Goal: Task Accomplishment & Management: Manage account settings

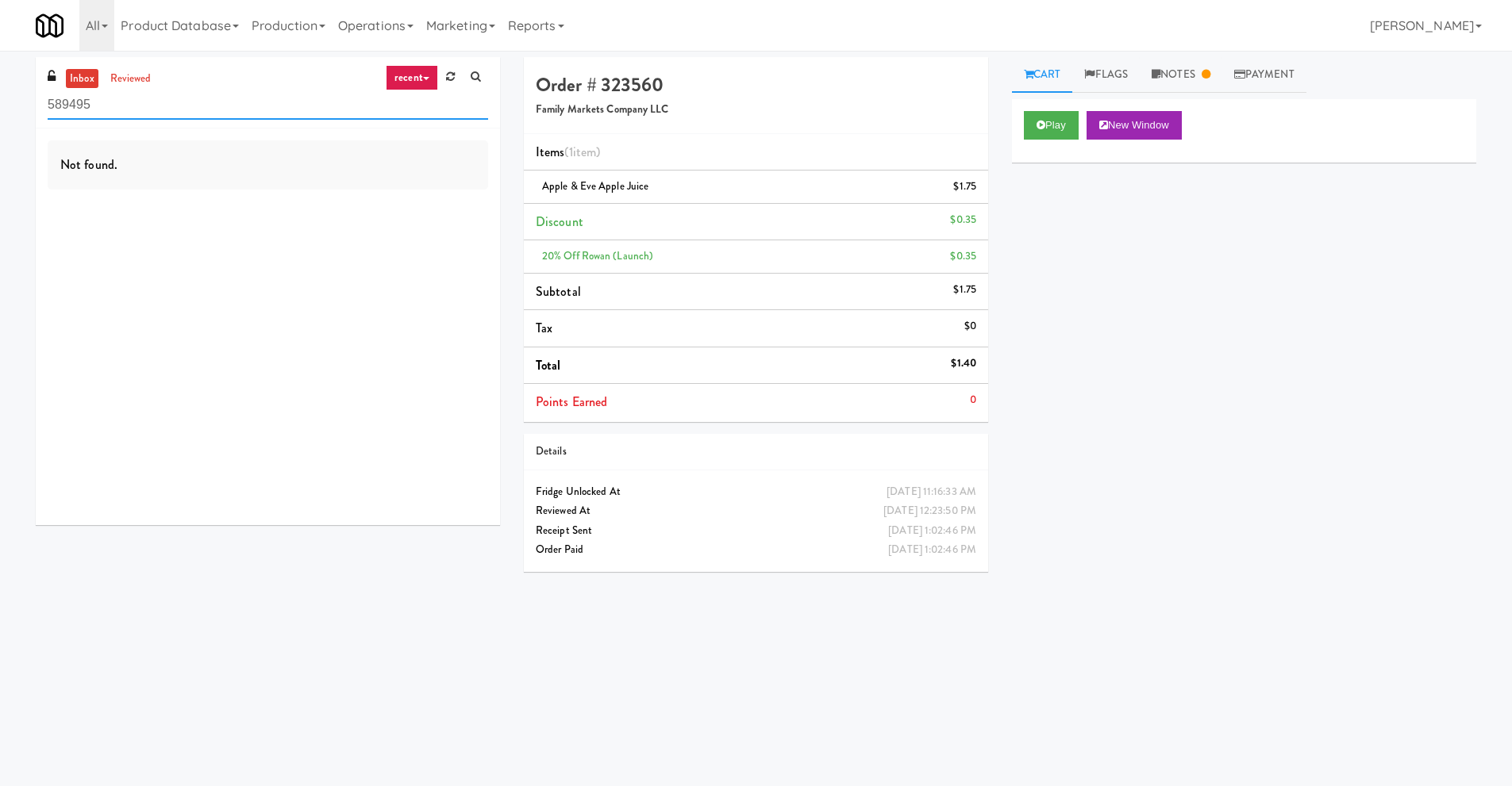
drag, startPoint x: 104, startPoint y: 103, endPoint x: 21, endPoint y: 103, distance: 83.0
click at [23, 103] on div "inbox reviewed recent all unclear take inventory issue suspicious failed recent…" at bounding box center [756, 376] width 1512 height 637
drag, startPoint x: 93, startPoint y: 98, endPoint x: 20, endPoint y: 95, distance: 73.1
click at [20, 95] on div "inbox reviewed recent all unclear take inventory issue suspicious failed recent…" at bounding box center [756, 376] width 1512 height 637
drag, startPoint x: 106, startPoint y: 98, endPoint x: 0, endPoint y: 99, distance: 106.0
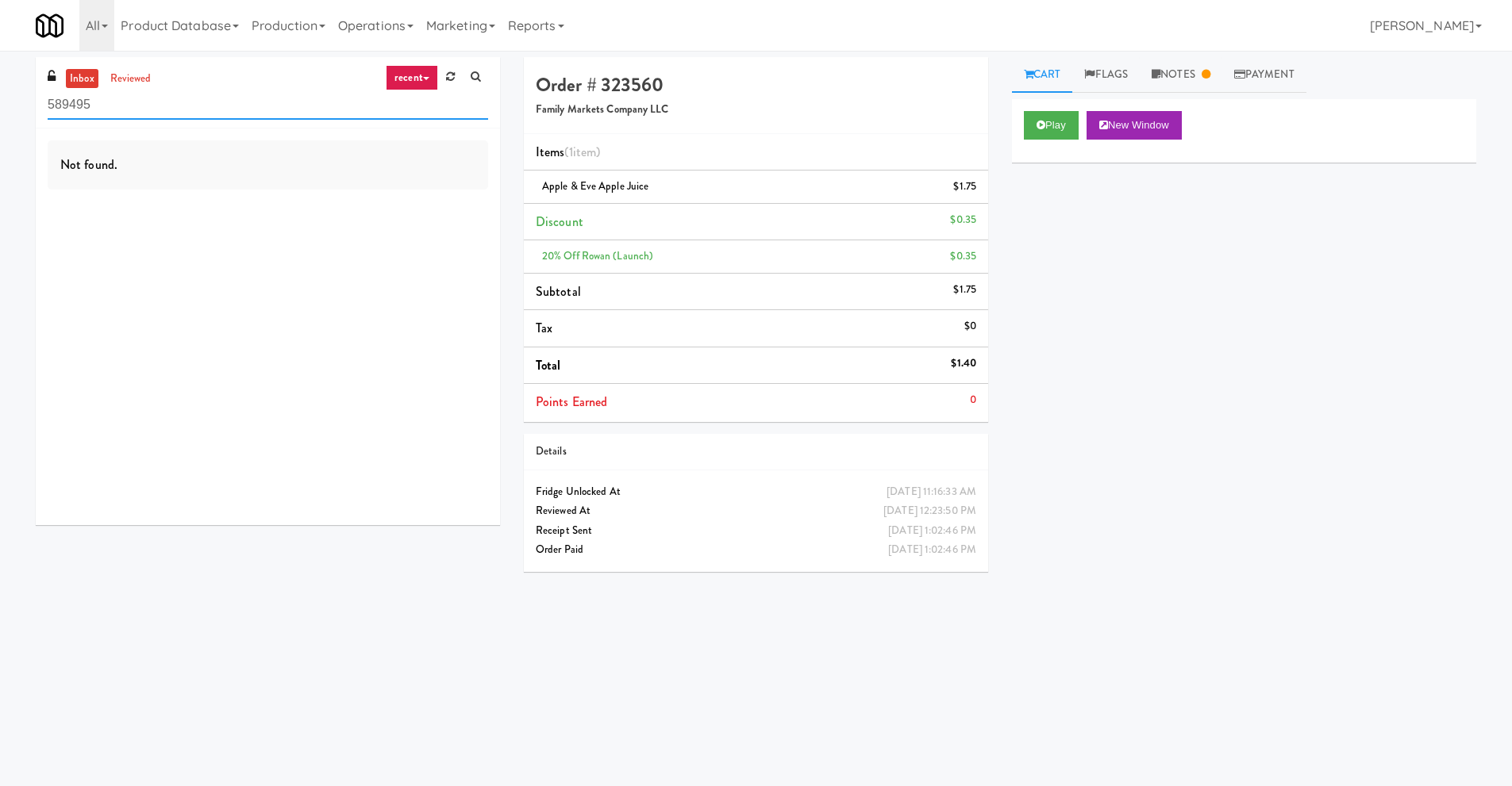
click at [5, 104] on div "inbox reviewed recent all unclear take inventory issue suspicious failed recent…" at bounding box center [756, 376] width 1512 height 637
paste input "[PERSON_NAME] - Cooler - Left"
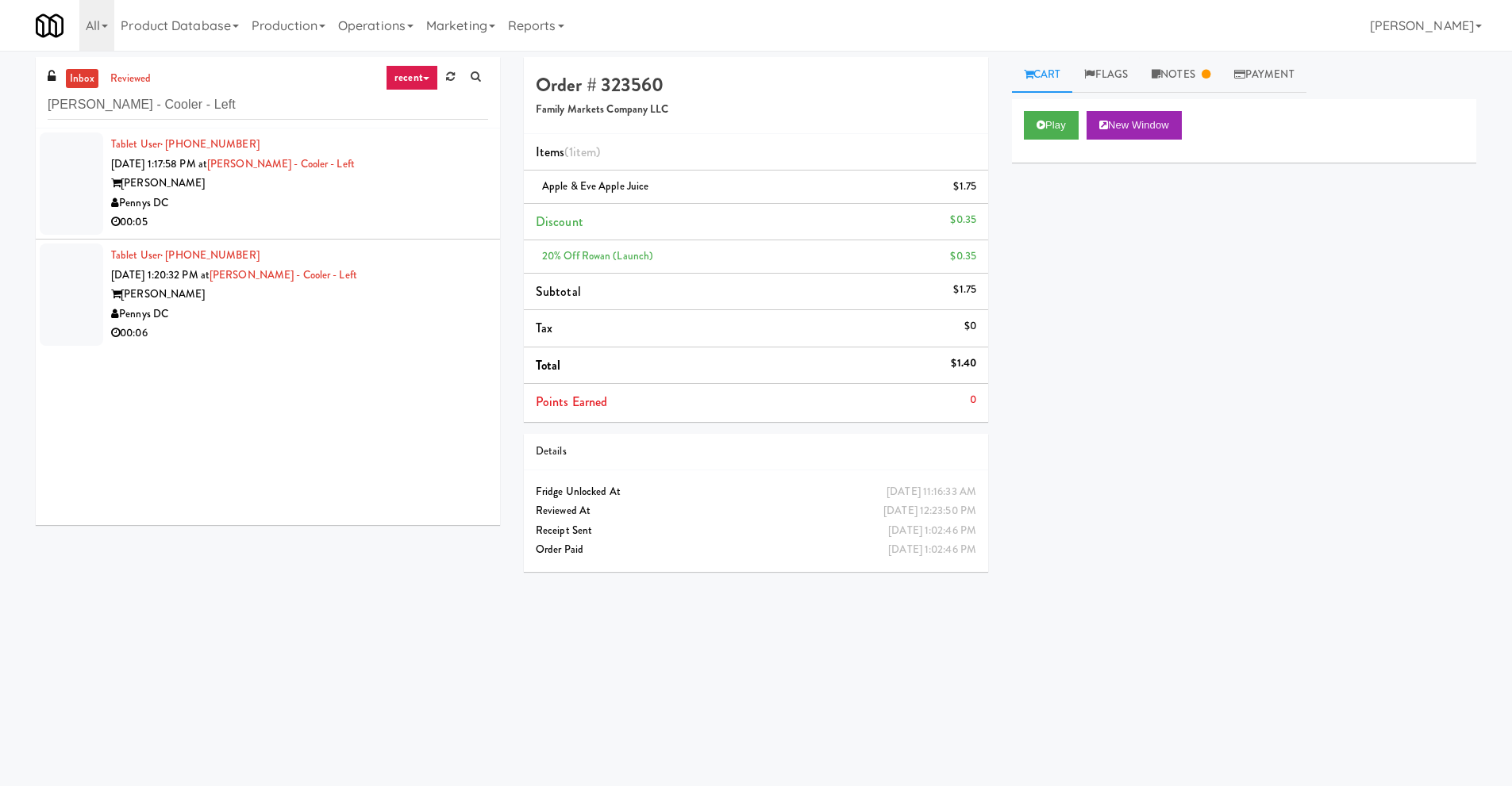
click at [306, 189] on div "[PERSON_NAME]" at bounding box center [299, 184] width 377 height 20
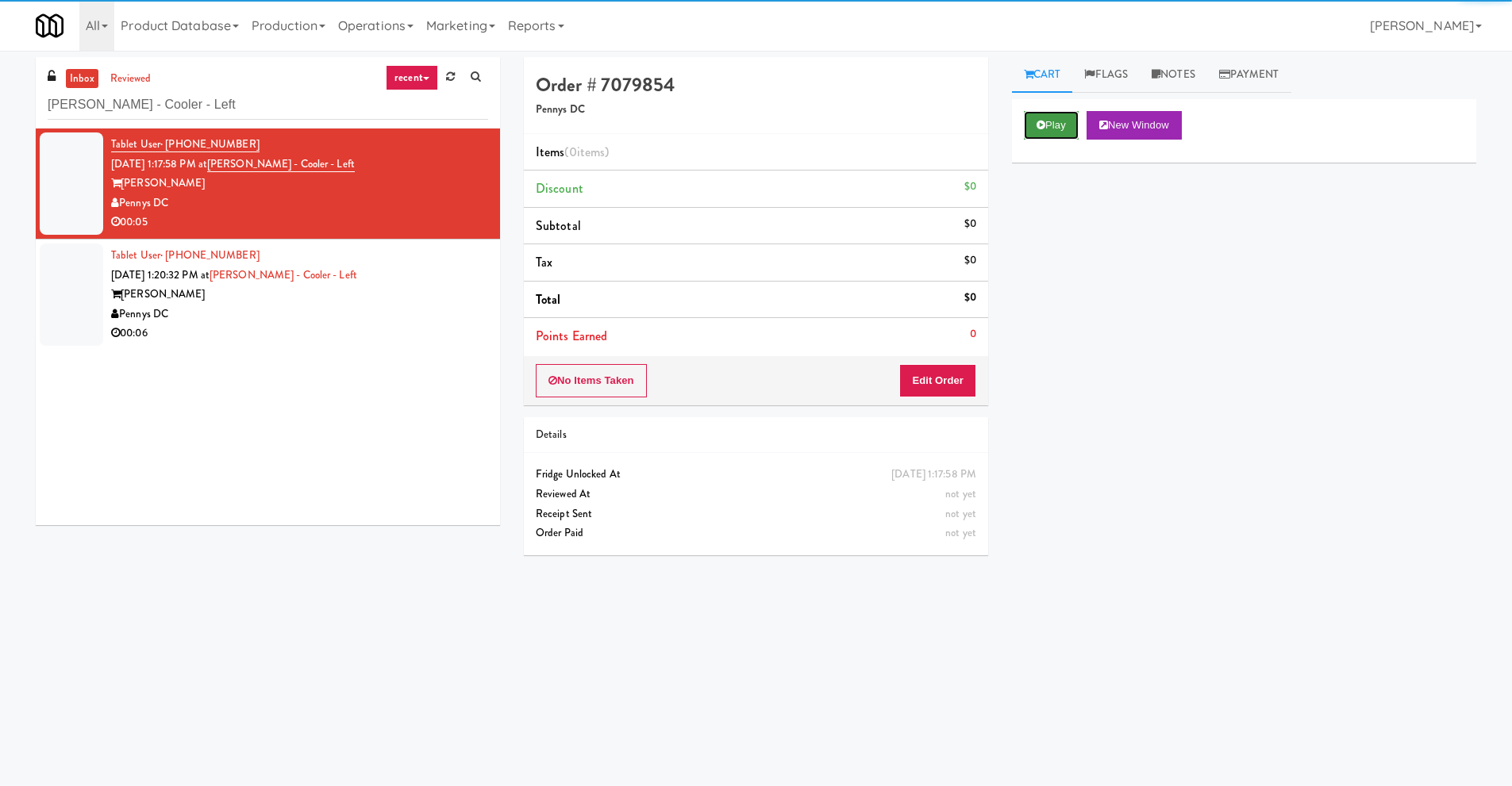
click at [1052, 117] on button "Play" at bounding box center [1051, 125] width 55 height 29
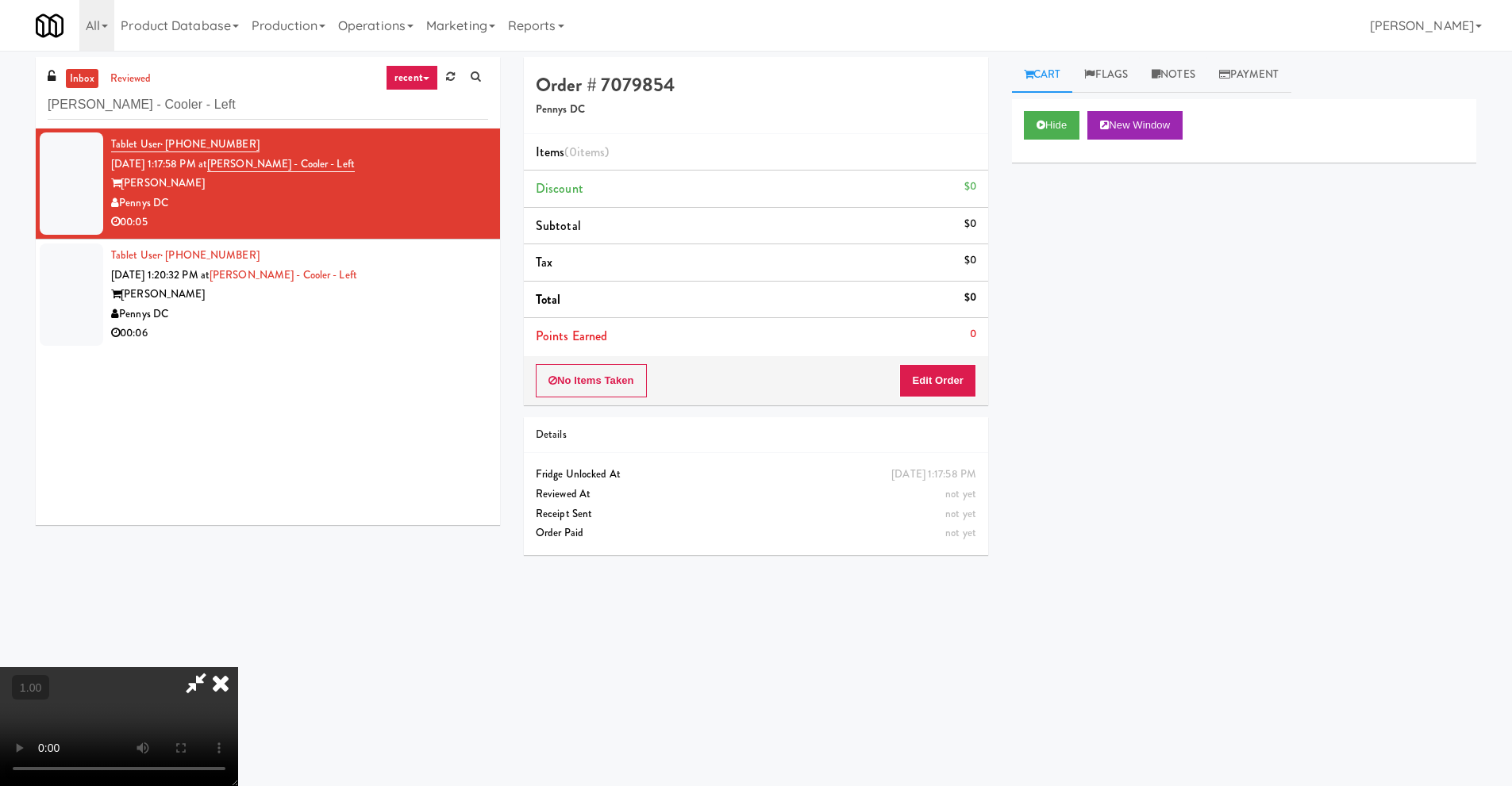
click at [238, 667] on video at bounding box center [119, 726] width 238 height 119
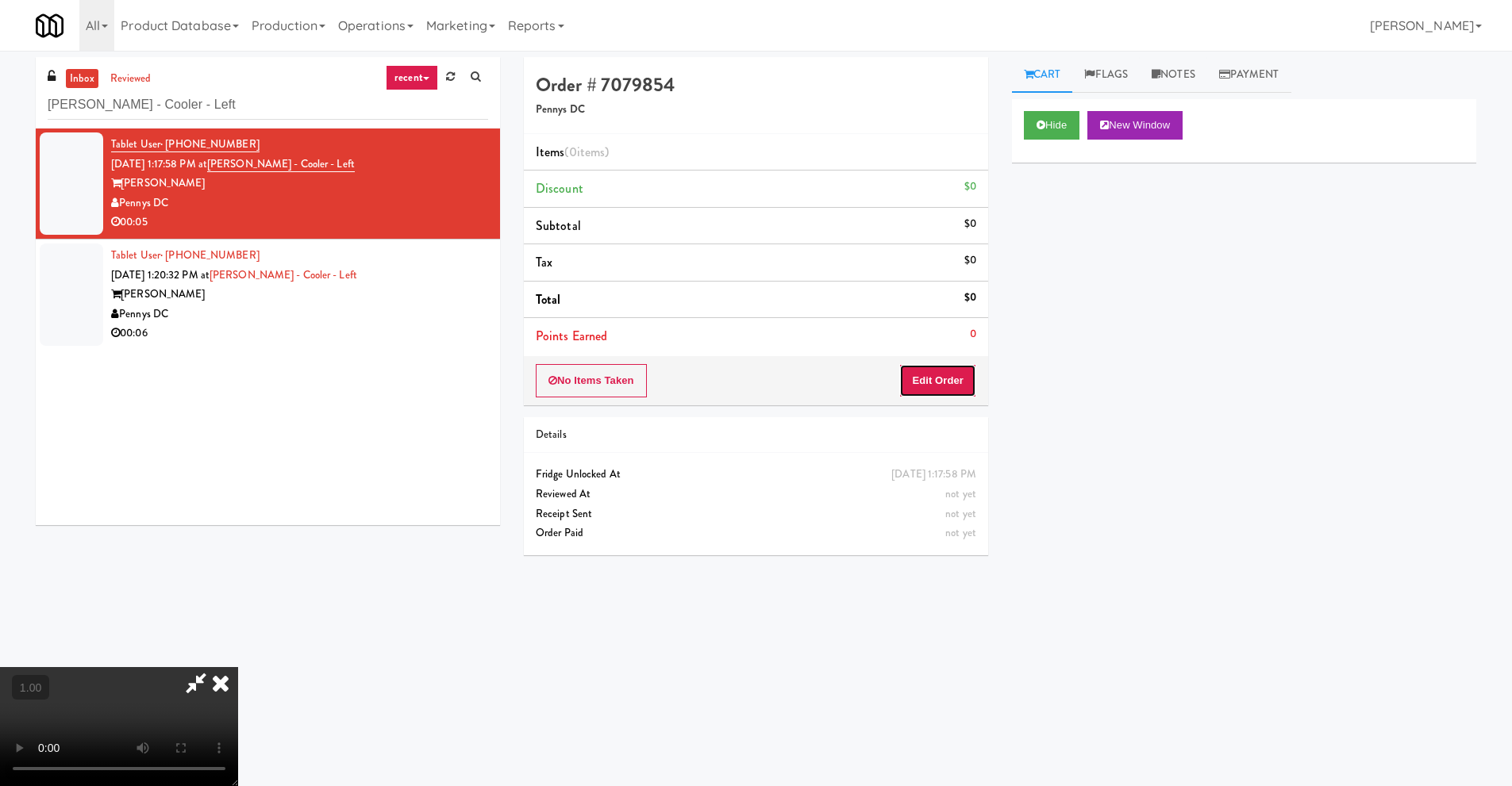
click at [943, 373] on button "Edit Order" at bounding box center [938, 381] width 77 height 34
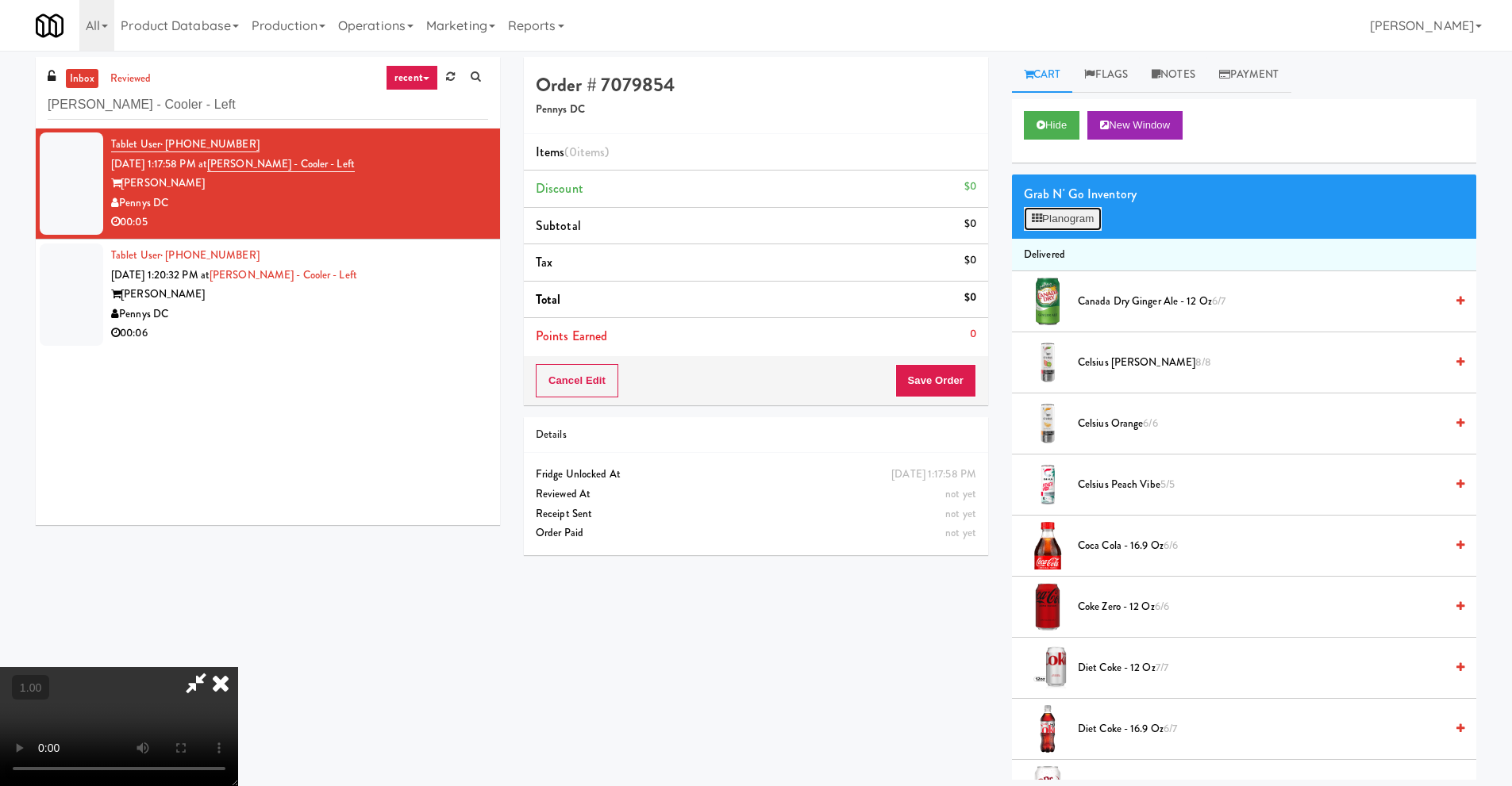
click at [1055, 219] on button "Planogram" at bounding box center [1062, 218] width 78 height 24
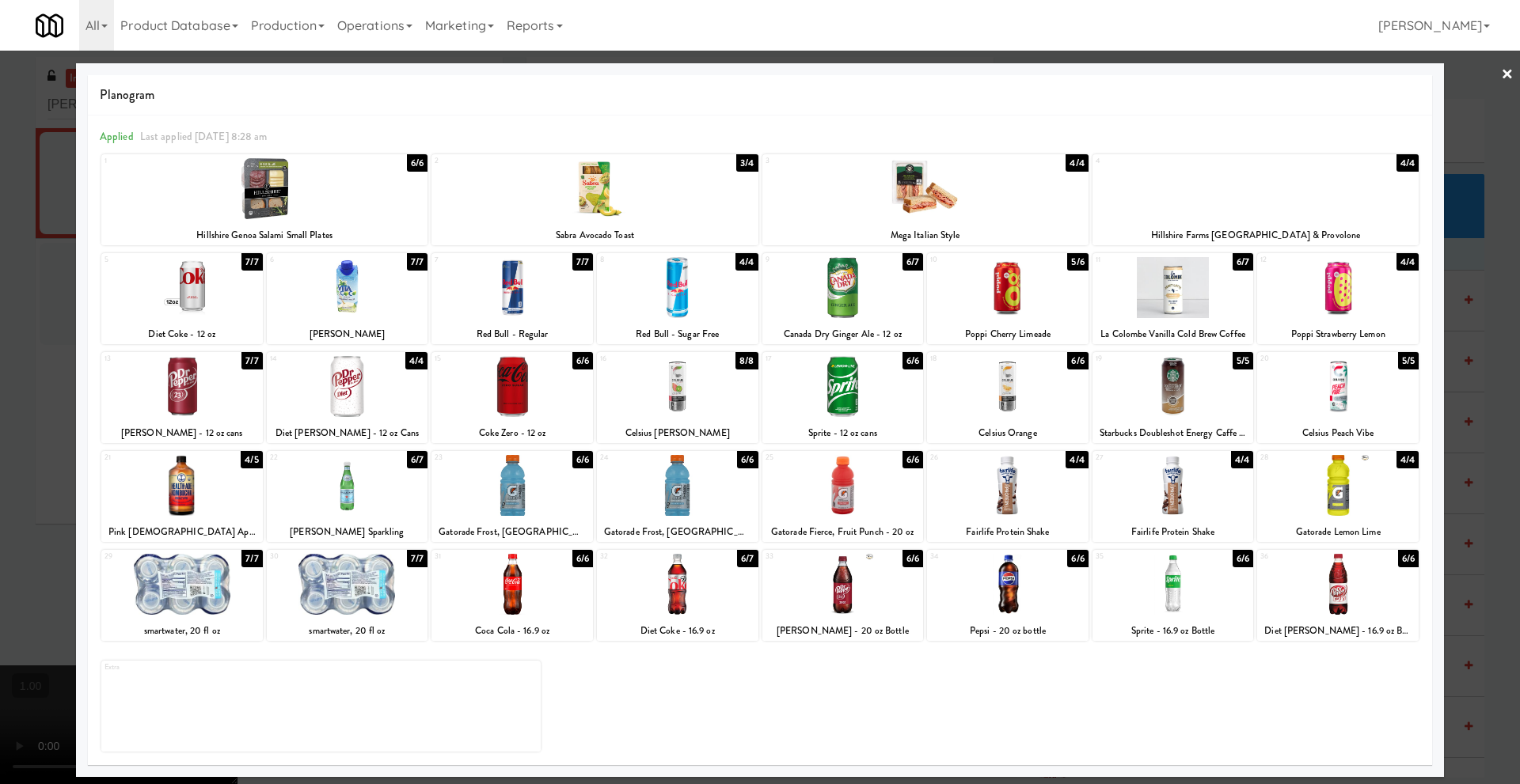
click at [223, 314] on div at bounding box center [182, 287] width 161 height 61
click at [1508, 77] on link "×" at bounding box center [1506, 75] width 12 height 49
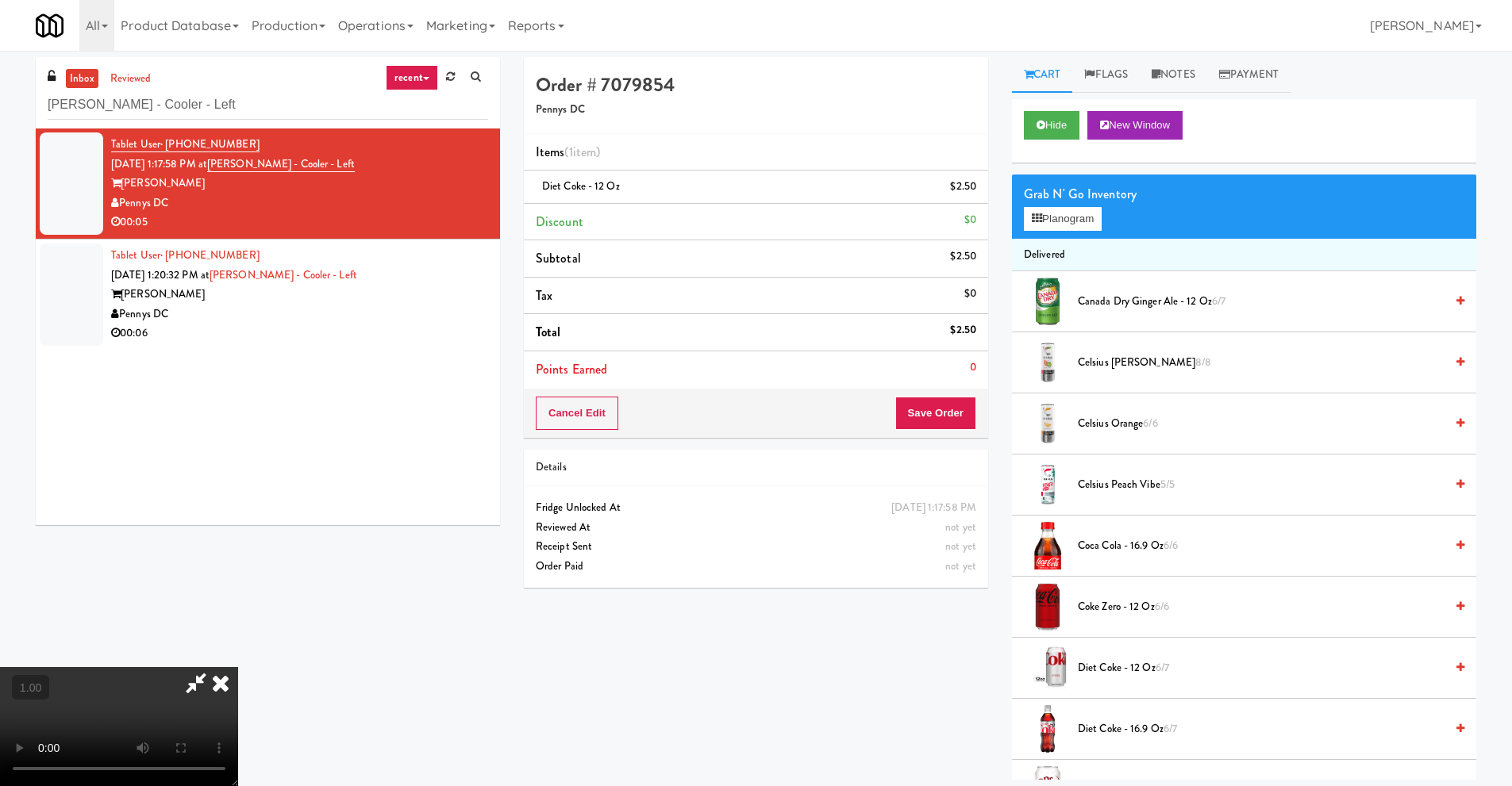
click at [238, 667] on video at bounding box center [119, 726] width 238 height 119
click at [238, 667] on icon at bounding box center [221, 683] width 35 height 32
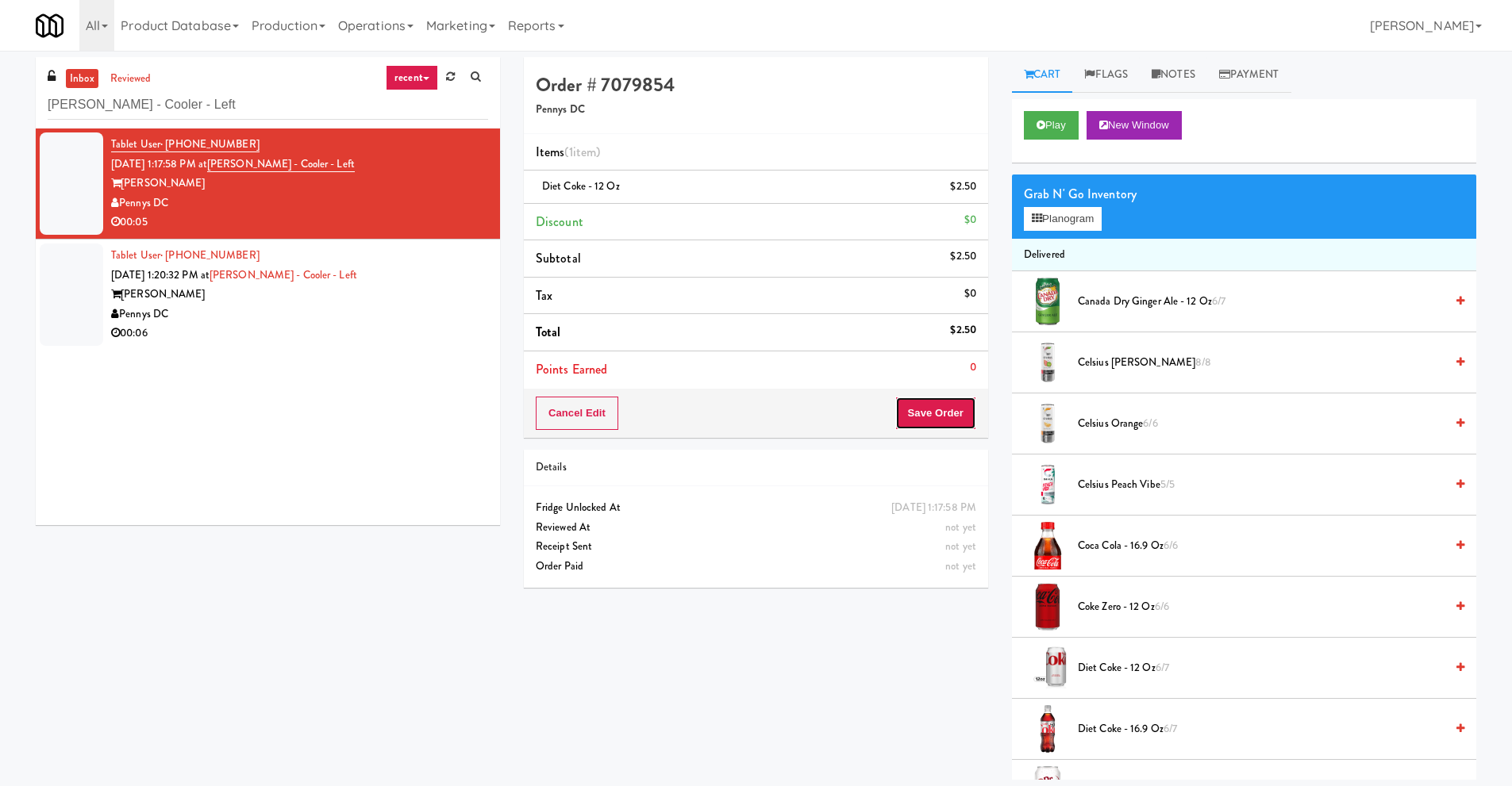
click at [937, 417] on button "Save Order" at bounding box center [936, 413] width 81 height 34
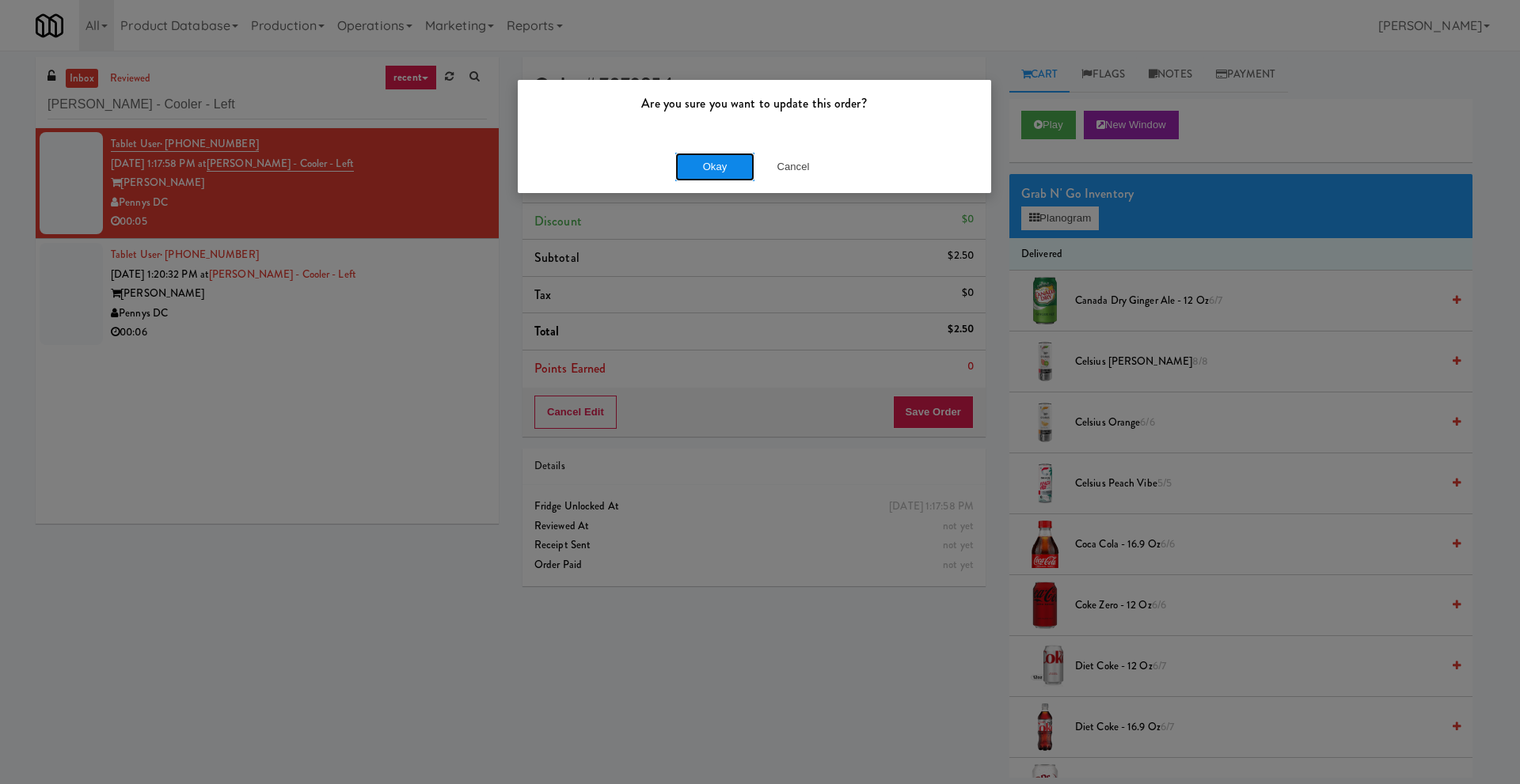
click at [710, 162] on button "Okay" at bounding box center [715, 167] width 79 height 29
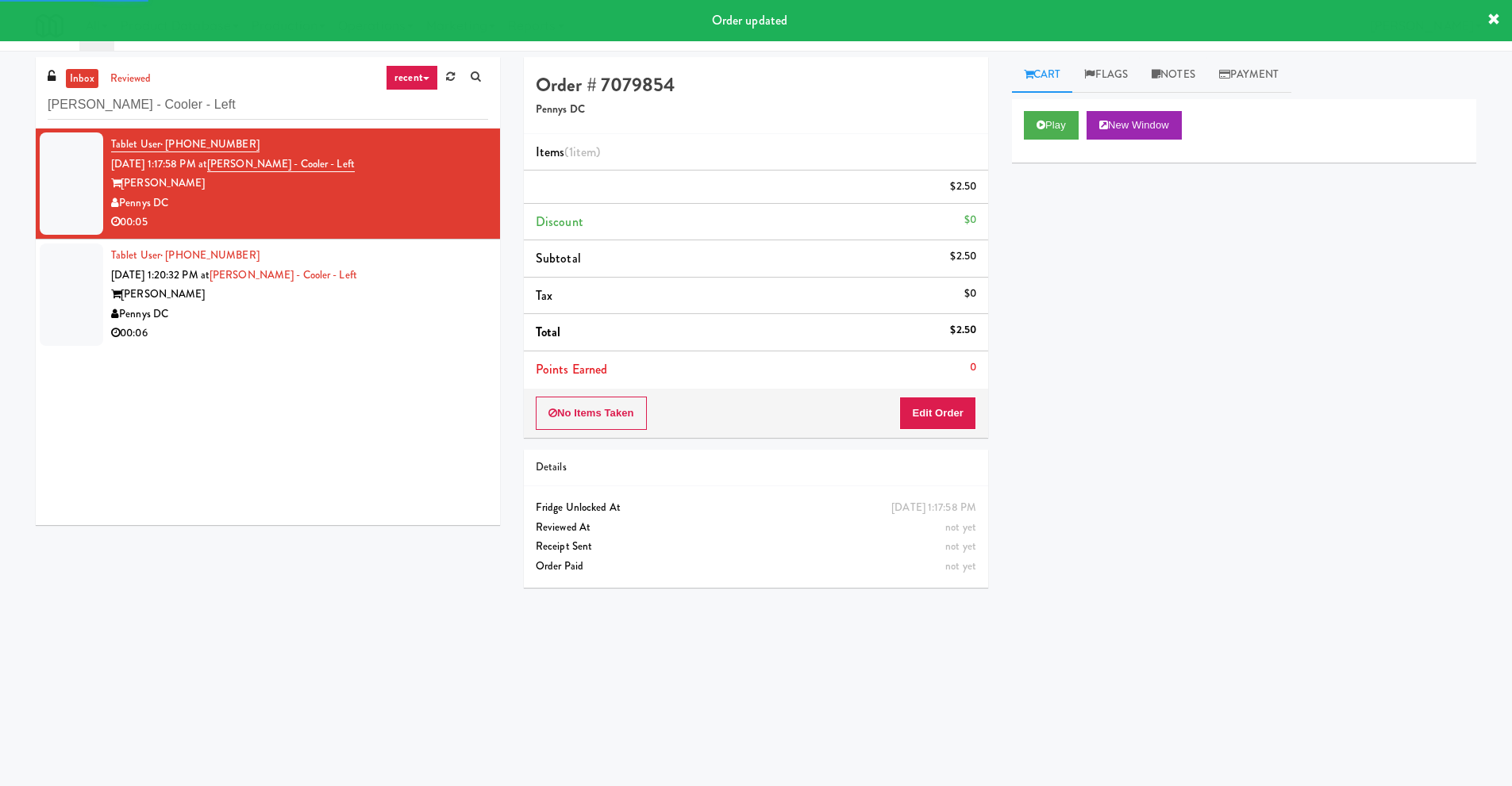
click at [328, 315] on div "Pennys DC" at bounding box center [299, 314] width 377 height 20
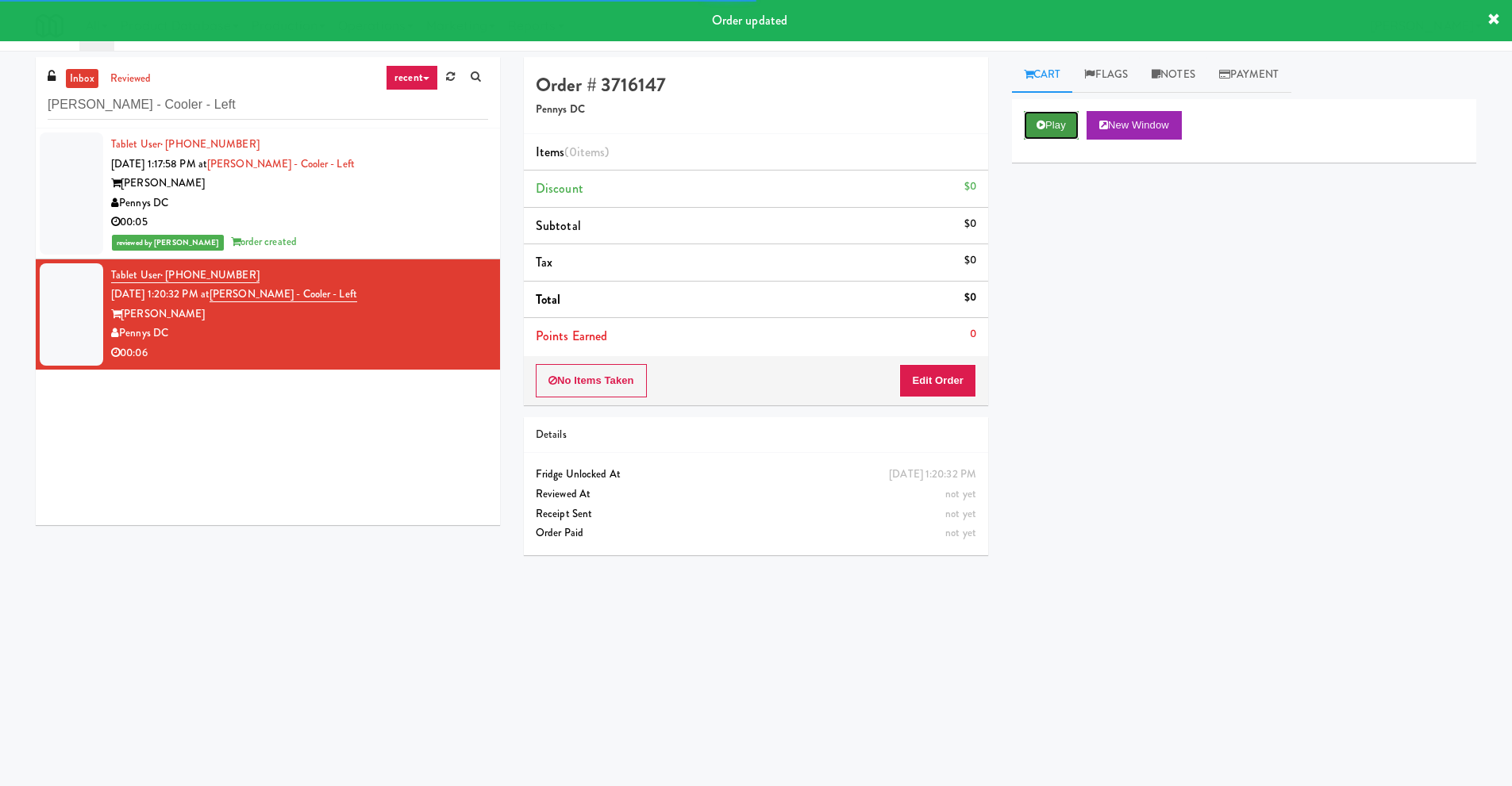
click at [1051, 117] on button "Play" at bounding box center [1051, 125] width 55 height 29
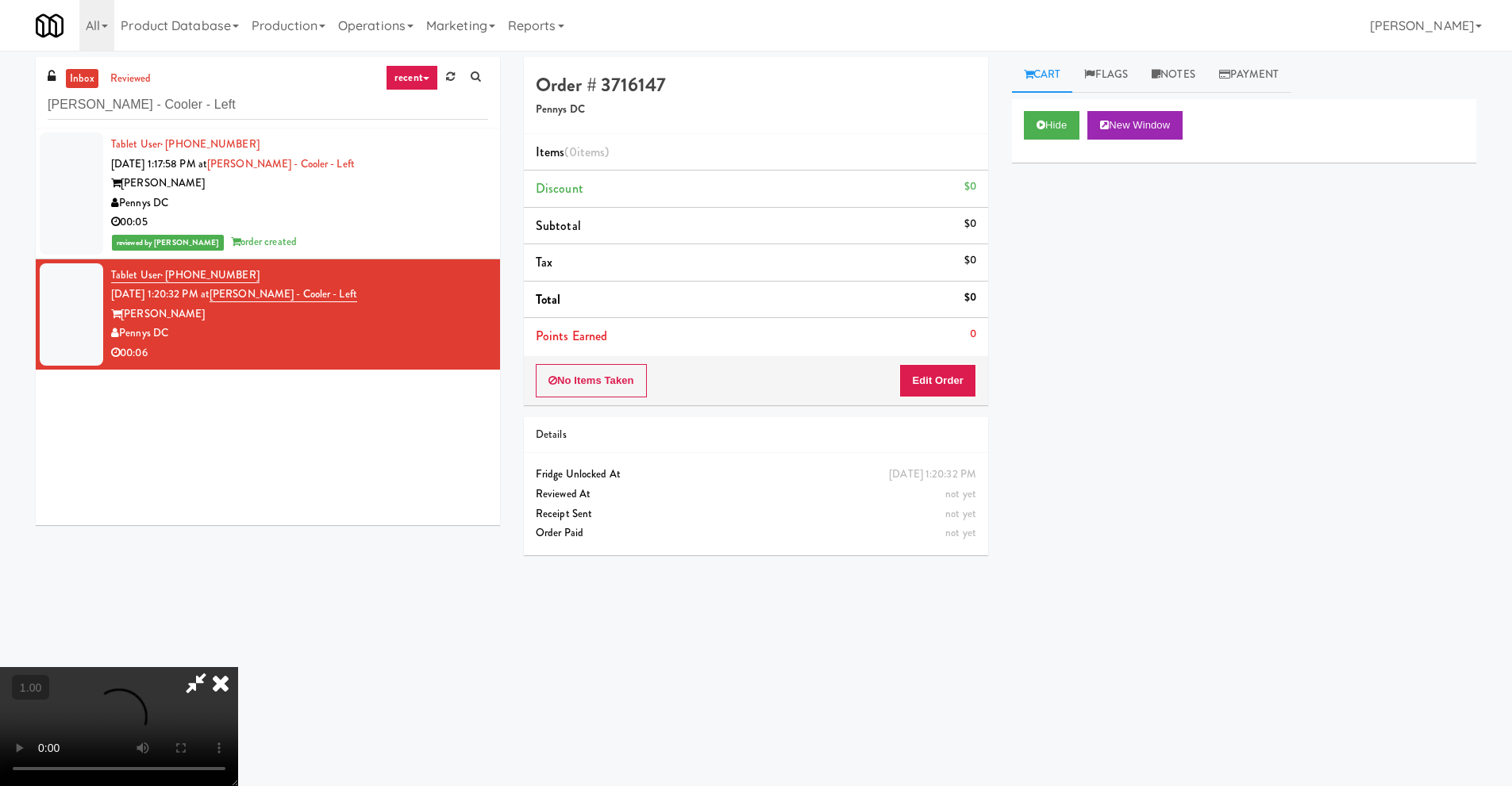
click at [238, 667] on video at bounding box center [119, 726] width 238 height 119
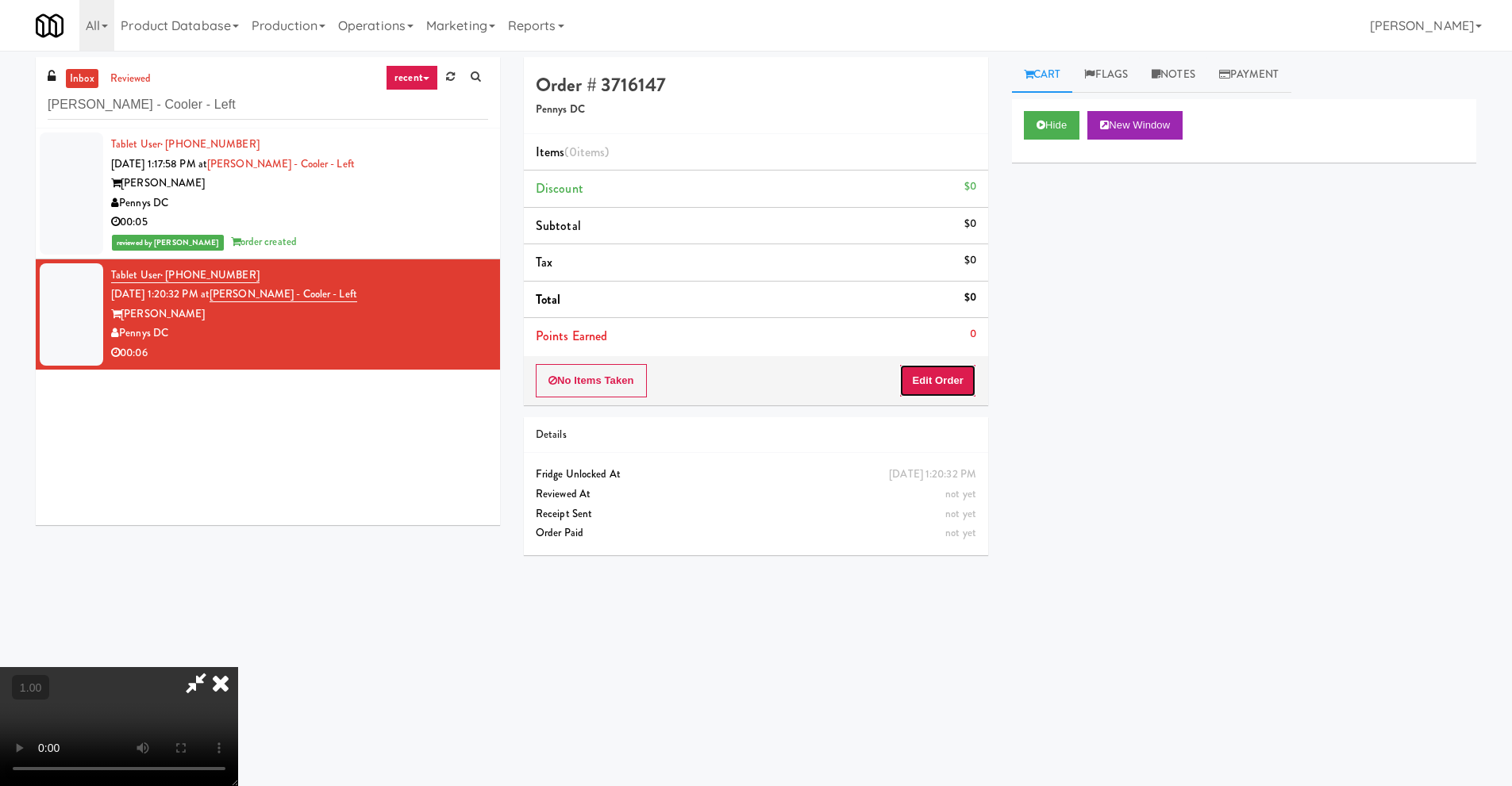
click at [954, 375] on button "Edit Order" at bounding box center [938, 381] width 77 height 34
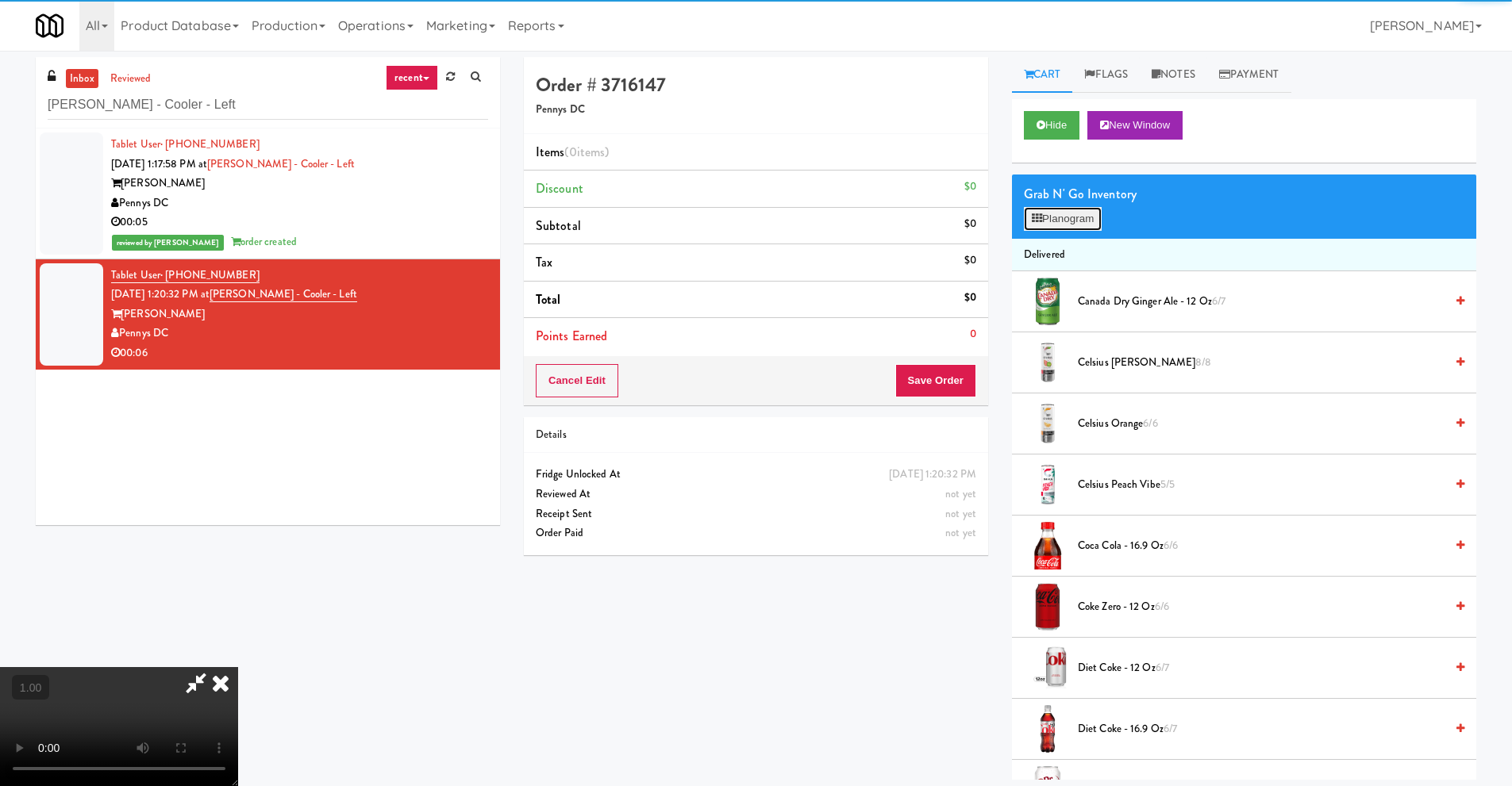
click at [1083, 215] on button "Planogram" at bounding box center [1062, 218] width 78 height 24
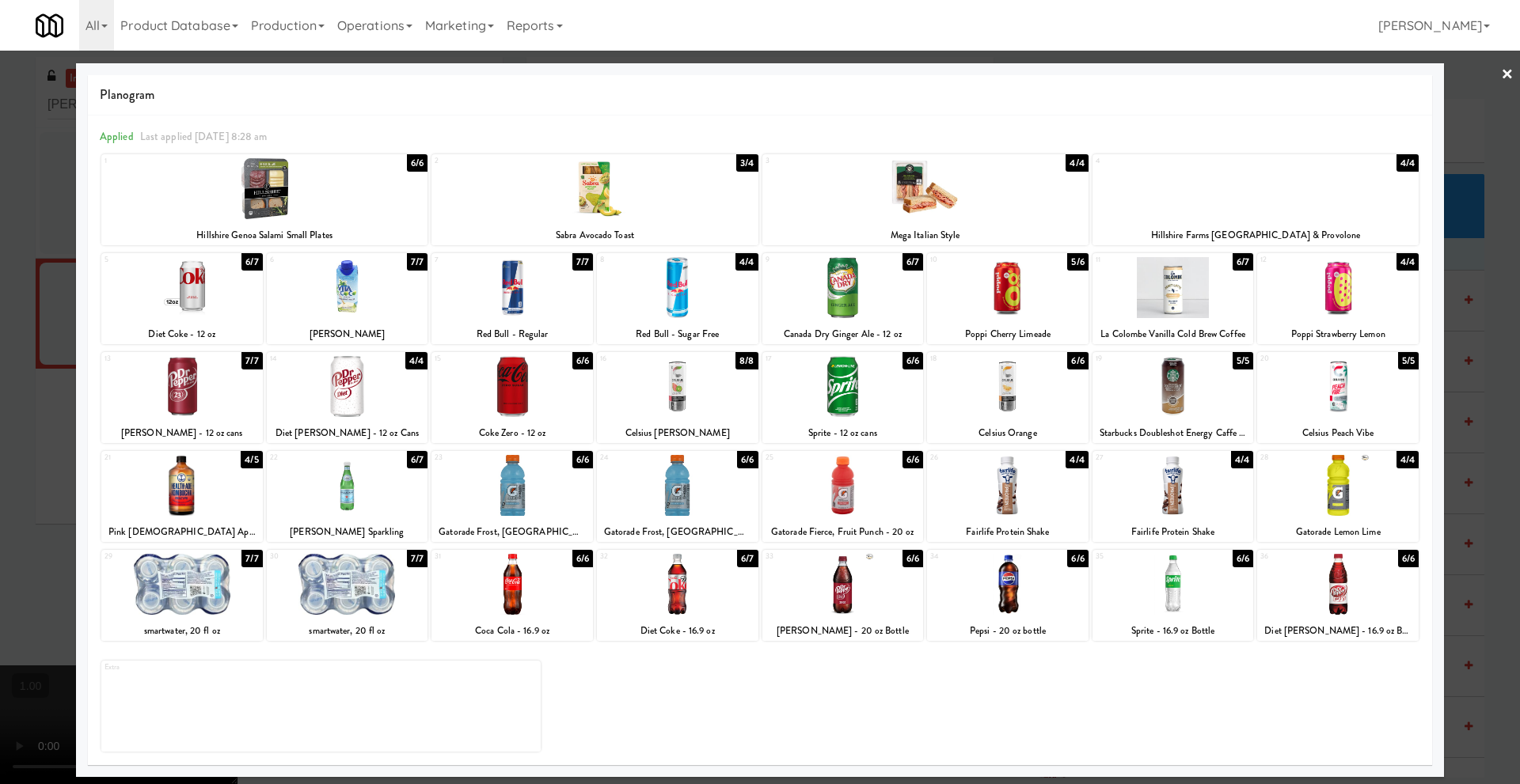
click at [195, 302] on div at bounding box center [182, 287] width 161 height 61
click at [1509, 74] on link "×" at bounding box center [1506, 75] width 12 height 49
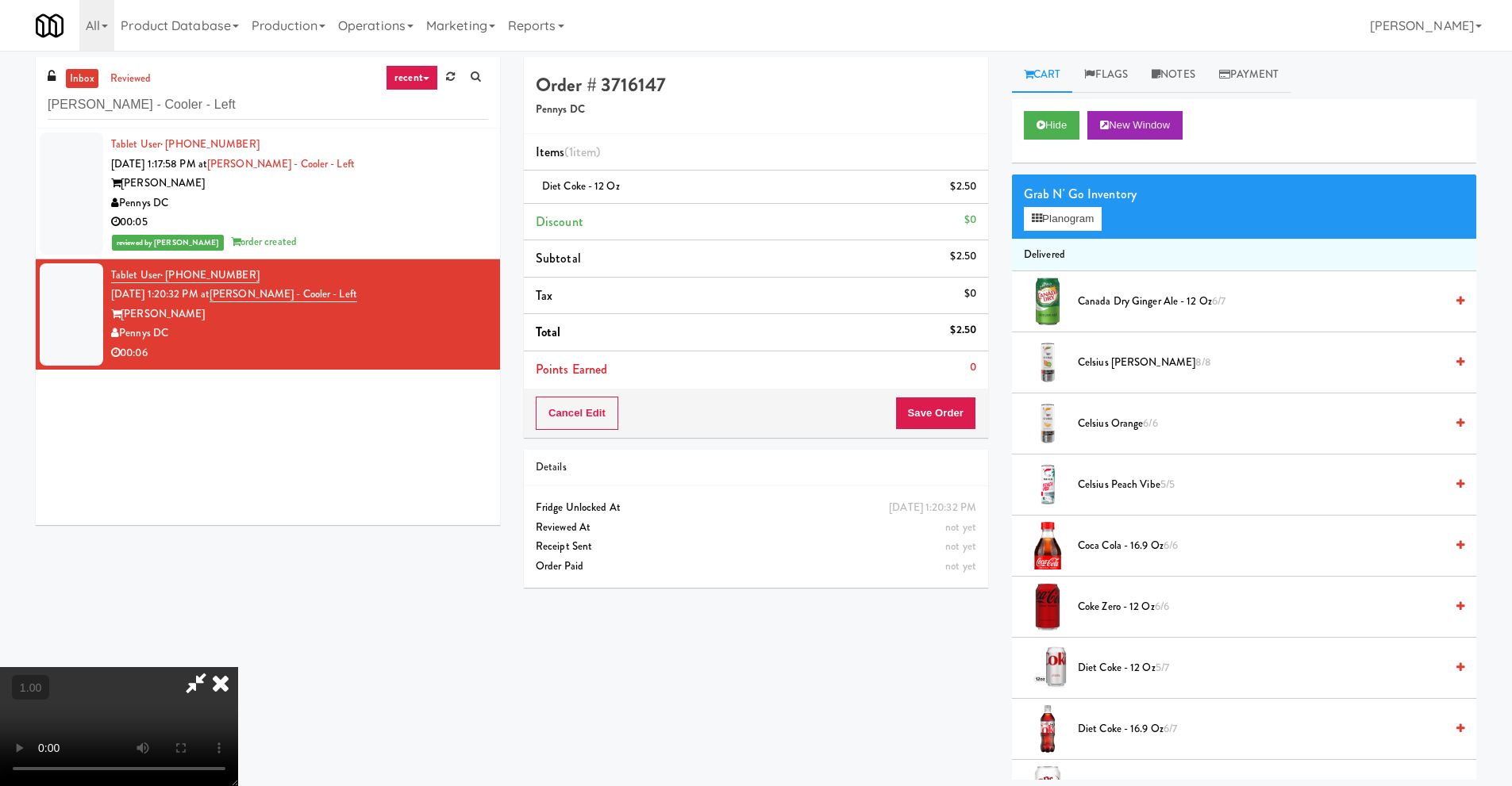
click at [238, 667] on video at bounding box center [119, 726] width 238 height 119
click at [238, 667] on icon at bounding box center [221, 683] width 35 height 32
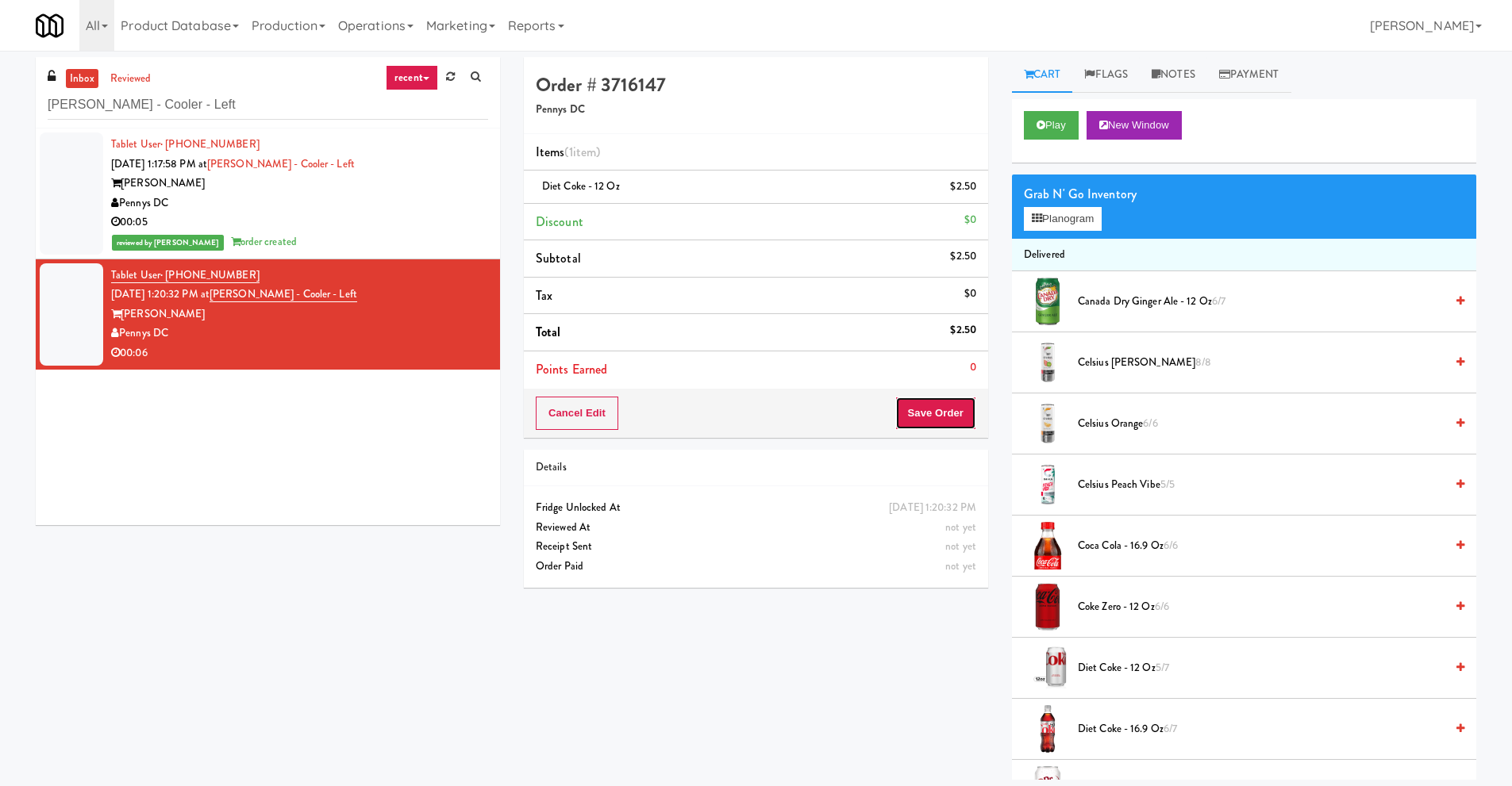
click at [936, 416] on button "Save Order" at bounding box center [936, 413] width 81 height 34
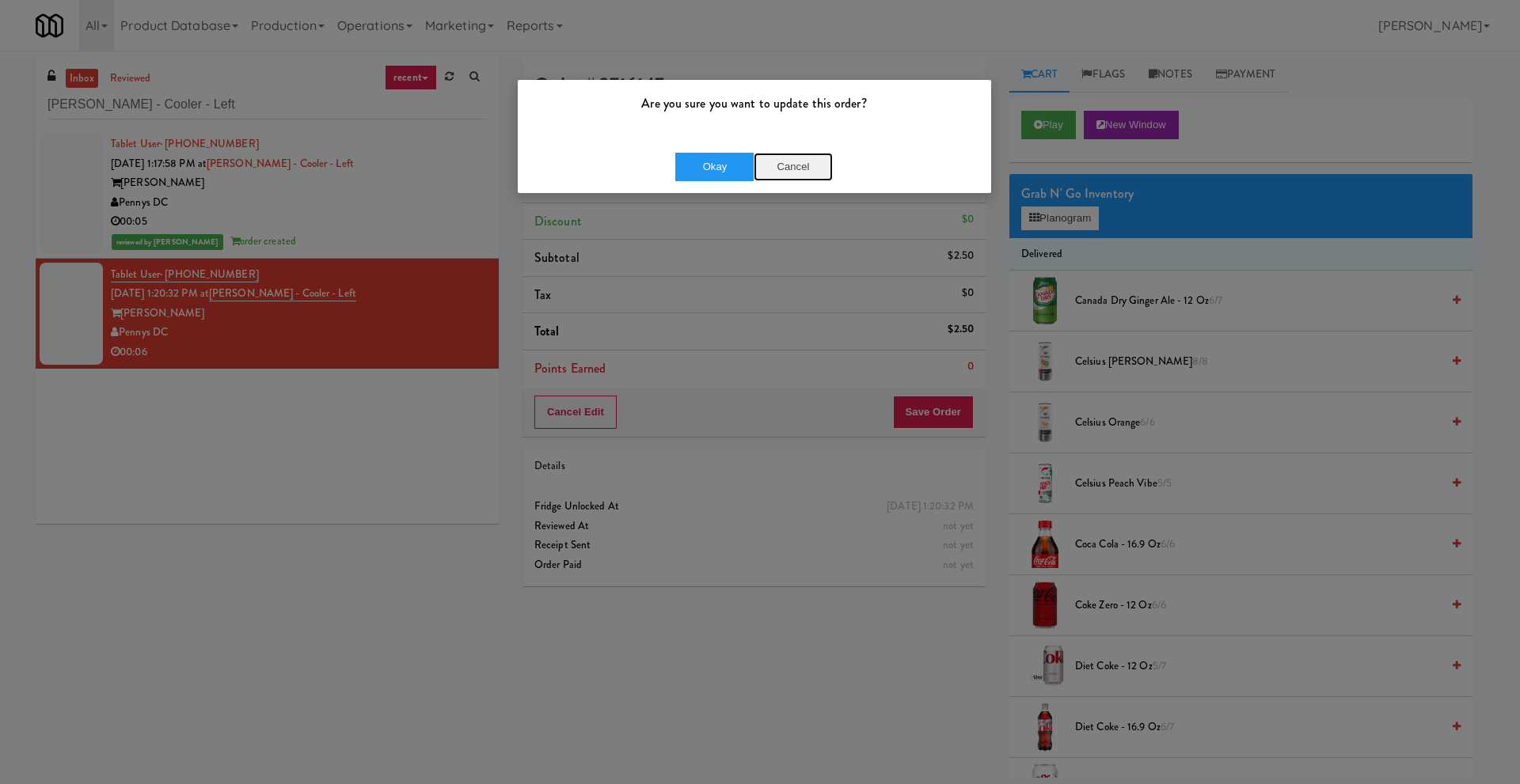
click at [793, 161] on button "Cancel" at bounding box center [793, 167] width 79 height 29
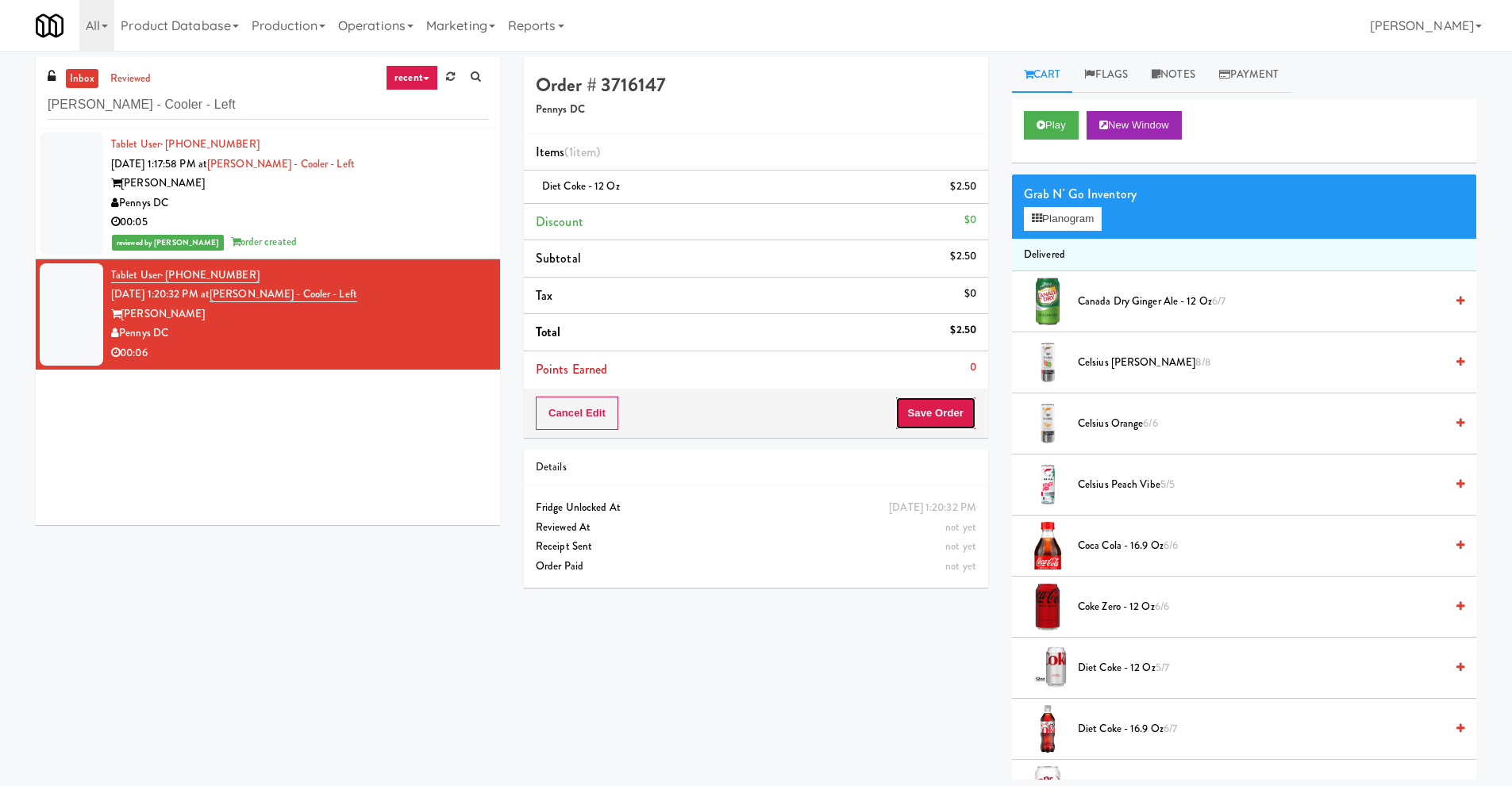
click at [909, 414] on button "Save Order" at bounding box center [936, 413] width 81 height 34
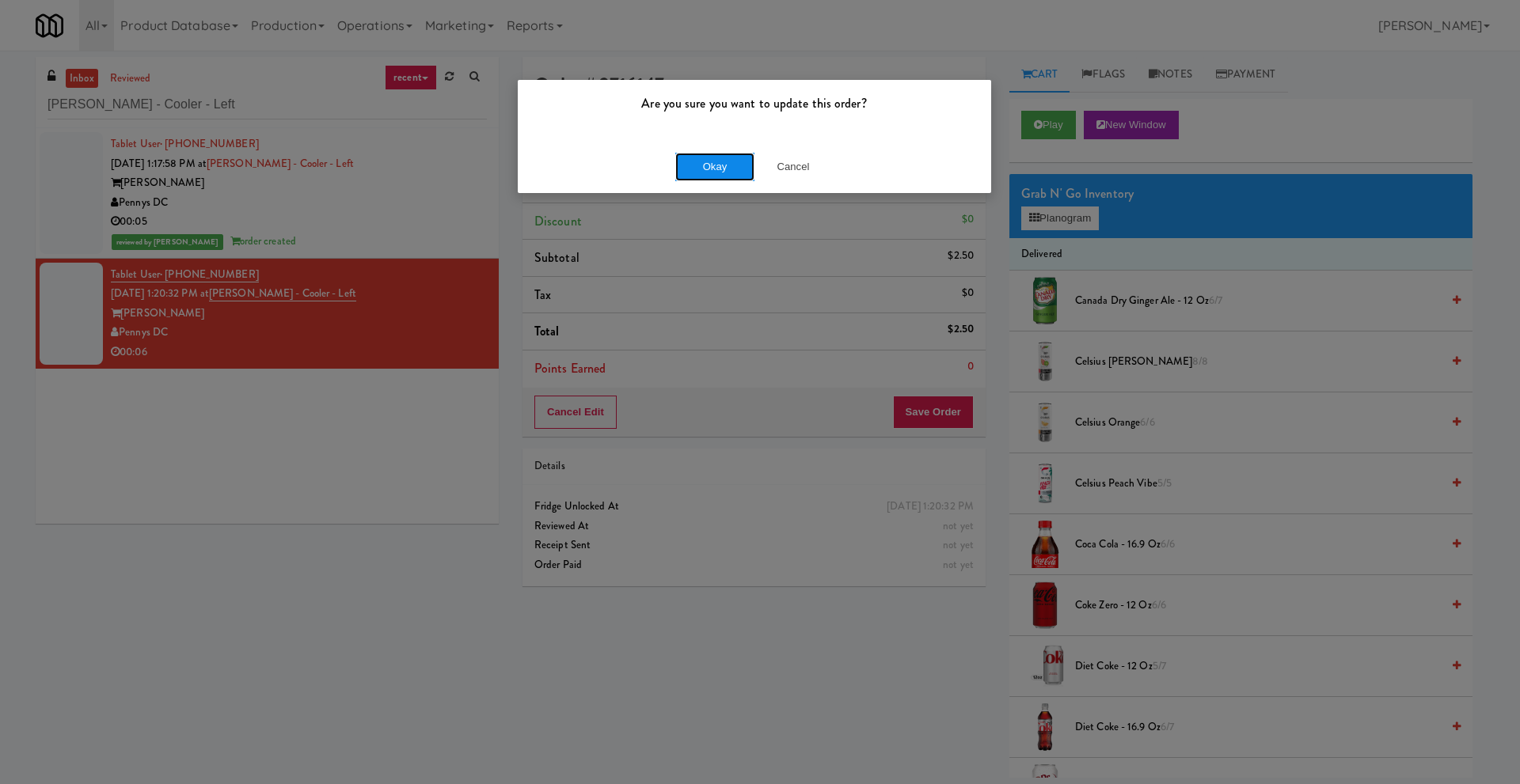
click at [697, 155] on button "Okay" at bounding box center [715, 167] width 79 height 29
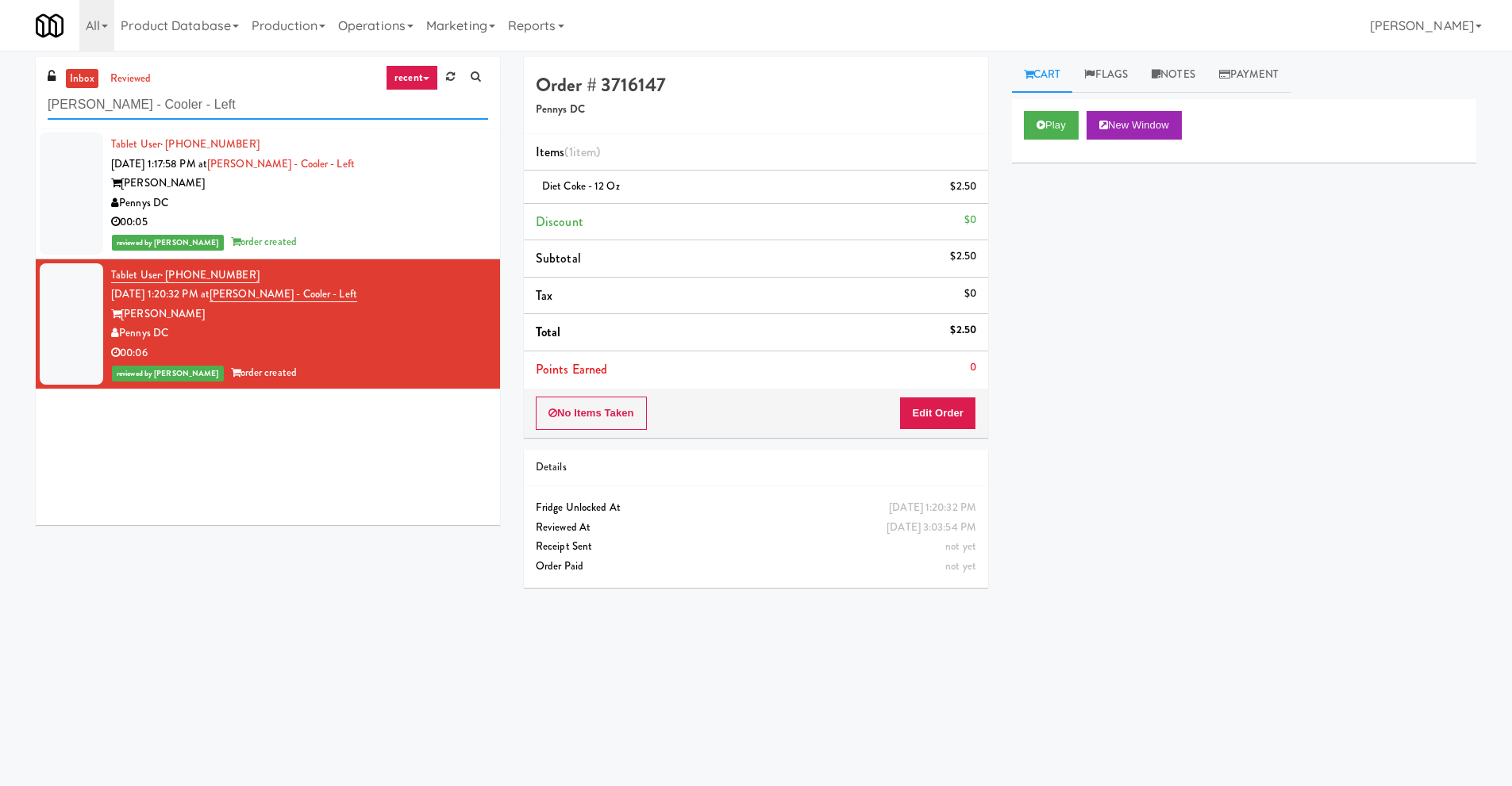
drag, startPoint x: 35, startPoint y: 99, endPoint x: 0, endPoint y: 96, distance: 35.1
click at [0, 96] on div "inbox reviewed recent all unclear take inventory issue suspicious failed recent…" at bounding box center [756, 376] width 1512 height 637
paste input "OLG"
type input "OLG"
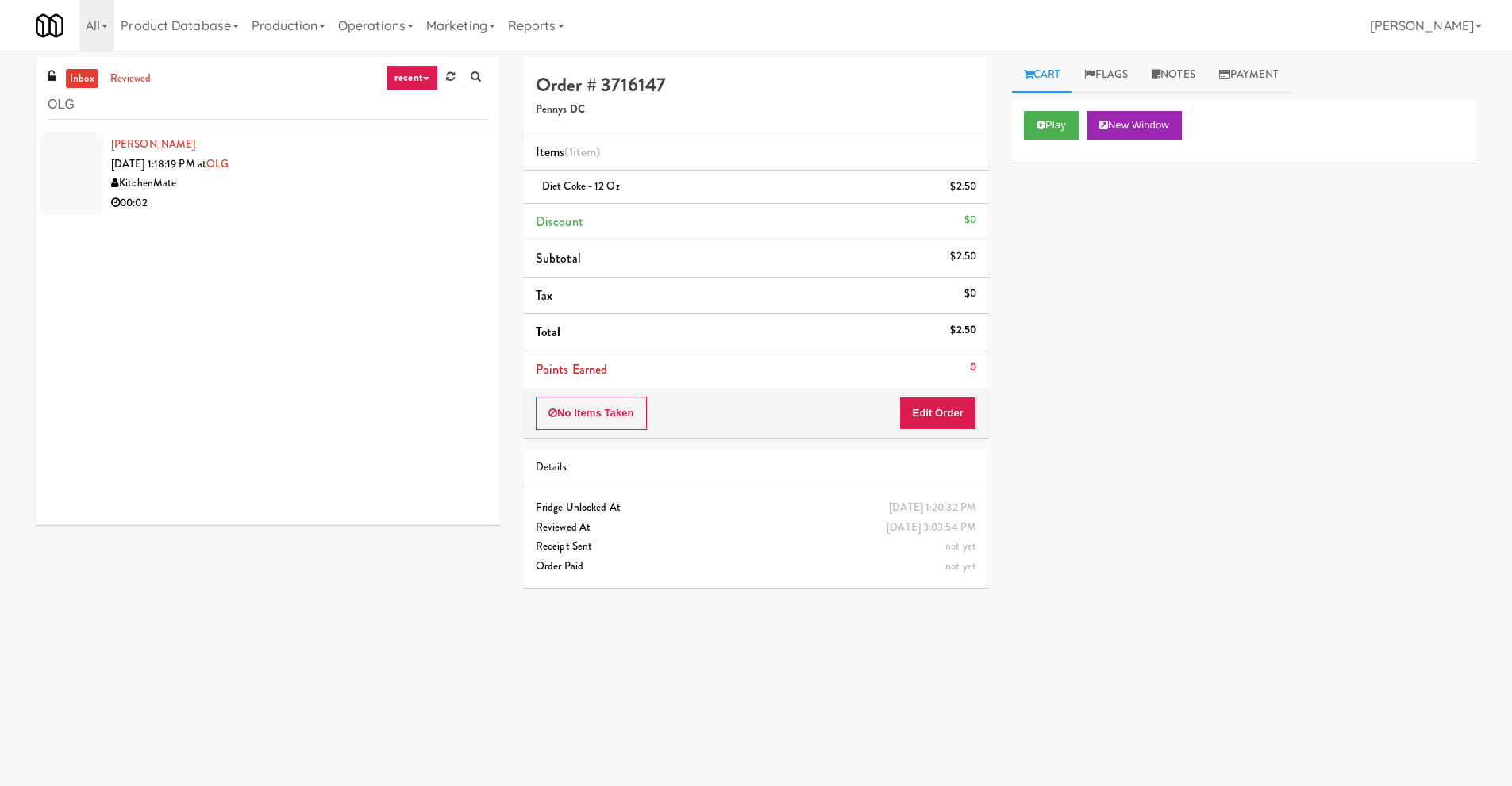
click at [284, 190] on div "KitchenMate" at bounding box center [299, 184] width 377 height 20
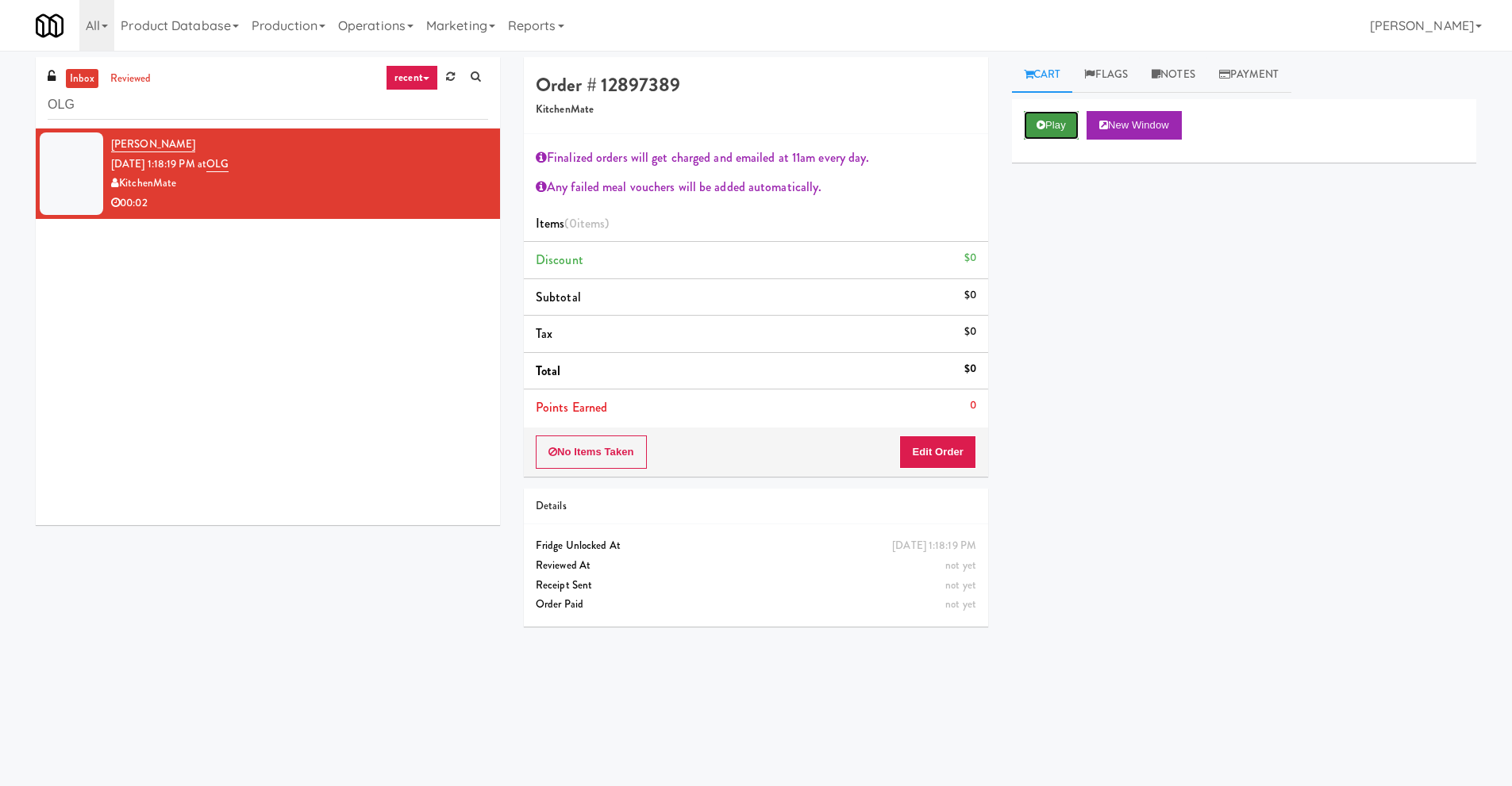
click at [1052, 125] on button "Play" at bounding box center [1051, 125] width 55 height 29
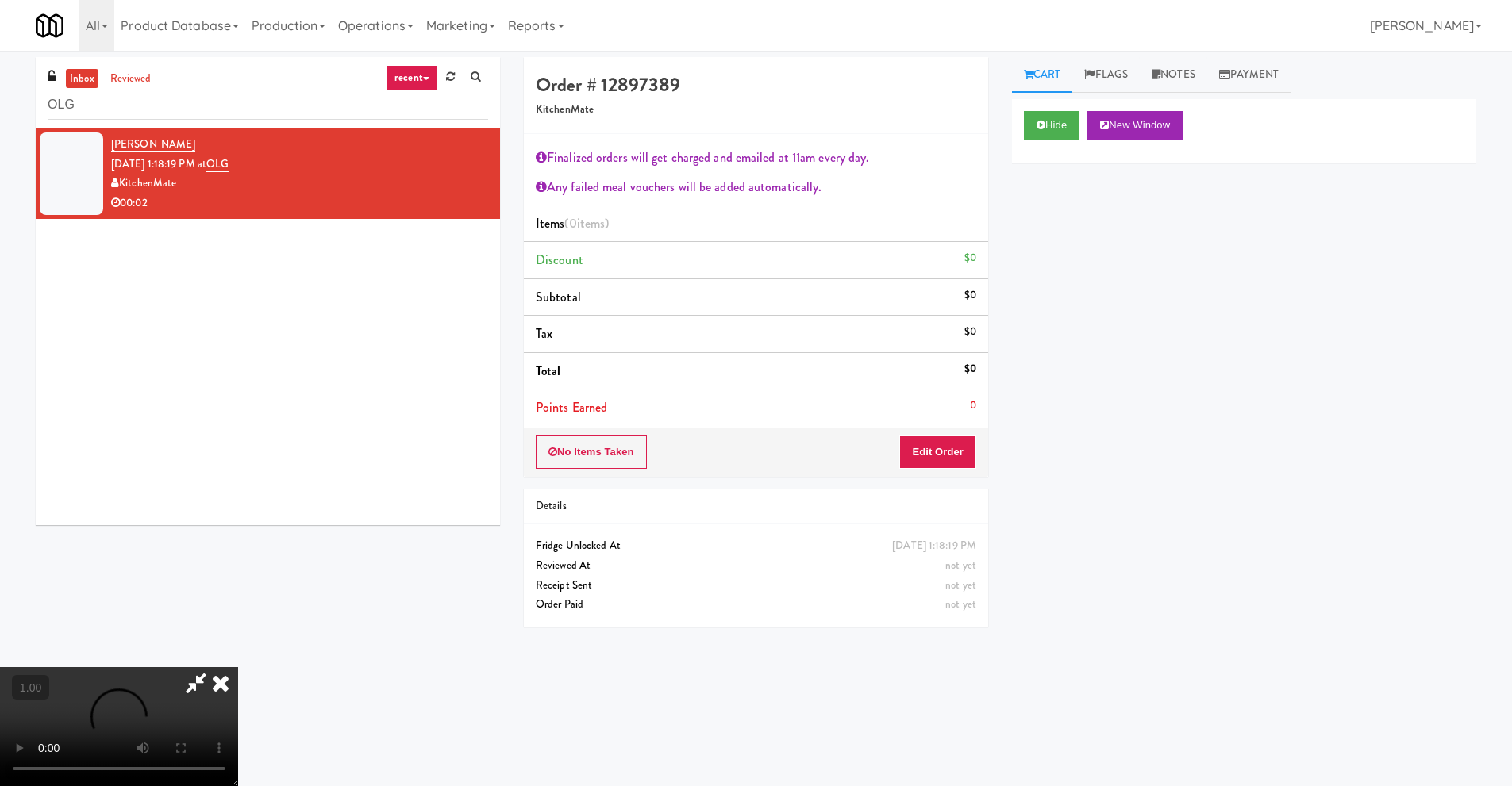
click at [238, 667] on video at bounding box center [119, 726] width 238 height 119
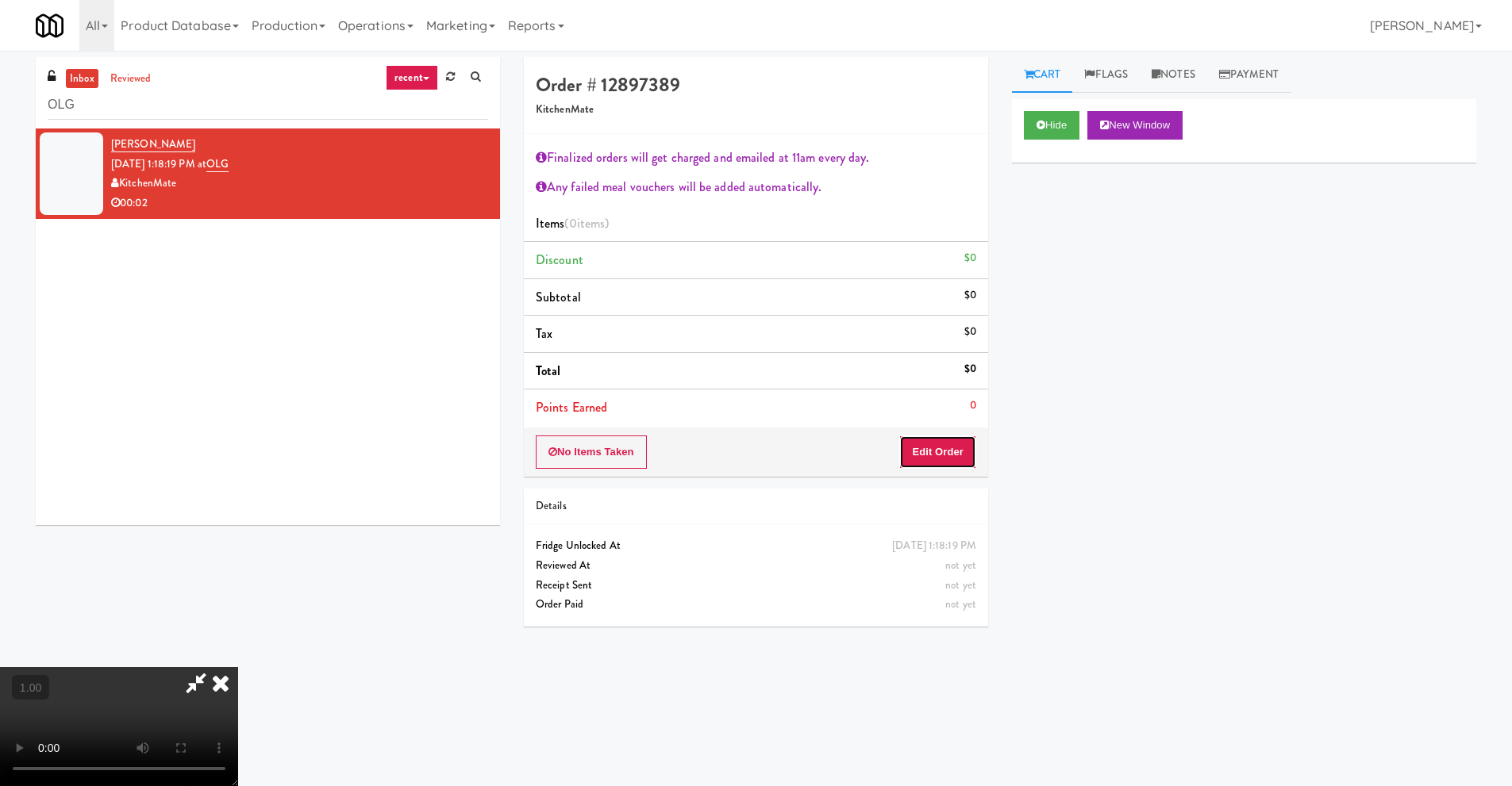
click at [941, 448] on button "Edit Order" at bounding box center [938, 452] width 77 height 34
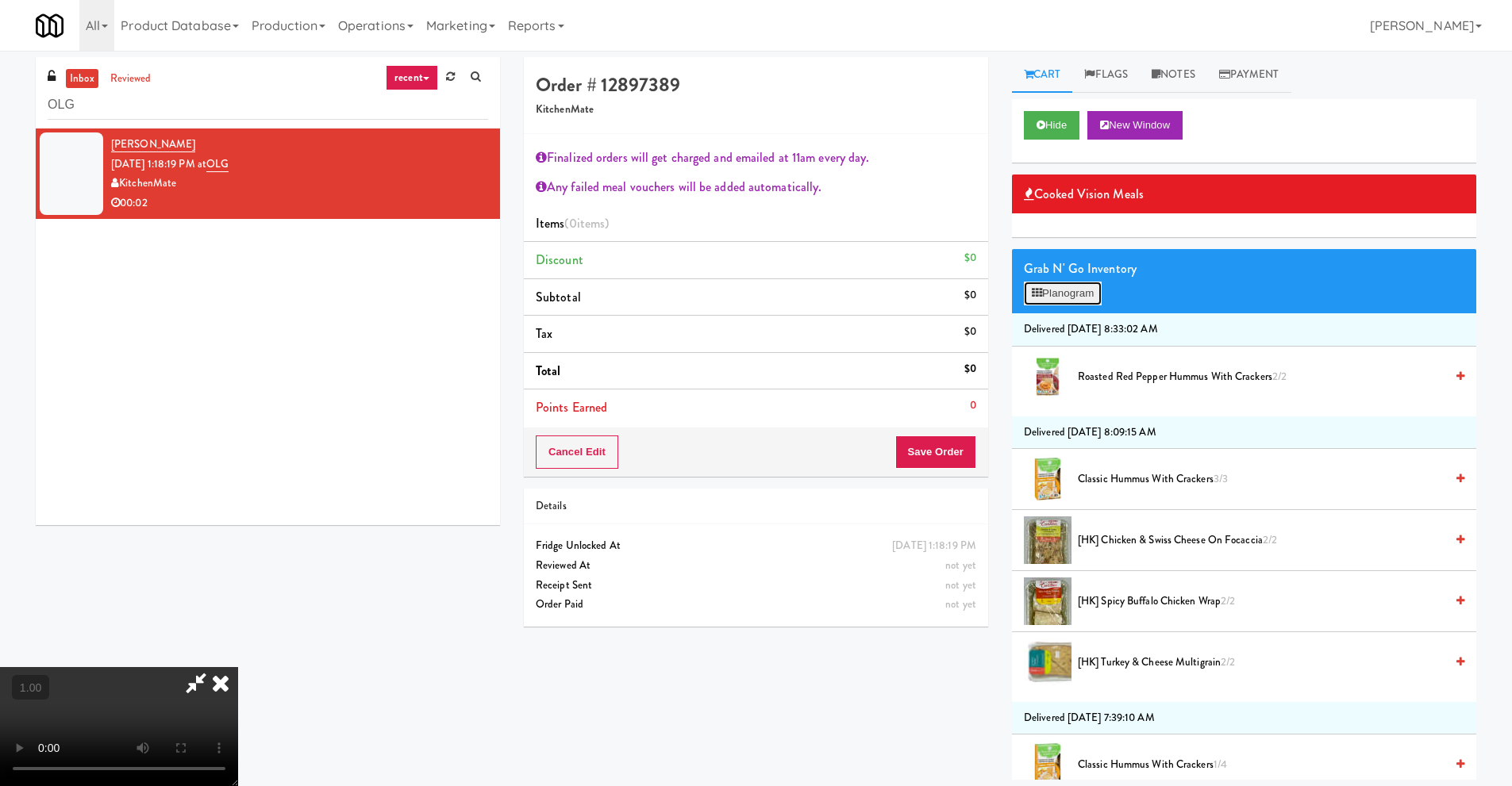
click at [1069, 293] on button "Planogram" at bounding box center [1062, 293] width 78 height 24
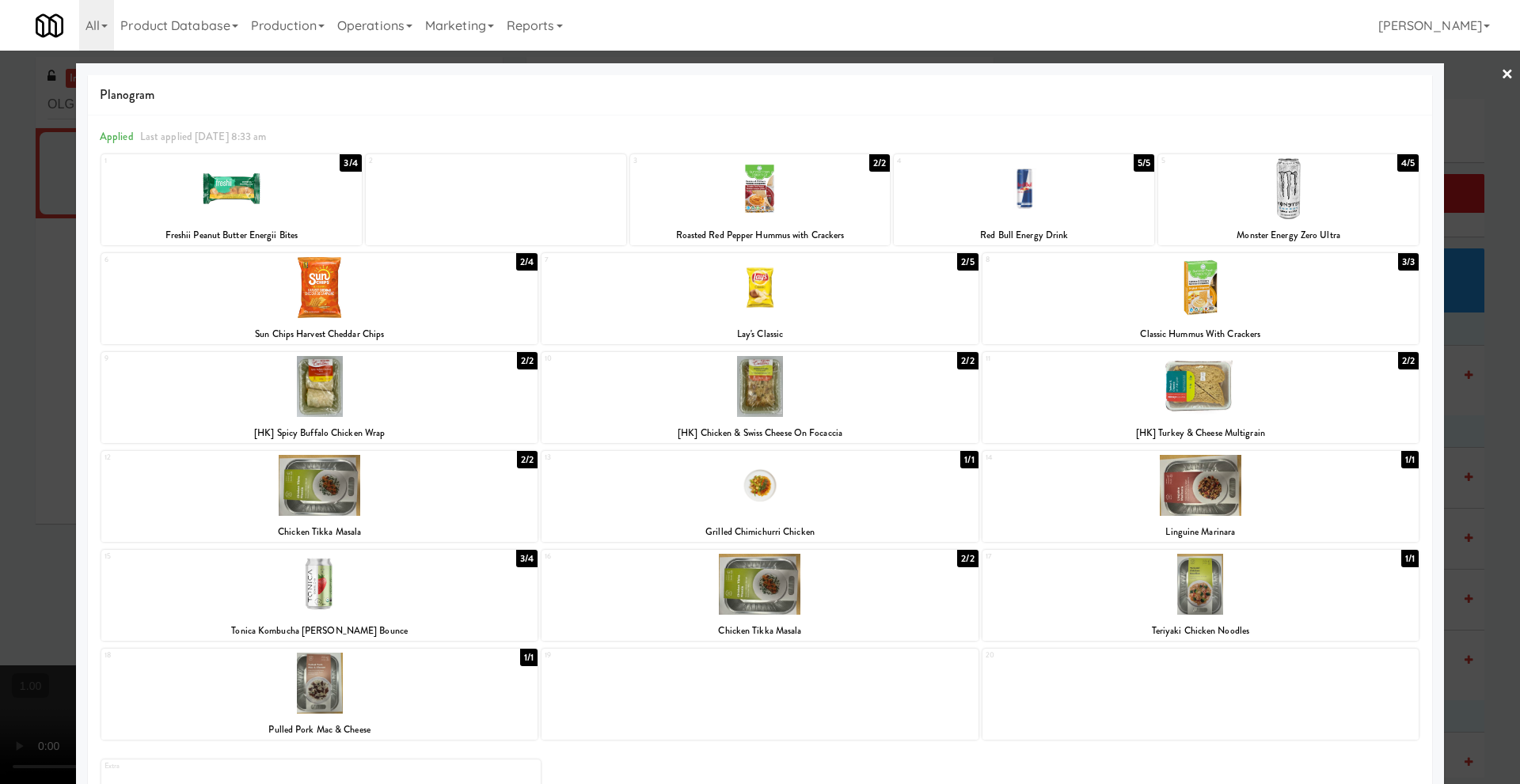
click at [1500, 74] on link "×" at bounding box center [1506, 75] width 12 height 49
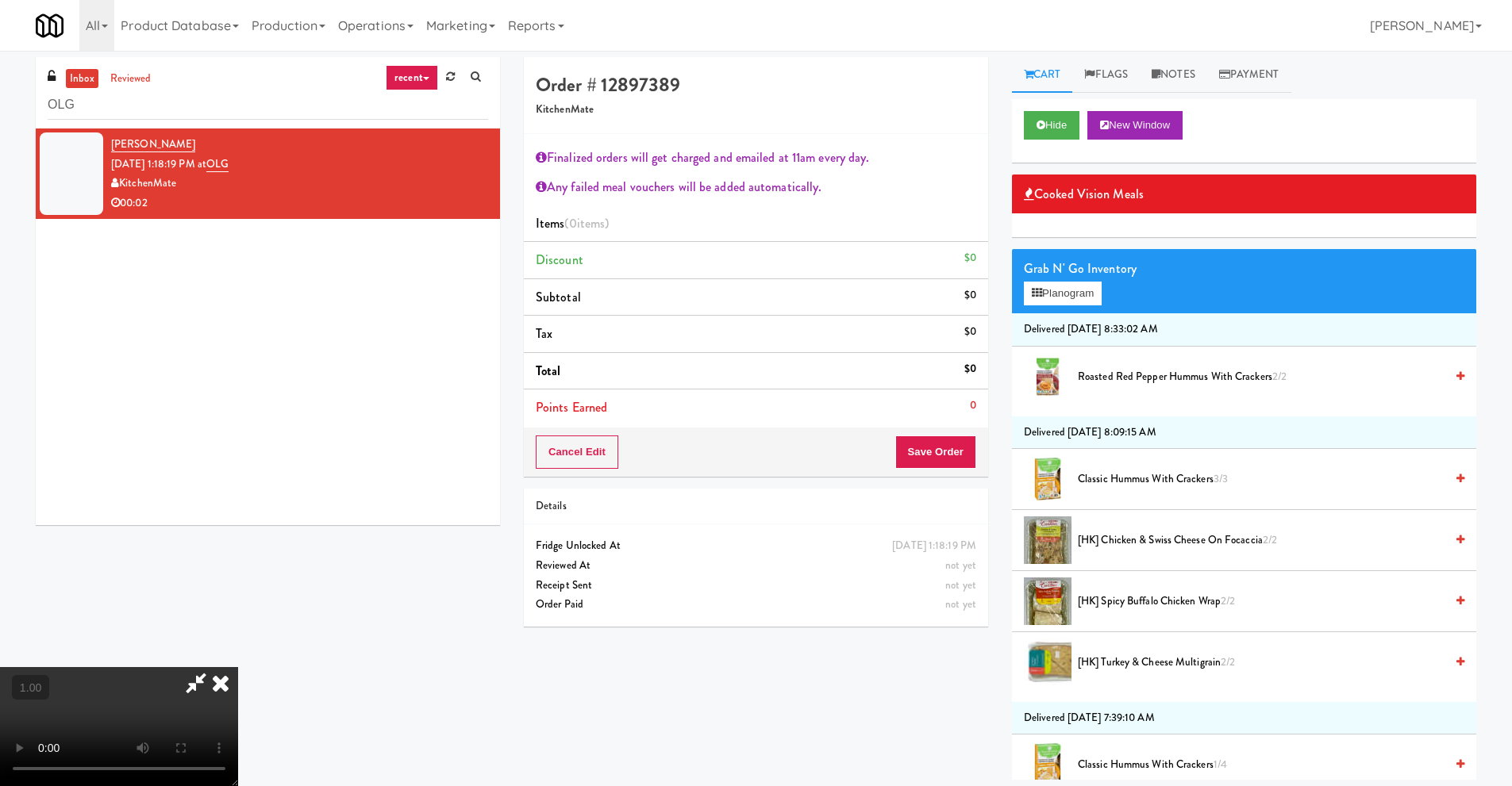
click at [238, 667] on icon at bounding box center [221, 683] width 35 height 32
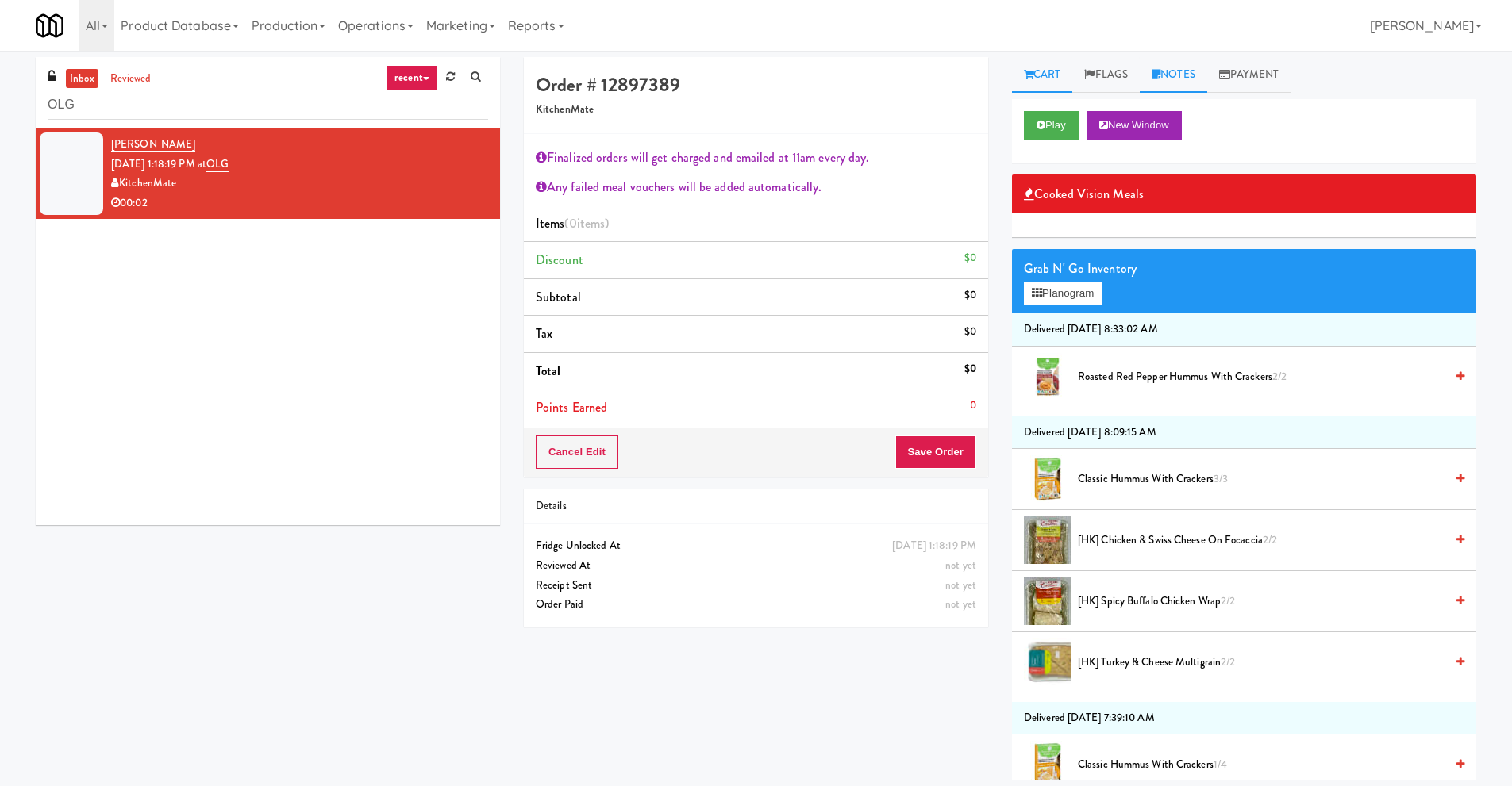
click at [1197, 76] on link "Notes" at bounding box center [1174, 75] width 67 height 36
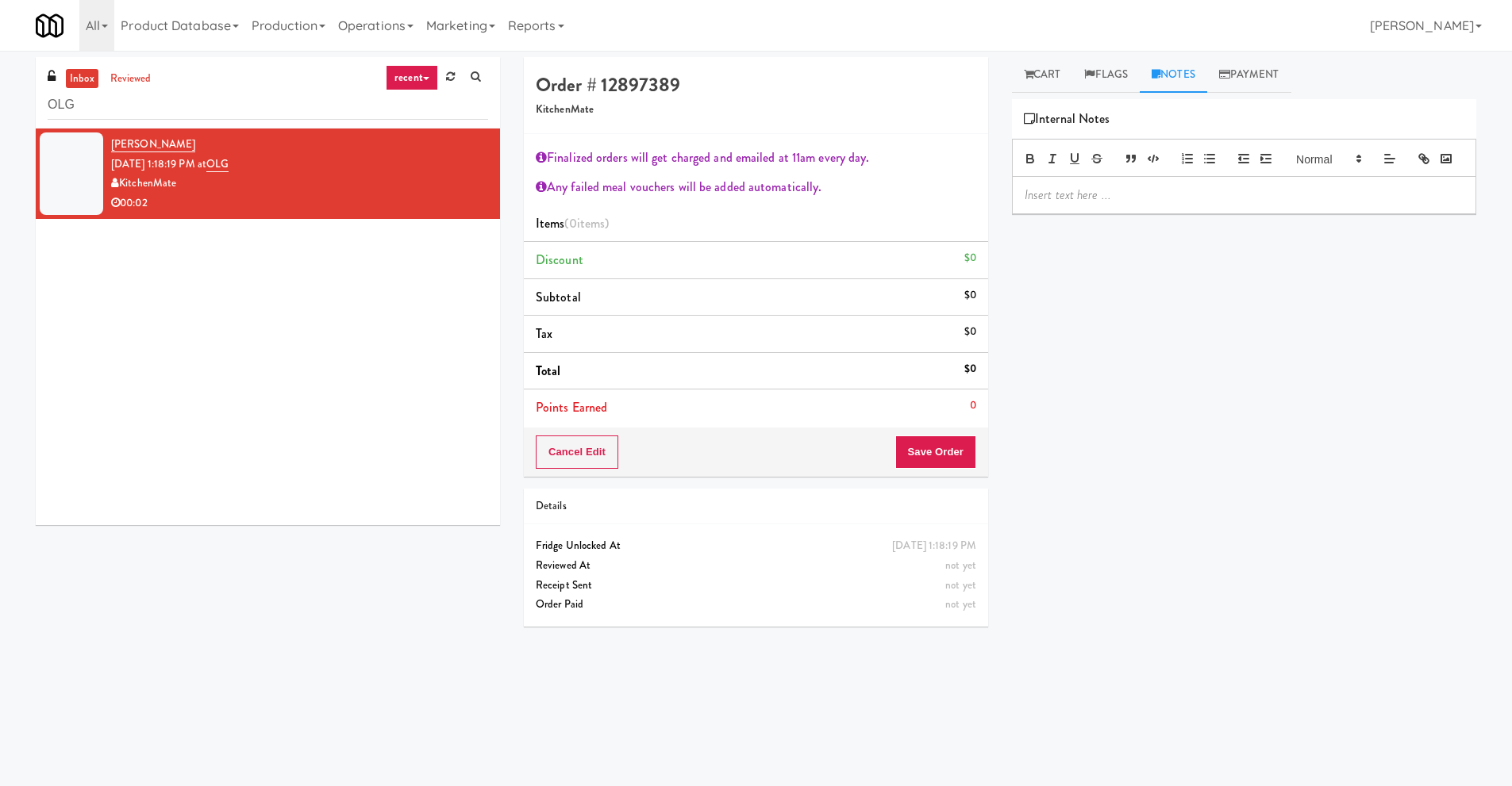
click at [1056, 204] on p at bounding box center [1244, 194] width 439 height 17
click at [1126, 422] on div "Play New Window Cooked Vision Meals Grab N' Go Inventory Planogram Delivered Mo…" at bounding box center [1244, 396] width 465 height 595
drag, startPoint x: 53, startPoint y: 93, endPoint x: 0, endPoint y: 97, distance: 53.2
click at [0, 97] on div "inbox reviewed recent all unclear take inventory issue suspicious failed recent…" at bounding box center [756, 376] width 1512 height 637
paste input "Ame - Cooler"
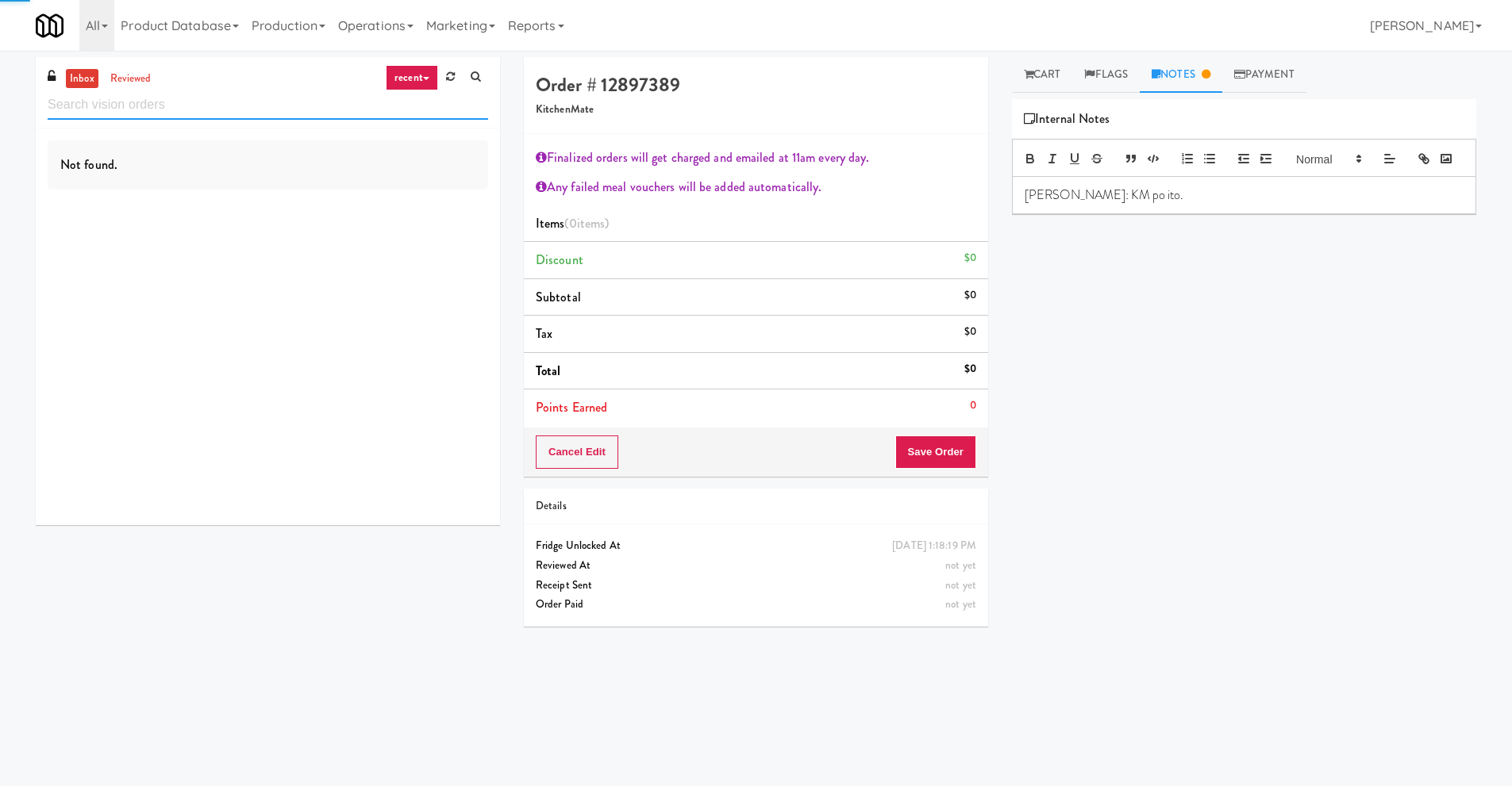
type input "Ame - Cooler"
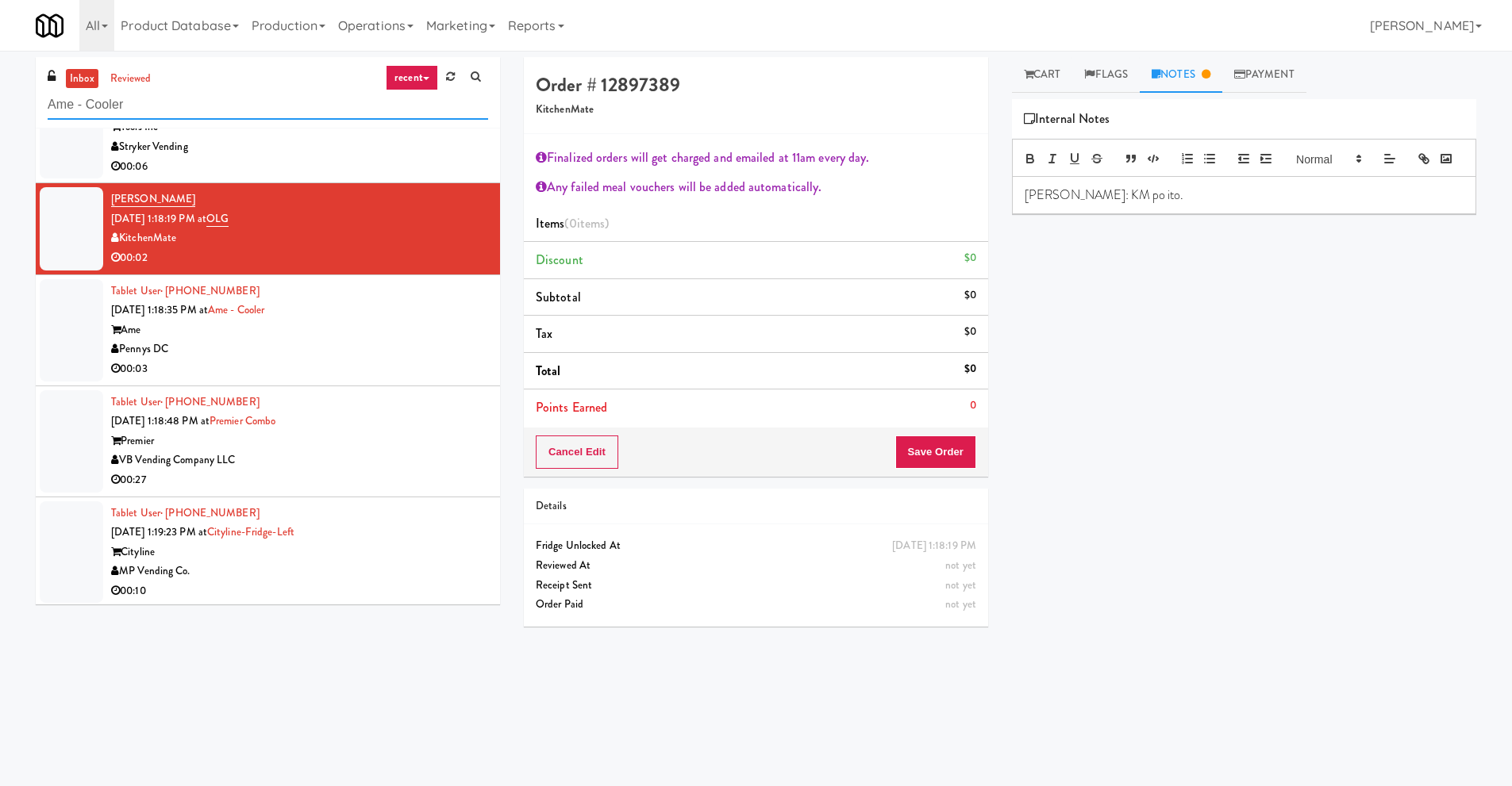
scroll to position [2517, 0]
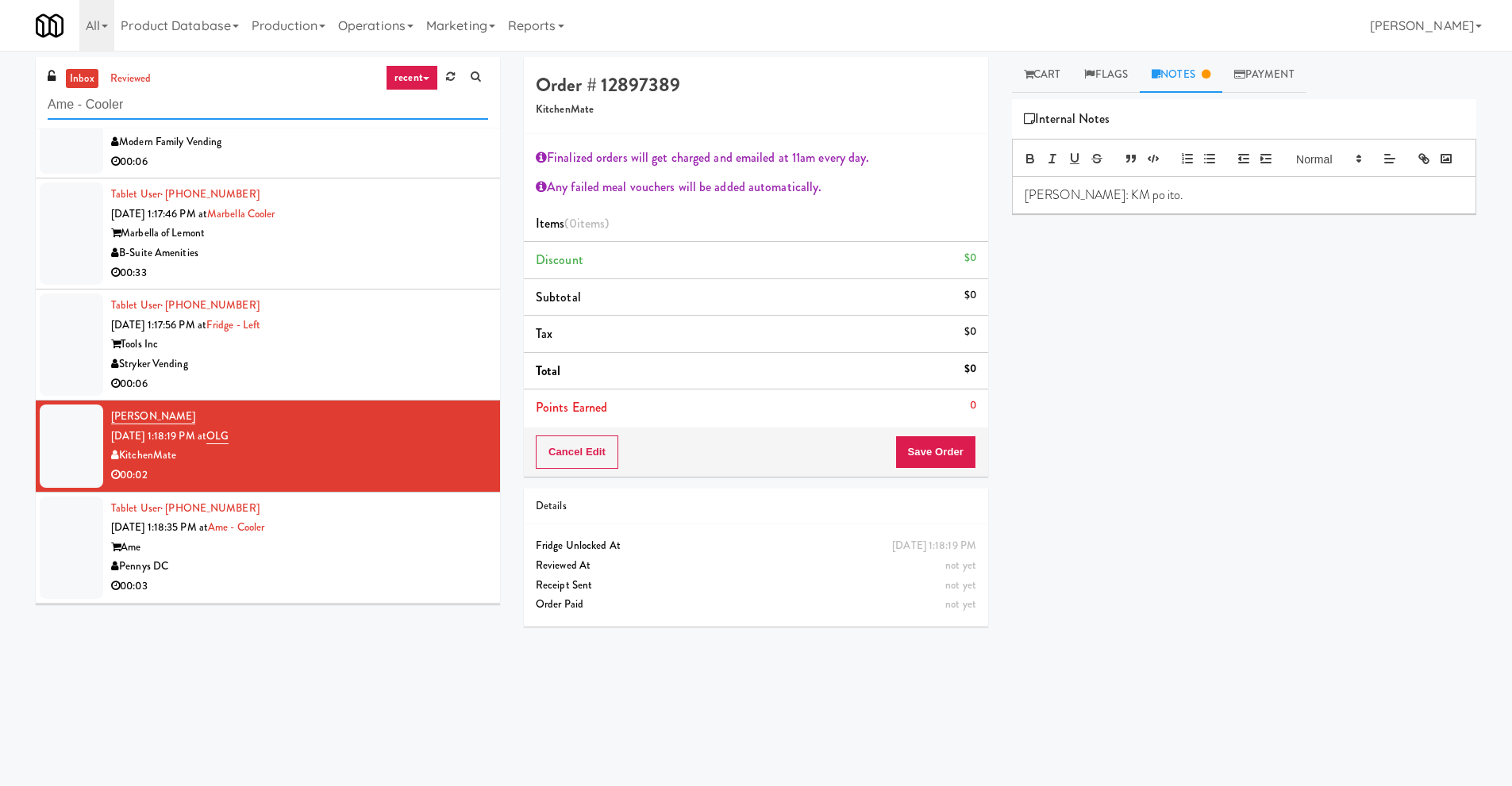
drag, startPoint x: 131, startPoint y: 107, endPoint x: 0, endPoint y: 91, distance: 132.0
click at [0, 91] on div "inbox reviewed recent all unclear take inventory issue suspicious failed recent…" at bounding box center [756, 376] width 1512 height 637
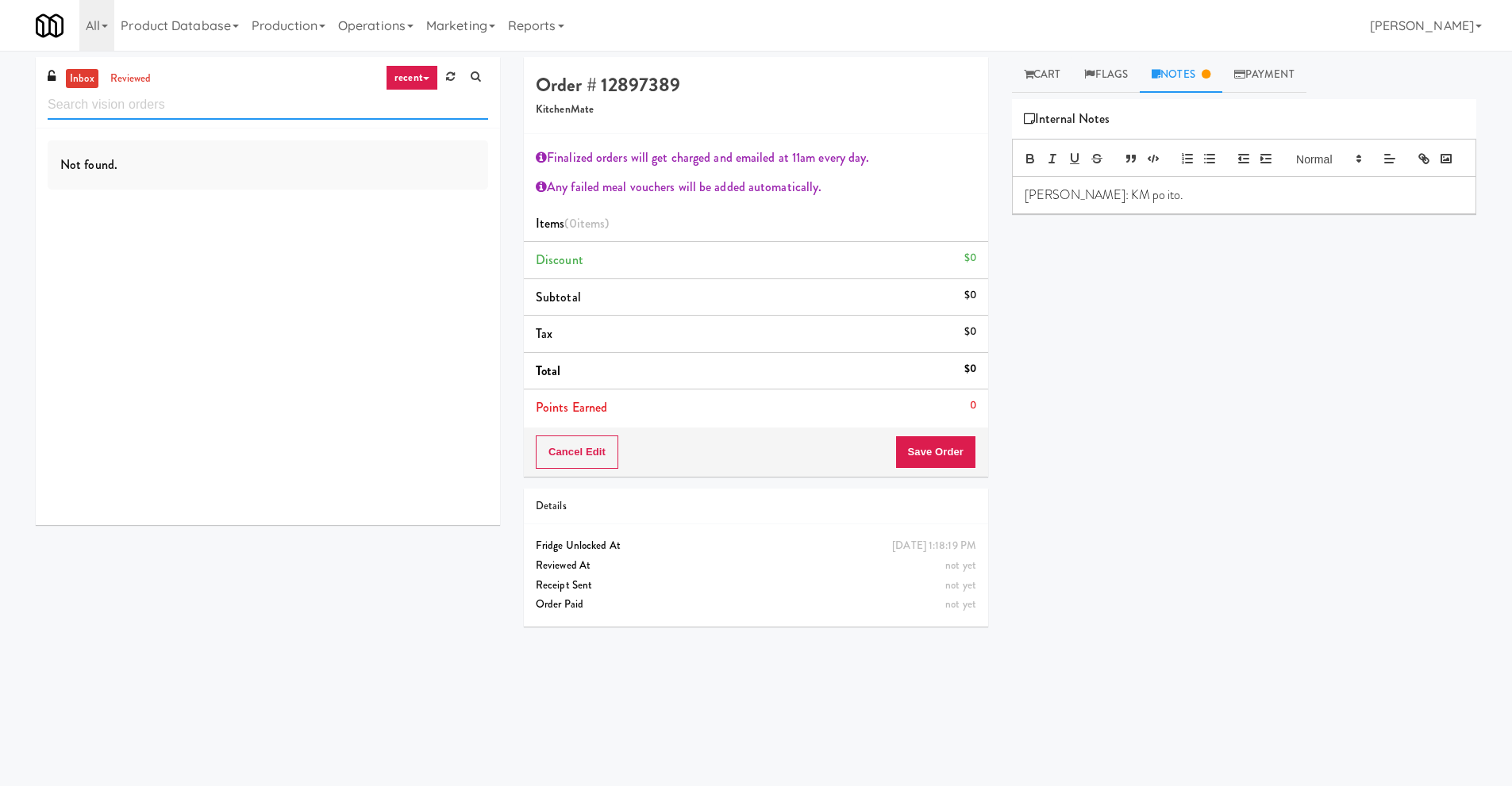
paste input "Ame - Cooler"
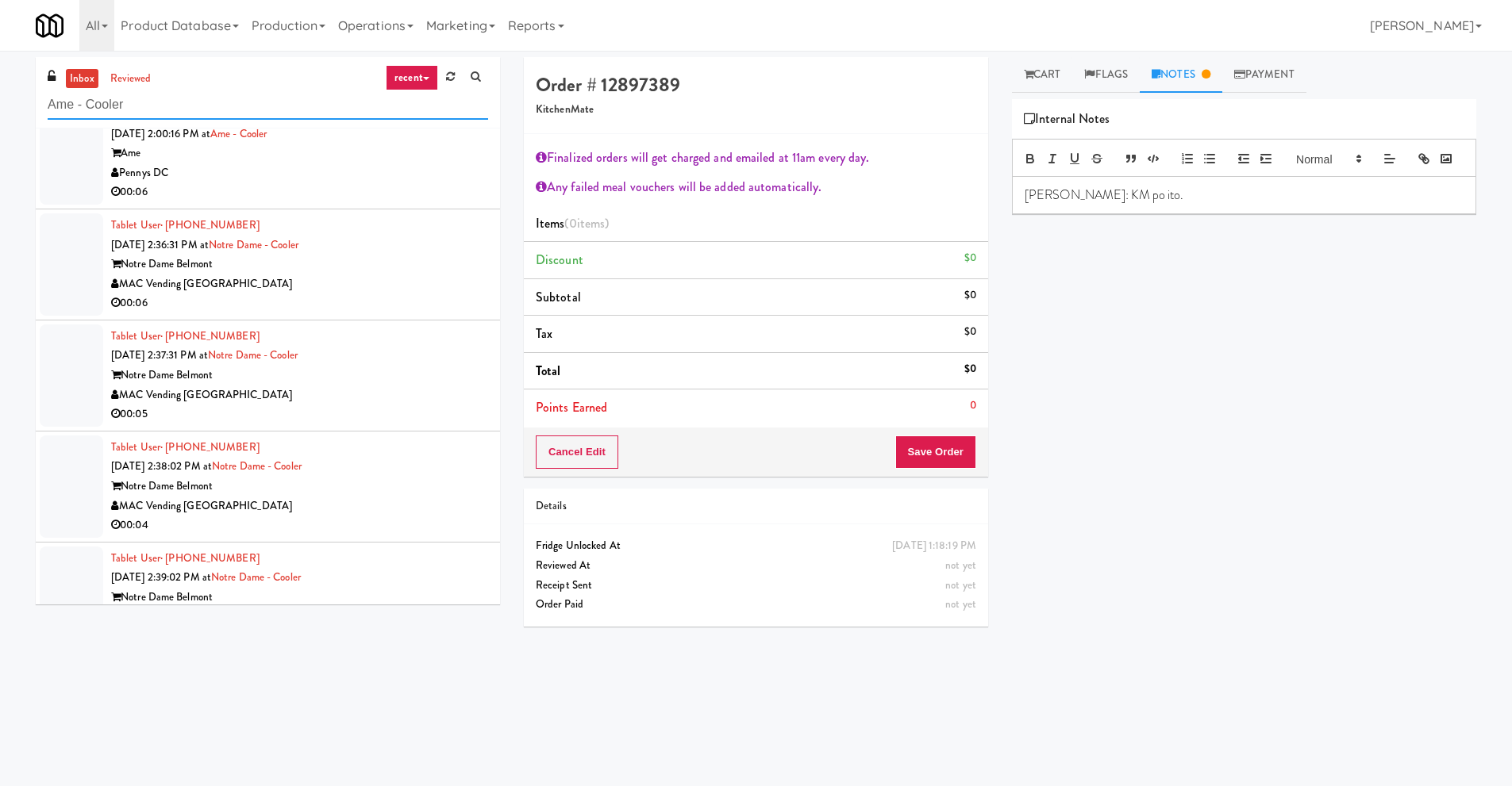
scroll to position [0, 0]
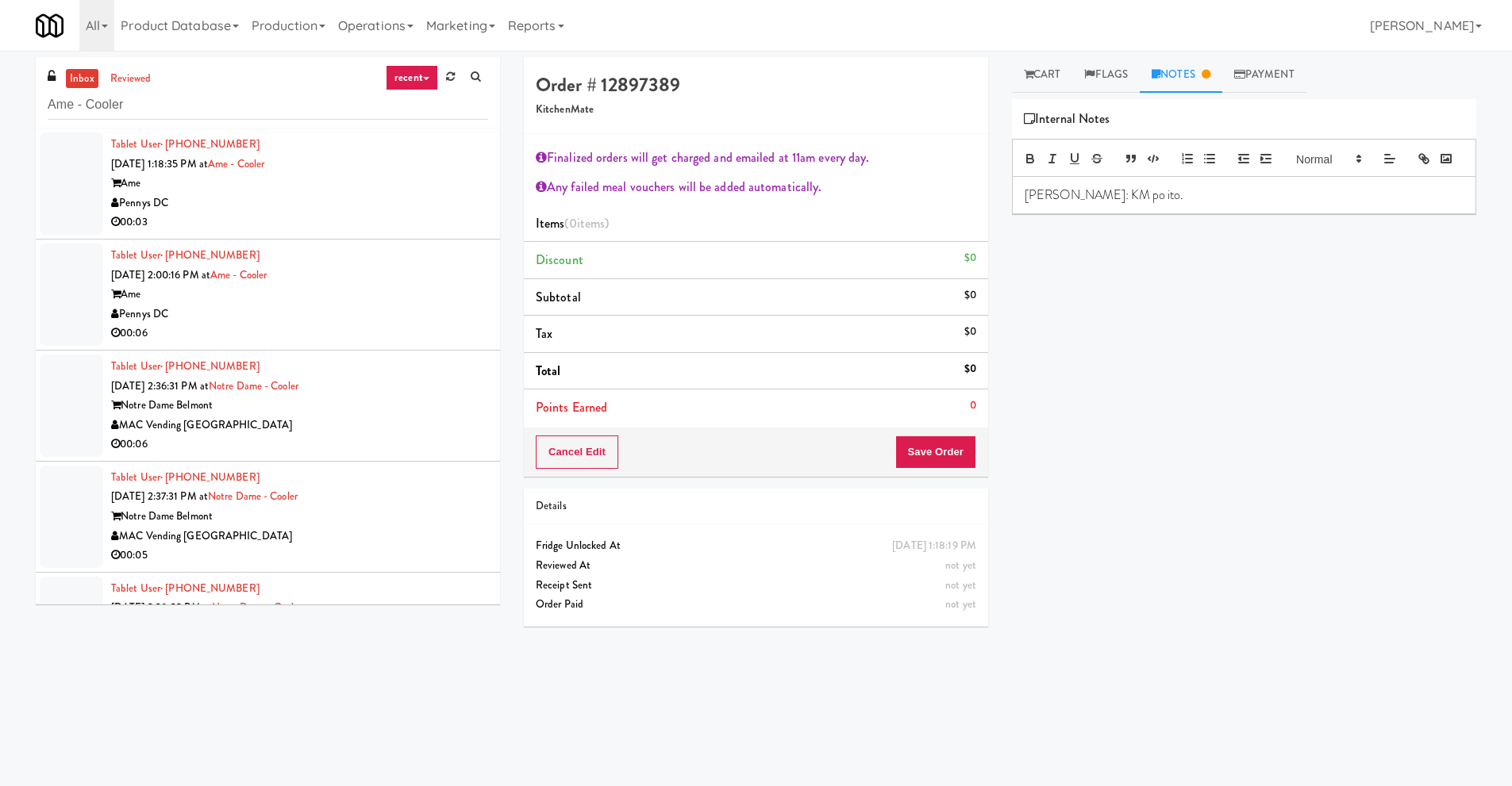
click at [245, 194] on div "Pennys DC" at bounding box center [299, 203] width 377 height 20
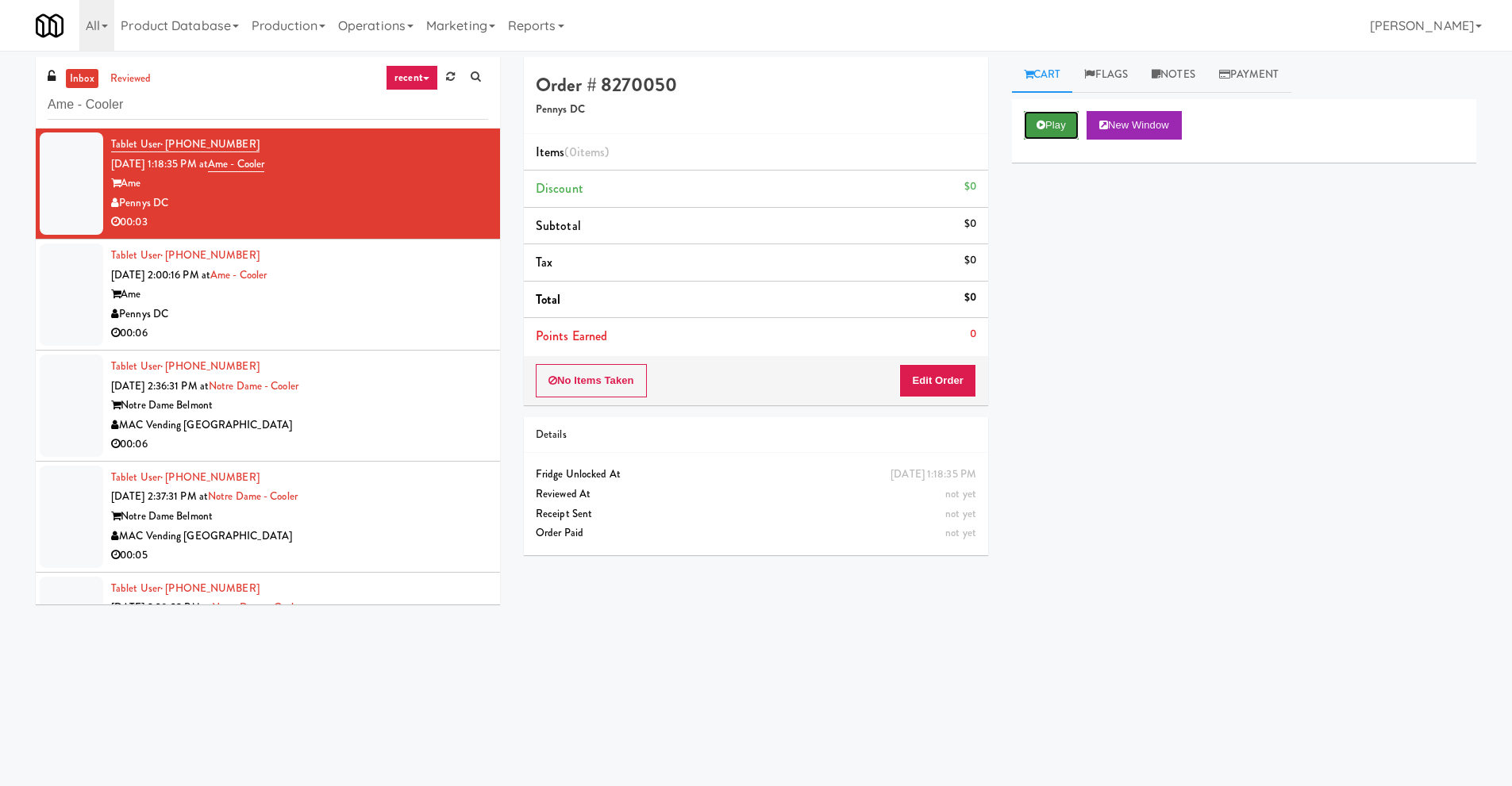
click at [1056, 123] on button "Play" at bounding box center [1051, 125] width 55 height 29
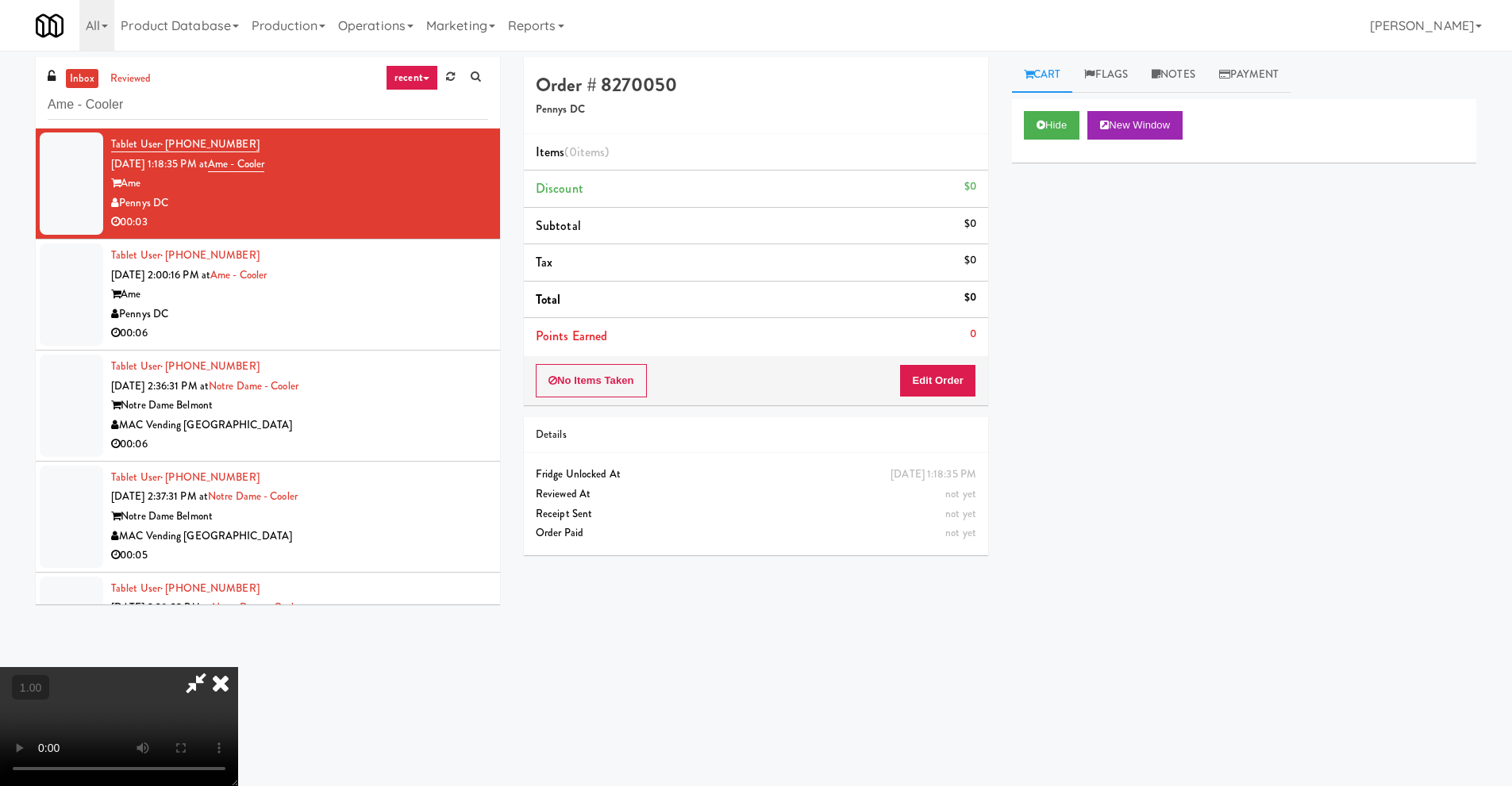
click at [238, 667] on video at bounding box center [119, 726] width 238 height 119
click at [927, 377] on button "Edit Order" at bounding box center [938, 381] width 77 height 34
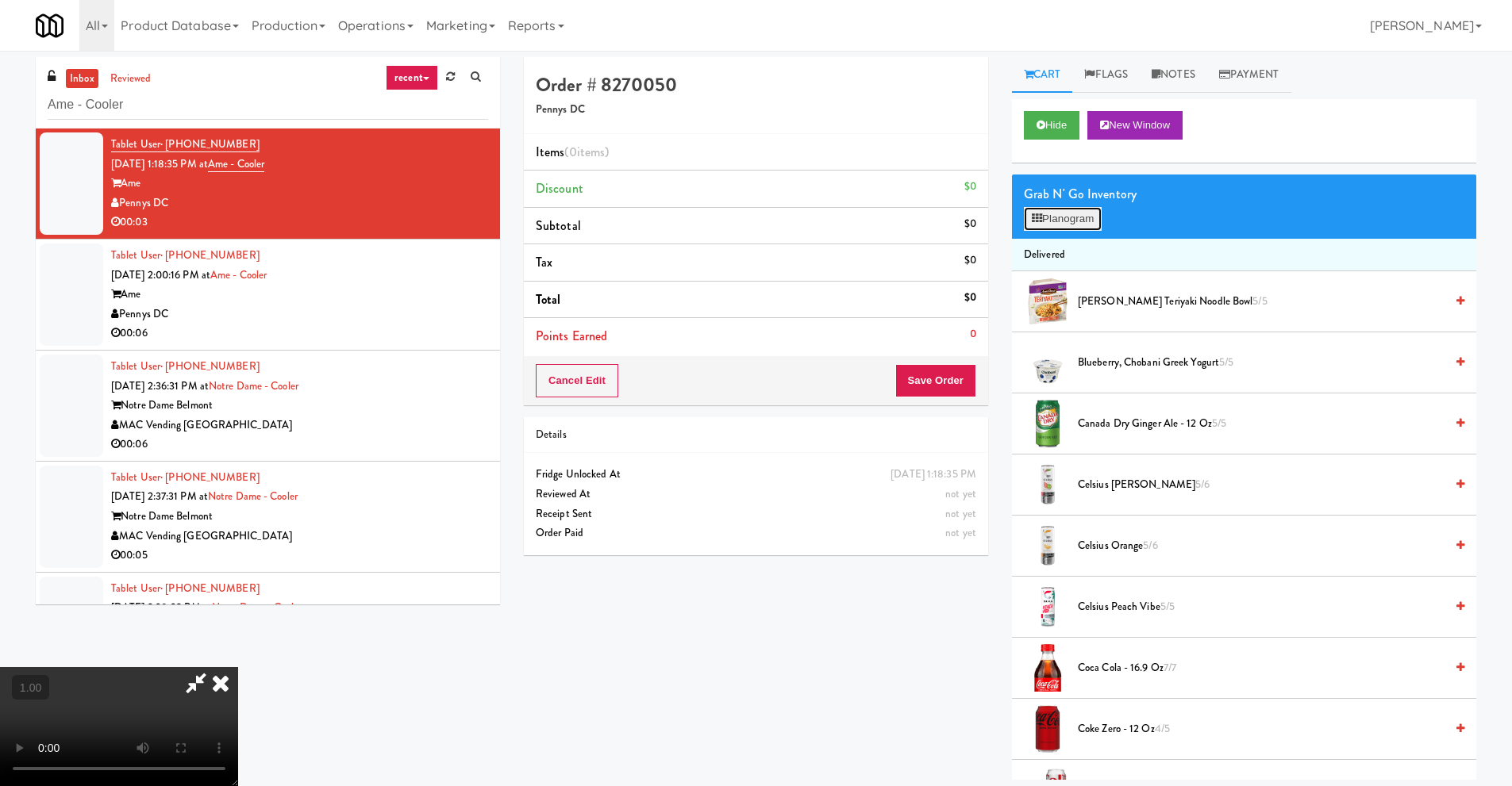
click at [1043, 223] on button "Planogram" at bounding box center [1062, 218] width 78 height 24
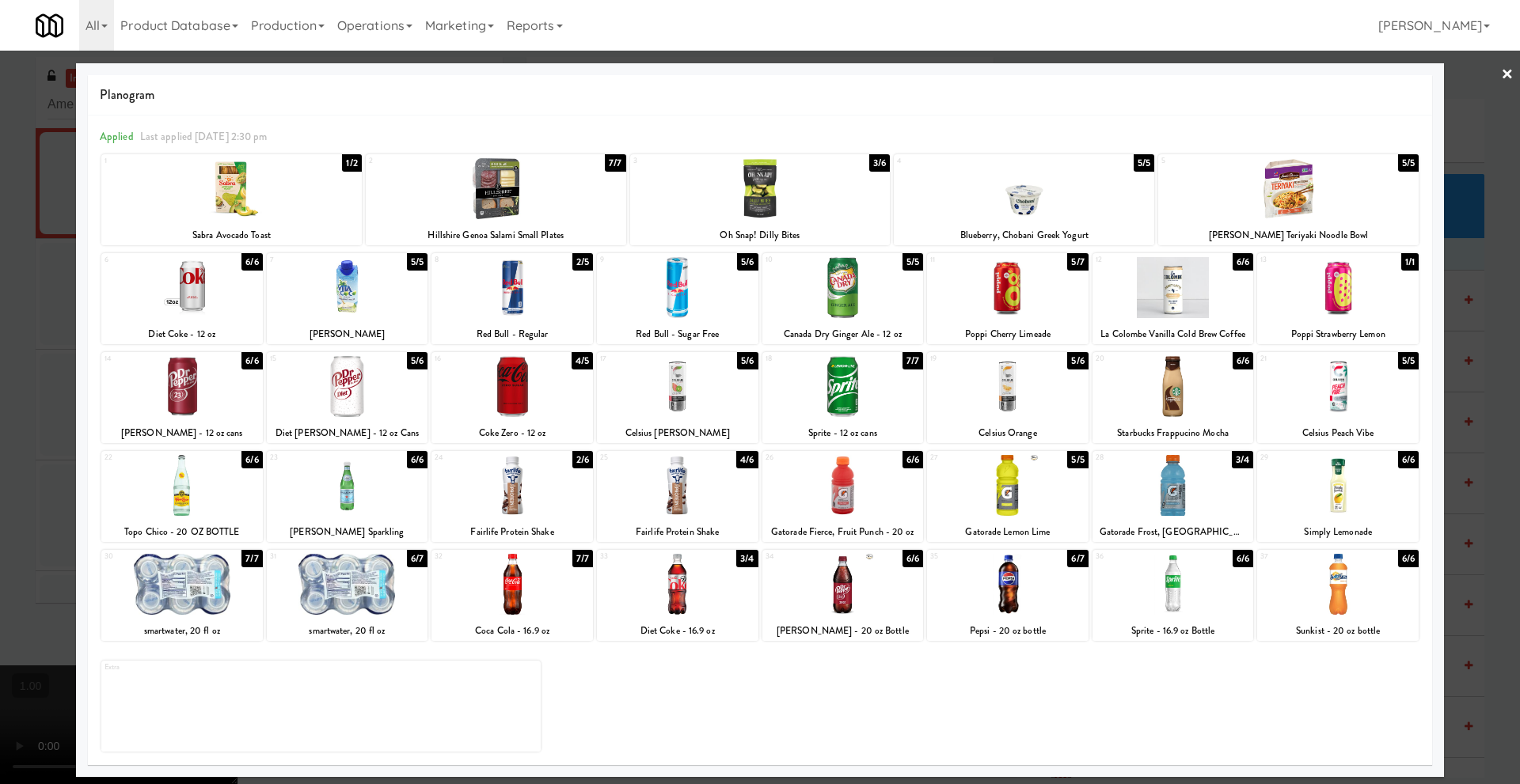
click at [849, 304] on div at bounding box center [842, 287] width 161 height 61
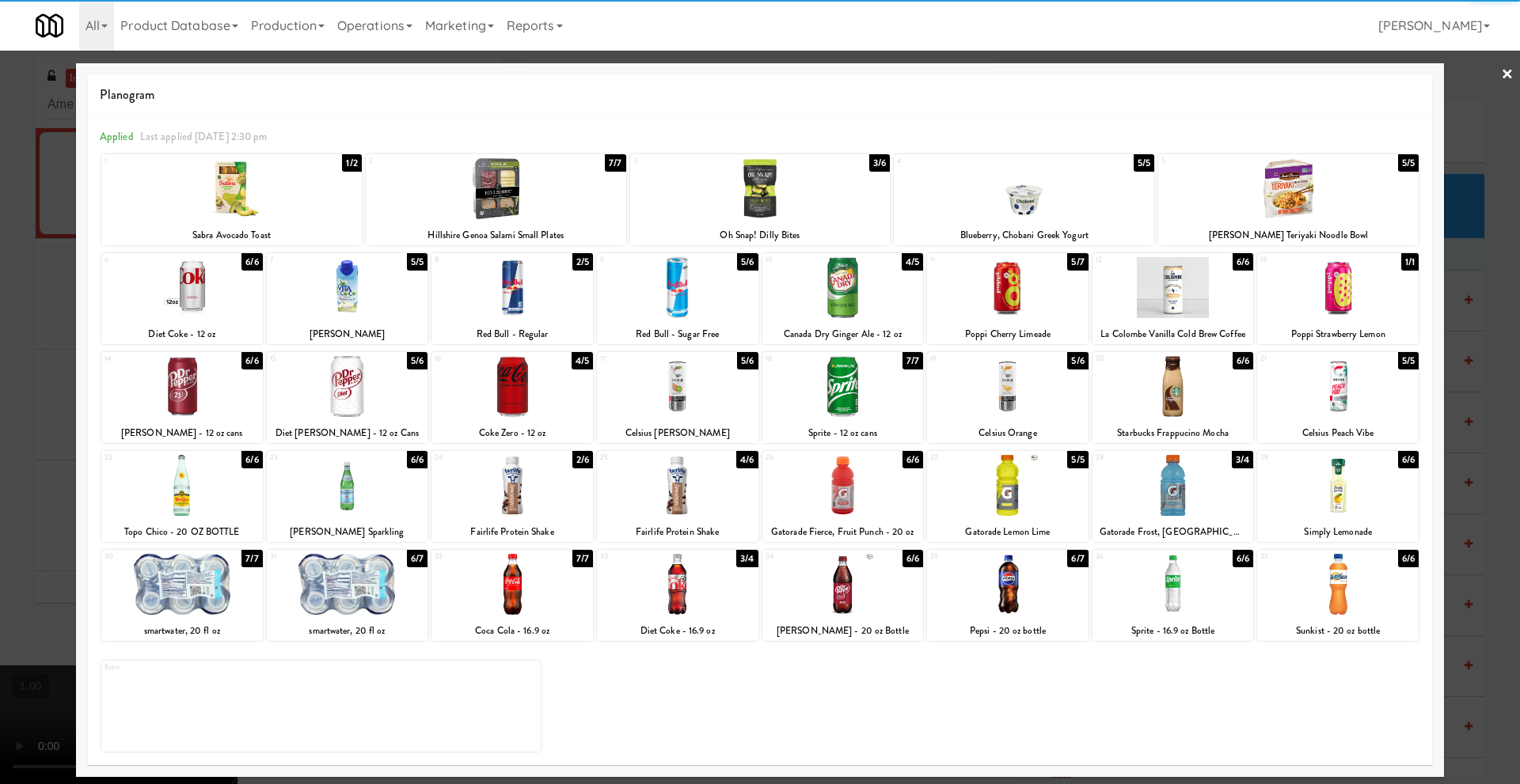
click at [1501, 74] on link "×" at bounding box center [1506, 75] width 12 height 49
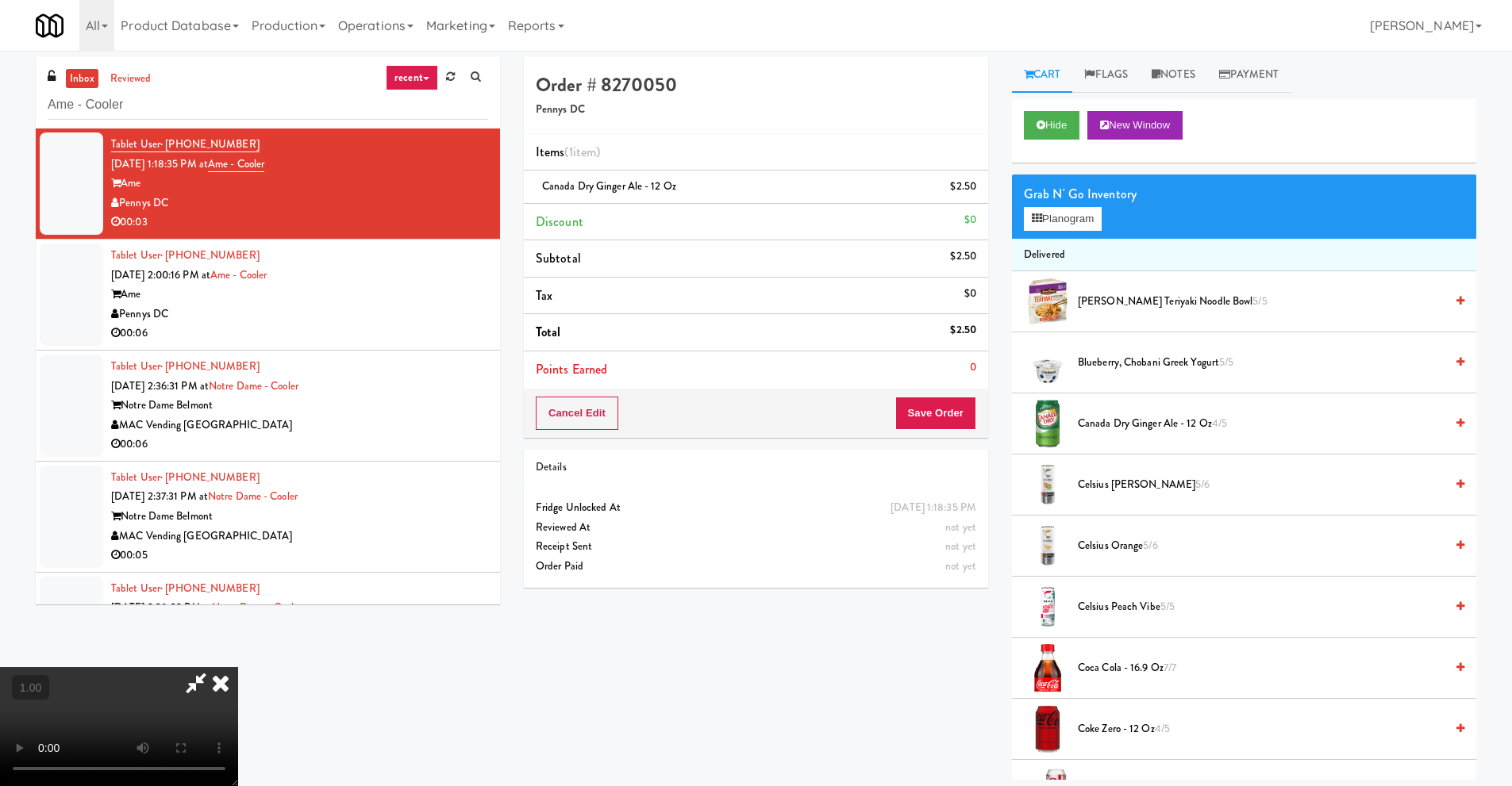
click at [238, 667] on video at bounding box center [119, 726] width 238 height 119
click at [238, 667] on icon at bounding box center [221, 683] width 35 height 32
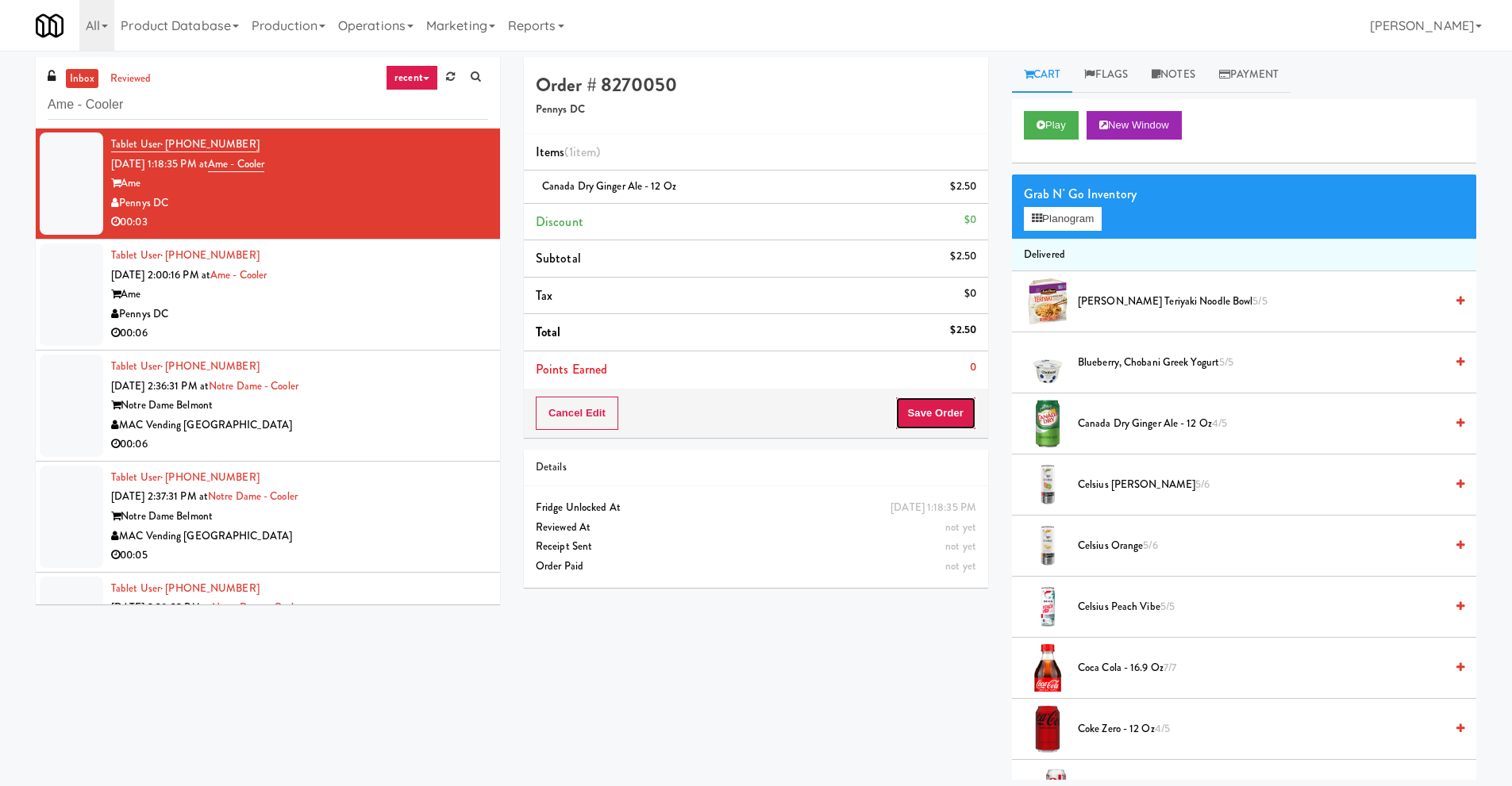
click at [915, 414] on button "Save Order" at bounding box center [936, 413] width 81 height 34
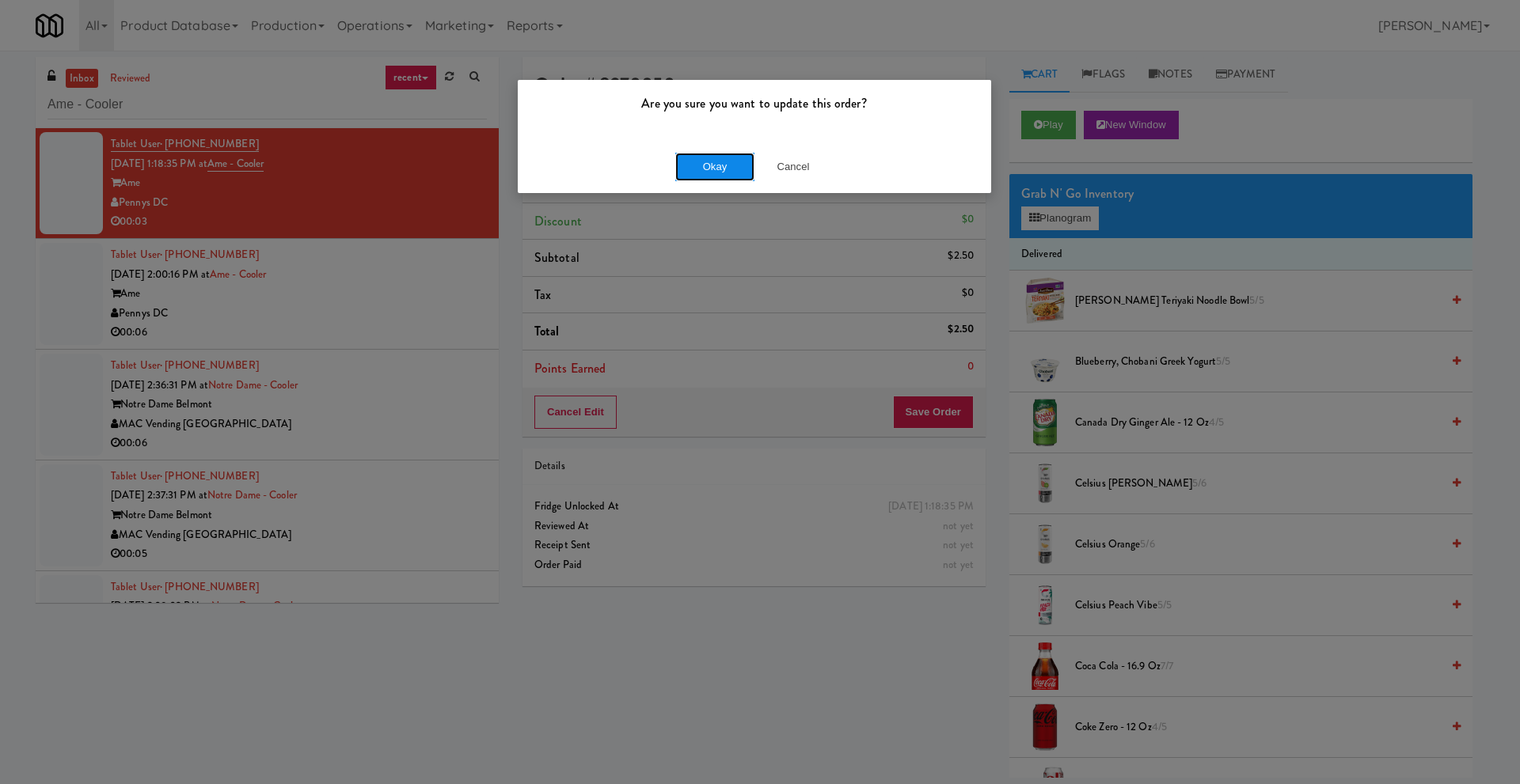
click at [728, 163] on button "Okay" at bounding box center [715, 167] width 79 height 29
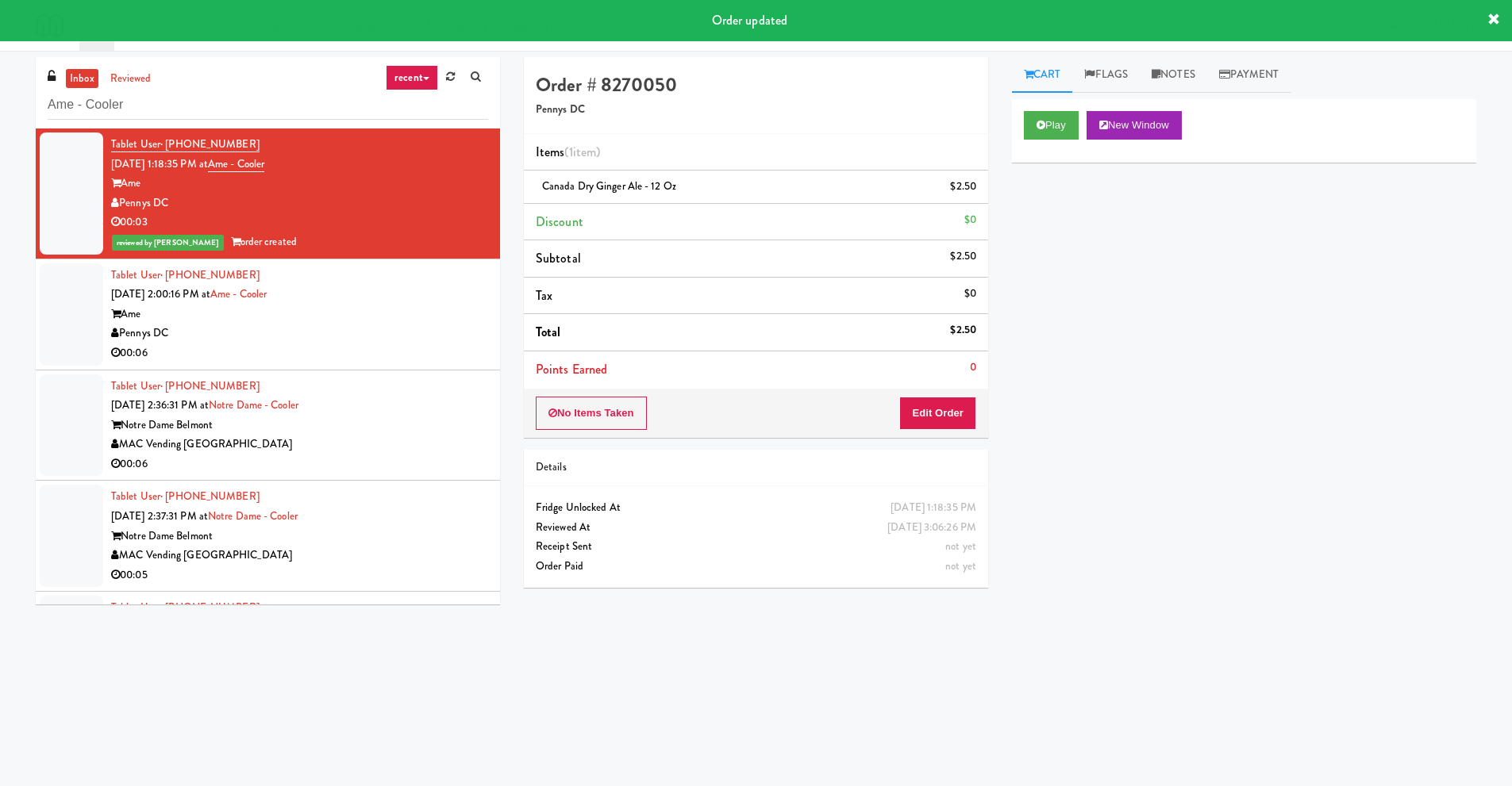
click at [286, 328] on div "Pennys DC" at bounding box center [299, 334] width 377 height 20
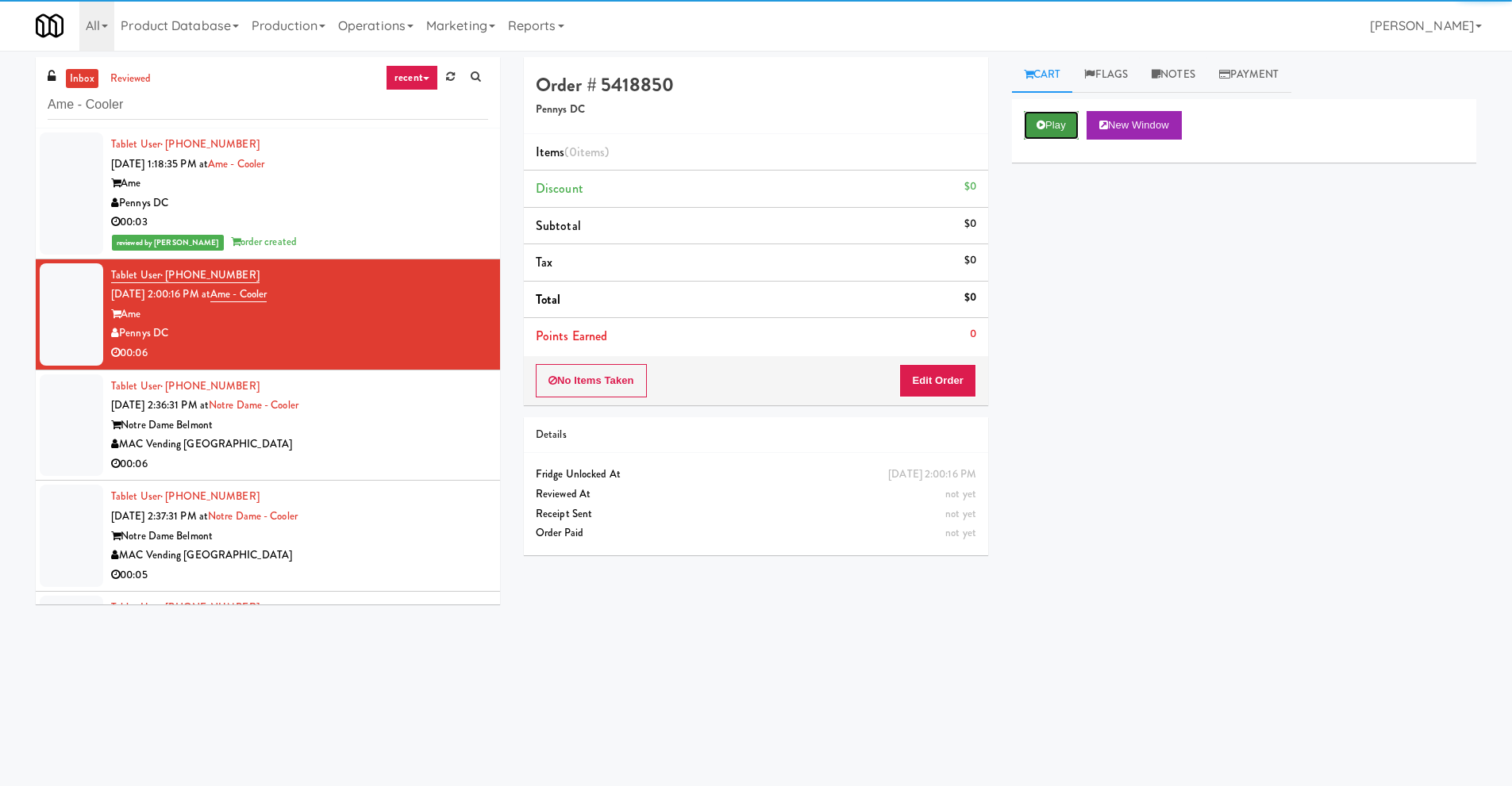
click at [1050, 121] on button "Play" at bounding box center [1051, 125] width 55 height 29
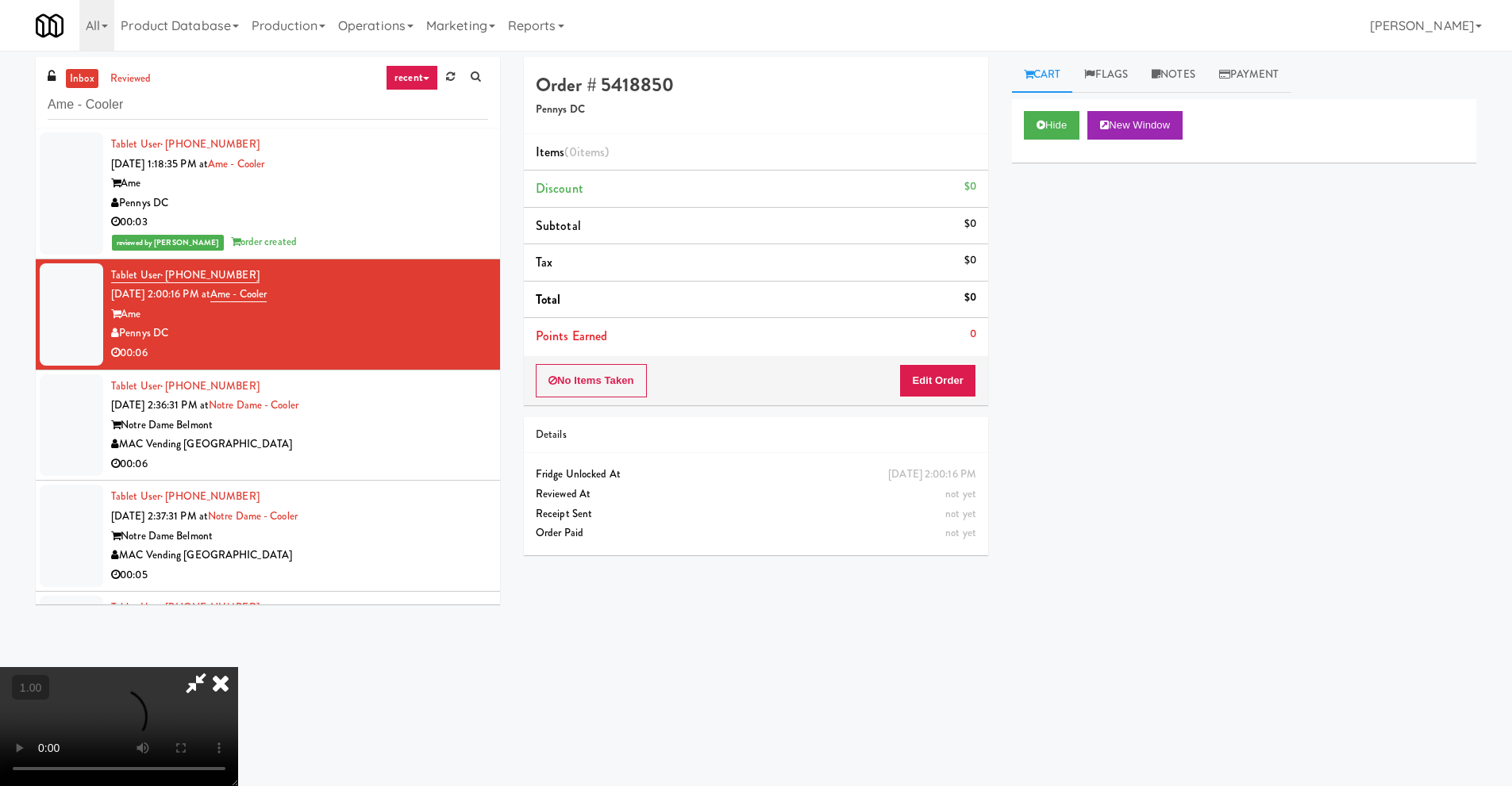
click at [238, 667] on video at bounding box center [119, 726] width 238 height 119
click at [949, 382] on button "Edit Order" at bounding box center [938, 381] width 77 height 34
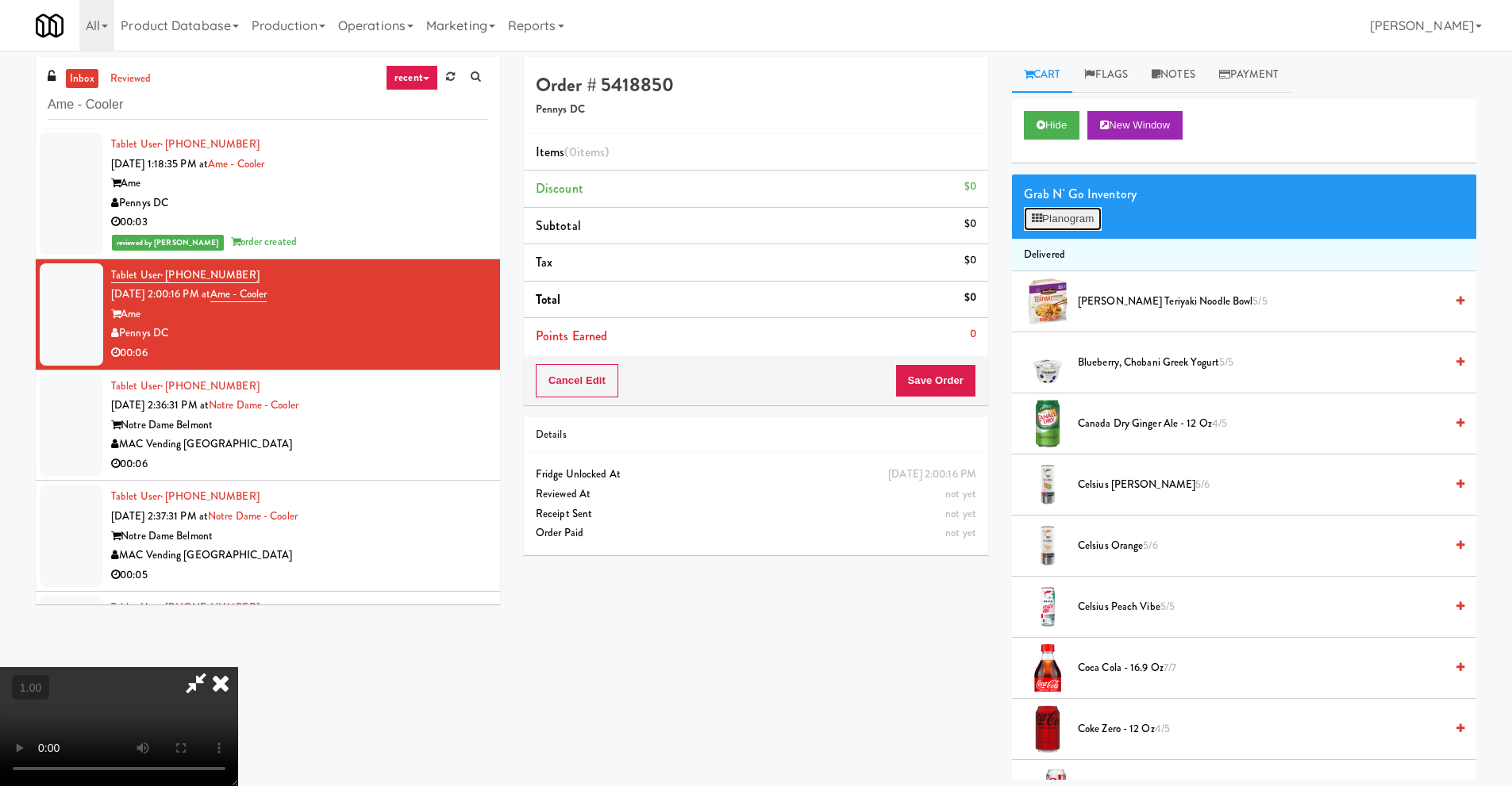
click at [1048, 223] on button "Planogram" at bounding box center [1062, 218] width 78 height 24
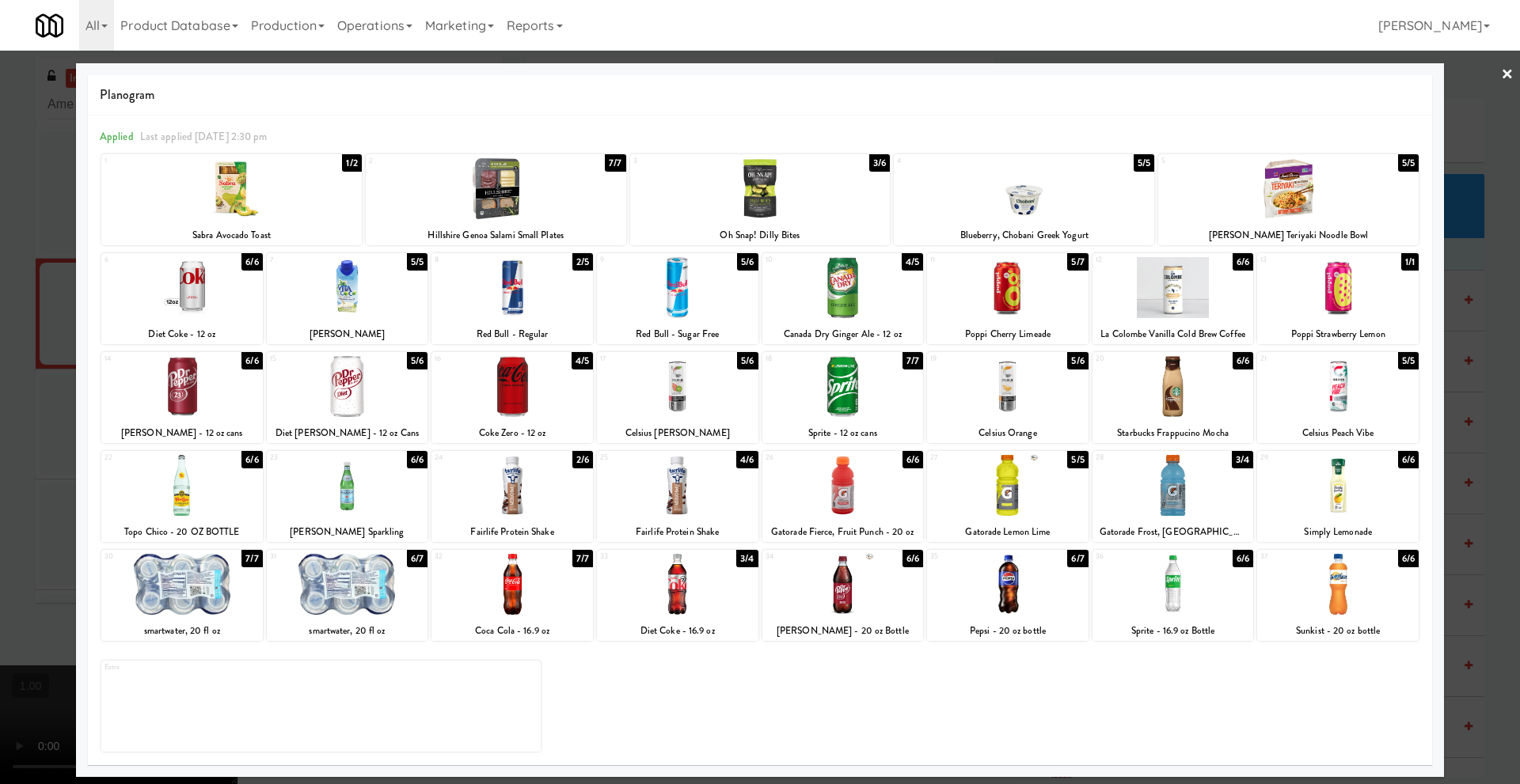
click at [1504, 73] on link "×" at bounding box center [1506, 75] width 12 height 49
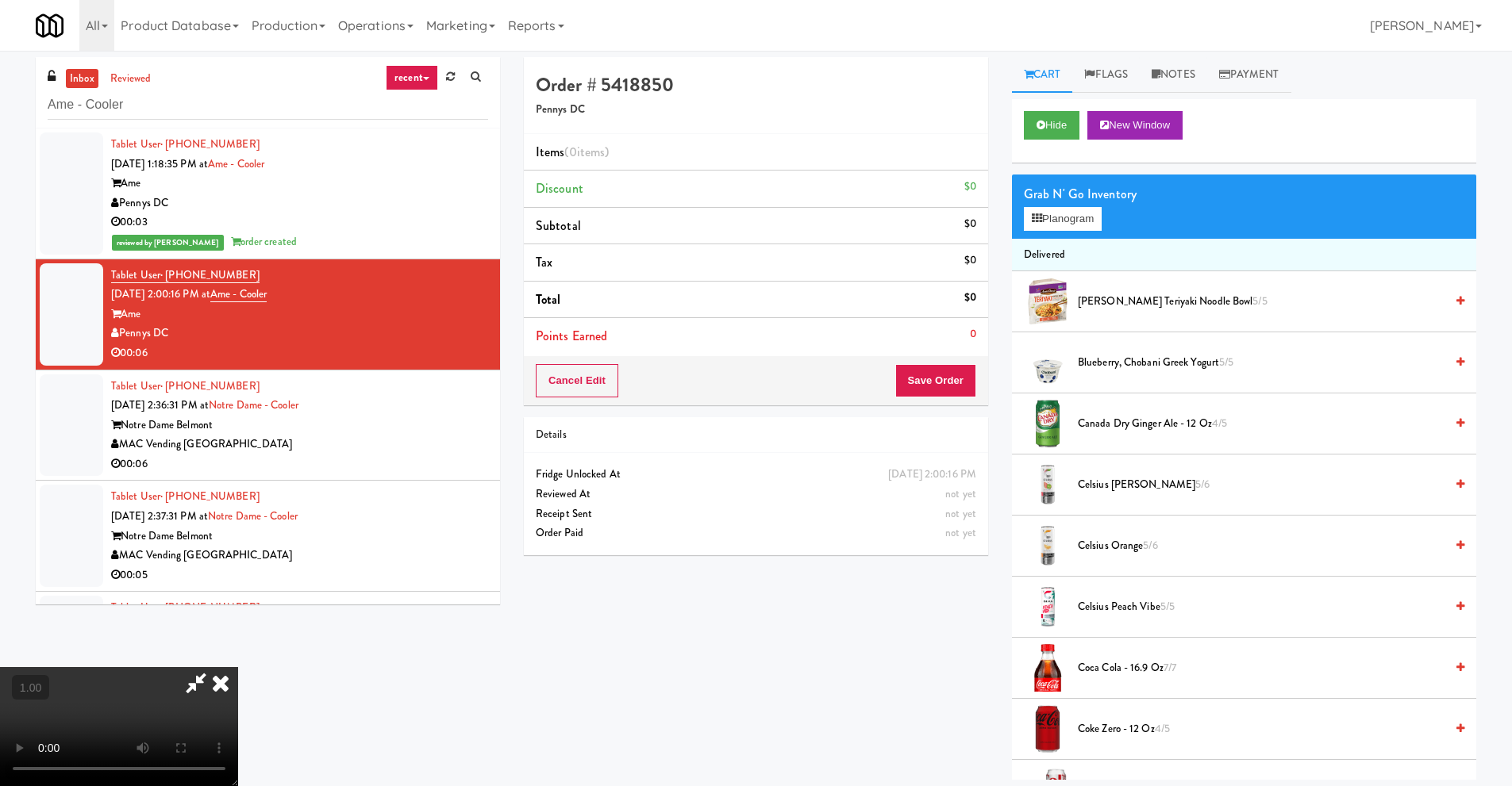
scroll to position [80, 0]
click at [1091, 217] on button "Planogram" at bounding box center [1062, 218] width 78 height 24
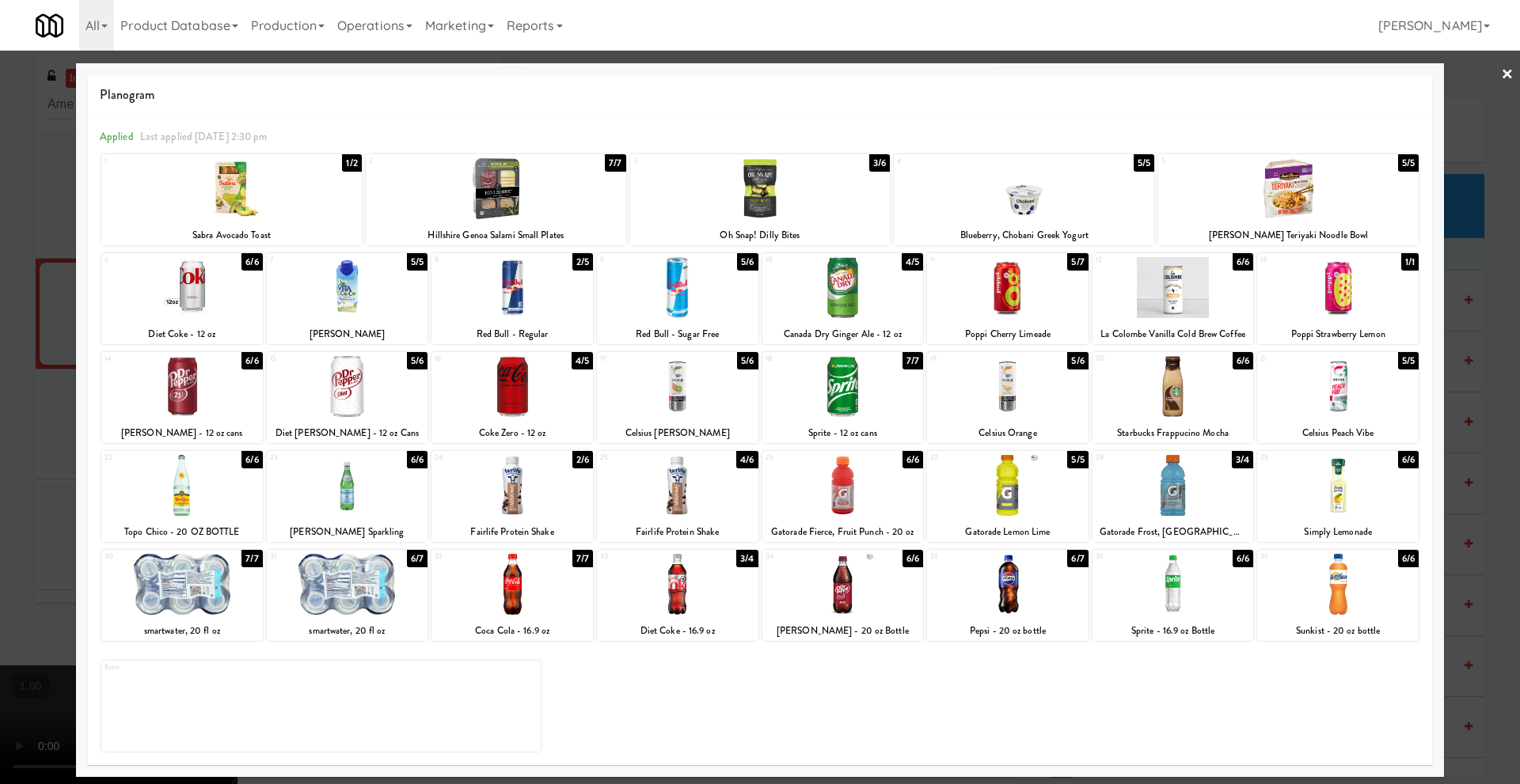
click at [1007, 293] on div at bounding box center [1007, 287] width 161 height 61
click at [1502, 72] on link "×" at bounding box center [1506, 75] width 12 height 49
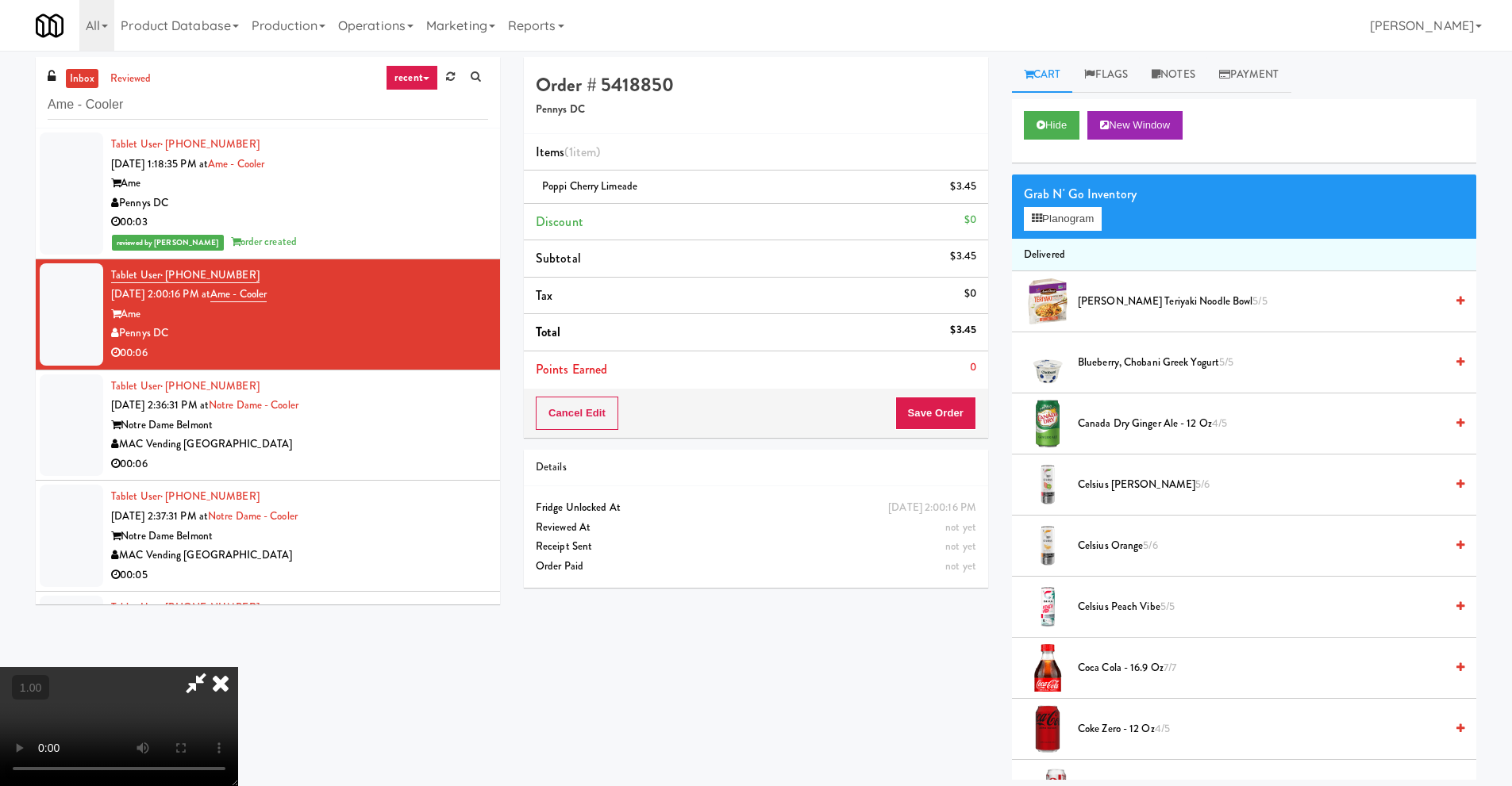
click at [238, 667] on video at bounding box center [119, 726] width 238 height 119
click at [238, 667] on icon at bounding box center [221, 683] width 35 height 32
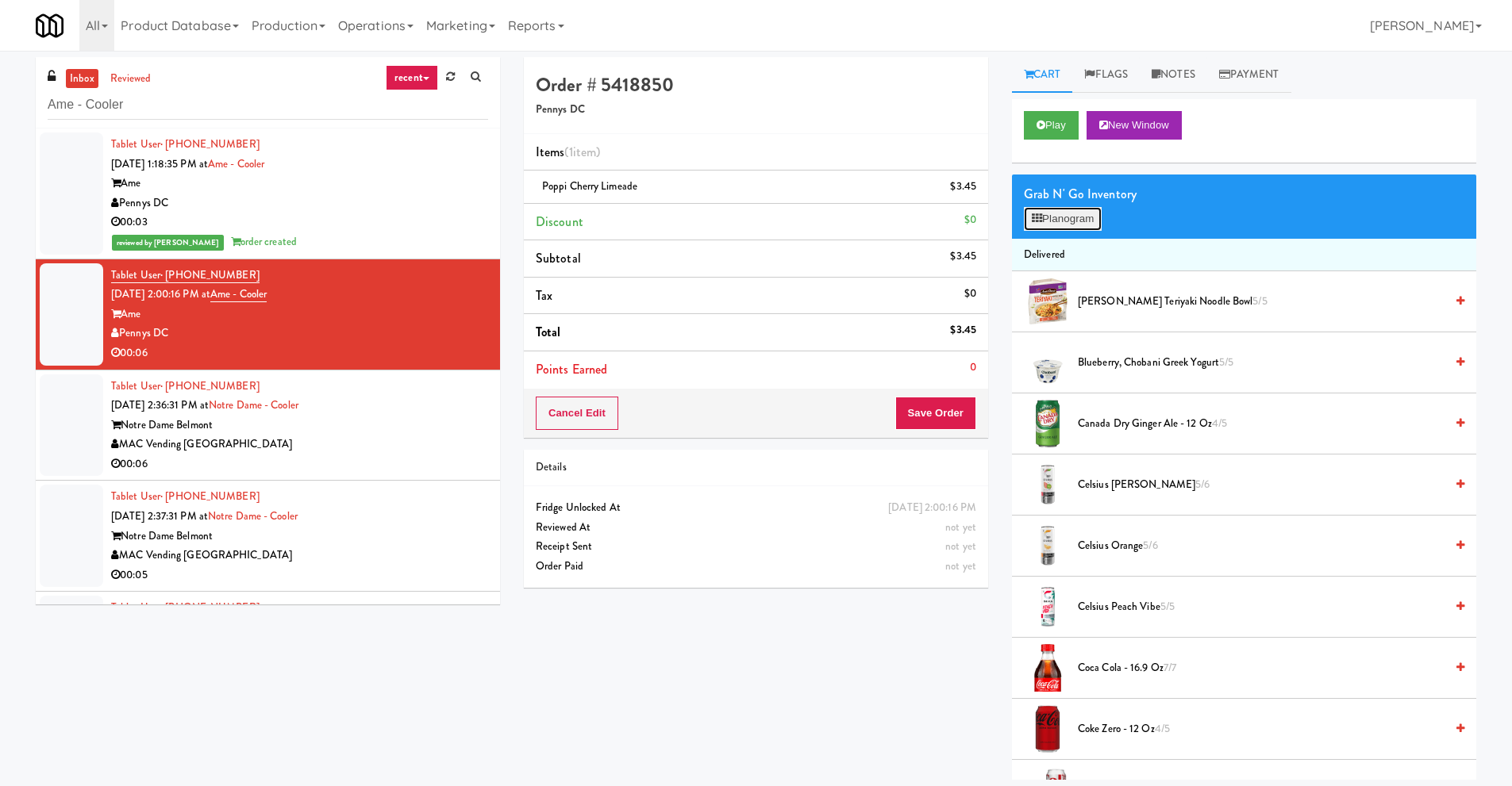
click at [1088, 221] on button "Planogram" at bounding box center [1062, 218] width 78 height 24
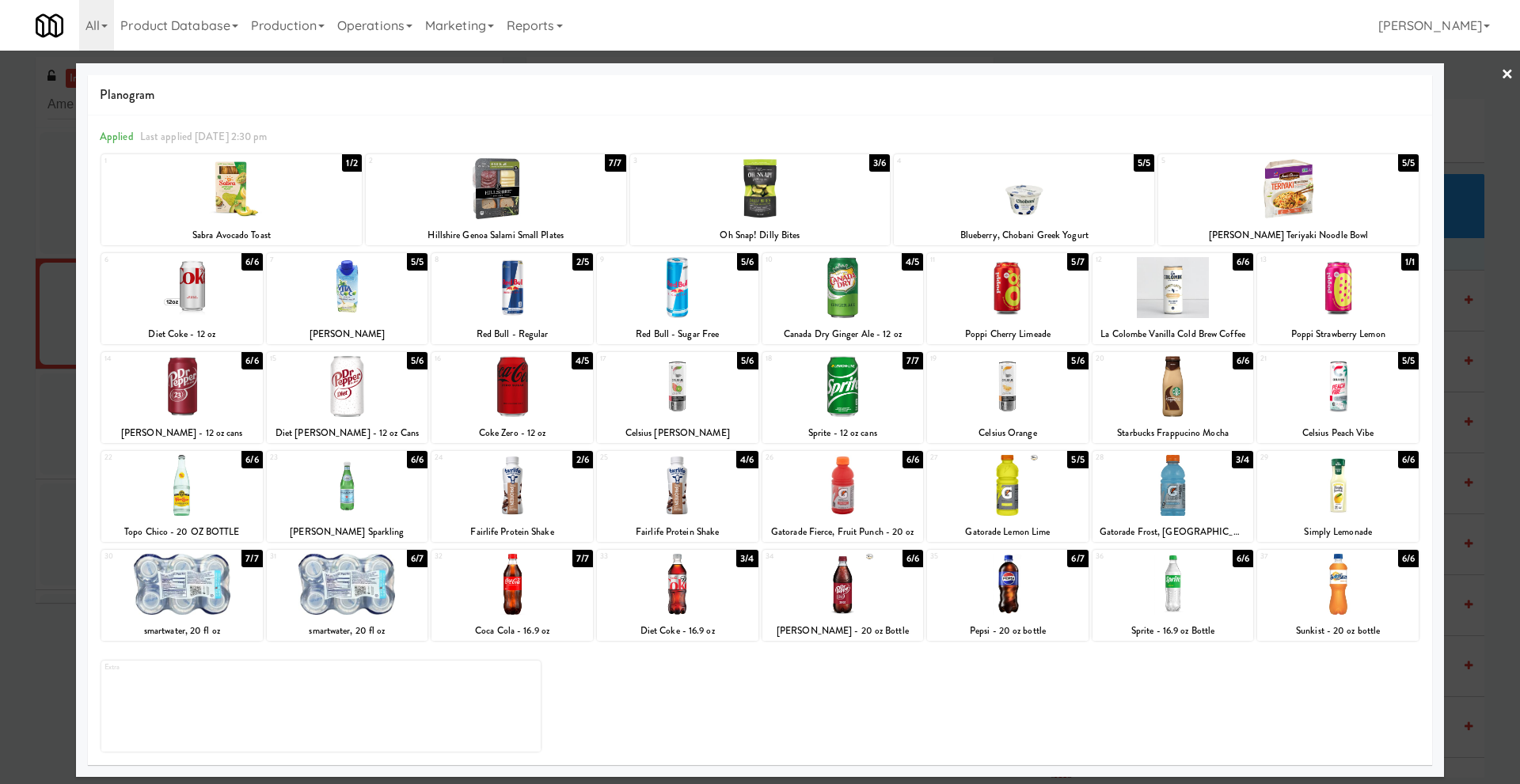
click at [1506, 70] on link "×" at bounding box center [1506, 75] width 12 height 49
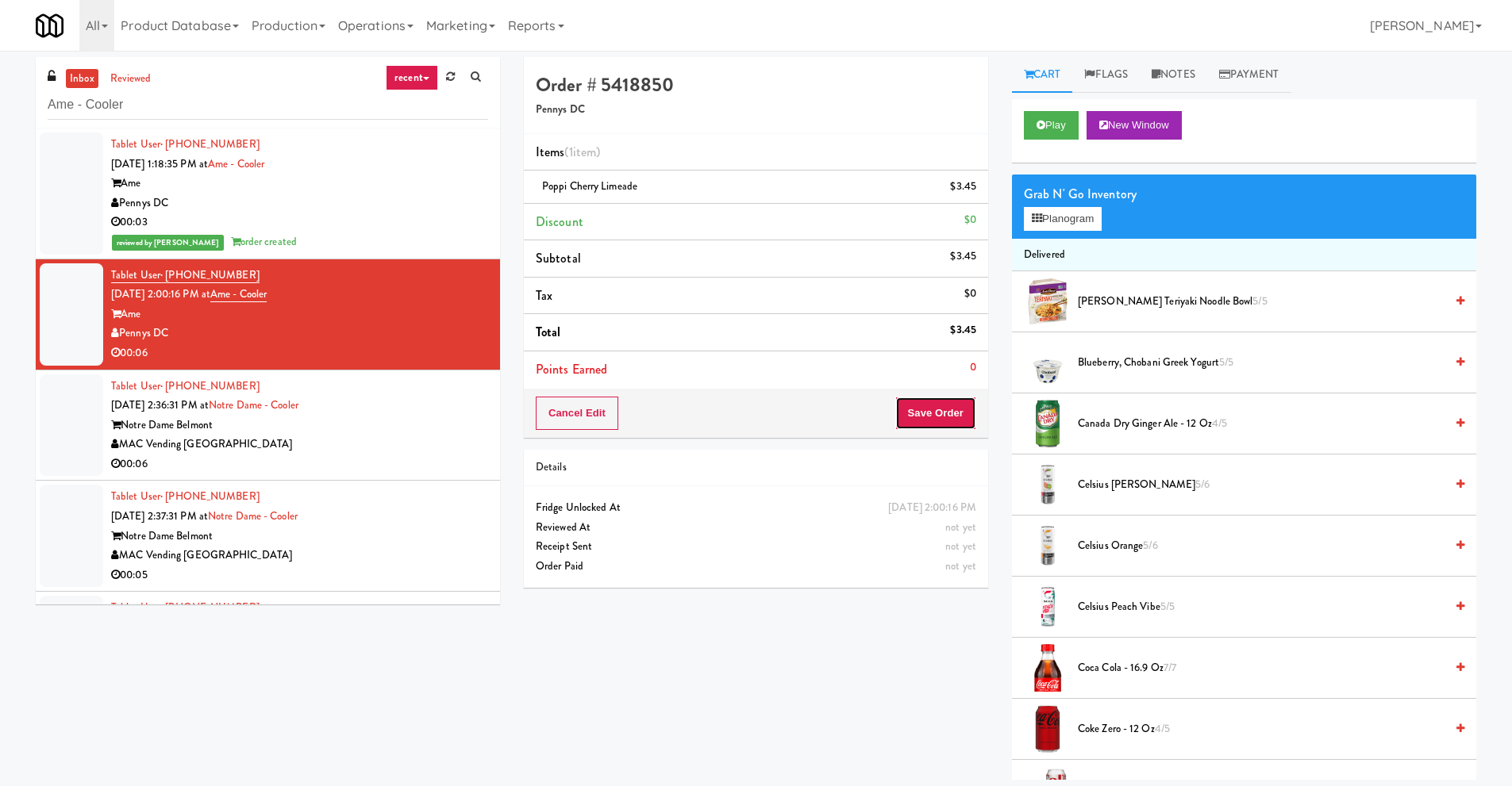
click at [919, 407] on button "Save Order" at bounding box center [936, 413] width 81 height 34
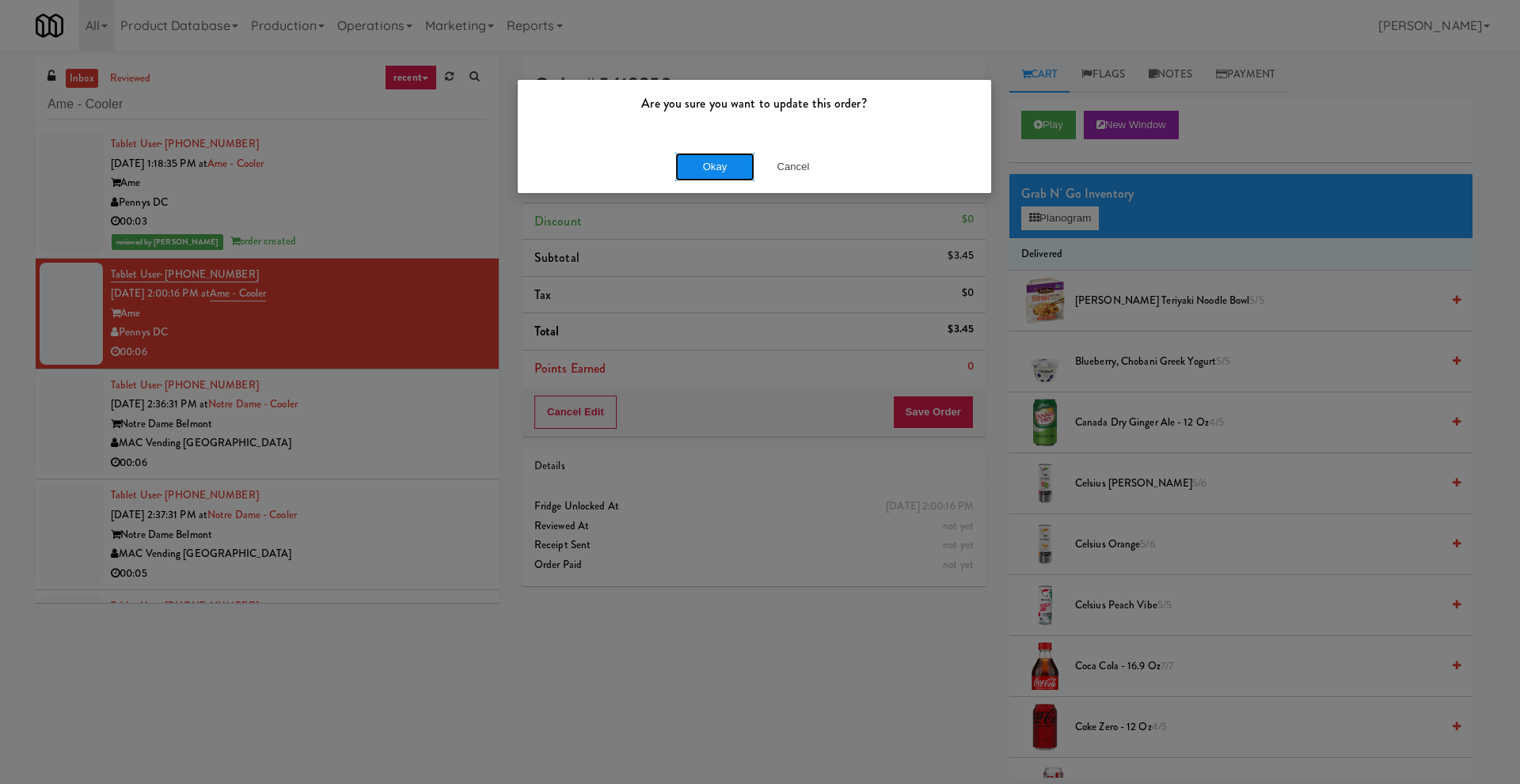
click at [718, 171] on button "Okay" at bounding box center [715, 167] width 79 height 29
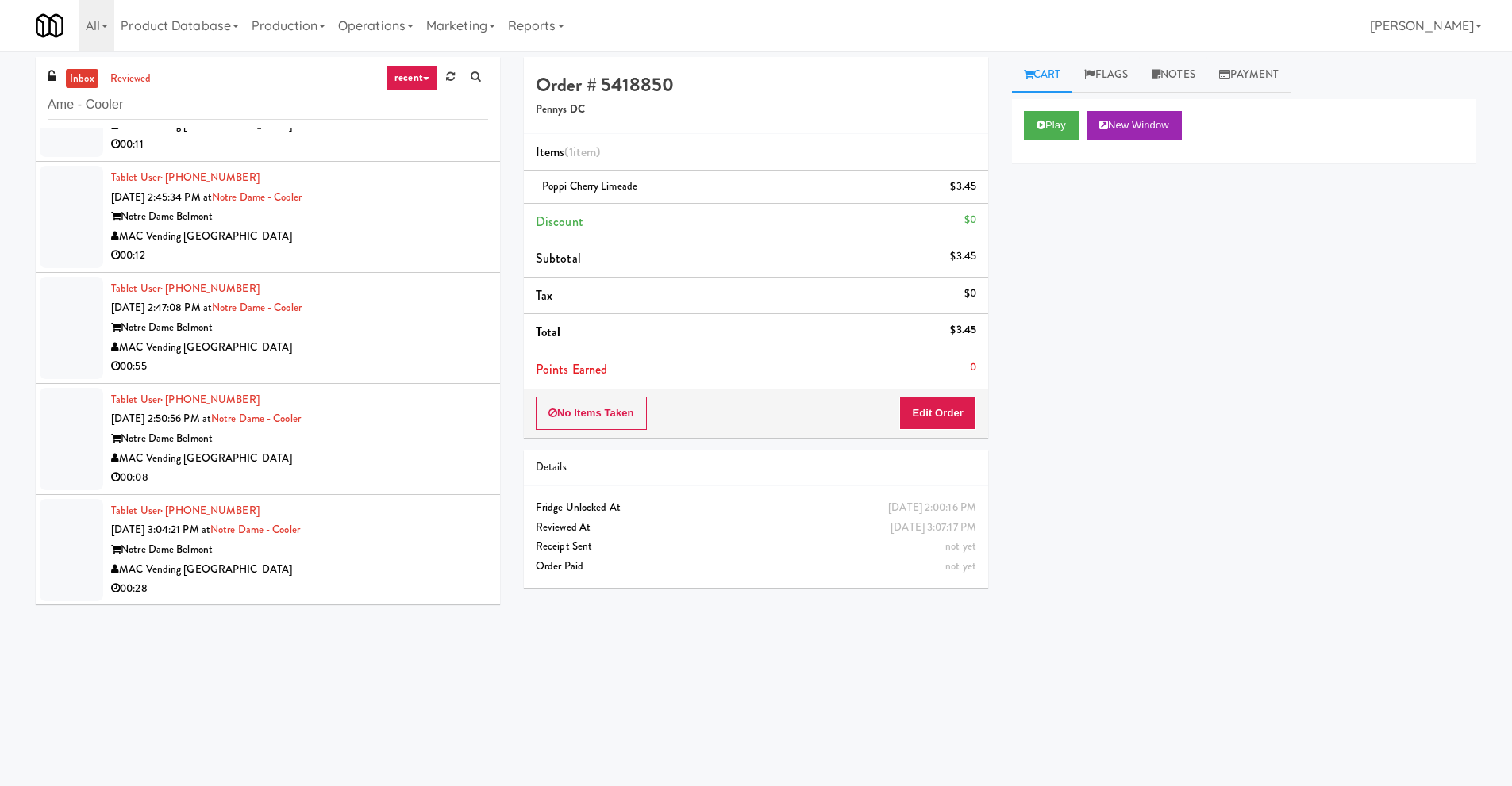
scroll to position [895, 0]
drag, startPoint x: 131, startPoint y: 109, endPoint x: 0, endPoint y: 98, distance: 131.5
click at [0, 98] on div "inbox reviewed recent all unclear take inventory issue suspicious failed recent…" at bounding box center [756, 376] width 1512 height 637
paste input "Premier Combo"
type input "Premier Combo"
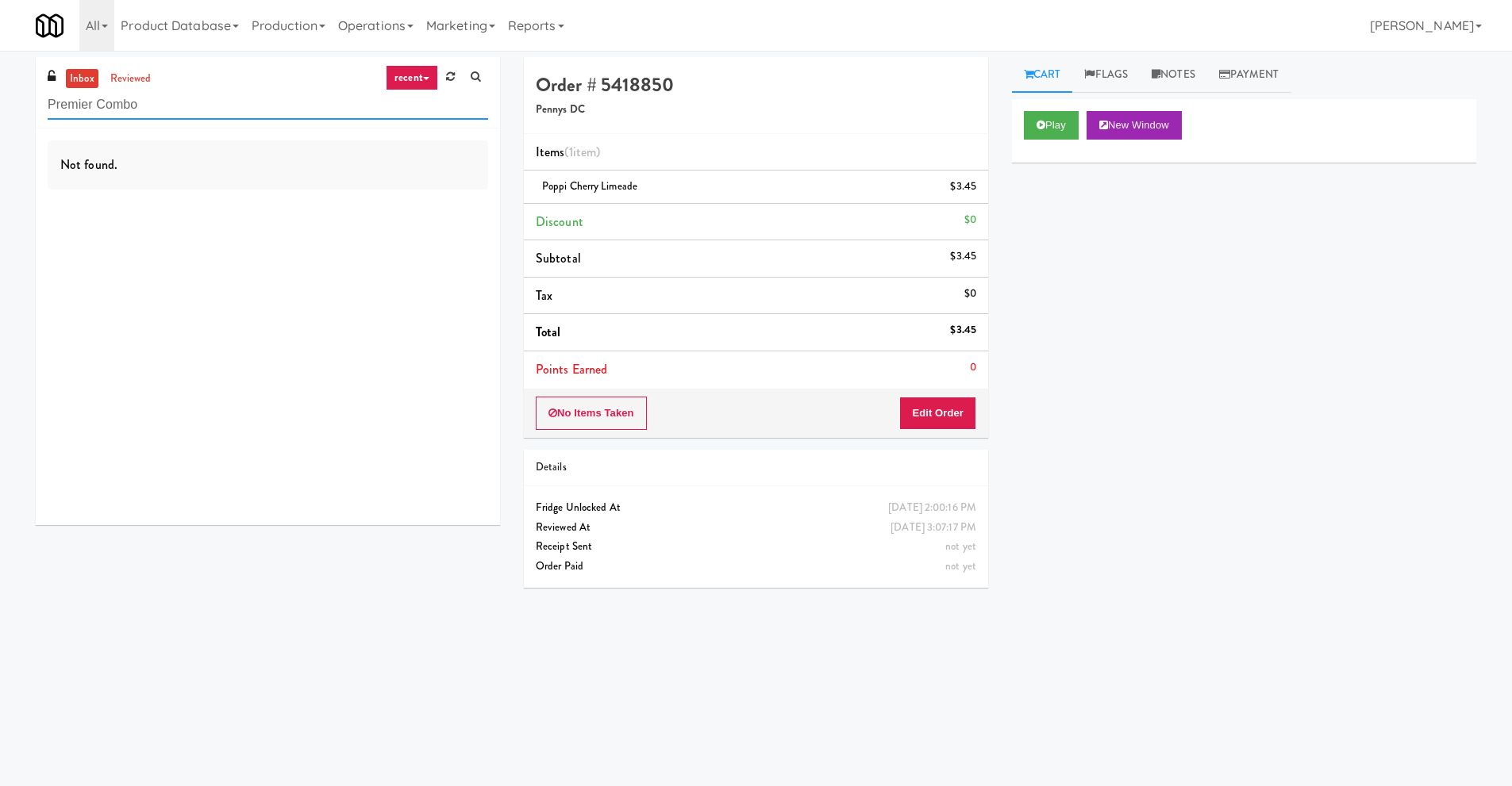
scroll to position [0, 0]
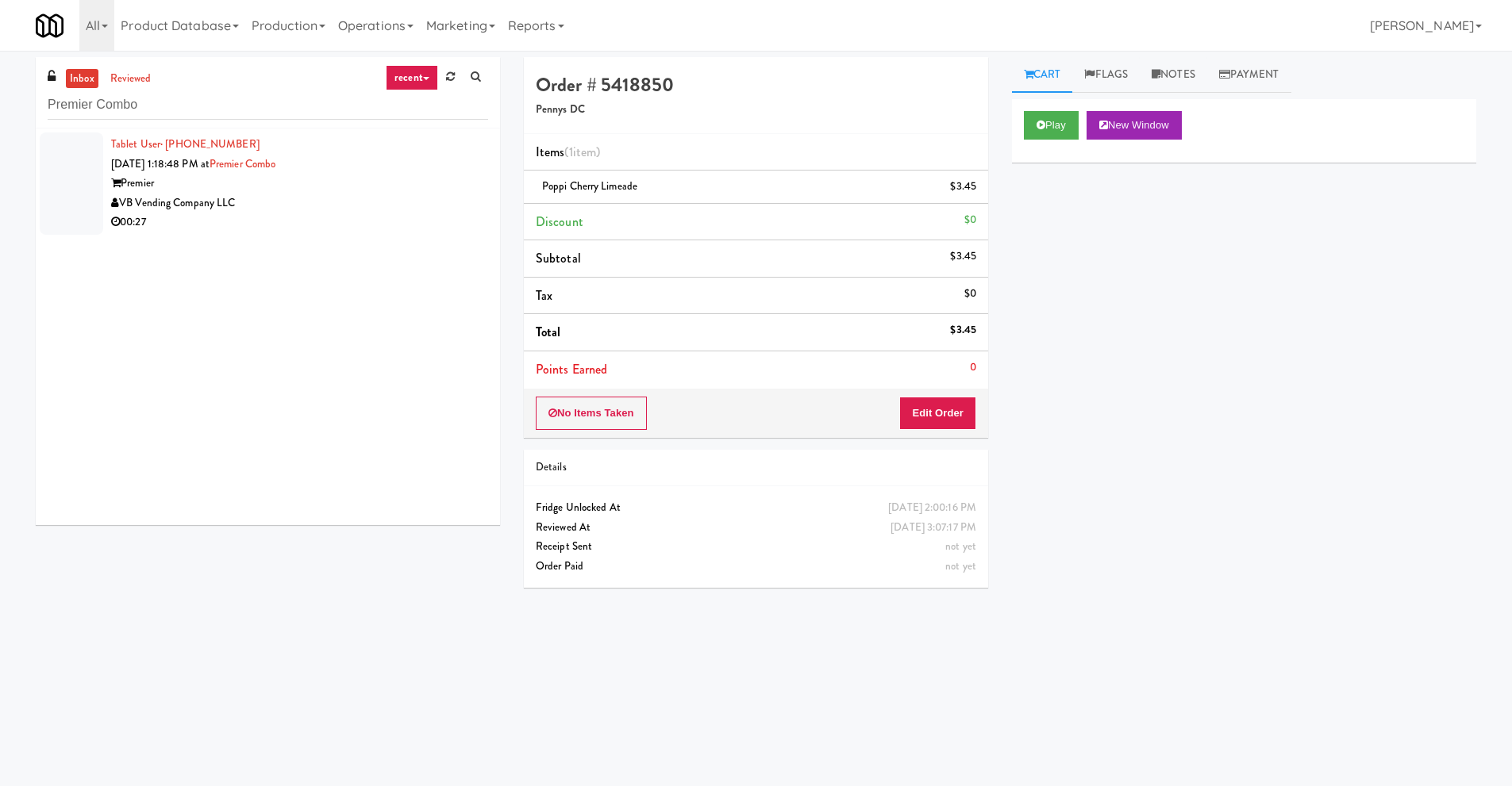
click at [280, 195] on div "VB Vending Company LLC" at bounding box center [299, 203] width 377 height 20
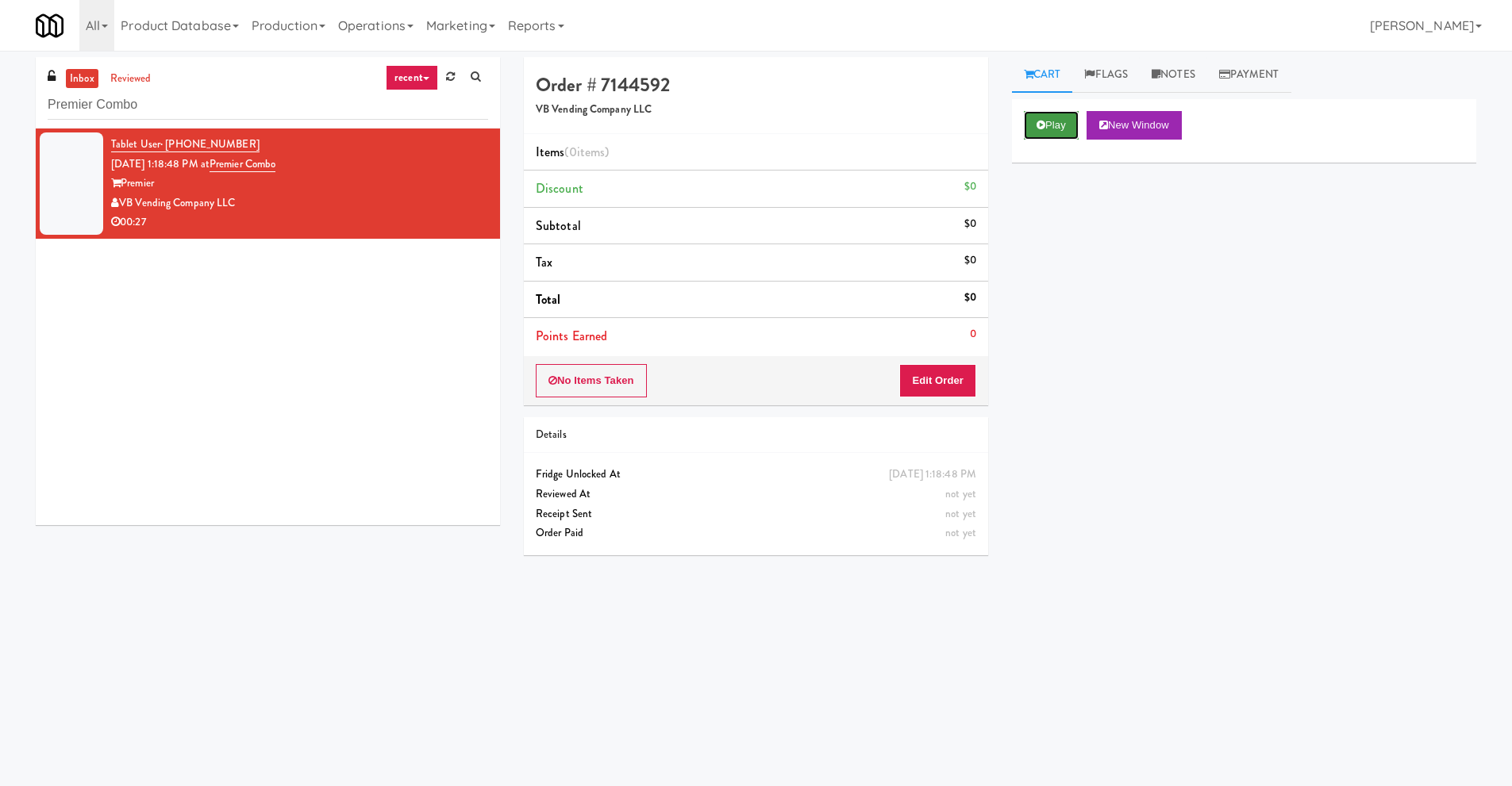
click at [1054, 129] on button "Play" at bounding box center [1051, 125] width 55 height 29
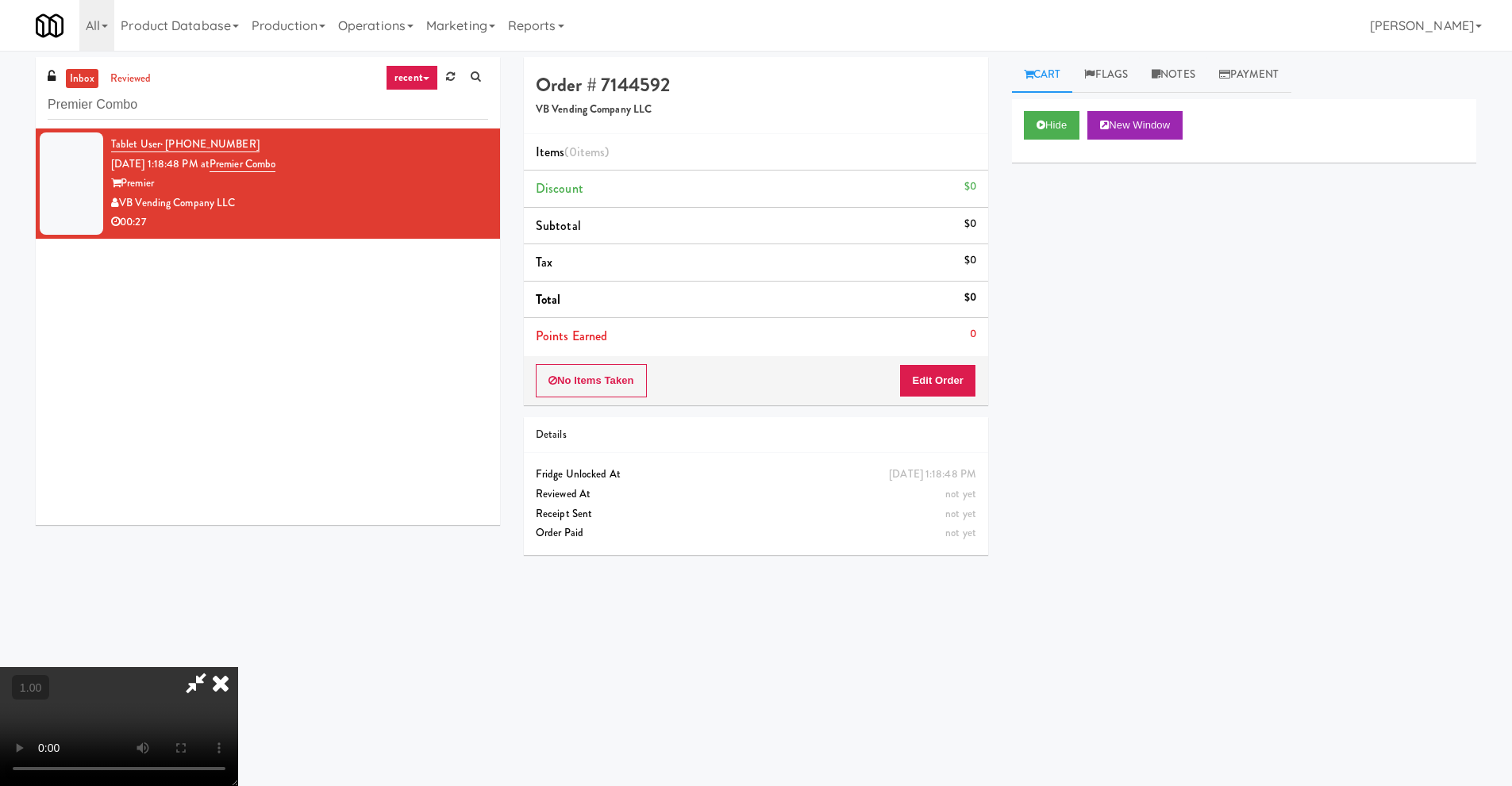
click at [238, 667] on video at bounding box center [119, 726] width 238 height 119
click at [956, 395] on button "Edit Order" at bounding box center [938, 381] width 77 height 34
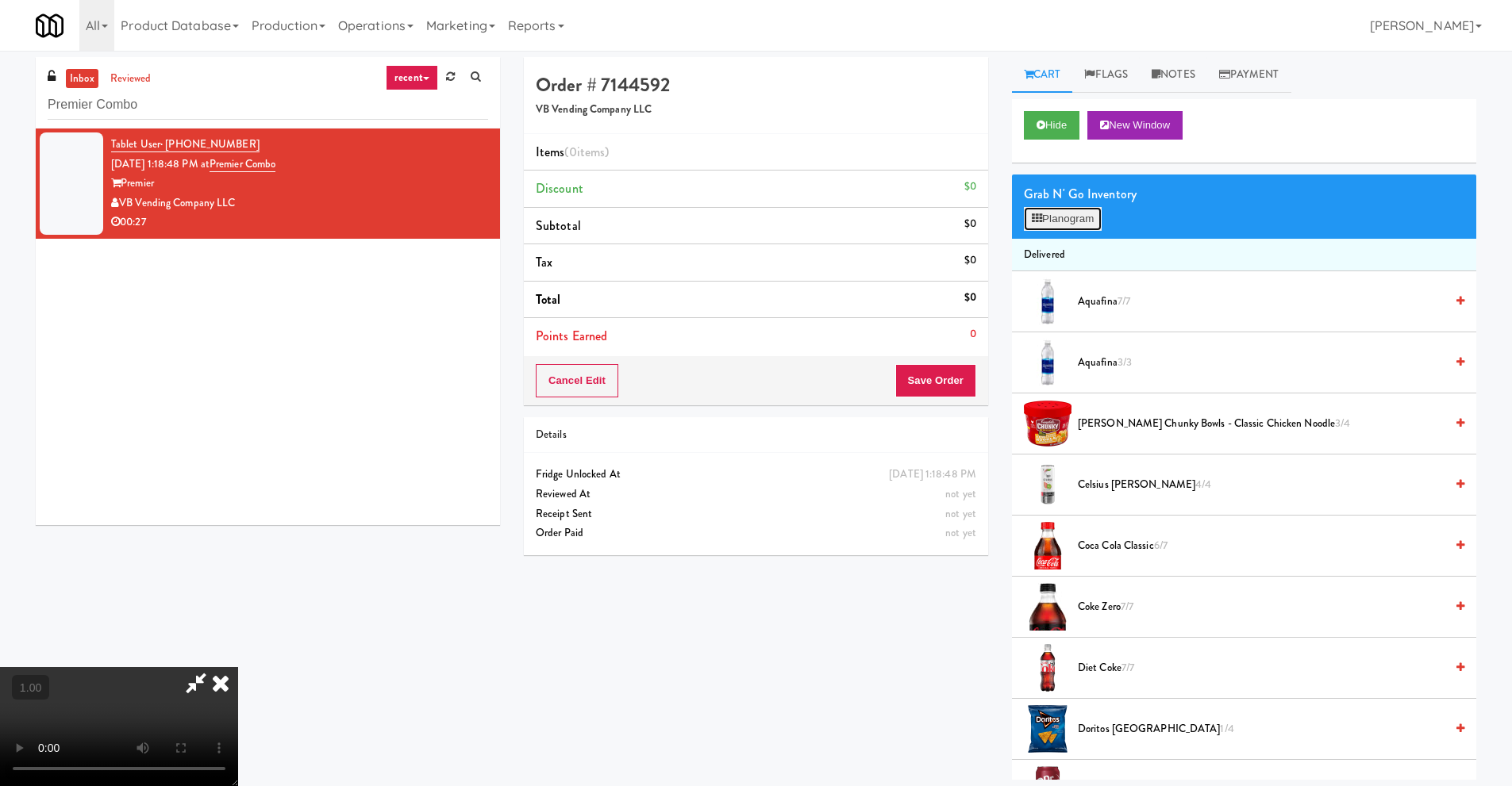
click at [1056, 216] on button "Planogram" at bounding box center [1062, 218] width 78 height 24
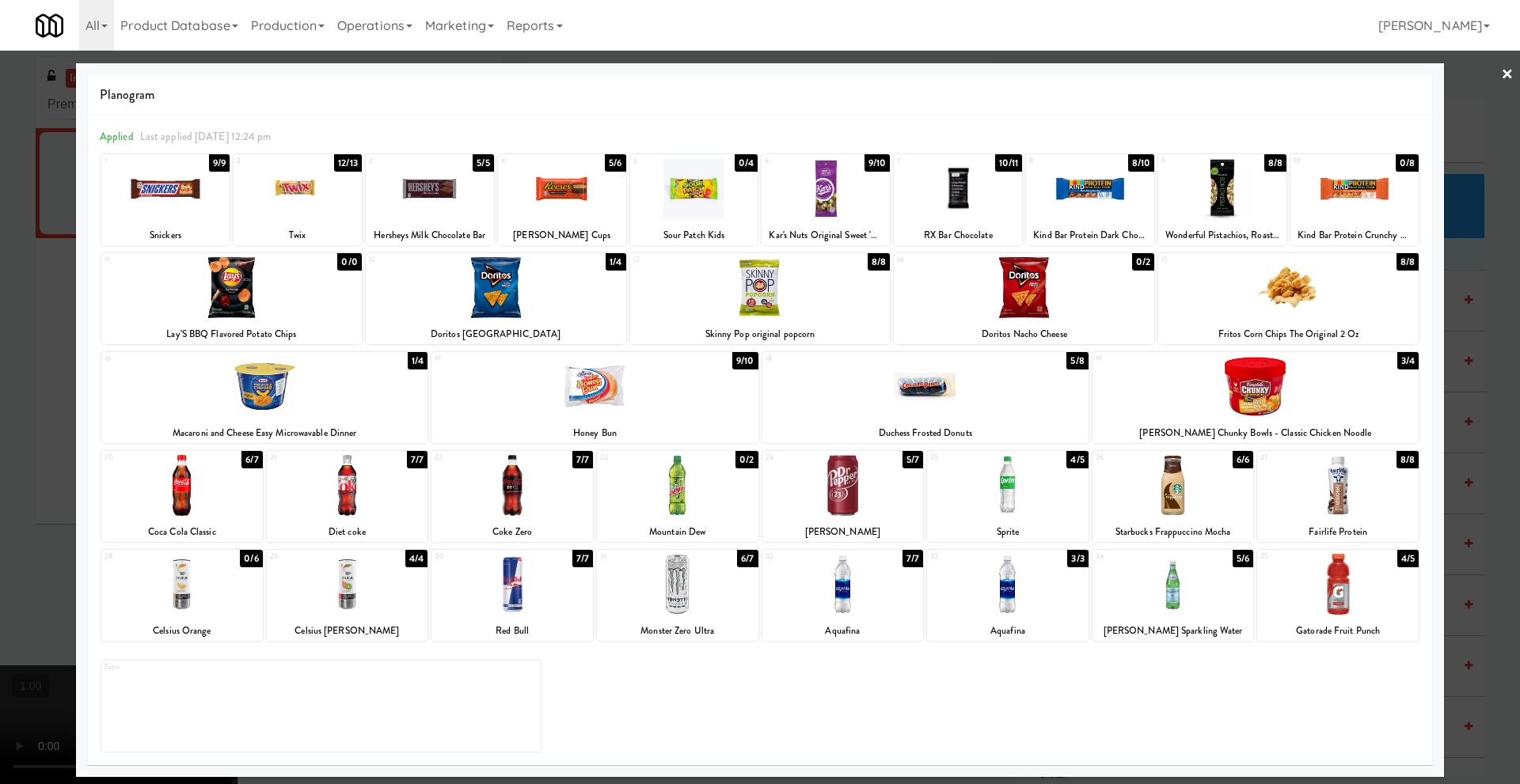
click at [1091, 201] on div at bounding box center [1089, 188] width 129 height 61
click at [1511, 75] on link "×" at bounding box center [1506, 75] width 12 height 49
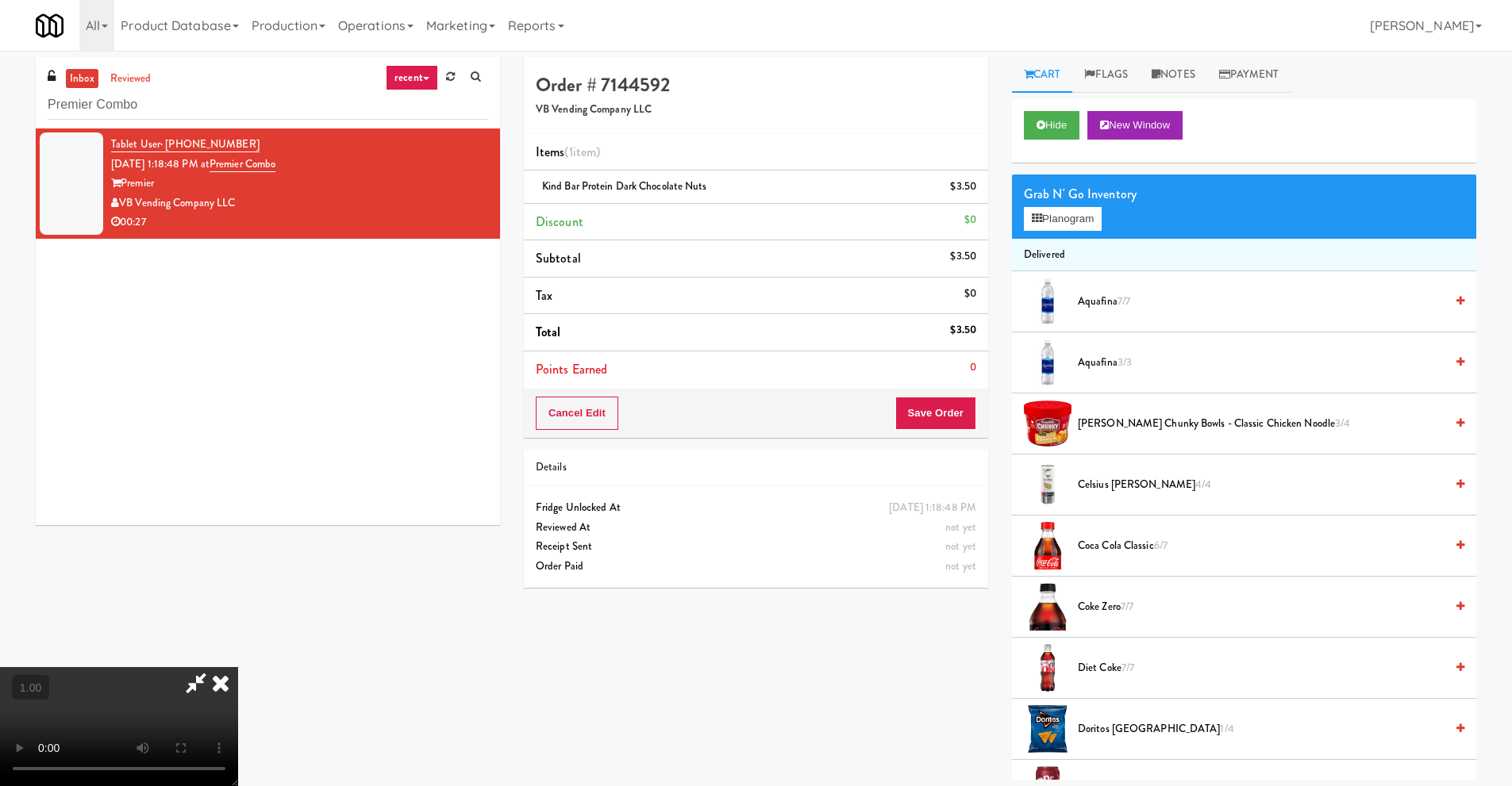
click at [238, 667] on video at bounding box center [119, 726] width 238 height 119
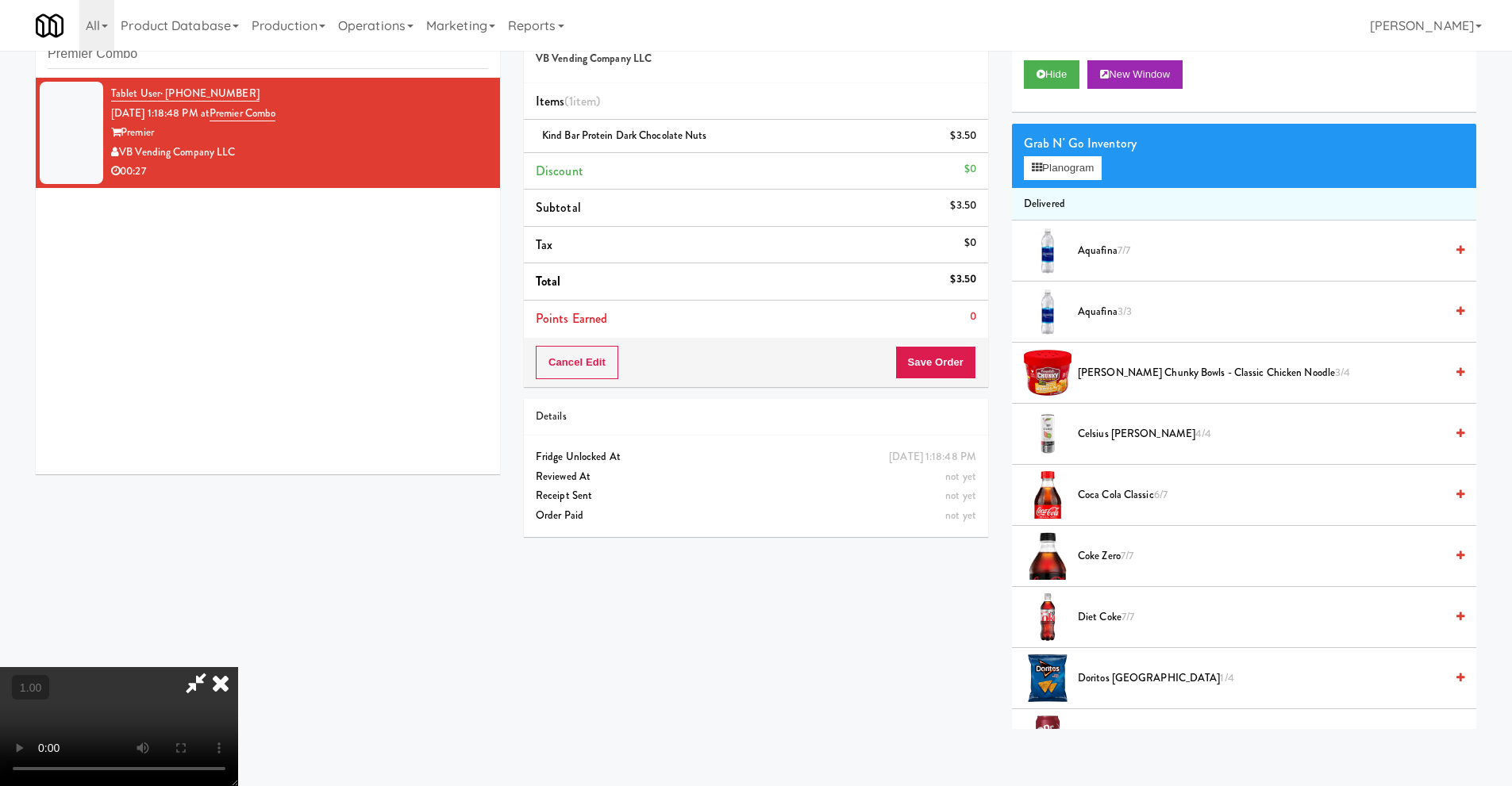
click at [238, 667] on icon at bounding box center [221, 683] width 35 height 32
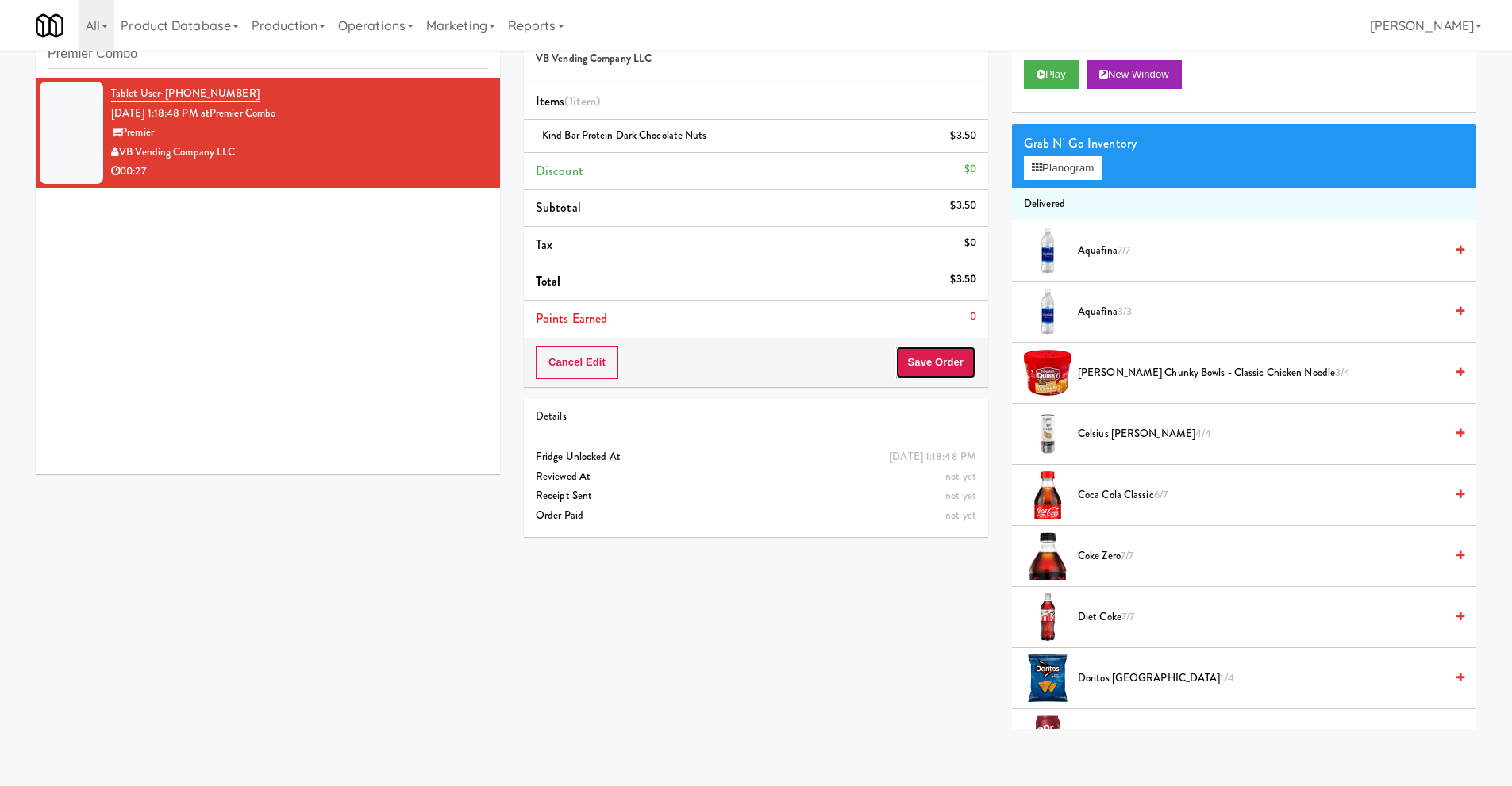
click at [928, 368] on button "Save Order" at bounding box center [936, 363] width 81 height 34
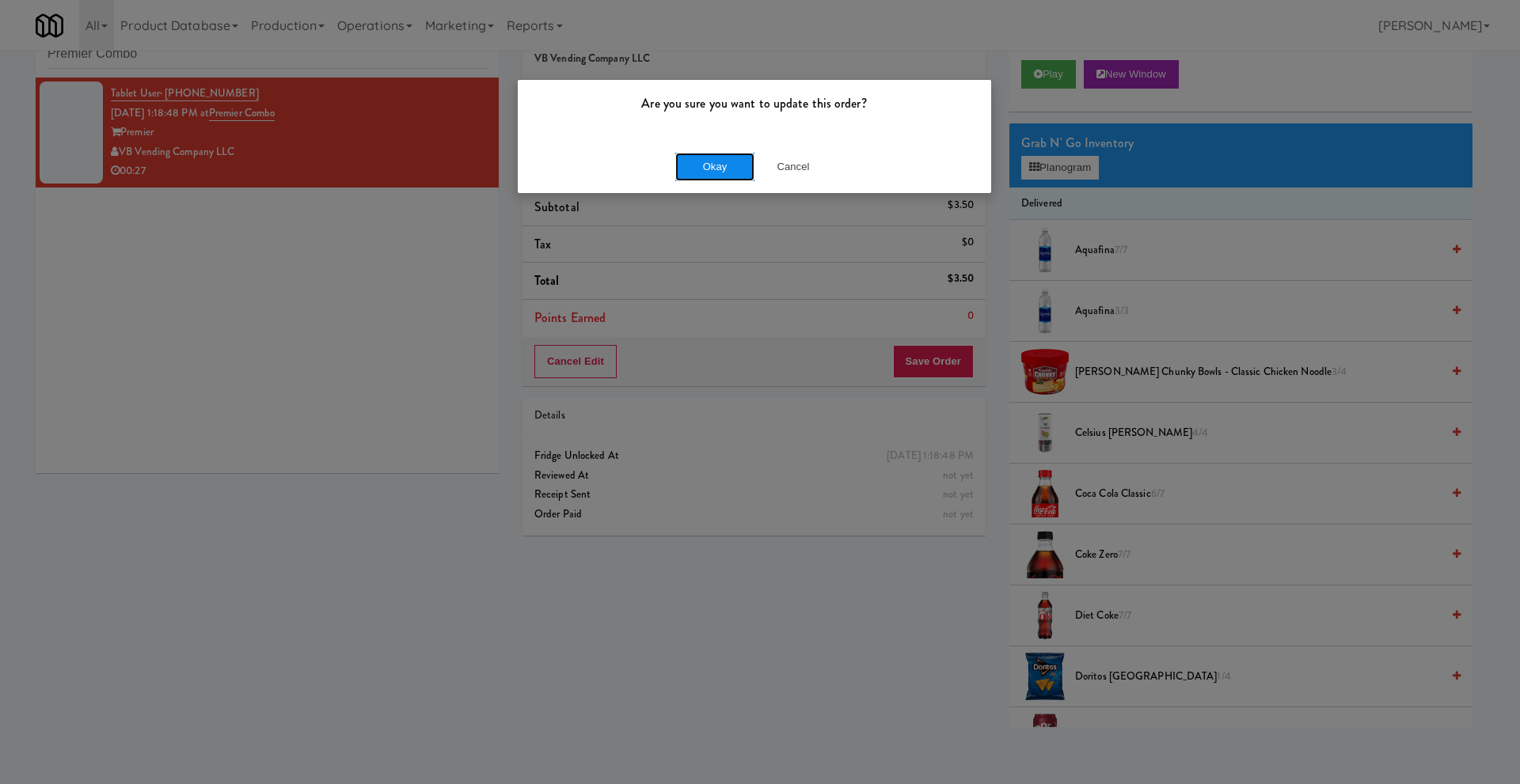
click at [711, 161] on button "Okay" at bounding box center [715, 167] width 79 height 29
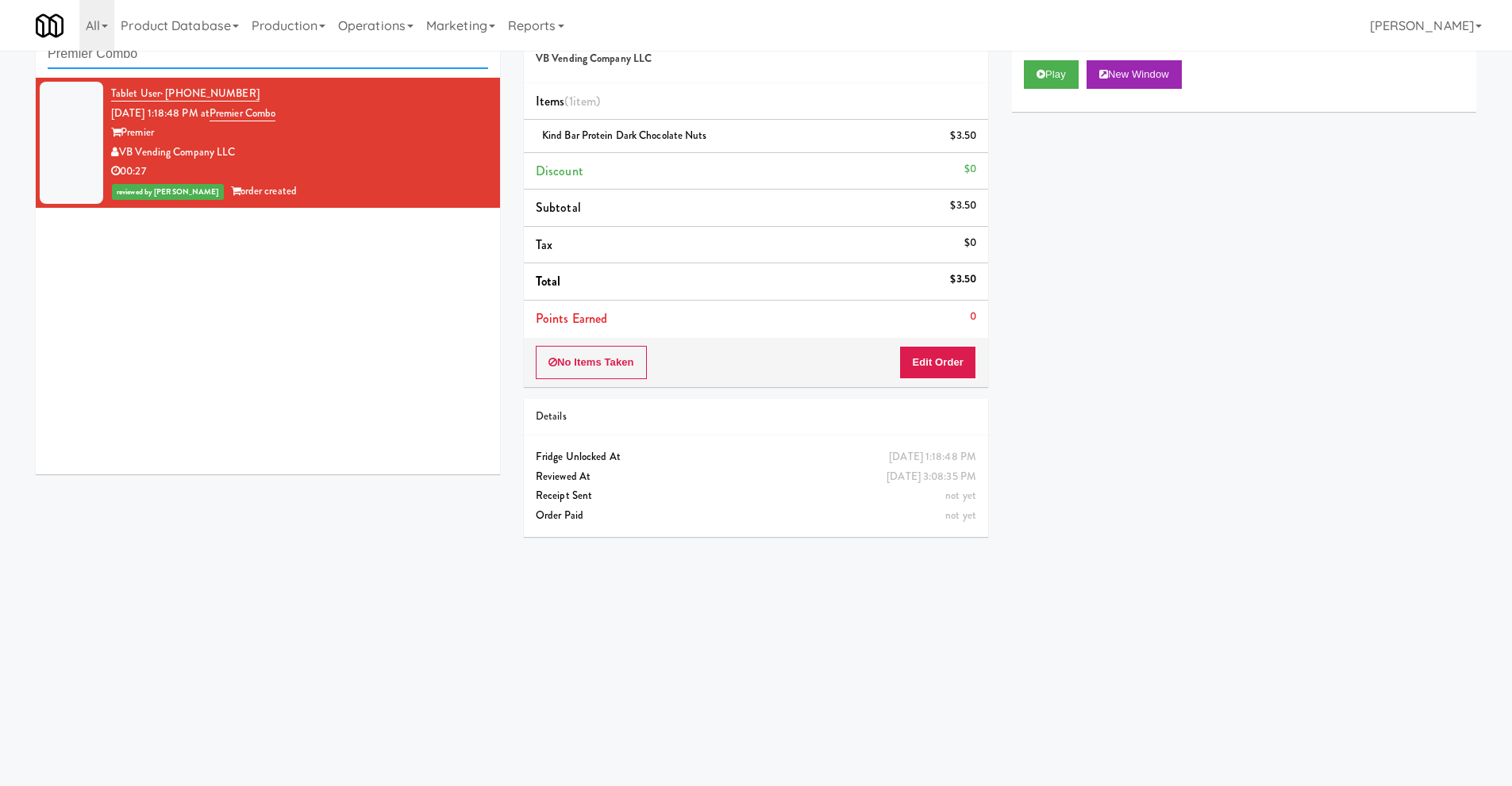
drag, startPoint x: 145, startPoint y: 53, endPoint x: 0, endPoint y: 55, distance: 145.0
click at [0, 55] on div "inbox reviewed recent all unclear take inventory issue suspicious failed recent…" at bounding box center [756, 325] width 1512 height 637
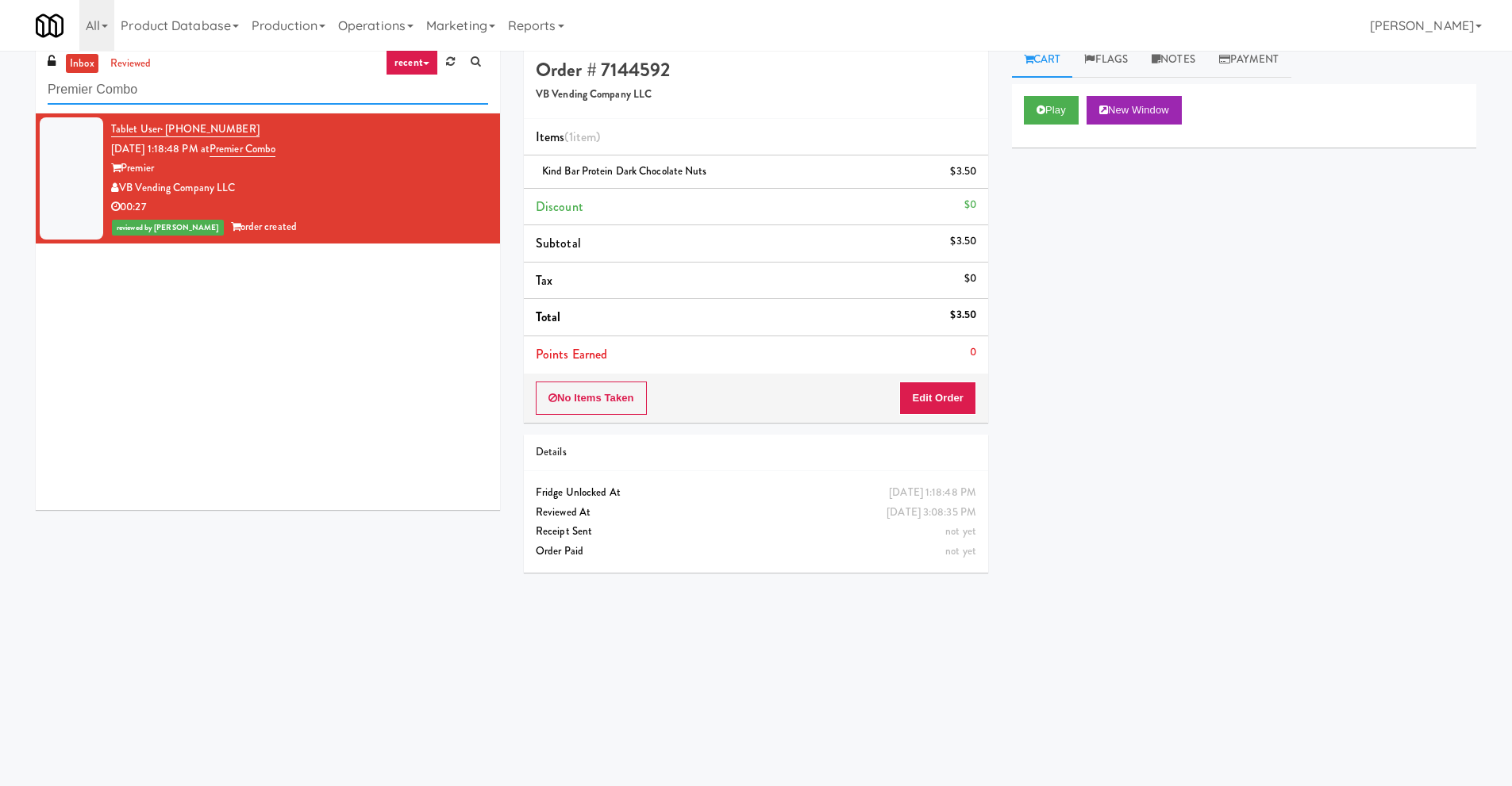
scroll to position [0, 0]
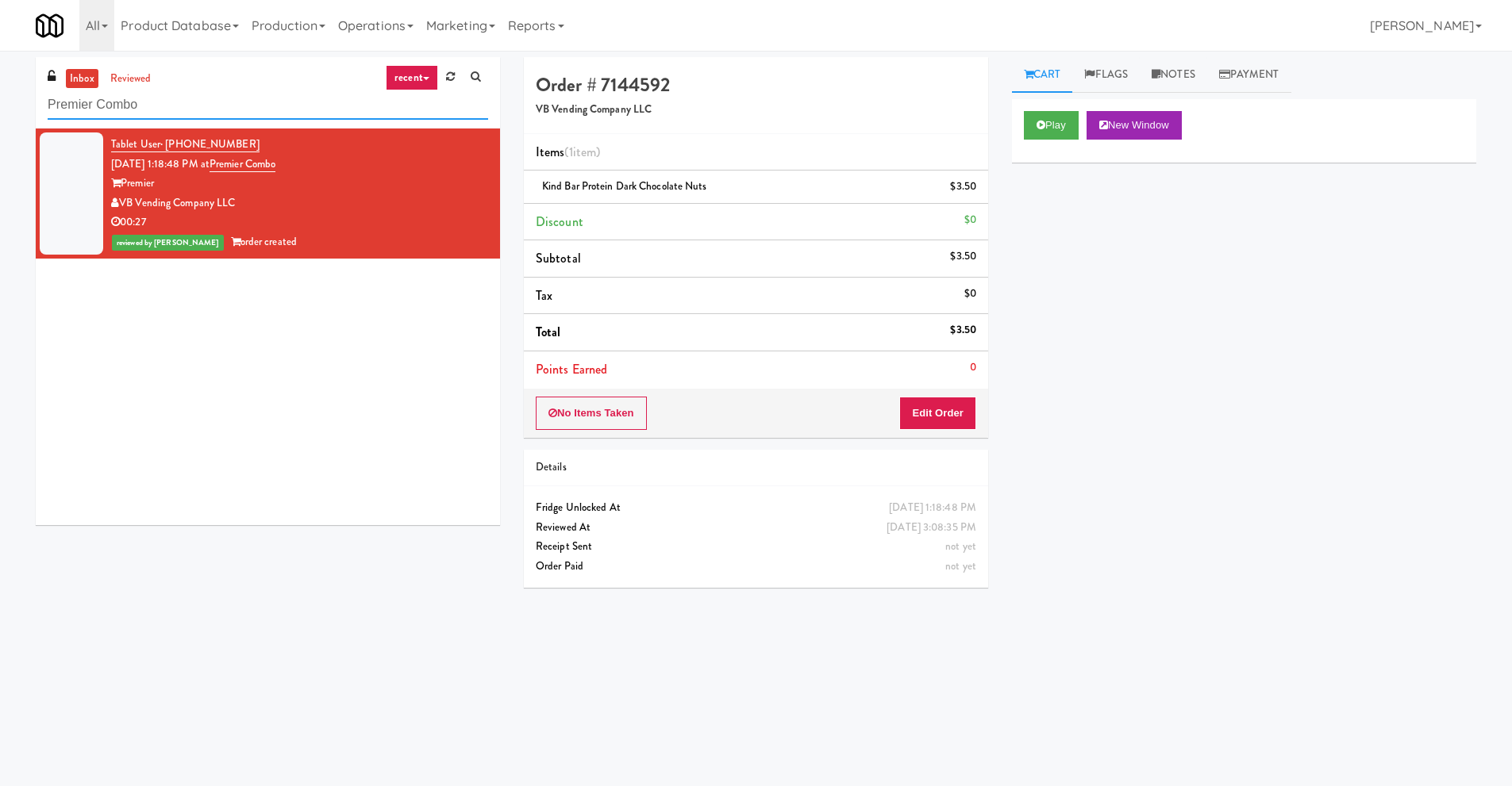
paste input "Cityline-Fridge-Left"
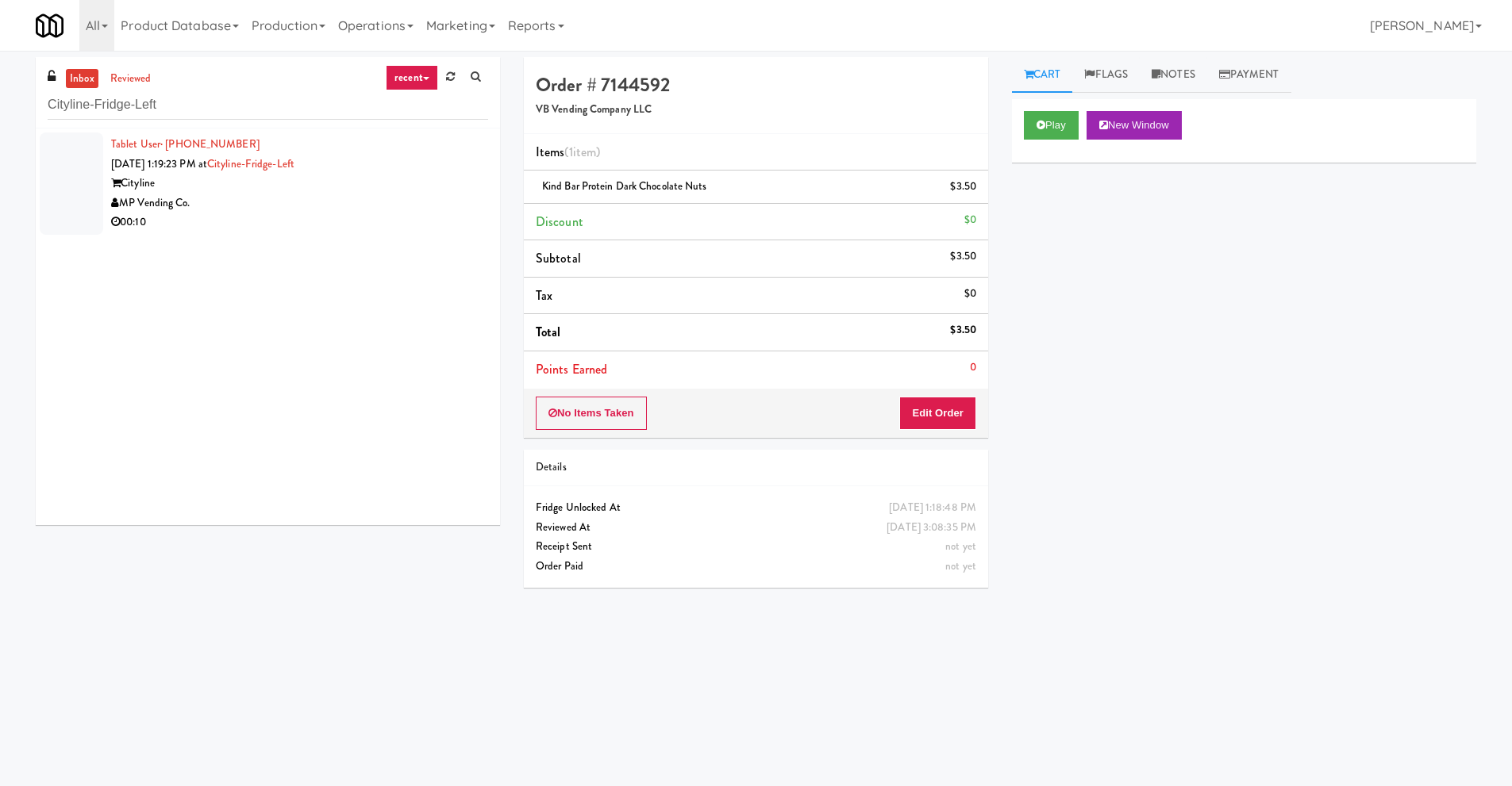
click at [194, 199] on div "MP Vending Co." at bounding box center [299, 203] width 377 height 20
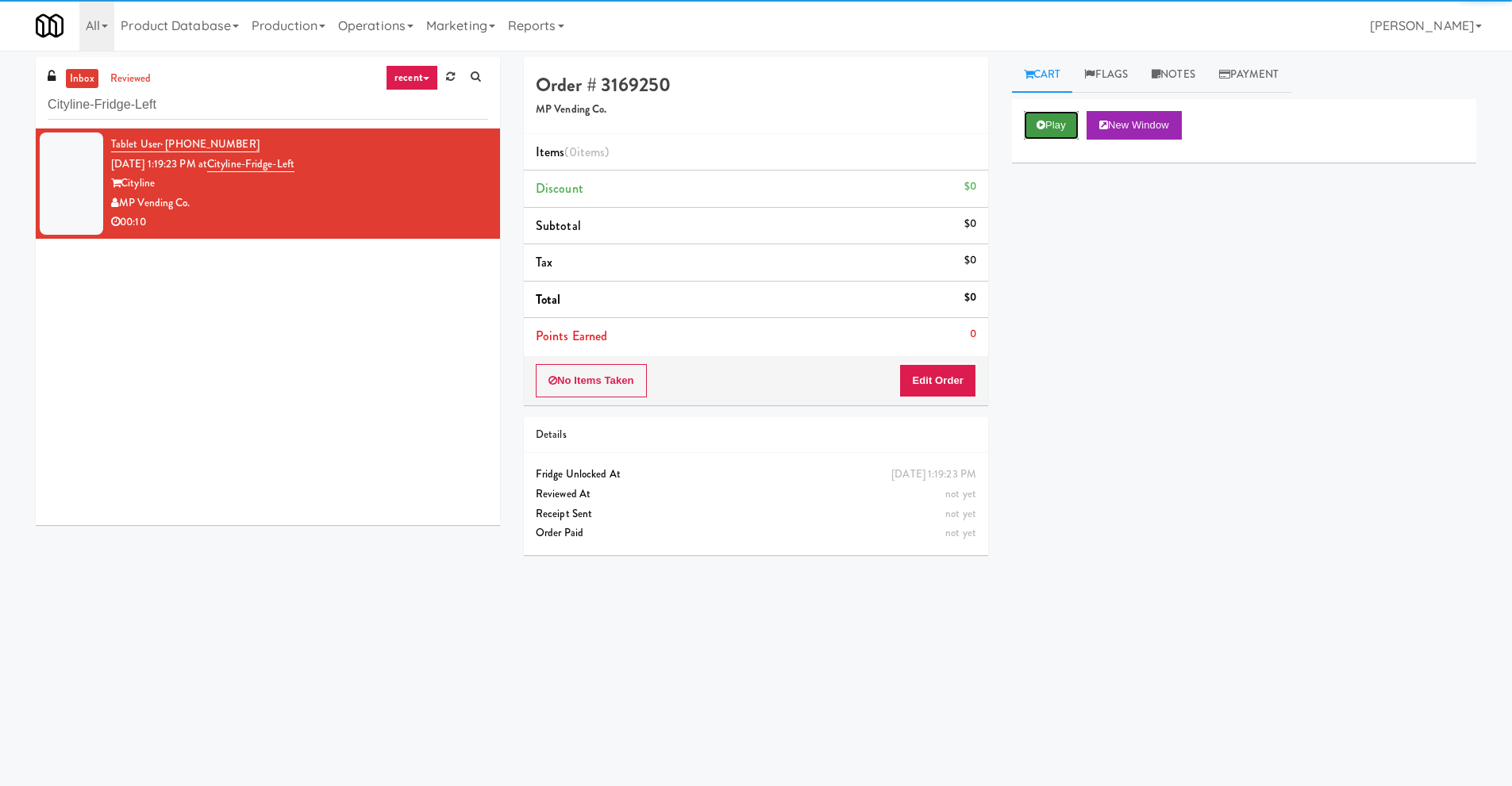
click at [1051, 128] on button "Play" at bounding box center [1051, 125] width 55 height 29
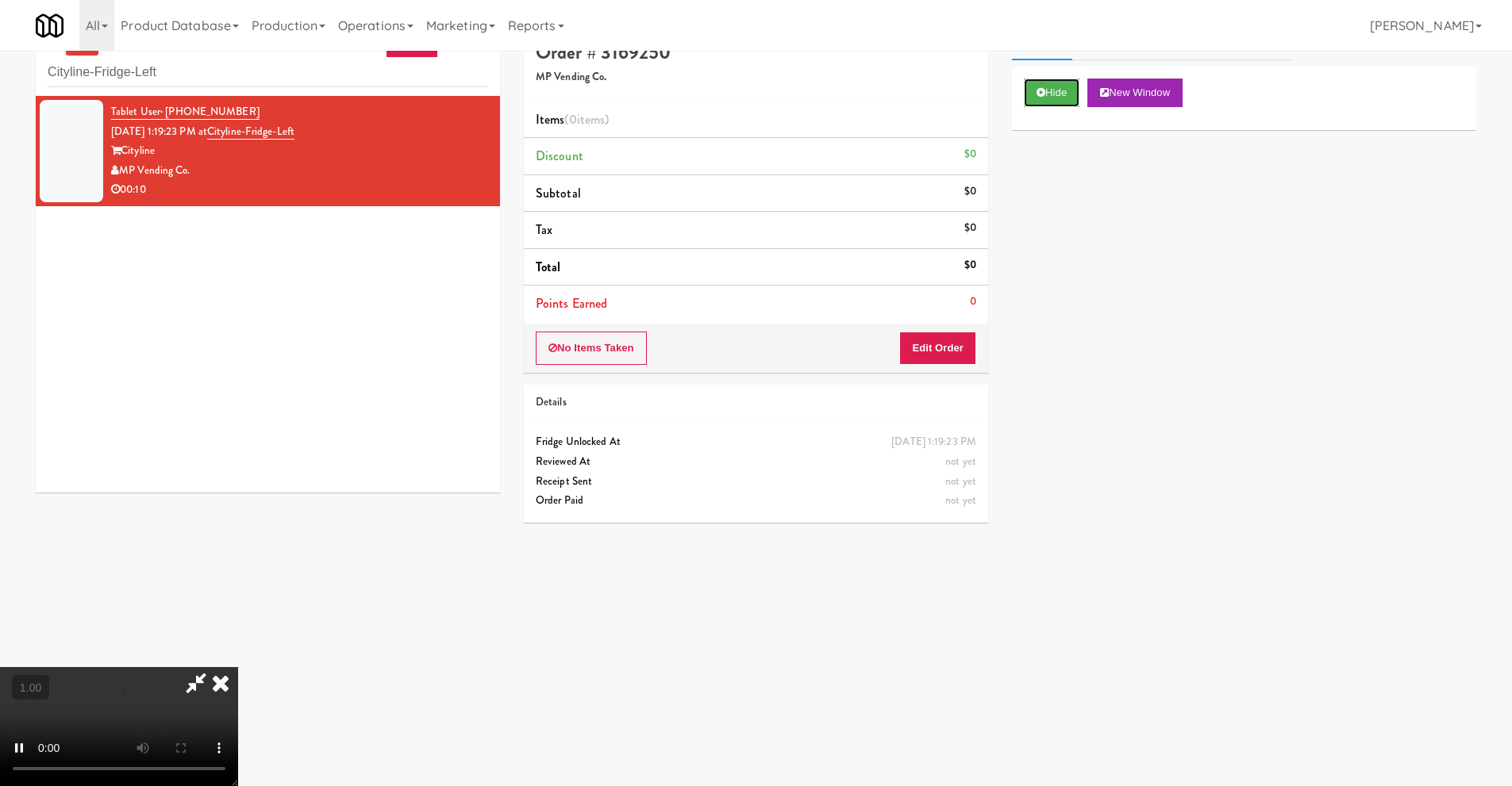
scroll to position [51, 0]
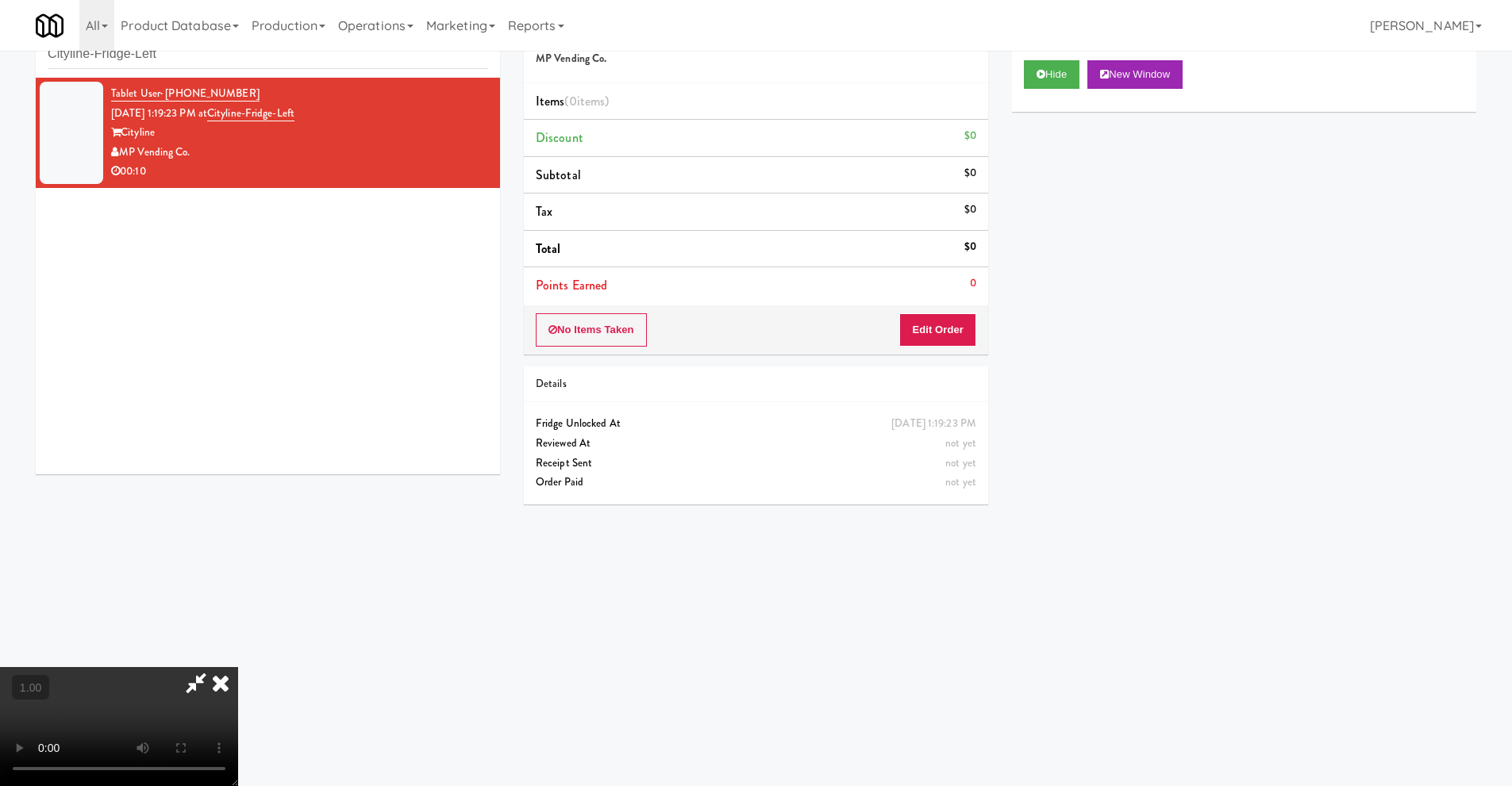
click at [238, 667] on video at bounding box center [119, 726] width 238 height 119
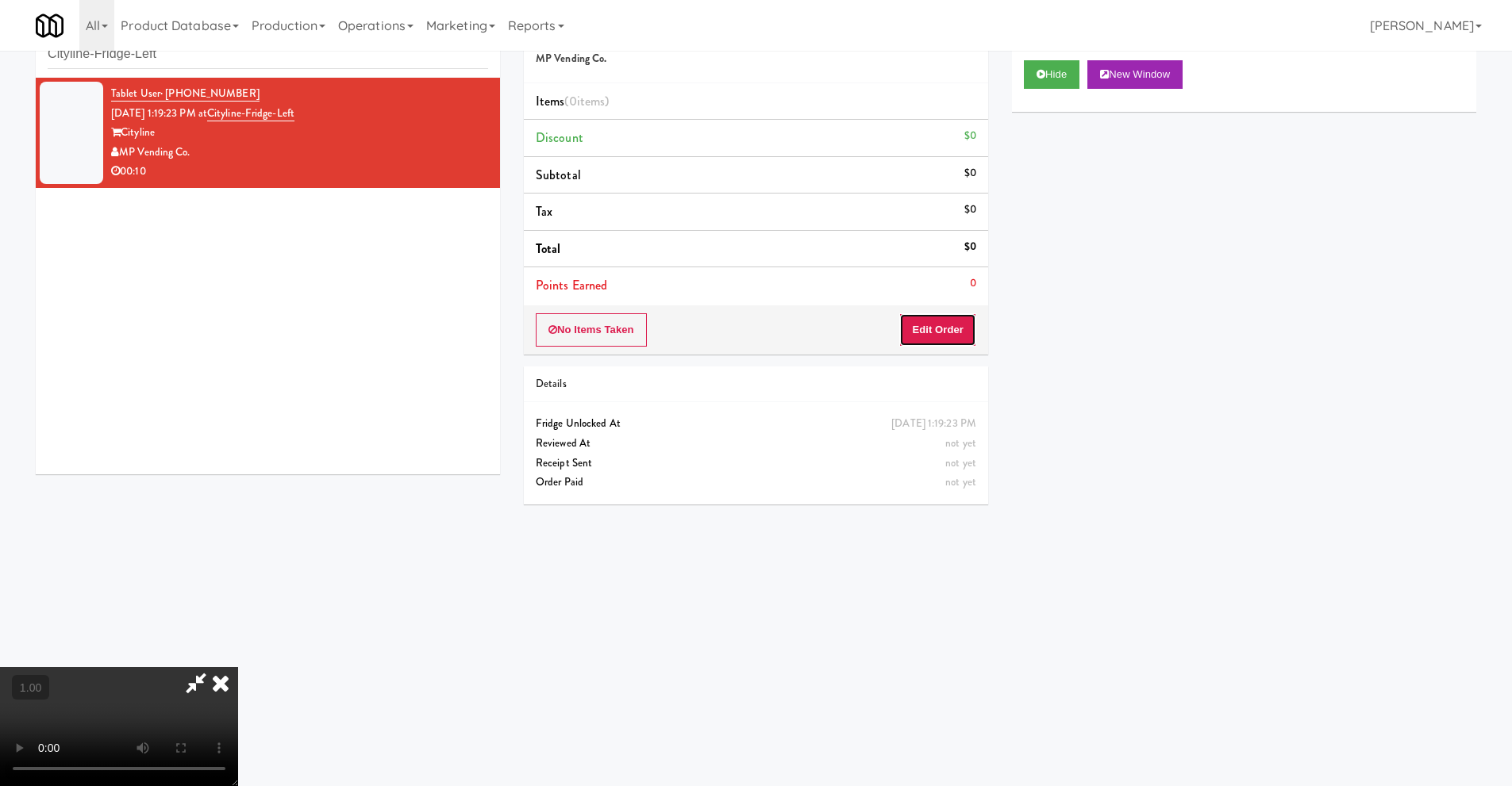
click at [948, 331] on button "Edit Order" at bounding box center [938, 330] width 77 height 34
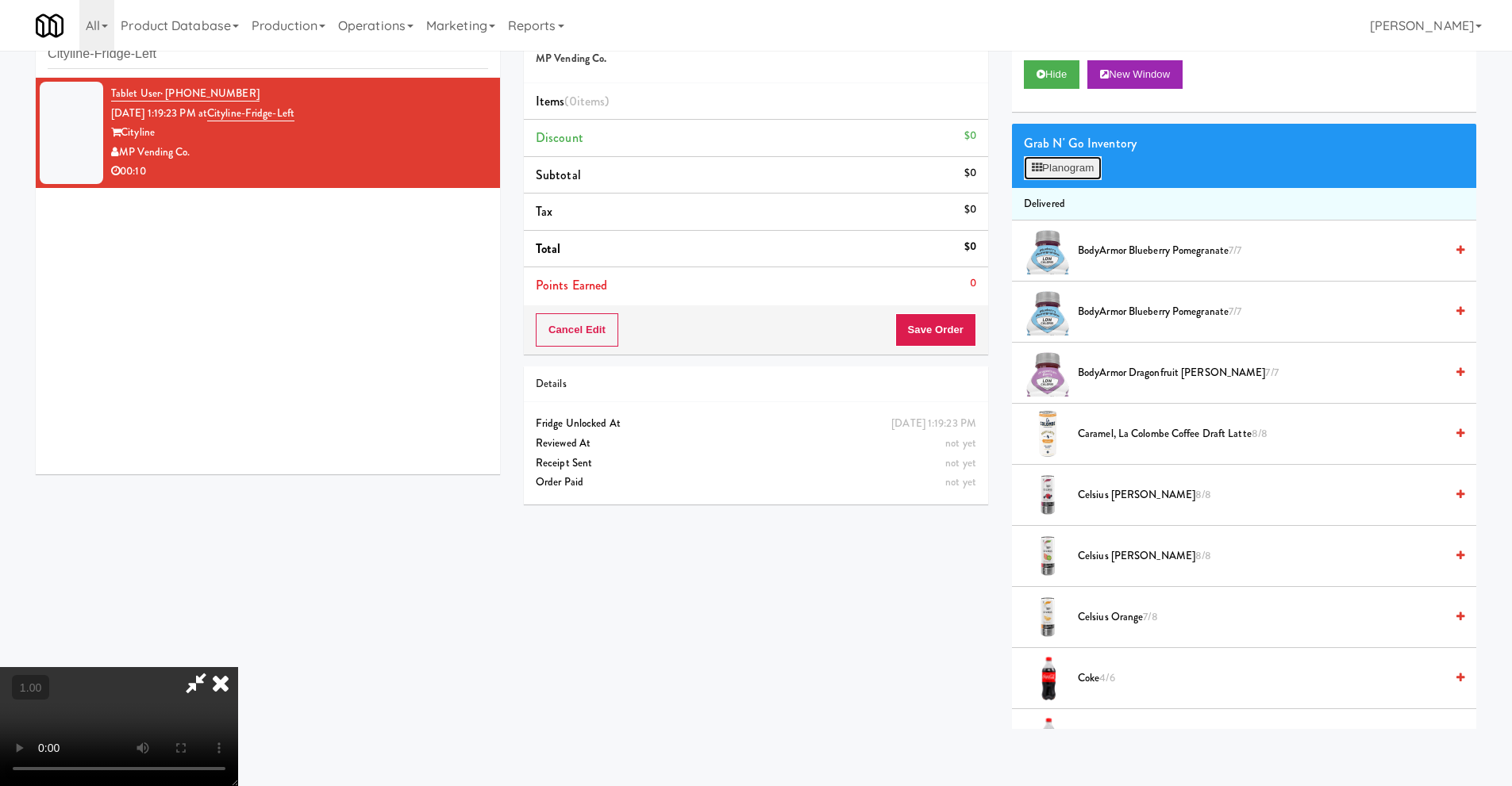
click at [1071, 167] on button "Planogram" at bounding box center [1062, 167] width 78 height 24
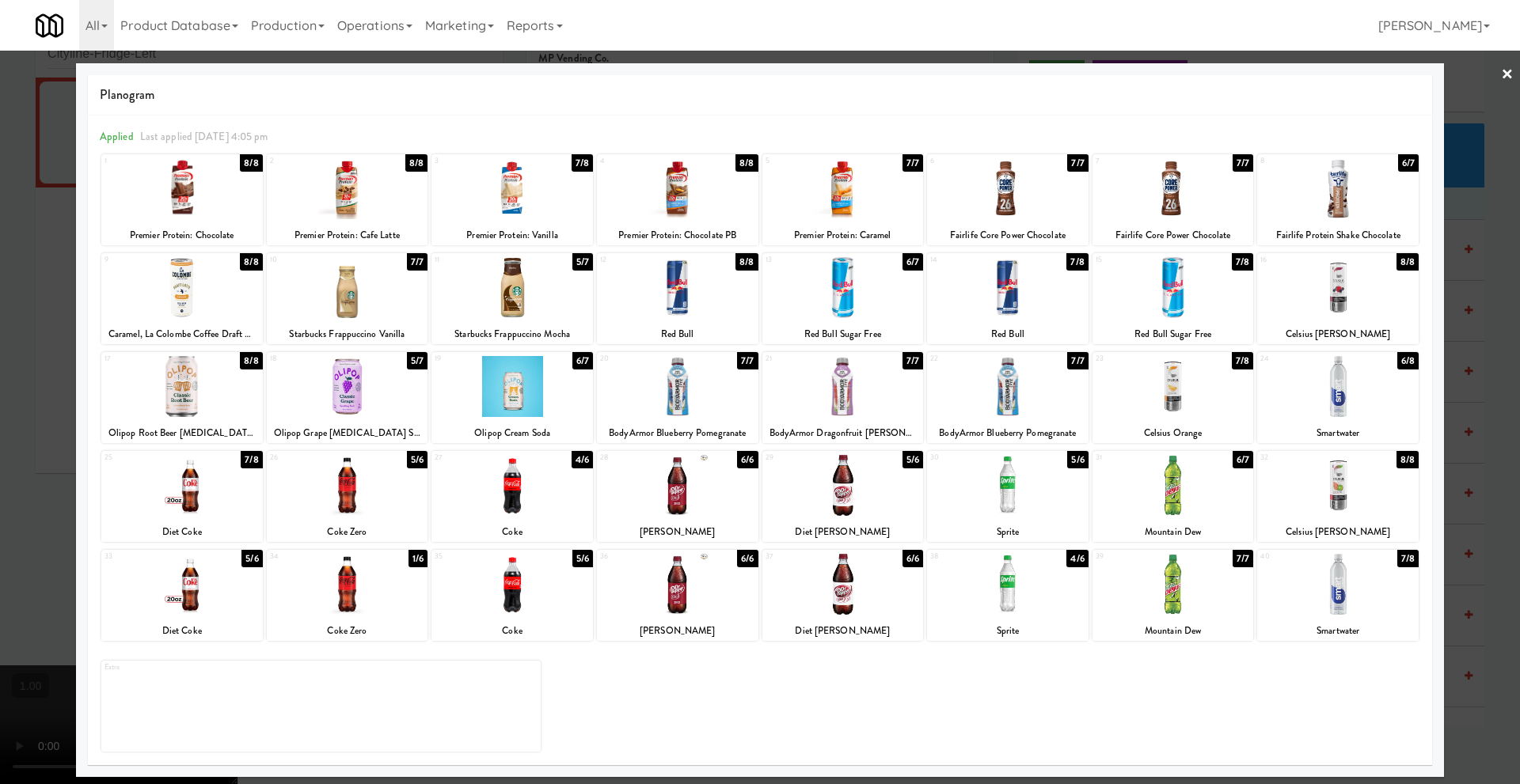
click at [530, 308] on div at bounding box center [512, 287] width 161 height 61
click at [1503, 73] on link "×" at bounding box center [1506, 75] width 12 height 49
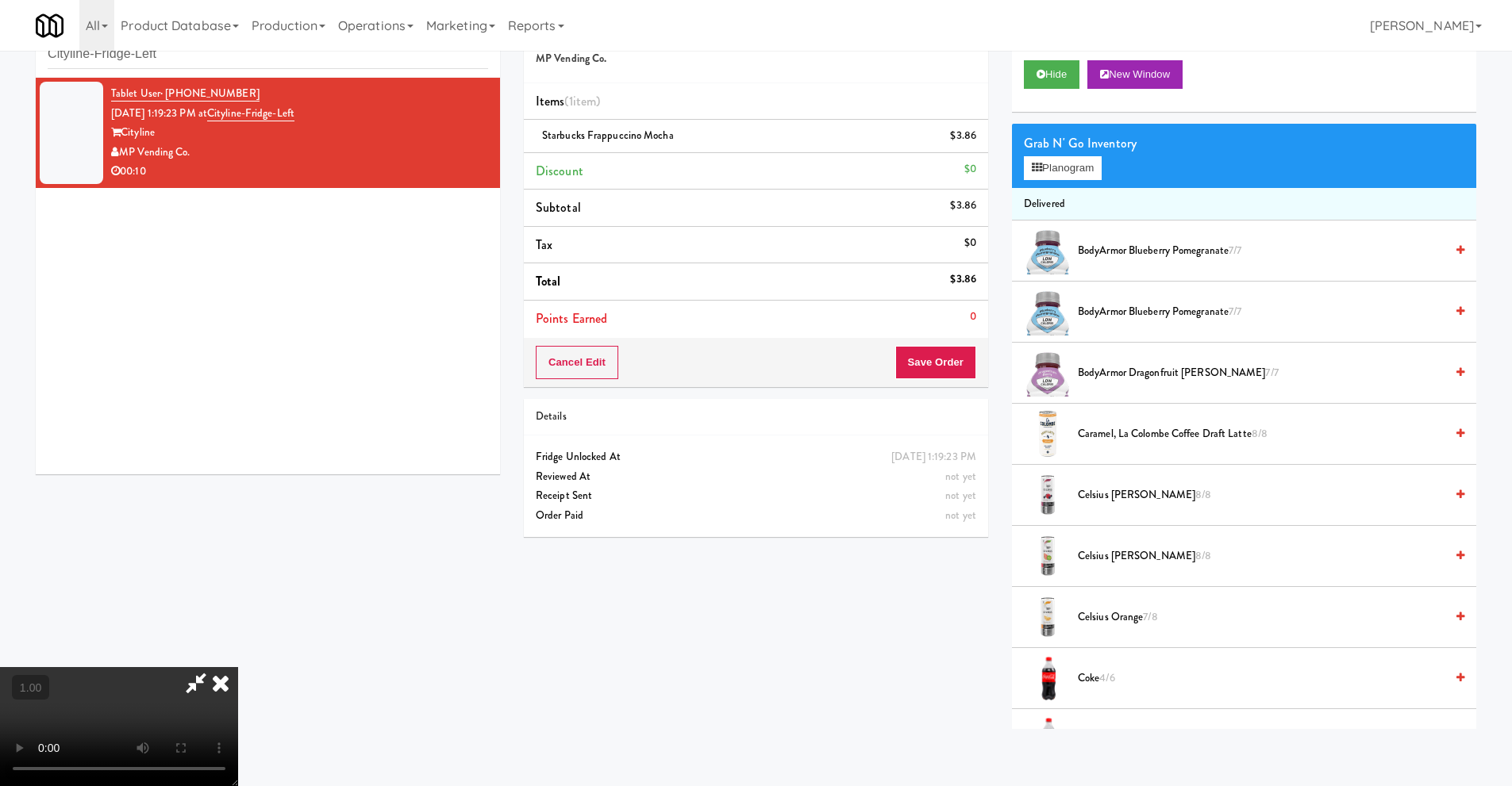
click at [238, 667] on video at bounding box center [119, 726] width 238 height 119
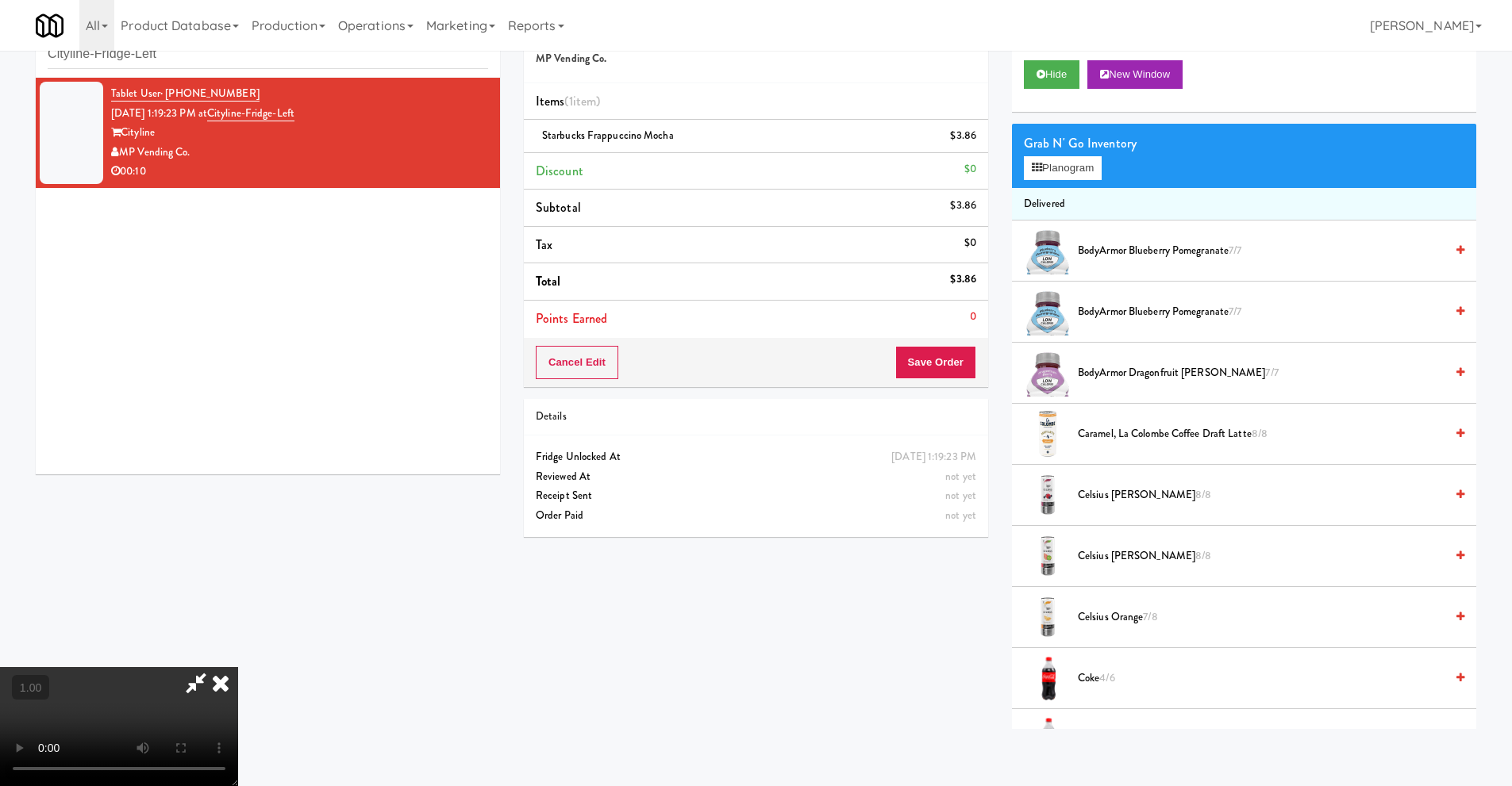
click at [238, 667] on video at bounding box center [119, 726] width 238 height 119
click at [1093, 170] on button "Planogram" at bounding box center [1062, 167] width 78 height 24
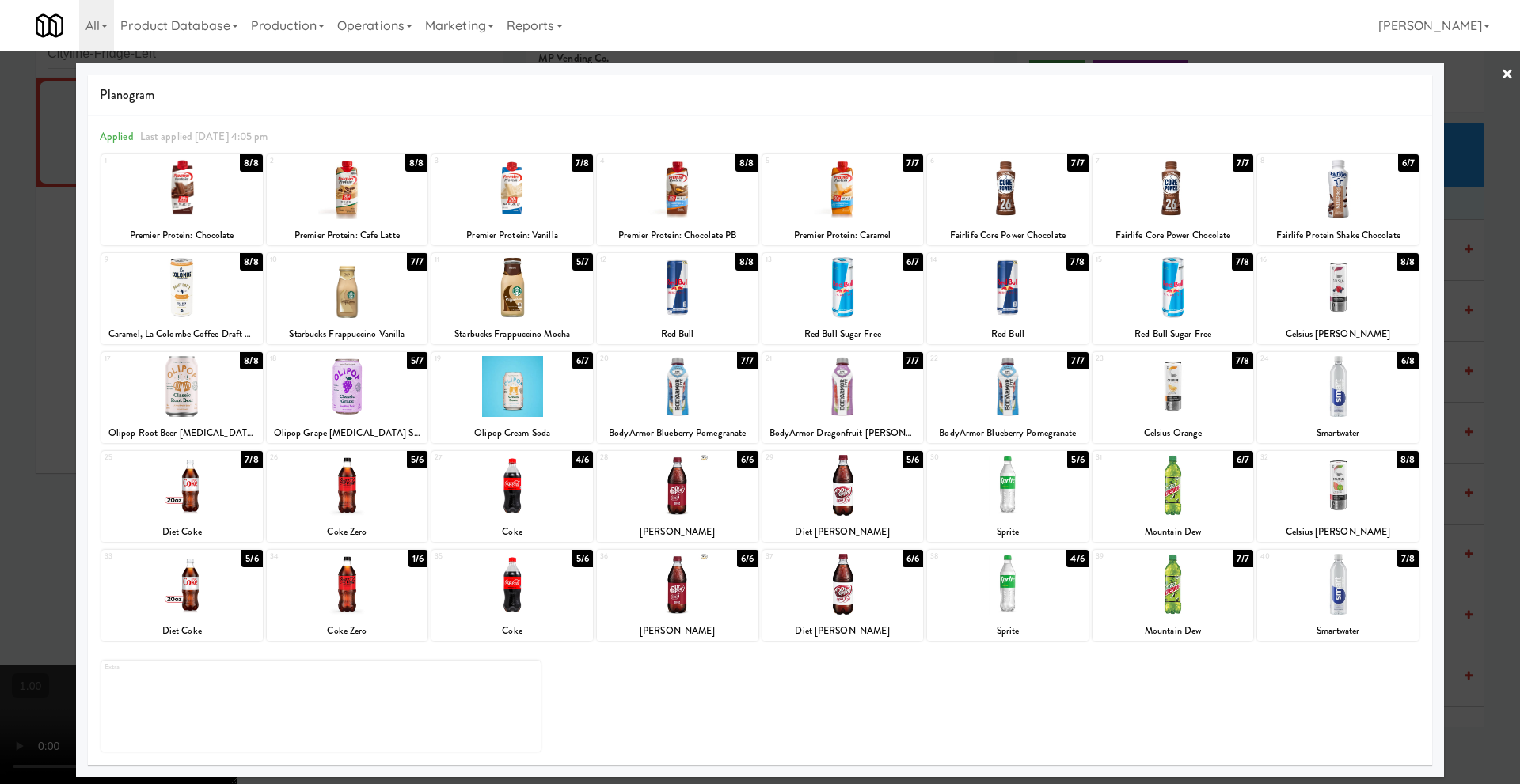
click at [1167, 298] on div at bounding box center [1172, 287] width 161 height 61
click at [1508, 76] on link "×" at bounding box center [1506, 75] width 12 height 49
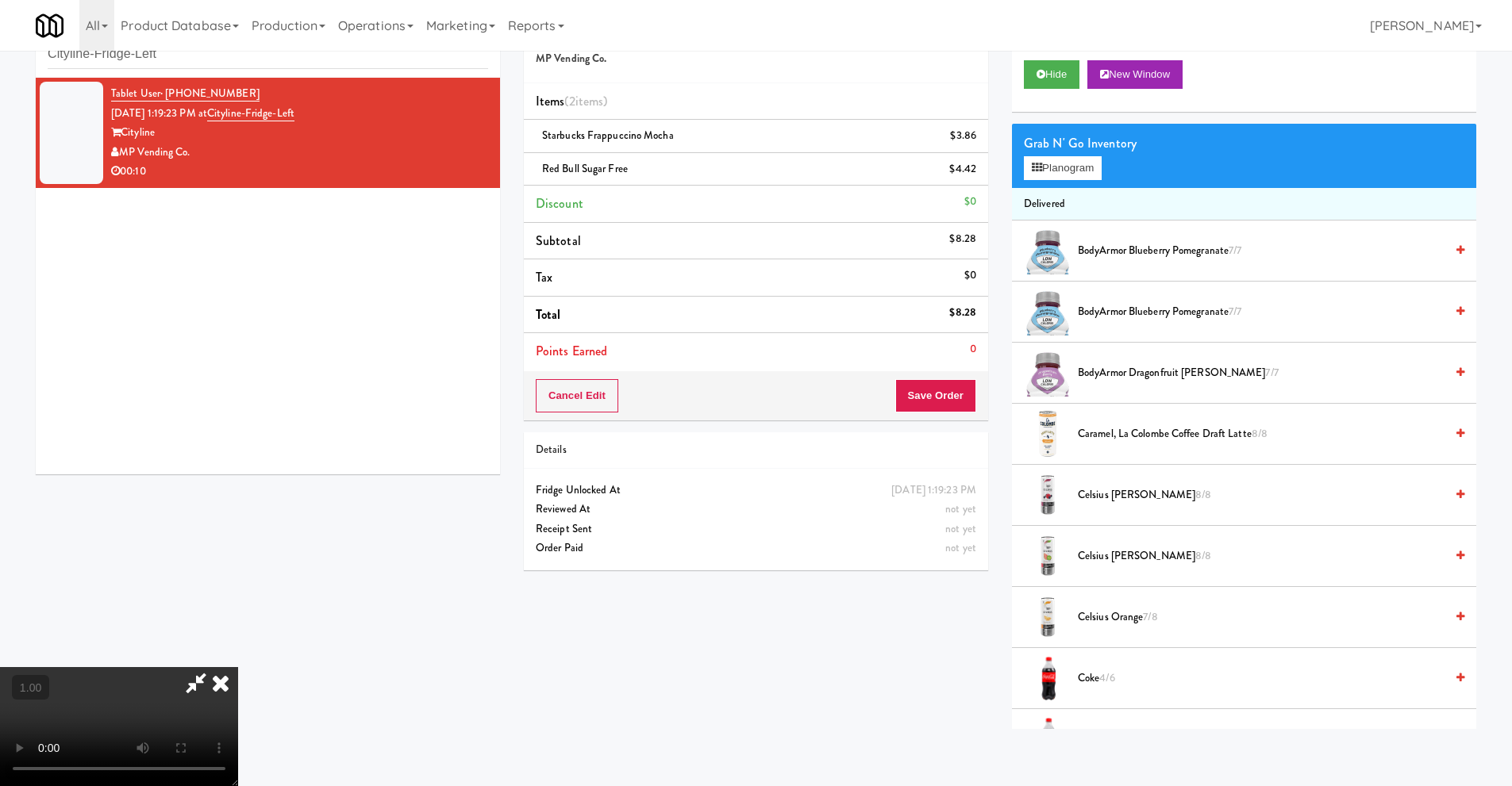
click at [238, 667] on video at bounding box center [119, 726] width 238 height 119
click at [238, 667] on icon at bounding box center [221, 683] width 35 height 32
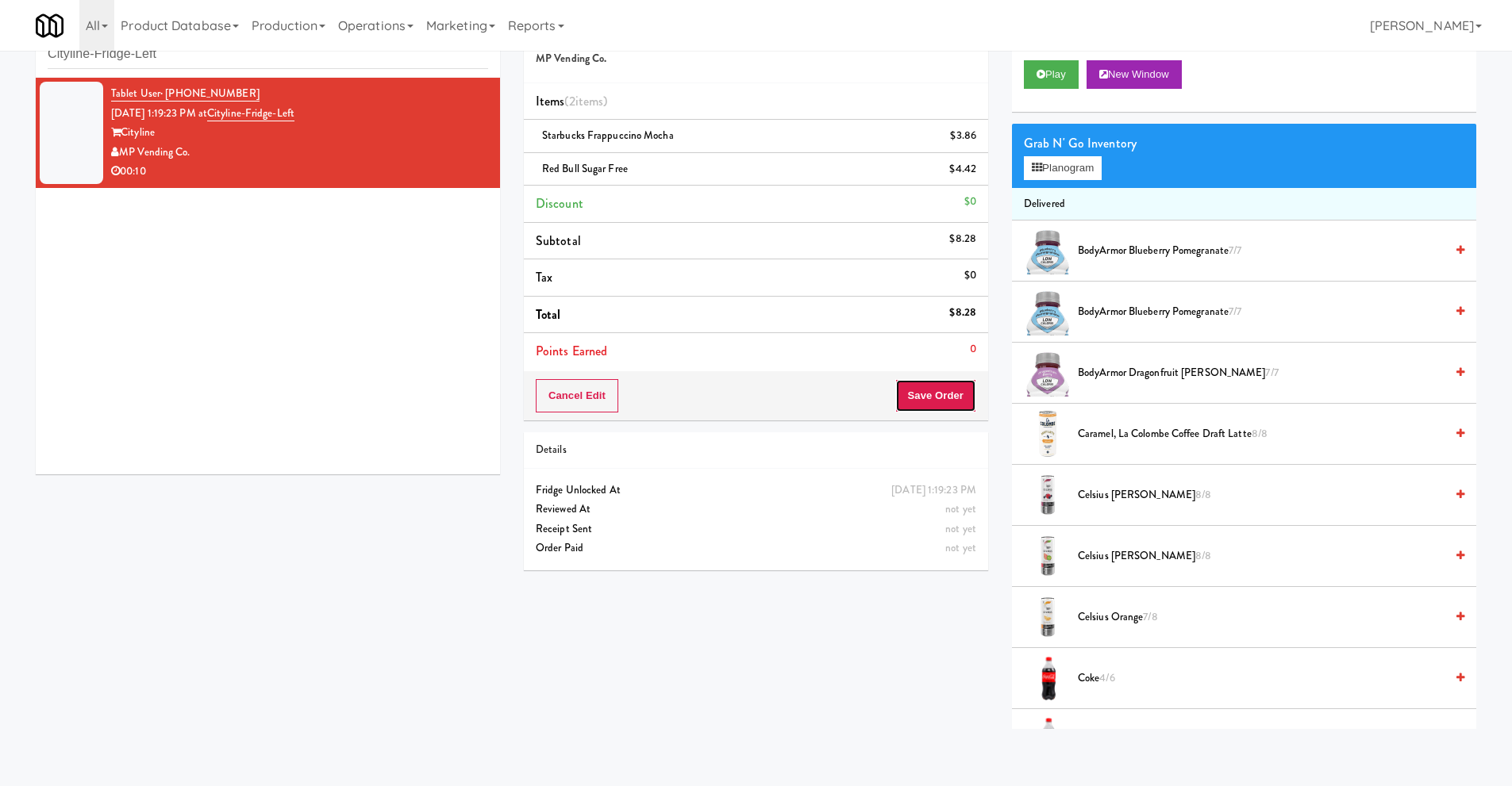
click at [931, 396] on button "Save Order" at bounding box center [936, 395] width 81 height 34
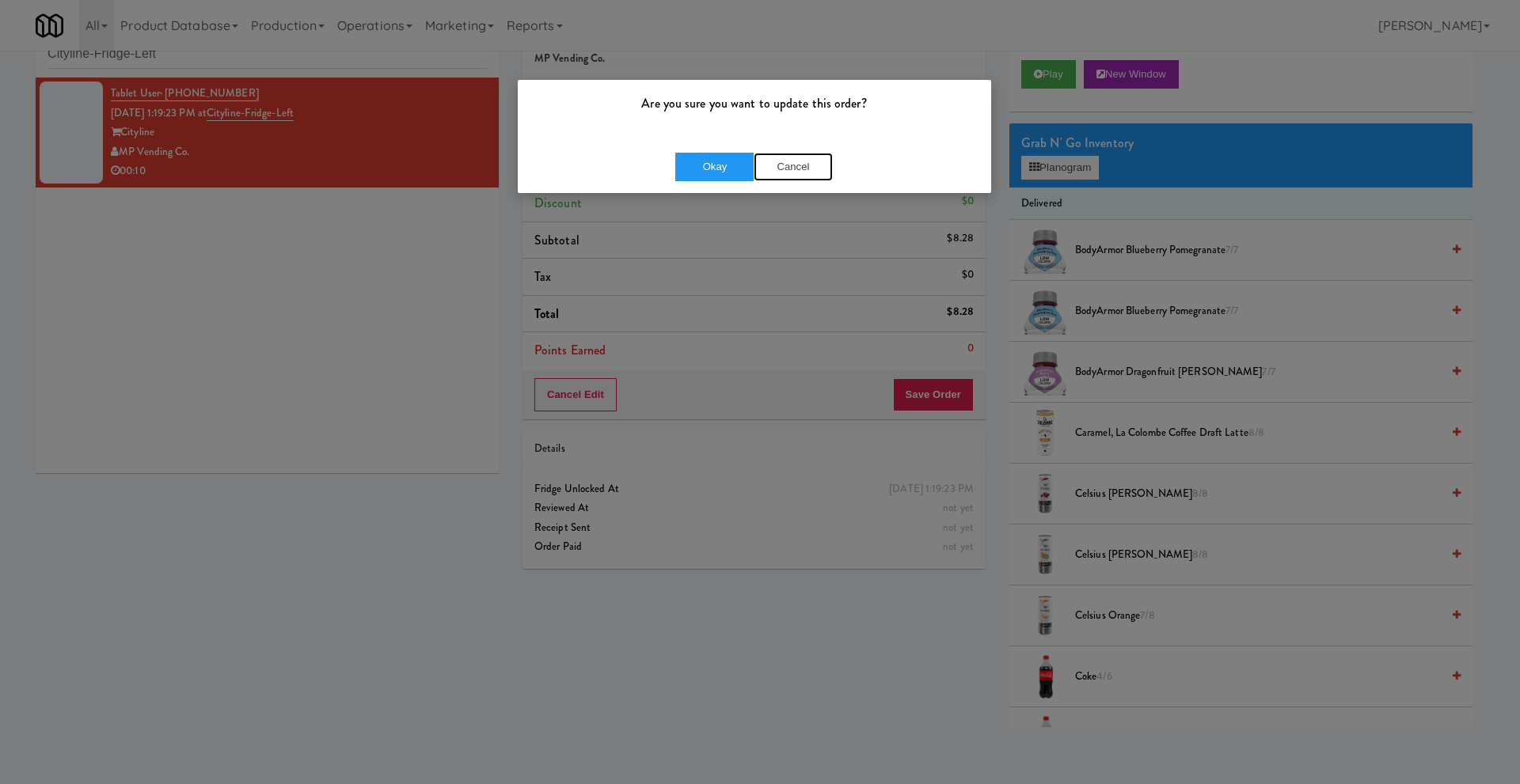
drag, startPoint x: 801, startPoint y: 167, endPoint x: 837, endPoint y: 198, distance: 47.5
click at [801, 166] on button "Cancel" at bounding box center [793, 167] width 79 height 29
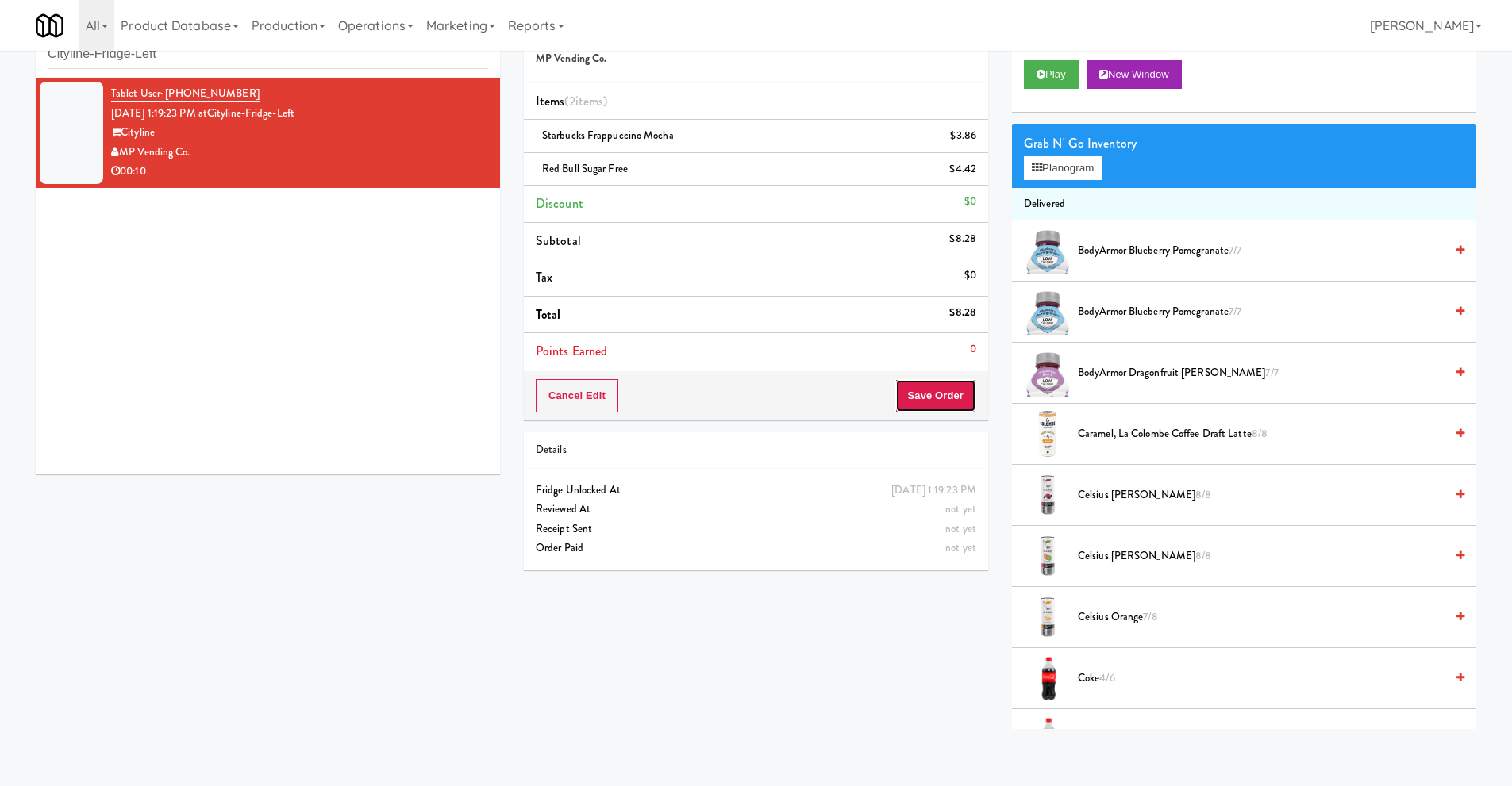
click at [948, 395] on button "Save Order" at bounding box center [936, 395] width 81 height 34
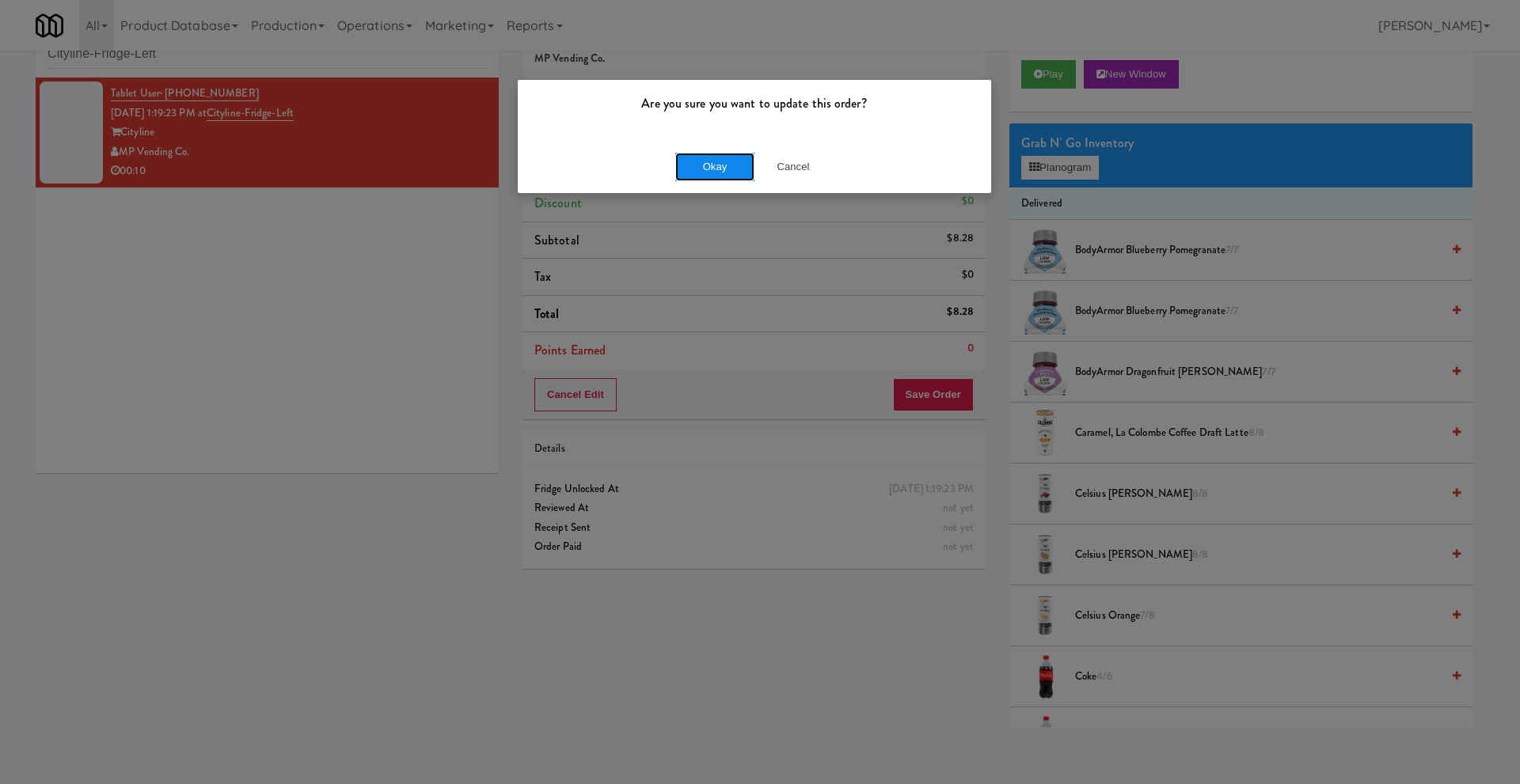
click at [728, 177] on button "Okay" at bounding box center [715, 167] width 79 height 29
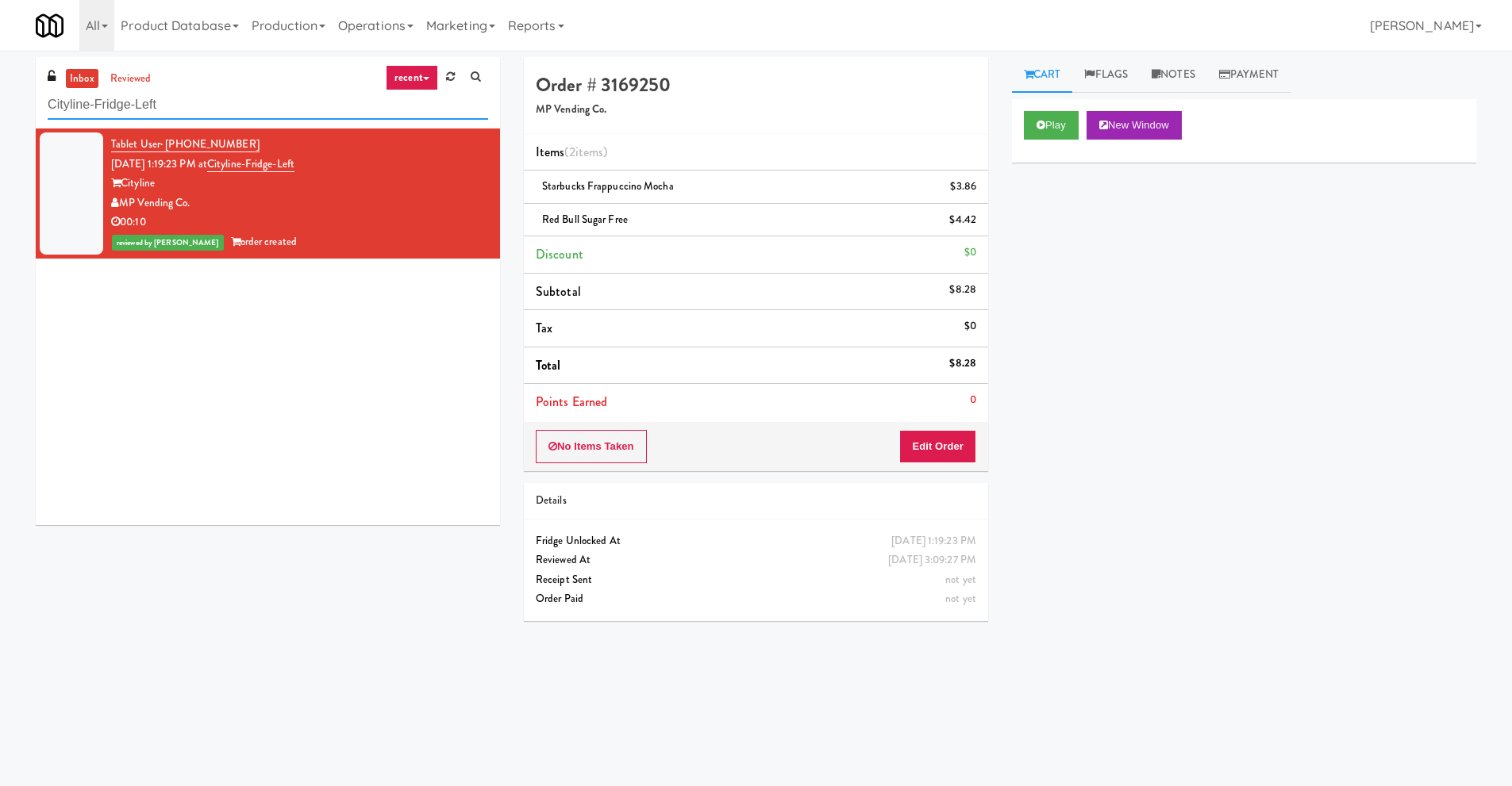
drag, startPoint x: 164, startPoint y: 98, endPoint x: 9, endPoint y: 102, distance: 155.1
click at [9, 102] on div "inbox reviewed recent all unclear take inventory issue suspicious failed recent…" at bounding box center [756, 376] width 1512 height 637
paste input "Gallerie Apartments"
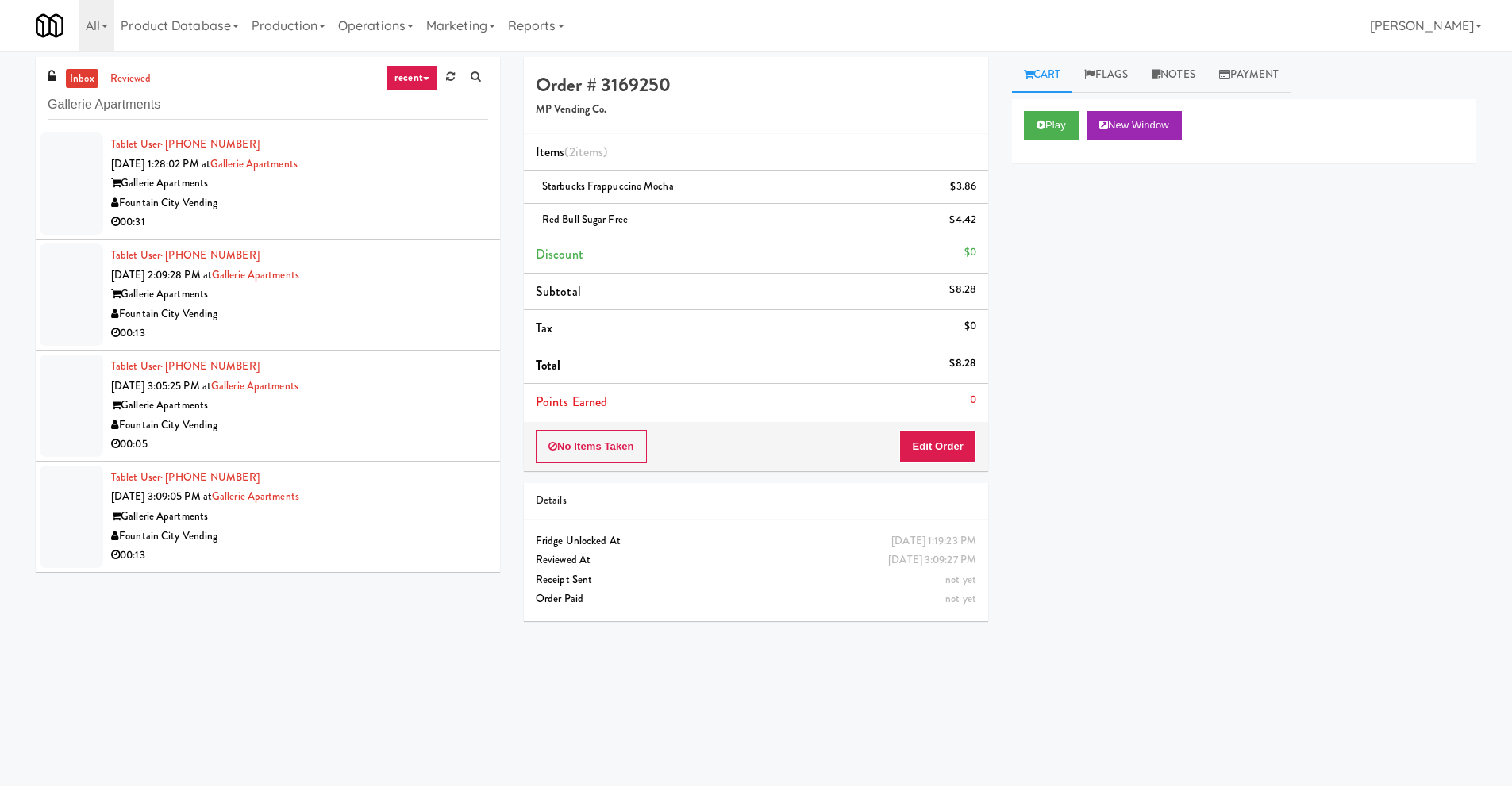
click at [337, 194] on div "Fountain City Vending" at bounding box center [299, 203] width 377 height 20
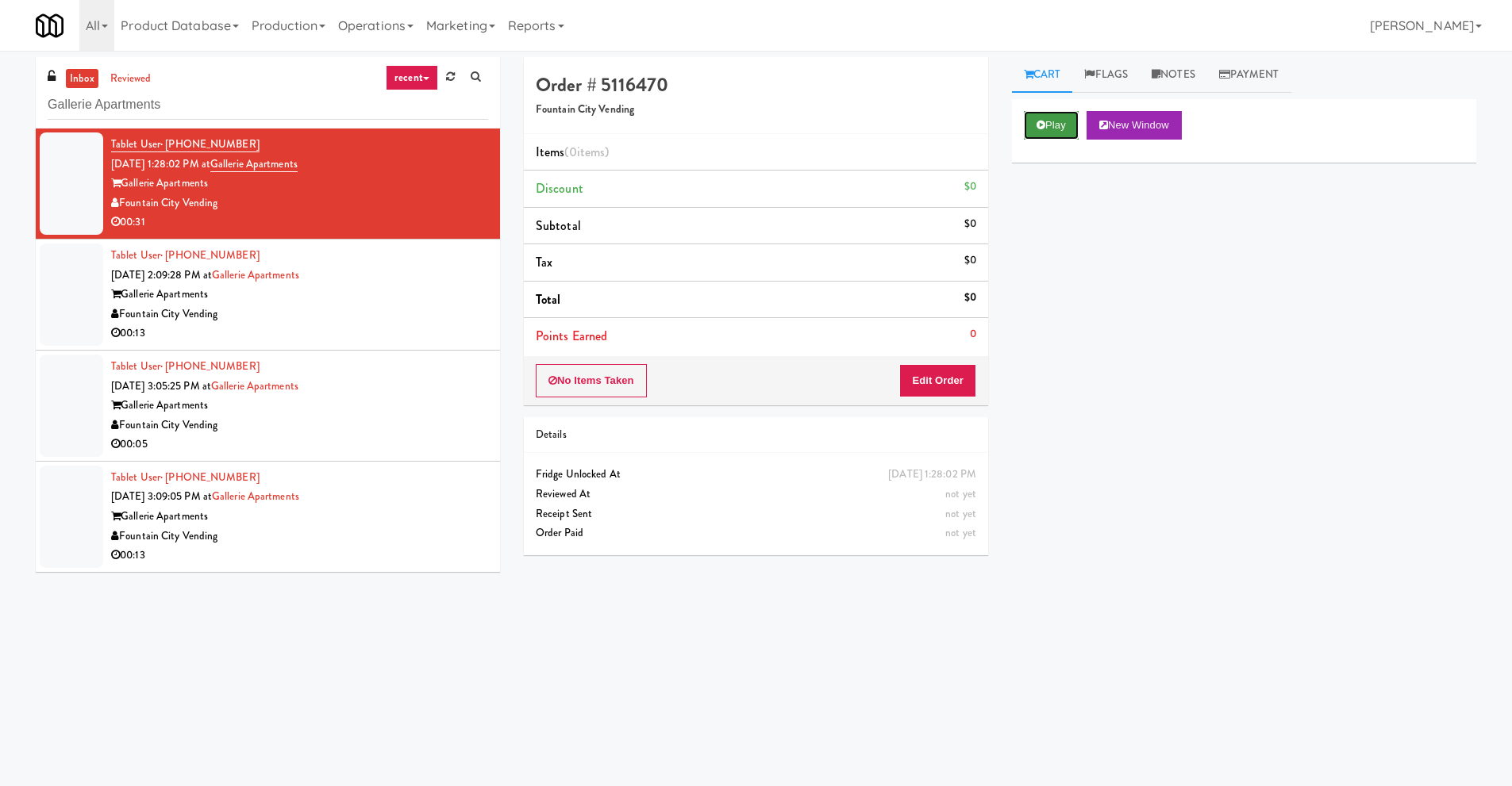
click at [1079, 124] on button "Play" at bounding box center [1051, 125] width 55 height 29
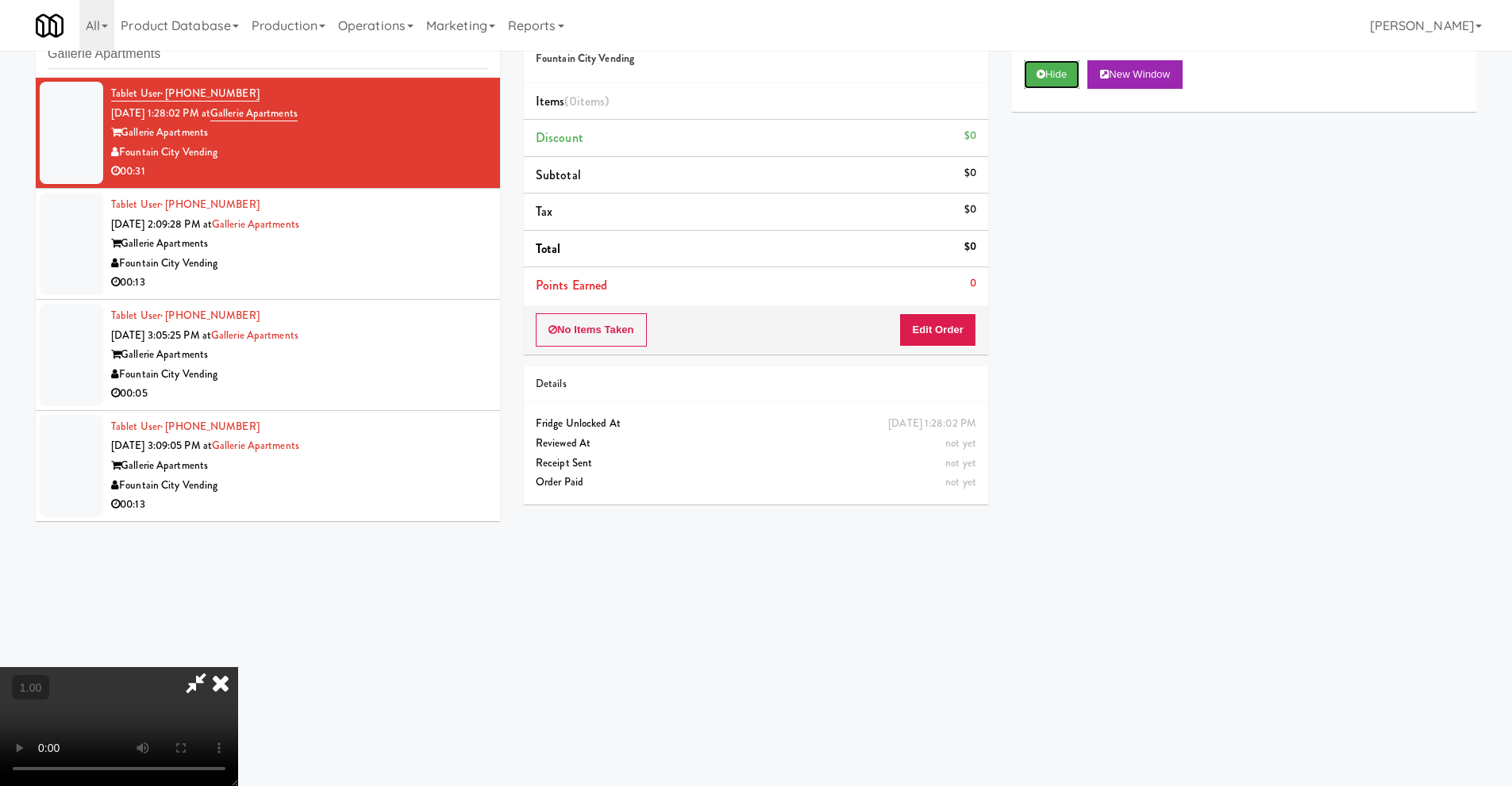
scroll to position [51, 0]
click at [238, 667] on video at bounding box center [119, 726] width 238 height 119
click at [959, 334] on button "Edit Order" at bounding box center [938, 330] width 77 height 34
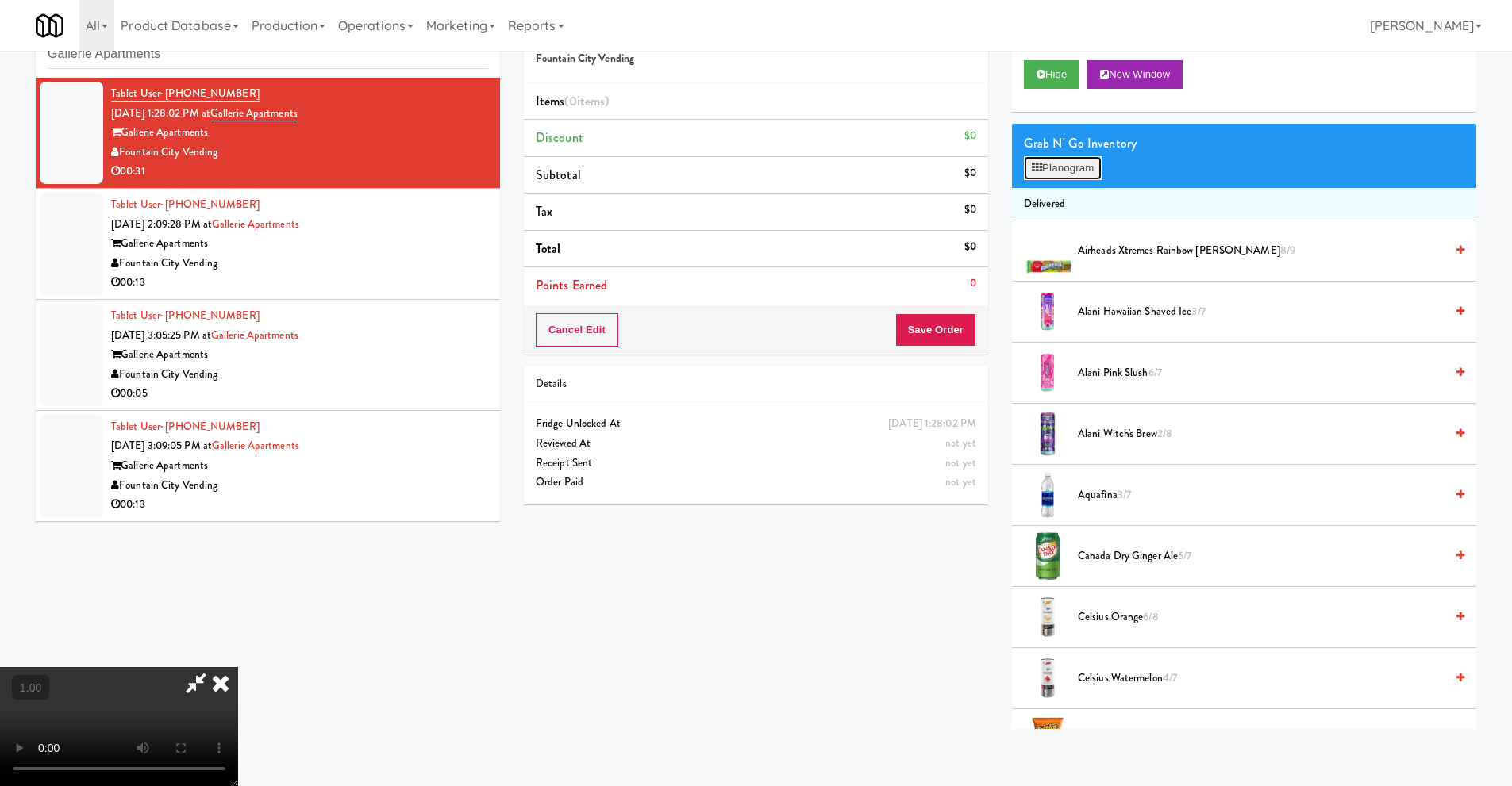
click at [1084, 169] on button "Planogram" at bounding box center [1062, 167] width 78 height 24
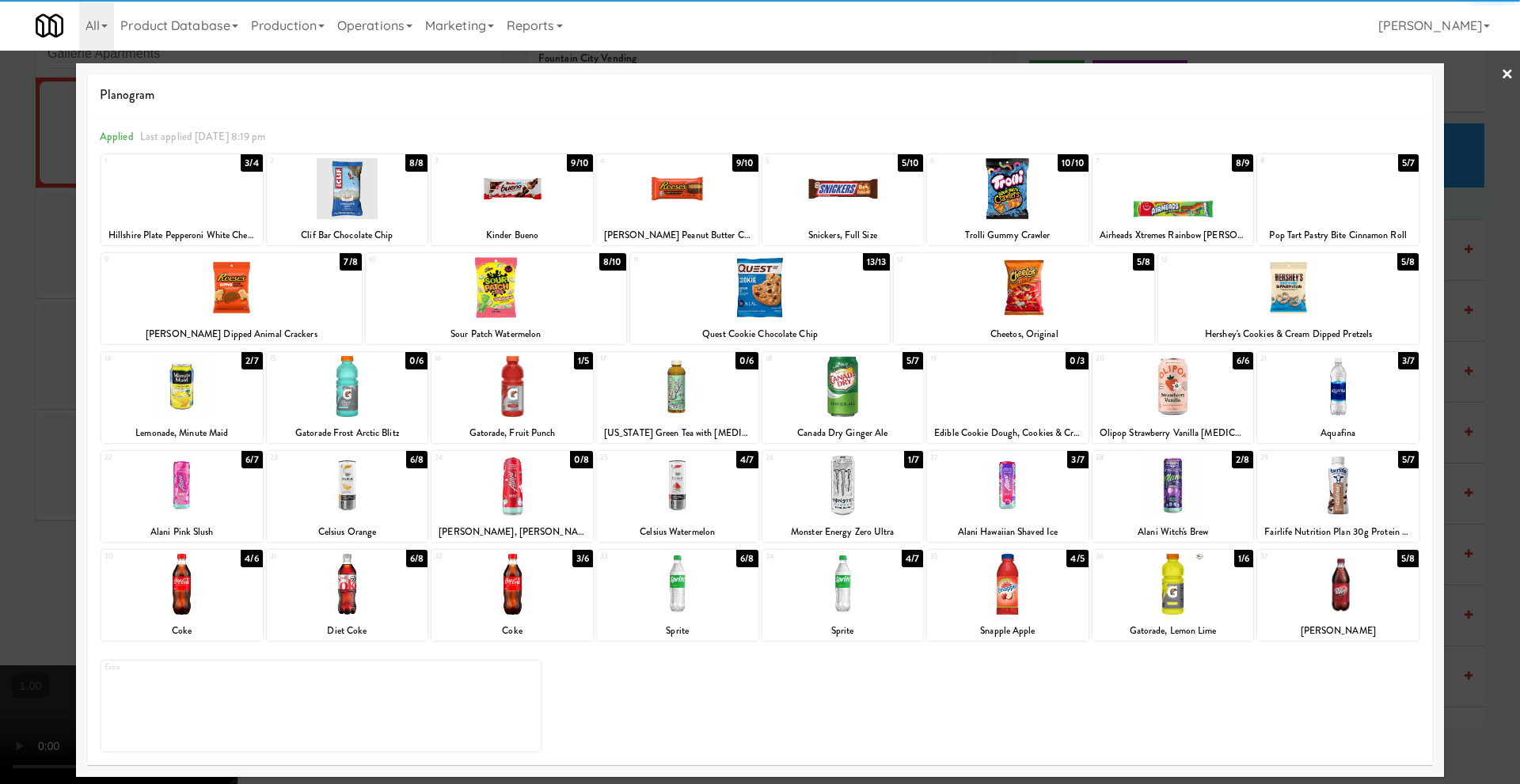
click at [1341, 595] on div at bounding box center [1337, 584] width 161 height 61
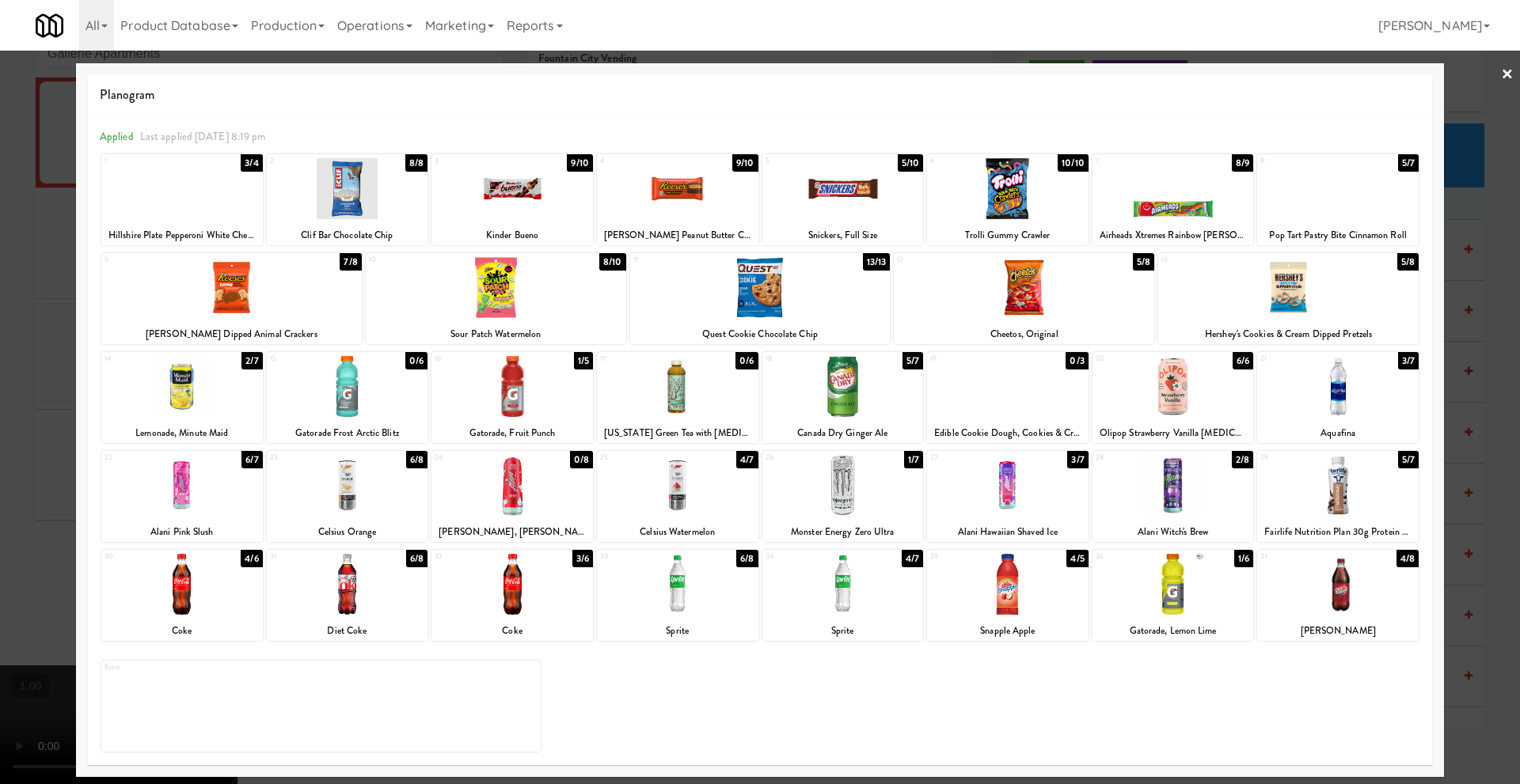
click at [1505, 73] on link "×" at bounding box center [1506, 75] width 12 height 49
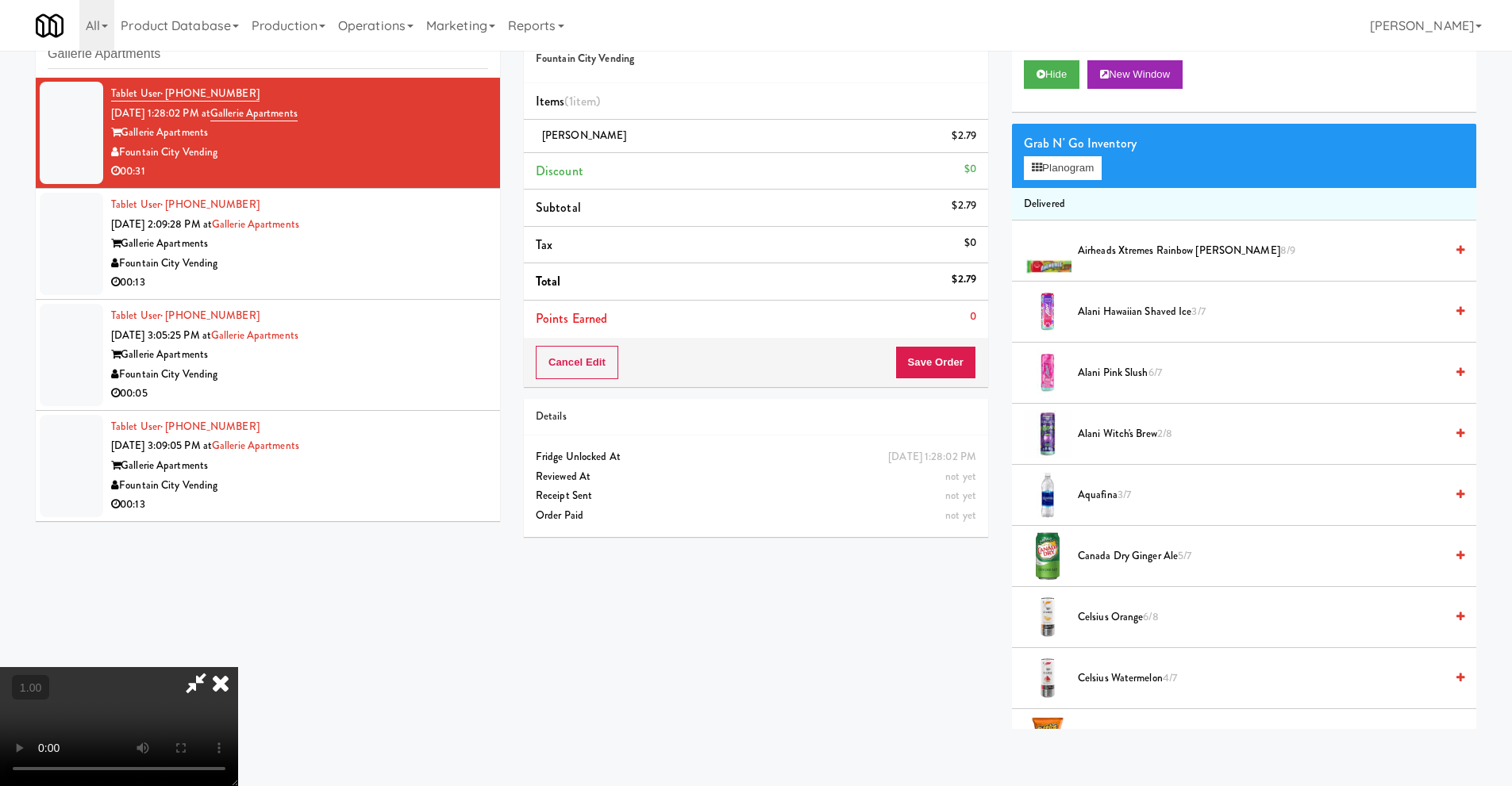
scroll to position [158, 0]
click at [238, 667] on video at bounding box center [119, 726] width 238 height 119
click at [238, 667] on icon at bounding box center [221, 683] width 35 height 32
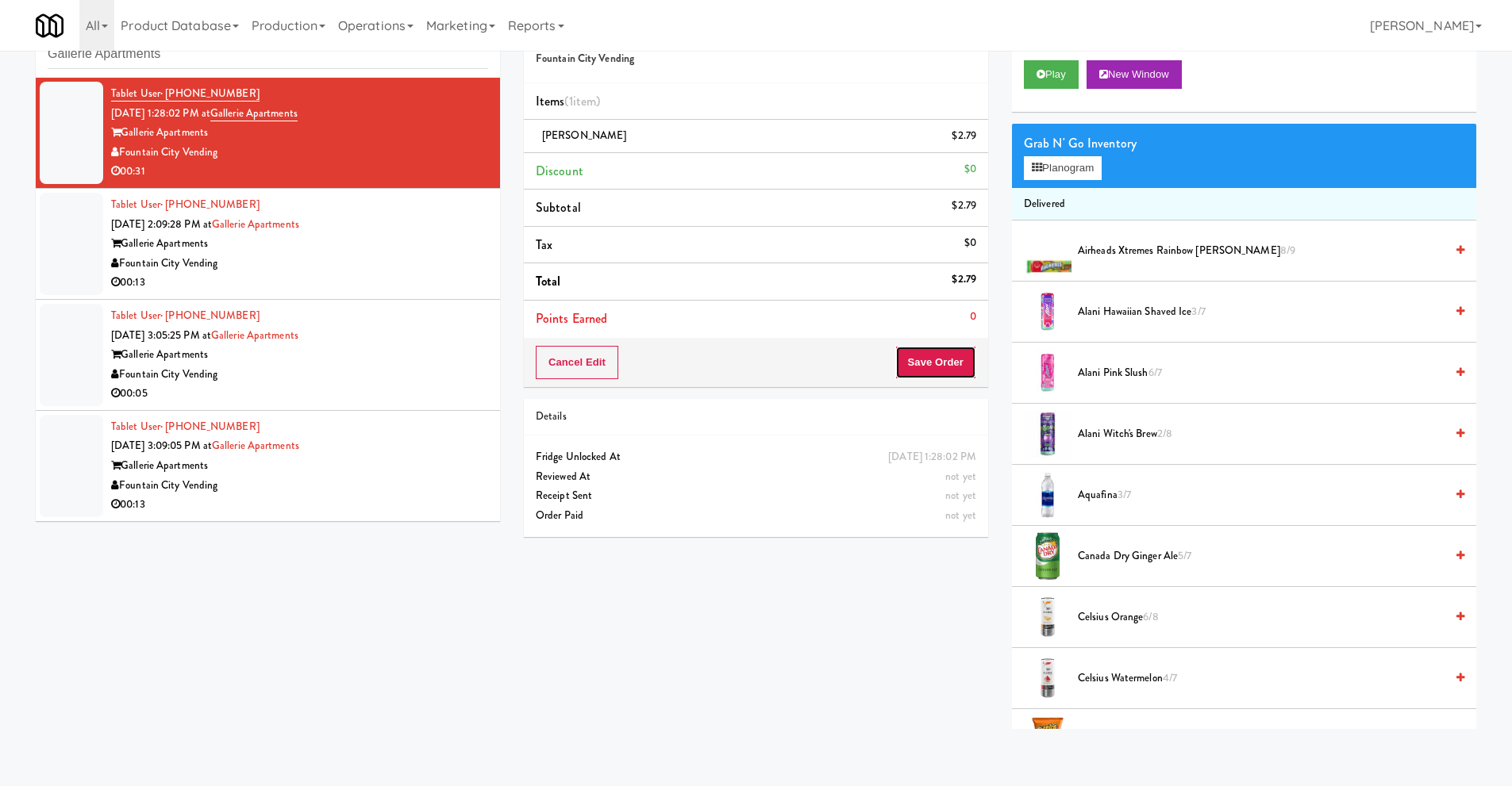
click at [926, 365] on button "Save Order" at bounding box center [936, 363] width 81 height 34
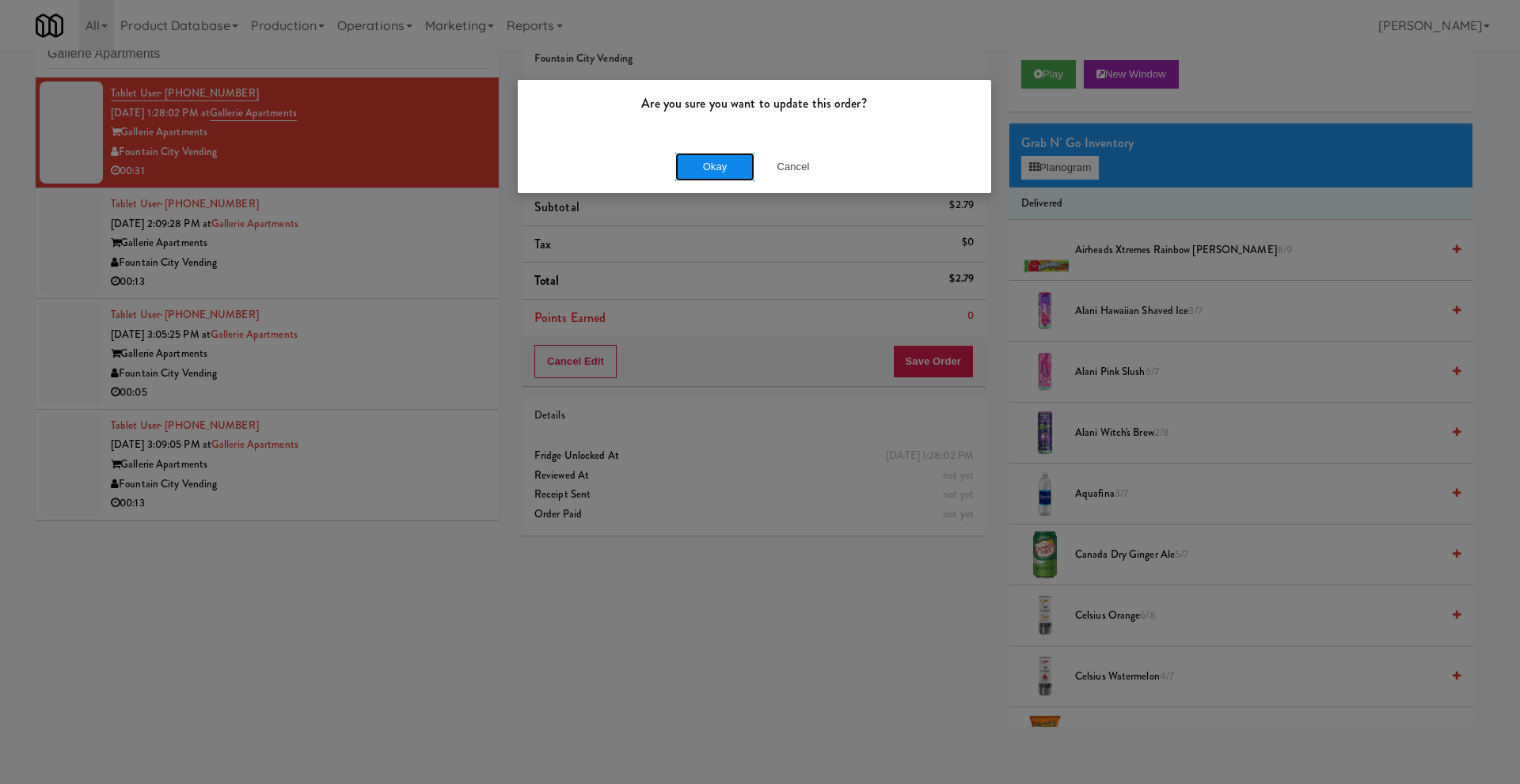
click at [715, 179] on button "Okay" at bounding box center [715, 167] width 79 height 29
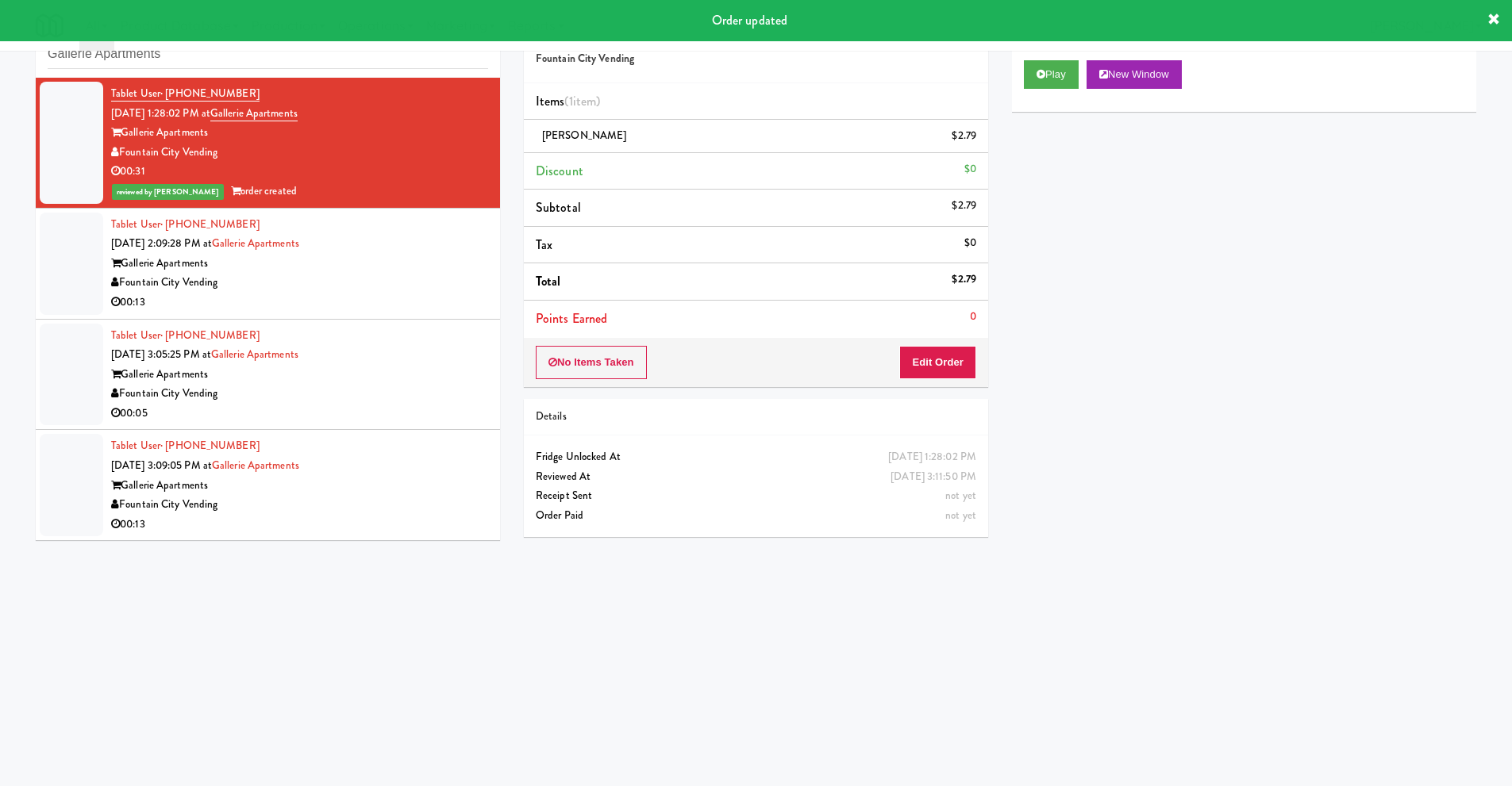
click at [278, 279] on div "Fountain City Vending" at bounding box center [299, 283] width 377 height 20
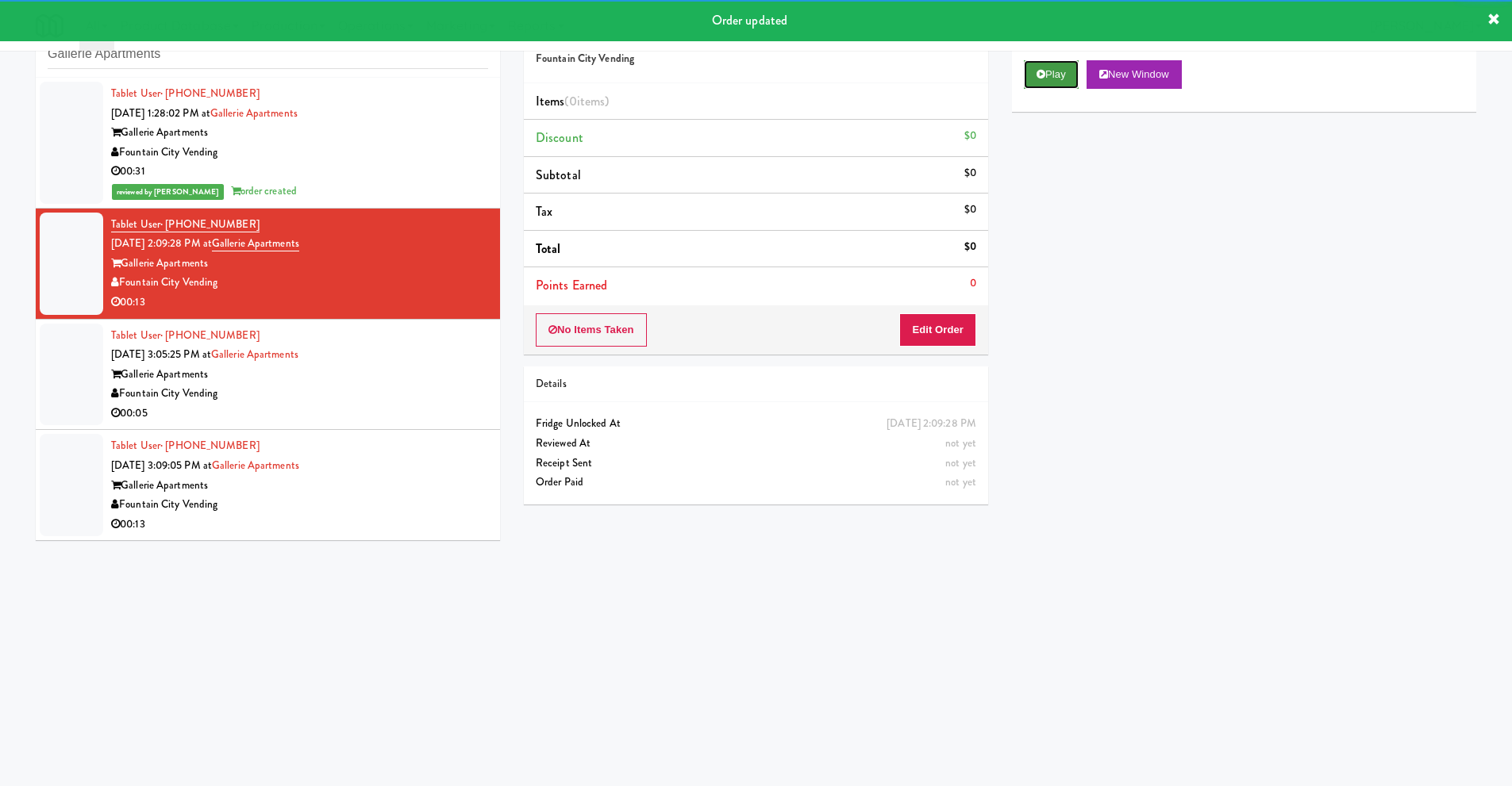
click at [1039, 80] on button "Play" at bounding box center [1051, 74] width 55 height 29
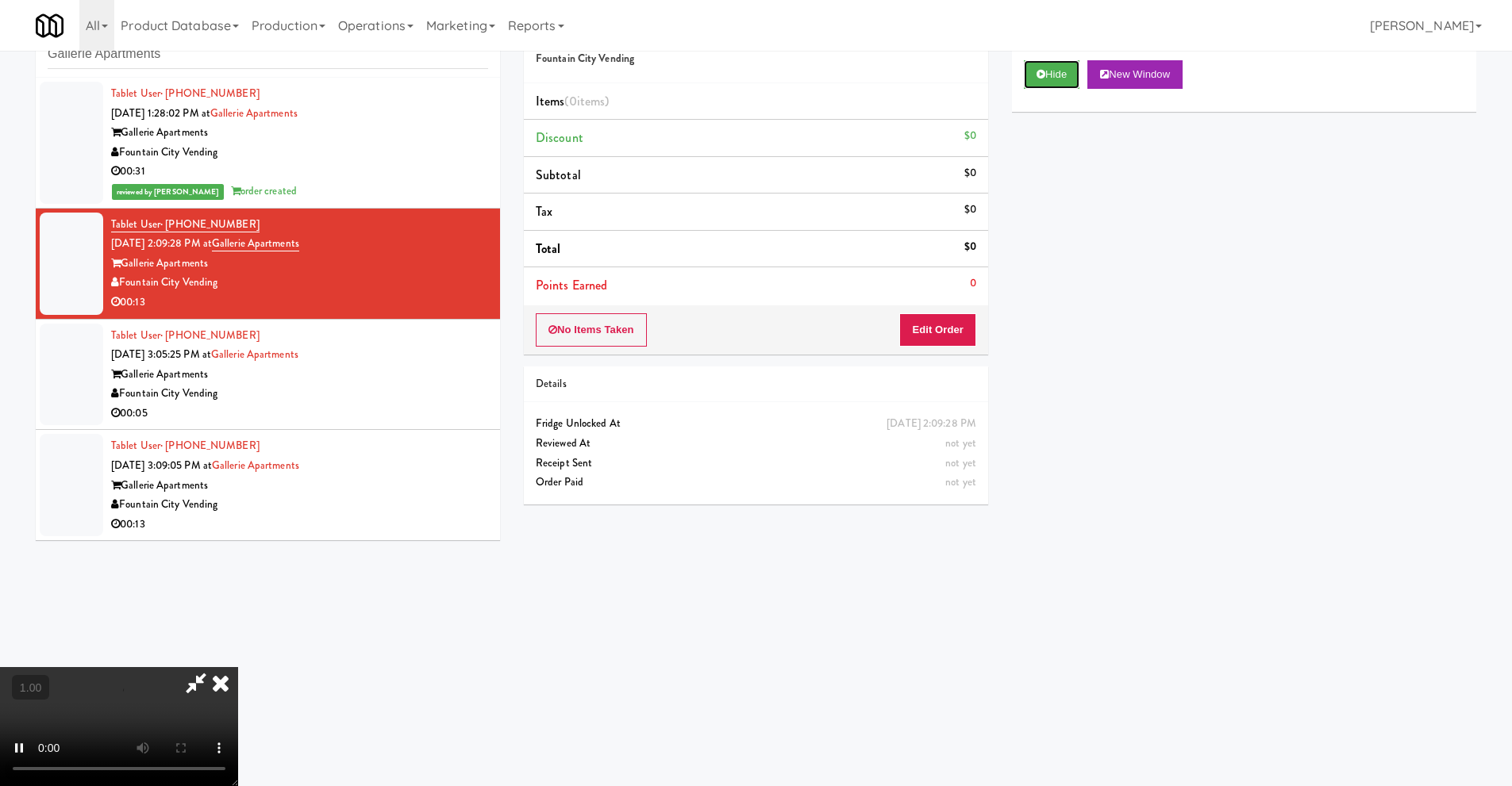
scroll to position [51, 0]
click at [238, 667] on video at bounding box center [119, 726] width 238 height 119
click at [936, 329] on button "Edit Order" at bounding box center [938, 330] width 77 height 34
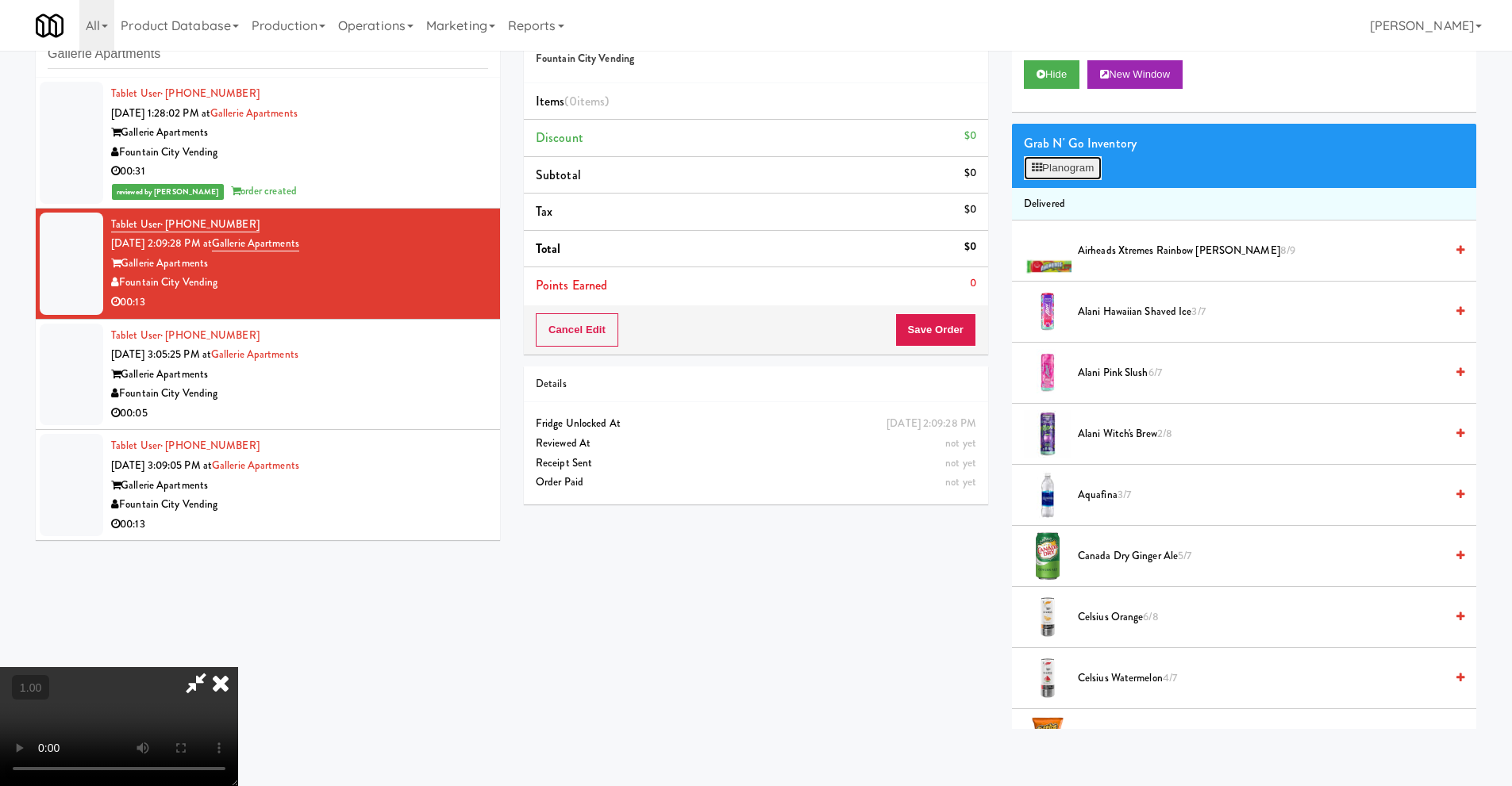
click at [1056, 167] on button "Planogram" at bounding box center [1062, 167] width 78 height 24
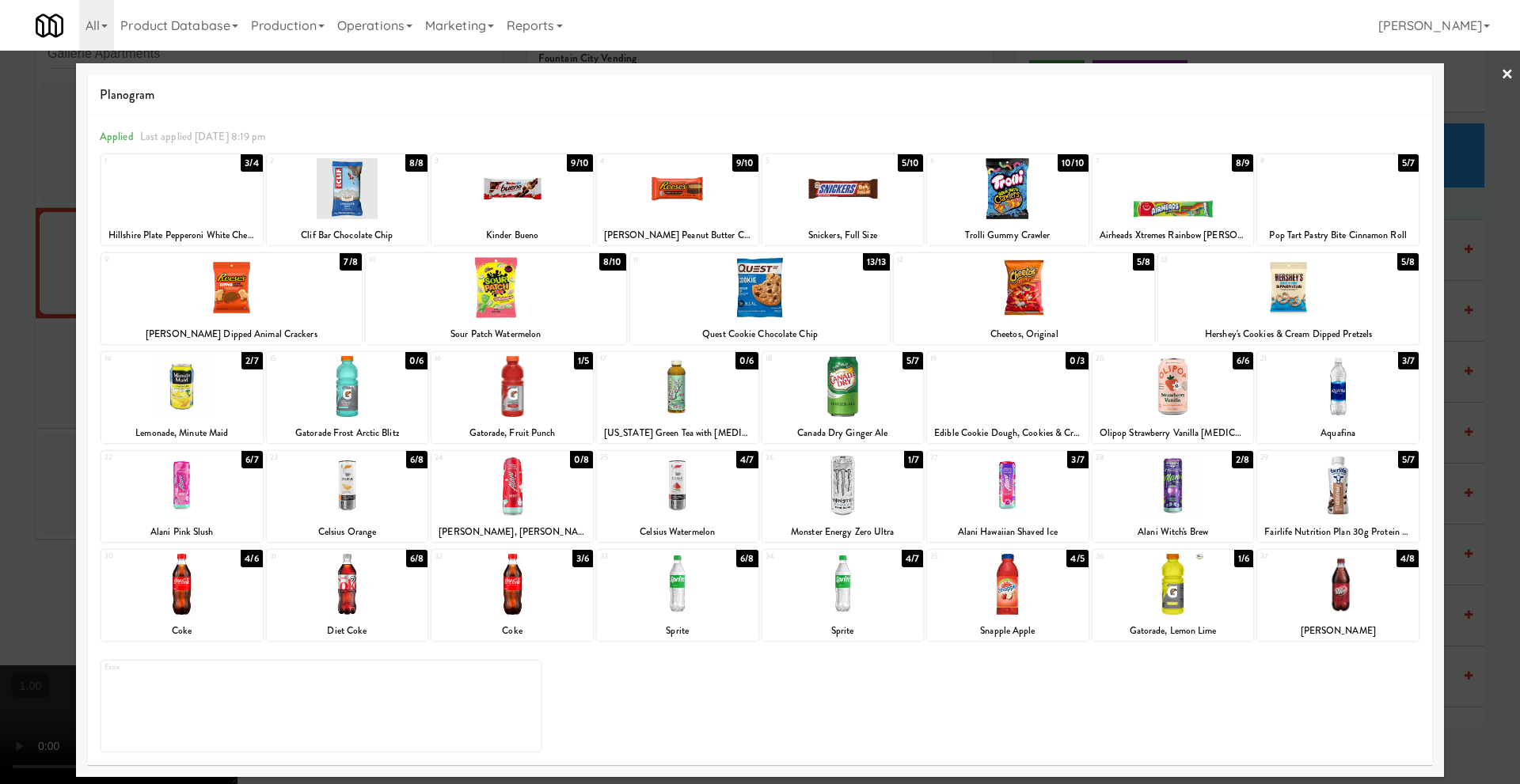
click at [1171, 491] on div at bounding box center [1172, 485] width 161 height 61
click at [1501, 74] on link "×" at bounding box center [1506, 75] width 12 height 49
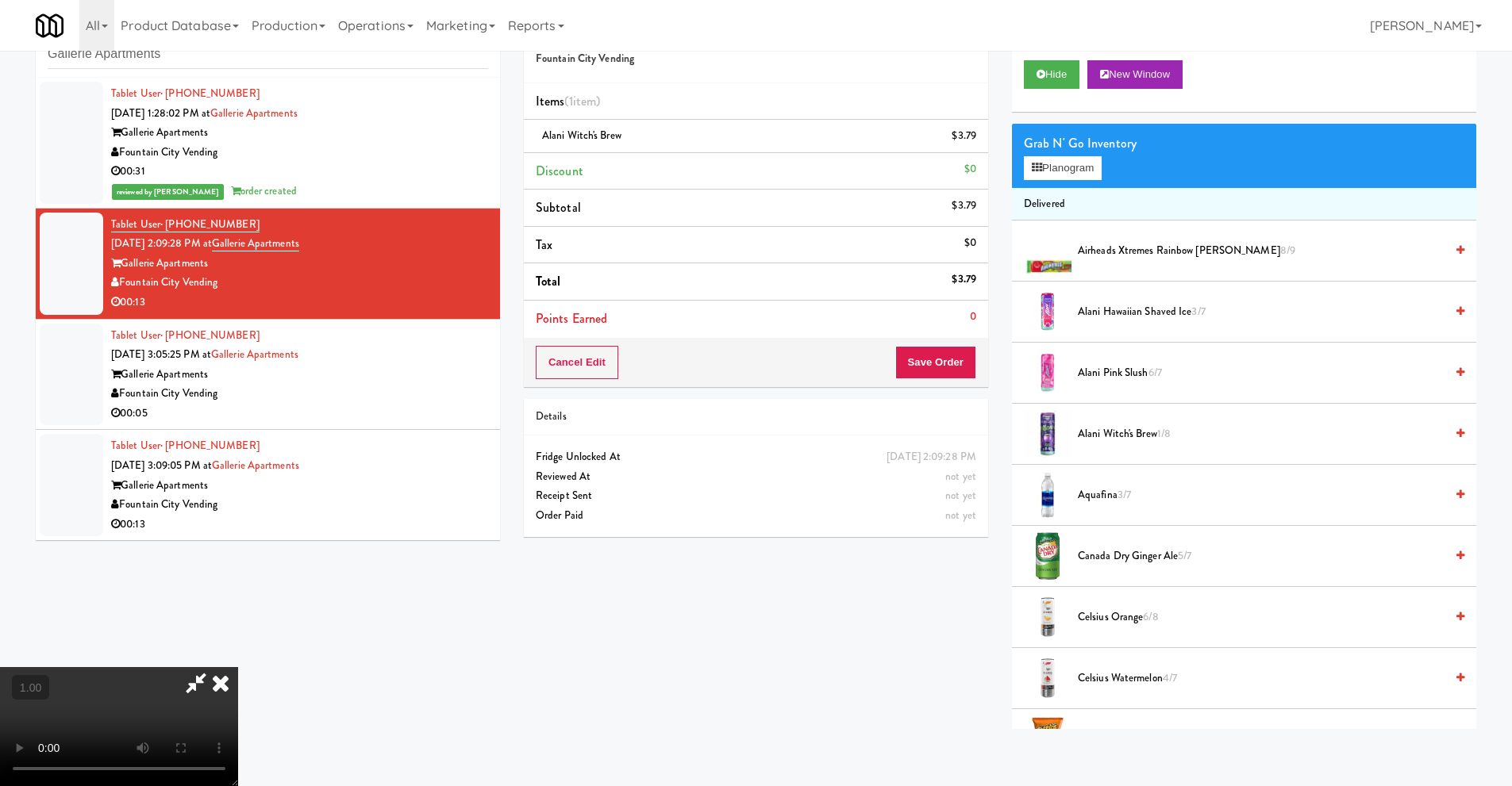
click at [238, 667] on video at bounding box center [119, 726] width 238 height 119
click at [1097, 169] on button "Planogram" at bounding box center [1062, 167] width 78 height 24
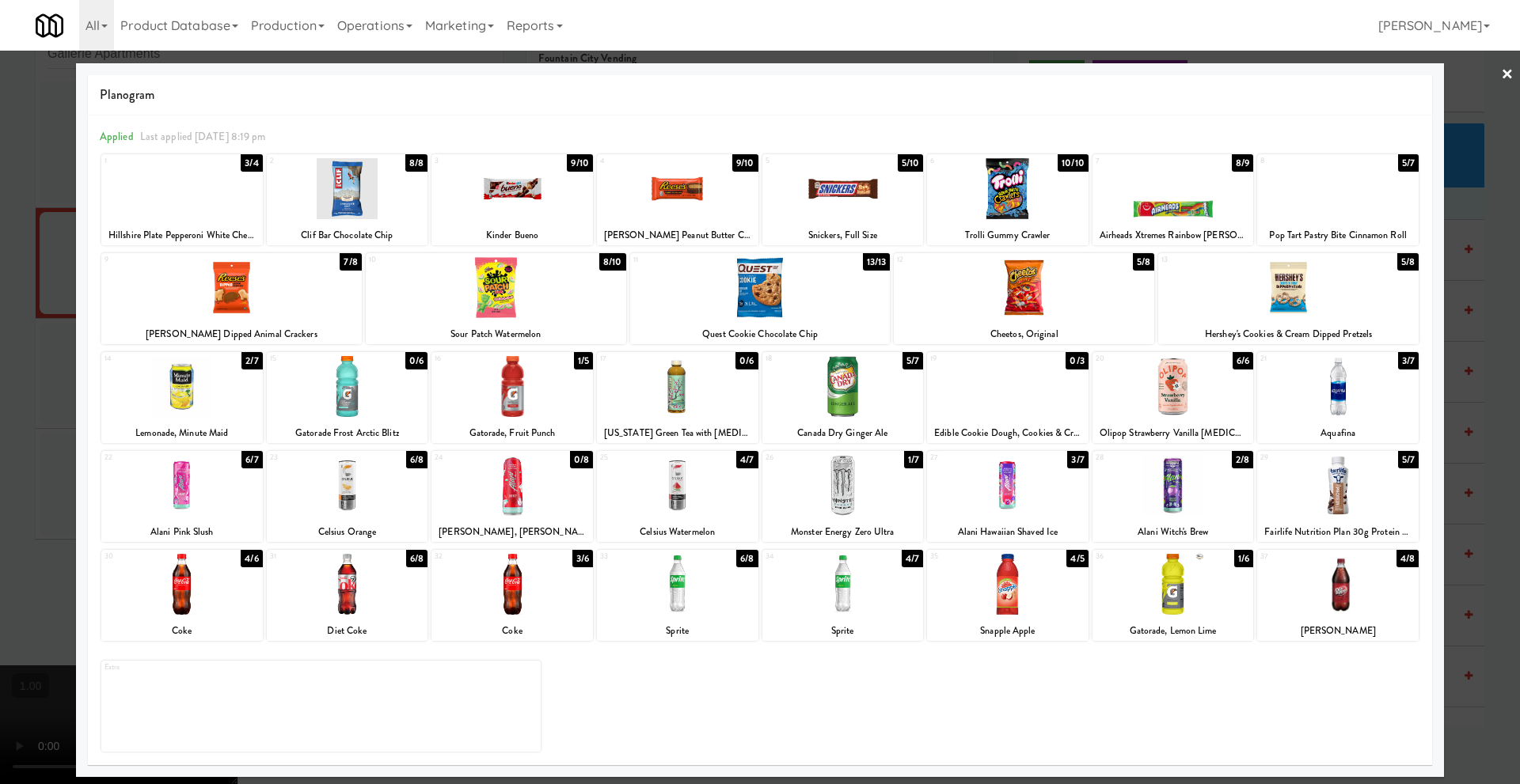
click at [1506, 65] on link "×" at bounding box center [1506, 75] width 12 height 49
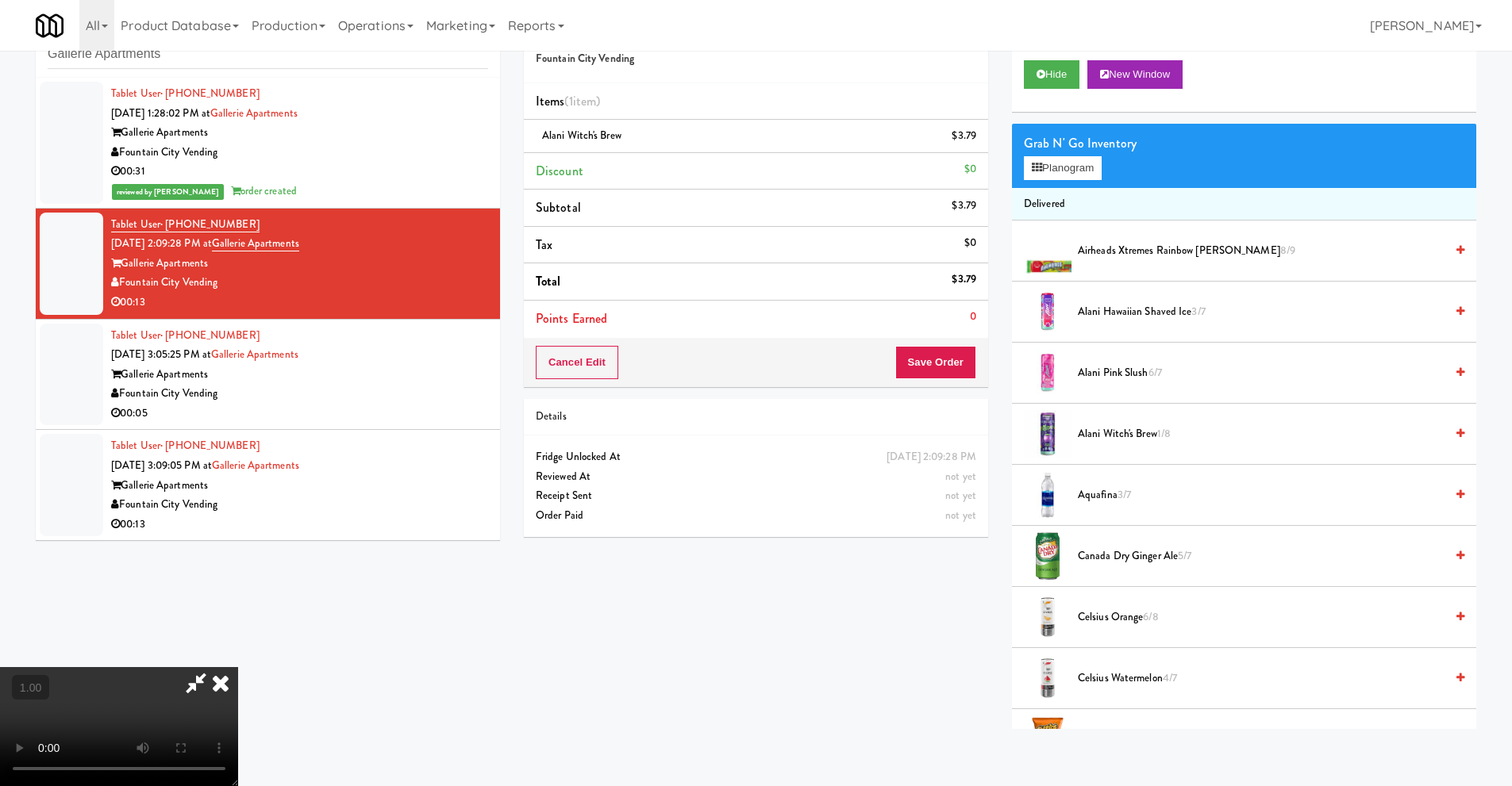
click at [238, 667] on video at bounding box center [119, 726] width 238 height 119
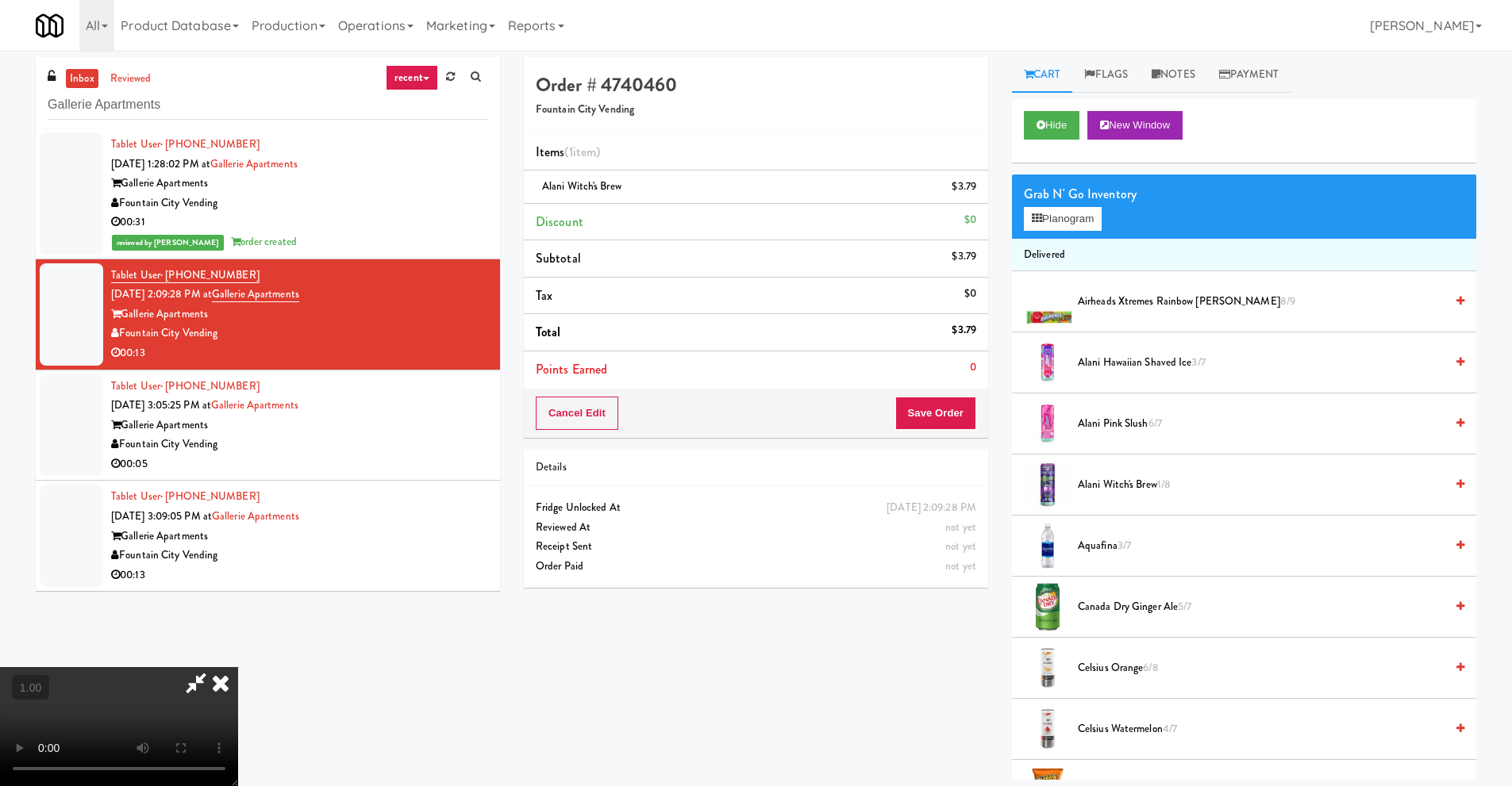
click at [238, 667] on icon at bounding box center [221, 683] width 35 height 32
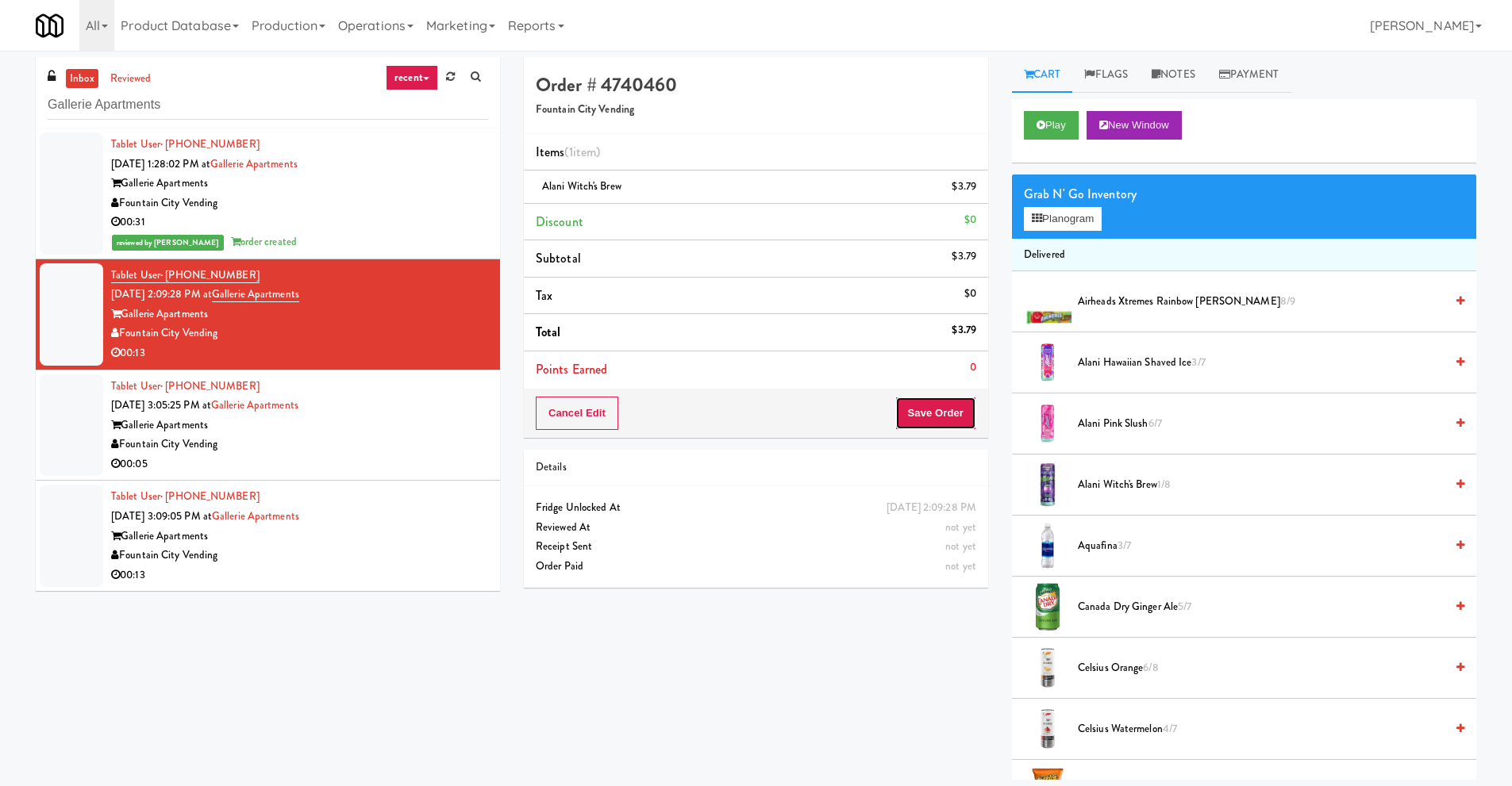
click at [919, 418] on button "Save Order" at bounding box center [936, 413] width 81 height 34
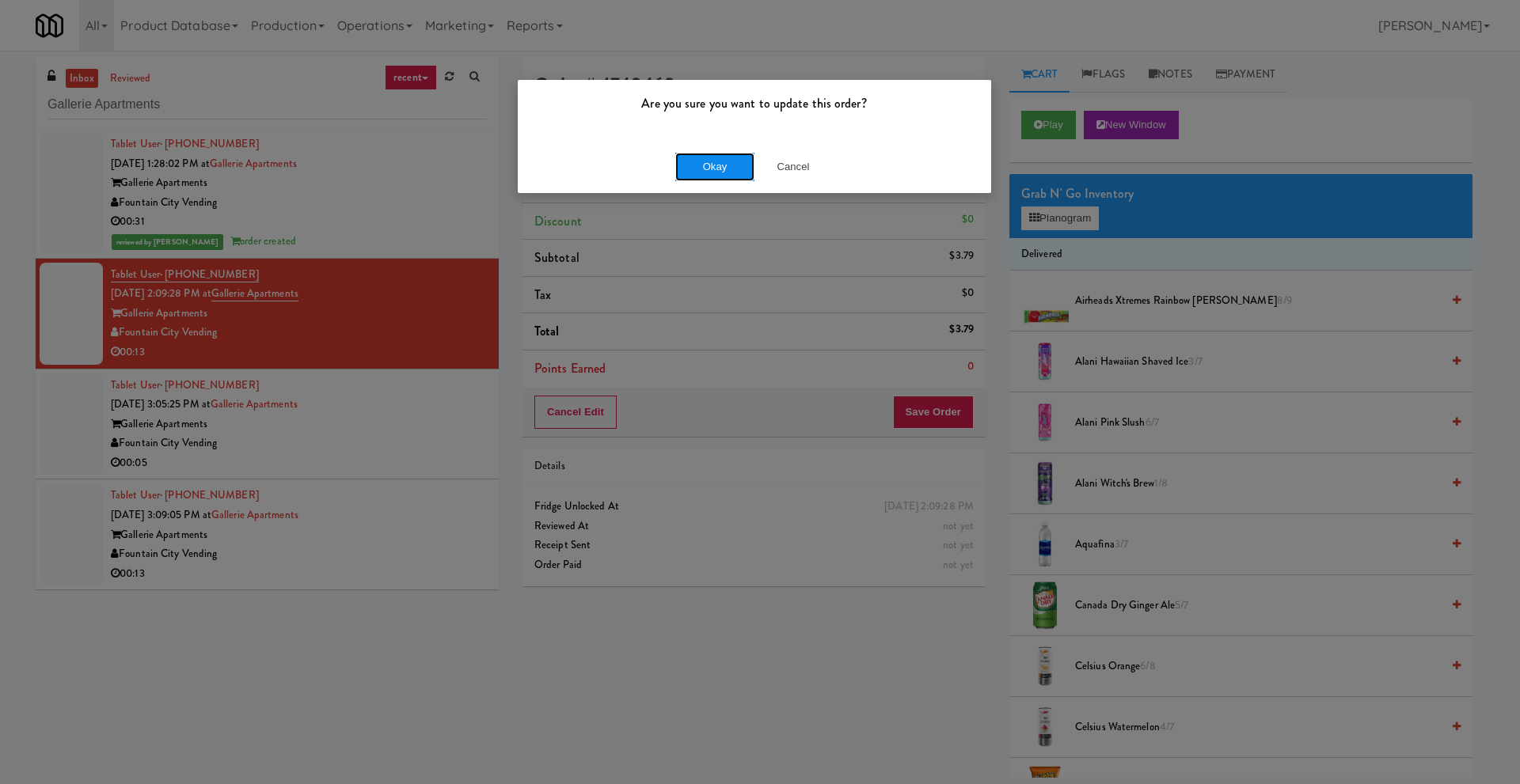
click at [737, 160] on button "Okay" at bounding box center [715, 167] width 79 height 29
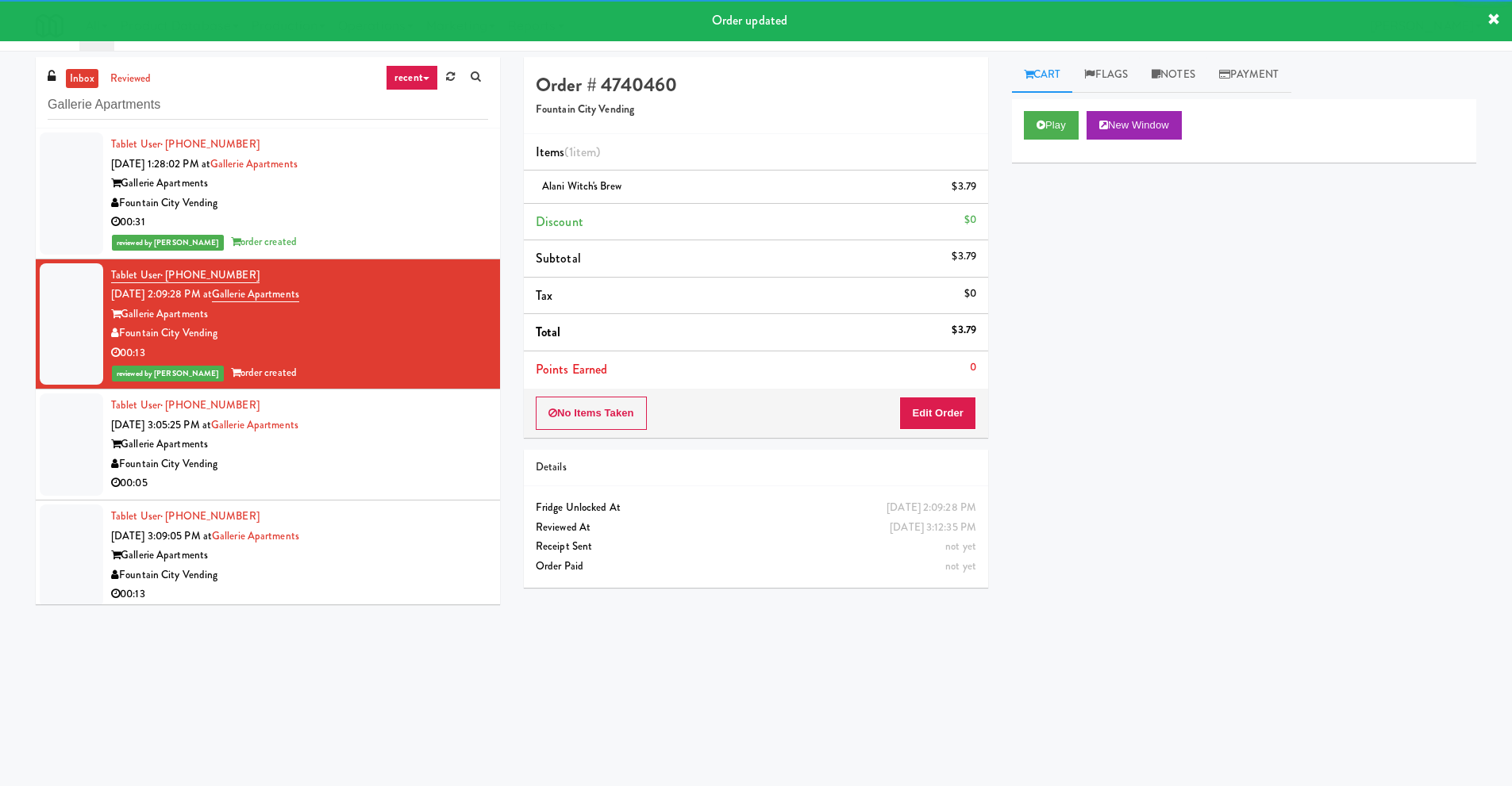
click at [306, 450] on div "Gallerie Apartments" at bounding box center [299, 445] width 377 height 20
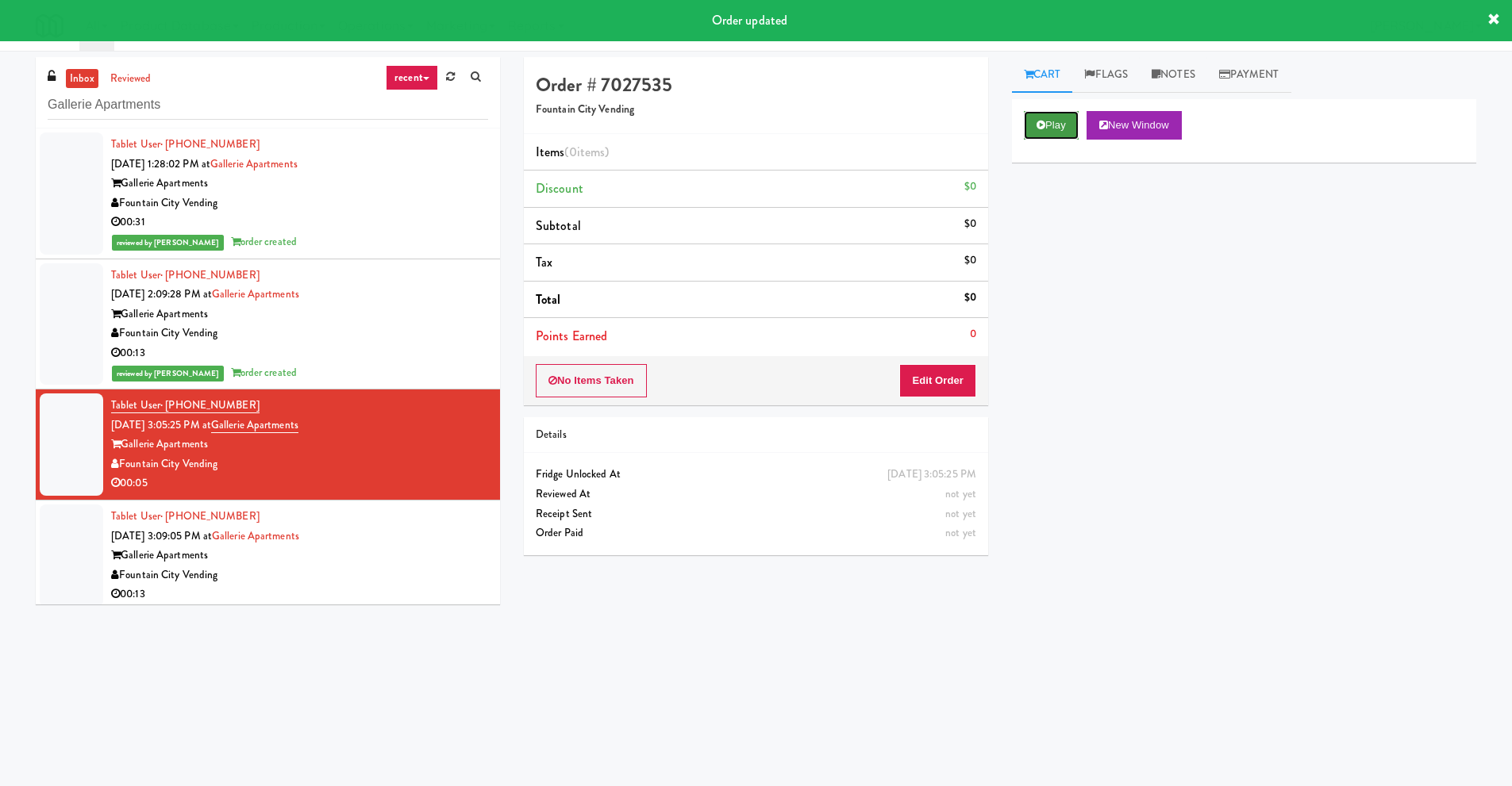
click at [1054, 122] on button "Play" at bounding box center [1051, 125] width 55 height 29
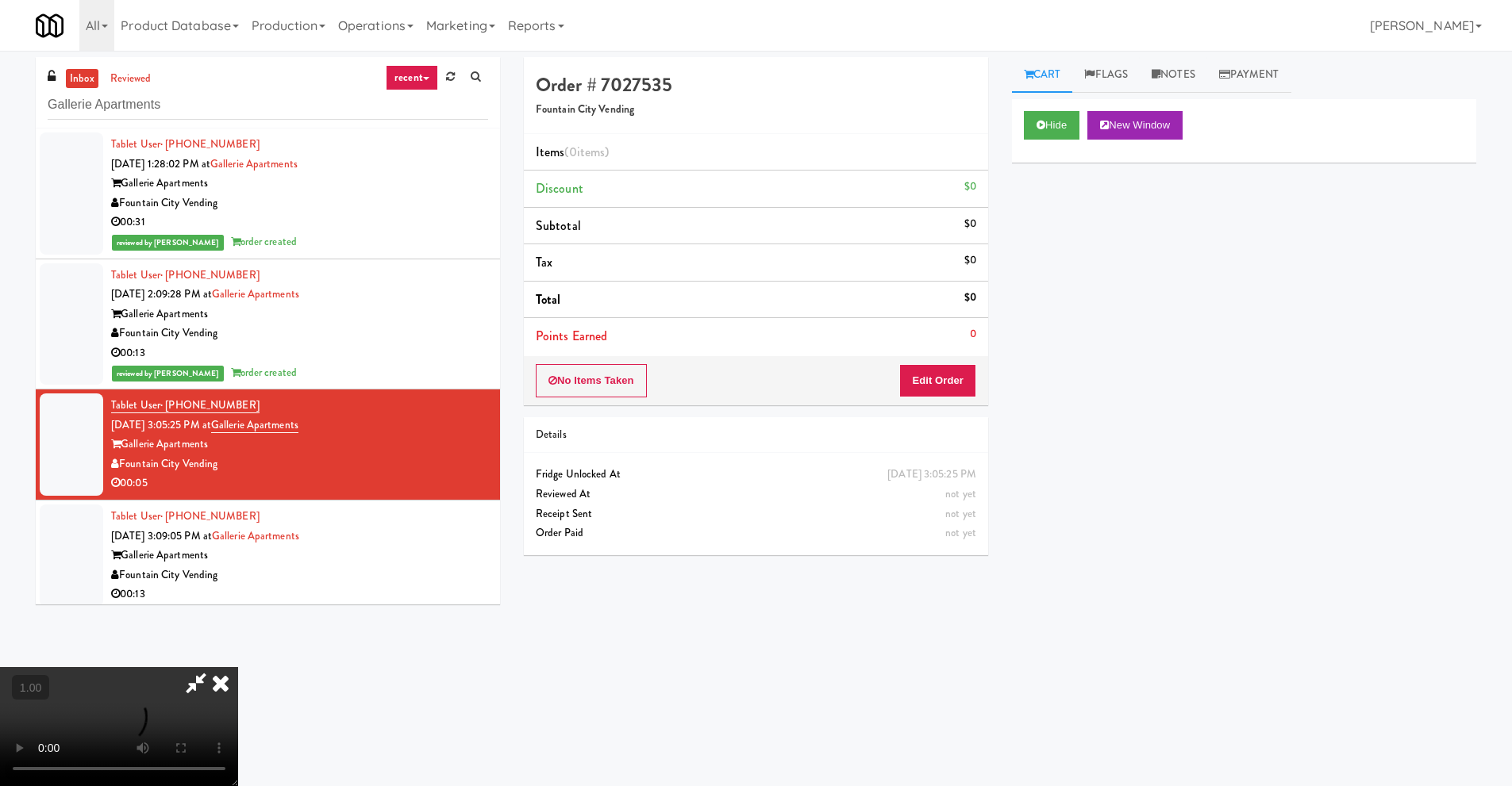
click at [238, 667] on video at bounding box center [119, 726] width 238 height 119
click at [958, 392] on button "Edit Order" at bounding box center [938, 381] width 77 height 34
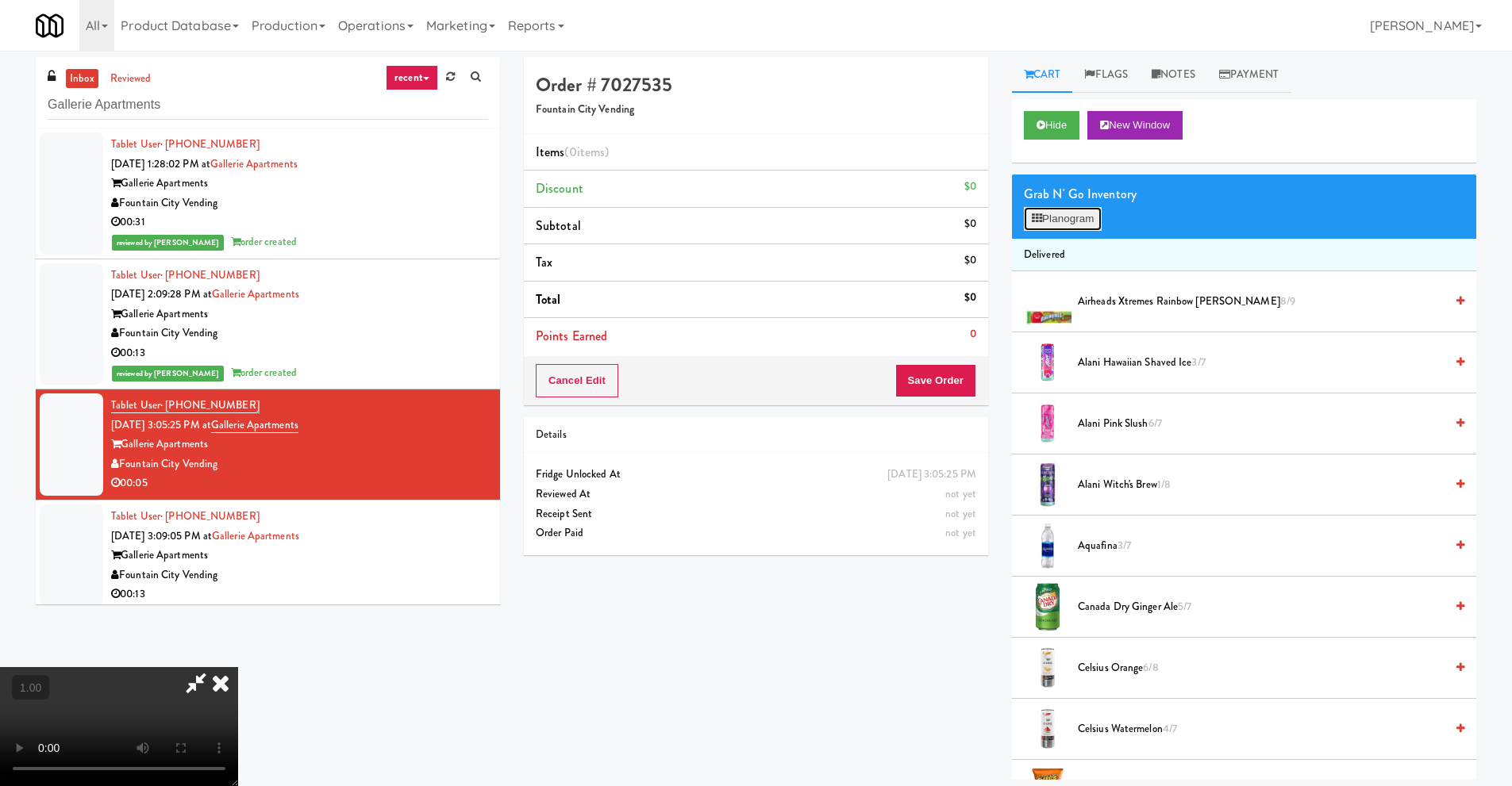
click at [1059, 217] on button "Planogram" at bounding box center [1062, 218] width 78 height 24
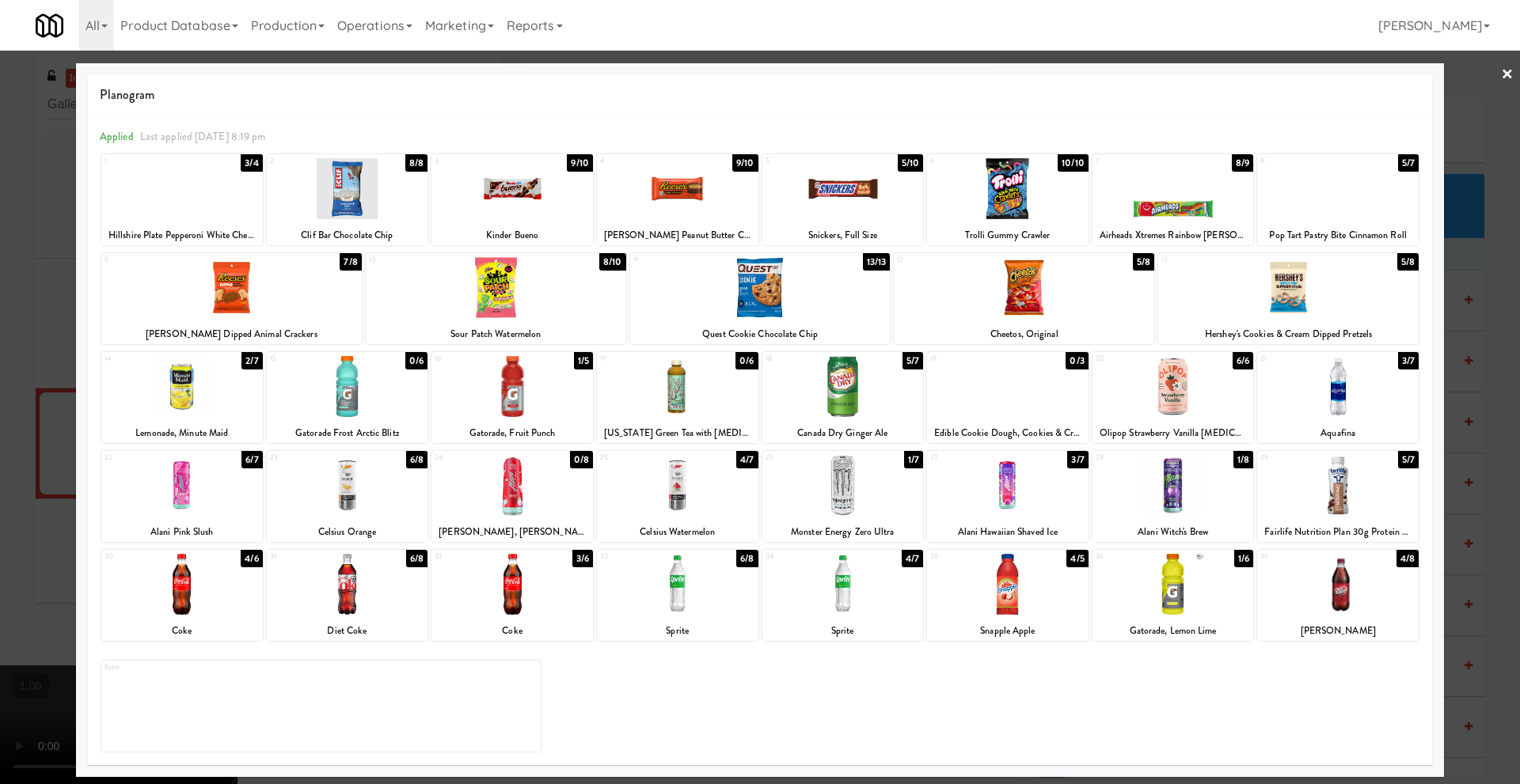
click at [533, 399] on div at bounding box center [512, 386] width 161 height 61
click at [1513, 74] on link "×" at bounding box center [1506, 75] width 12 height 49
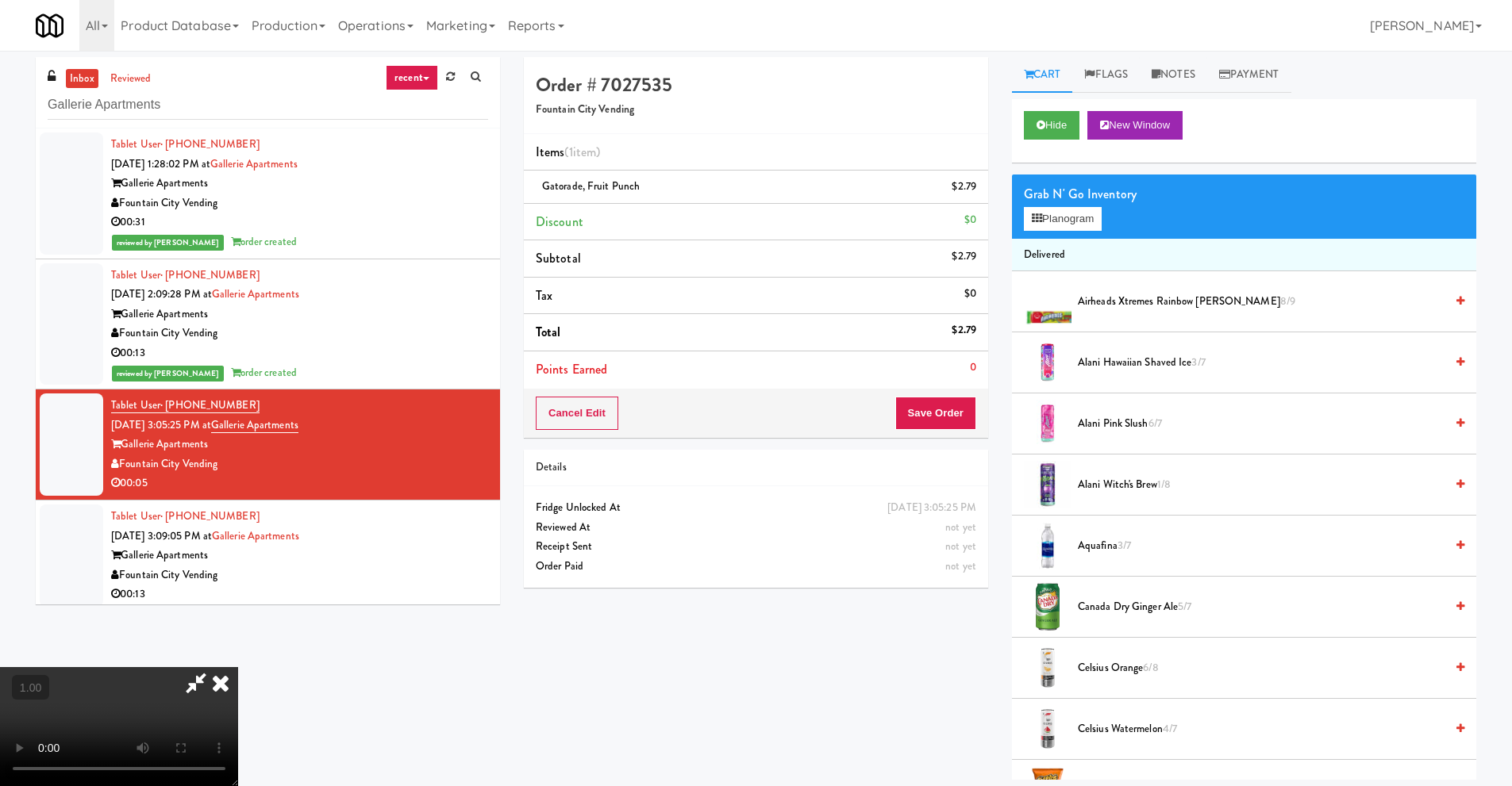
click at [238, 667] on video at bounding box center [119, 726] width 238 height 119
click at [238, 667] on icon at bounding box center [221, 683] width 35 height 32
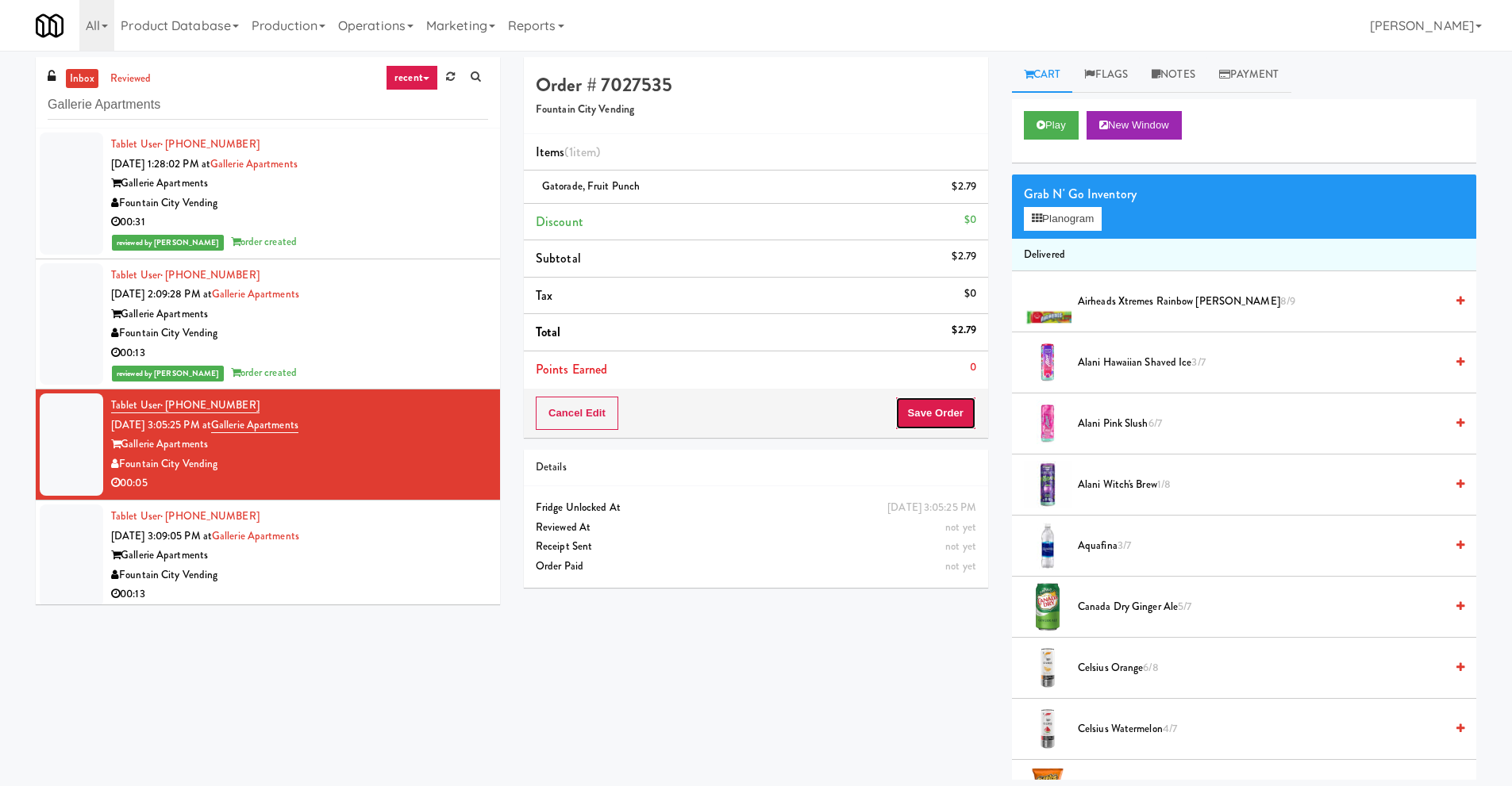
click at [914, 412] on button "Save Order" at bounding box center [936, 413] width 81 height 34
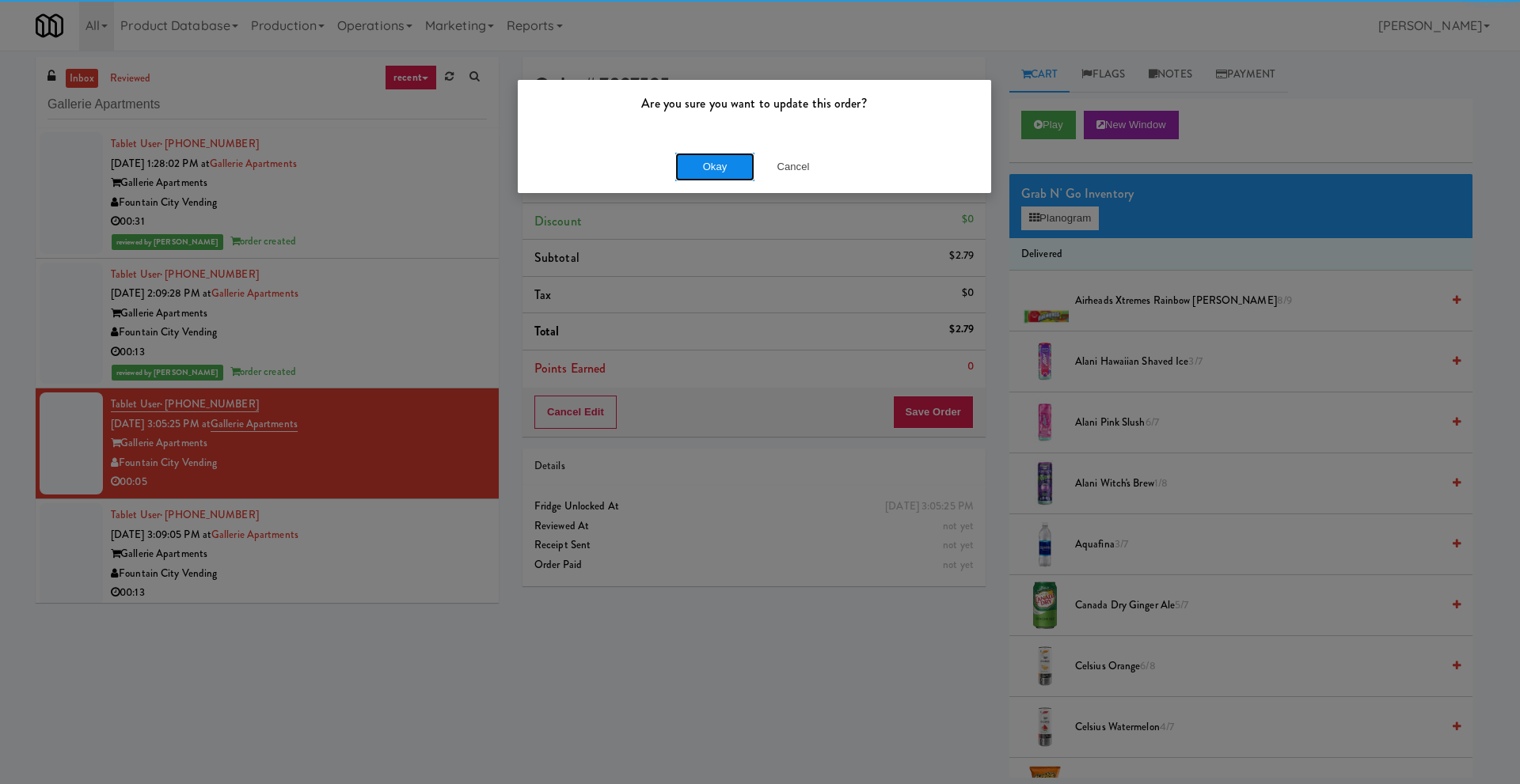
click at [731, 174] on button "Okay" at bounding box center [715, 167] width 79 height 29
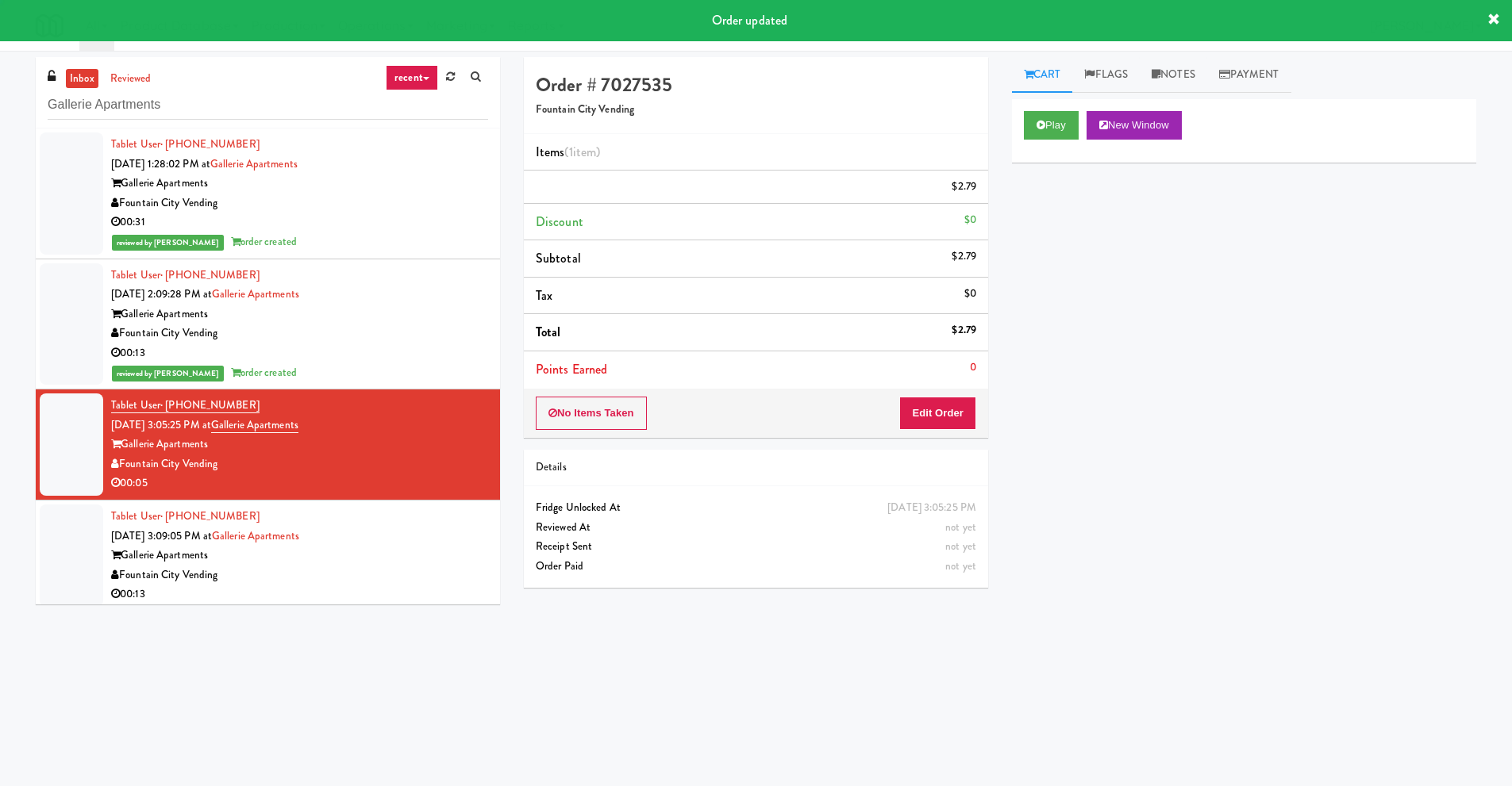
click at [359, 572] on div "Fountain City Vending" at bounding box center [299, 575] width 377 height 20
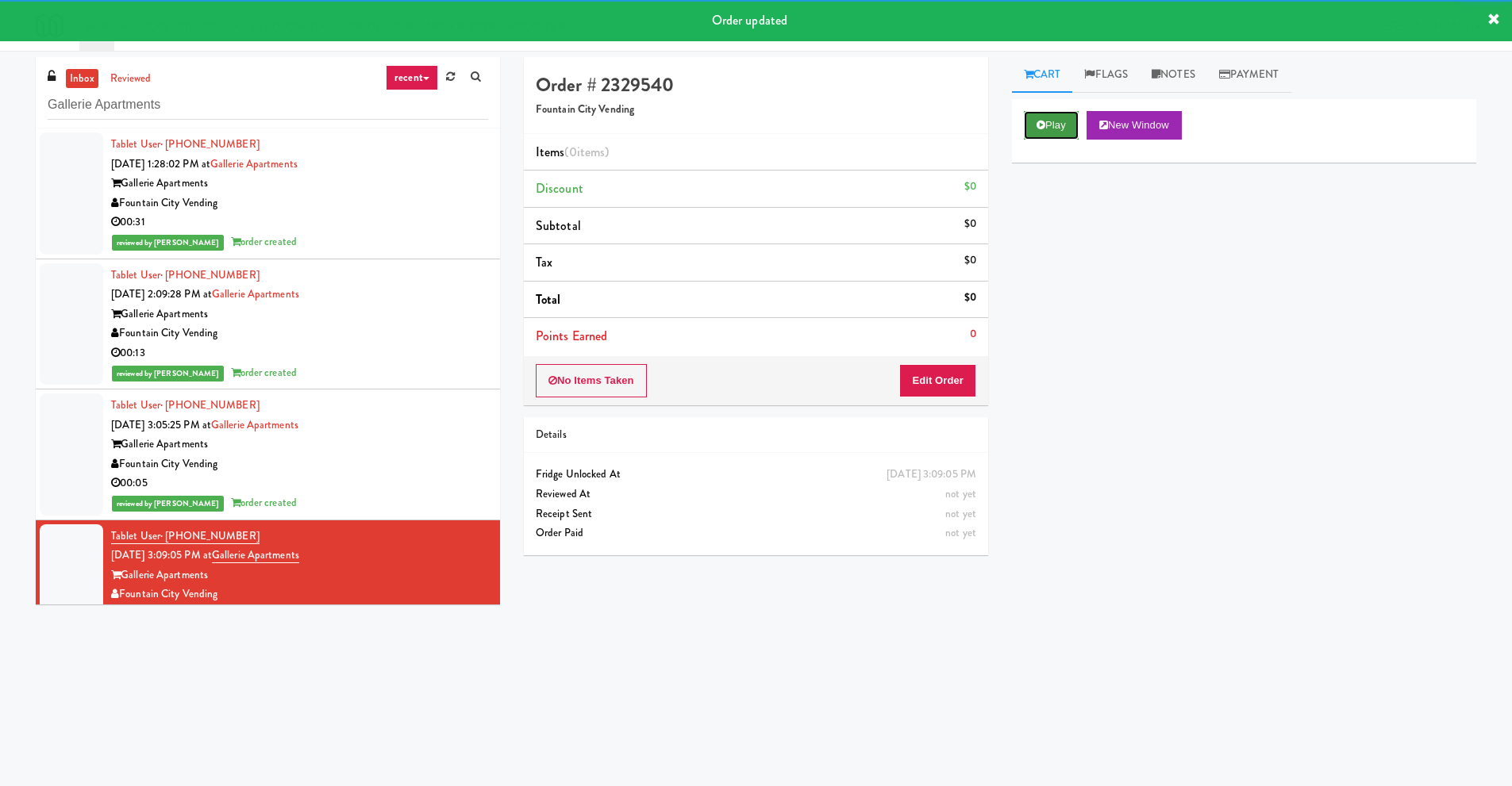
click at [1048, 128] on button "Play" at bounding box center [1051, 125] width 55 height 29
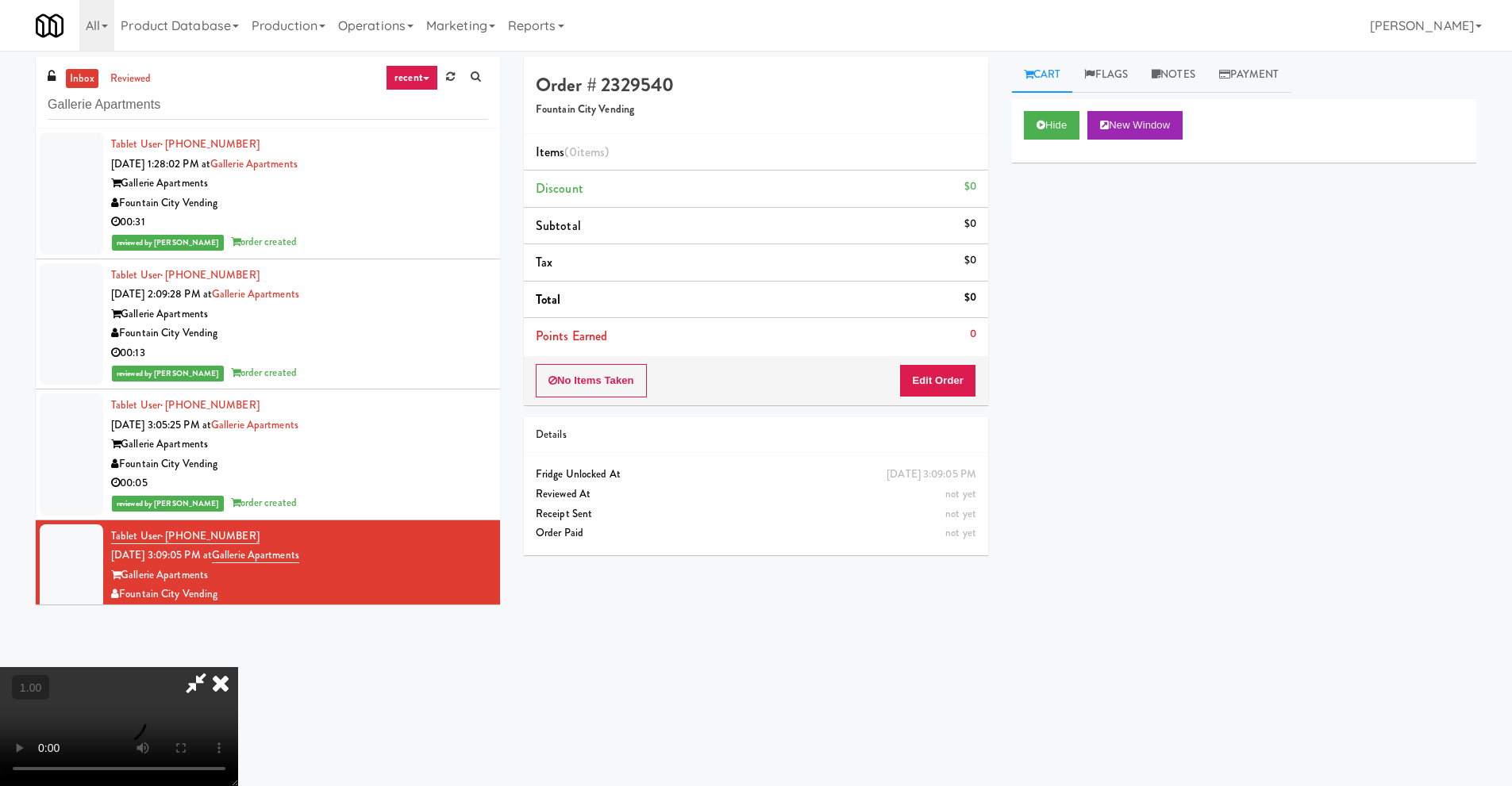
click at [238, 667] on video at bounding box center [119, 726] width 238 height 119
click at [936, 376] on button "Edit Order" at bounding box center [938, 381] width 77 height 34
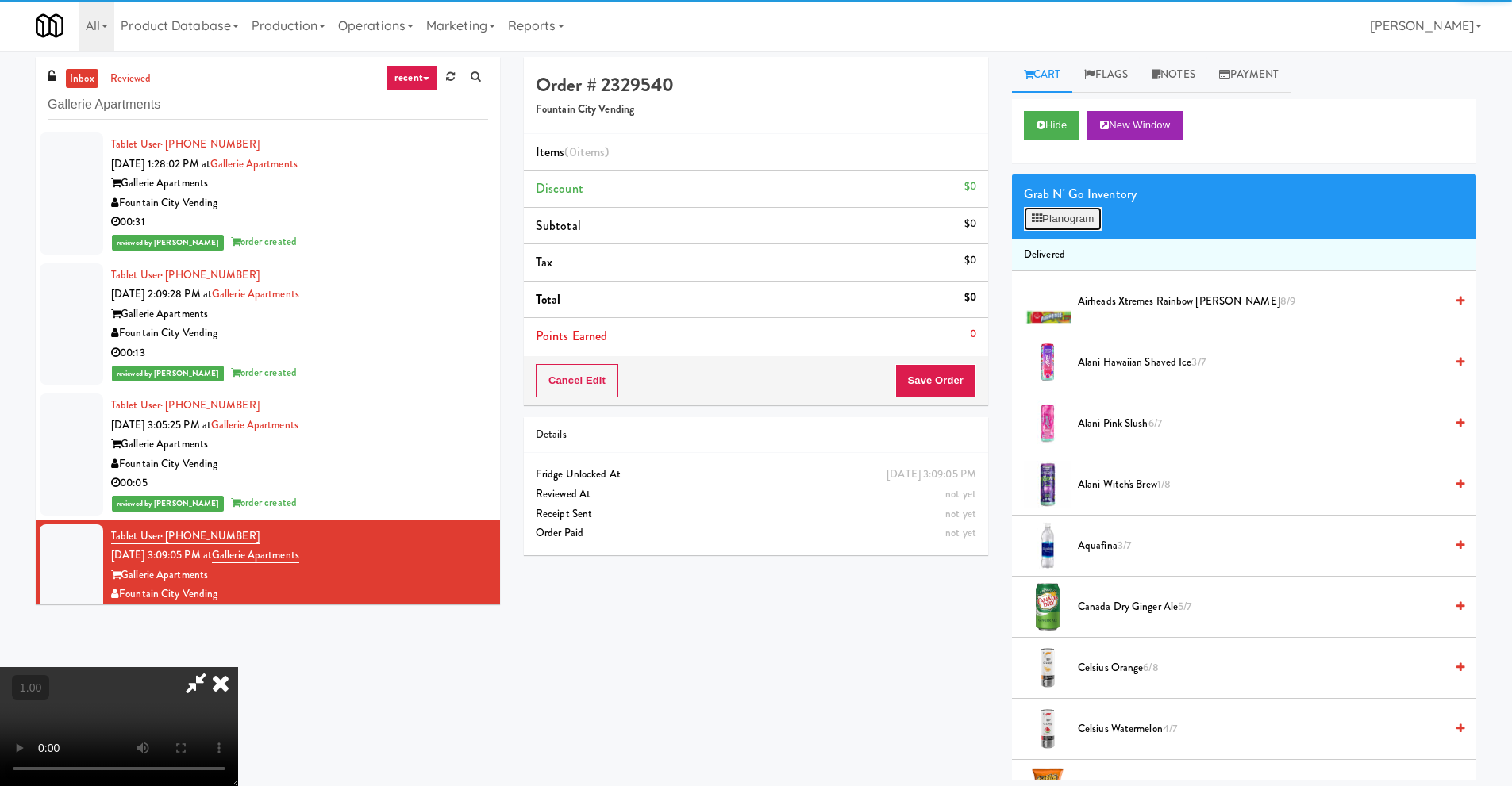
click at [1052, 223] on button "Planogram" at bounding box center [1062, 218] width 78 height 24
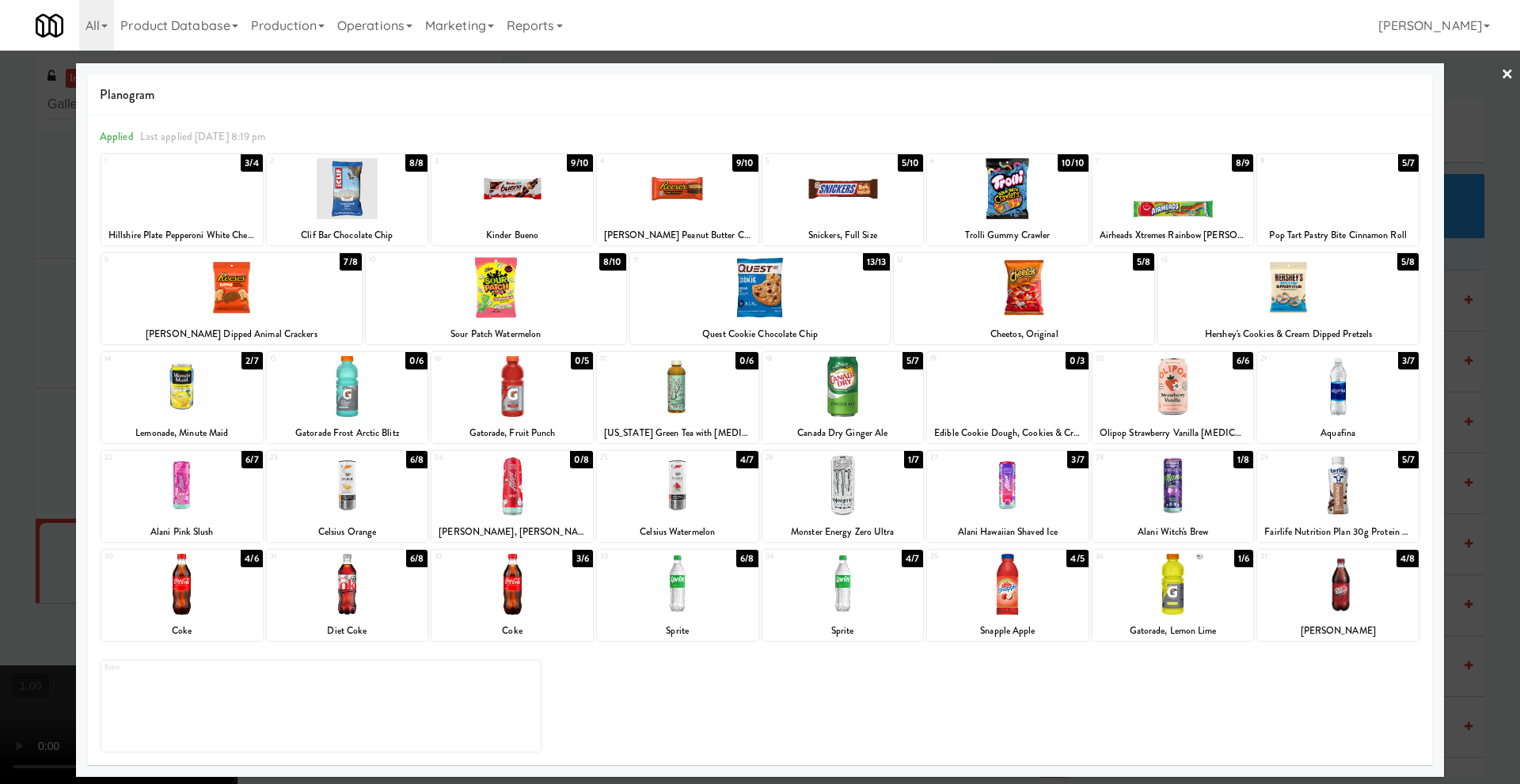
click at [670, 599] on div at bounding box center [677, 584] width 161 height 61
click at [1512, 71] on link "×" at bounding box center [1506, 75] width 12 height 49
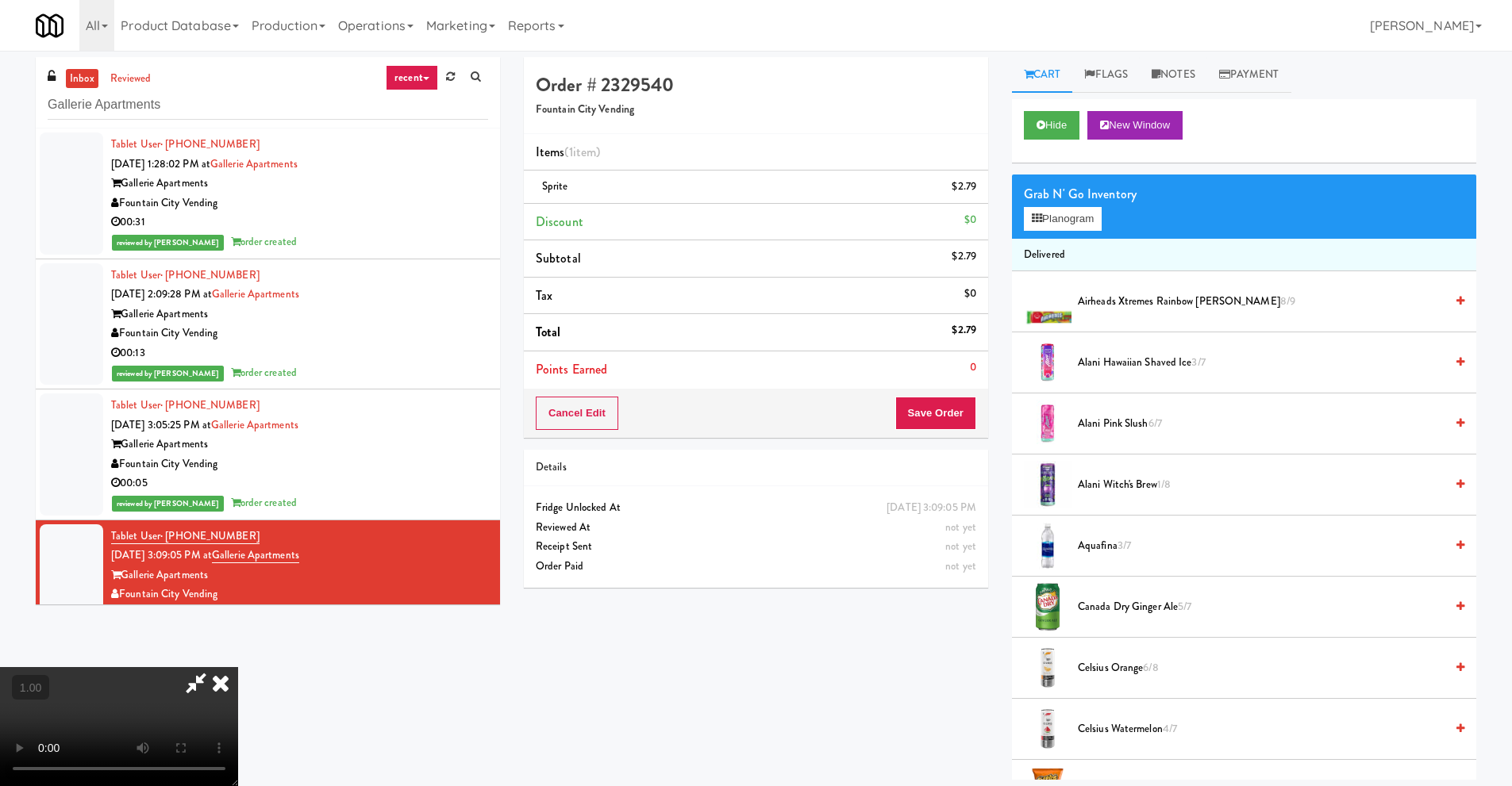
click at [238, 667] on video at bounding box center [119, 726] width 238 height 119
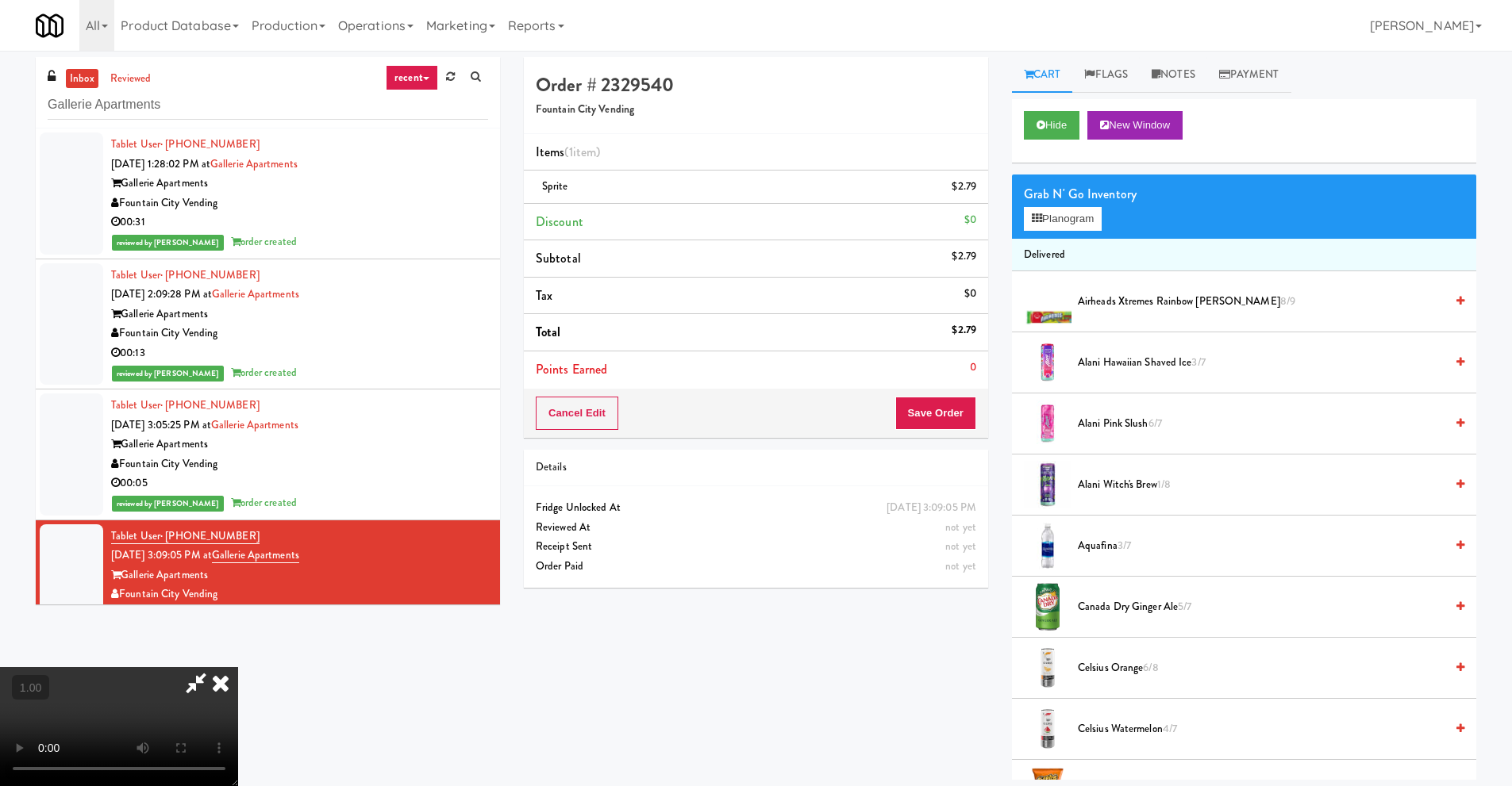
click at [238, 667] on video at bounding box center [119, 726] width 238 height 119
click at [1072, 230] on button "Planogram" at bounding box center [1062, 218] width 78 height 24
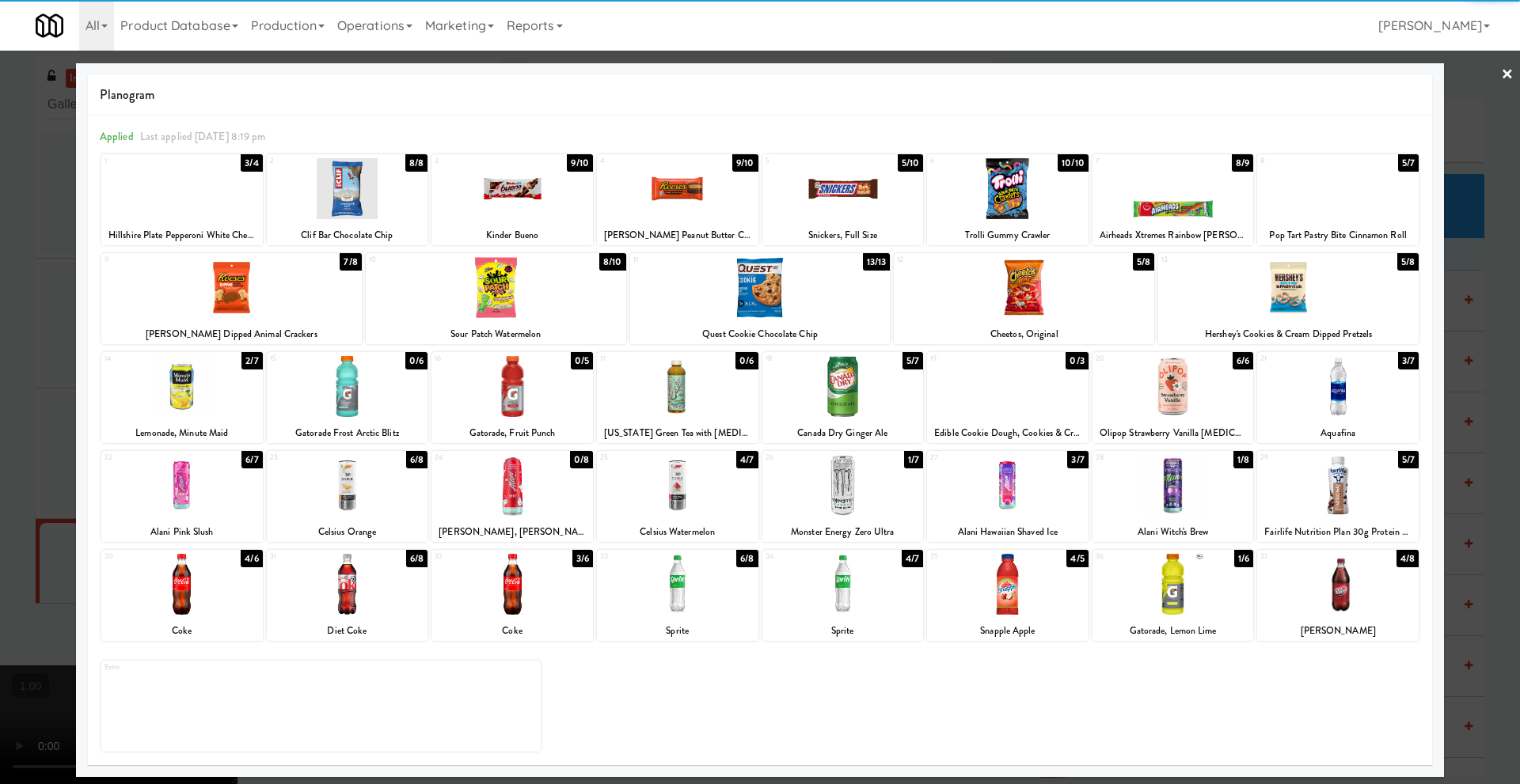
click at [669, 192] on div at bounding box center [677, 188] width 161 height 61
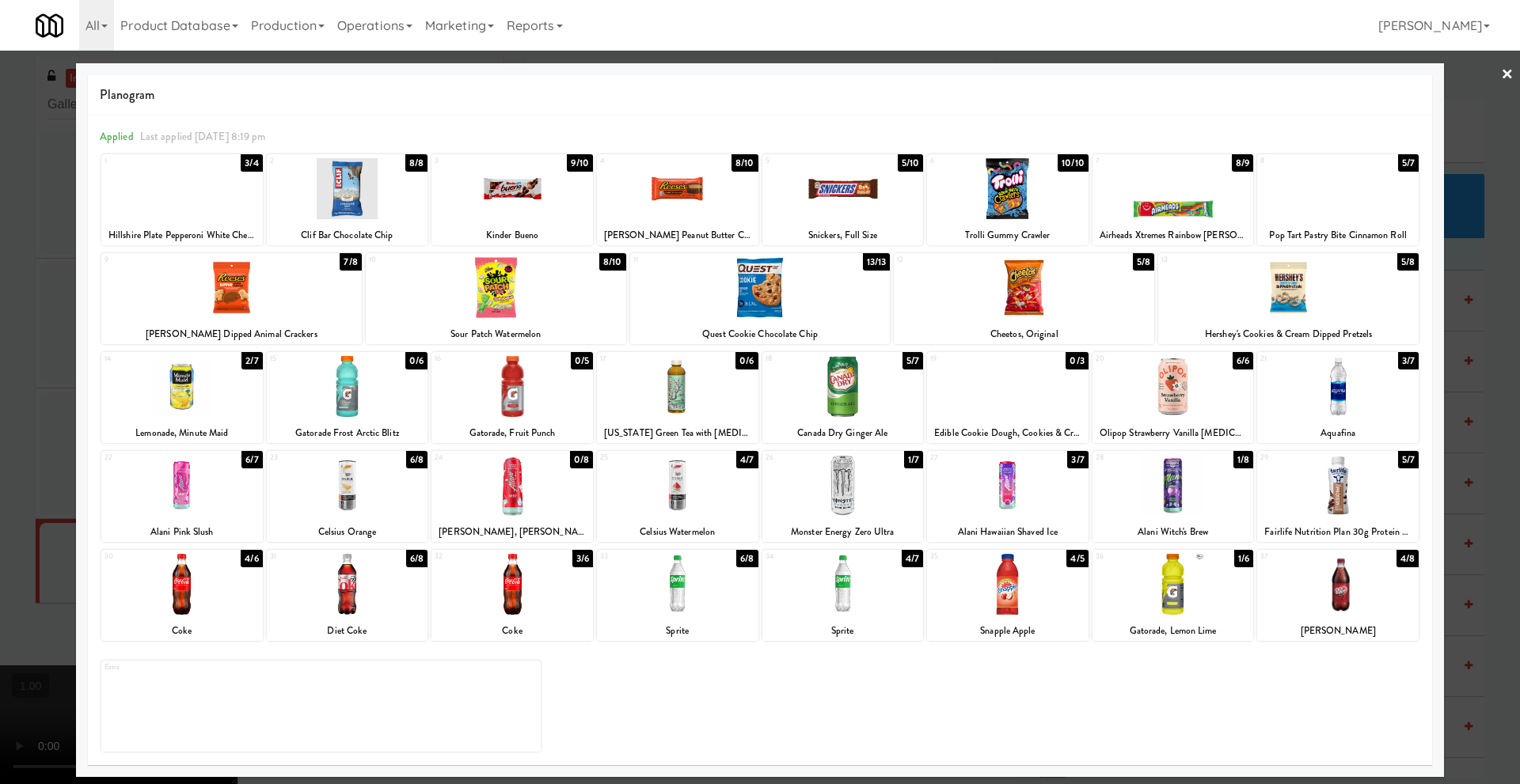
click at [1508, 75] on link "×" at bounding box center [1506, 75] width 12 height 49
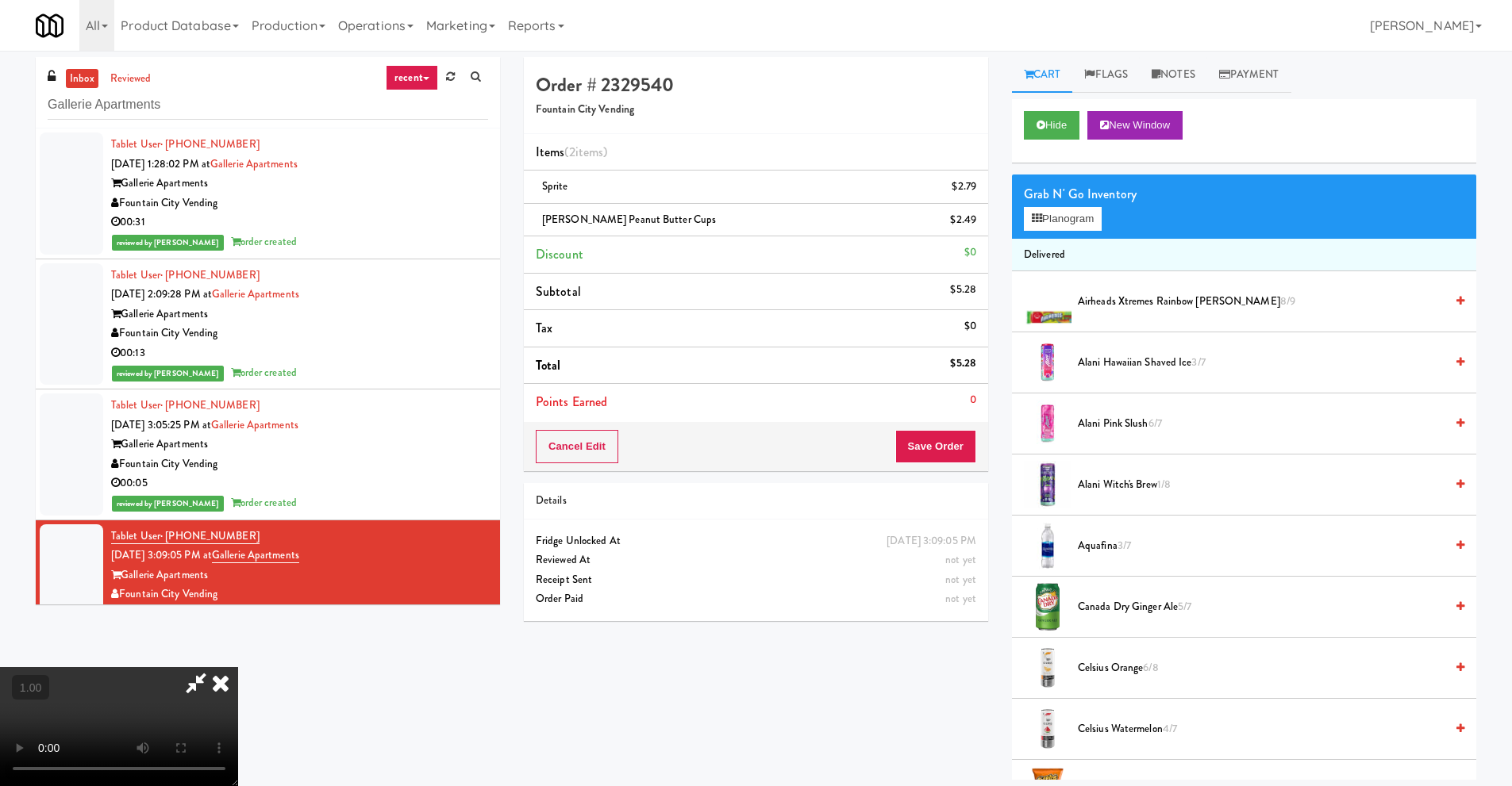
click at [238, 667] on video at bounding box center [119, 726] width 238 height 119
click at [238, 667] on icon at bounding box center [221, 683] width 35 height 32
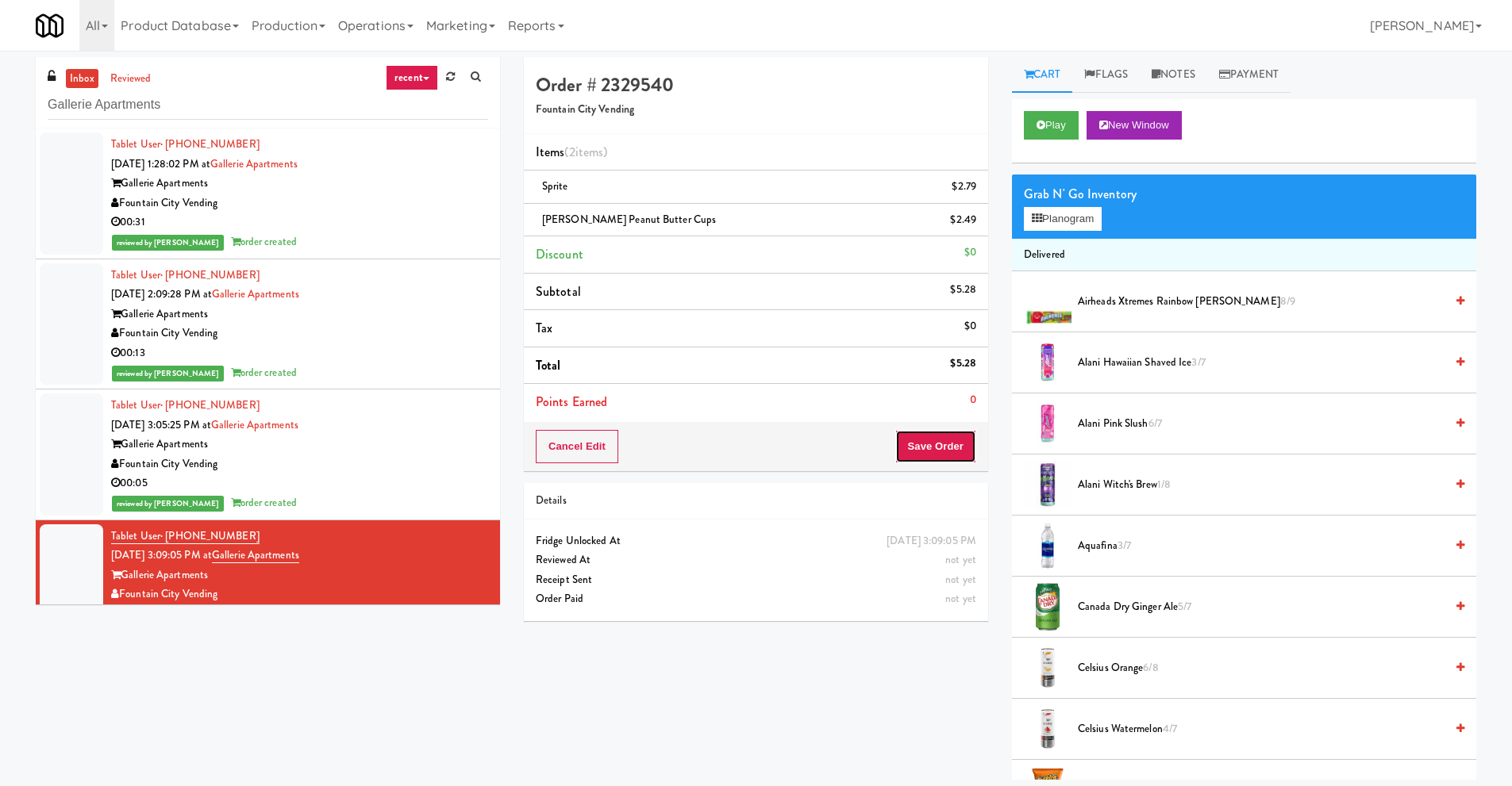
click at [931, 447] on button "Save Order" at bounding box center [936, 446] width 81 height 34
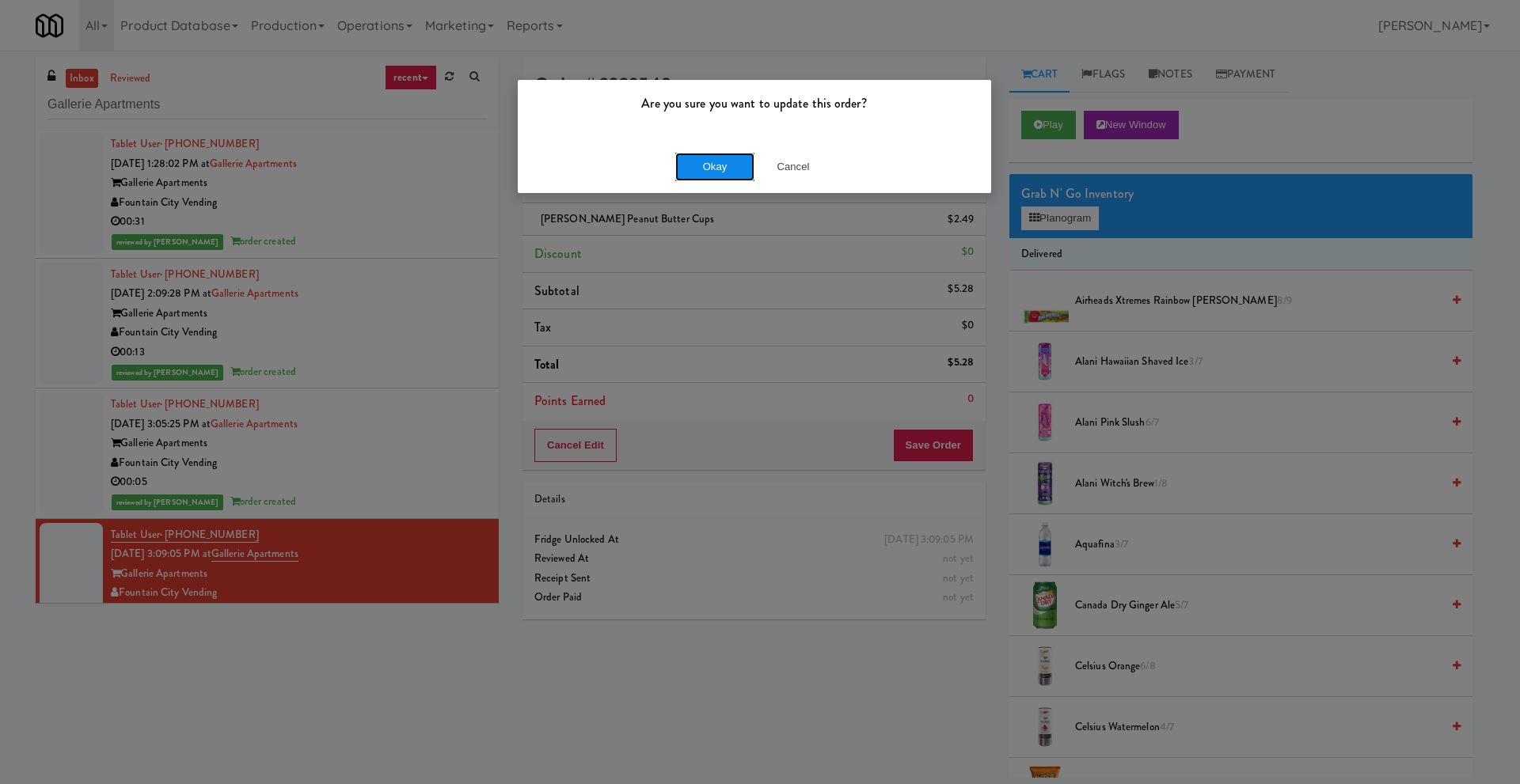
click at [721, 173] on button "Okay" at bounding box center [715, 167] width 79 height 29
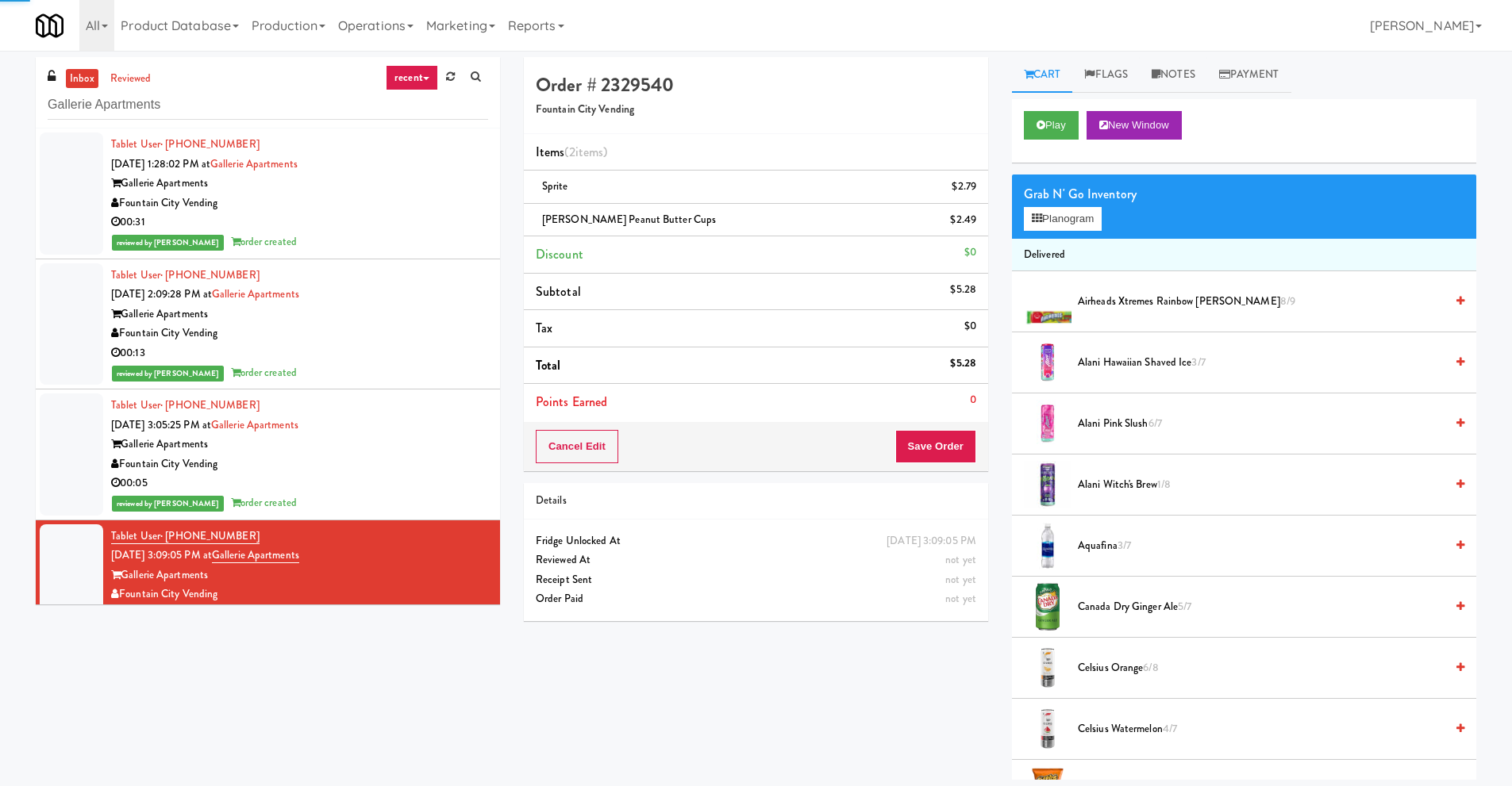
scroll to position [26, 0]
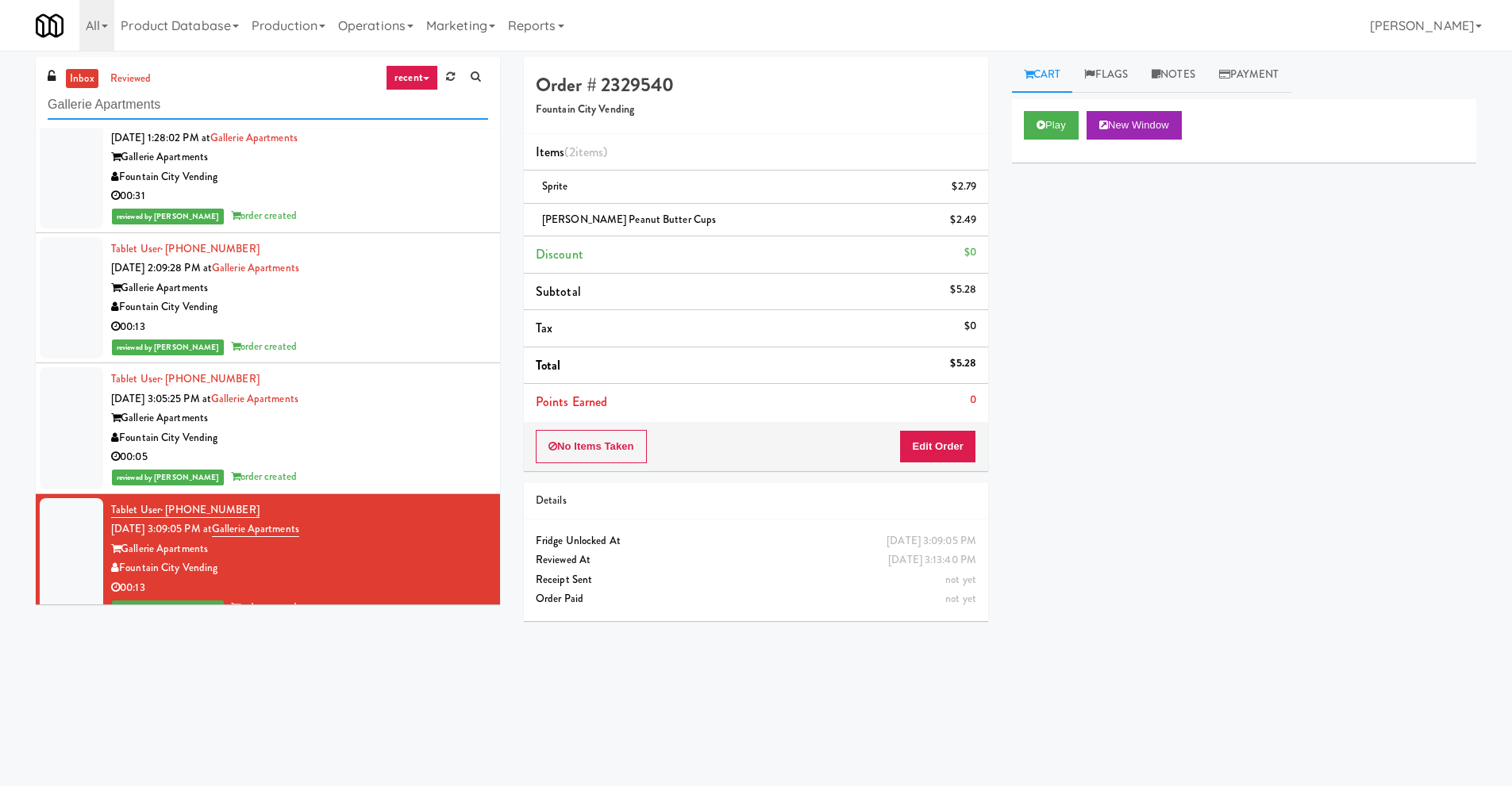
drag, startPoint x: 117, startPoint y: 99, endPoint x: 0, endPoint y: 89, distance: 117.4
click at [0, 89] on div "inbox reviewed recent all unclear take inventory issue suspicious failed recent…" at bounding box center [756, 376] width 1512 height 637
paste input "APCU - Cooler - Middle"
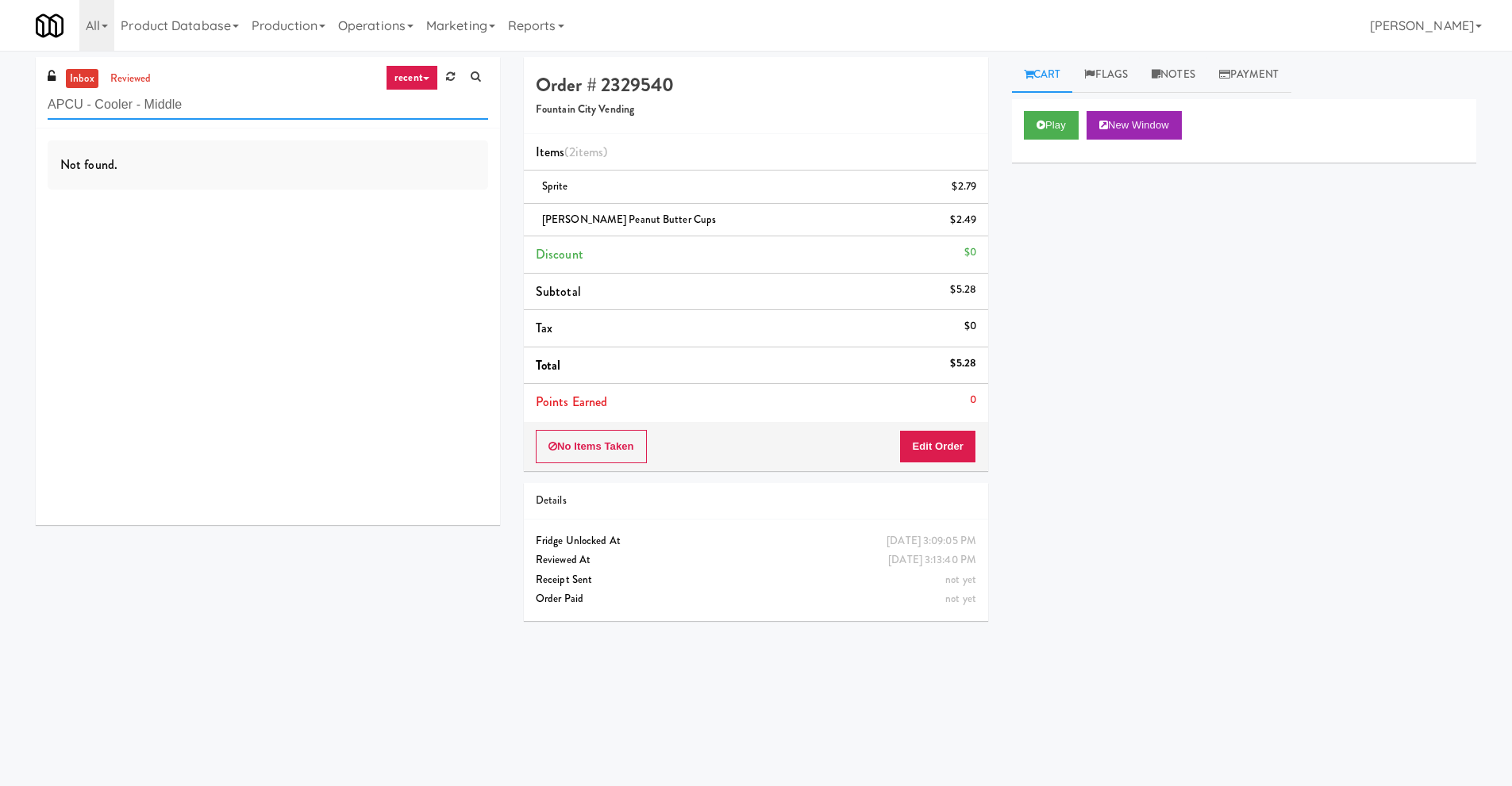
scroll to position [0, 0]
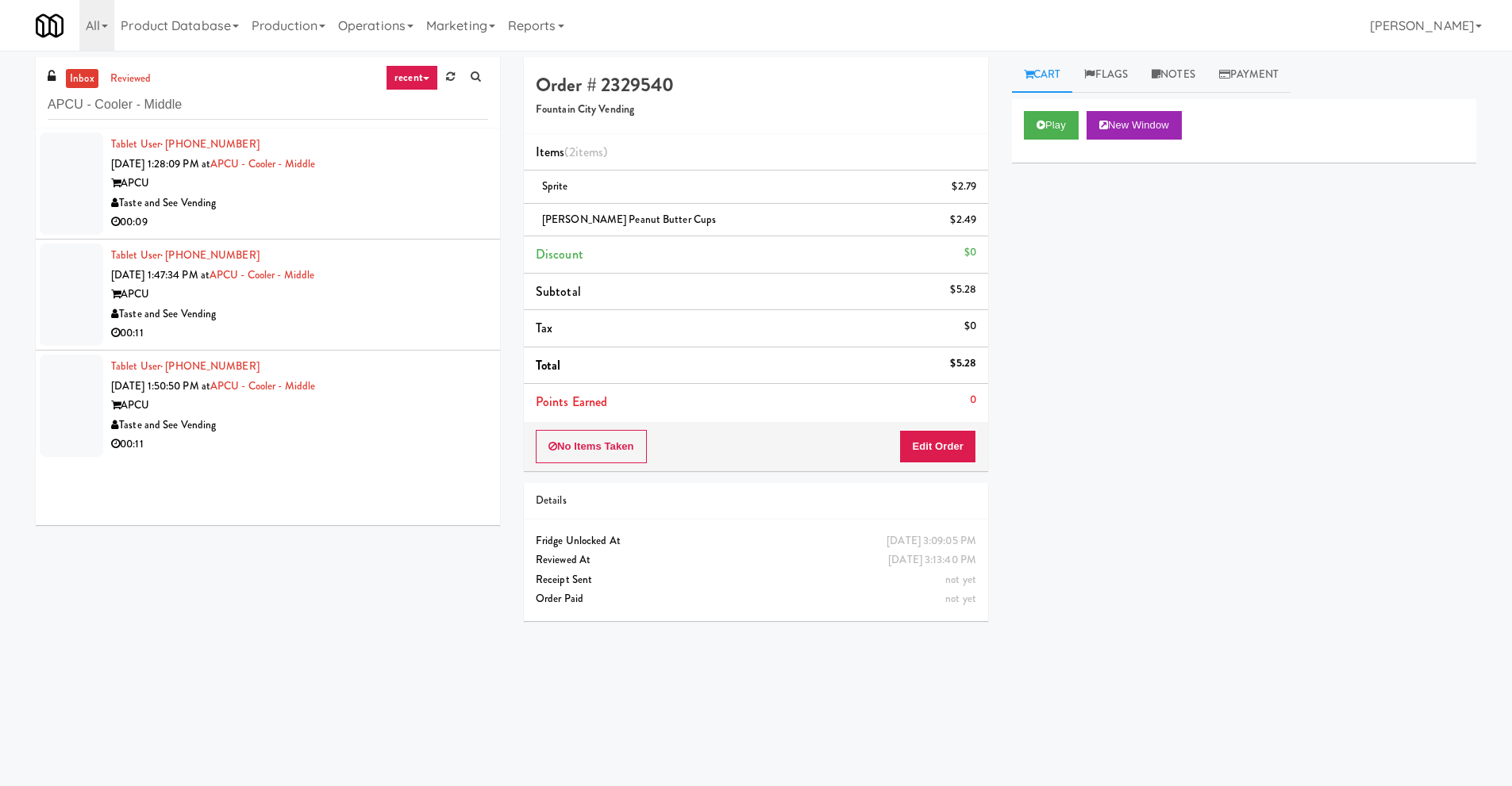
click at [323, 194] on div "Taste and See Vending" at bounding box center [299, 203] width 377 height 20
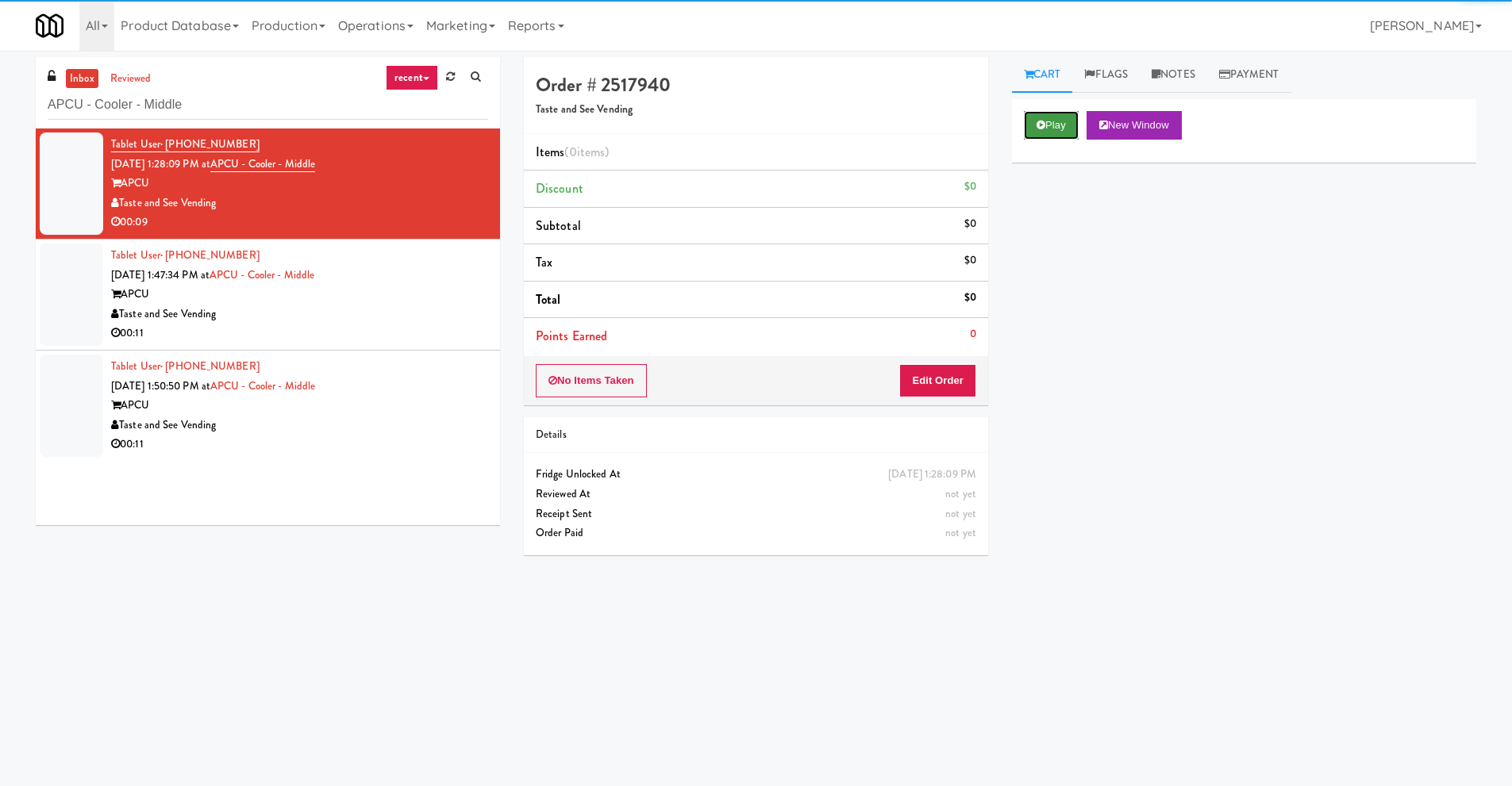
click at [1038, 132] on button "Play" at bounding box center [1051, 125] width 55 height 29
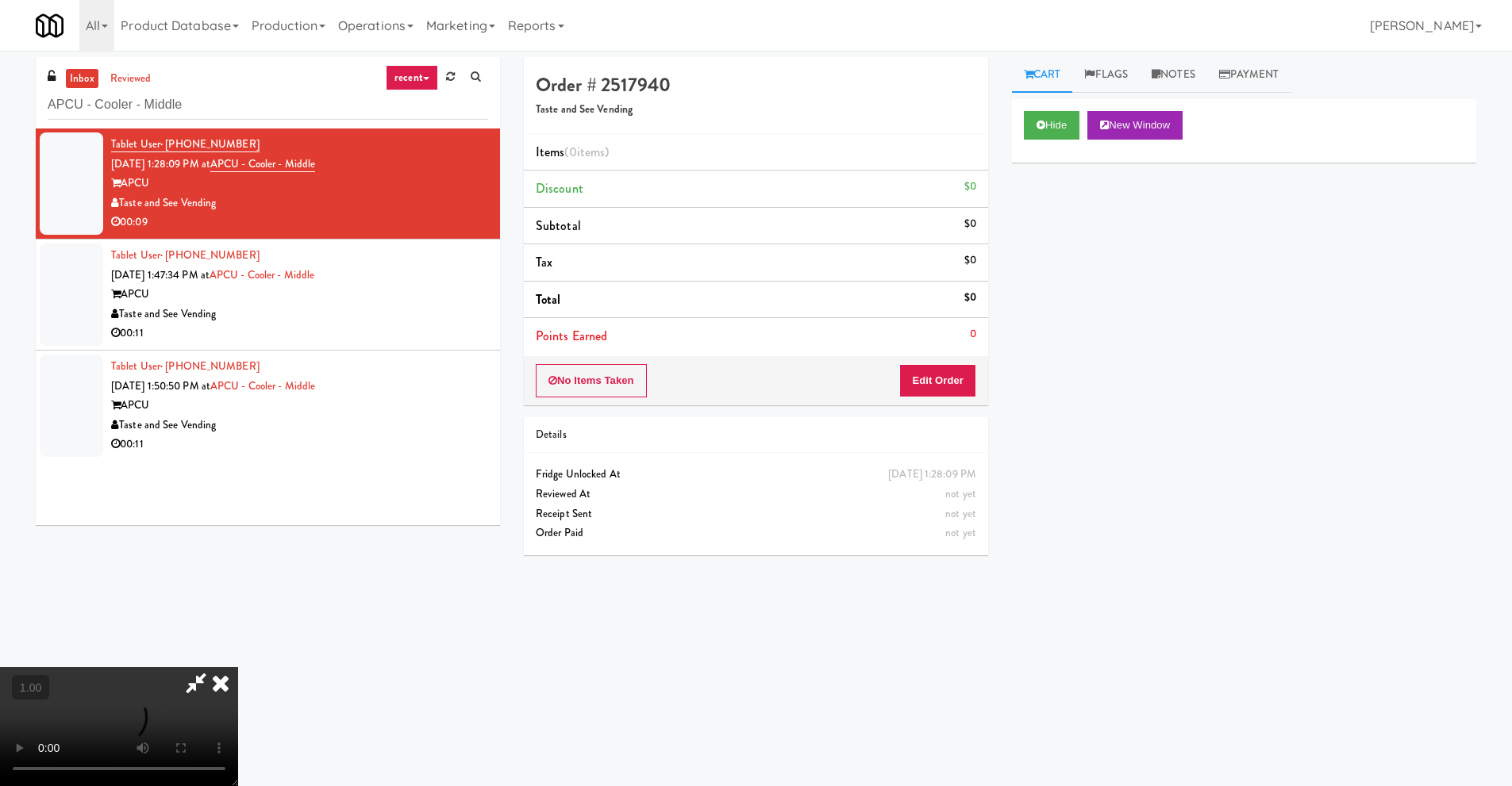
click at [238, 667] on video at bounding box center [119, 726] width 238 height 119
click at [936, 374] on button "Edit Order" at bounding box center [938, 381] width 77 height 34
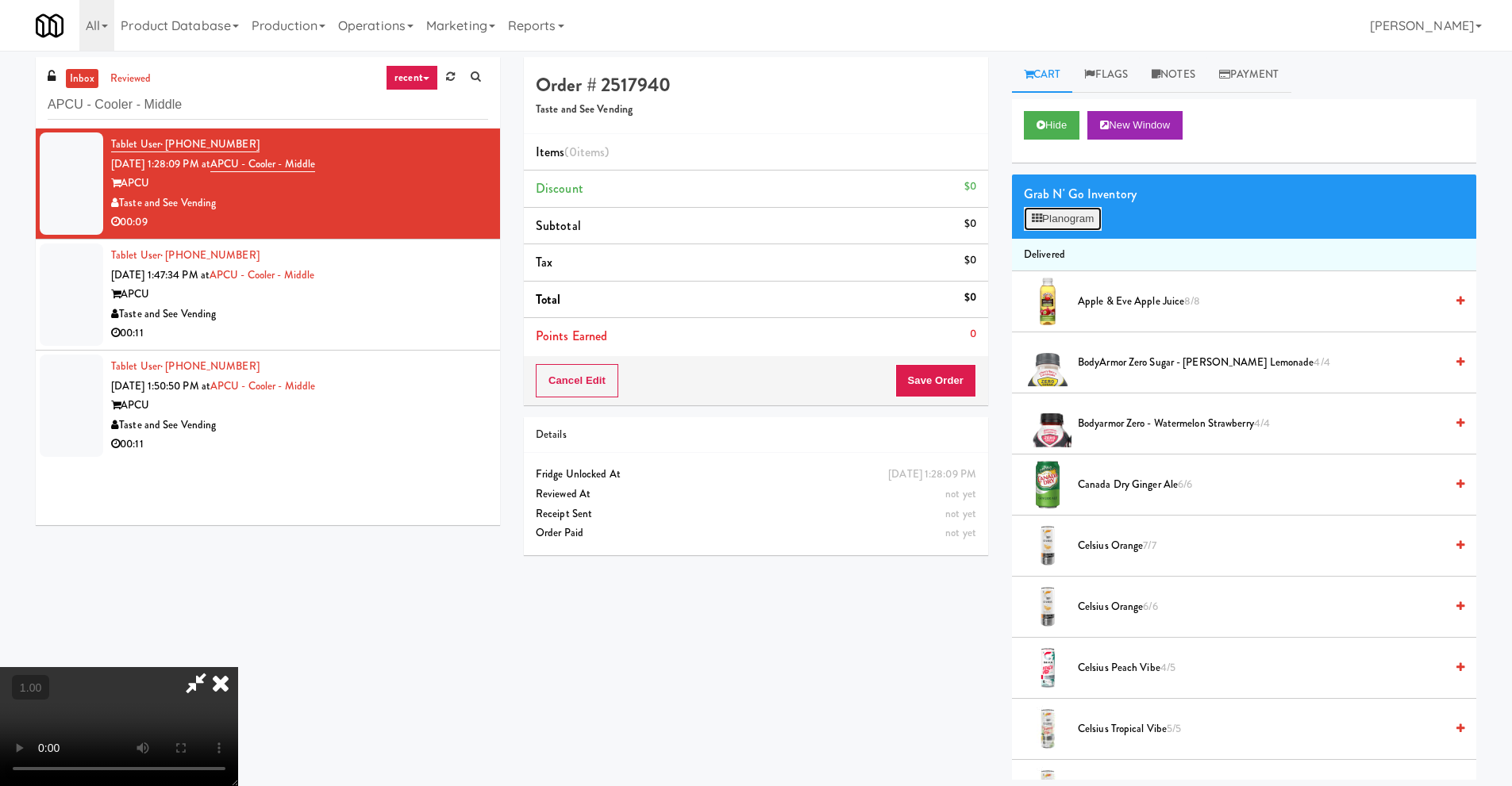
click at [1088, 214] on button "Planogram" at bounding box center [1062, 218] width 78 height 24
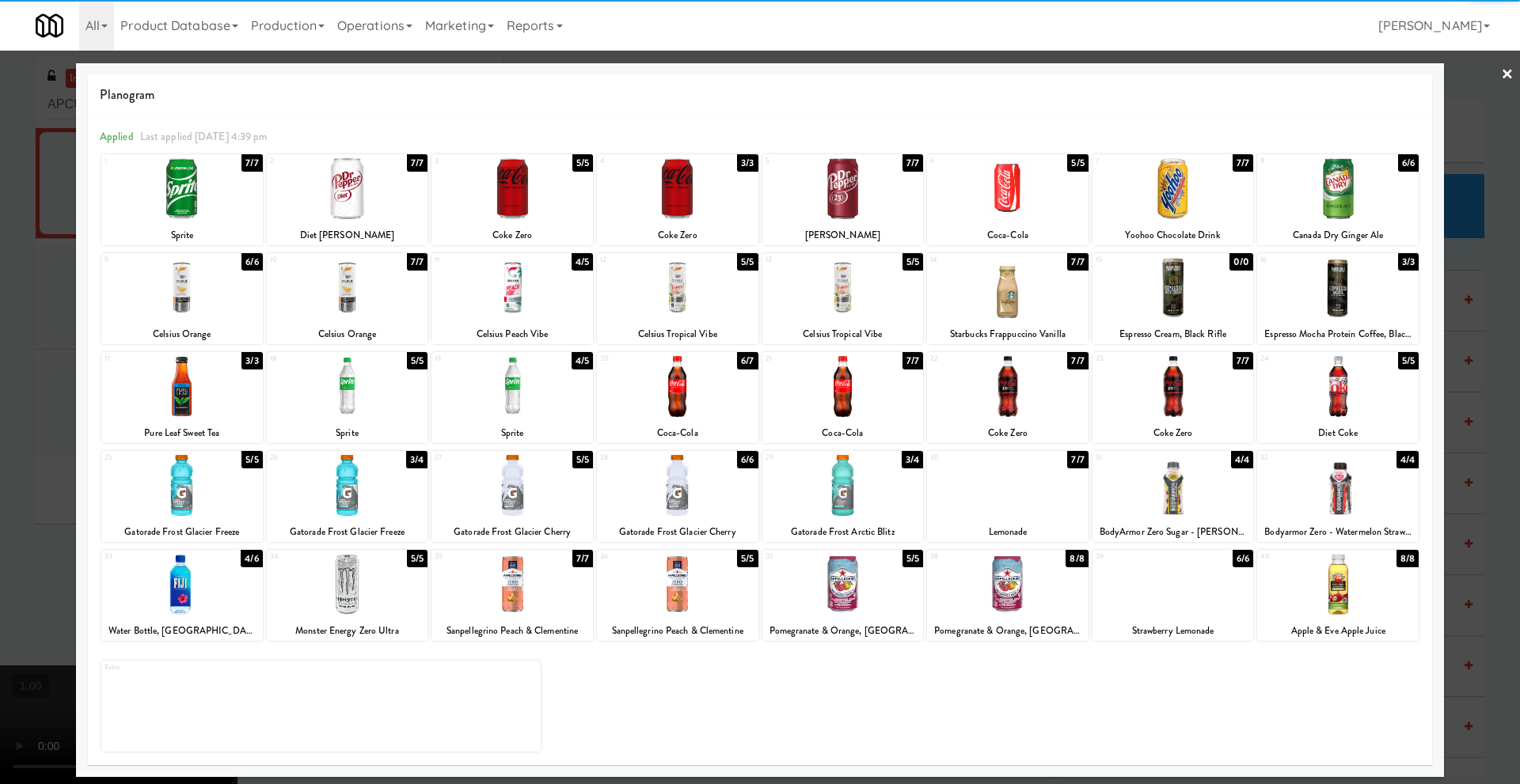
click at [691, 398] on div at bounding box center [677, 386] width 161 height 61
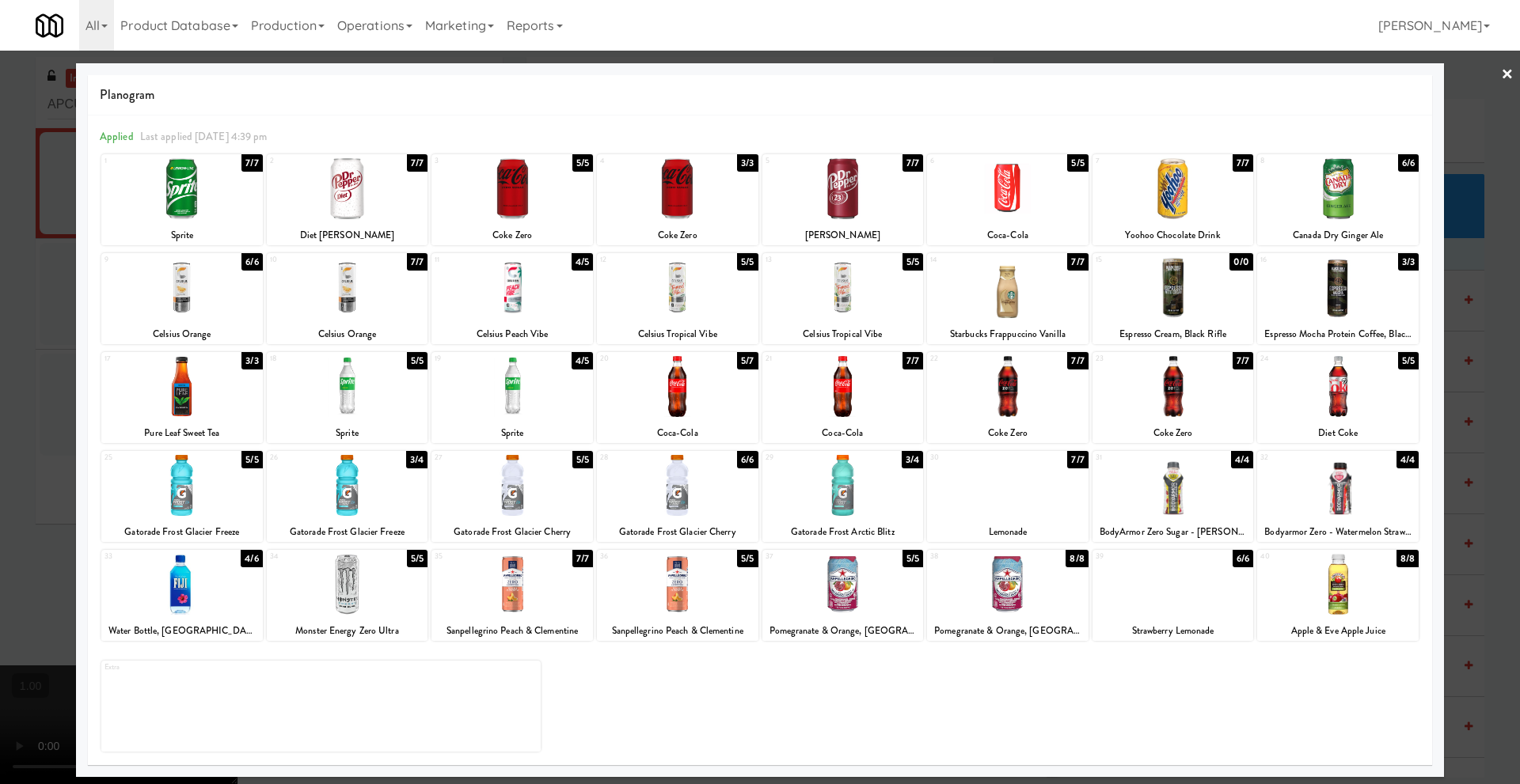
click at [1504, 70] on link "×" at bounding box center [1506, 75] width 12 height 49
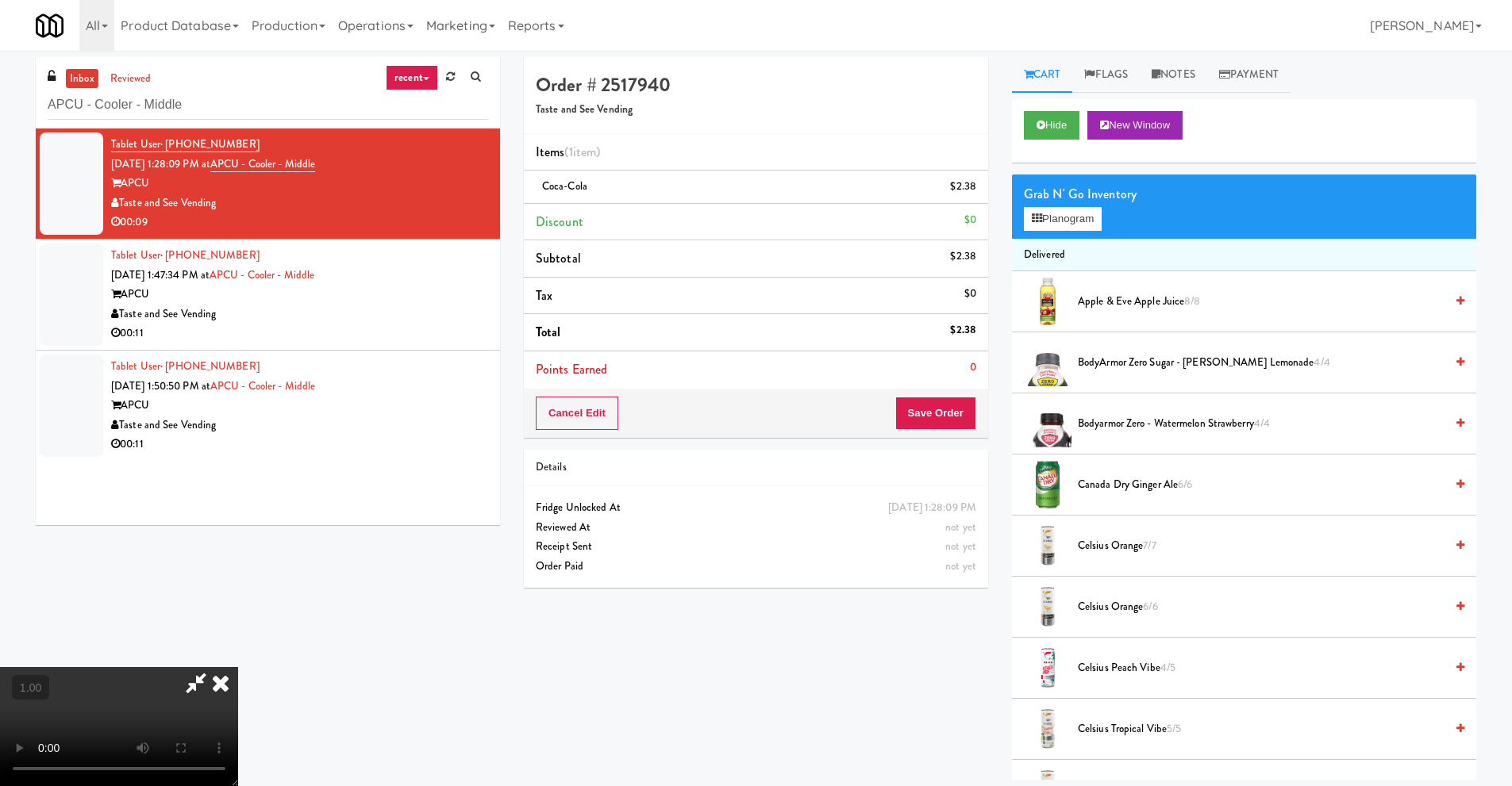
click at [238, 667] on video at bounding box center [119, 726] width 238 height 119
click at [238, 667] on icon at bounding box center [221, 683] width 35 height 32
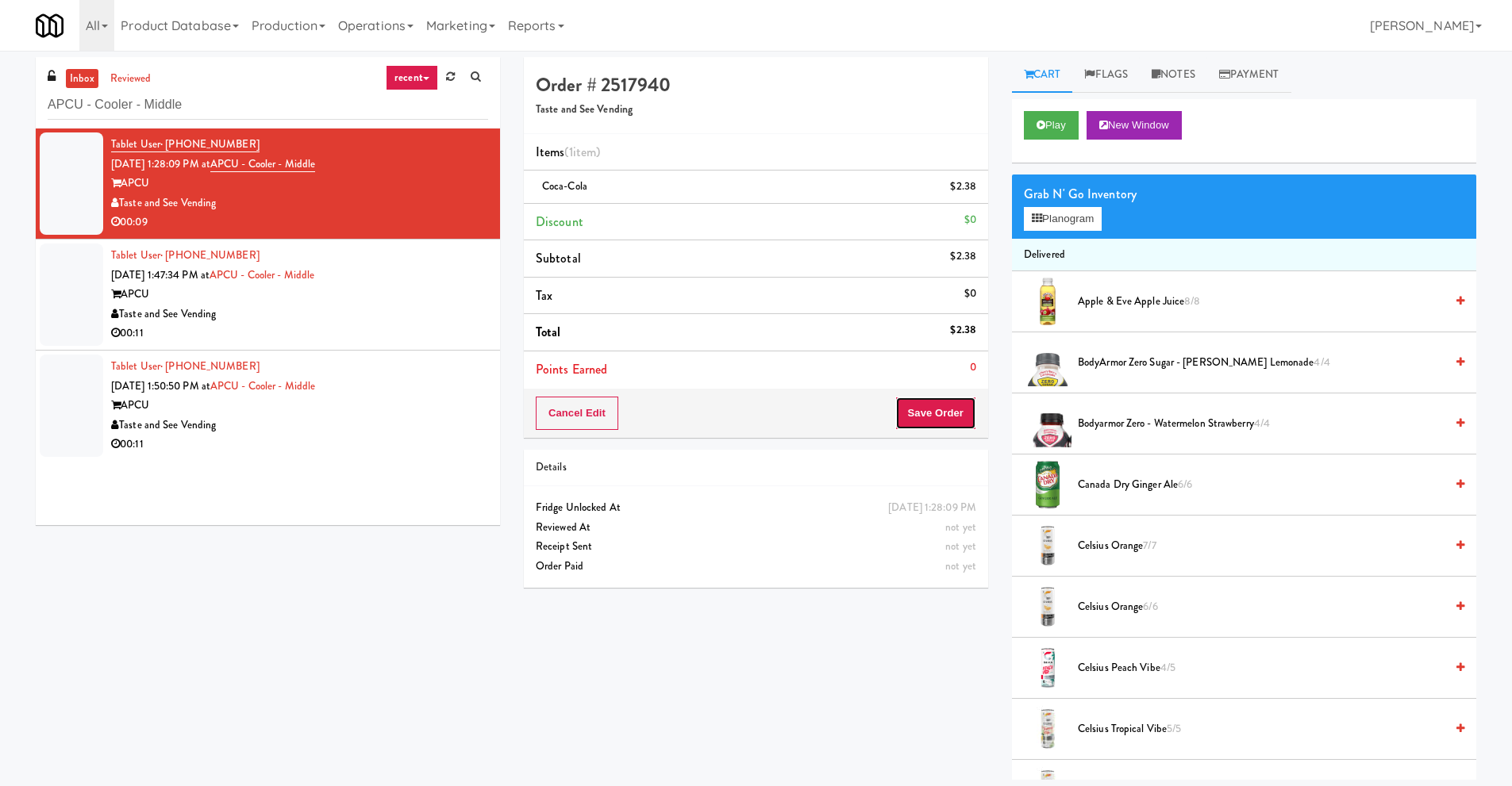
click at [925, 409] on button "Save Order" at bounding box center [936, 413] width 81 height 34
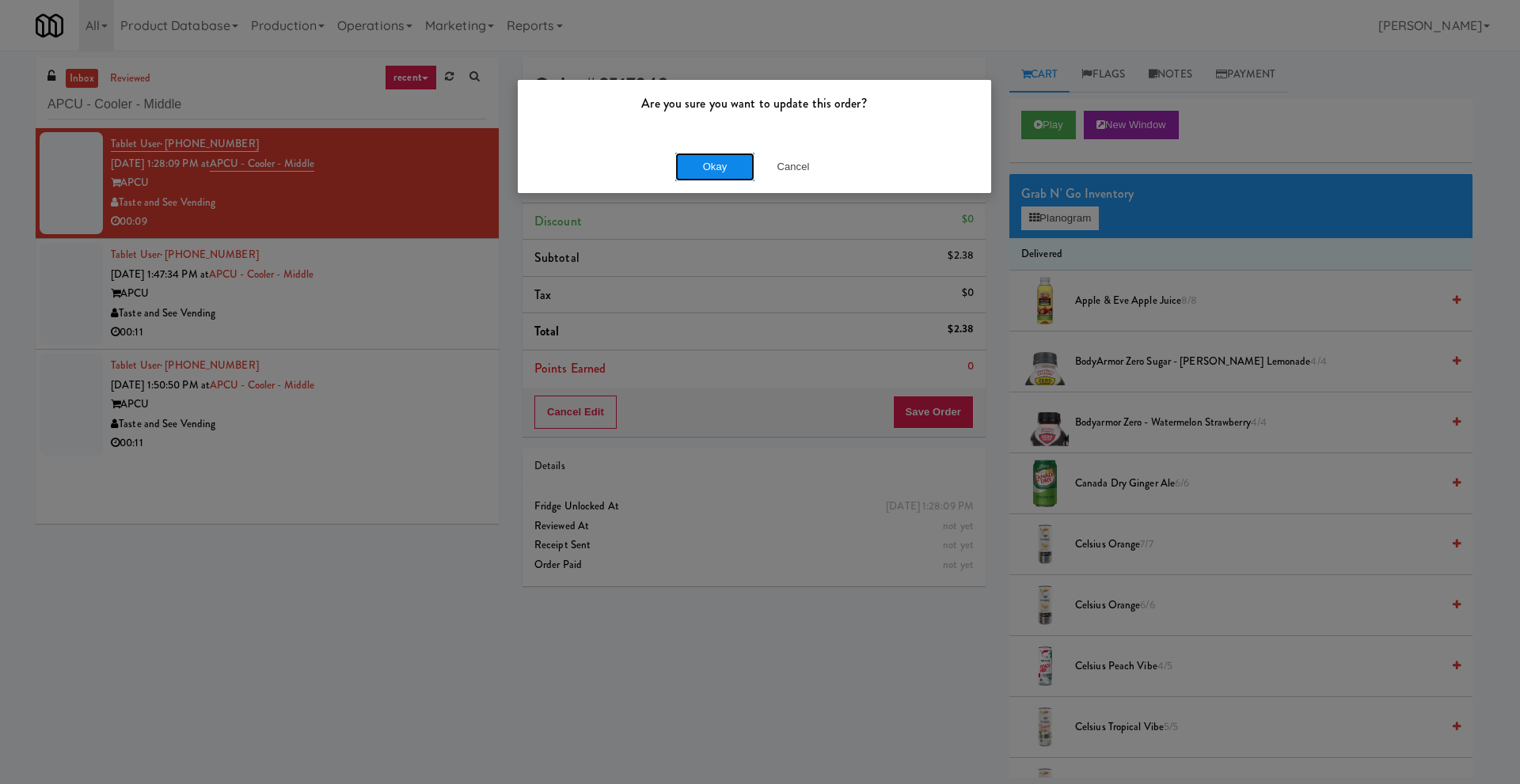
click at [733, 162] on button "Okay" at bounding box center [715, 167] width 79 height 29
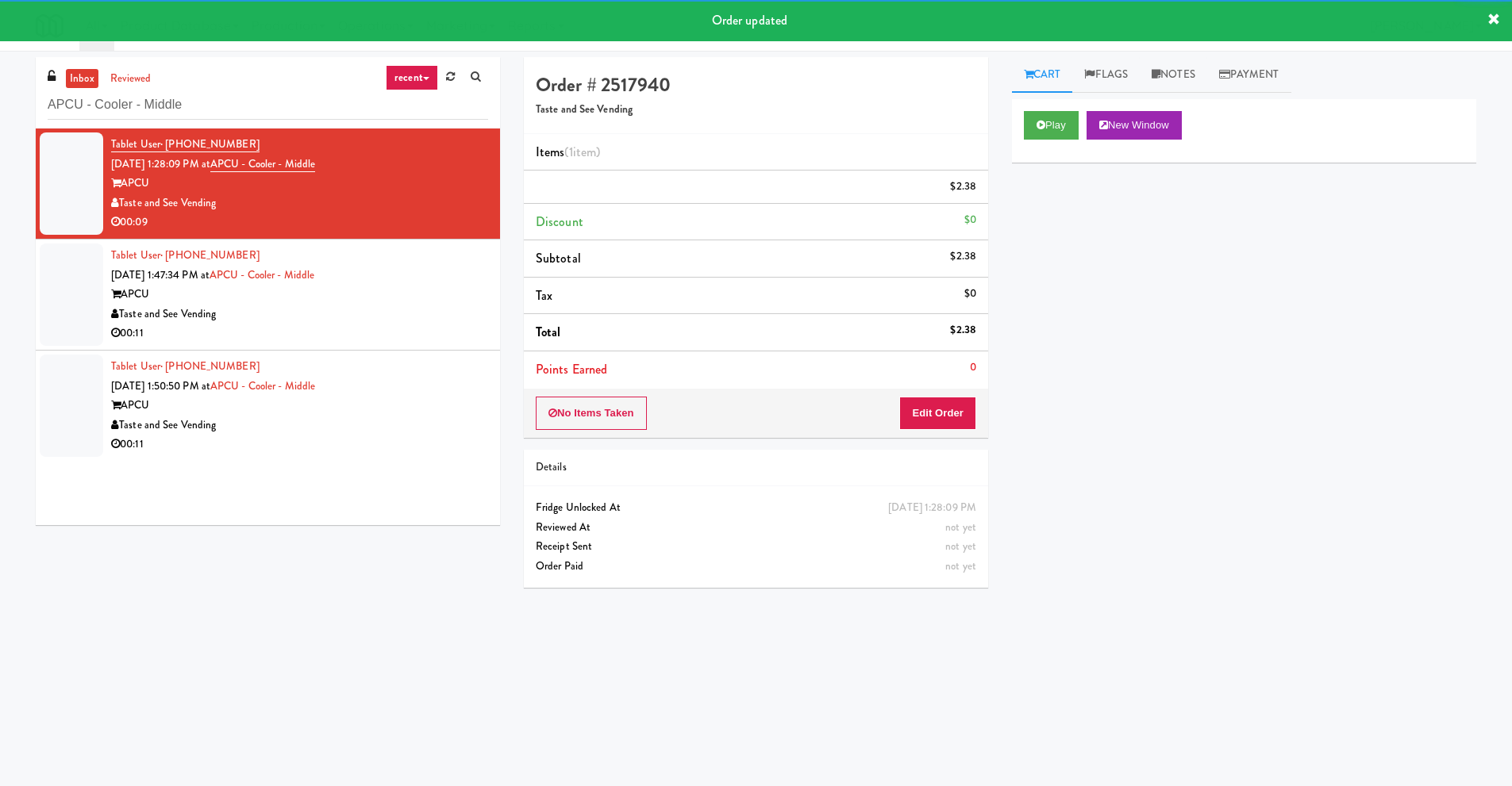
click at [387, 295] on div "Tablet User · (404) 971-1169 Sep 22, 2025 1:47:34 PM at APCU - Cooler - Middle …" at bounding box center [299, 295] width 377 height 98
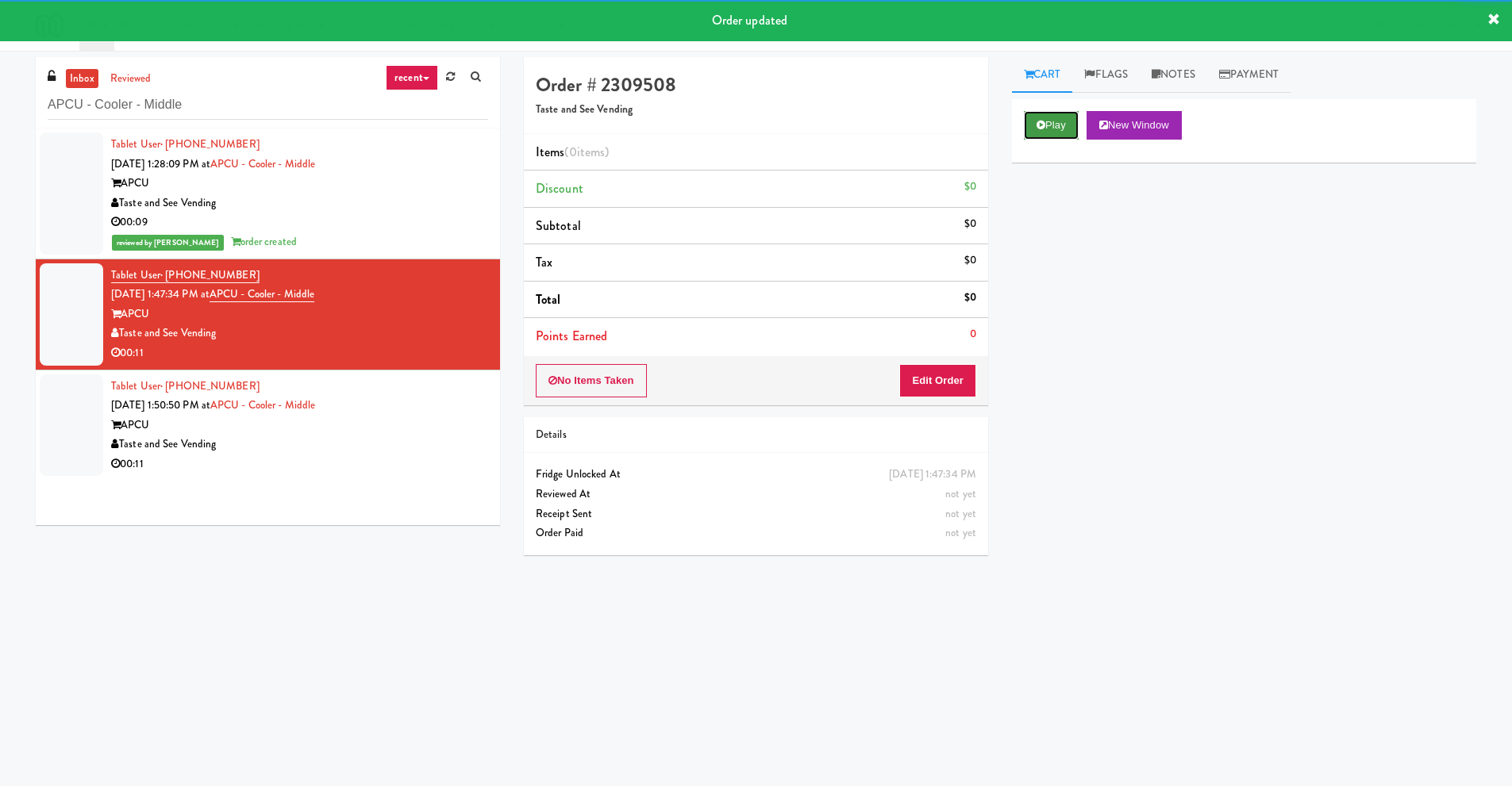
click at [1063, 126] on button "Play" at bounding box center [1051, 125] width 55 height 29
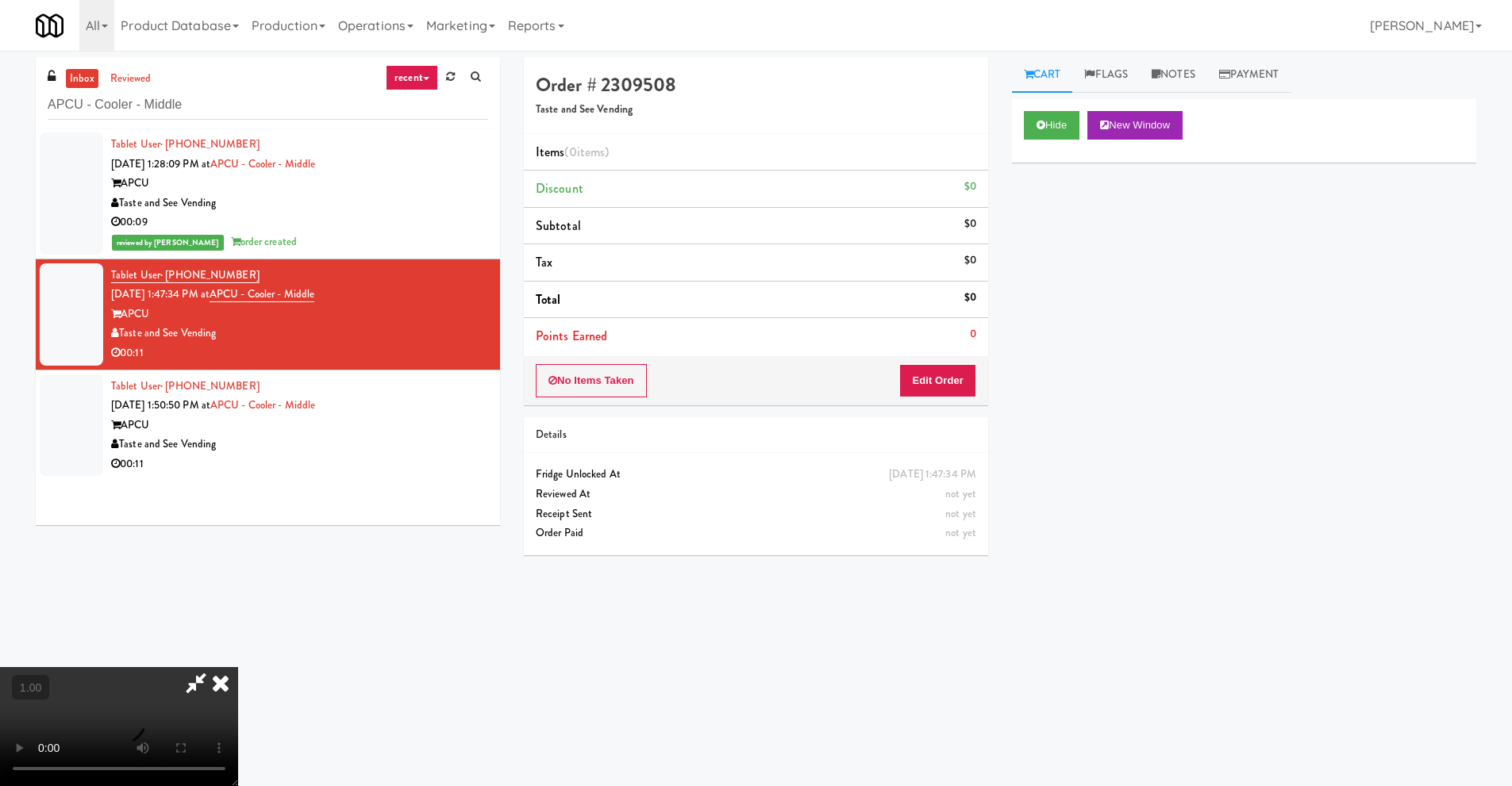
click at [238, 667] on video at bounding box center [119, 726] width 238 height 119
click at [942, 372] on button "Edit Order" at bounding box center [938, 381] width 77 height 34
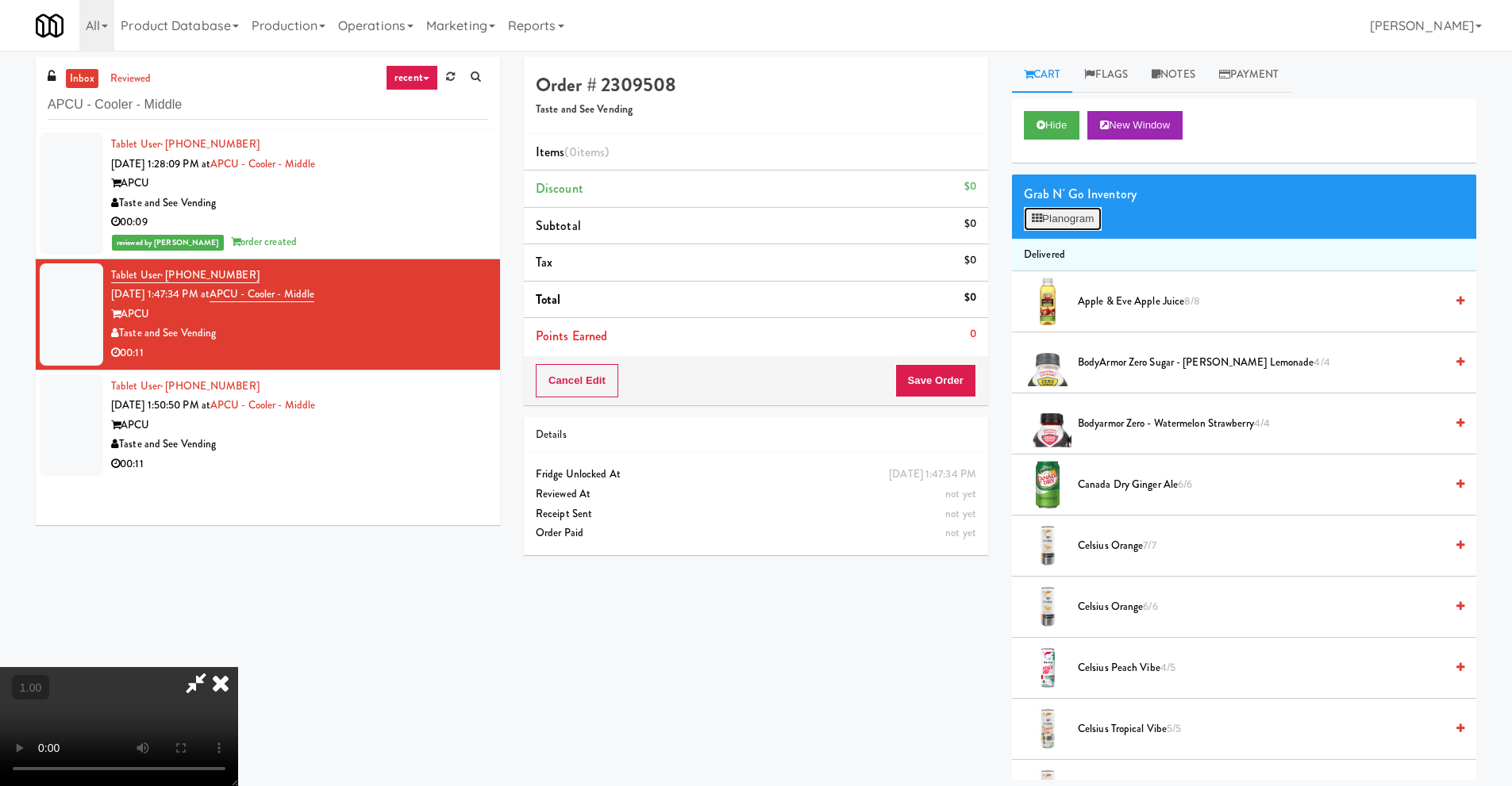
click at [1029, 214] on button "Planogram" at bounding box center [1062, 218] width 78 height 24
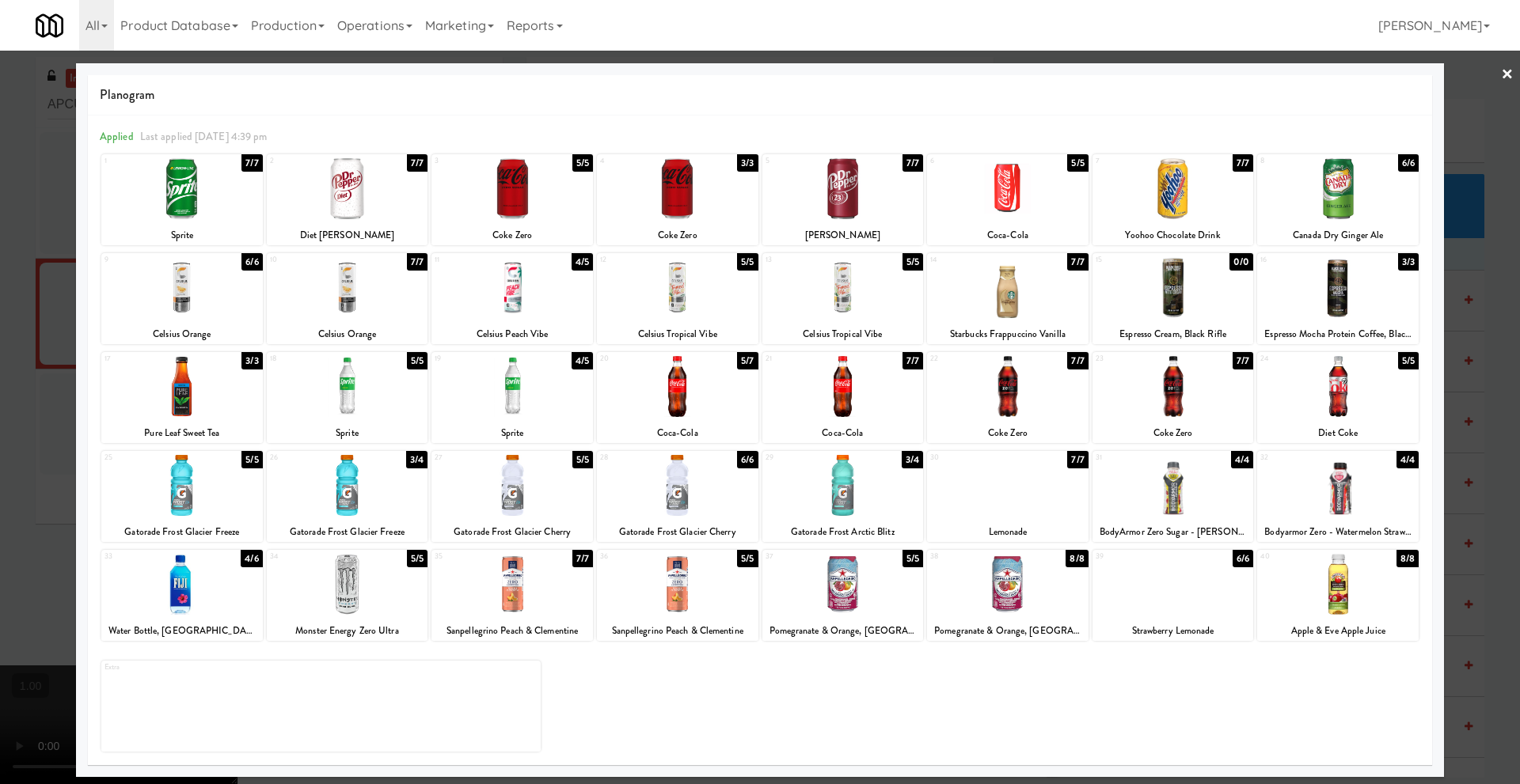
click at [524, 211] on div at bounding box center [512, 188] width 161 height 61
click at [1510, 73] on link "×" at bounding box center [1506, 75] width 12 height 49
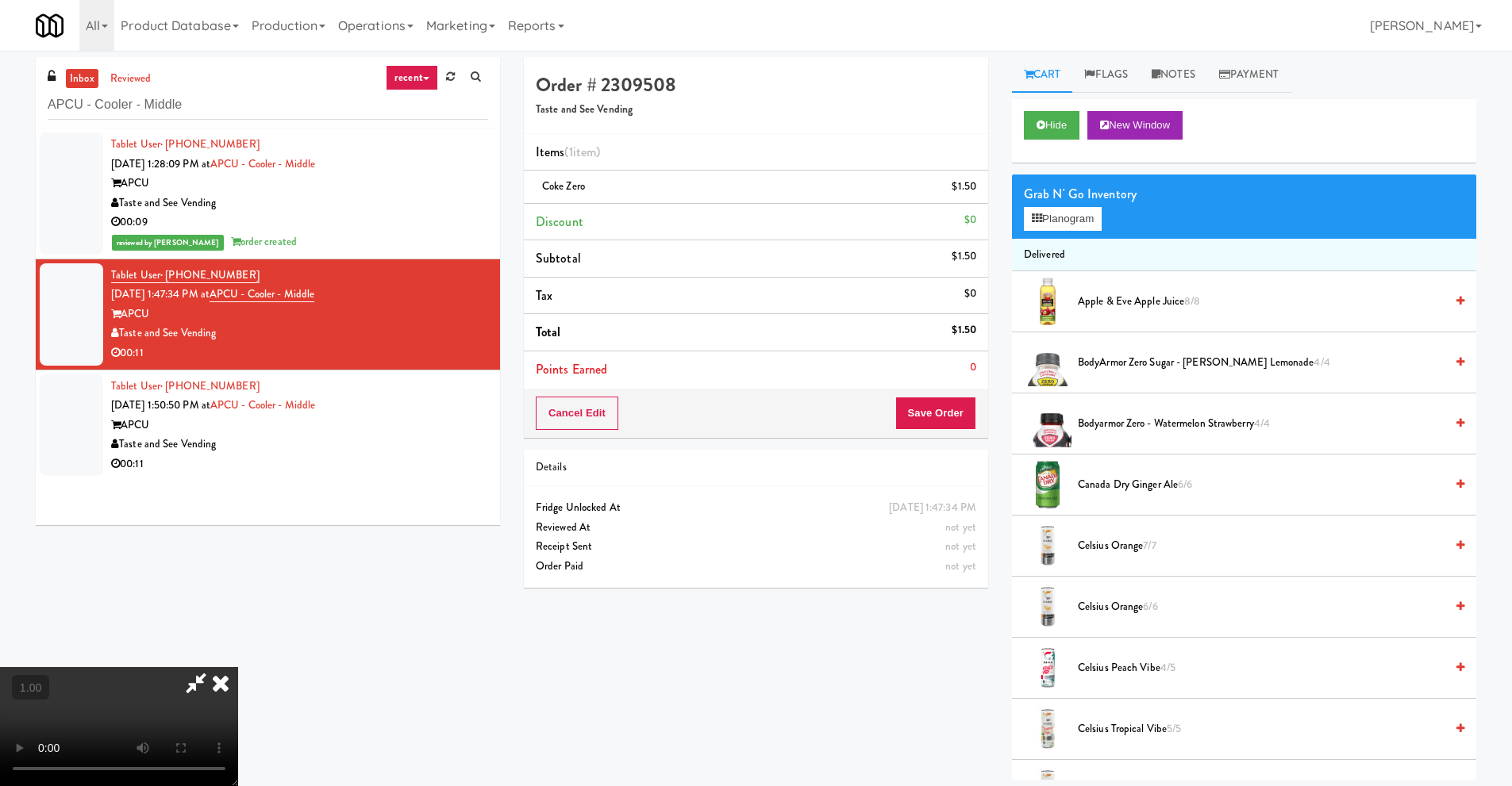
click at [238, 667] on video at bounding box center [119, 726] width 238 height 119
click at [238, 667] on icon at bounding box center [221, 683] width 35 height 32
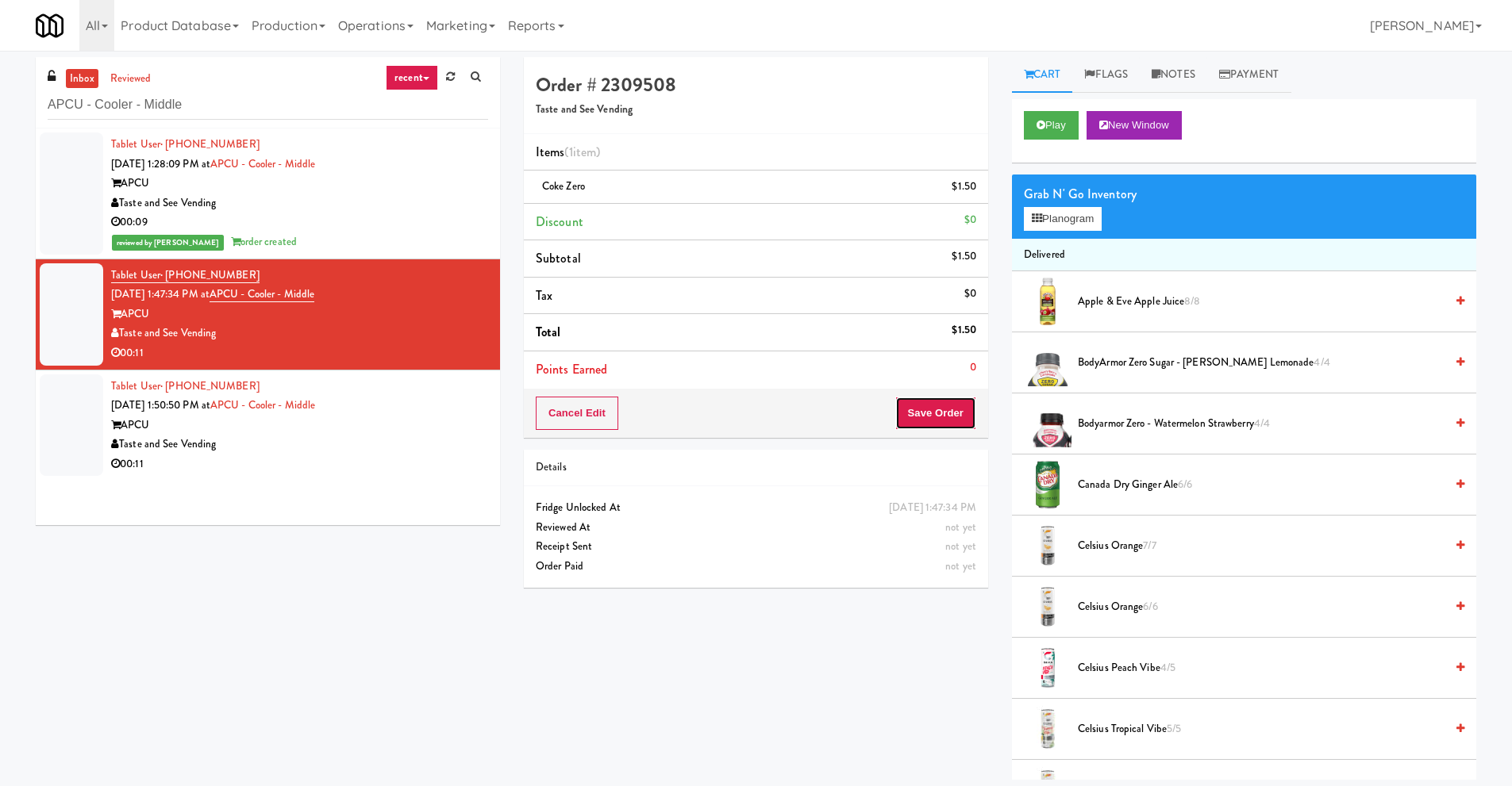
click at [924, 414] on button "Save Order" at bounding box center [936, 413] width 81 height 34
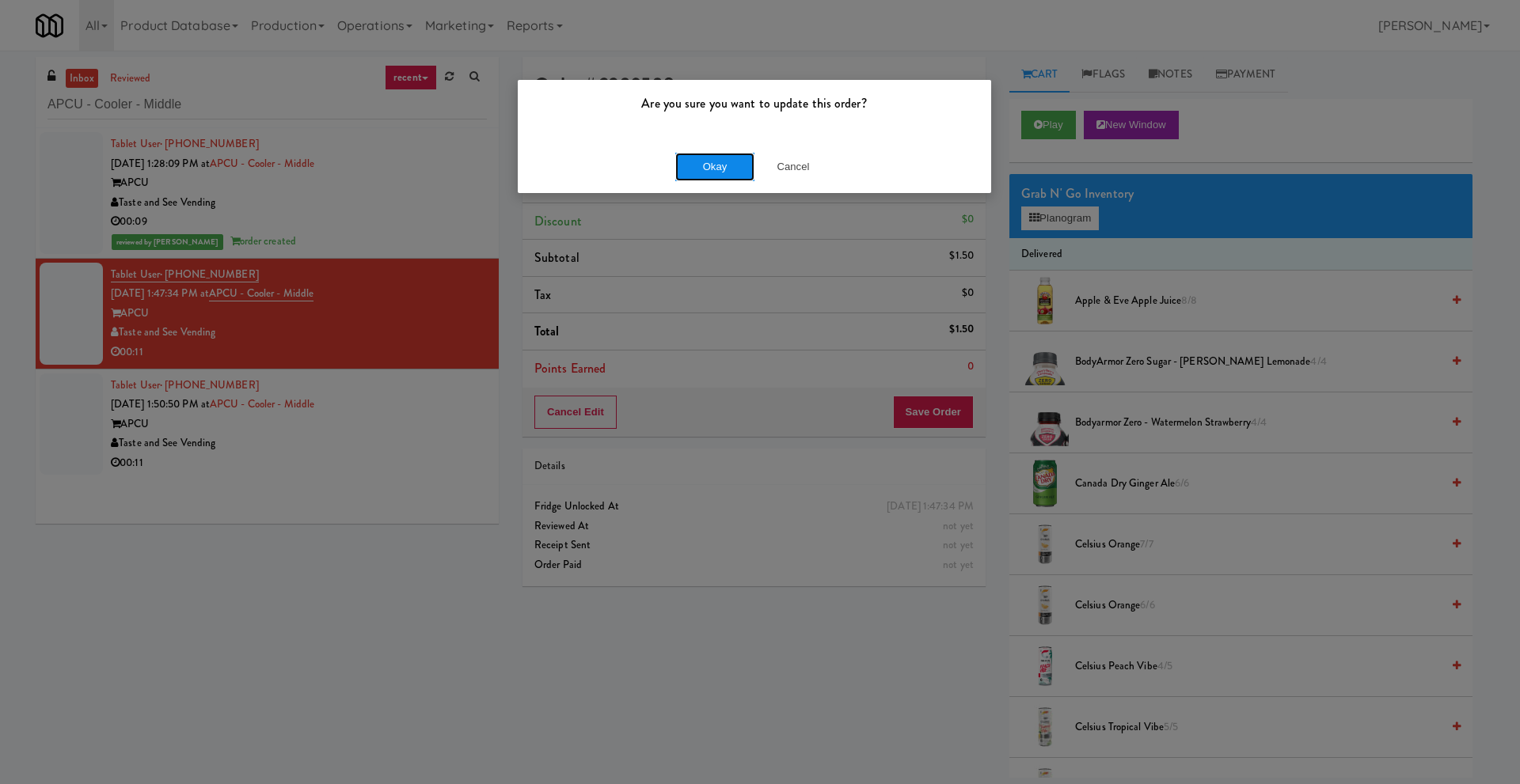
click at [717, 164] on button "Okay" at bounding box center [715, 167] width 79 height 29
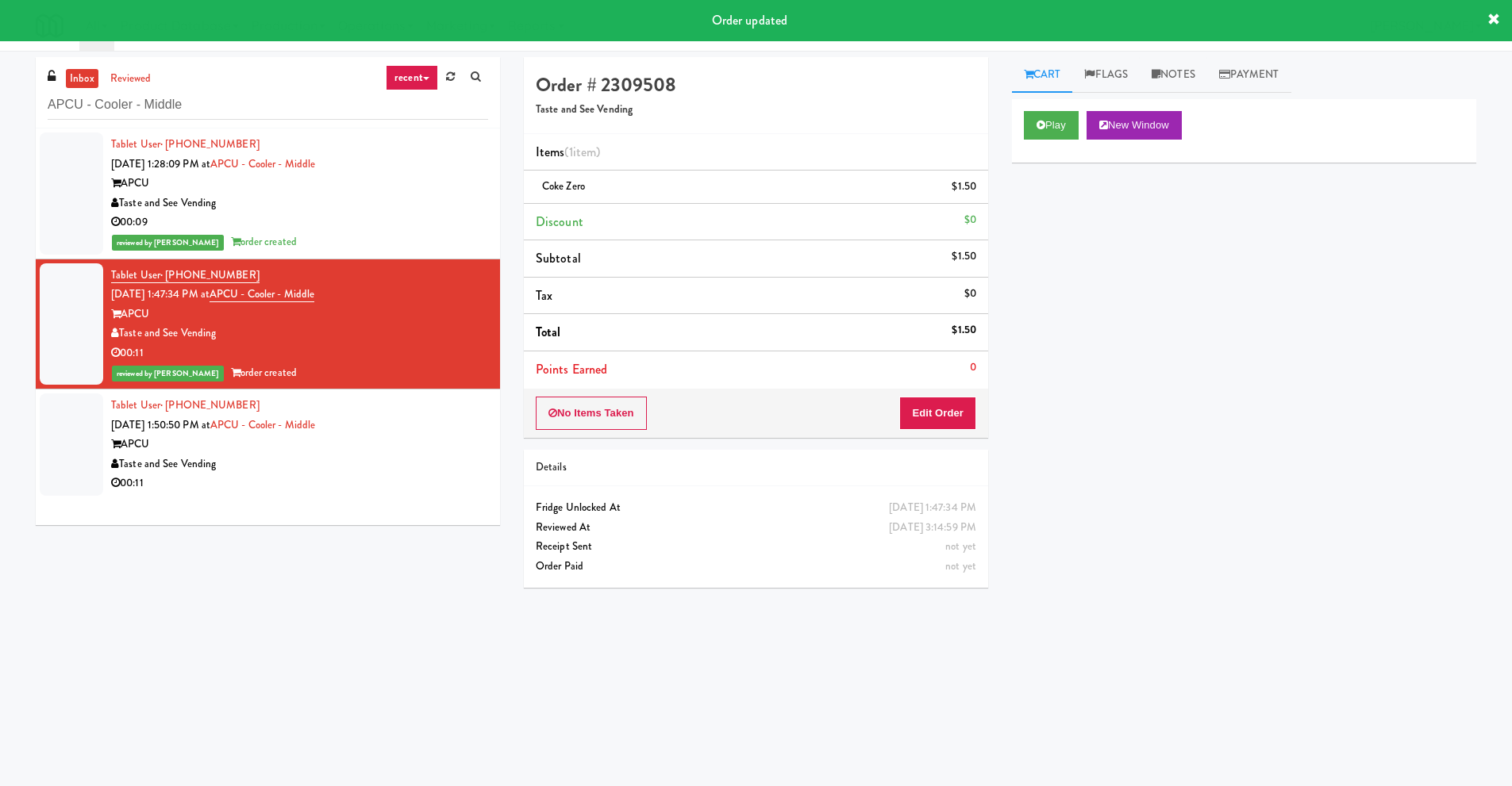
click at [284, 468] on div "Taste and See Vending" at bounding box center [299, 464] width 377 height 20
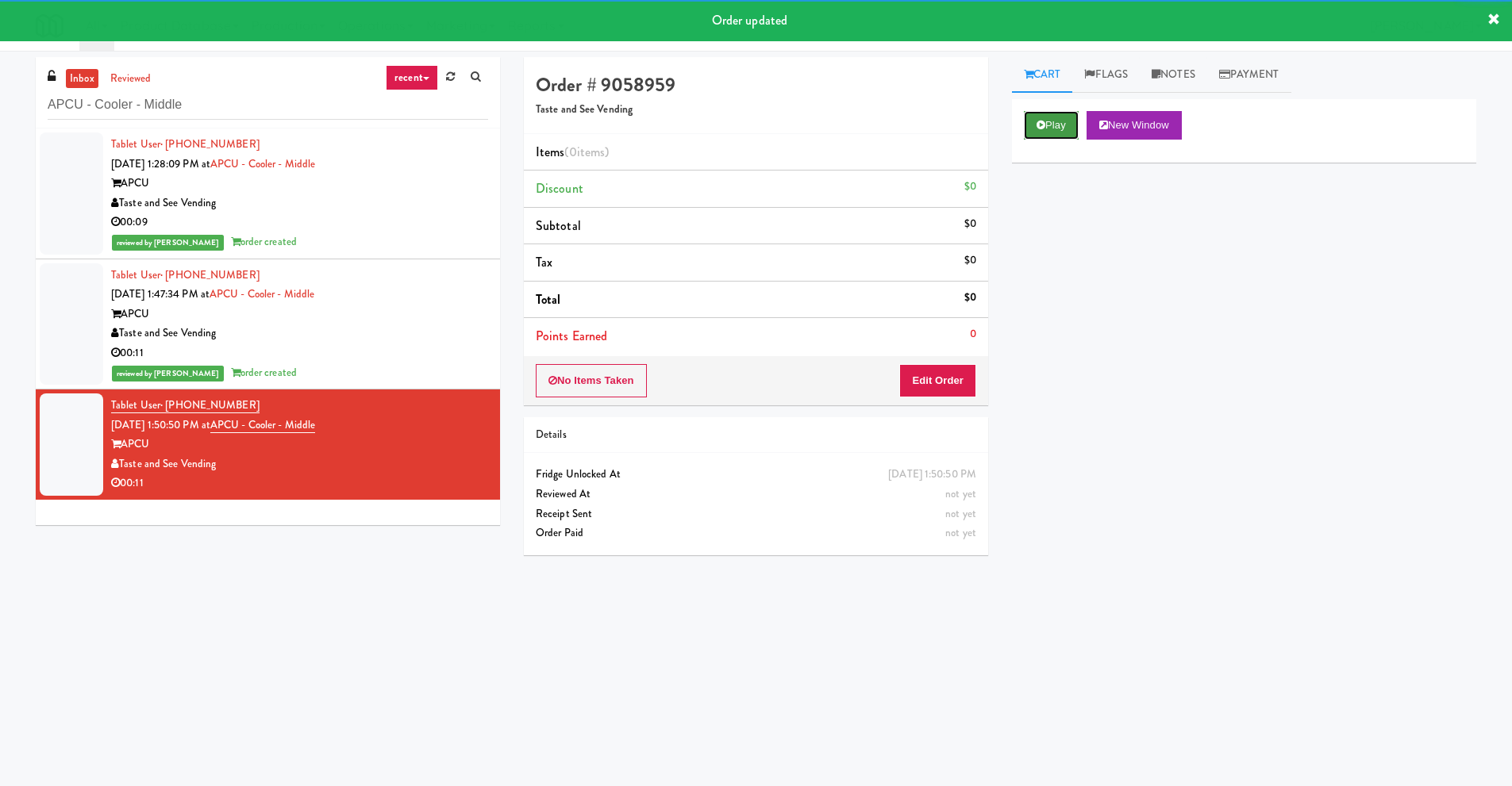
click at [1043, 124] on icon at bounding box center [1041, 125] width 9 height 11
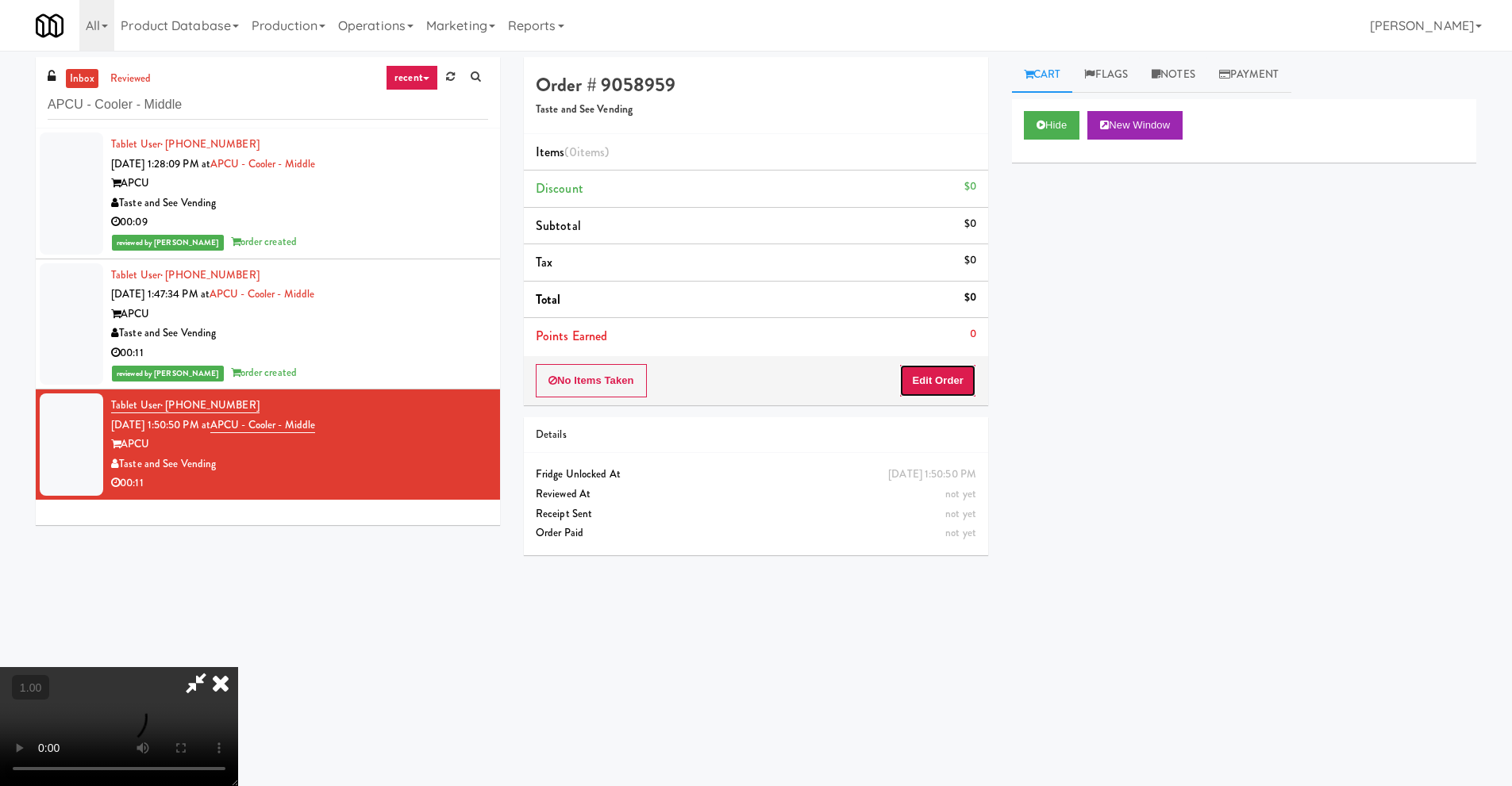
click at [962, 387] on button "Edit Order" at bounding box center [938, 381] width 77 height 34
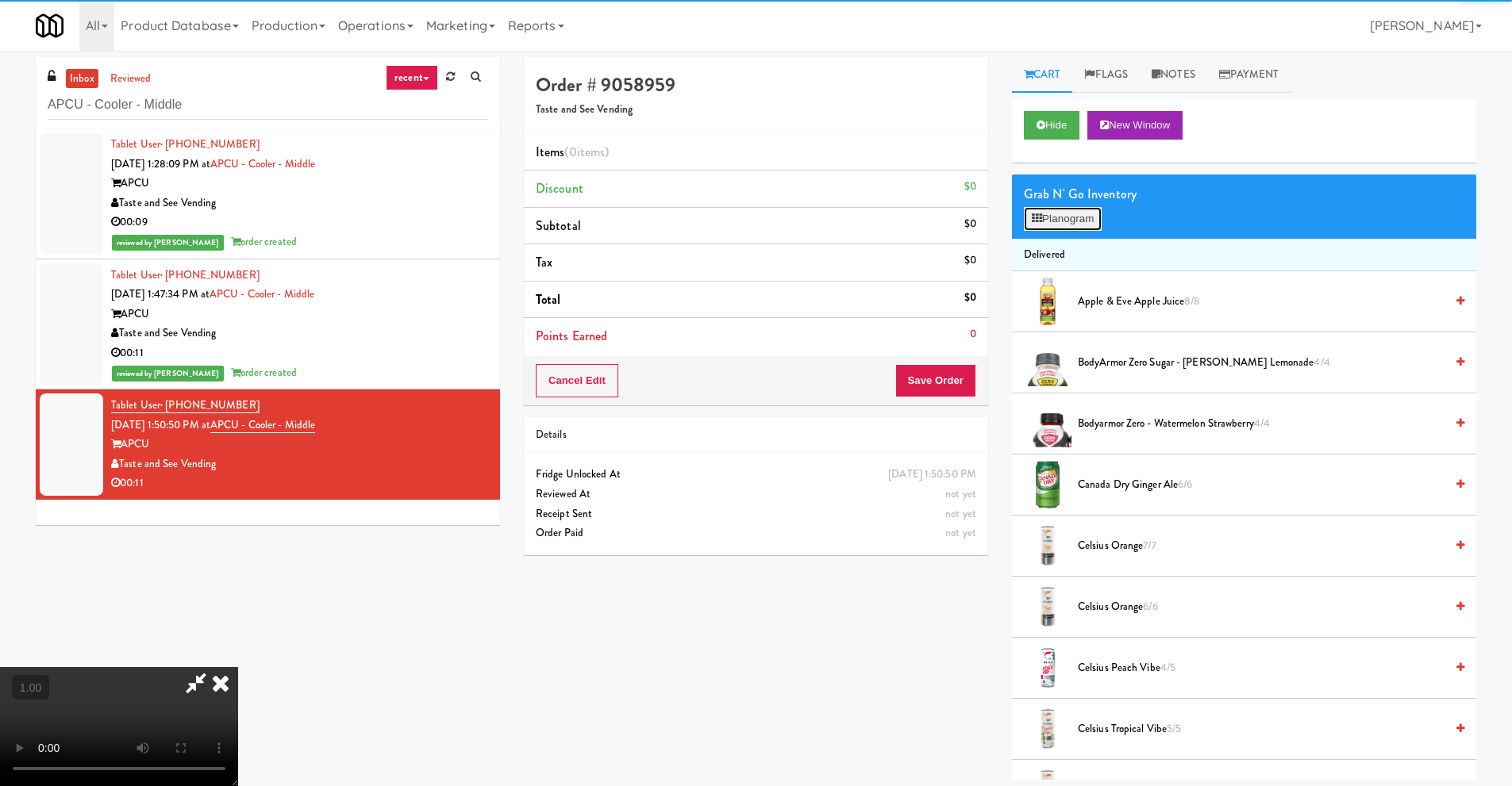
click at [1083, 218] on button "Planogram" at bounding box center [1062, 218] width 78 height 24
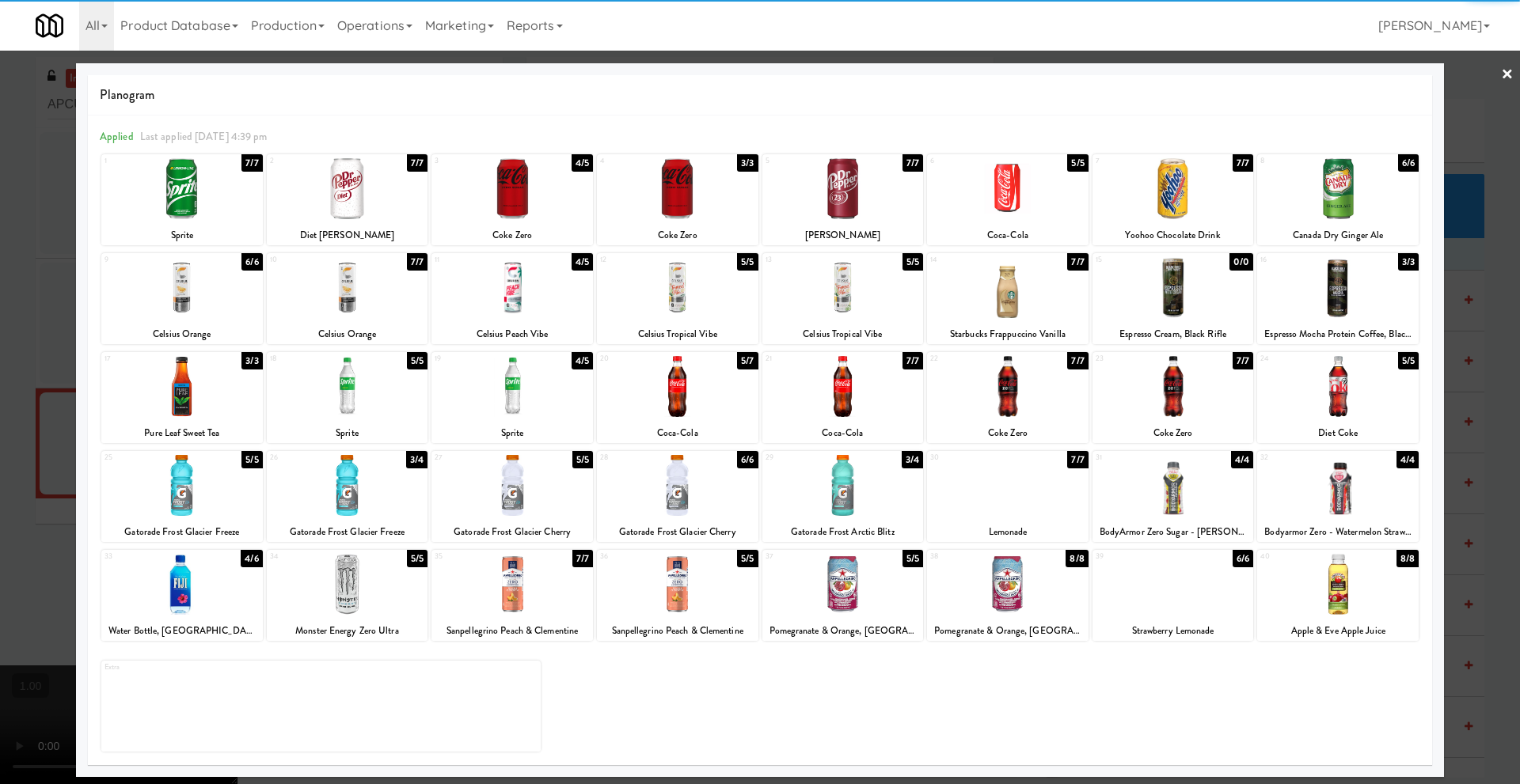
click at [194, 211] on div at bounding box center [182, 188] width 161 height 61
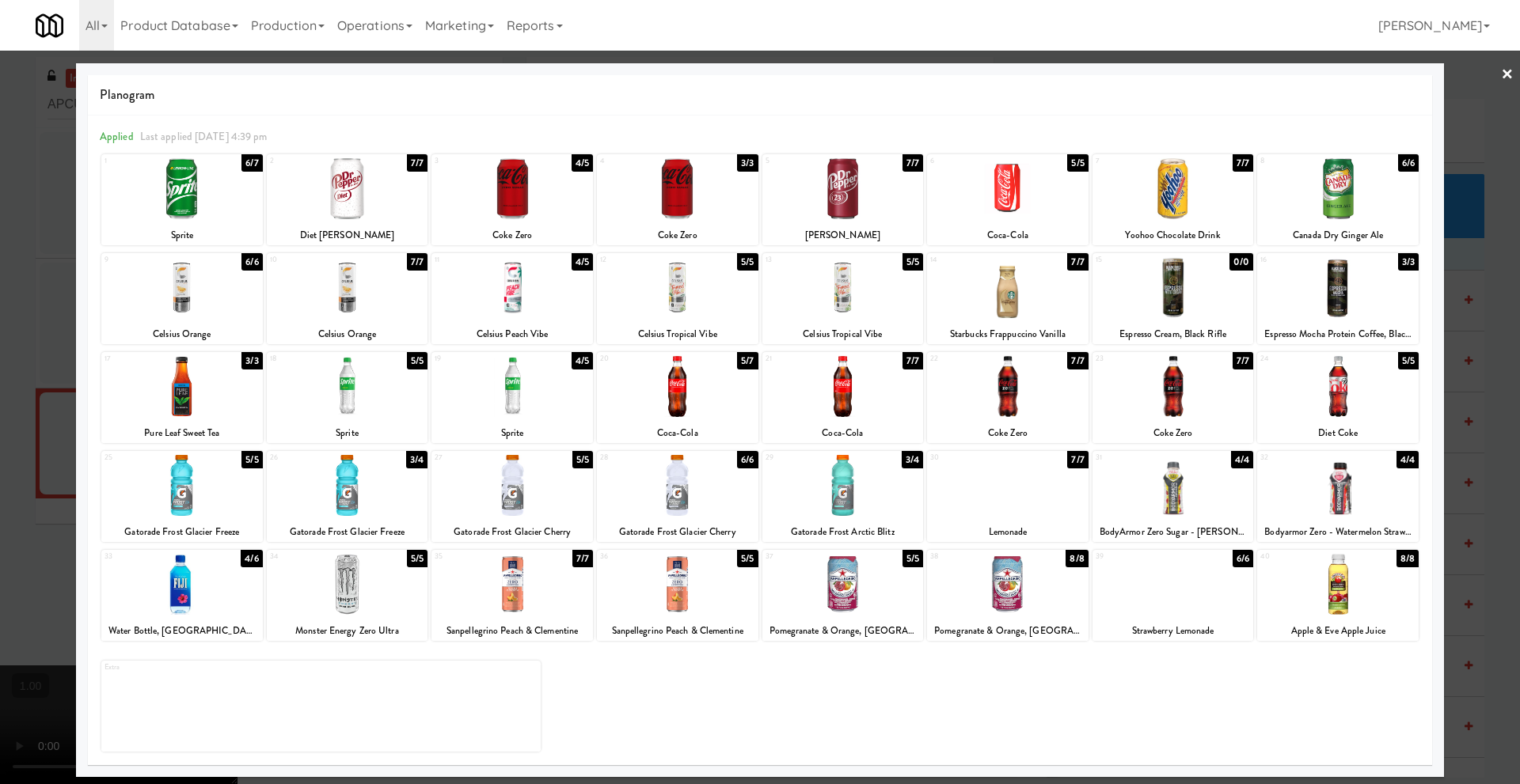
click at [1509, 72] on link "×" at bounding box center [1506, 75] width 12 height 49
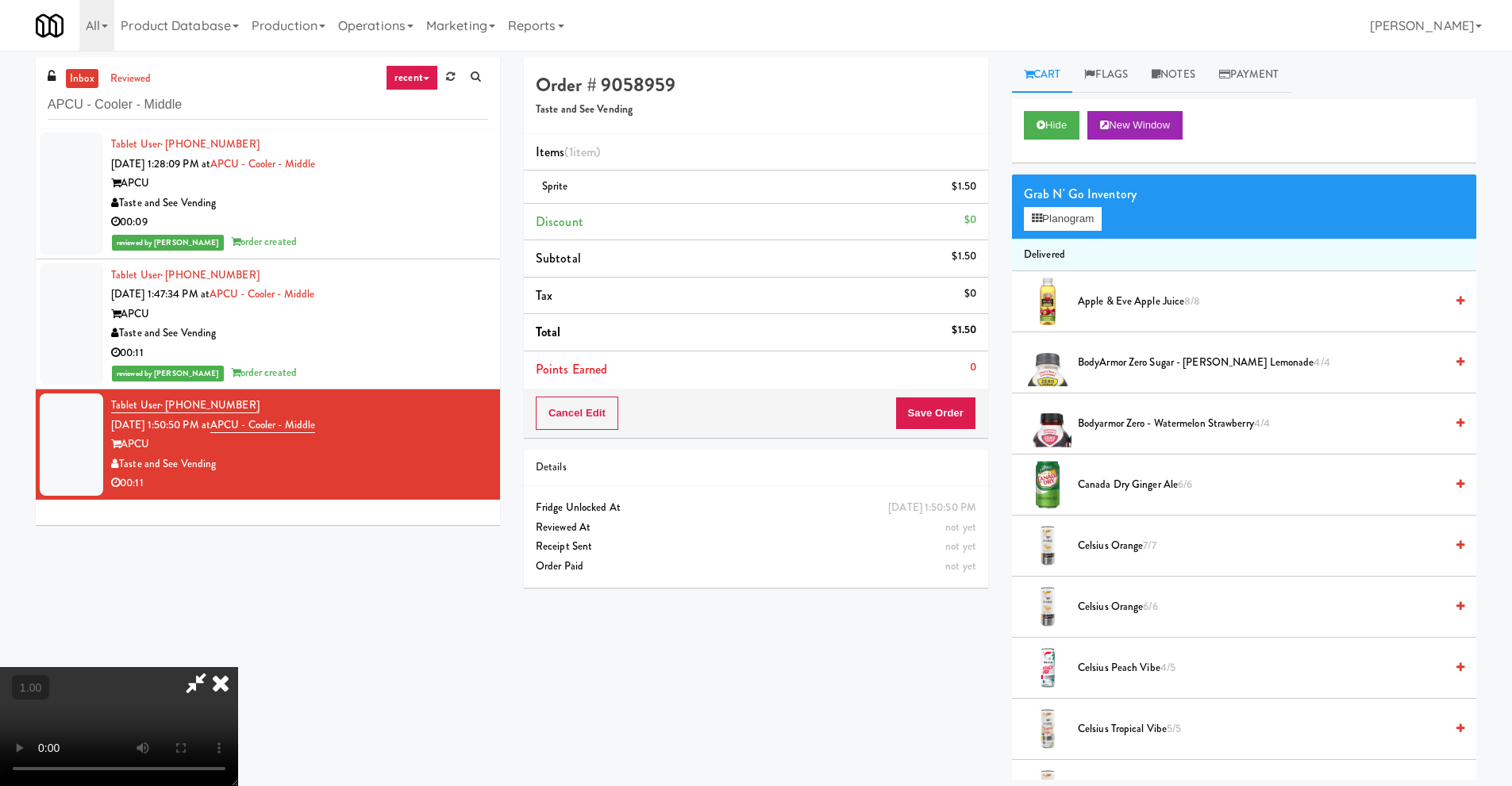
click at [238, 667] on icon at bounding box center [221, 683] width 35 height 32
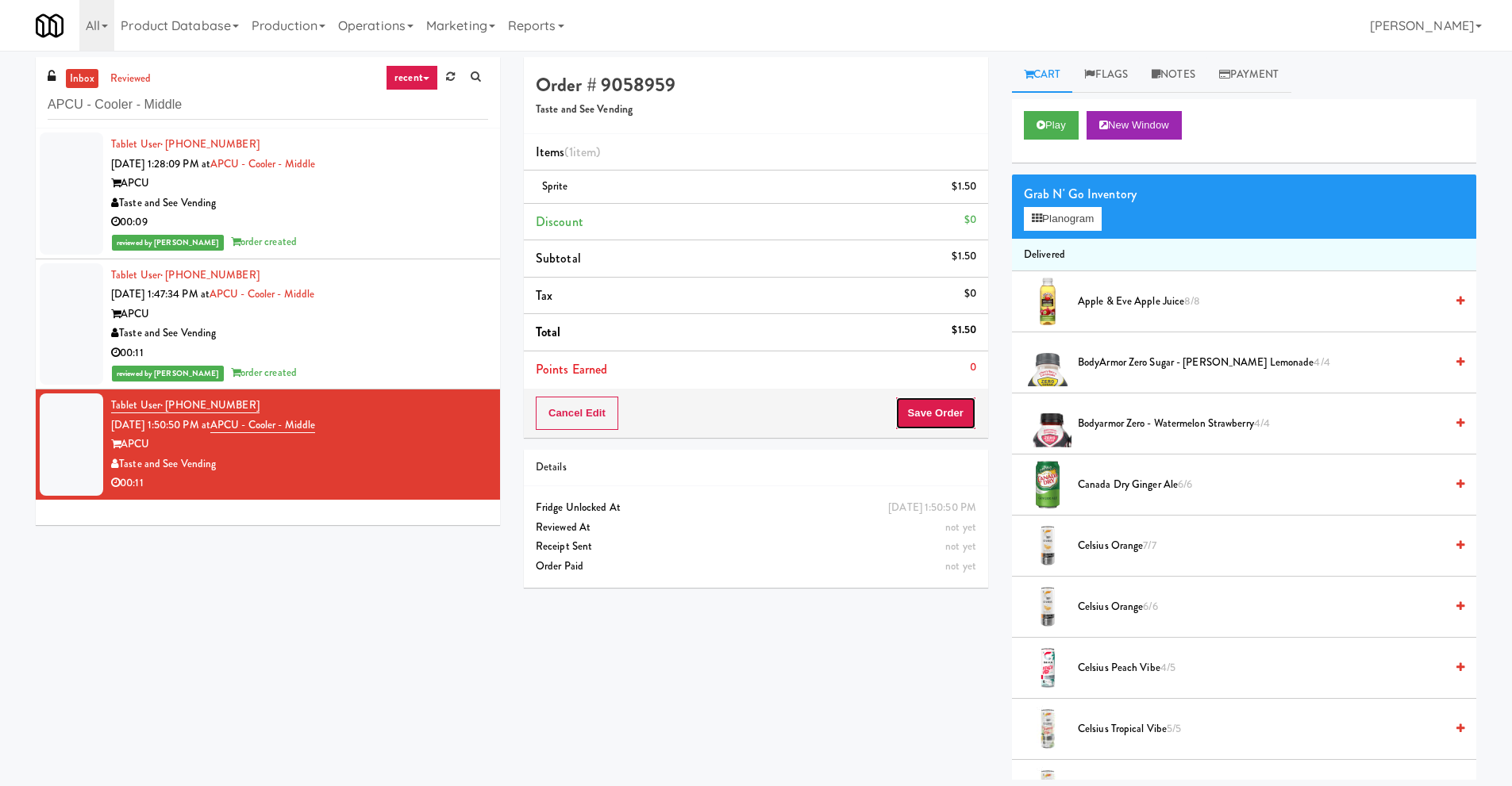
click at [936, 419] on button "Save Order" at bounding box center [936, 413] width 81 height 34
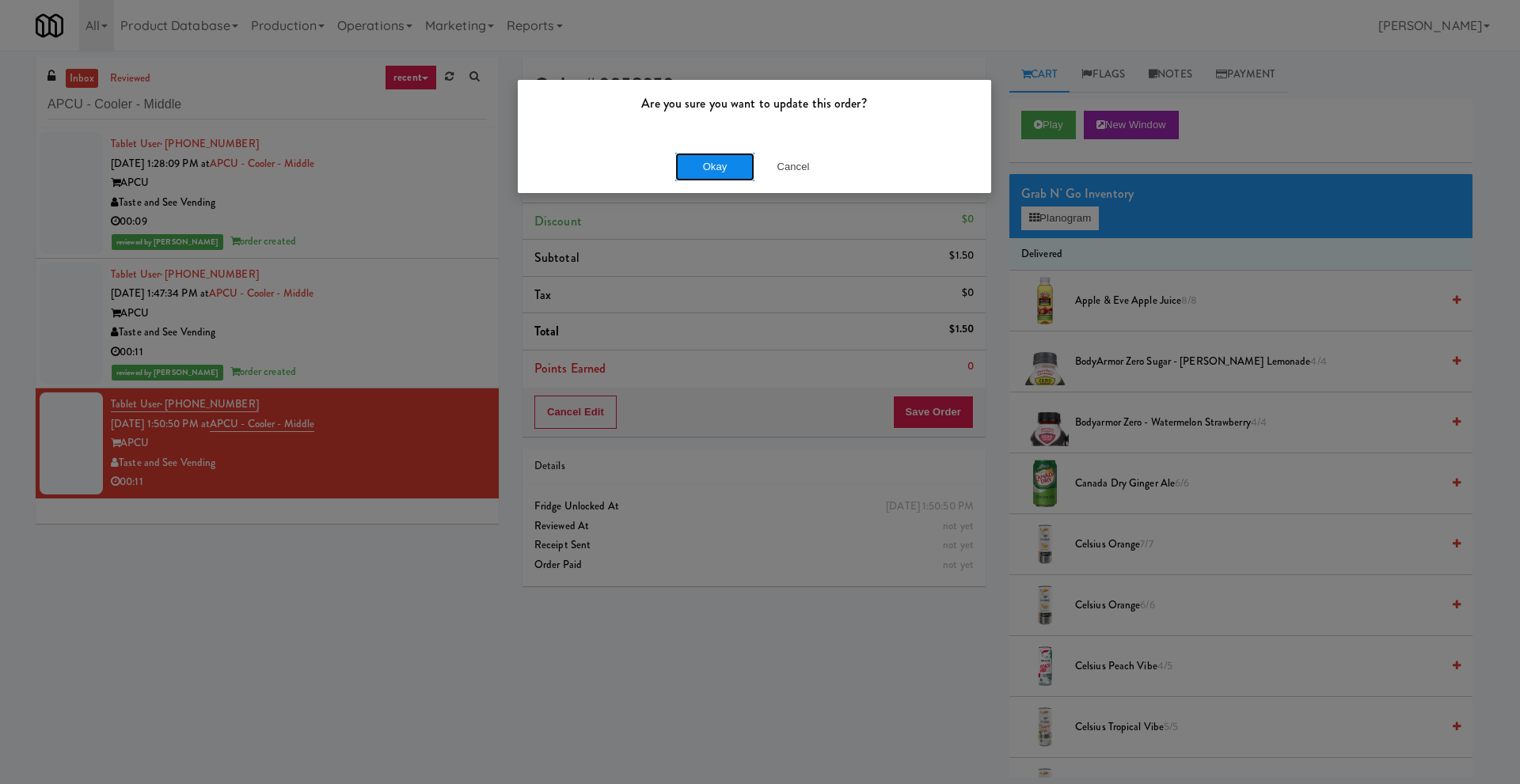
click at [708, 159] on button "Okay" at bounding box center [715, 167] width 79 height 29
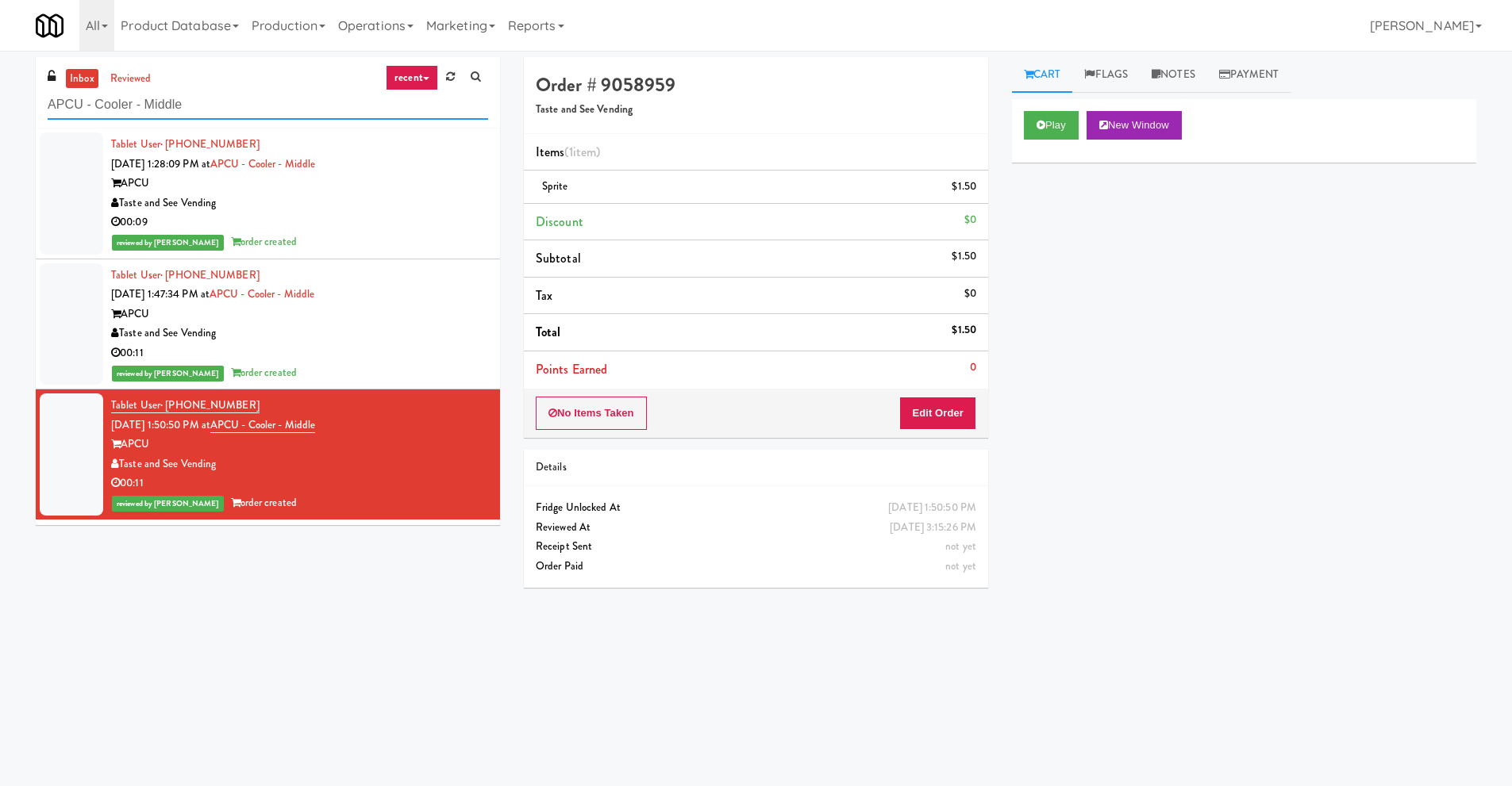
drag, startPoint x: 181, startPoint y: 107, endPoint x: 0, endPoint y: 99, distance: 181.2
click at [0, 99] on div "inbox reviewed recent all unclear take inventory issue suspicious failed recent…" at bounding box center [756, 376] width 1512 height 637
paste input "Uptown 550 Cooler #1"
type input "Uptown 550 Cooler #1"
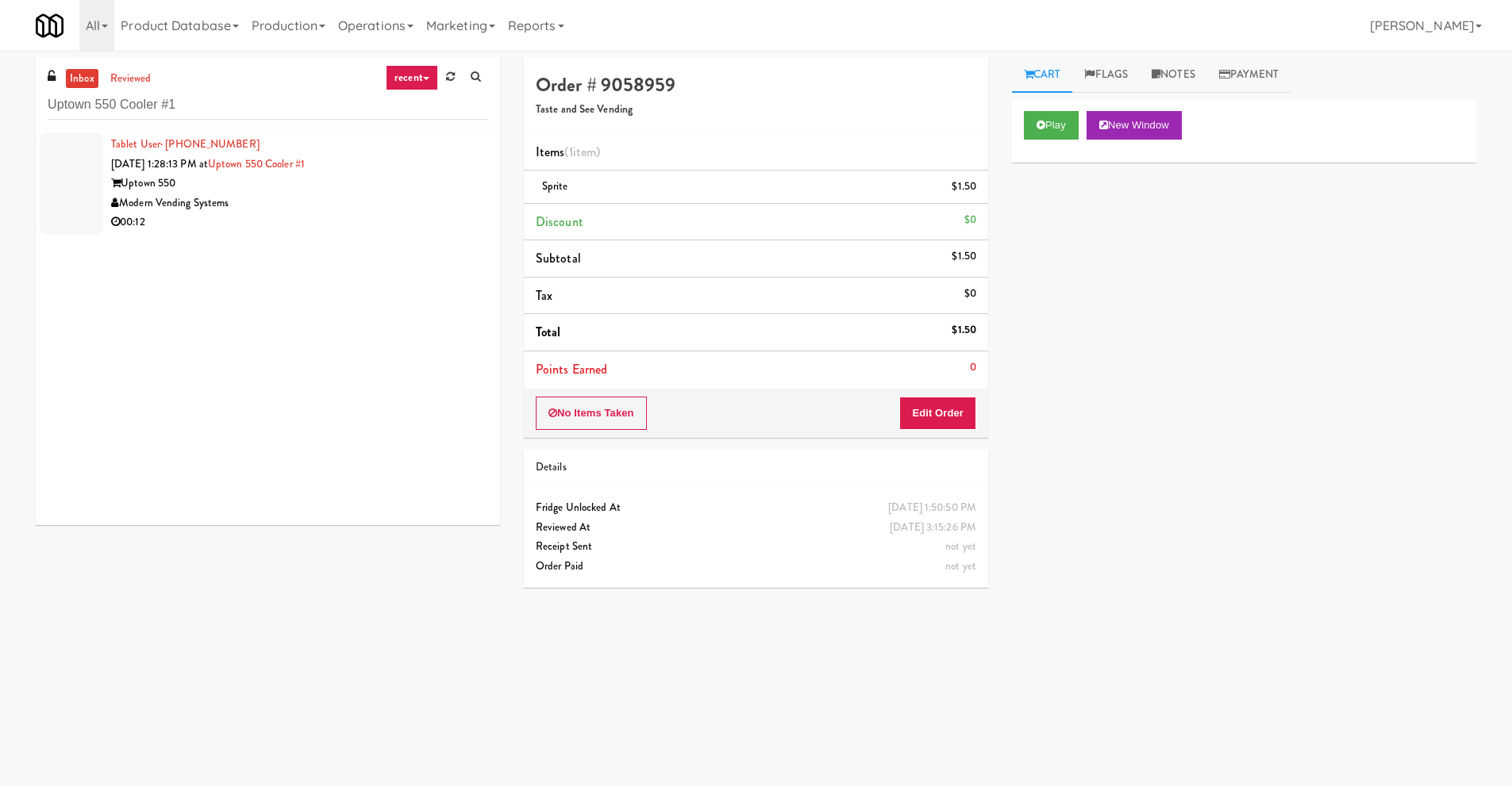
click at [240, 205] on div "Modern Vending Systems" at bounding box center [299, 203] width 377 height 20
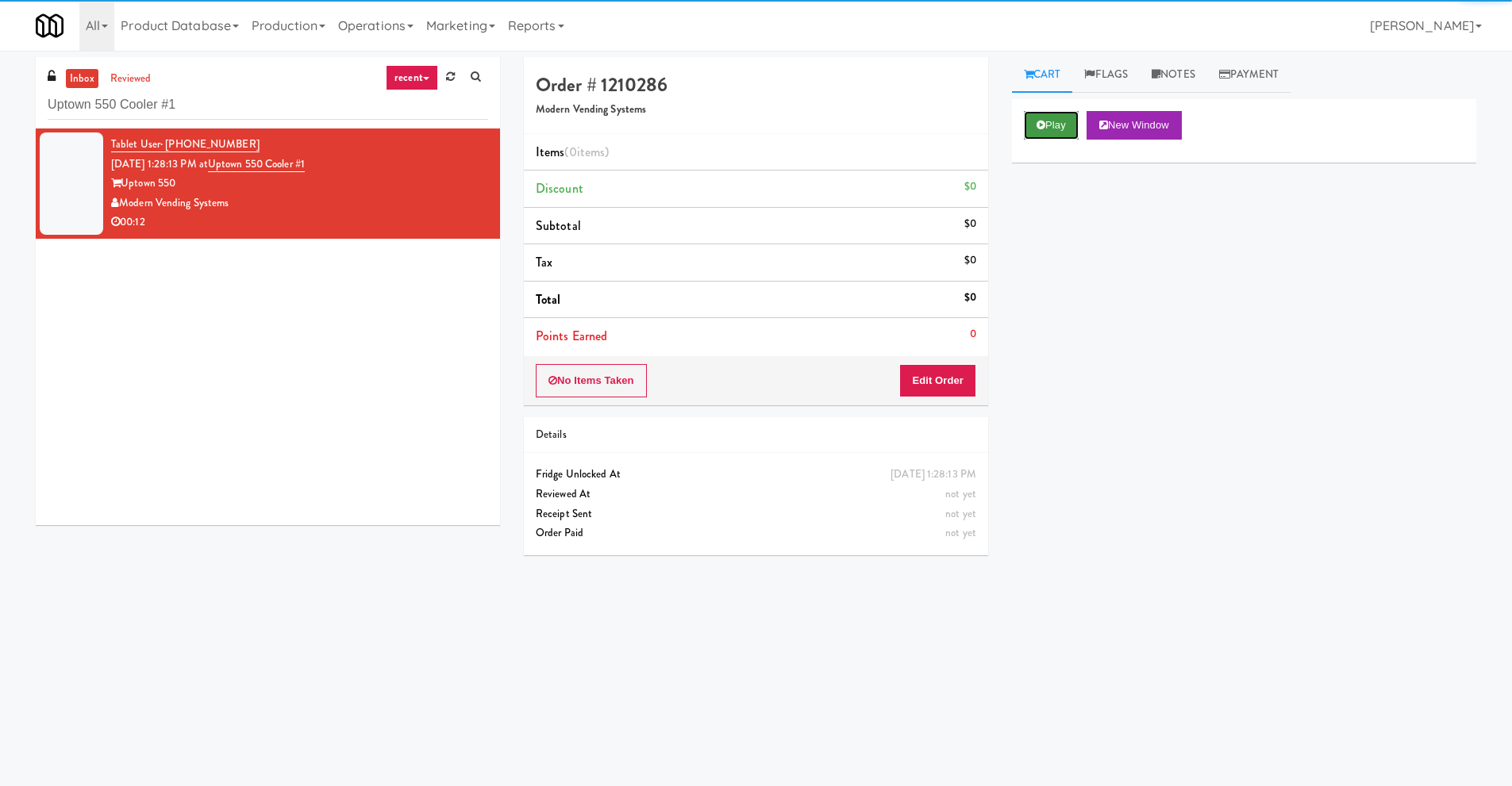
click at [1065, 130] on button "Play" at bounding box center [1051, 125] width 55 height 29
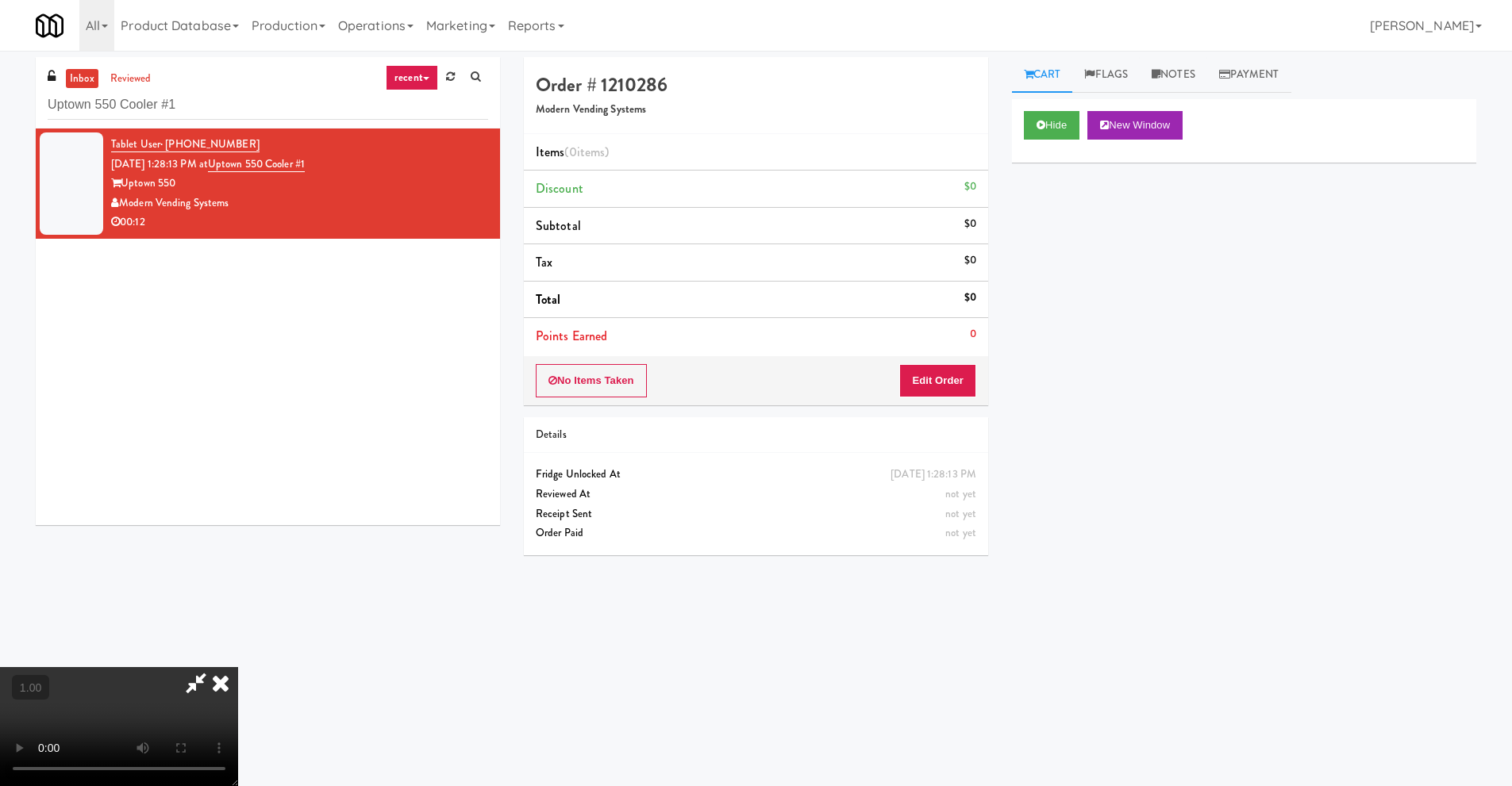
click at [238, 667] on video at bounding box center [119, 726] width 238 height 119
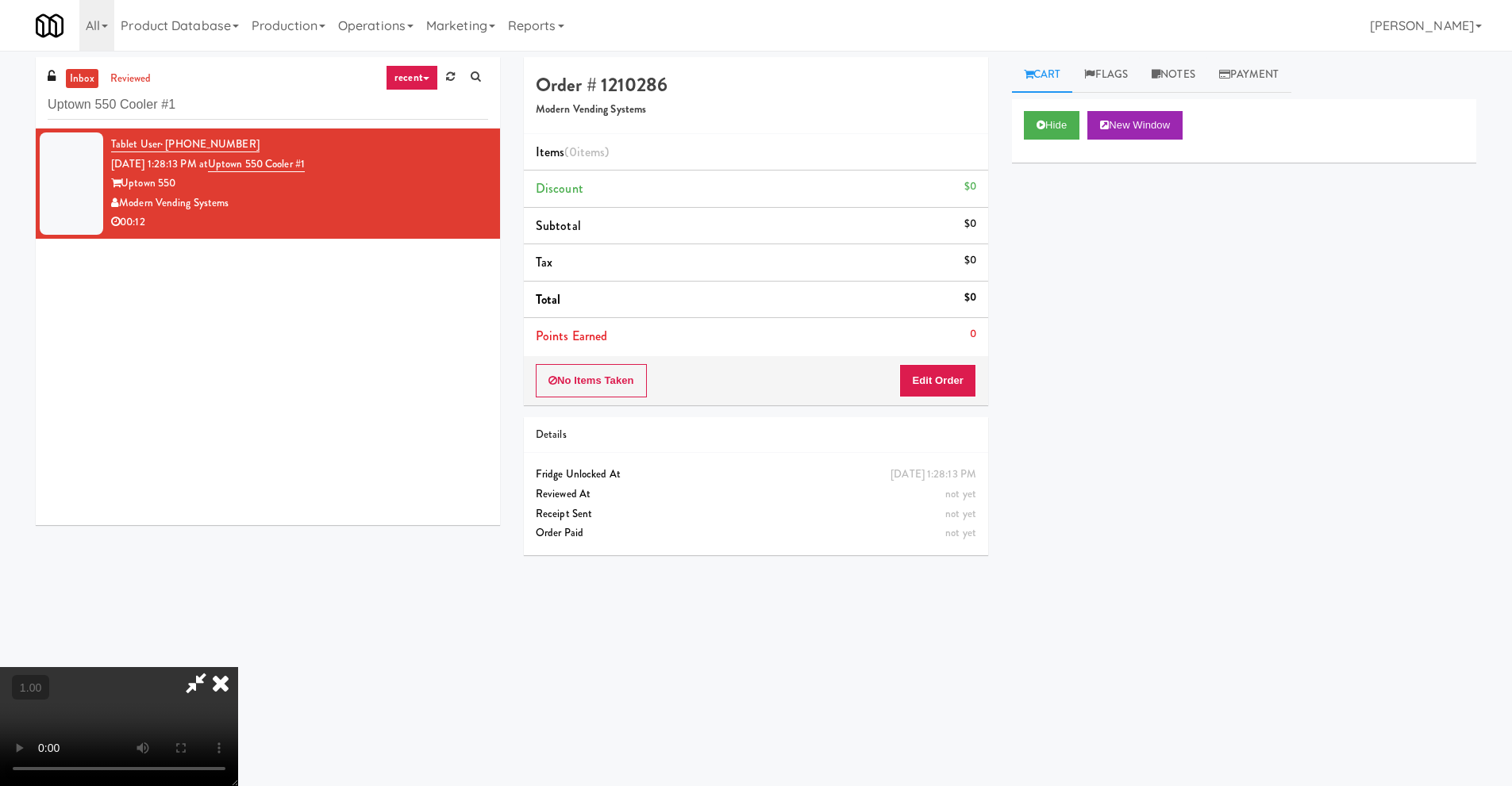
click at [238, 667] on video at bounding box center [119, 726] width 238 height 119
click at [964, 383] on button "Edit Order" at bounding box center [938, 381] width 77 height 34
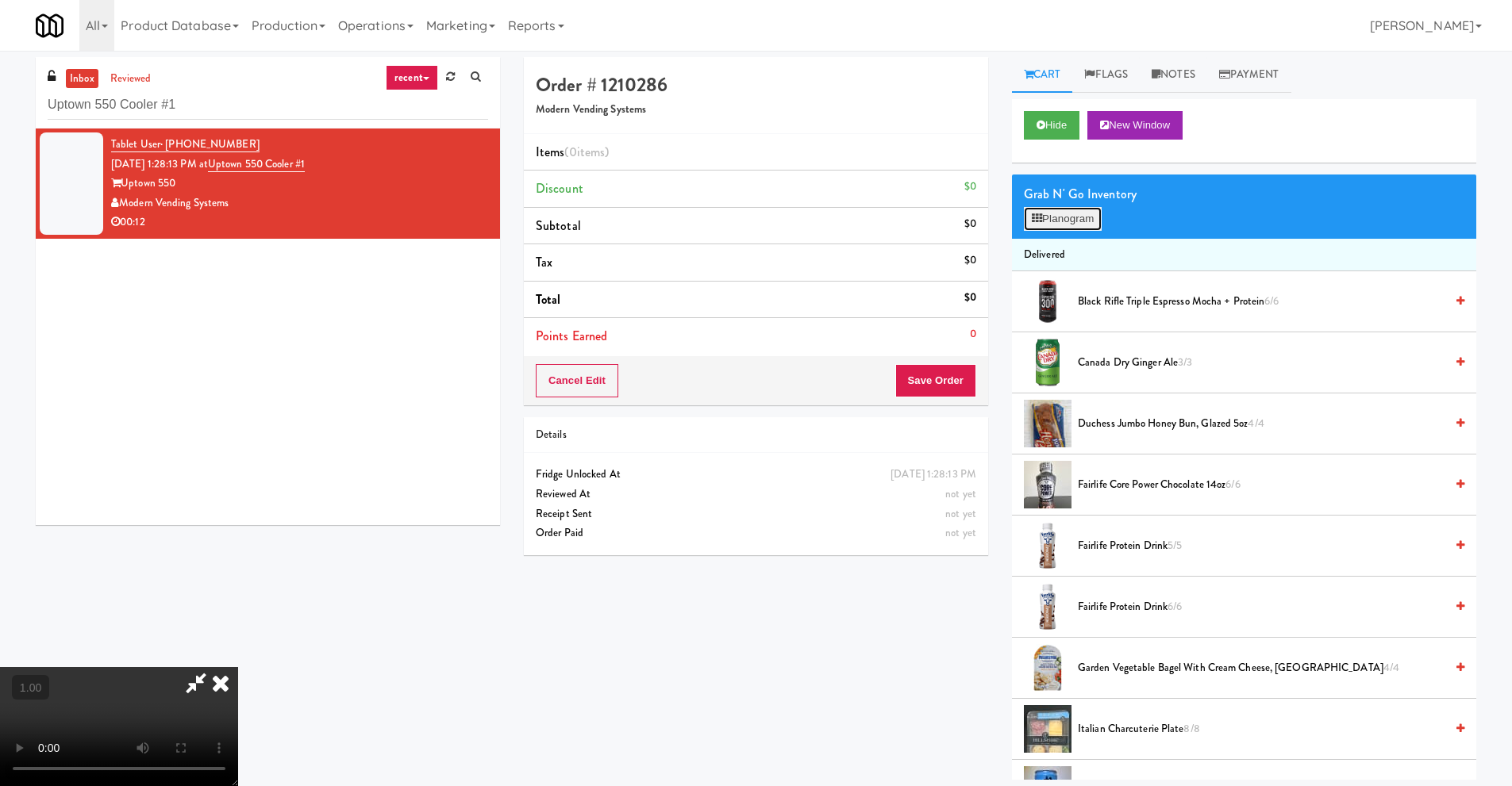
click at [1084, 222] on button "Planogram" at bounding box center [1062, 218] width 78 height 24
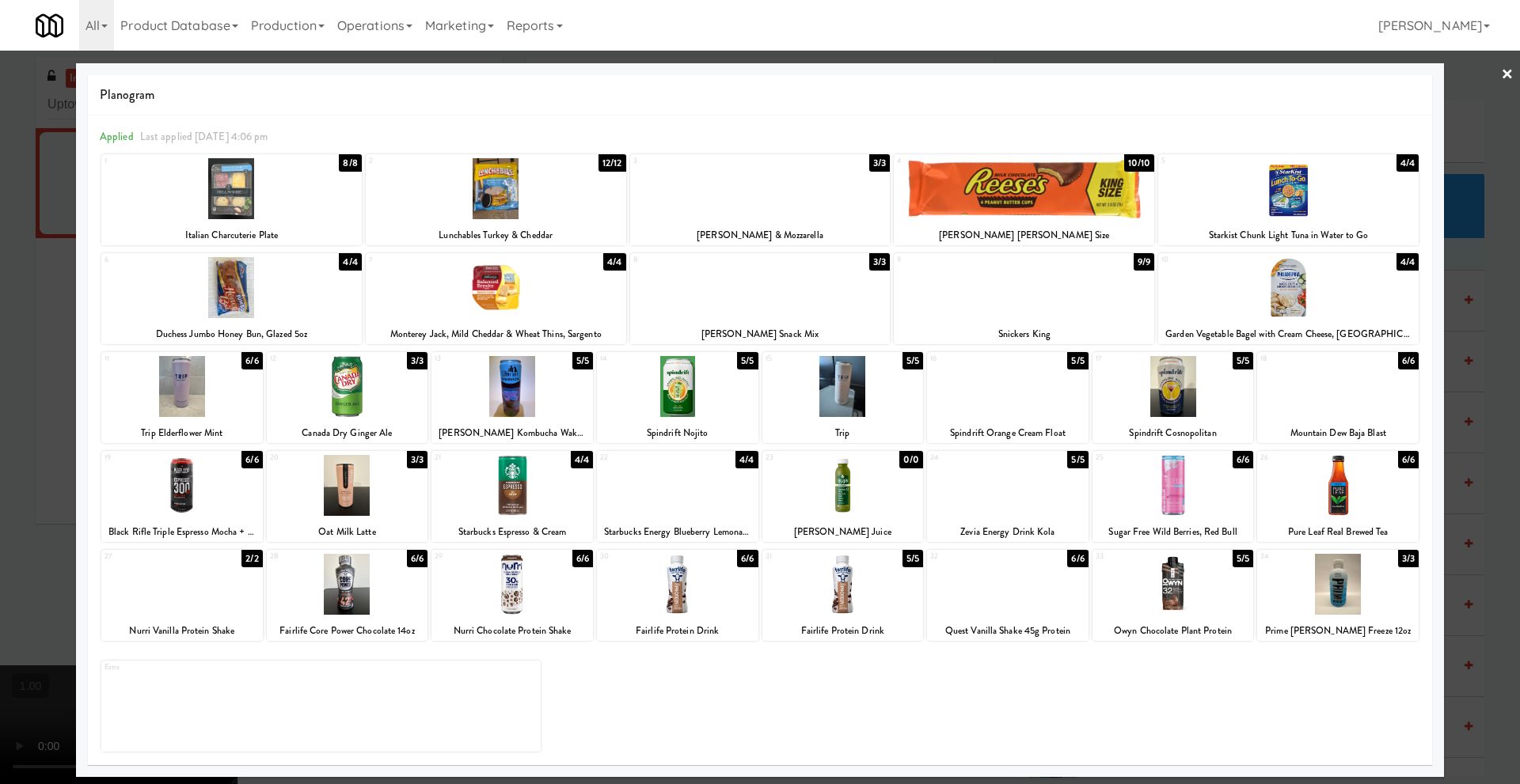
click at [669, 608] on div at bounding box center [677, 584] width 161 height 61
click at [844, 600] on div at bounding box center [842, 584] width 161 height 61
click at [1505, 70] on link "×" at bounding box center [1506, 75] width 12 height 49
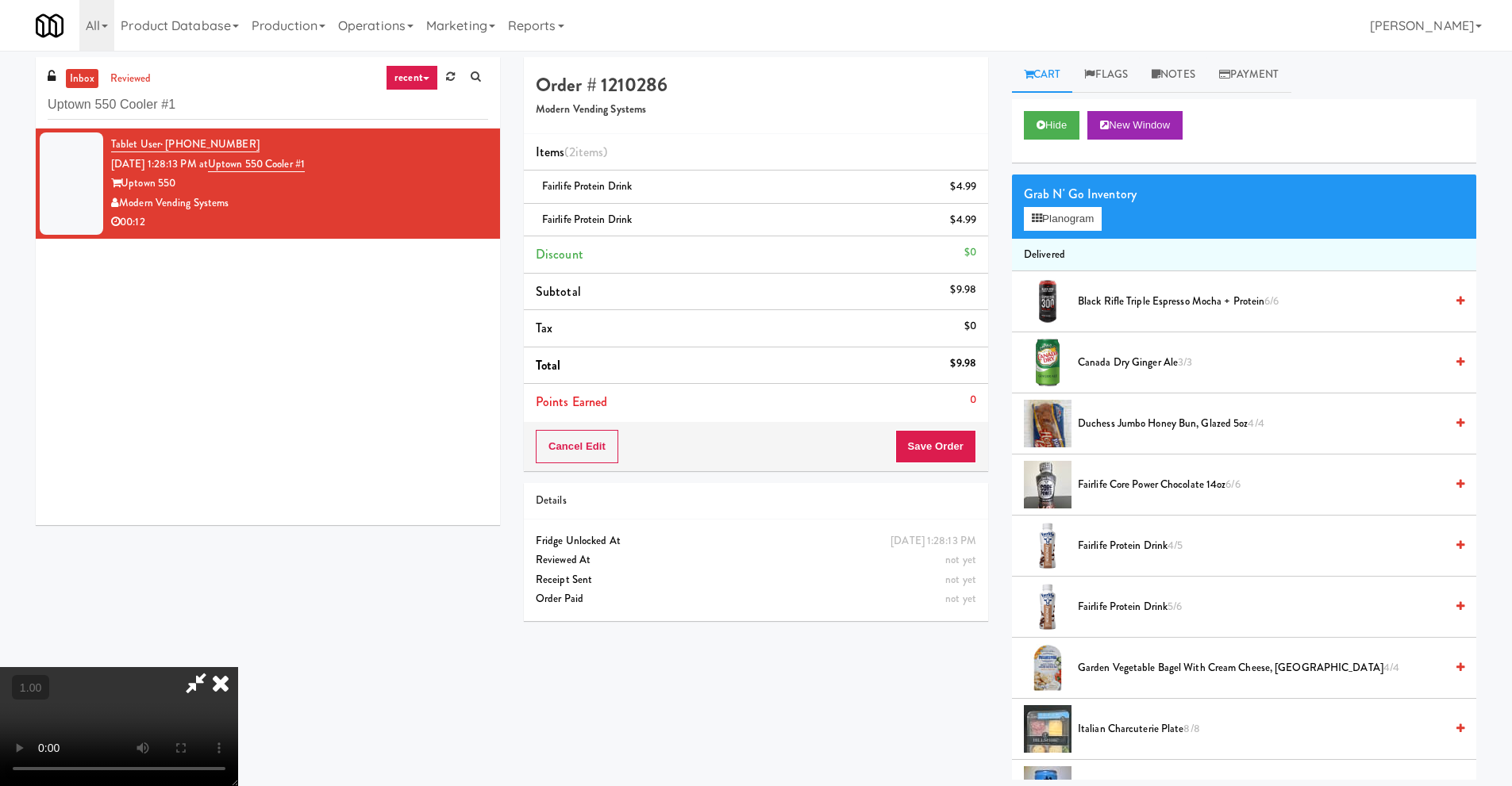
scroll to position [209, 0]
click at [238, 667] on video at bounding box center [119, 726] width 238 height 119
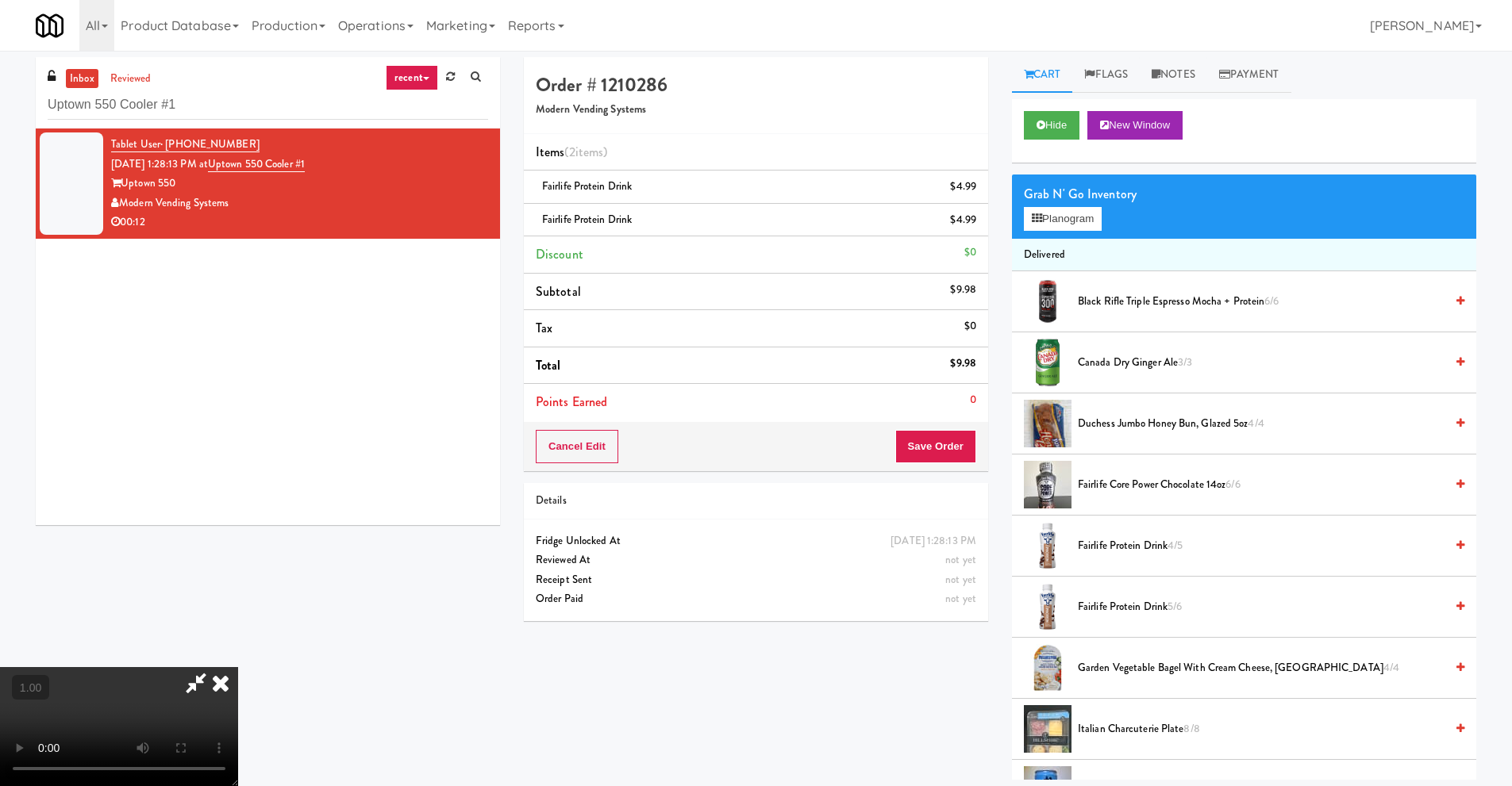
click at [238, 667] on video at bounding box center [119, 726] width 238 height 119
click at [1070, 221] on button "Planogram" at bounding box center [1062, 218] width 78 height 24
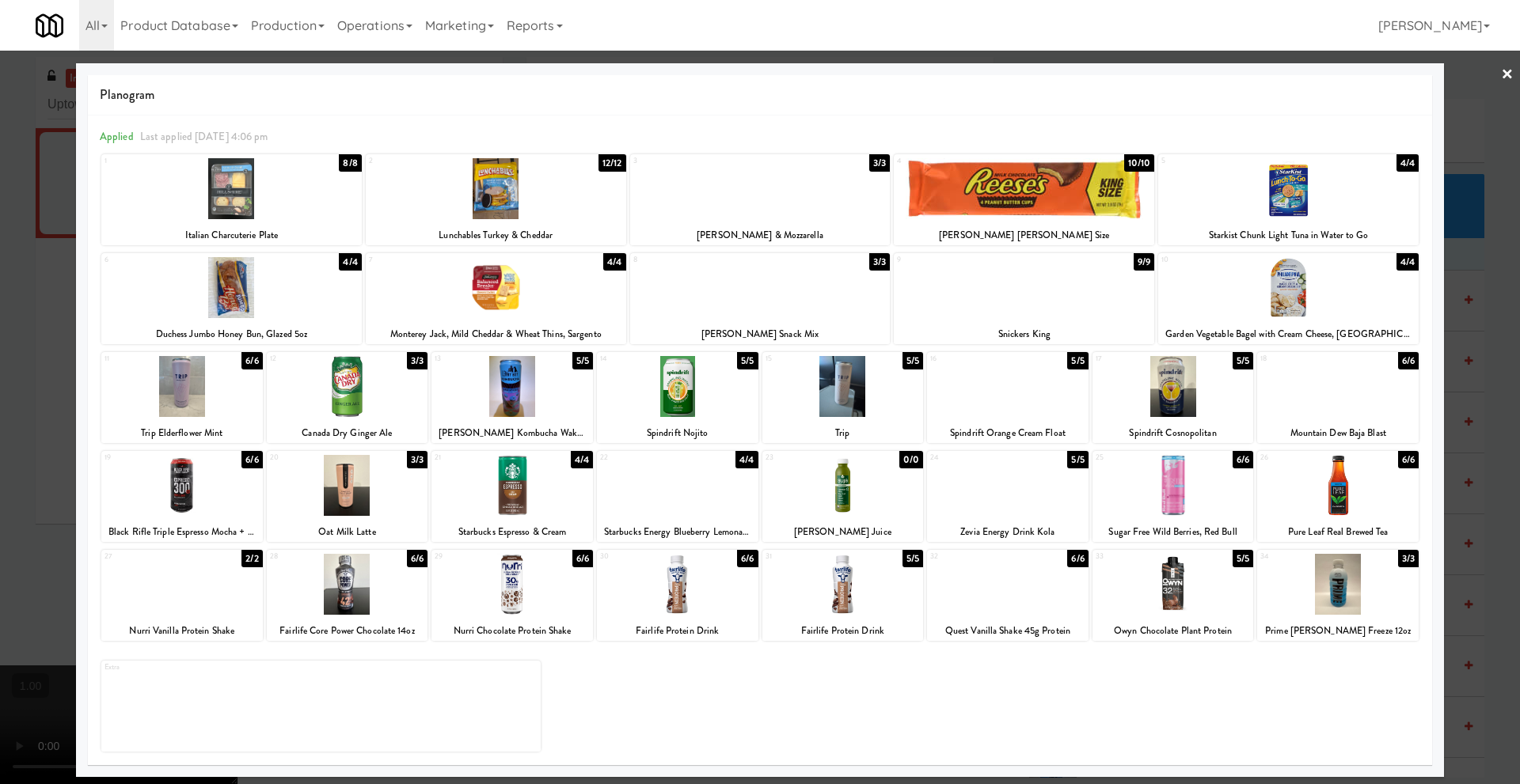
click at [1018, 302] on div at bounding box center [1024, 287] width 260 height 61
click at [1502, 75] on link "×" at bounding box center [1506, 75] width 12 height 49
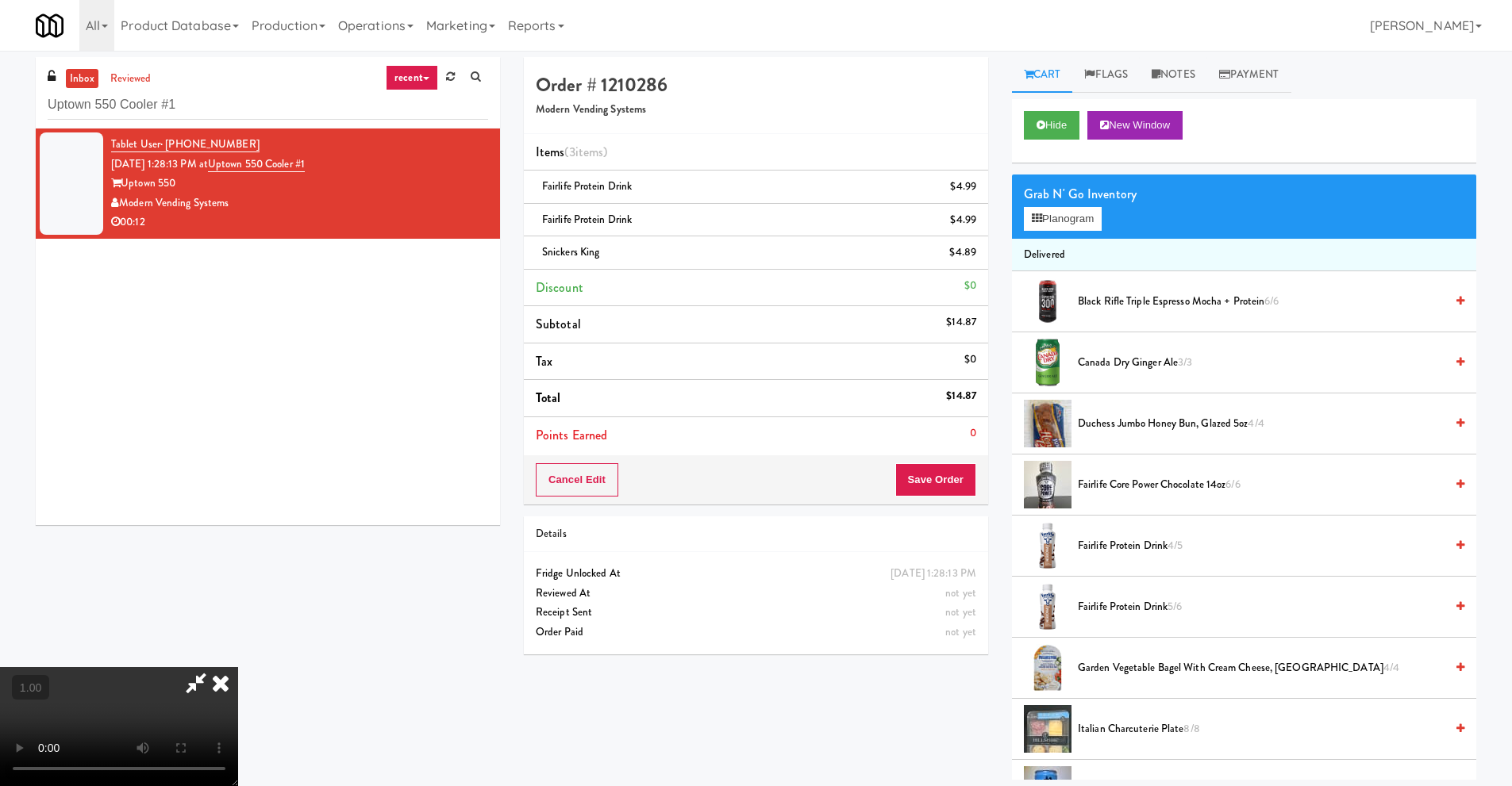
click at [238, 667] on video at bounding box center [119, 726] width 238 height 119
click at [1076, 225] on button "Planogram" at bounding box center [1062, 218] width 78 height 24
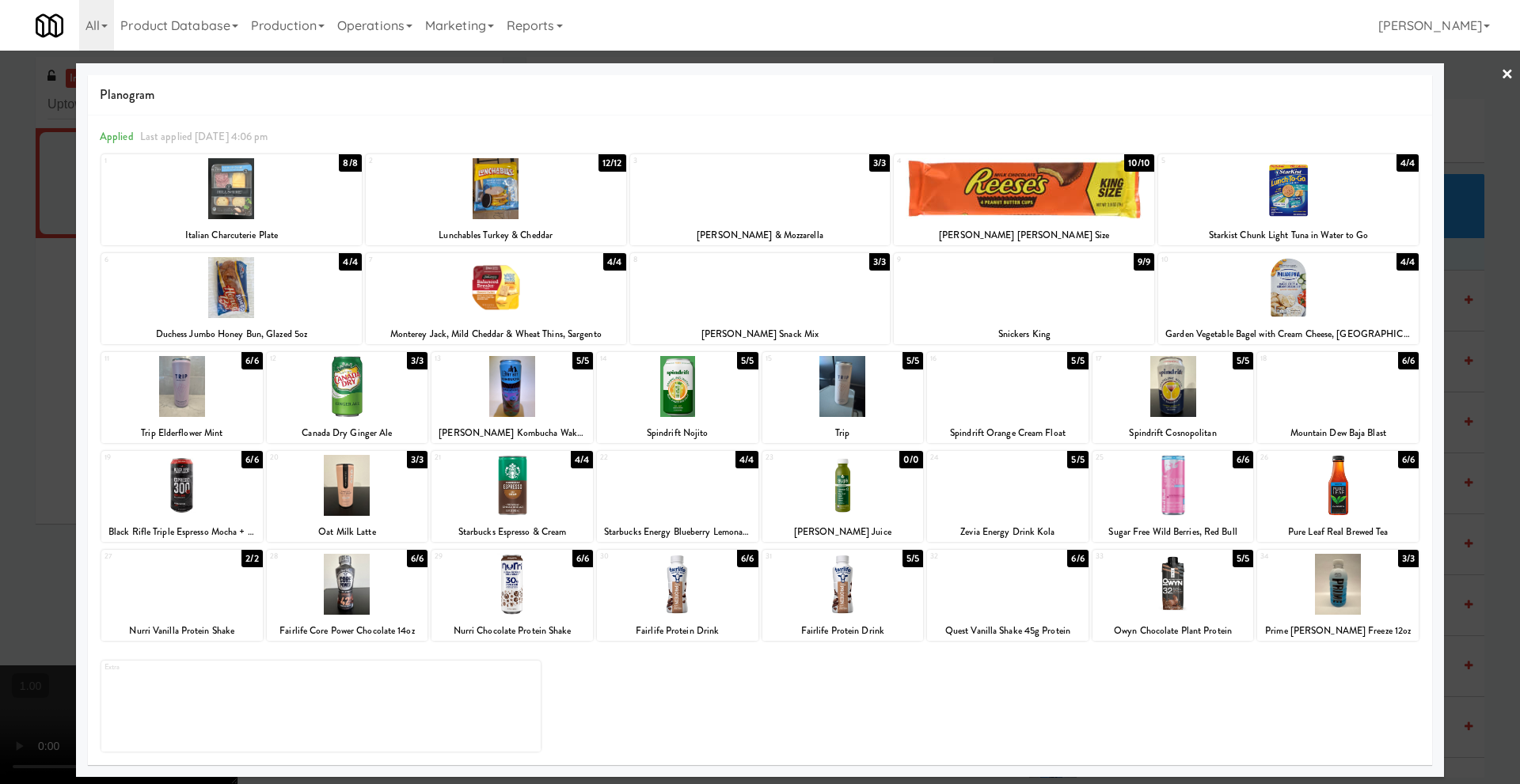
click at [1502, 78] on link "×" at bounding box center [1506, 75] width 12 height 49
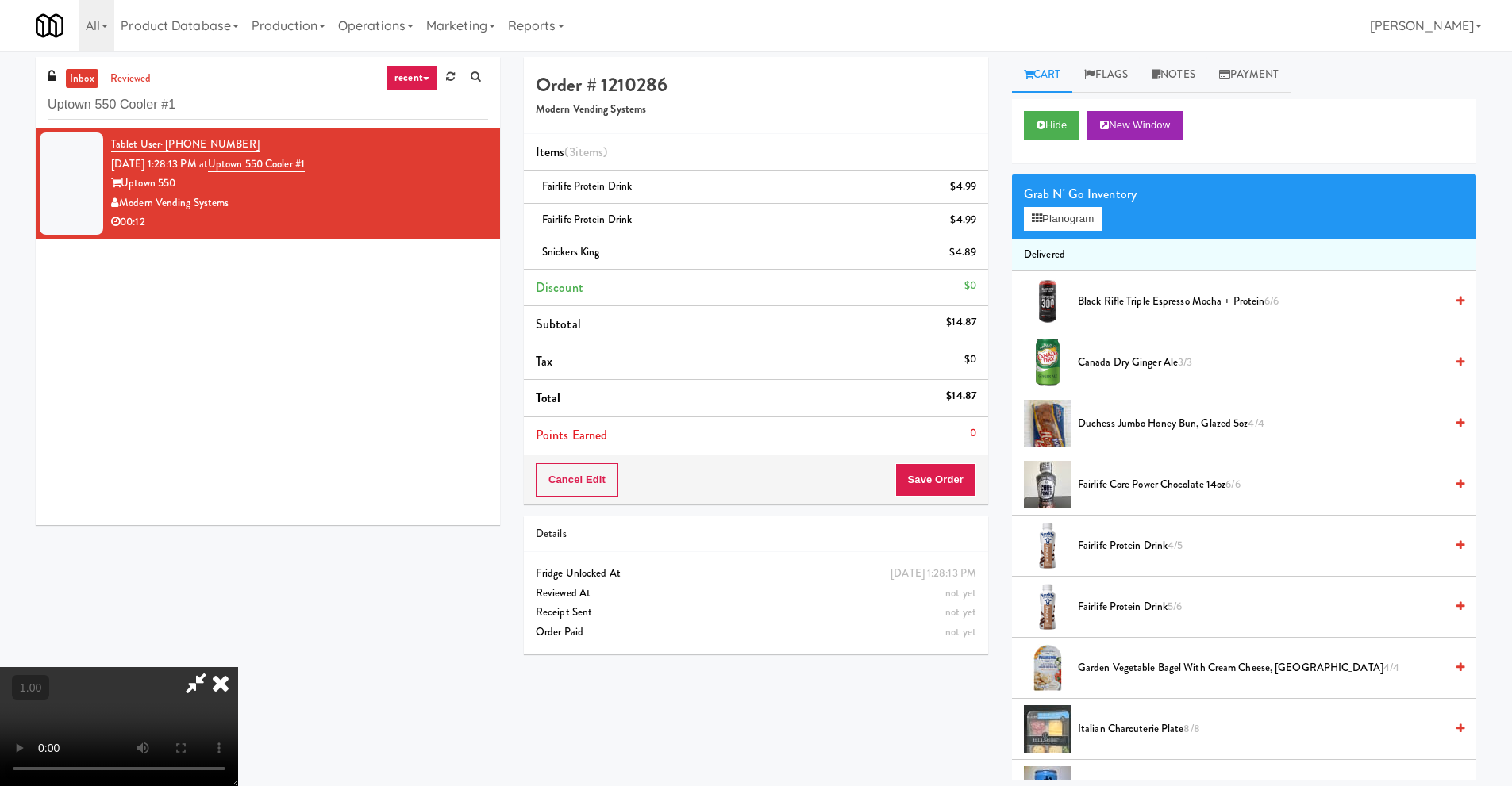
scroll to position [130, 0]
click at [238, 667] on video at bounding box center [119, 726] width 238 height 119
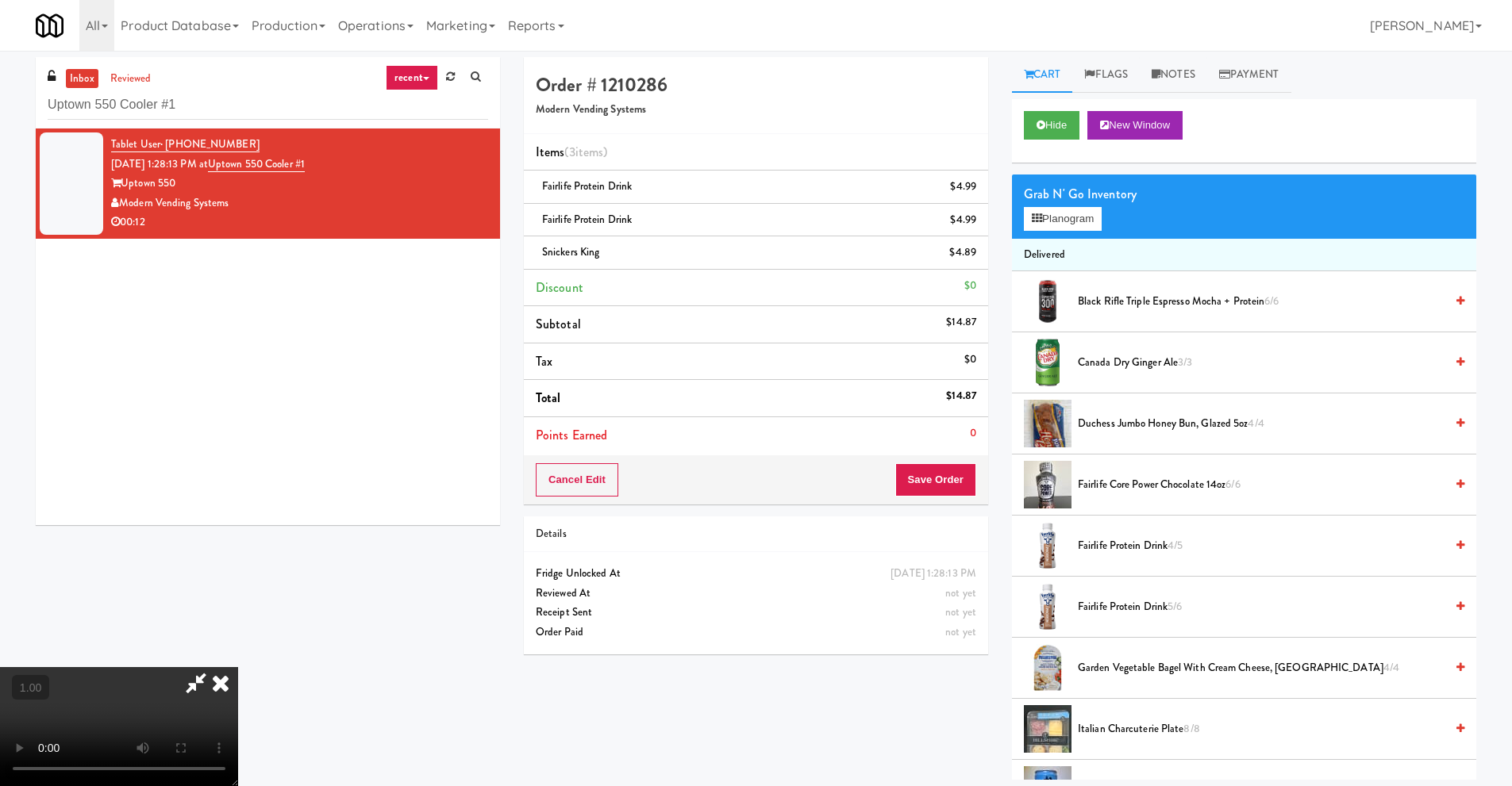
click at [238, 667] on video at bounding box center [119, 726] width 238 height 119
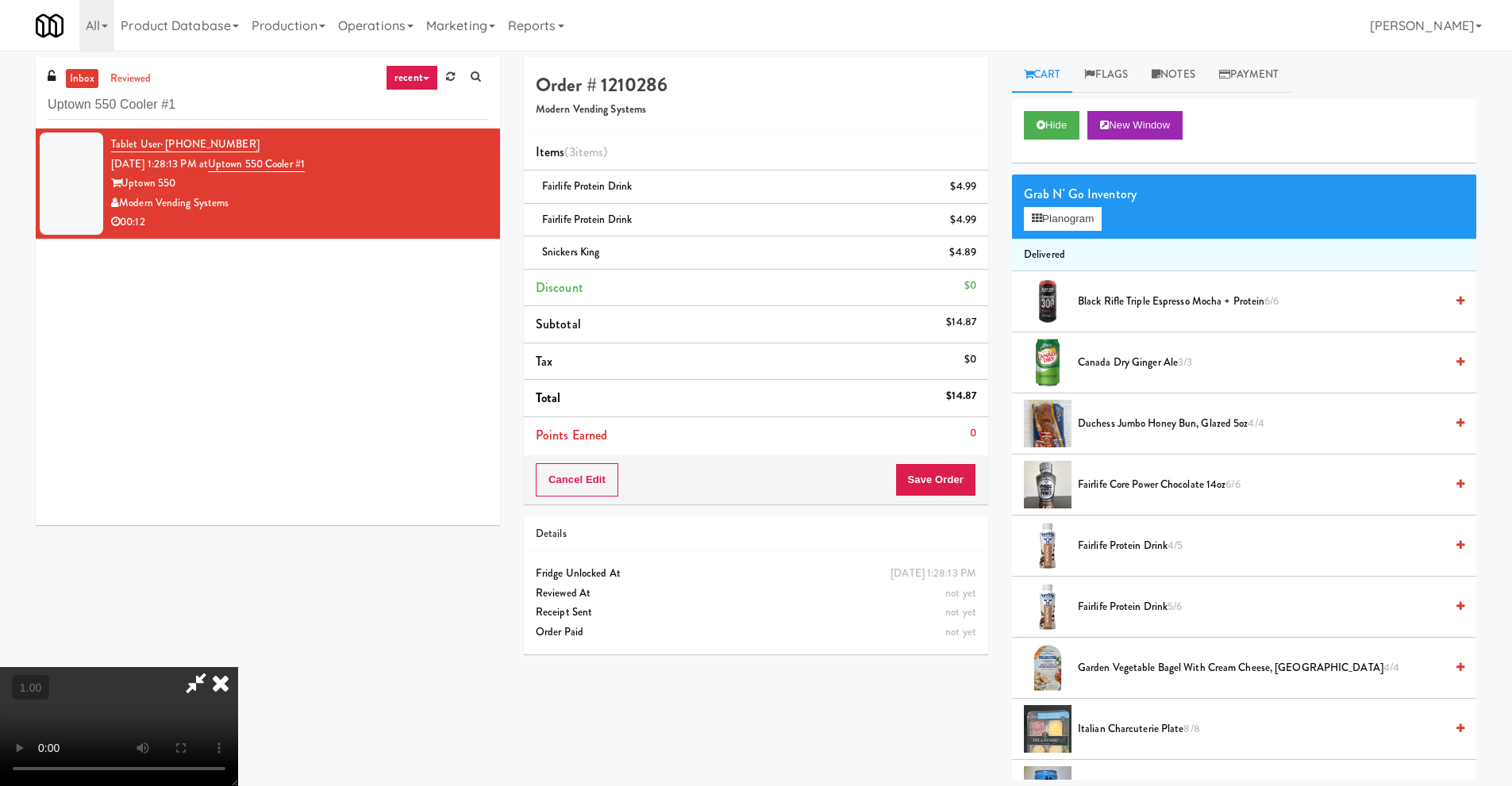
click at [238, 667] on video at bounding box center [119, 726] width 238 height 119
click at [1038, 218] on icon at bounding box center [1037, 218] width 11 height 11
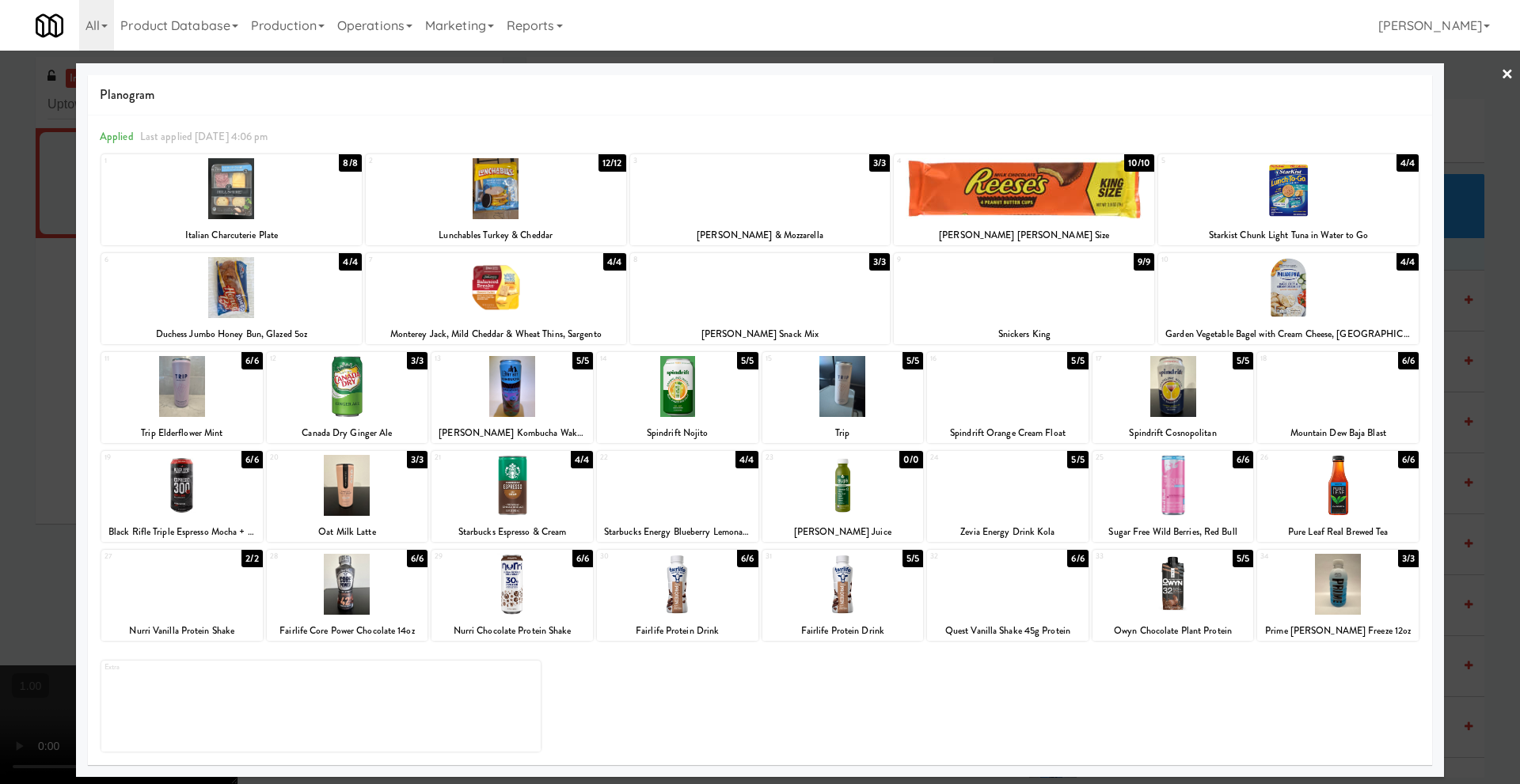
click at [246, 292] on div at bounding box center [232, 287] width 260 height 61
click at [1511, 74] on link "×" at bounding box center [1506, 75] width 12 height 49
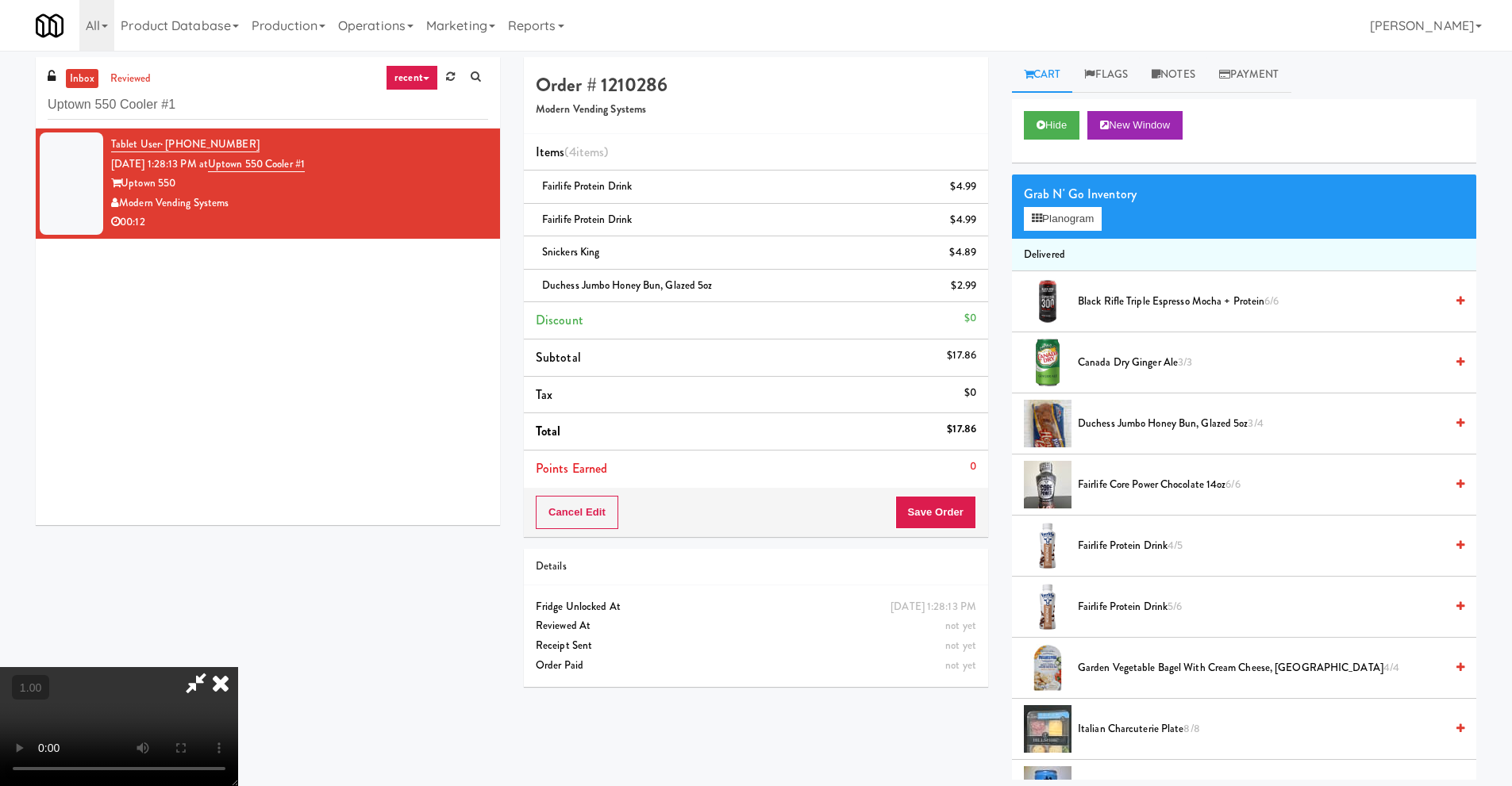
click at [238, 667] on video at bounding box center [119, 726] width 238 height 119
click at [238, 667] on icon at bounding box center [221, 683] width 35 height 32
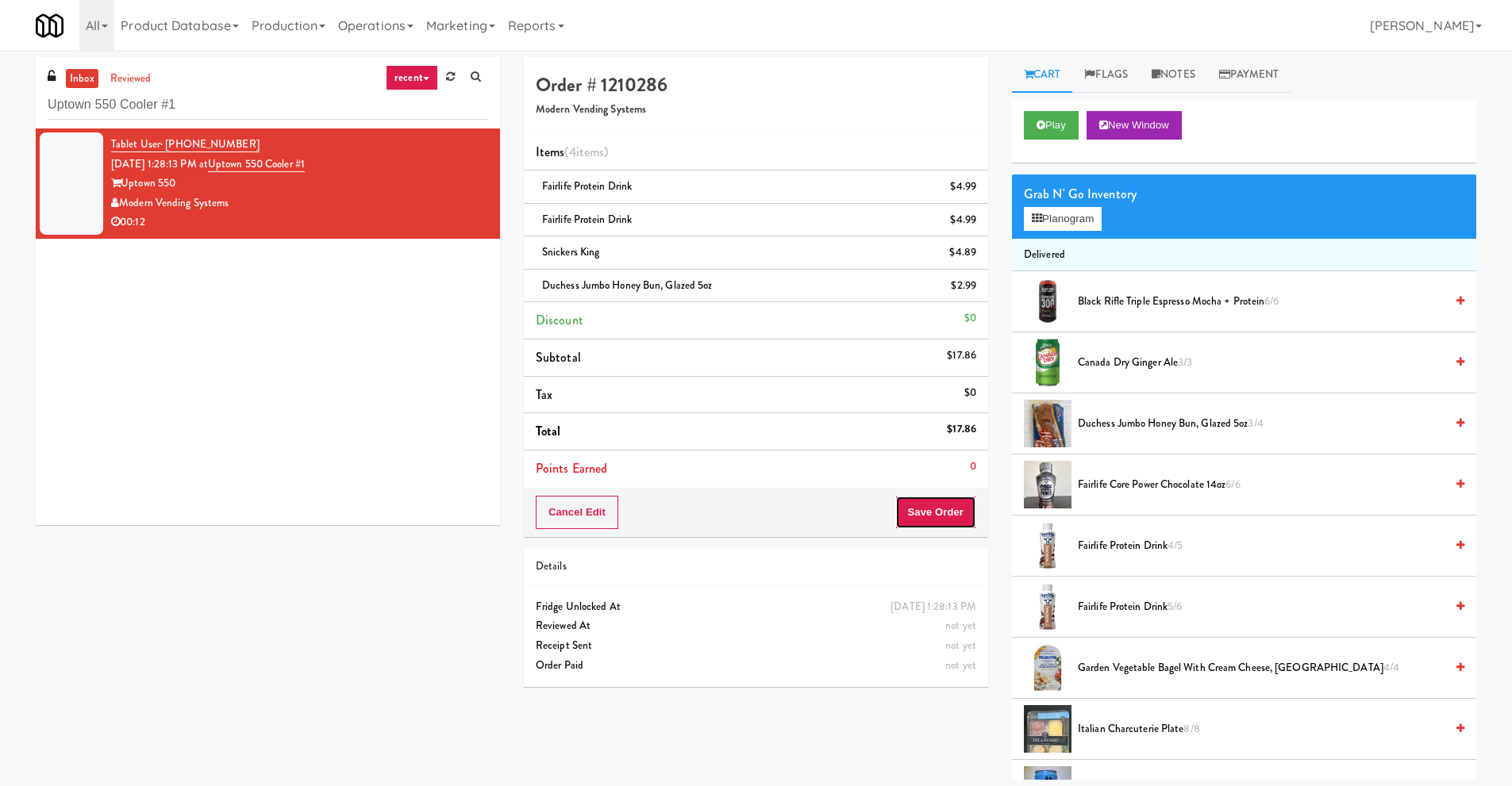
click at [942, 519] on button "Save Order" at bounding box center [936, 512] width 81 height 34
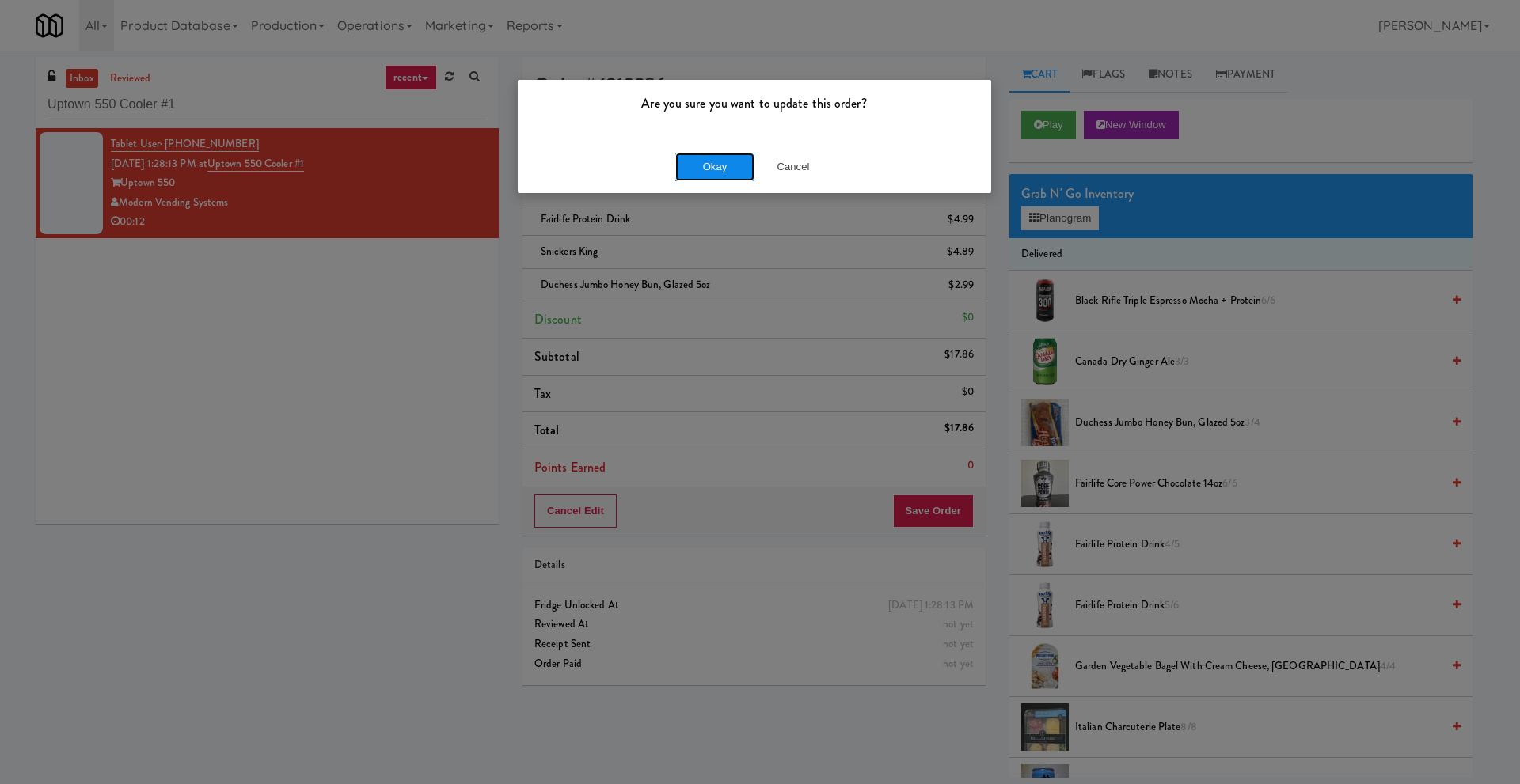
click at [700, 173] on button "Okay" at bounding box center [715, 167] width 79 height 29
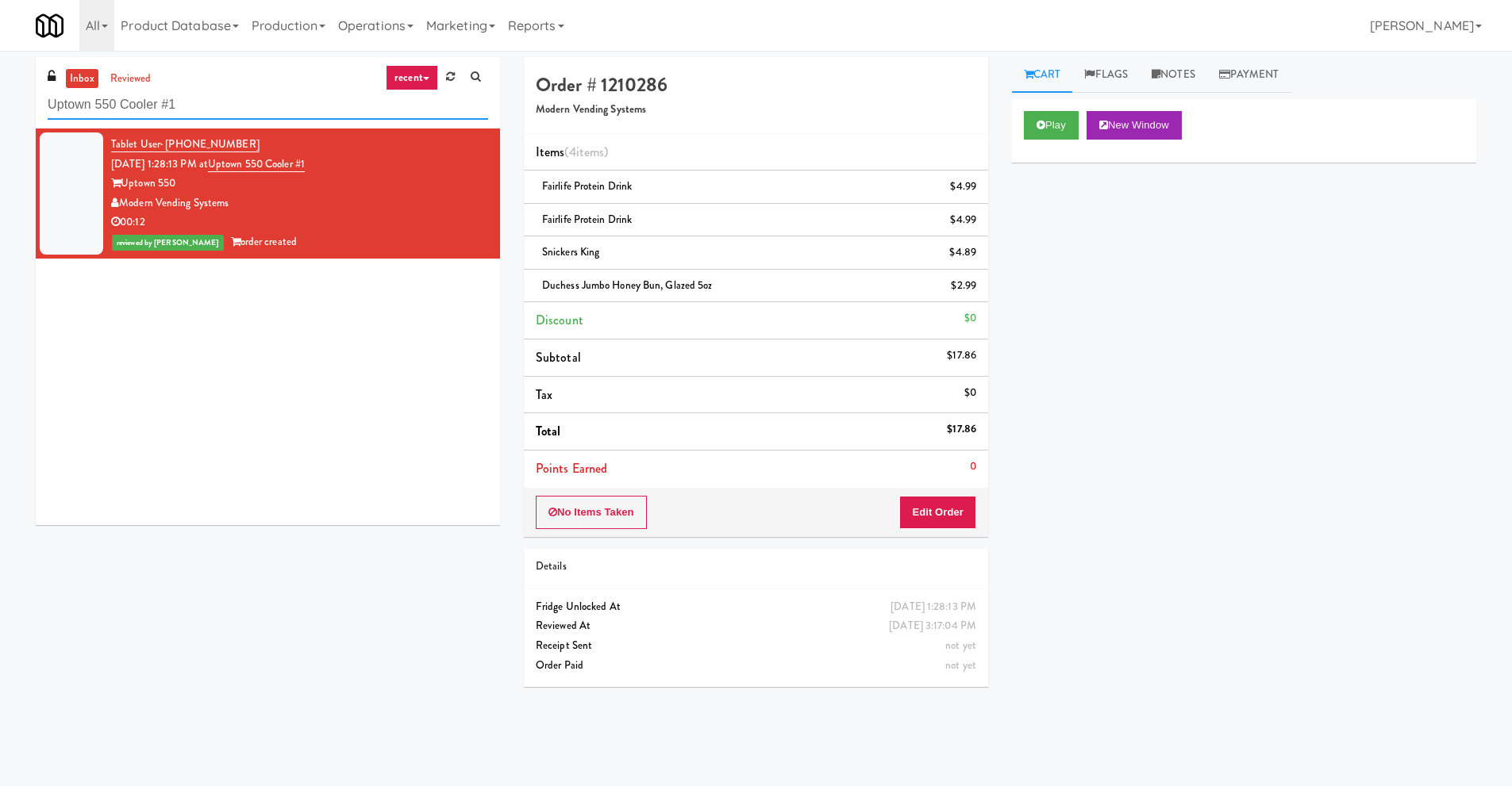
drag, startPoint x: 177, startPoint y: 99, endPoint x: 0, endPoint y: 108, distance: 177.2
click at [0, 108] on div "inbox reviewed recent all unclear take inventory issue suspicious failed recent…" at bounding box center [756, 378] width 1512 height 642
paste input "315 Front St - Pantry"
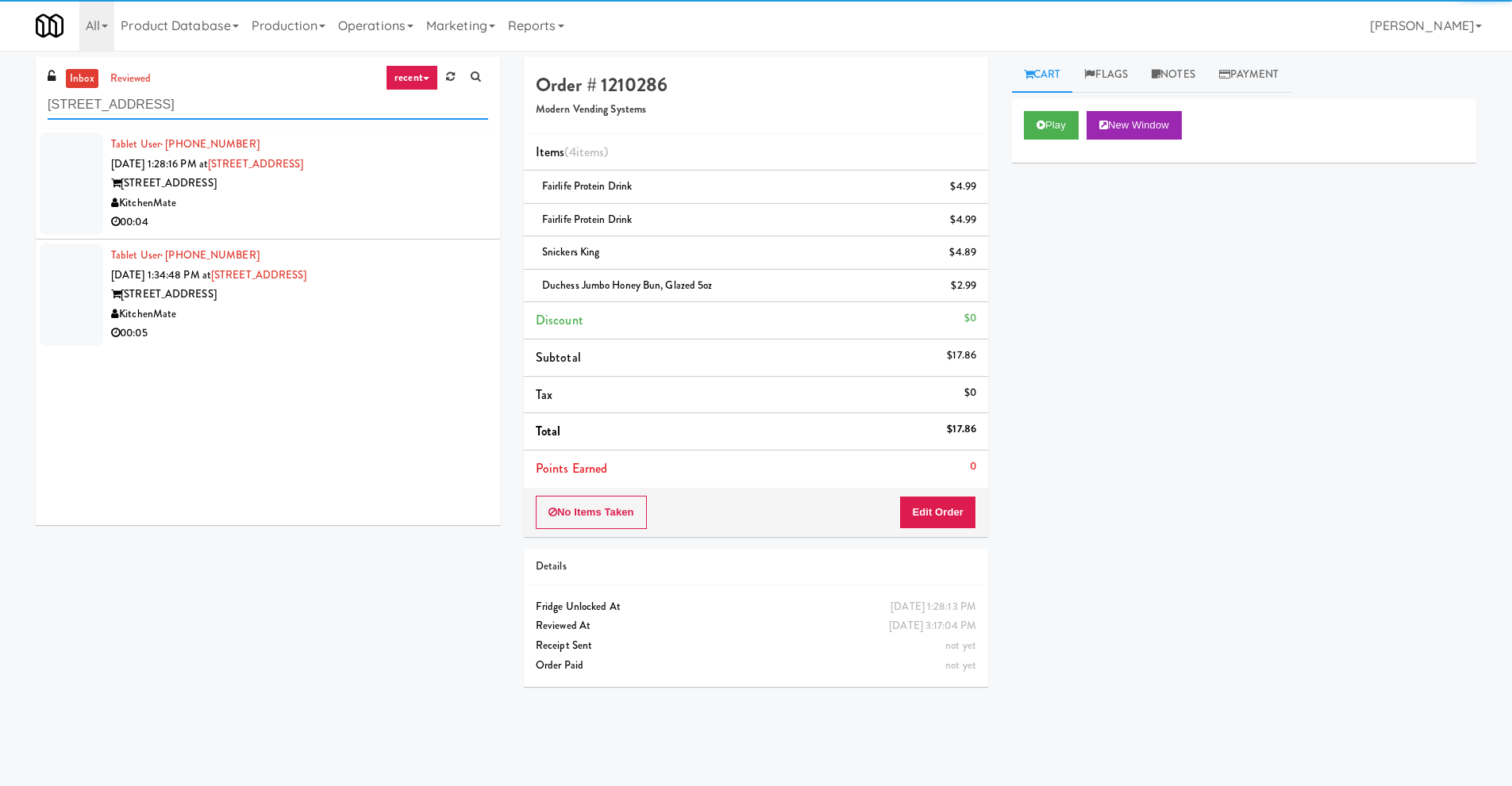
type input "315 Front St - Pantry"
click at [306, 208] on div "KitchenMate" at bounding box center [299, 203] width 377 height 20
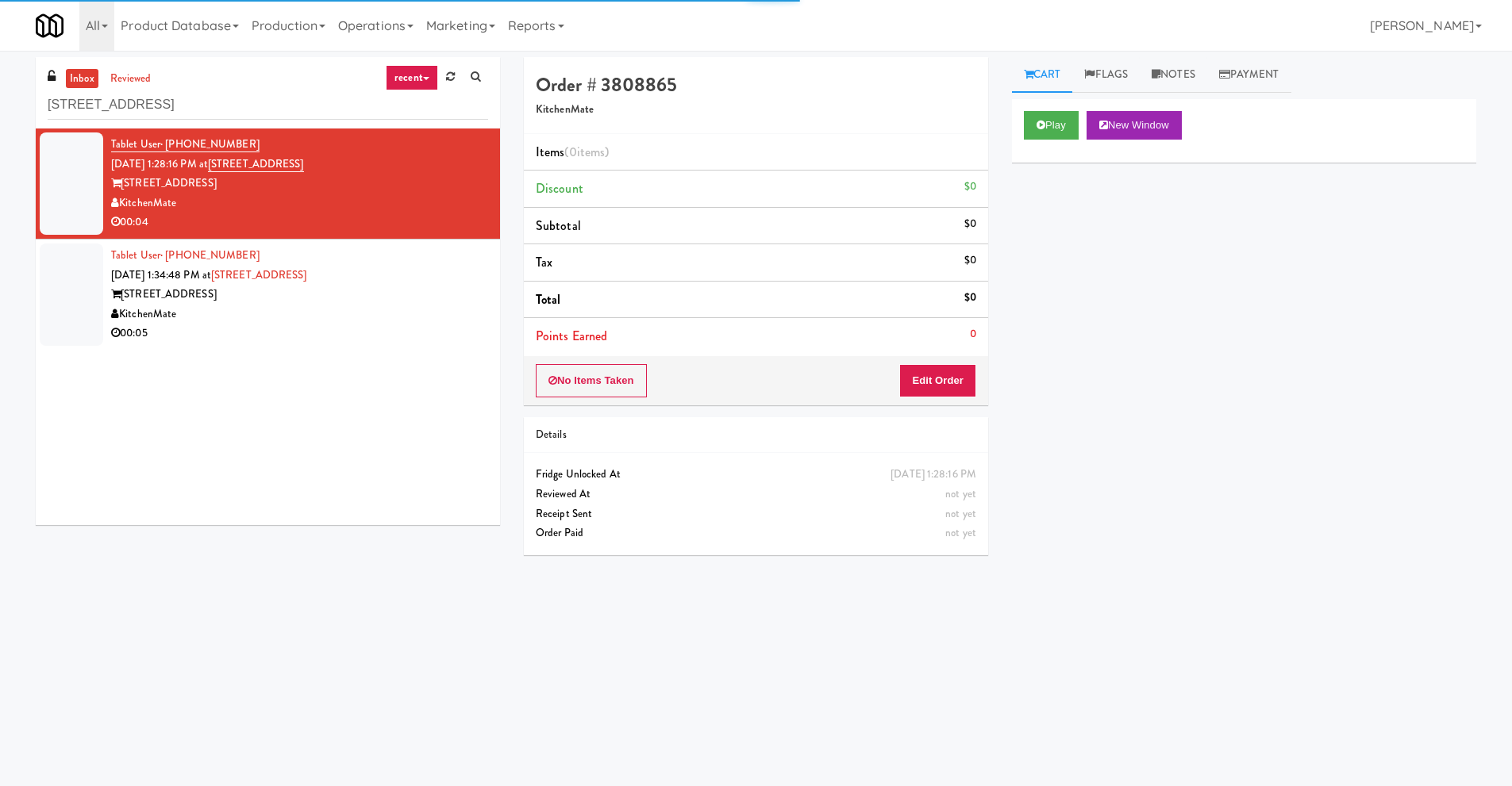
click at [288, 324] on div "00:05" at bounding box center [299, 334] width 377 height 20
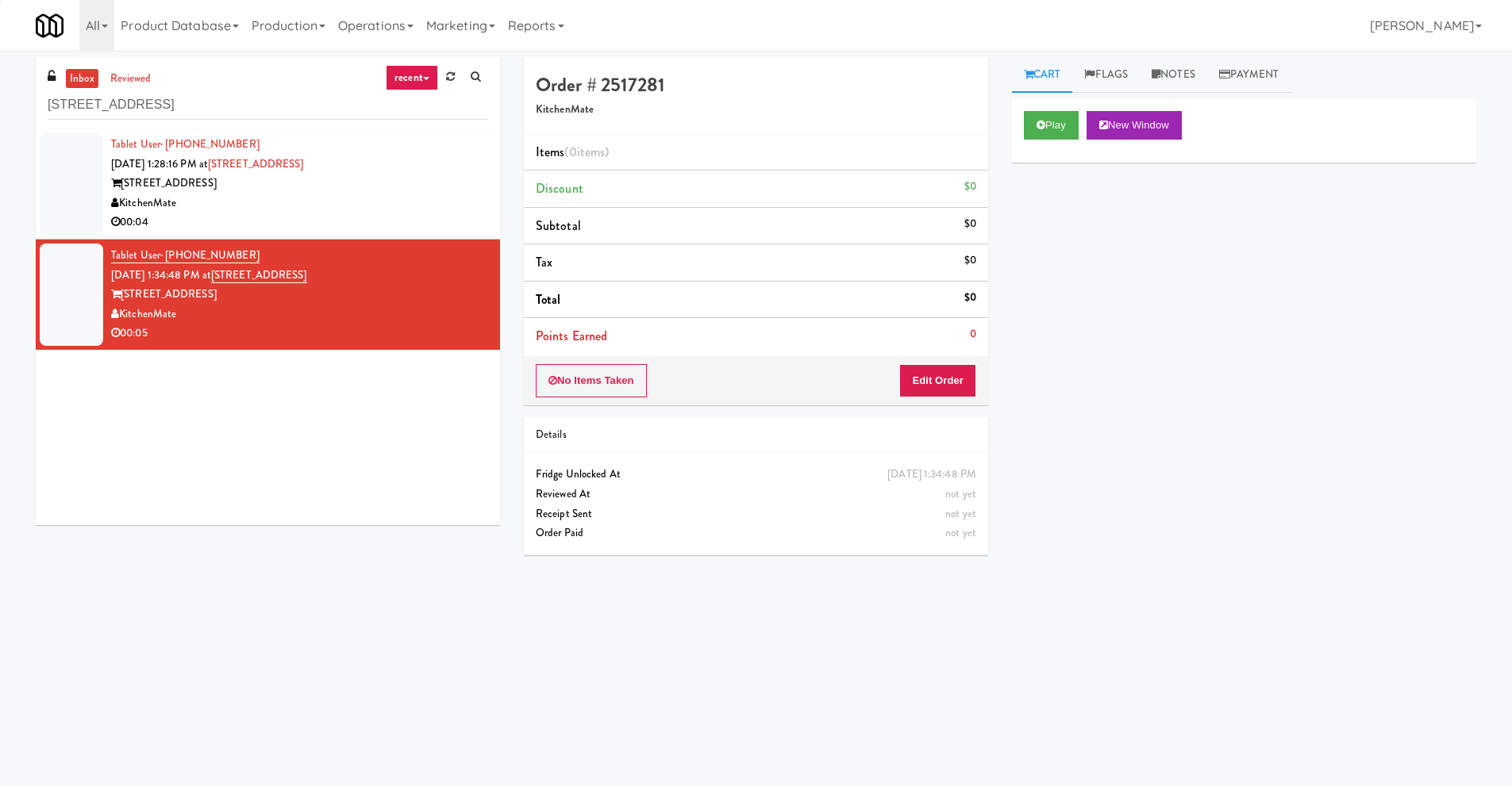
click at [364, 199] on div "KitchenMate" at bounding box center [299, 203] width 377 height 20
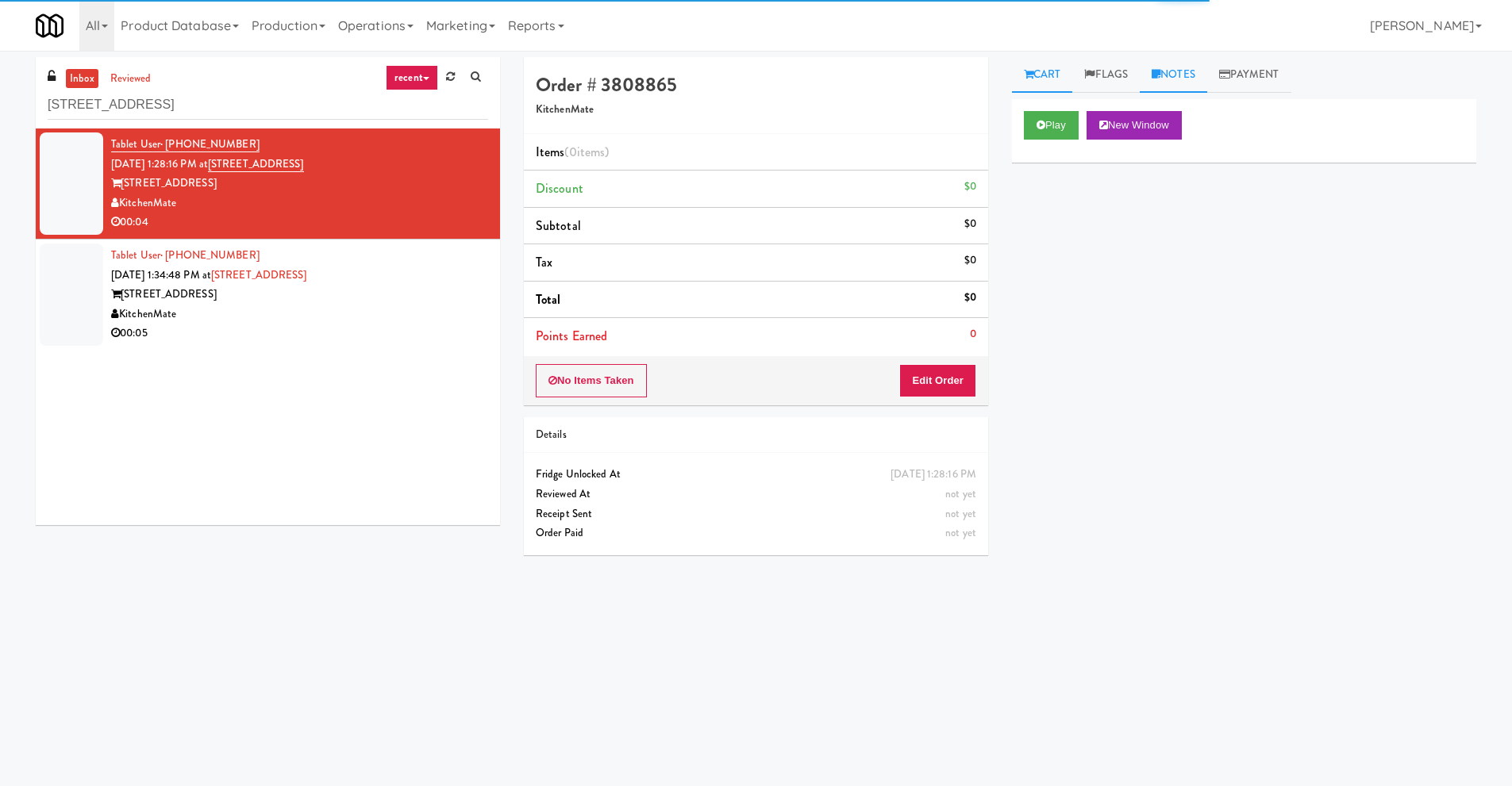
click at [1191, 74] on link "Notes" at bounding box center [1174, 75] width 67 height 36
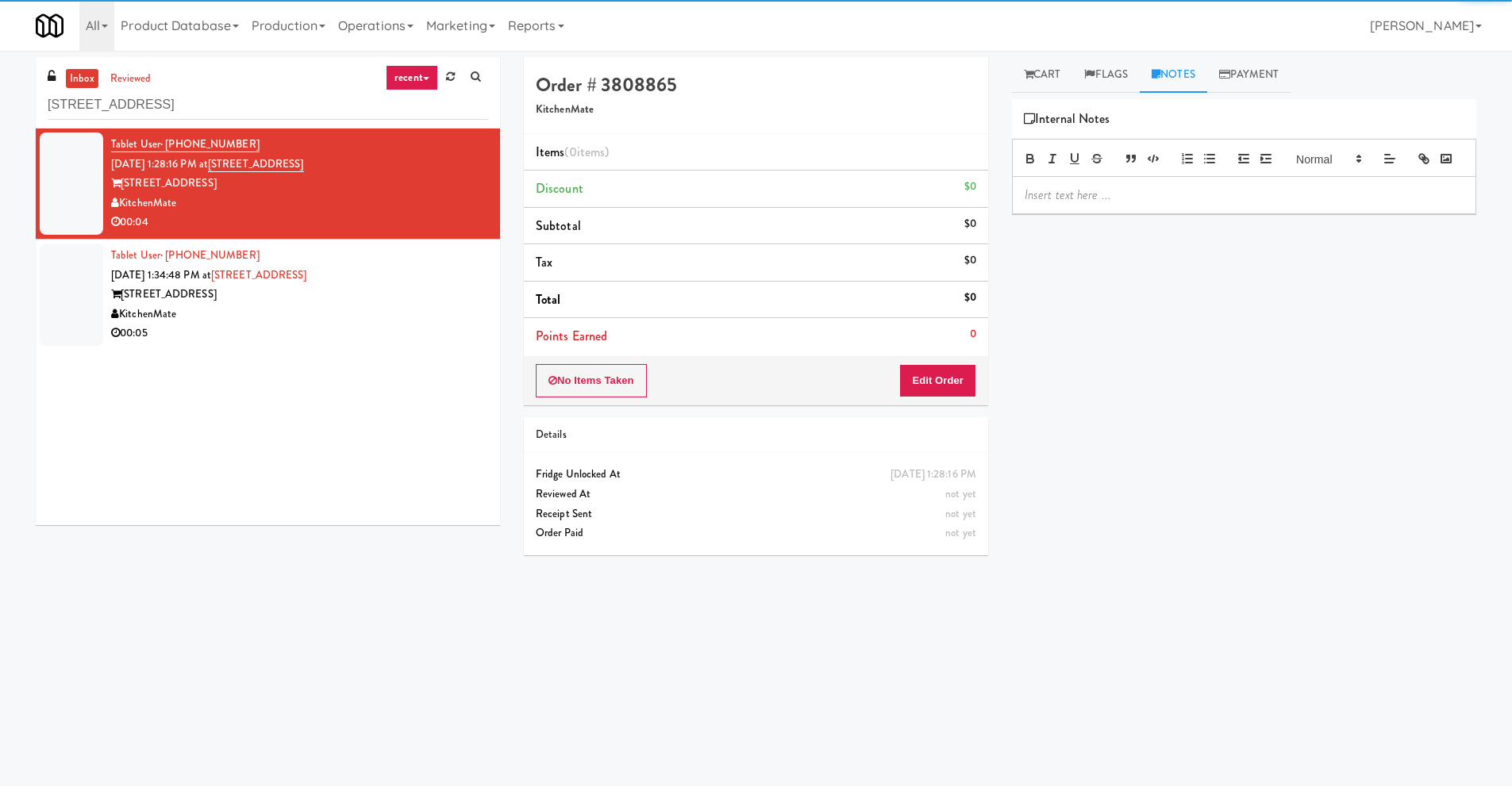
click at [1061, 204] on p at bounding box center [1244, 194] width 439 height 17
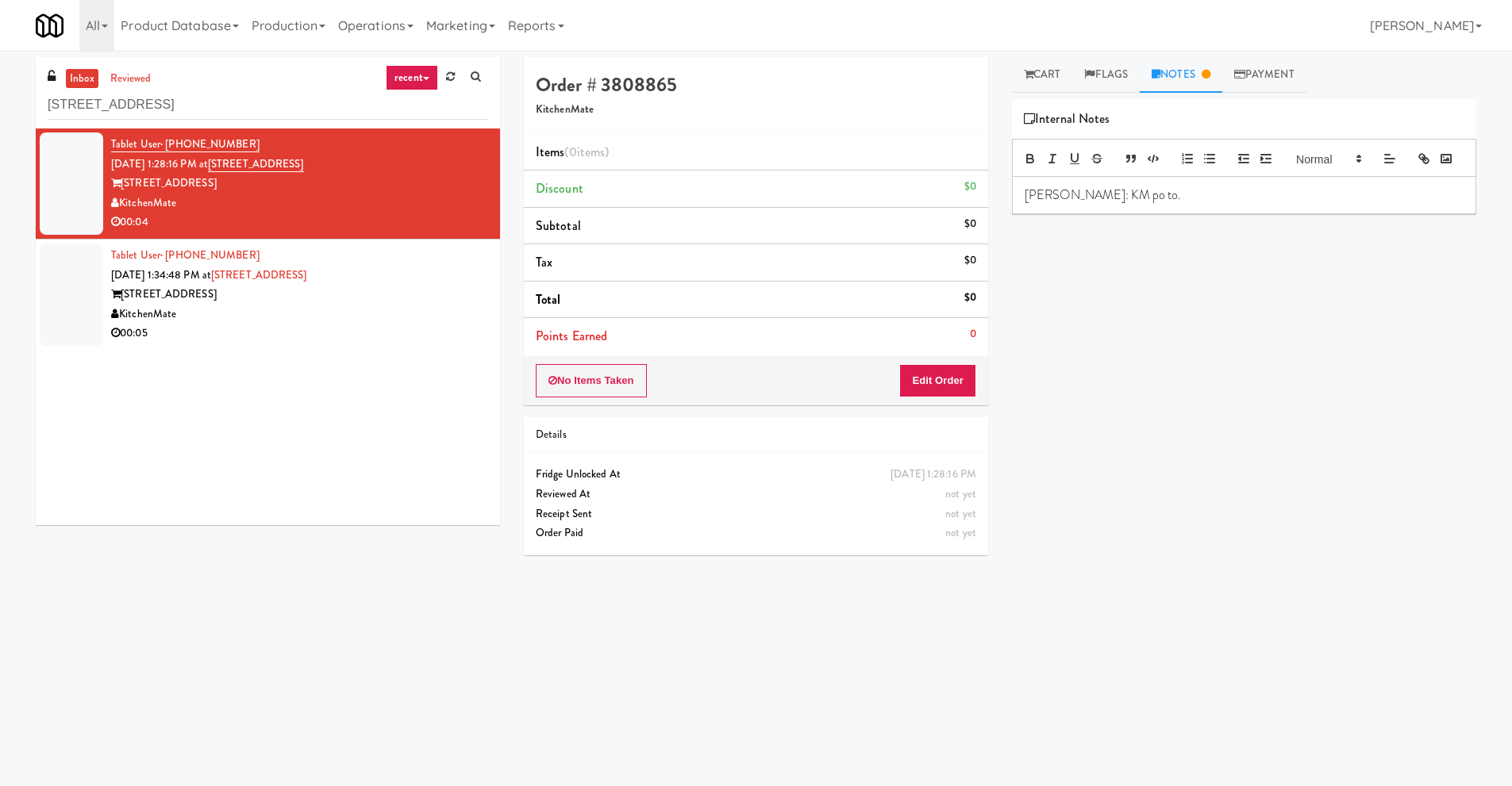
click at [237, 455] on div "Tablet User · (416) 575-4555 Sep 22, 2025 1:28:16 PM at 315 Front St - Pantry 3…" at bounding box center [268, 327] width 465 height 396
click at [307, 325] on div "00:05" at bounding box center [299, 334] width 377 height 20
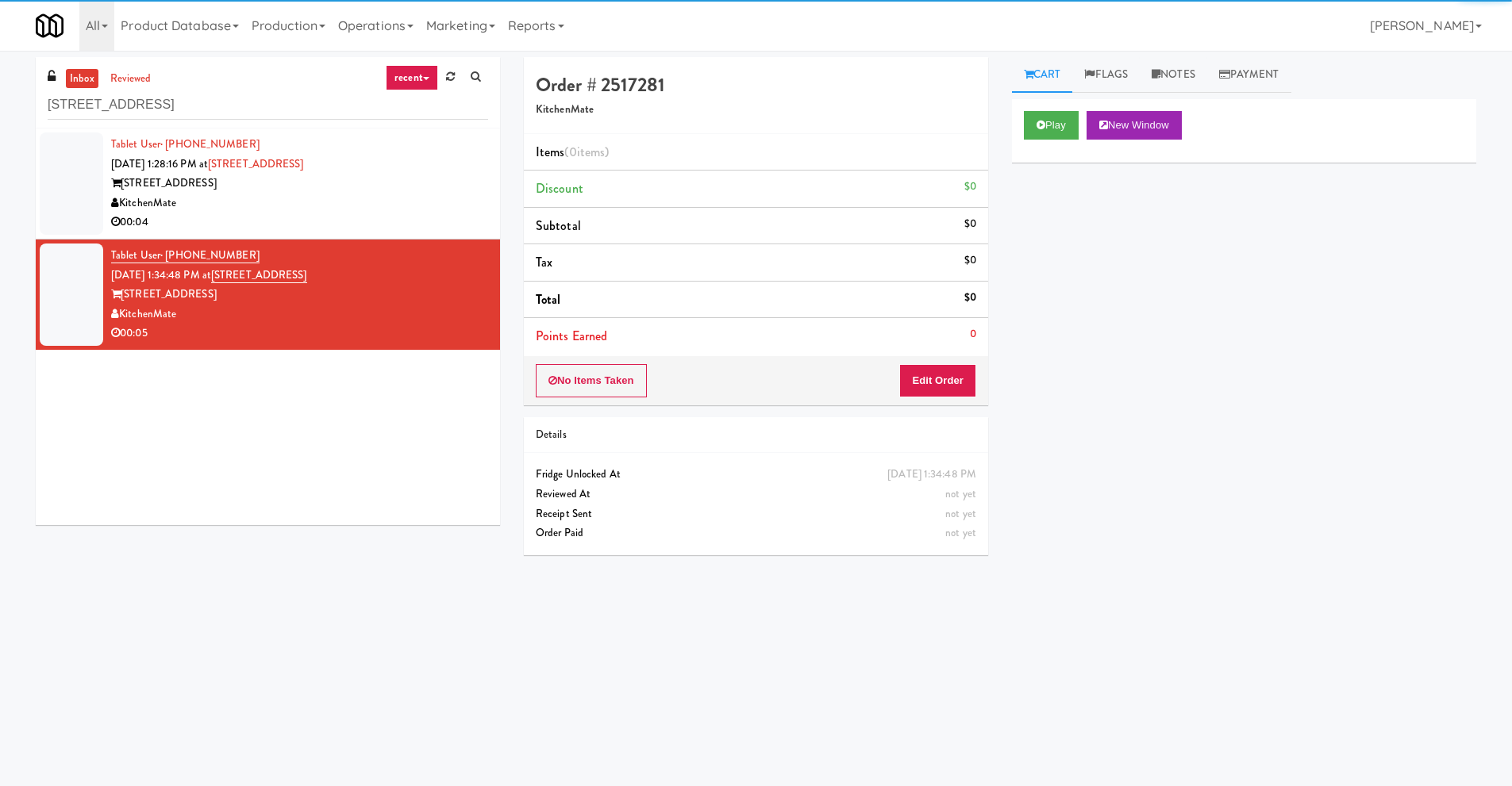
click at [412, 165] on div "Tablet User · (416) 575-4555 Sep 22, 2025 1:28:16 PM at 315 Front St - Pantry 3…" at bounding box center [299, 183] width 377 height 98
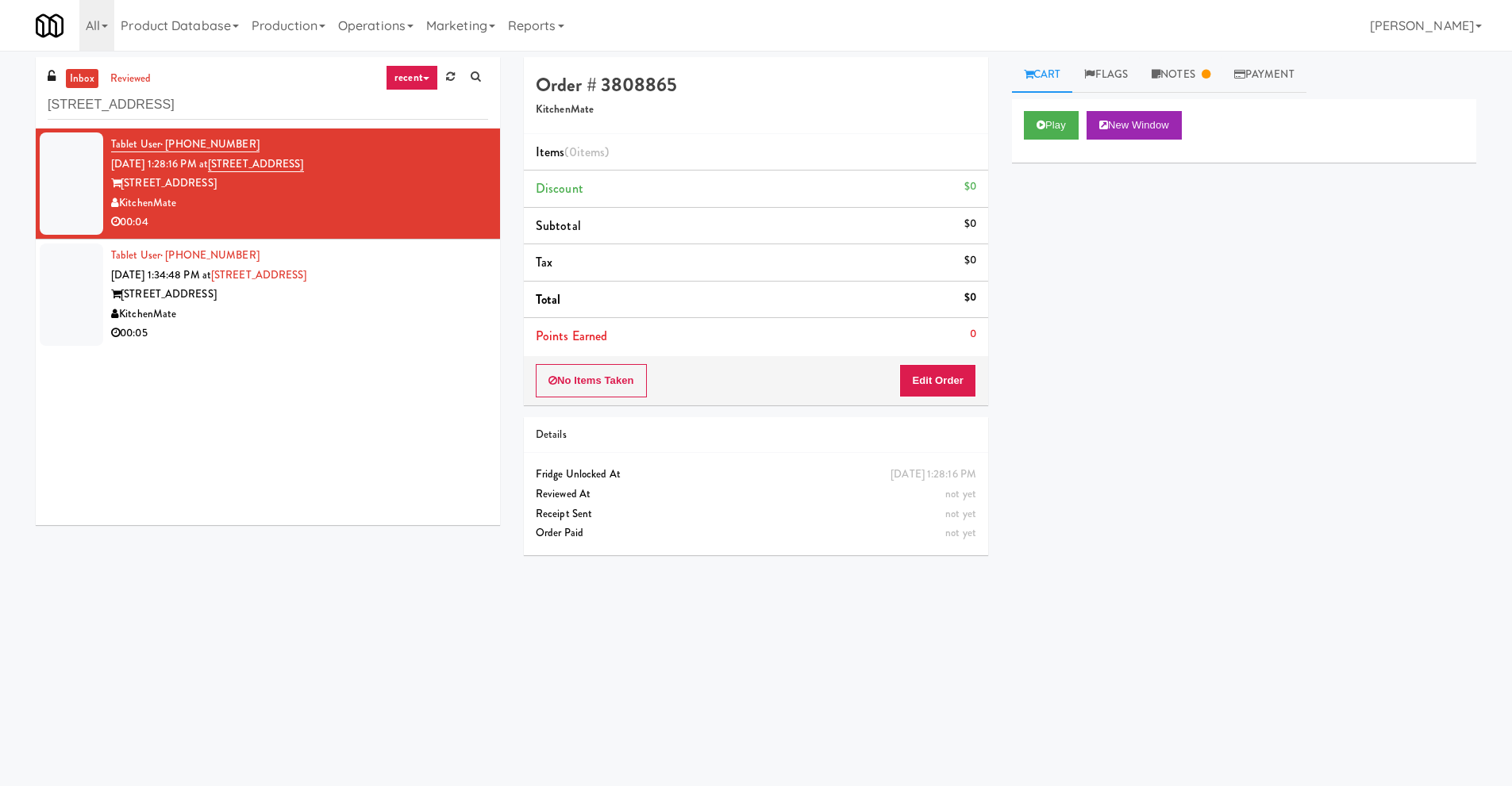
click at [366, 321] on div "KitchenMate" at bounding box center [299, 314] width 377 height 20
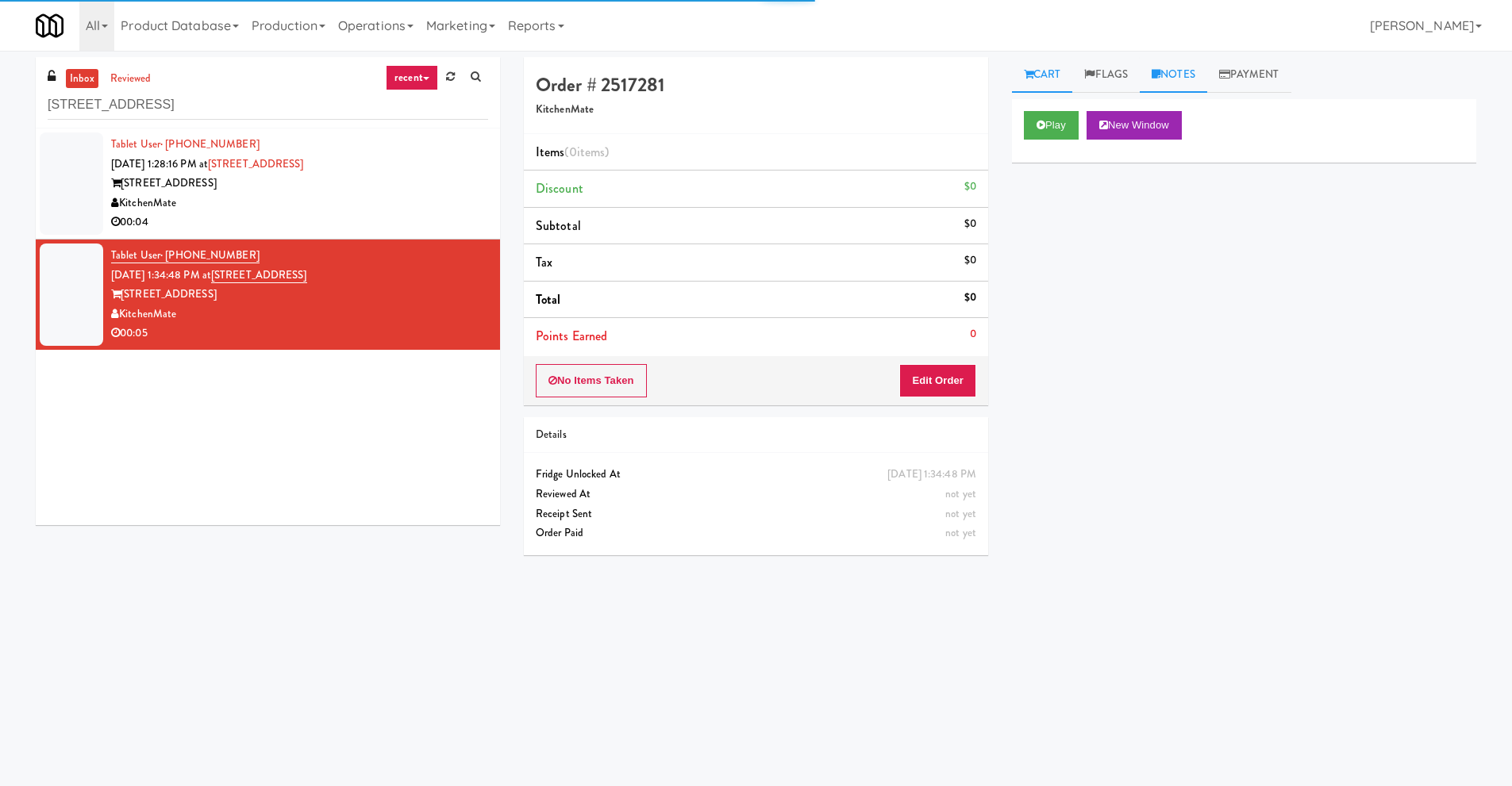
click at [1171, 71] on link "Notes" at bounding box center [1174, 75] width 67 height 36
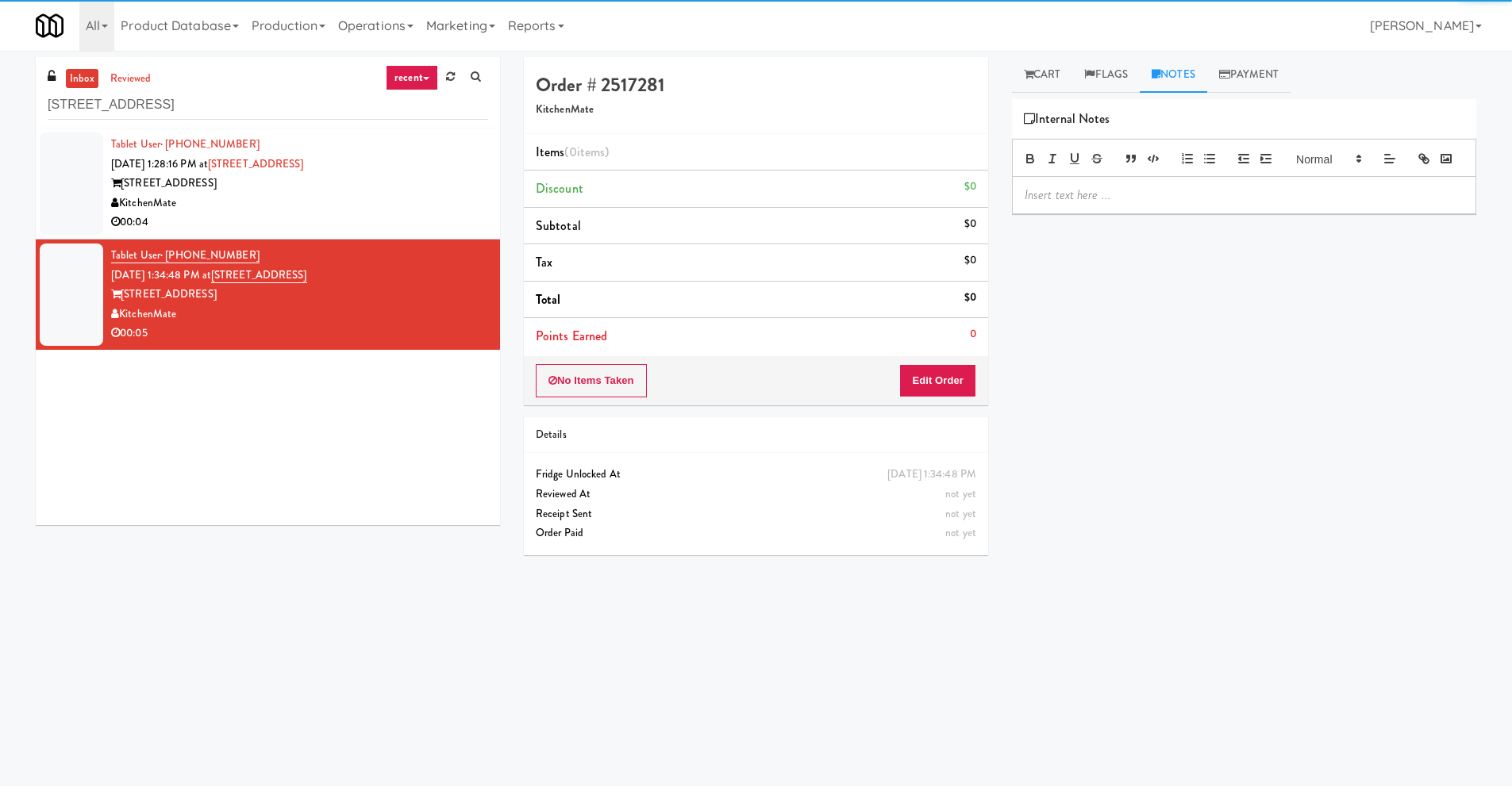
click at [1093, 204] on p at bounding box center [1244, 194] width 439 height 17
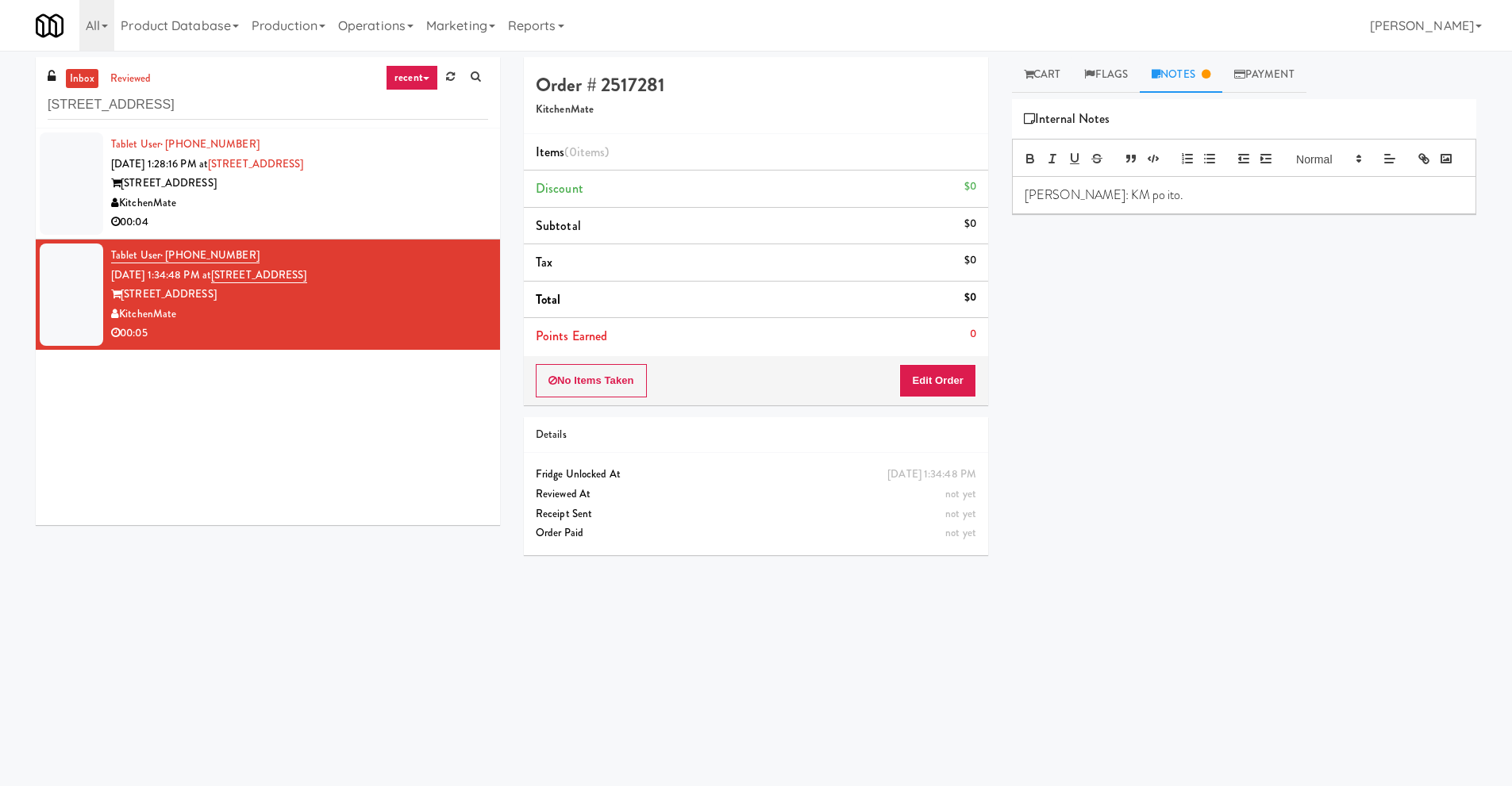
click at [1250, 365] on div "Play New Window Primary Flag Clear Flag if unable to determine what was taken o…" at bounding box center [1244, 396] width 465 height 595
drag, startPoint x: 190, startPoint y: 107, endPoint x: 0, endPoint y: 77, distance: 192.4
click at [0, 77] on div "inbox reviewed recent all unclear take inventory issue suspicious failed recent…" at bounding box center [756, 376] width 1512 height 637
paste input "Sage - Left -Fridge"
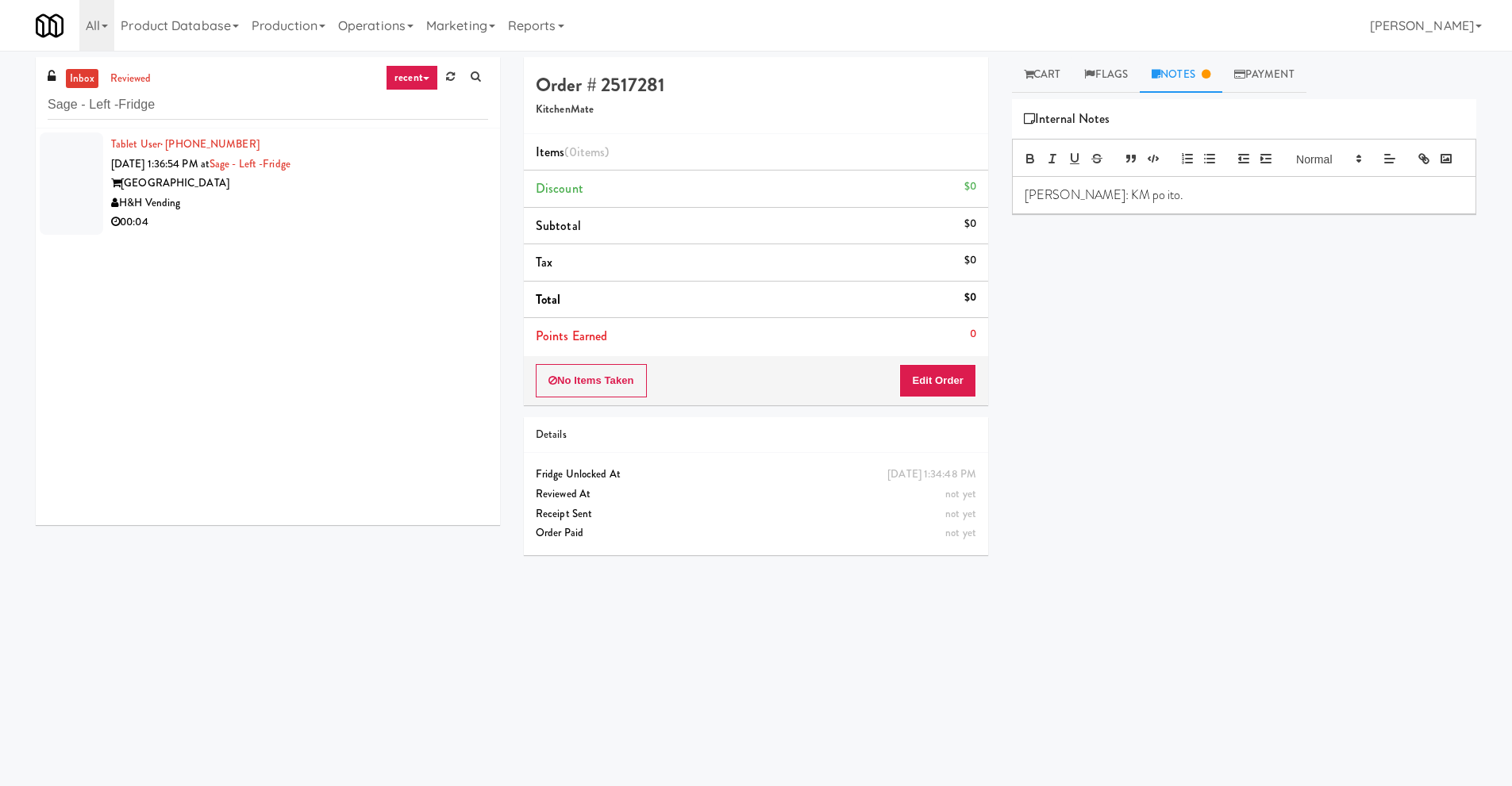
click at [225, 208] on div "H&H Vending" at bounding box center [299, 203] width 377 height 20
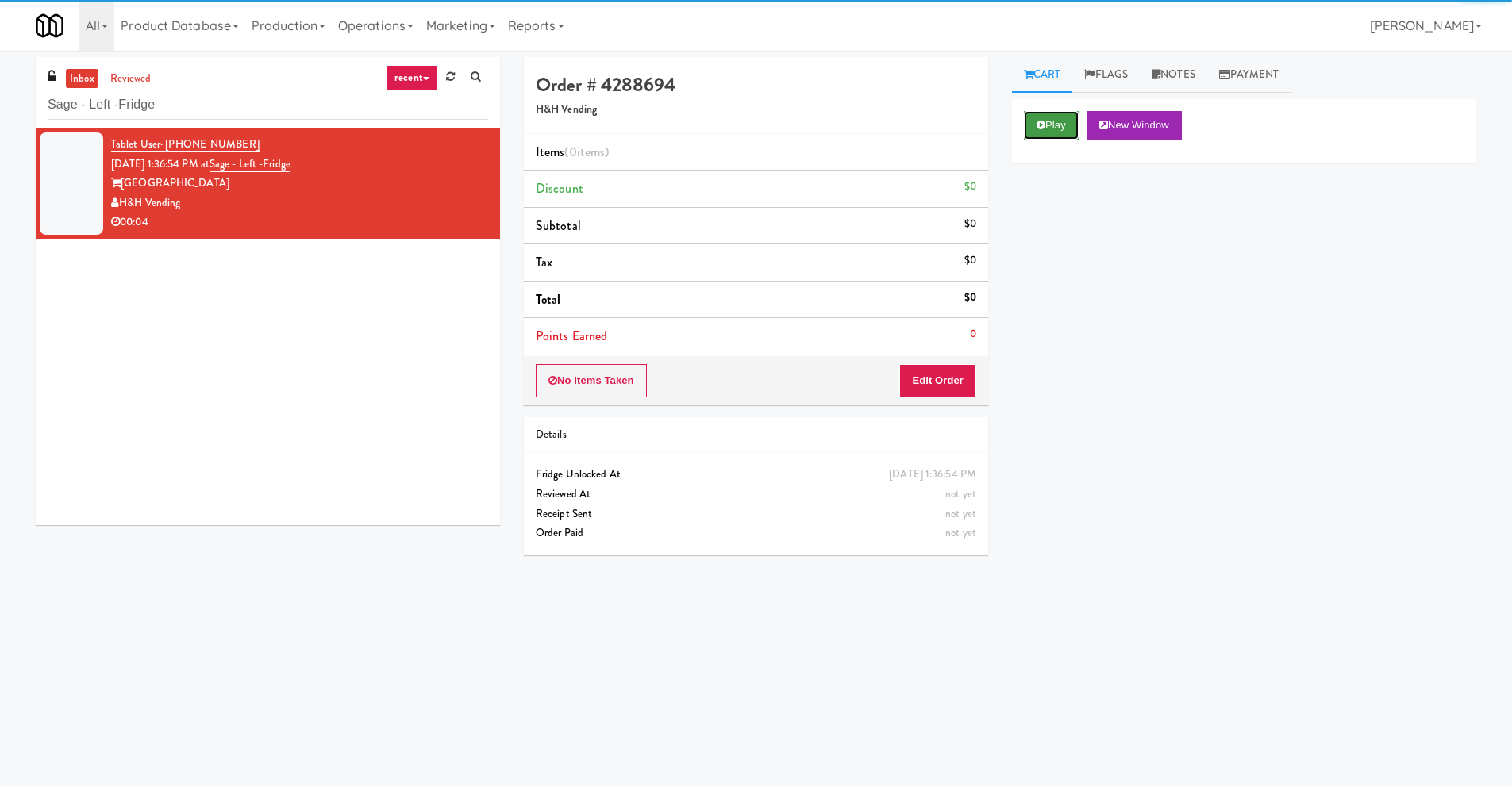
click at [1059, 128] on button "Play" at bounding box center [1051, 125] width 55 height 29
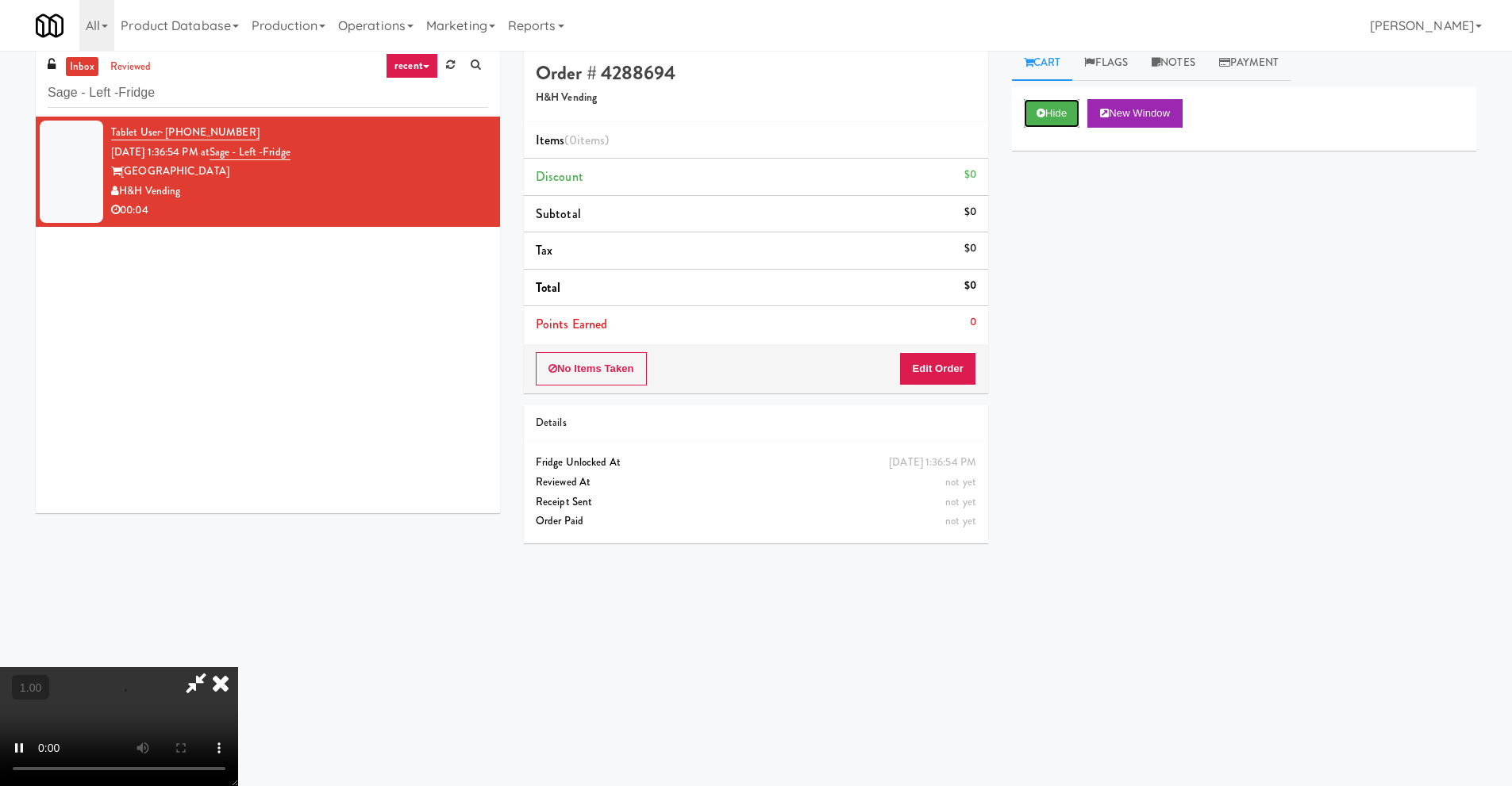
scroll to position [51, 0]
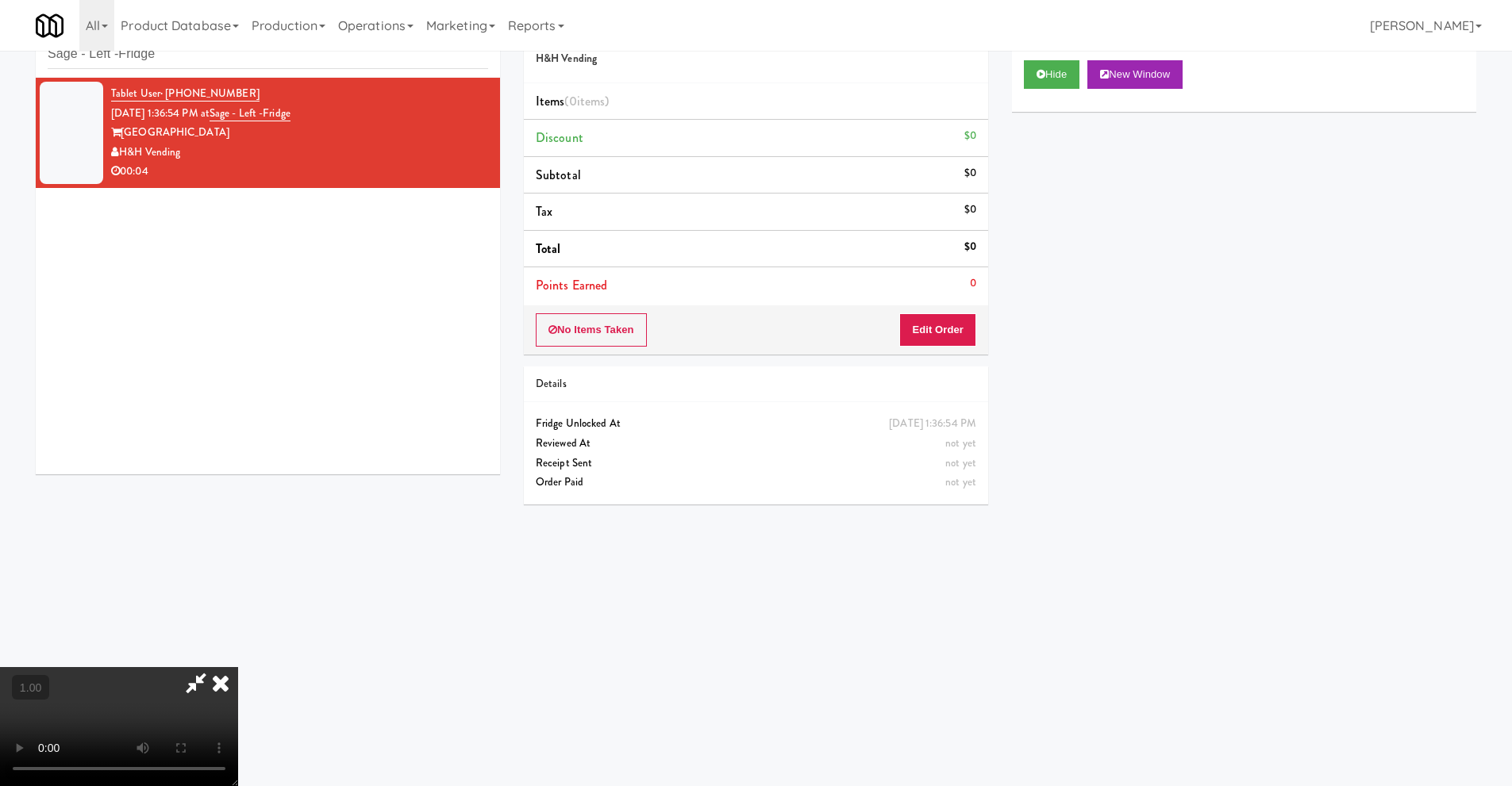
click at [238, 667] on video at bounding box center [119, 726] width 238 height 119
click at [942, 332] on button "Edit Order" at bounding box center [938, 330] width 77 height 34
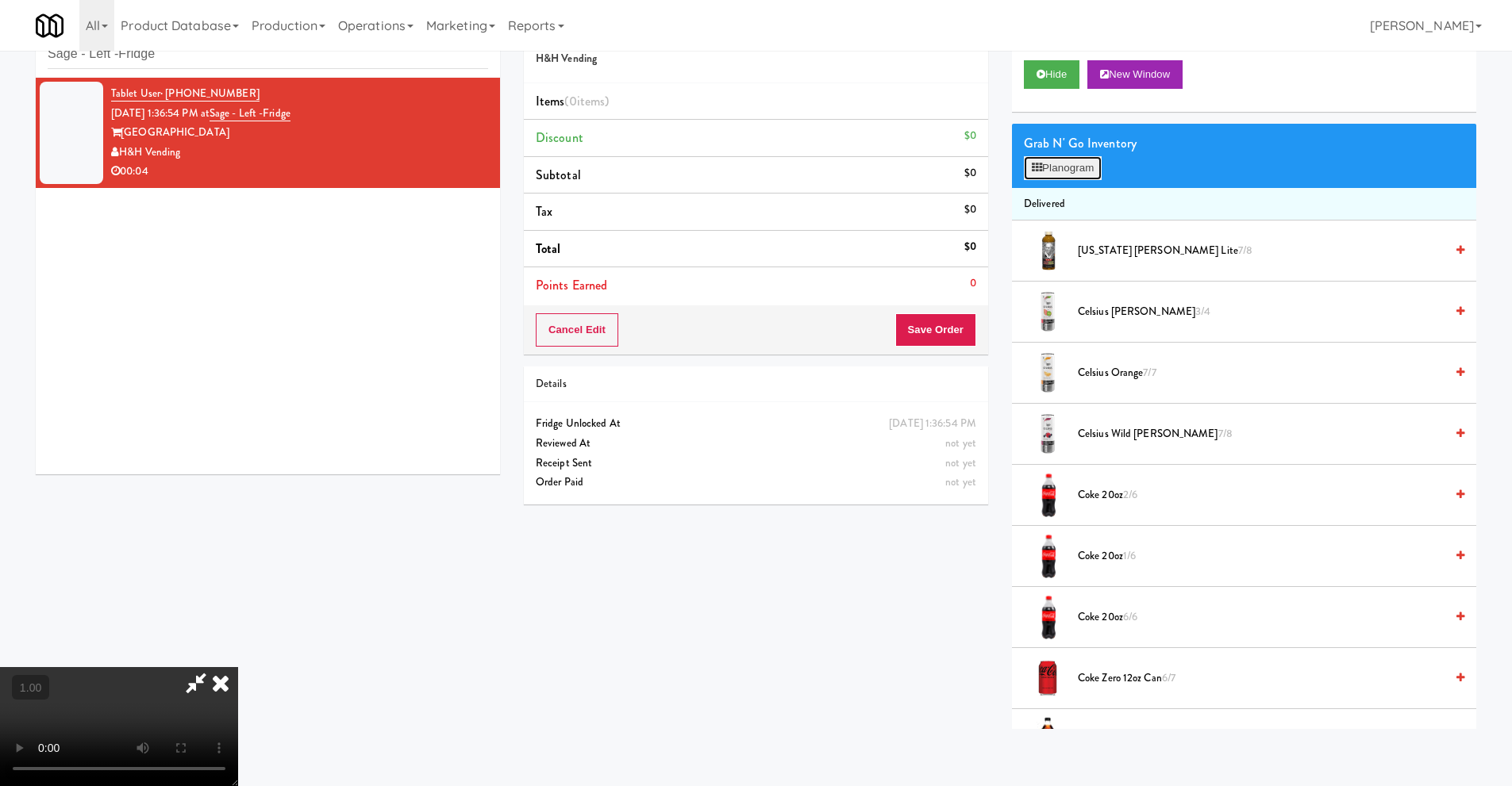
click at [1073, 160] on button "Planogram" at bounding box center [1062, 167] width 78 height 24
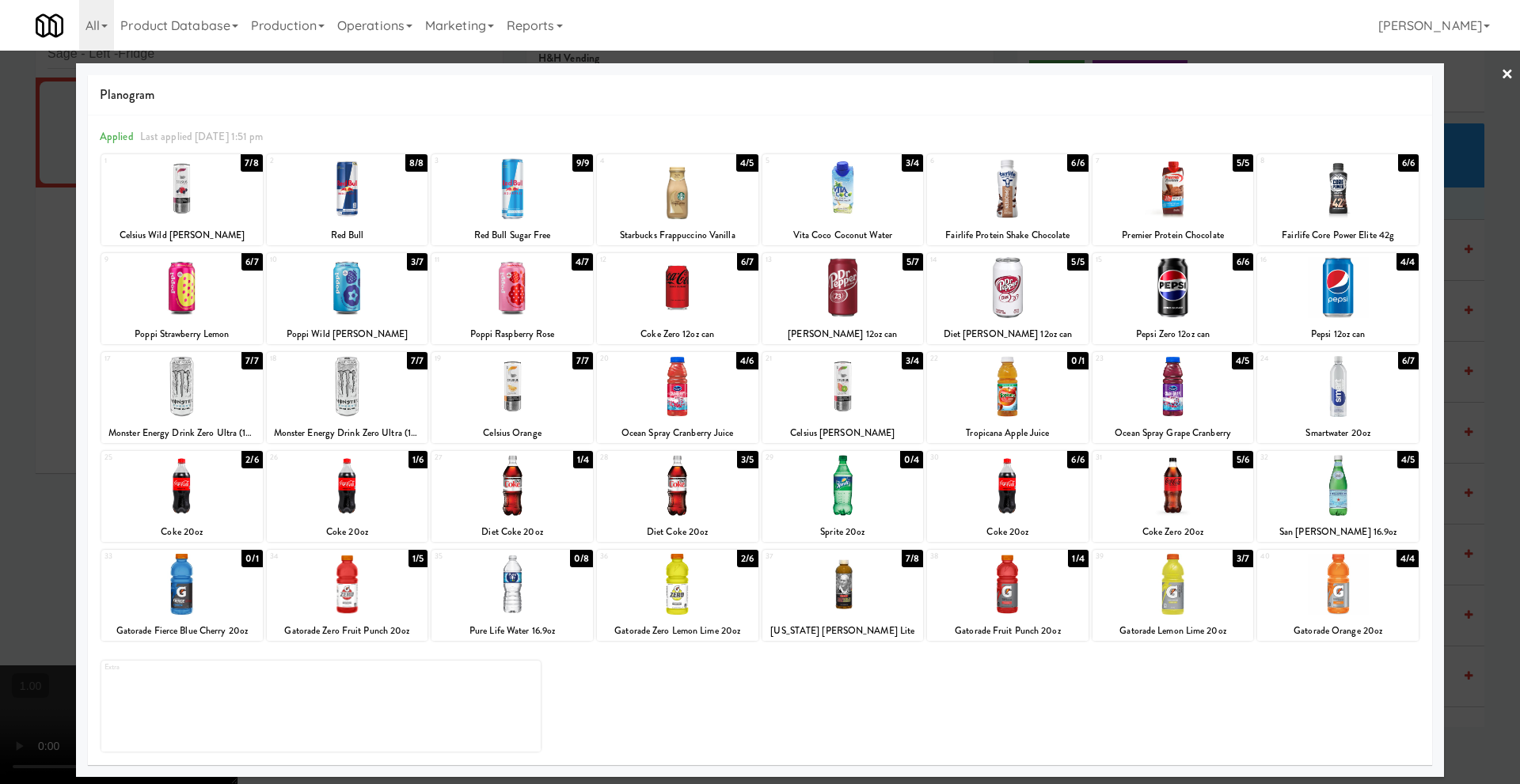
click at [1334, 385] on div at bounding box center [1337, 386] width 161 height 61
click at [1507, 73] on link "×" at bounding box center [1506, 75] width 12 height 49
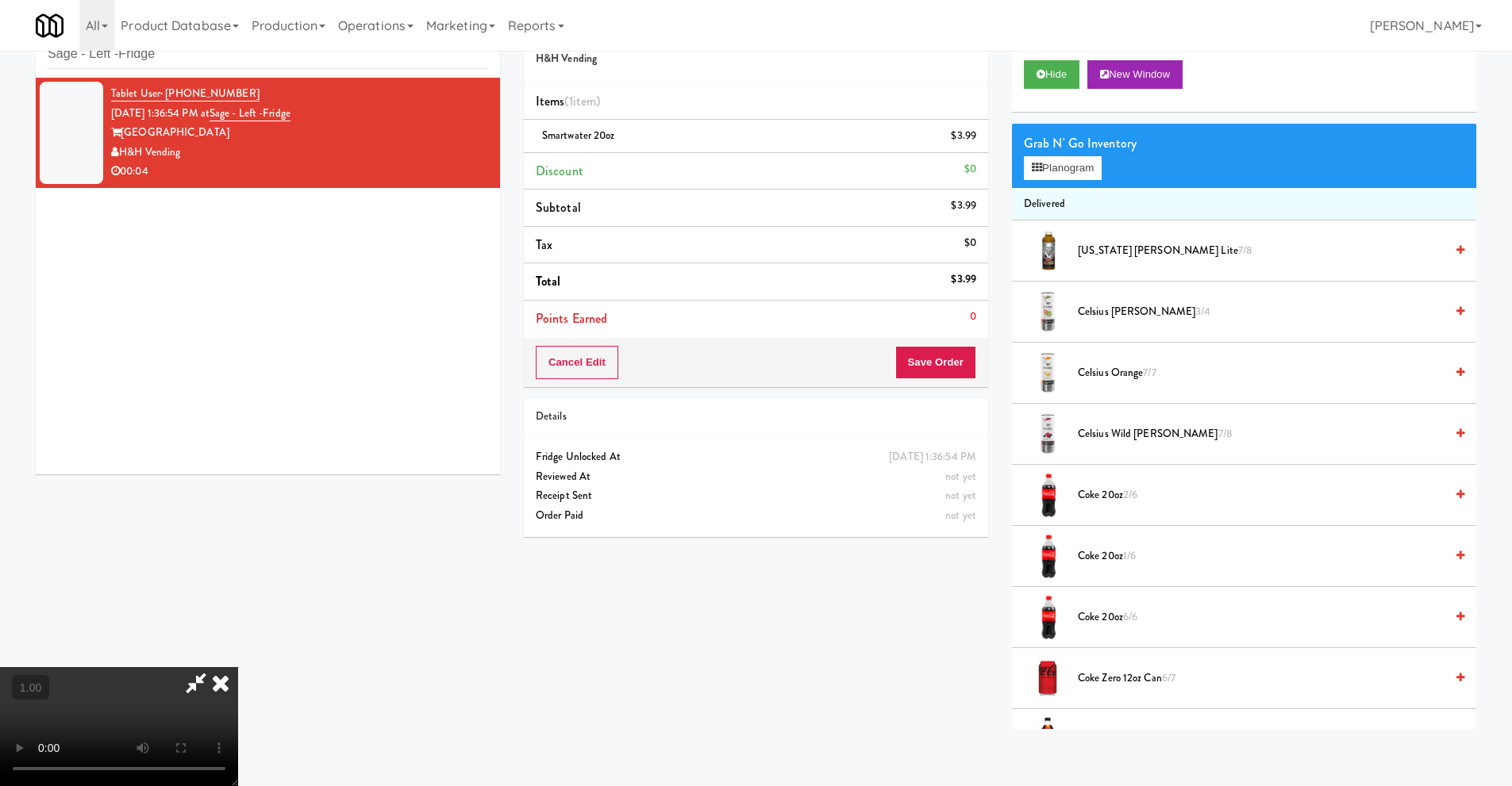
click at [238, 667] on video at bounding box center [119, 726] width 238 height 119
click at [238, 667] on icon at bounding box center [221, 683] width 35 height 32
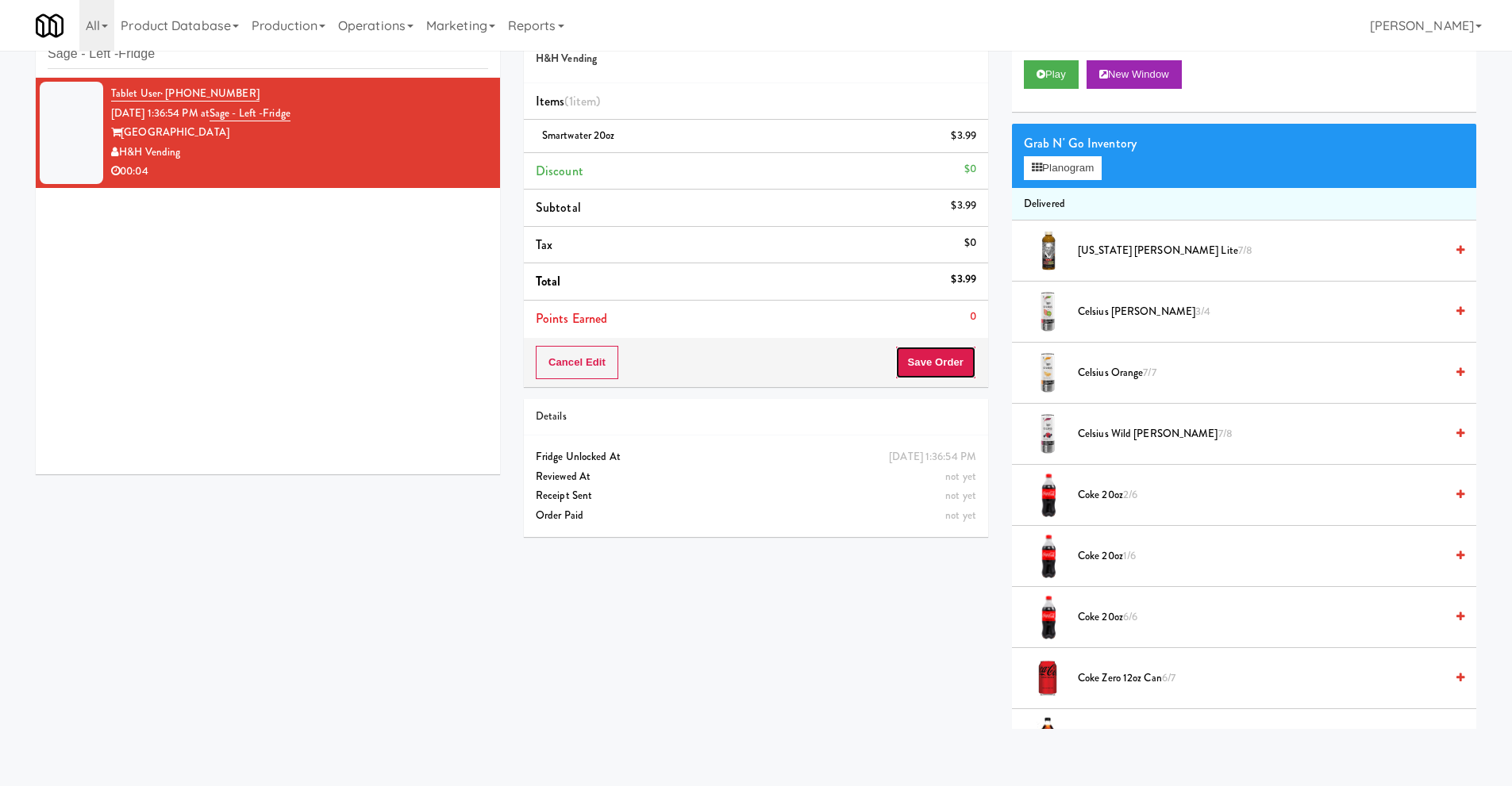
click at [925, 359] on button "Save Order" at bounding box center [936, 363] width 81 height 34
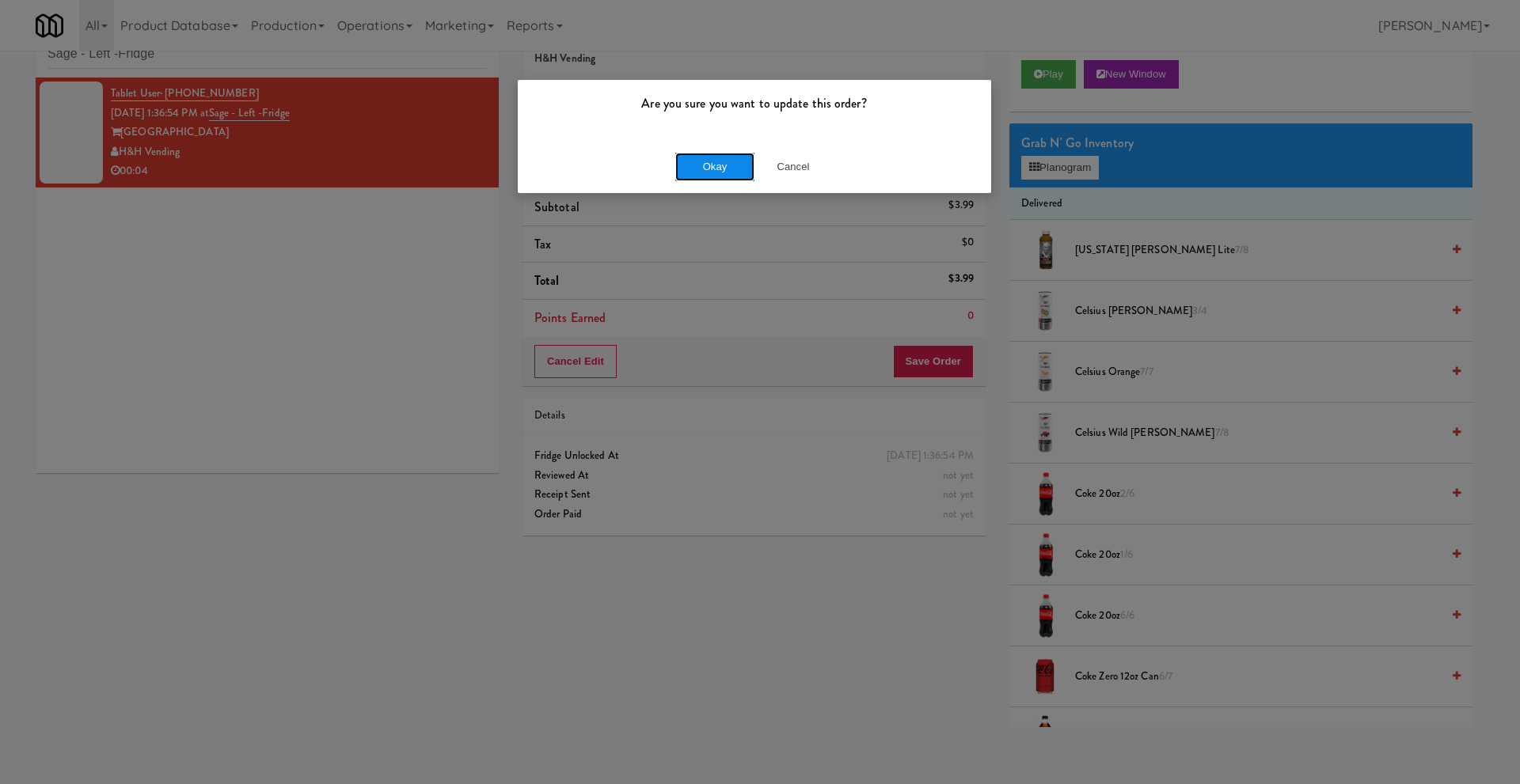
click at [719, 172] on button "Okay" at bounding box center [715, 167] width 79 height 29
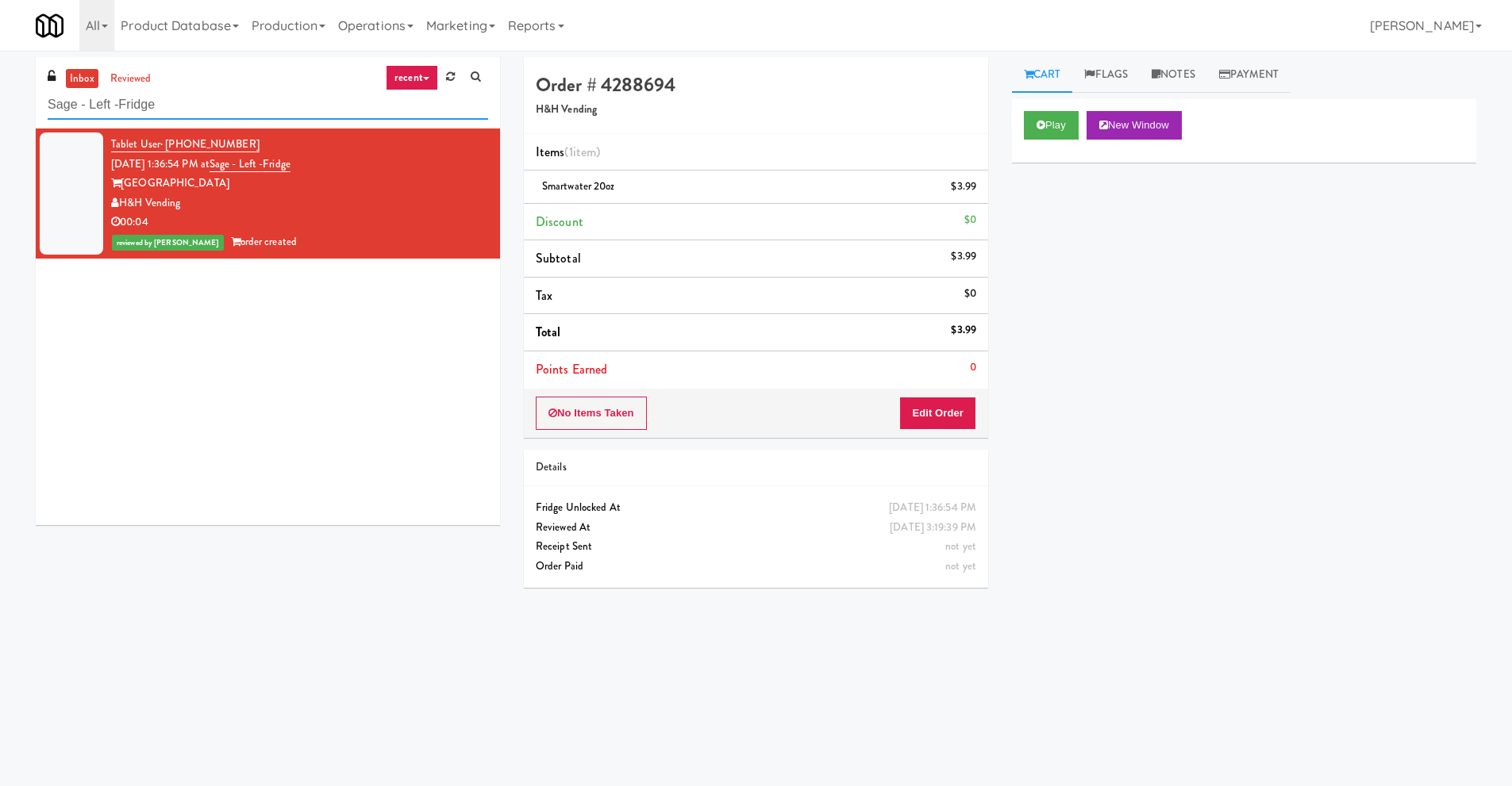
drag, startPoint x: 0, startPoint y: 87, endPoint x: 0, endPoint y: 62, distance: 25.0
click at [0, 83] on div "inbox reviewed recent all unclear take inventory issue suspicious failed recent…" at bounding box center [756, 376] width 1512 height 637
paste input "1114 W Carroll - Left -"
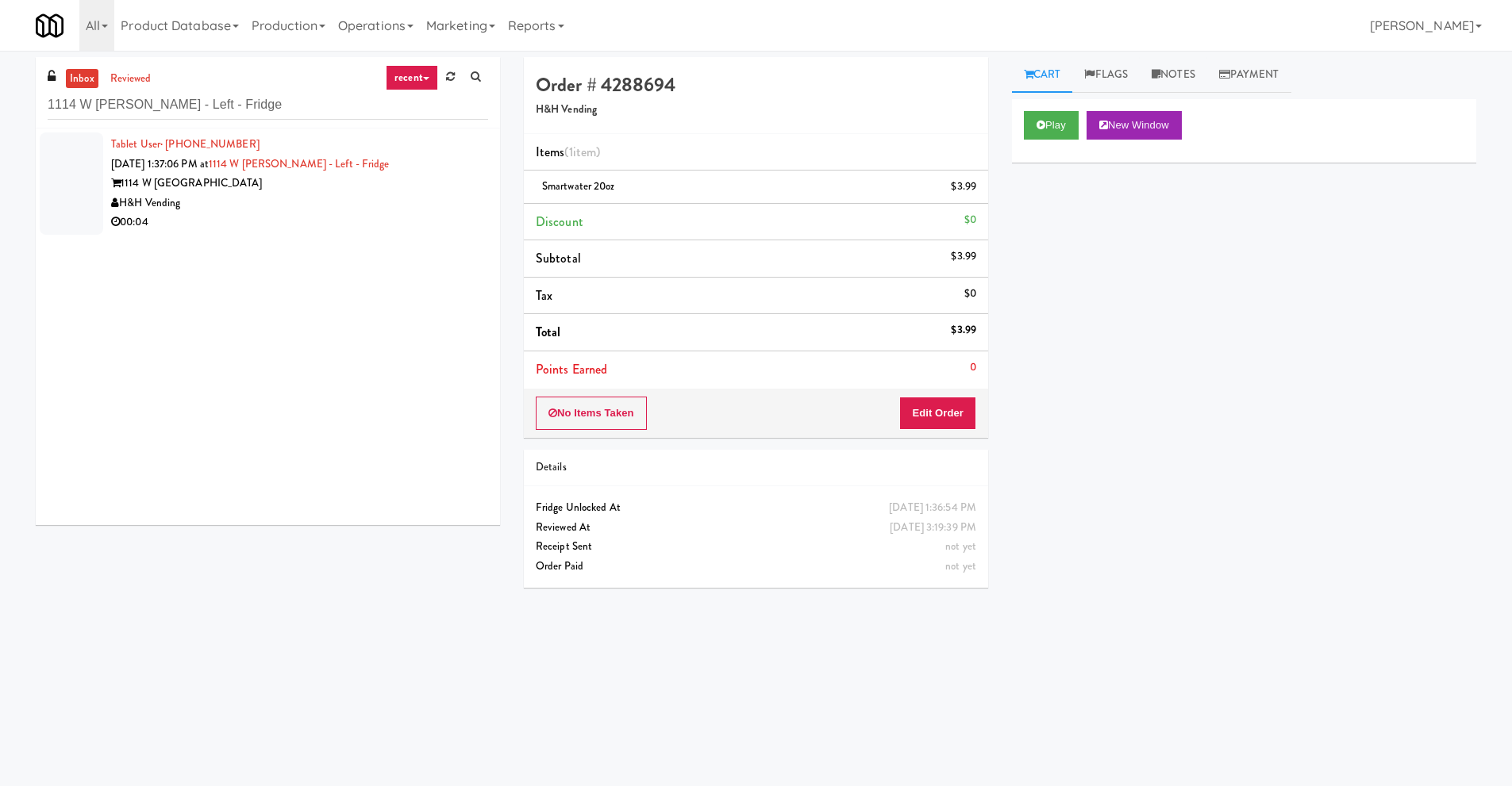
click at [254, 191] on div "1114 W Carroll" at bounding box center [299, 184] width 377 height 20
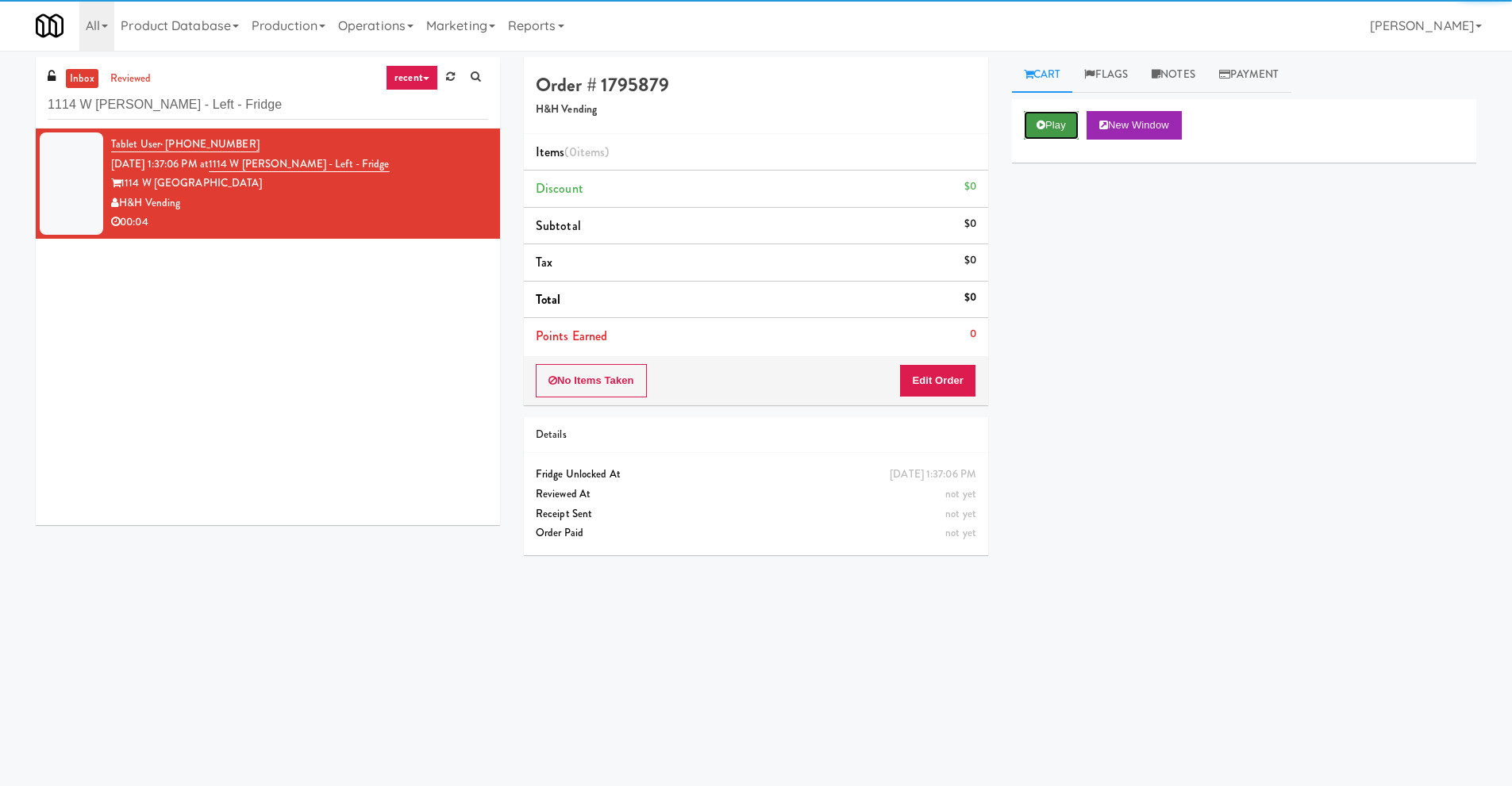
click at [1049, 126] on button "Play" at bounding box center [1051, 125] width 55 height 29
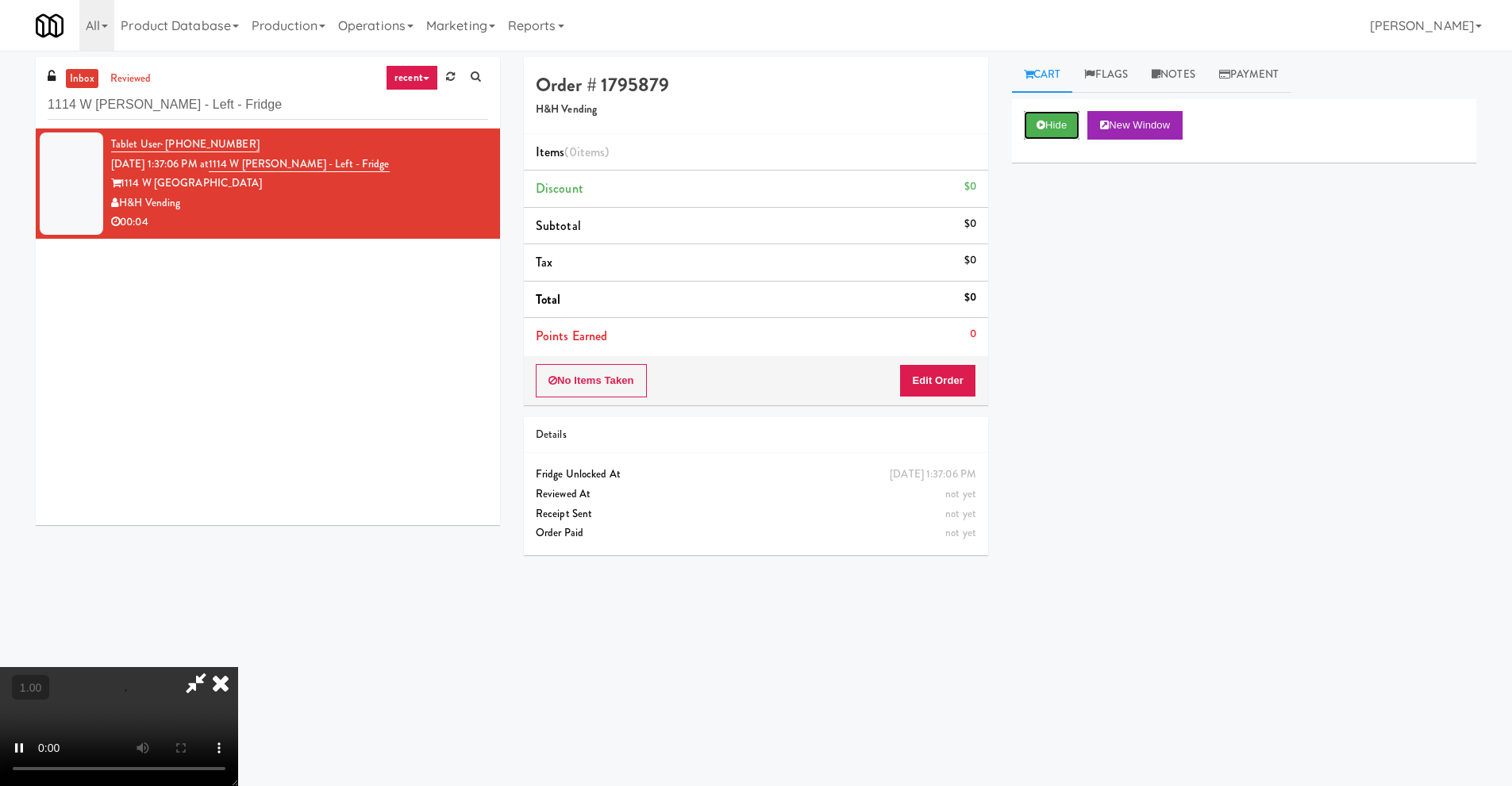
scroll to position [51, 0]
click at [238, 667] on video at bounding box center [119, 726] width 238 height 119
click at [943, 377] on button "Edit Order" at bounding box center [938, 381] width 77 height 34
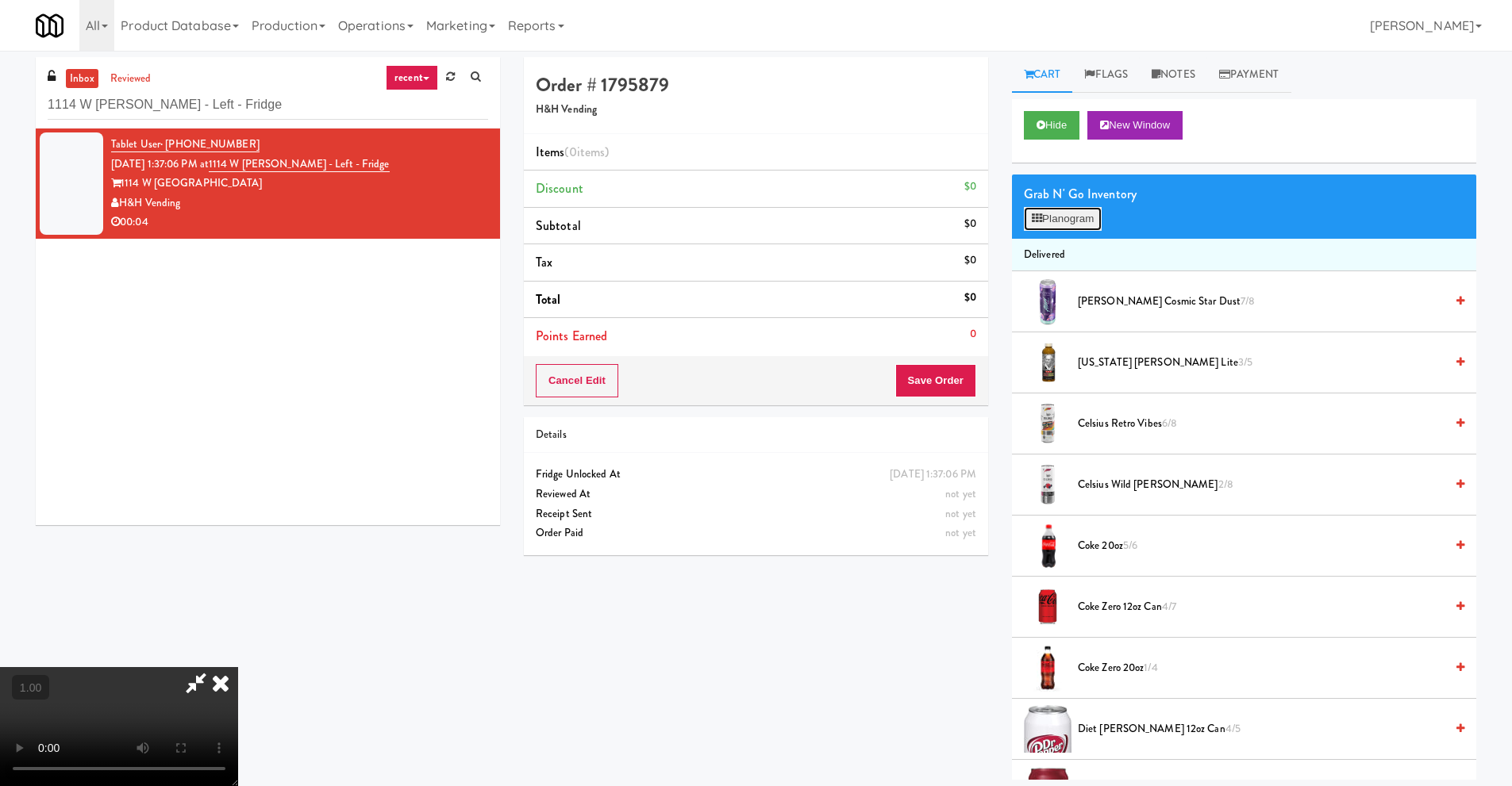
click at [1054, 226] on button "Planogram" at bounding box center [1062, 218] width 78 height 24
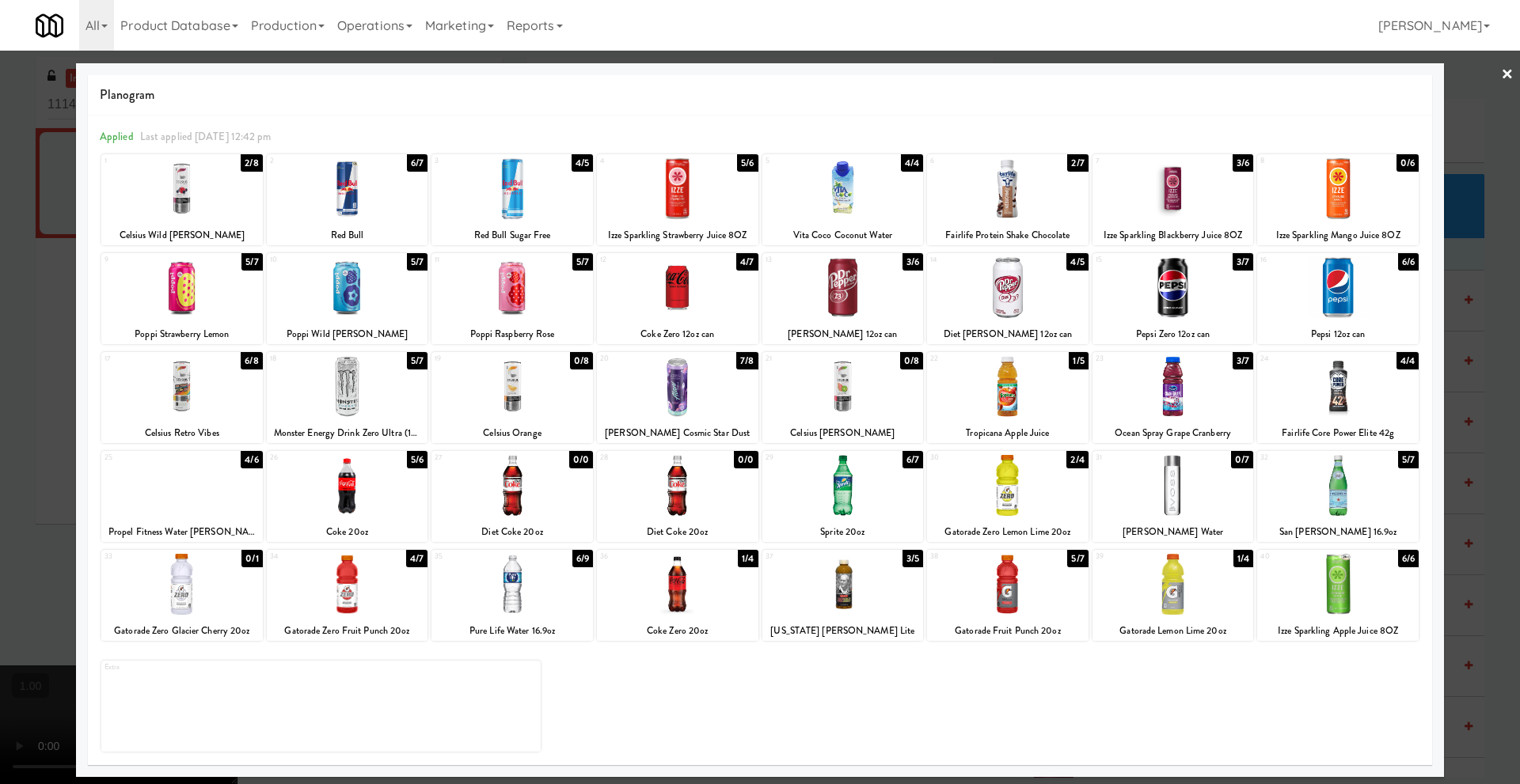
click at [187, 502] on div at bounding box center [182, 485] width 161 height 61
click at [1503, 74] on link "×" at bounding box center [1506, 75] width 12 height 49
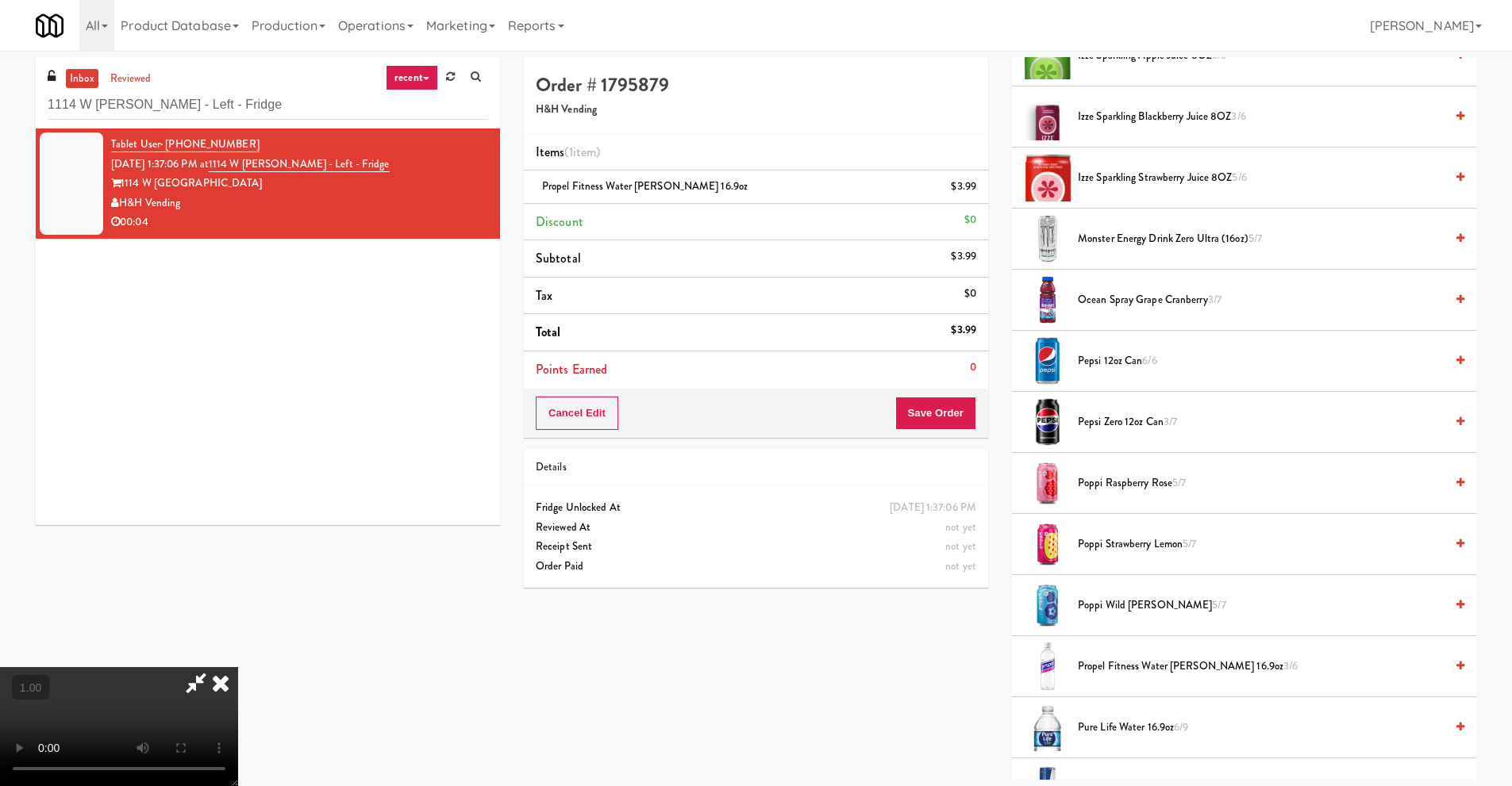
scroll to position [1190, 0]
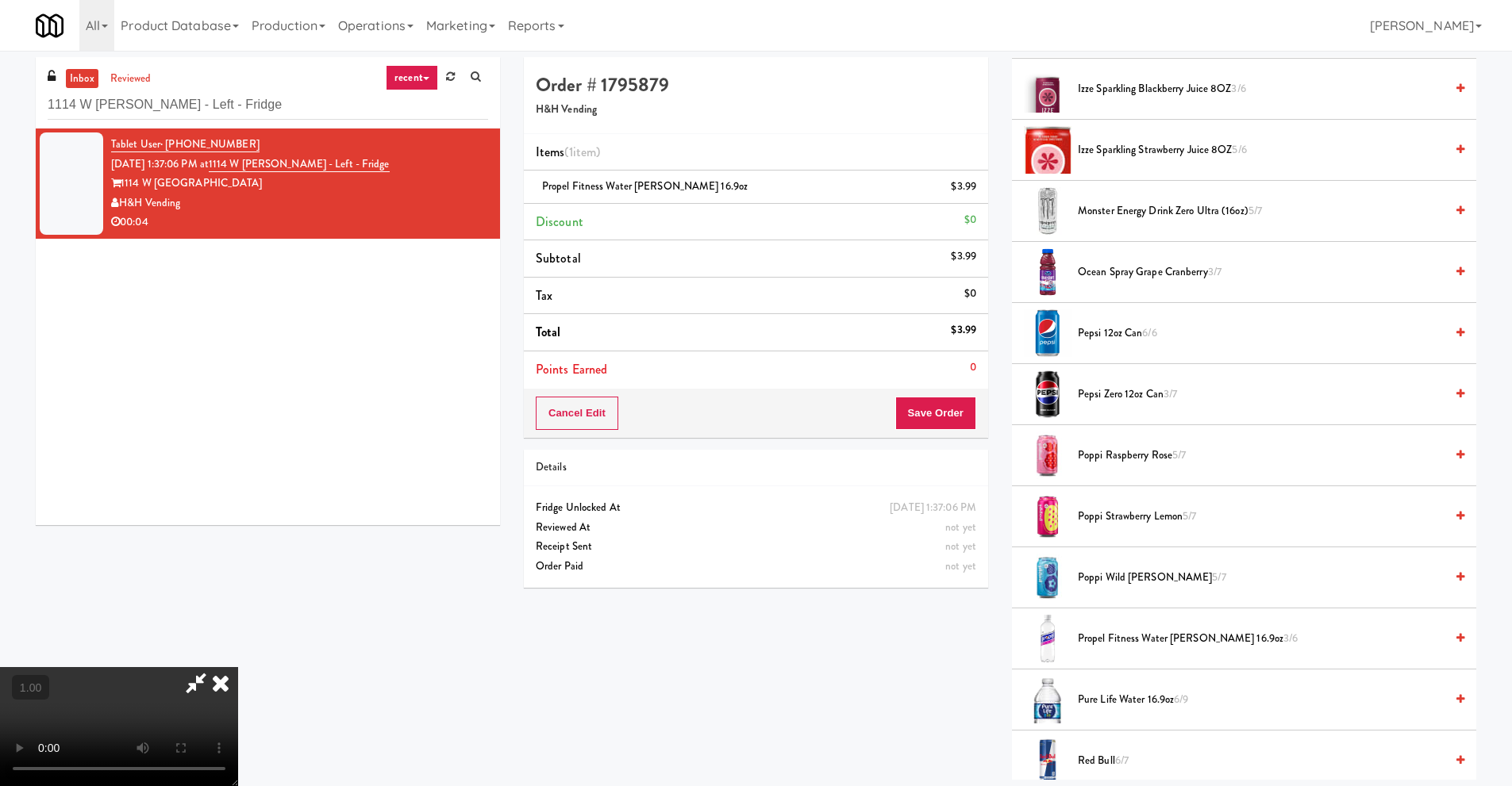
click at [238, 667] on video at bounding box center [119, 726] width 238 height 119
click at [238, 667] on icon at bounding box center [221, 683] width 35 height 32
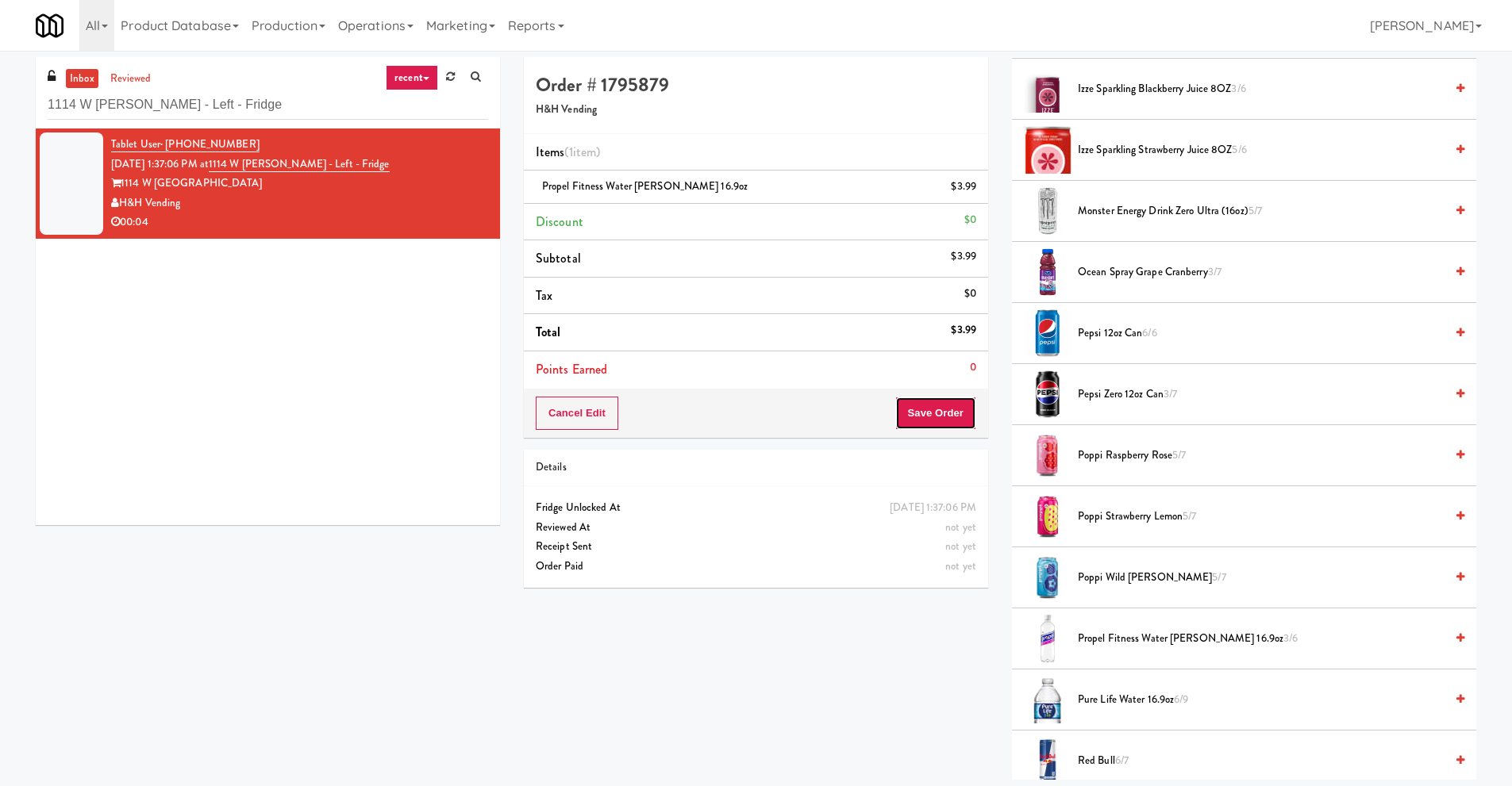
click at [952, 411] on button "Save Order" at bounding box center [936, 413] width 81 height 34
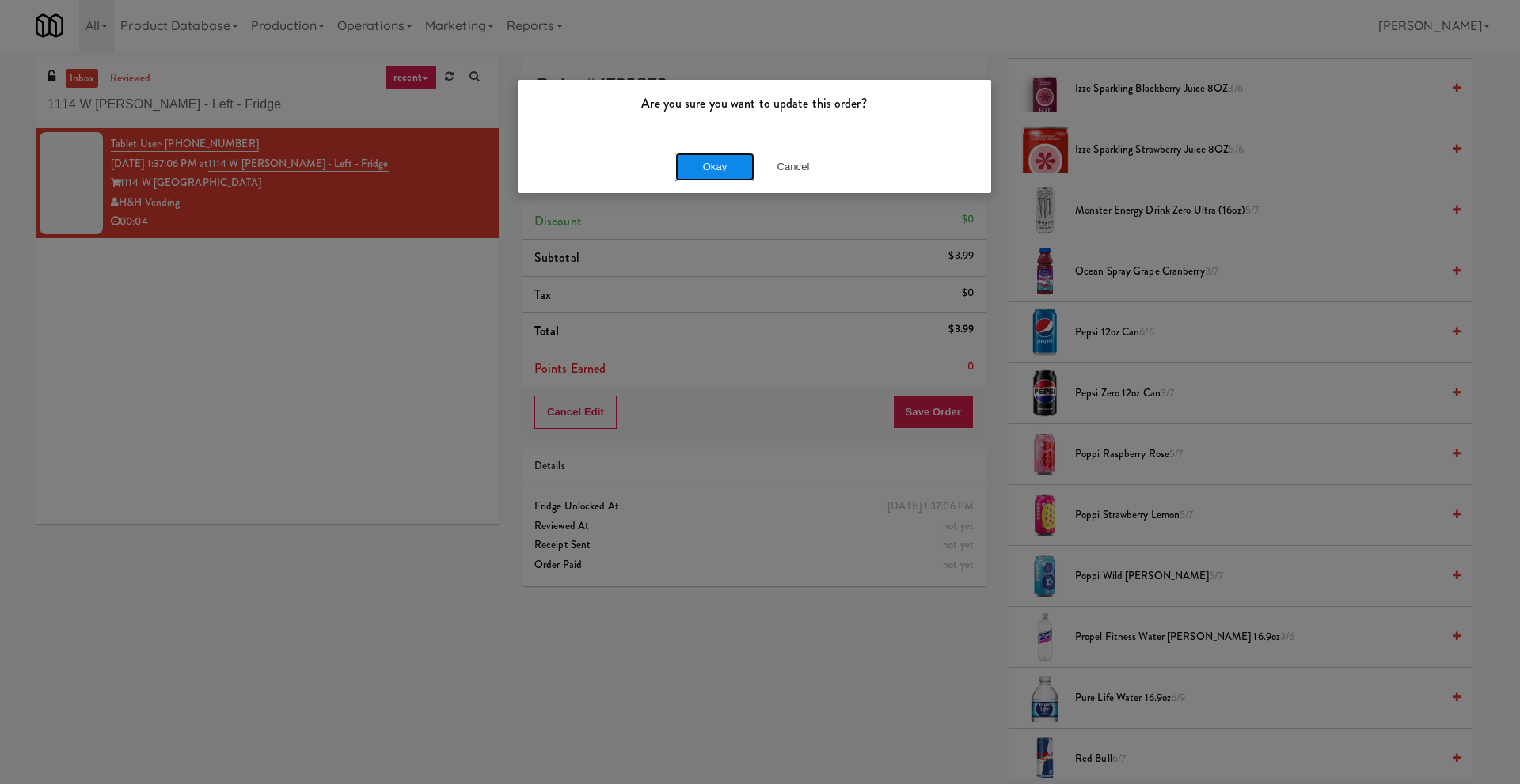
click at [706, 166] on button "Okay" at bounding box center [715, 167] width 79 height 29
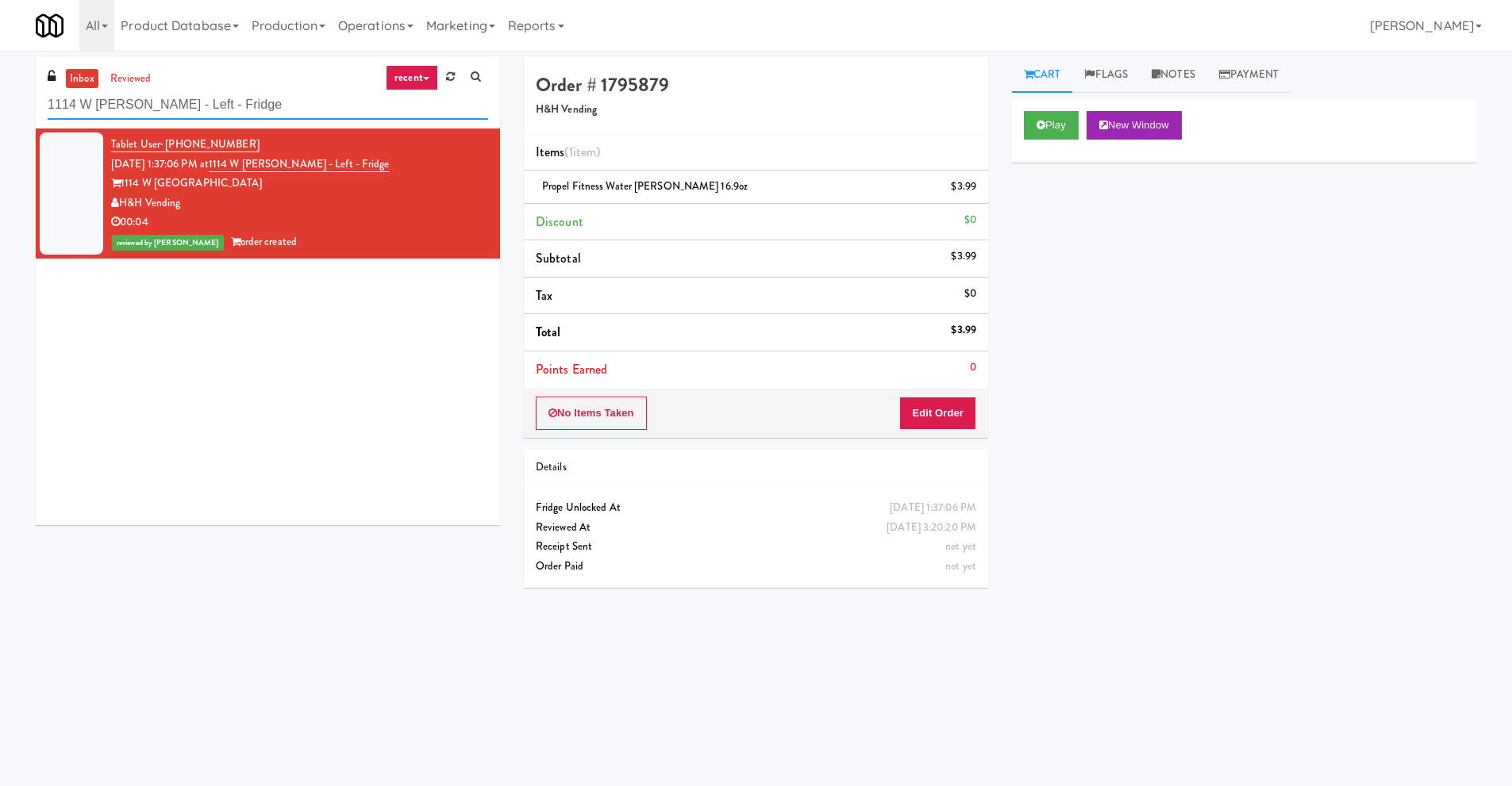
drag, startPoint x: 220, startPoint y: 103, endPoint x: 0, endPoint y: 84, distance: 220.8
click at [0, 88] on div "inbox reviewed recent all unclear take inventory issue suspicious failed recent…" at bounding box center [756, 376] width 1512 height 637
paste input "Atwater - Cooler - Left"
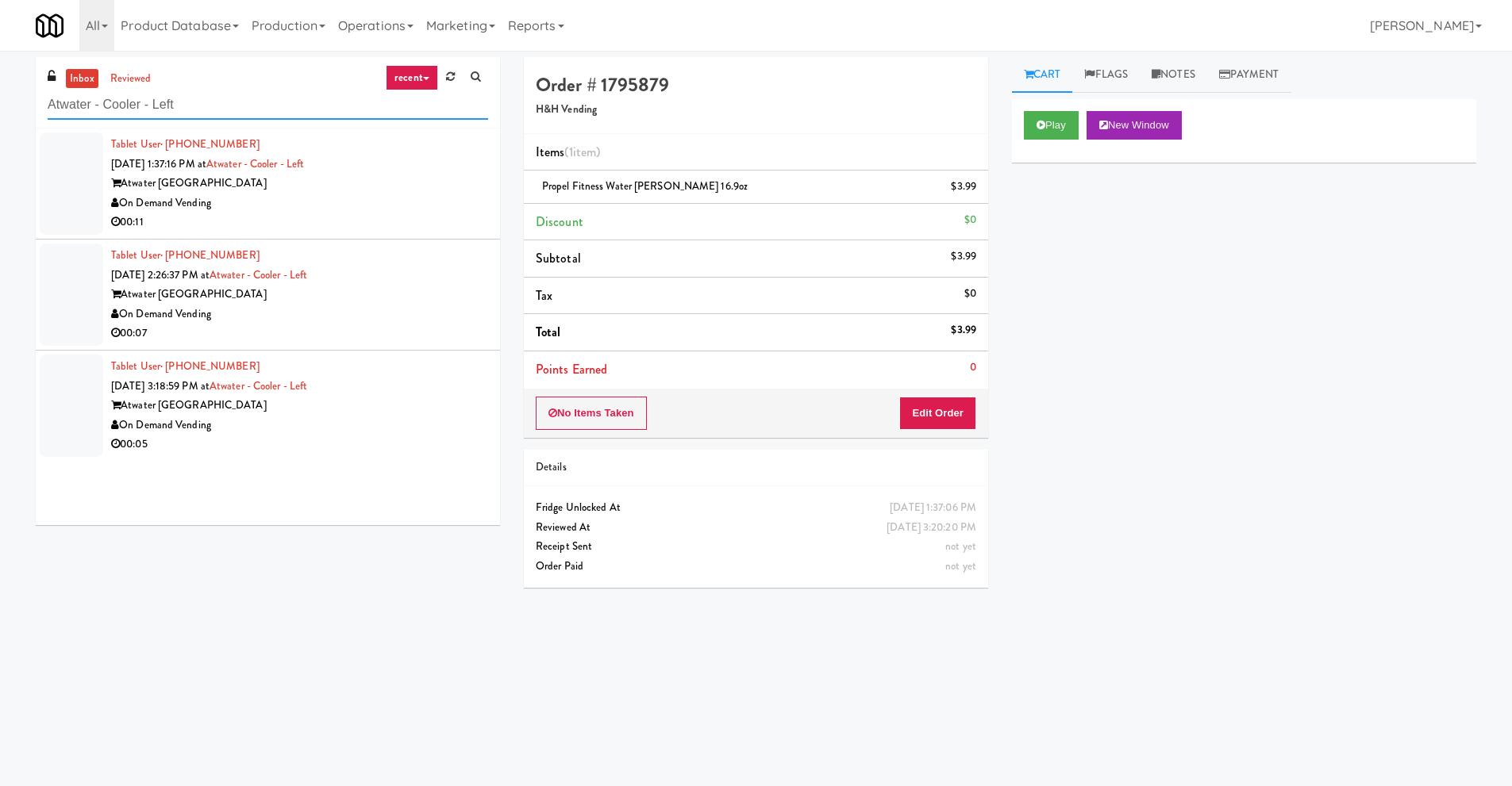
type input "Atwater - Cooler - Left"
click at [289, 212] on div "On Demand Vending" at bounding box center [299, 203] width 377 height 20
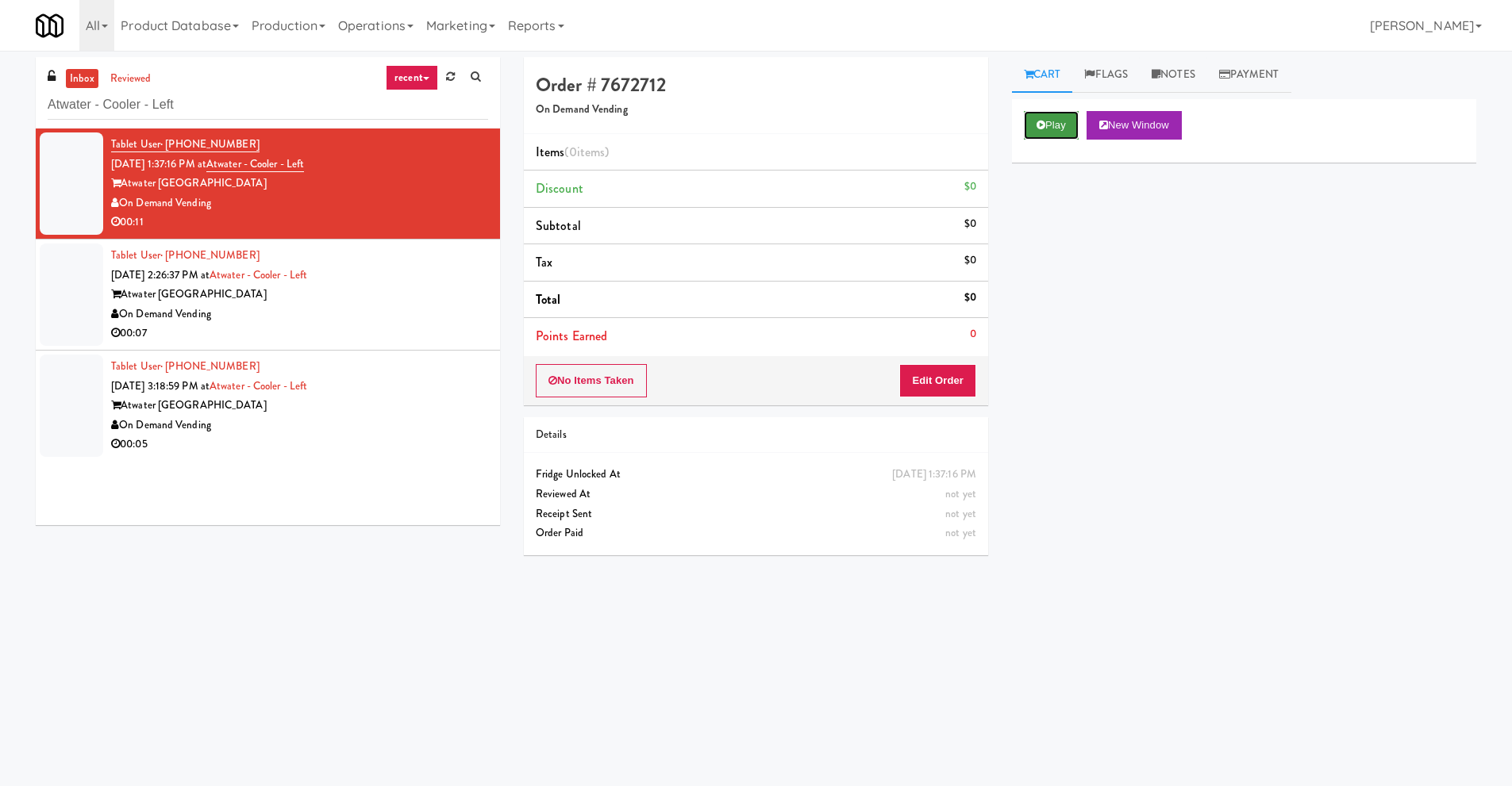
click at [1035, 121] on button "Play" at bounding box center [1051, 125] width 55 height 29
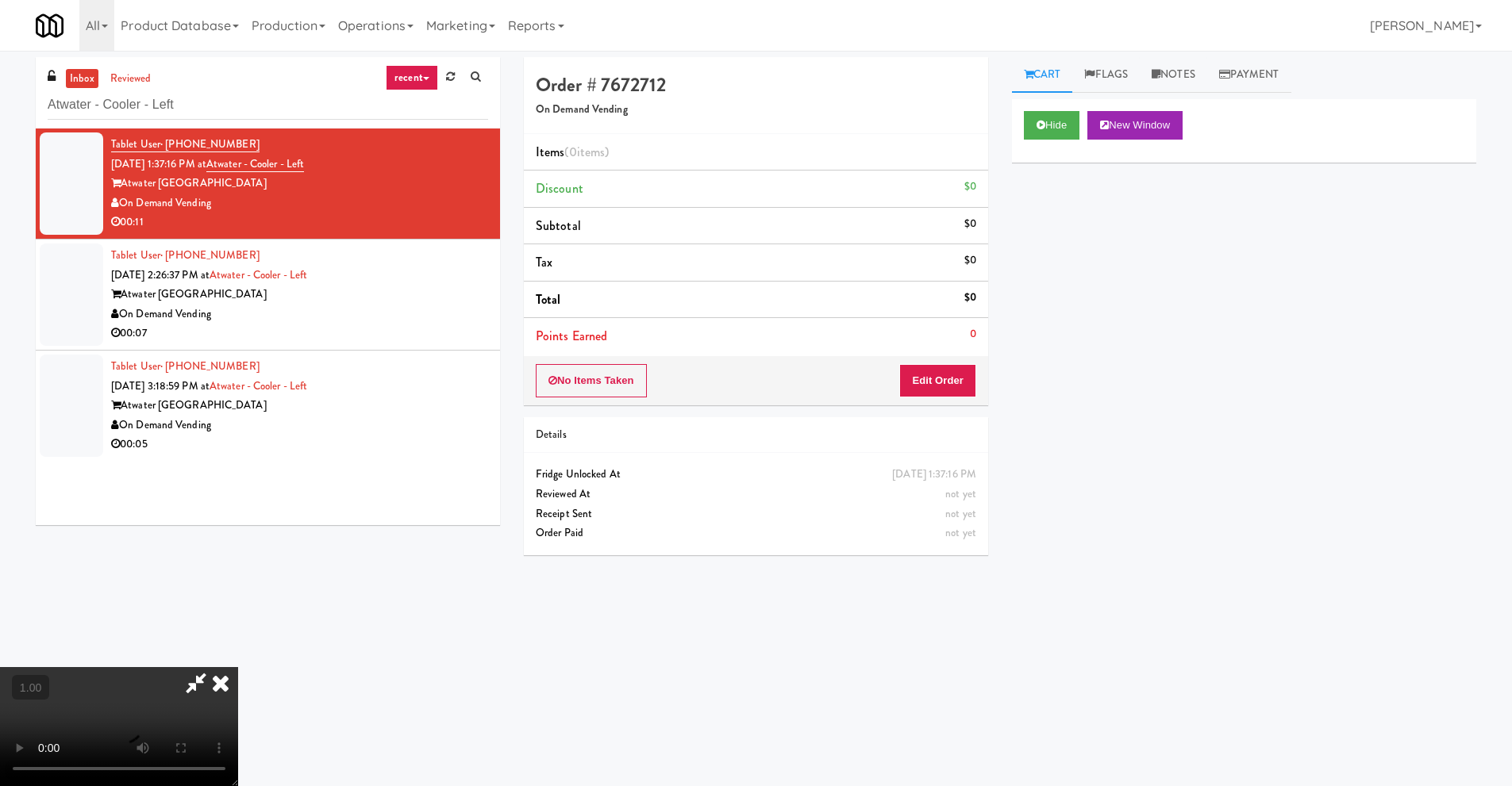
click at [238, 667] on video at bounding box center [119, 726] width 238 height 119
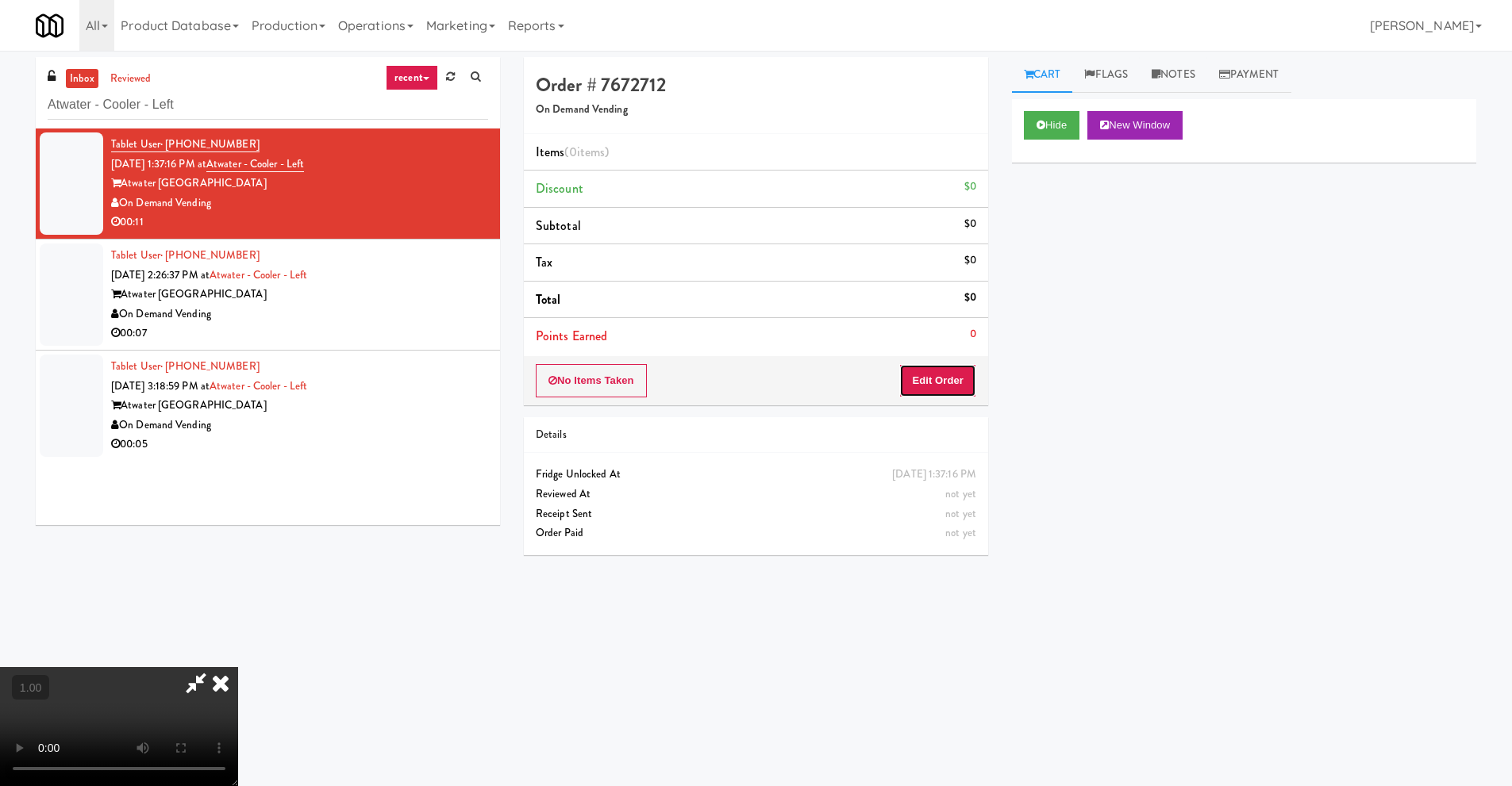
click at [937, 376] on button "Edit Order" at bounding box center [938, 381] width 77 height 34
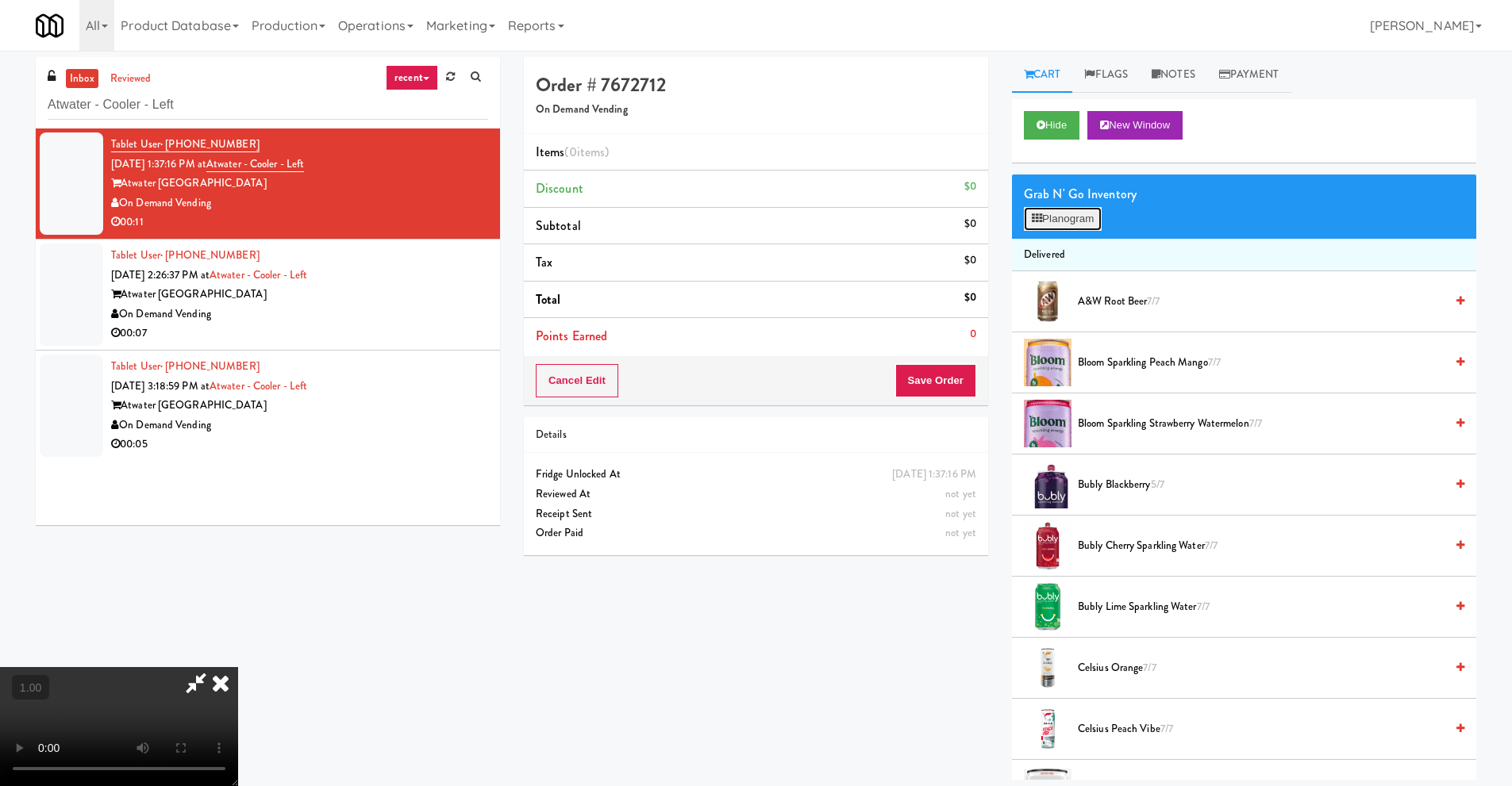
click at [1045, 217] on button "Planogram" at bounding box center [1062, 218] width 78 height 24
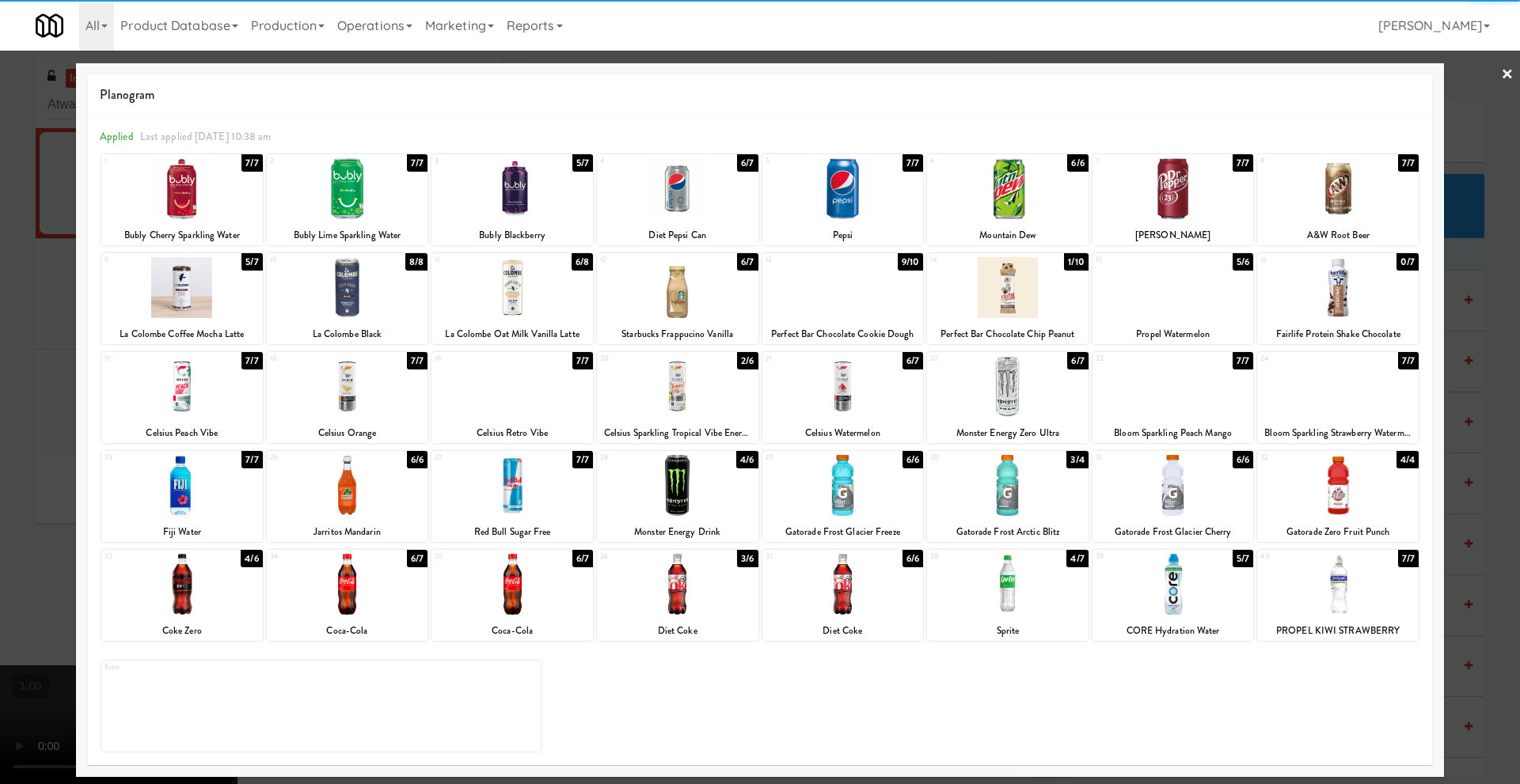
click at [521, 491] on div at bounding box center [512, 485] width 161 height 61
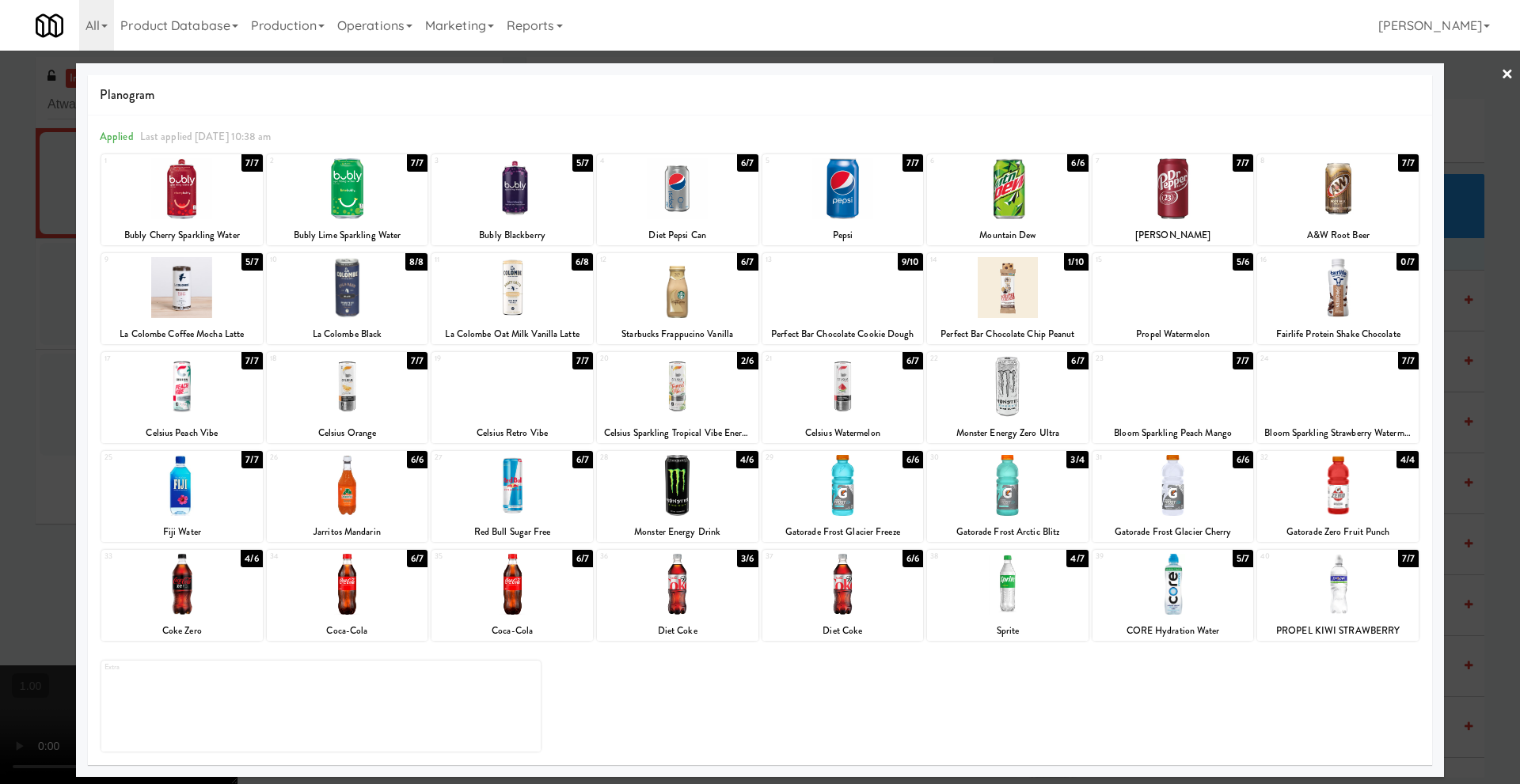
click at [1503, 70] on link "×" at bounding box center [1506, 75] width 12 height 49
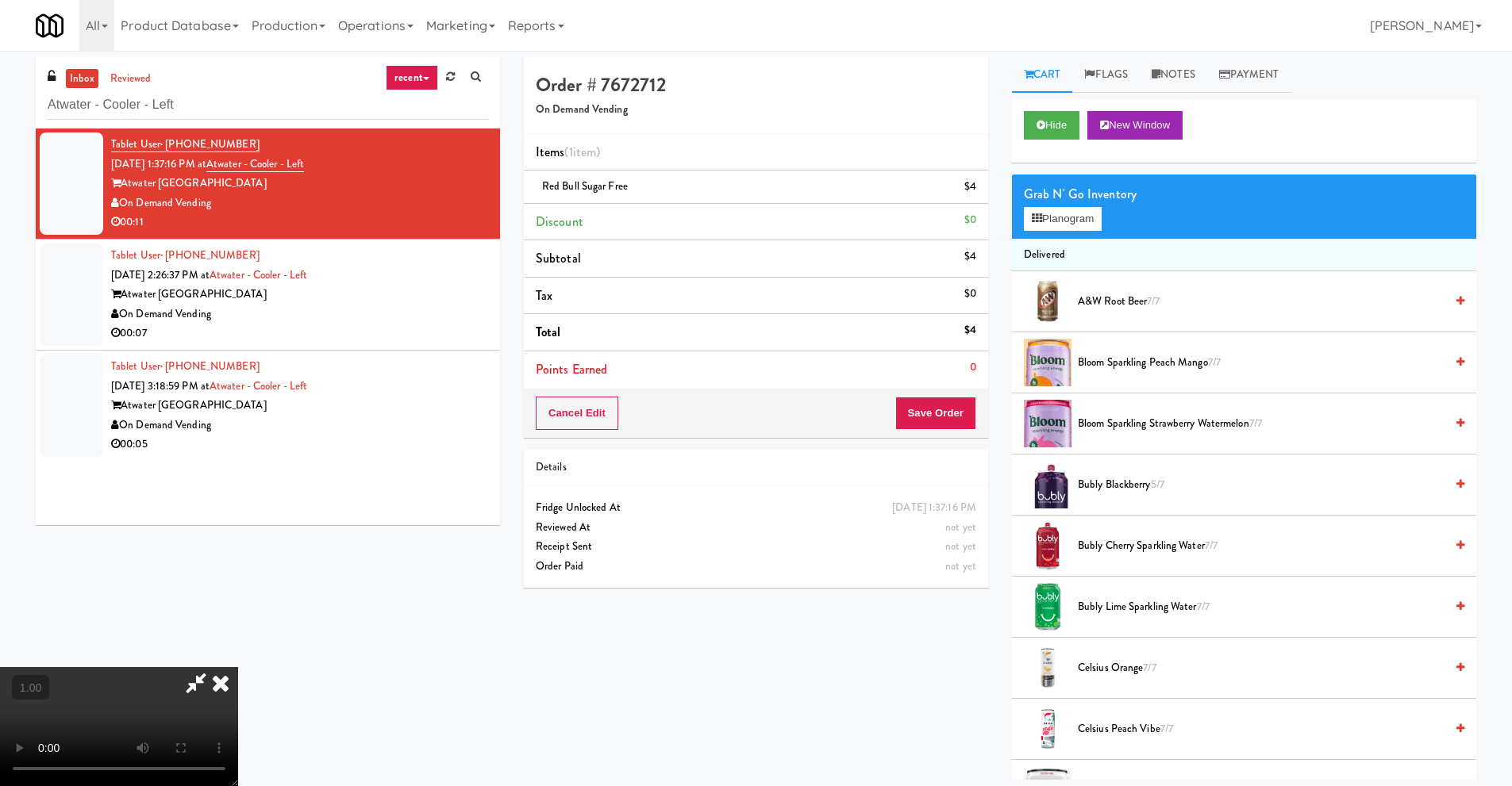
click at [238, 667] on video at bounding box center [119, 726] width 238 height 119
click at [238, 667] on icon at bounding box center [221, 683] width 35 height 32
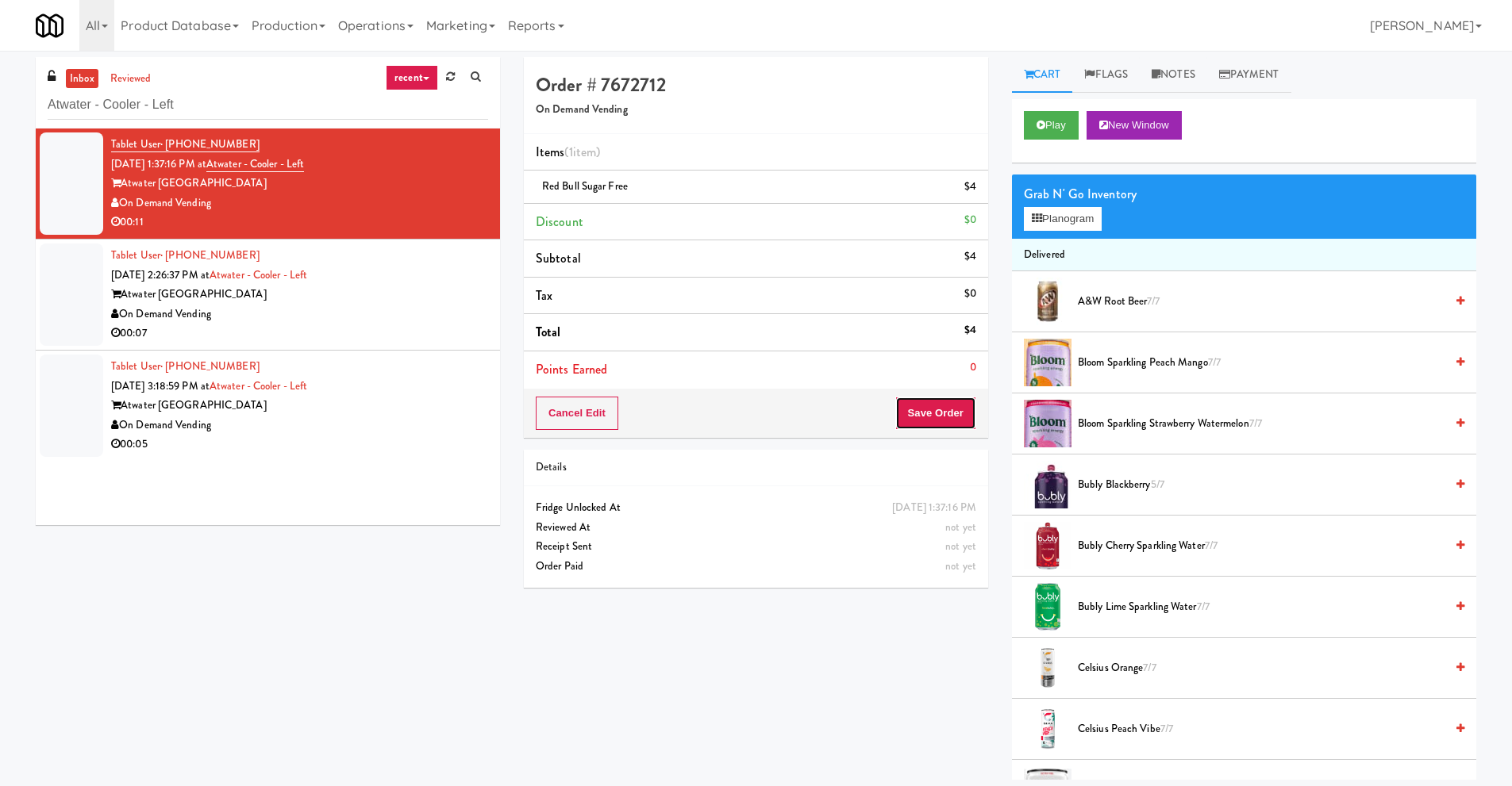
click at [931, 420] on button "Save Order" at bounding box center [936, 413] width 81 height 34
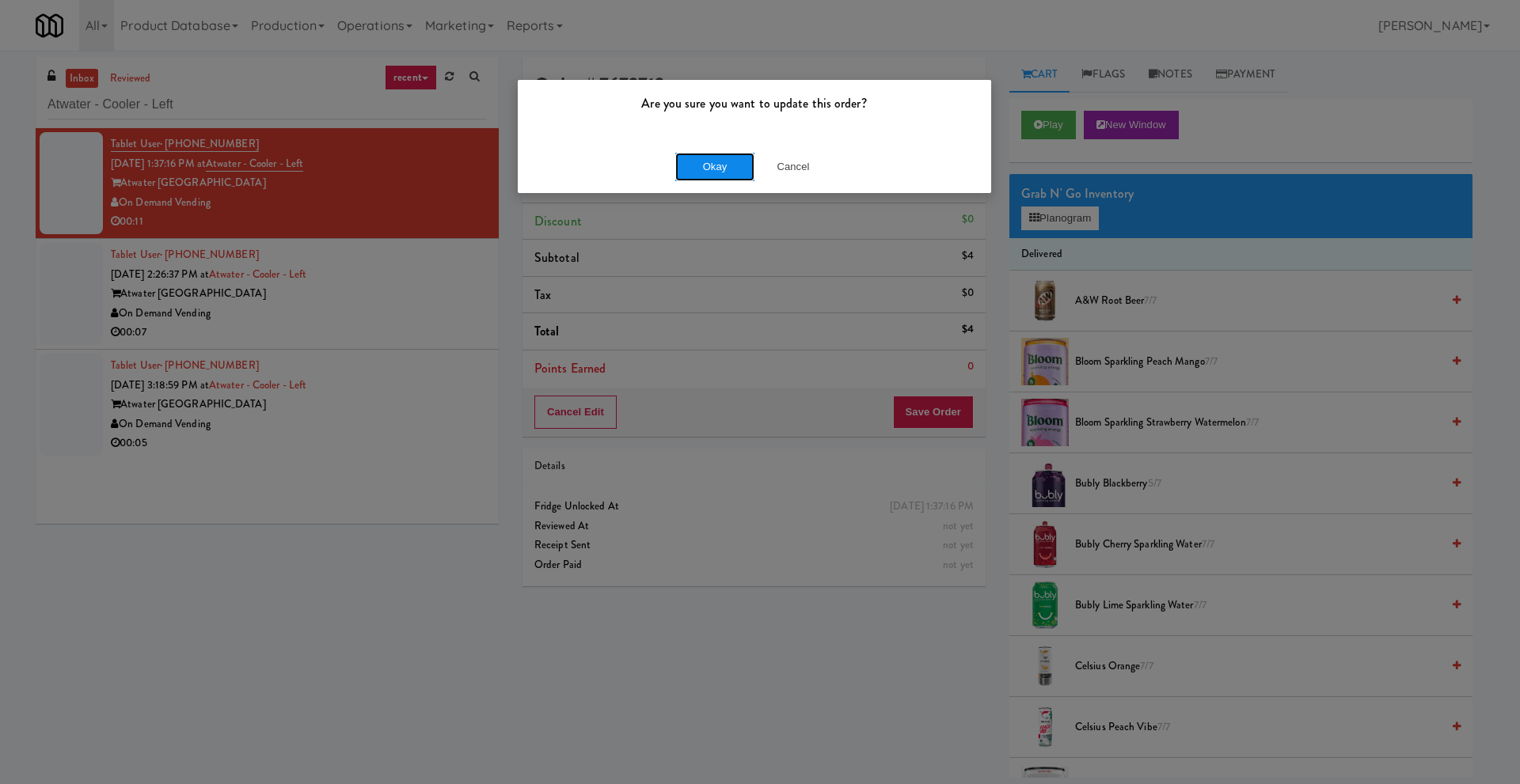
click at [719, 172] on button "Okay" at bounding box center [715, 167] width 79 height 29
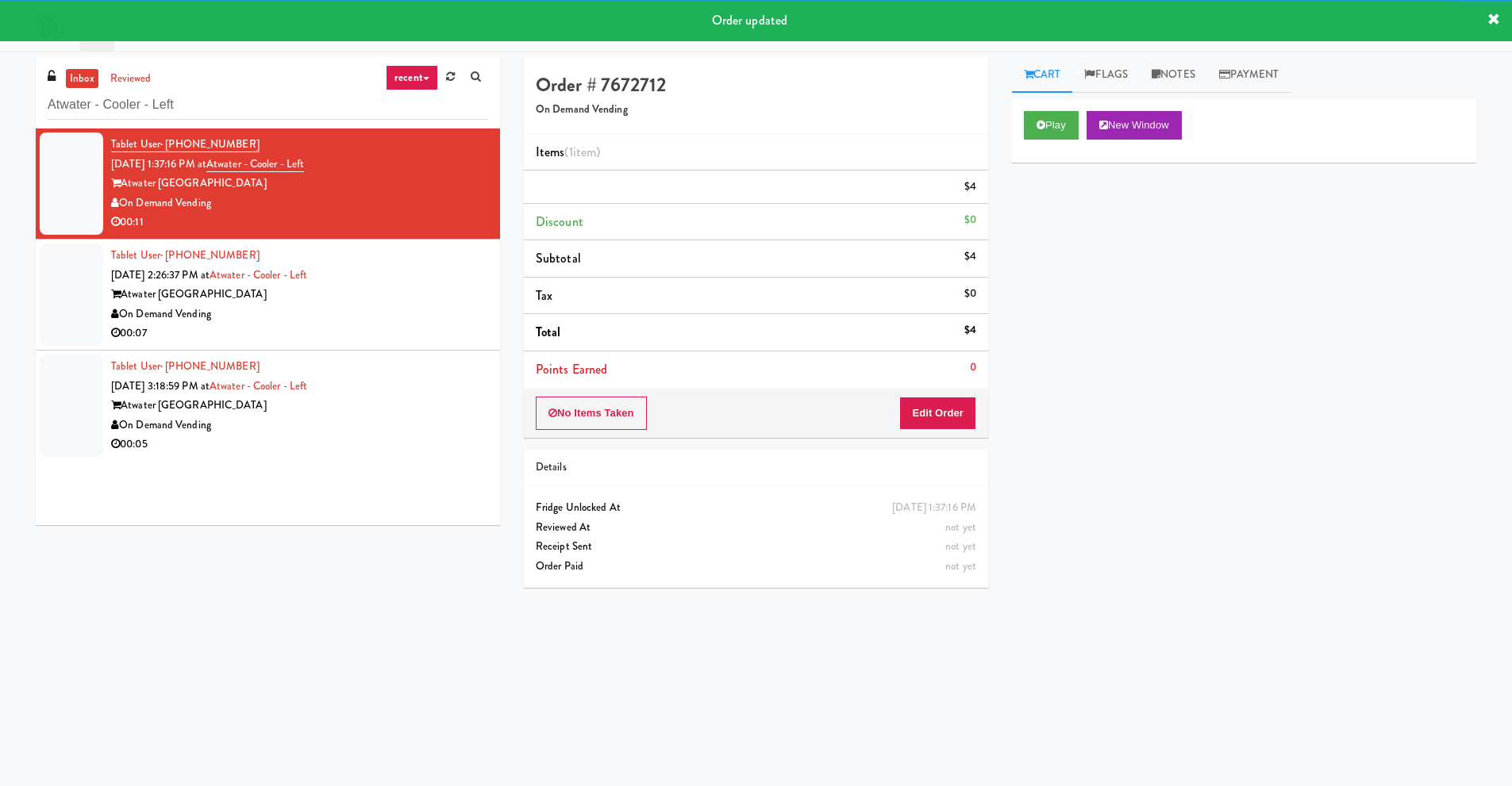
click at [326, 312] on div "On Demand Vending" at bounding box center [299, 314] width 377 height 20
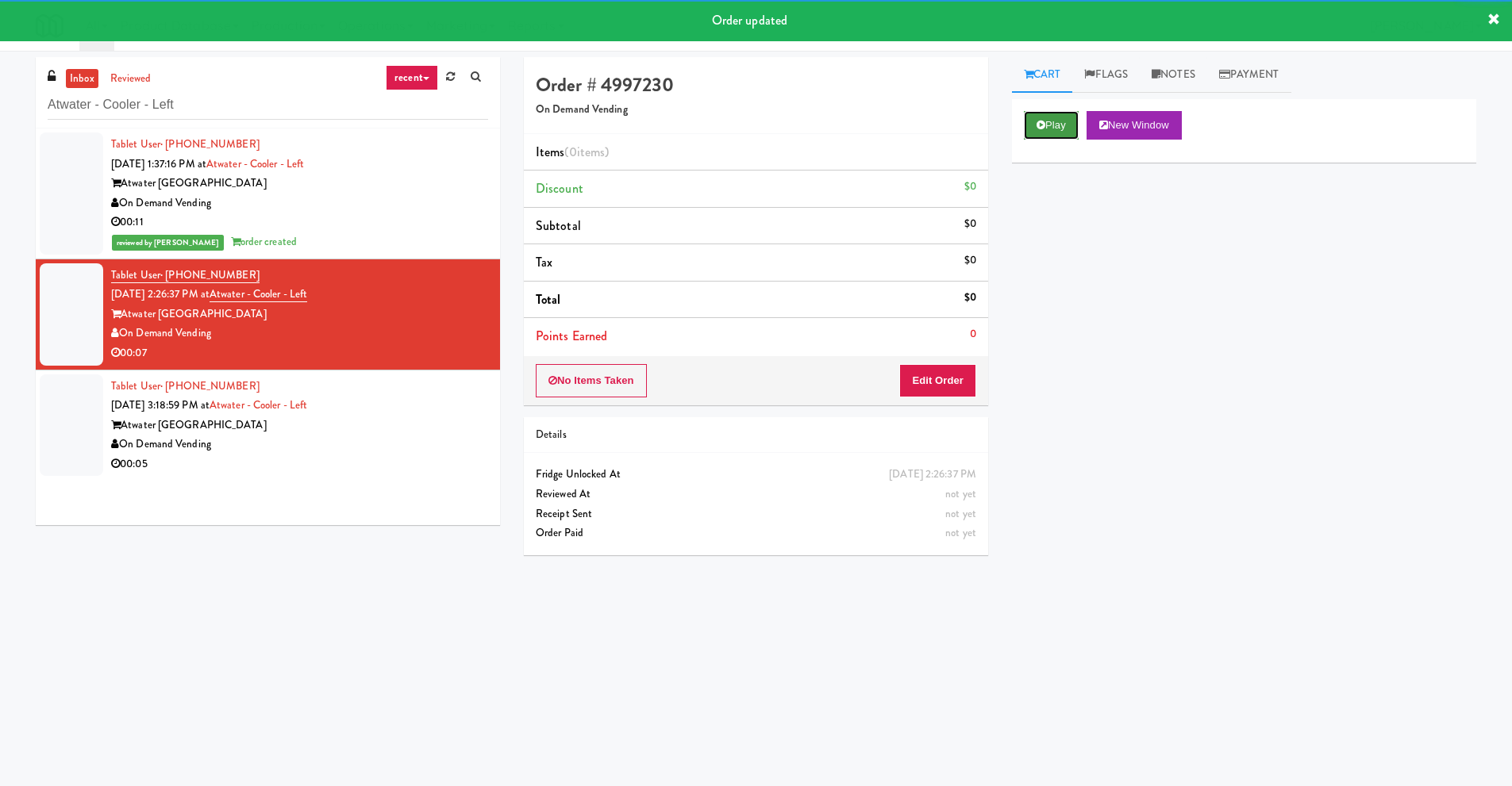
click at [1045, 125] on button "Play" at bounding box center [1051, 125] width 55 height 29
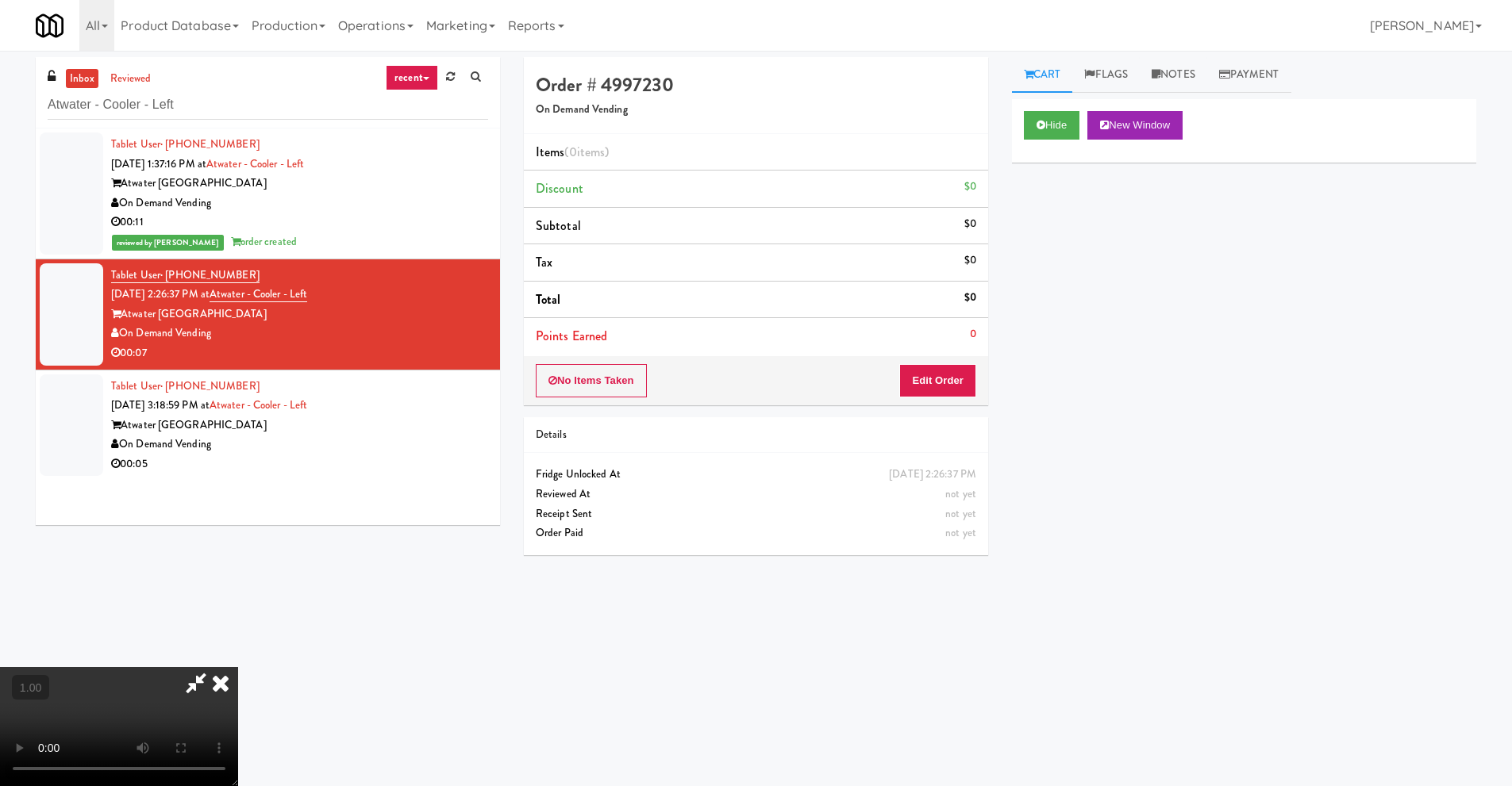
click at [238, 667] on video at bounding box center [119, 726] width 238 height 119
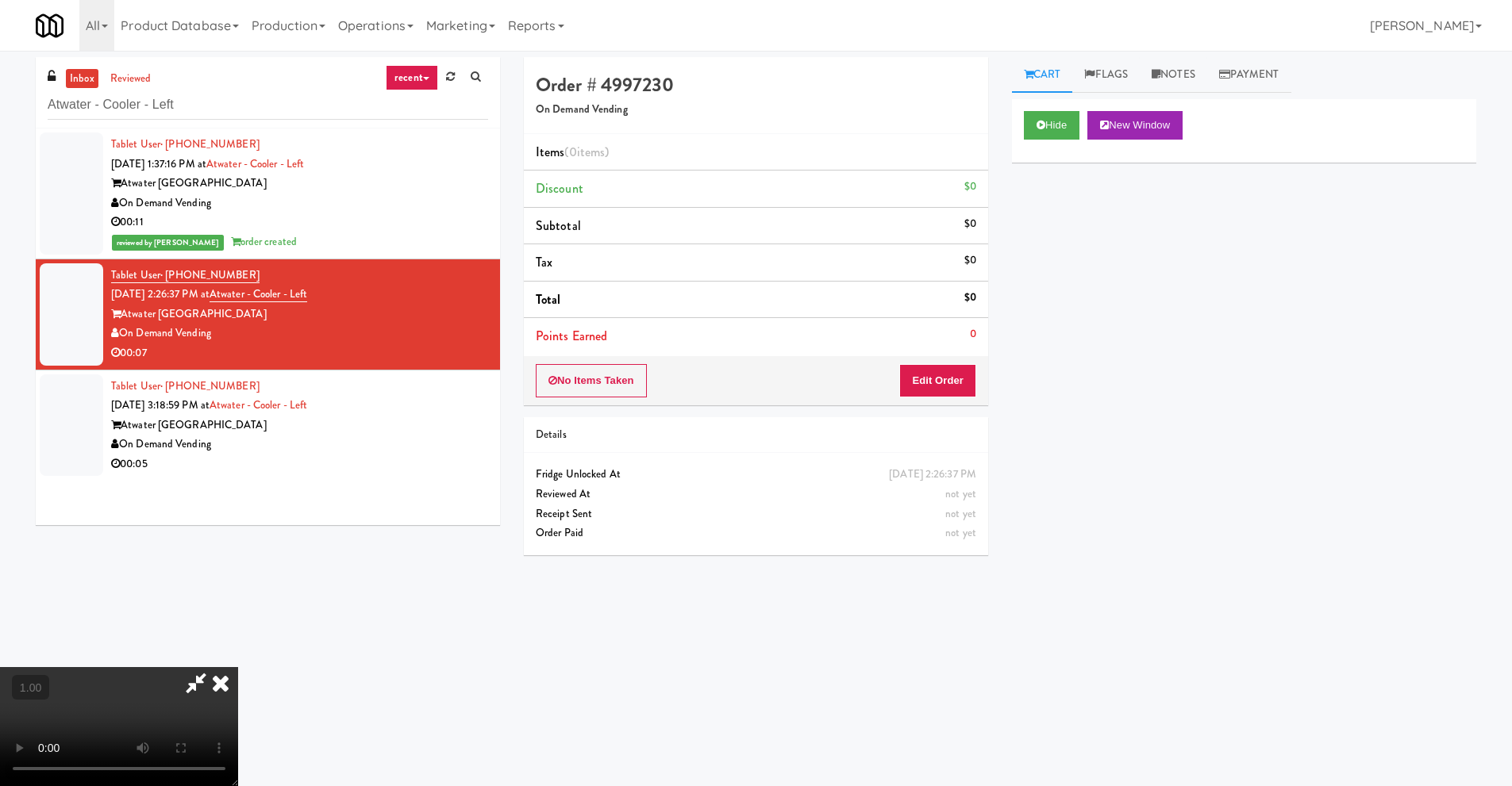
click at [238, 667] on video at bounding box center [119, 726] width 238 height 119
click at [938, 377] on button "Edit Order" at bounding box center [938, 381] width 77 height 34
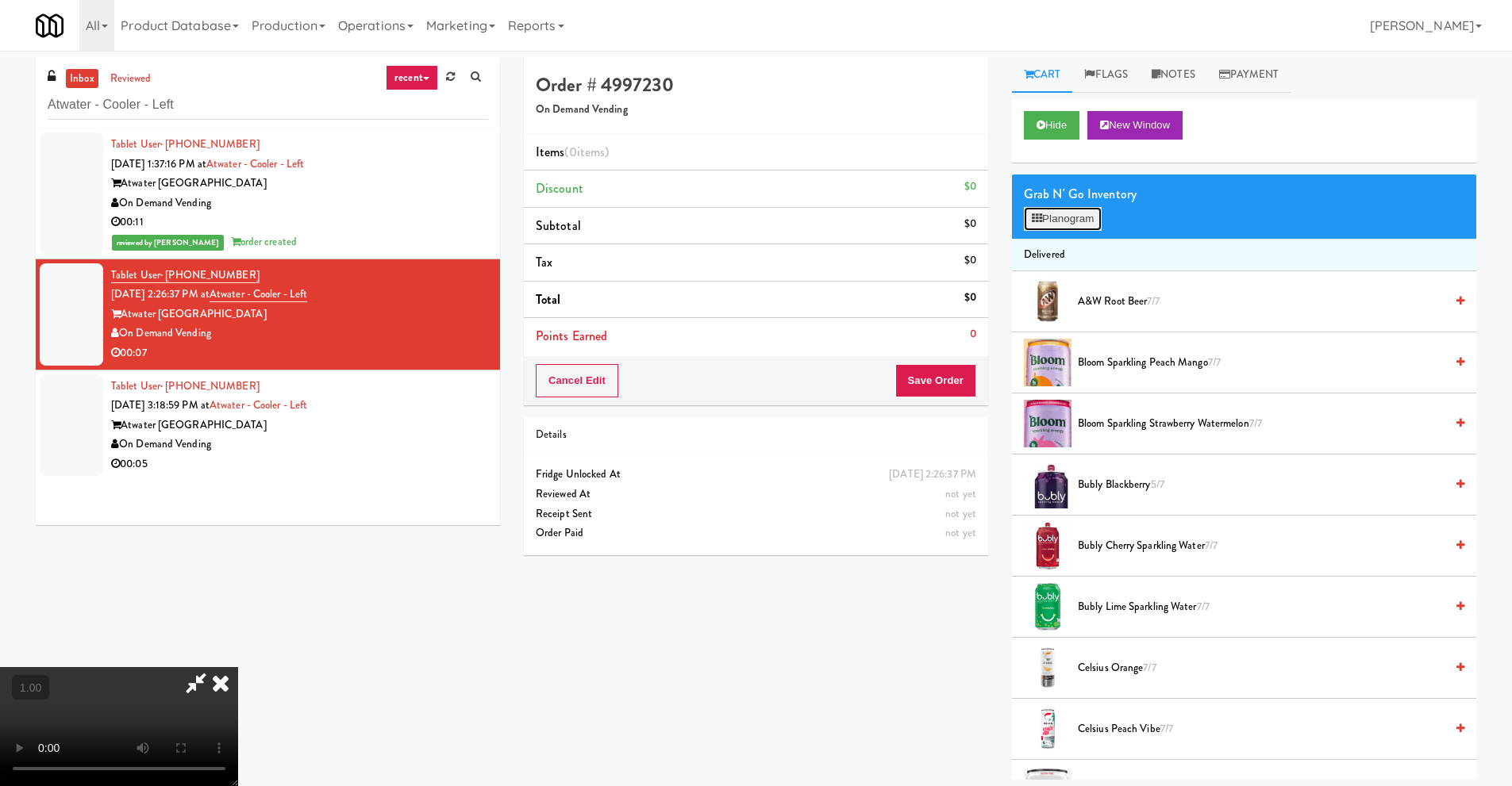
click at [1061, 221] on button "Planogram" at bounding box center [1062, 218] width 78 height 24
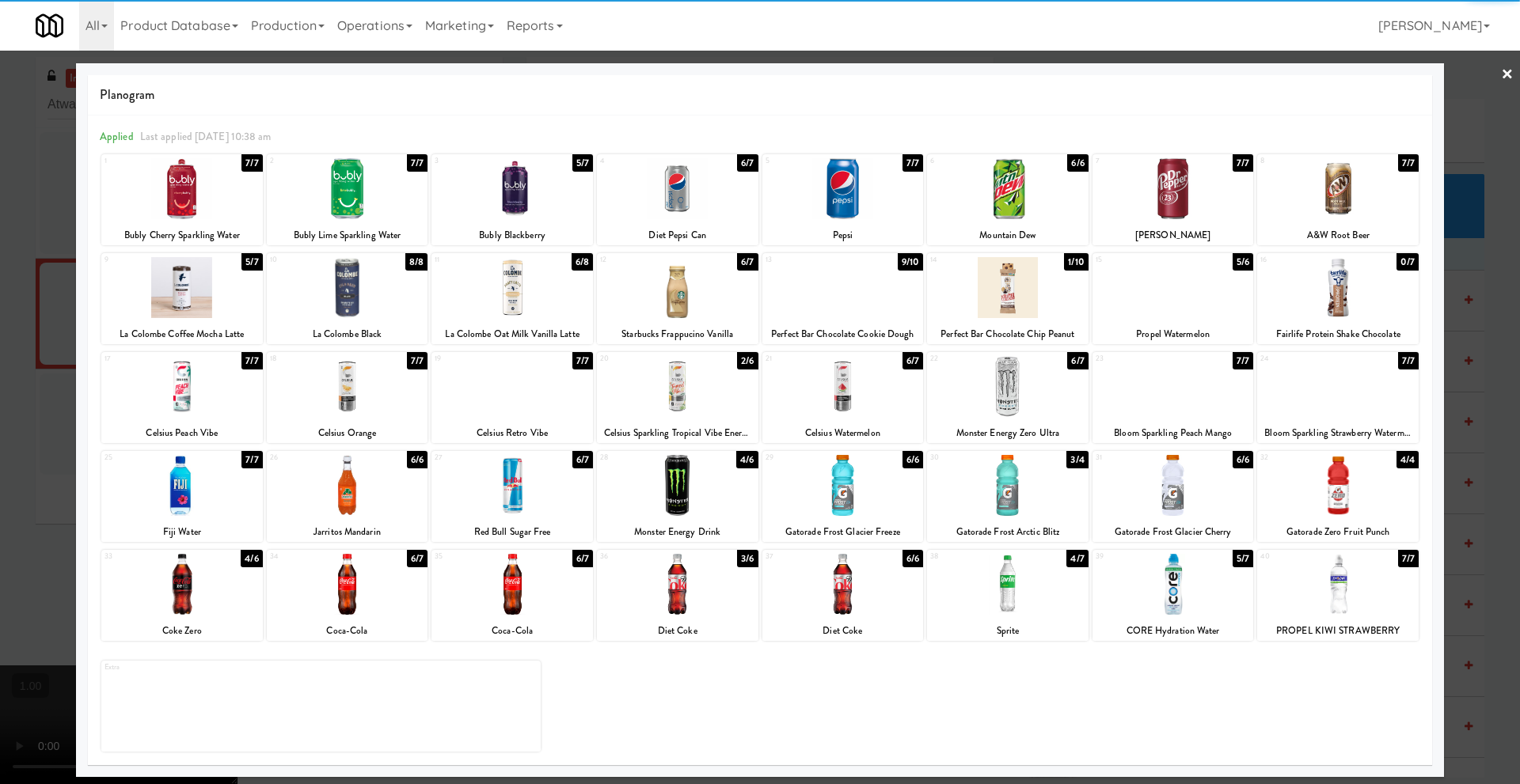
click at [1164, 494] on div at bounding box center [1172, 485] width 161 height 61
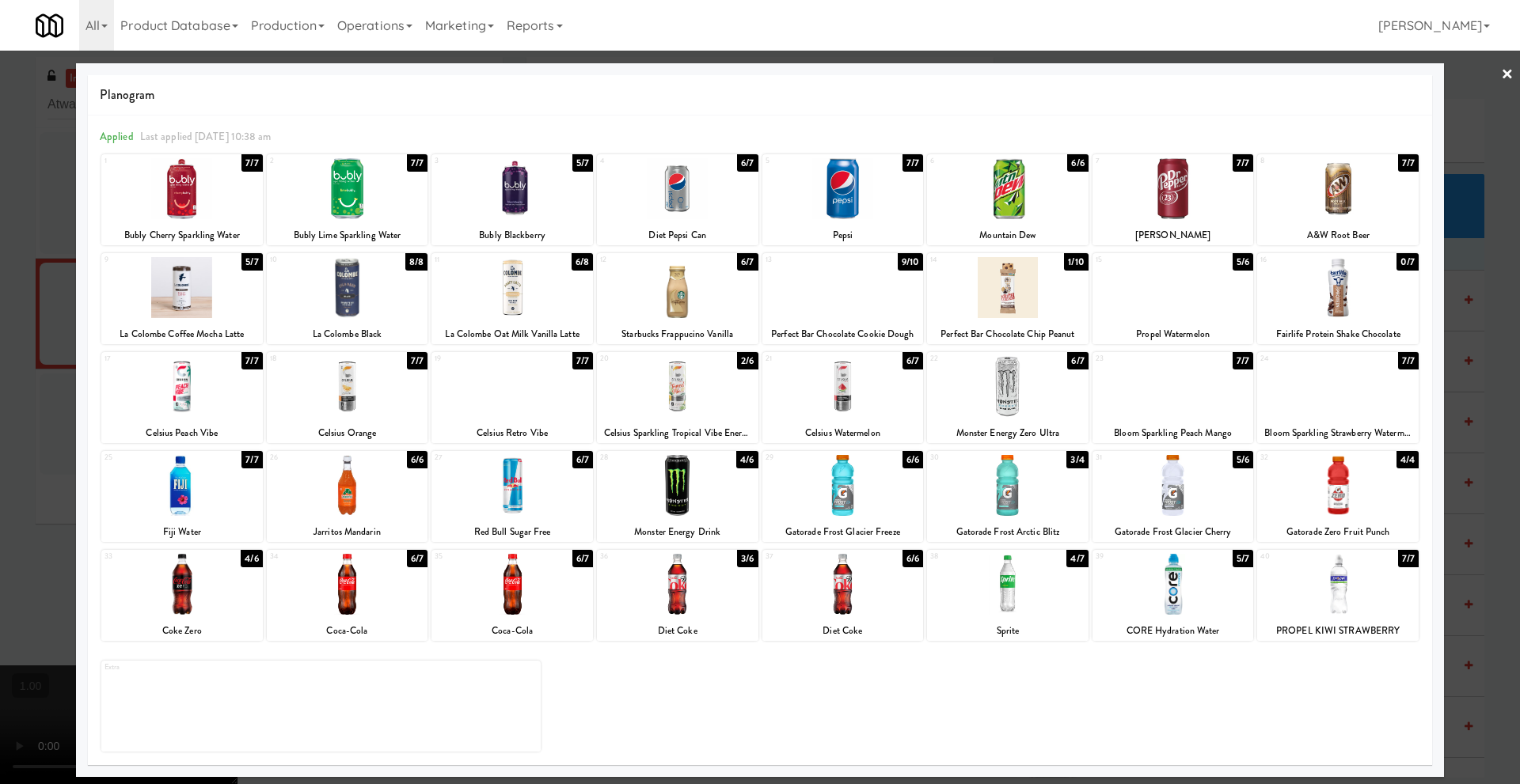
click at [1503, 72] on link "×" at bounding box center [1506, 75] width 12 height 49
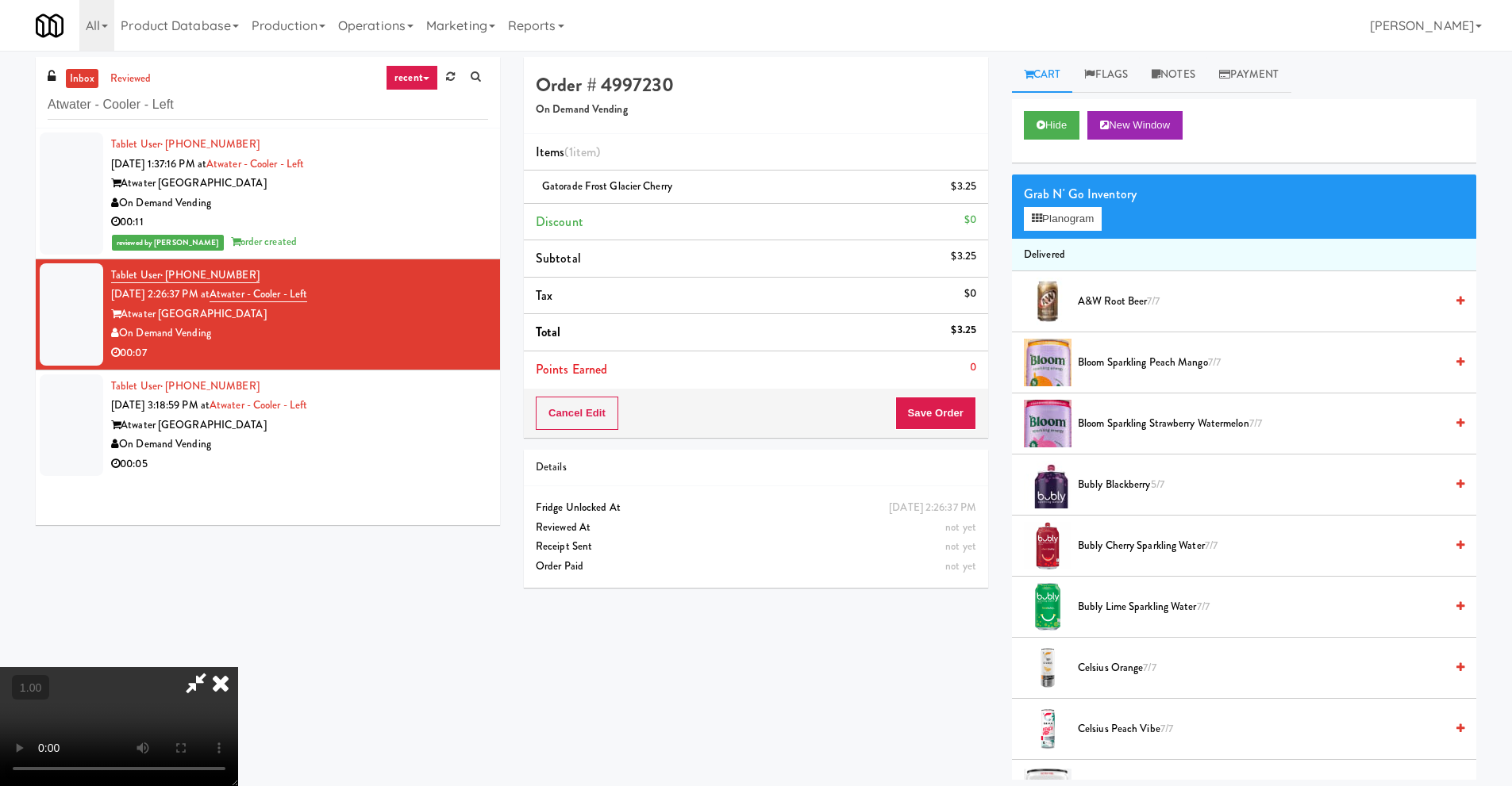
click at [238, 667] on video at bounding box center [119, 726] width 238 height 119
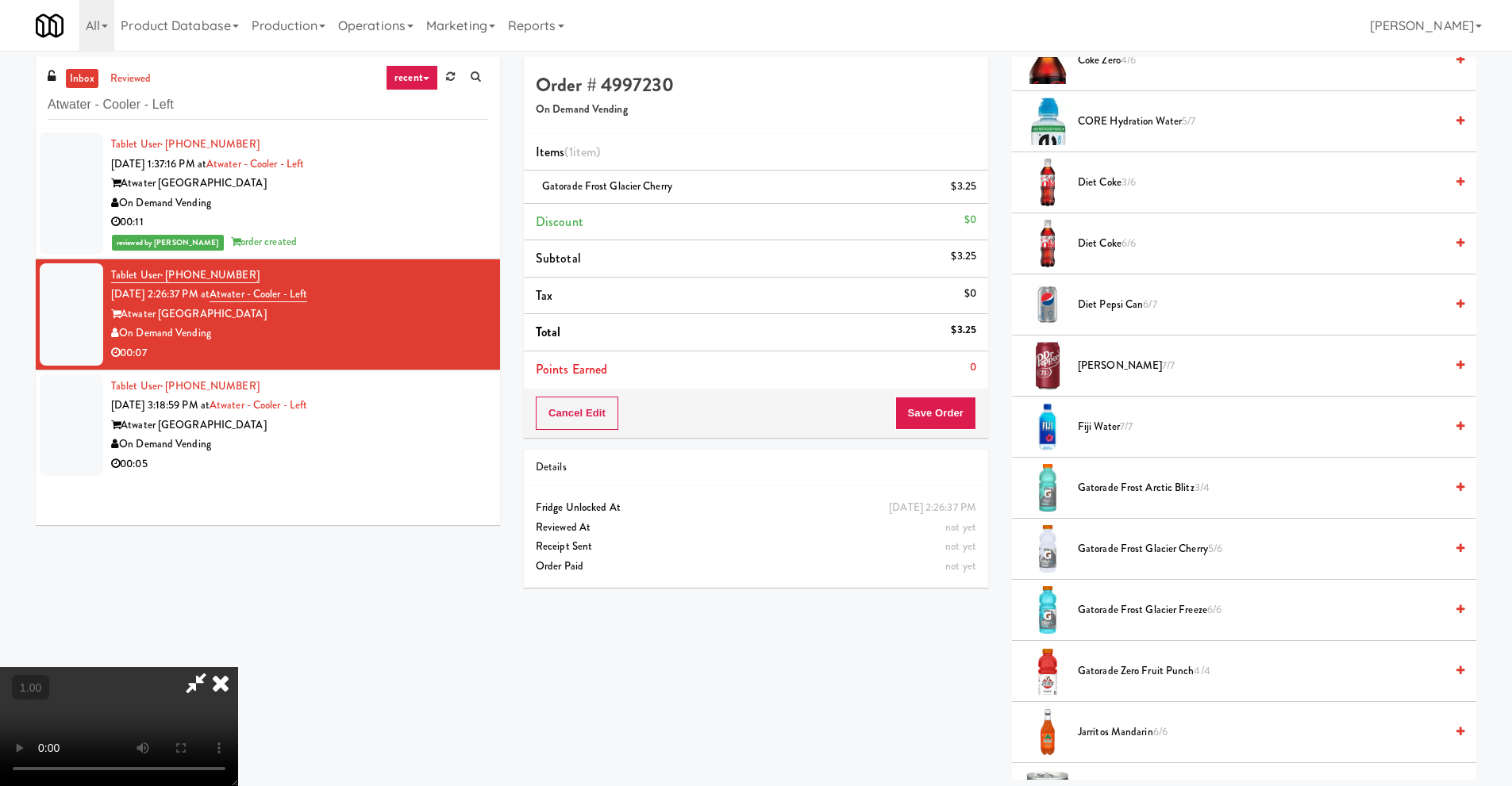
scroll to position [1111, 0]
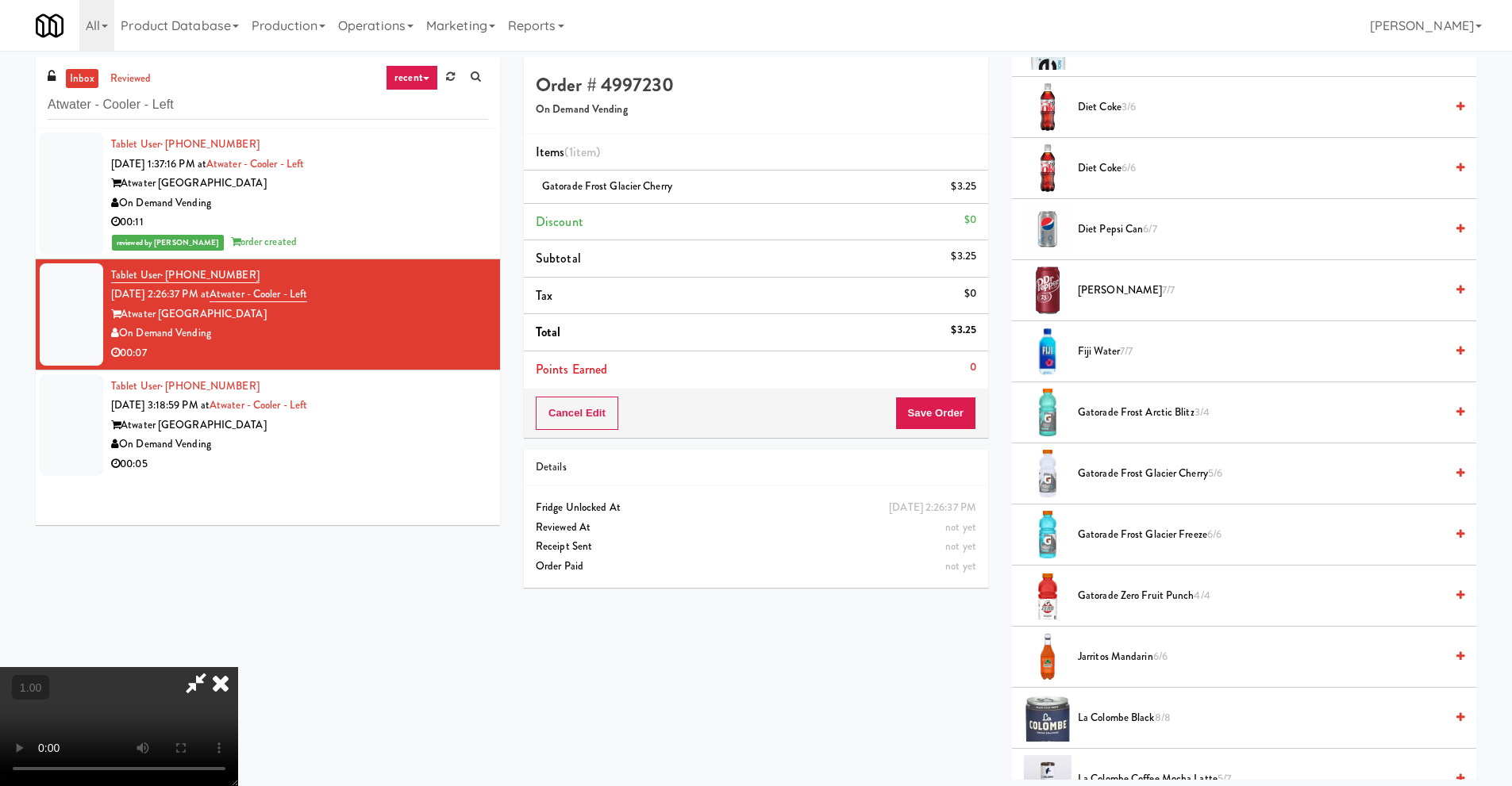
click at [238, 667] on icon at bounding box center [221, 683] width 35 height 32
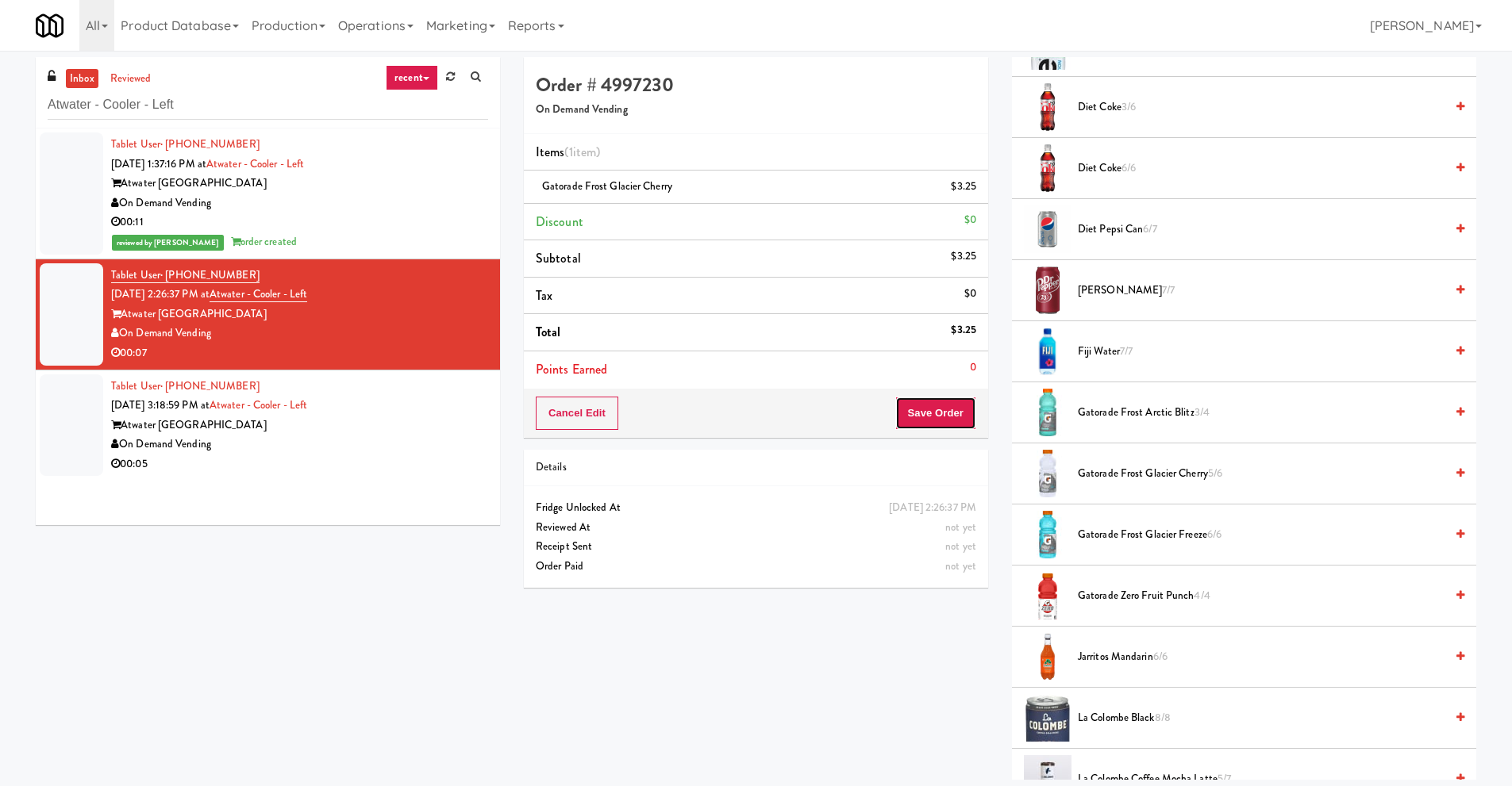
click at [933, 409] on button "Save Order" at bounding box center [936, 413] width 81 height 34
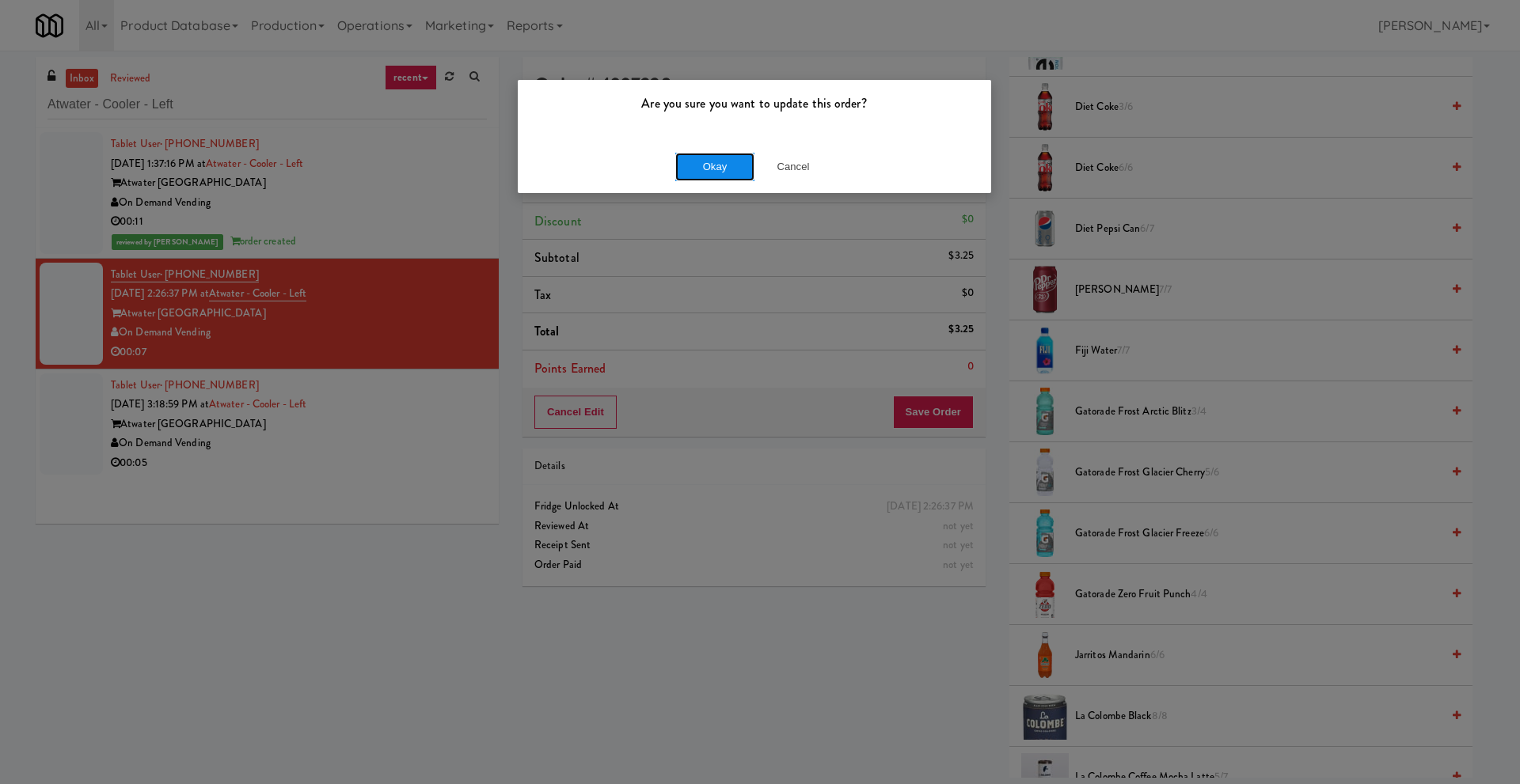
click at [686, 170] on button "Okay" at bounding box center [715, 167] width 79 height 29
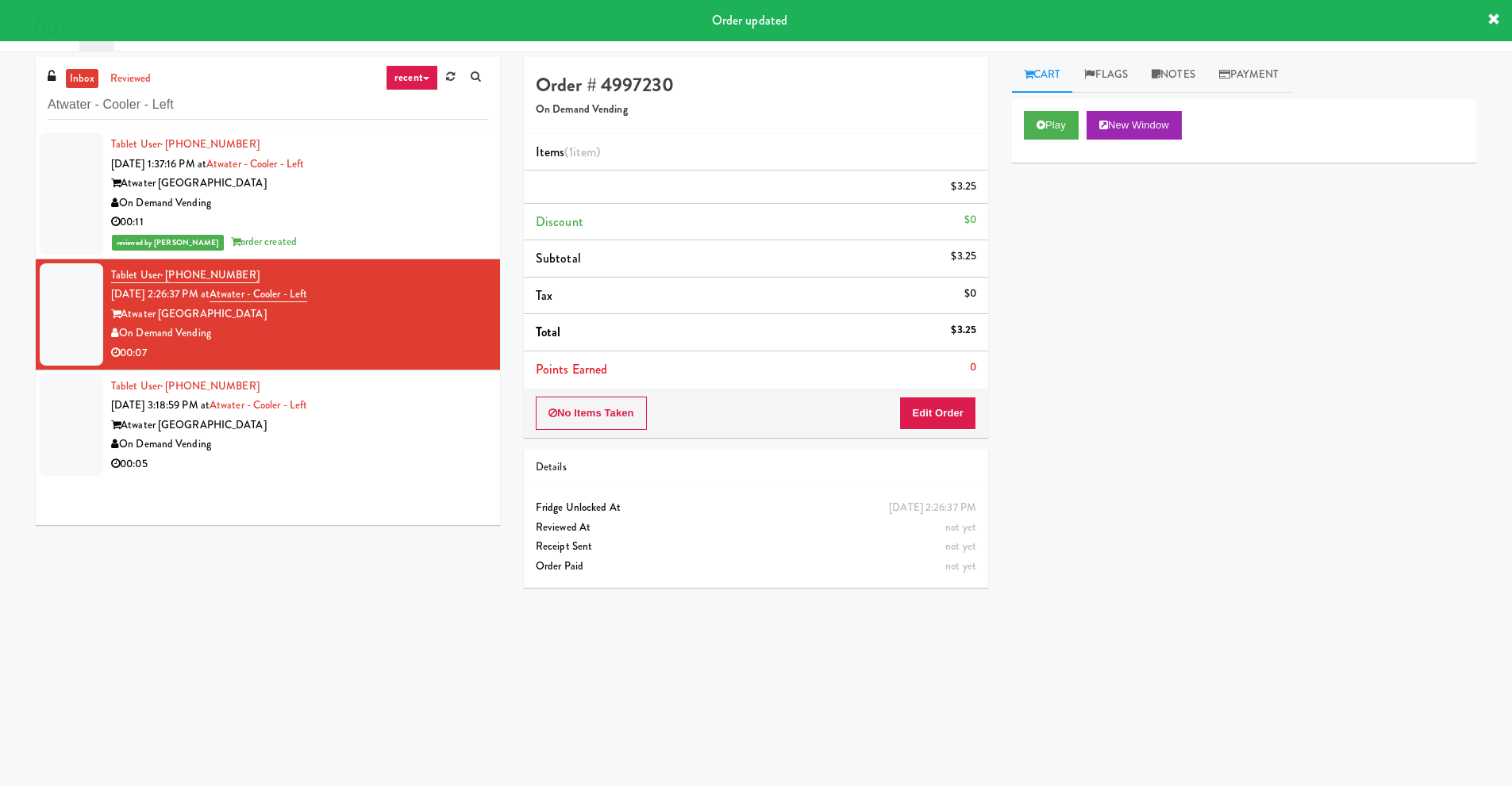
scroll to position [0, 0]
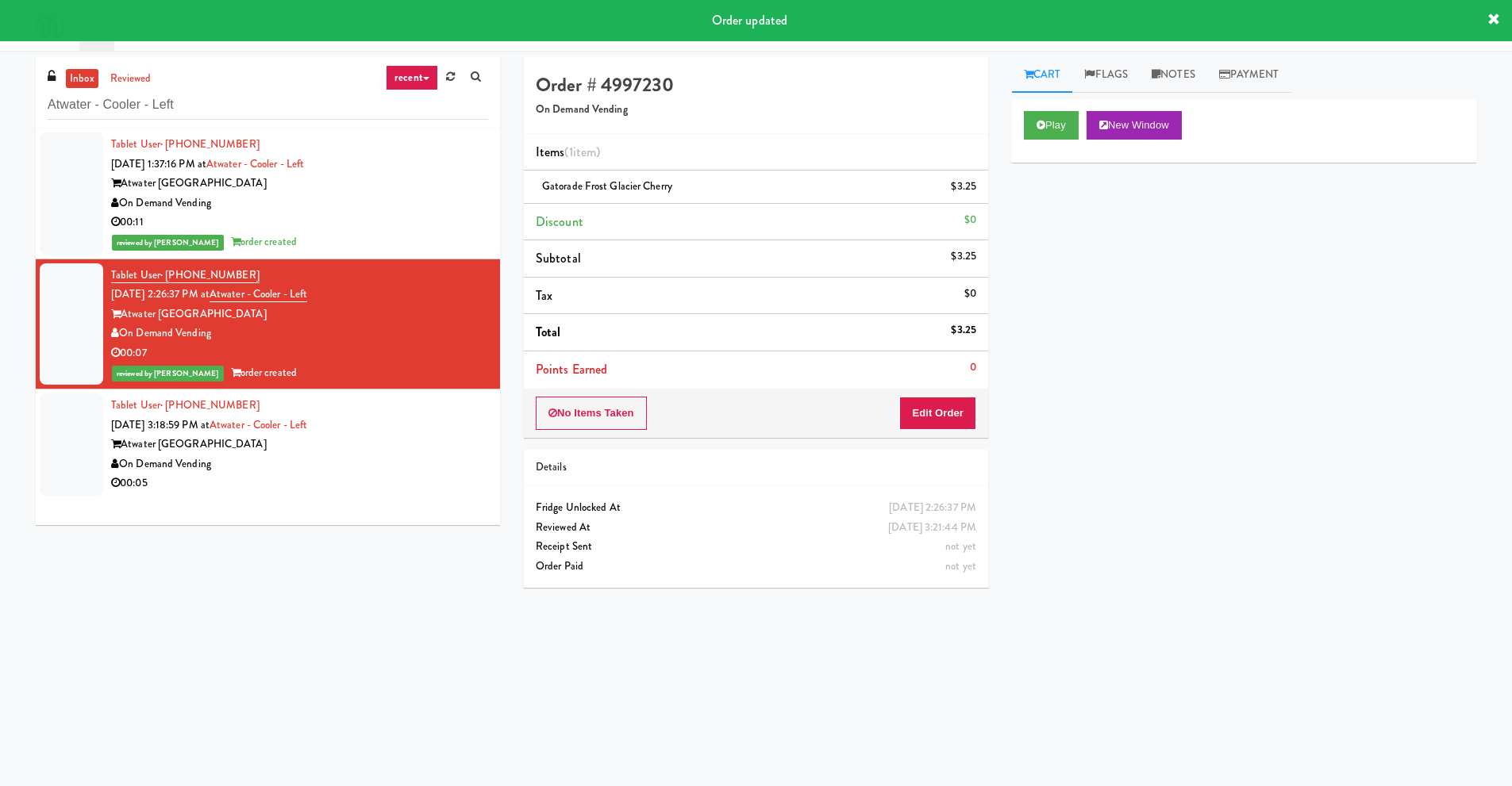
click at [259, 456] on div "On Demand Vending" at bounding box center [299, 464] width 377 height 20
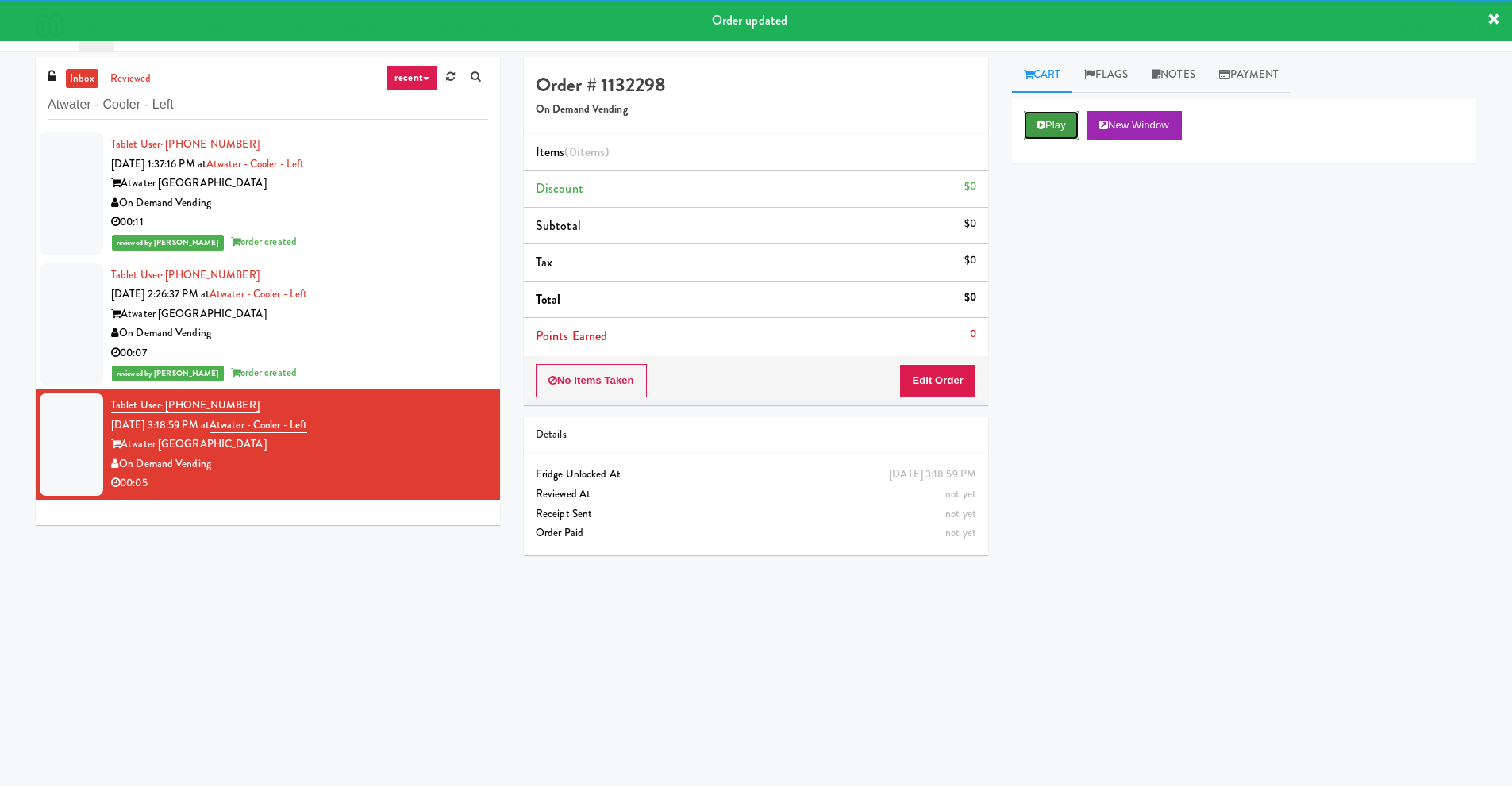
click at [1068, 121] on button "Play" at bounding box center [1051, 125] width 55 height 29
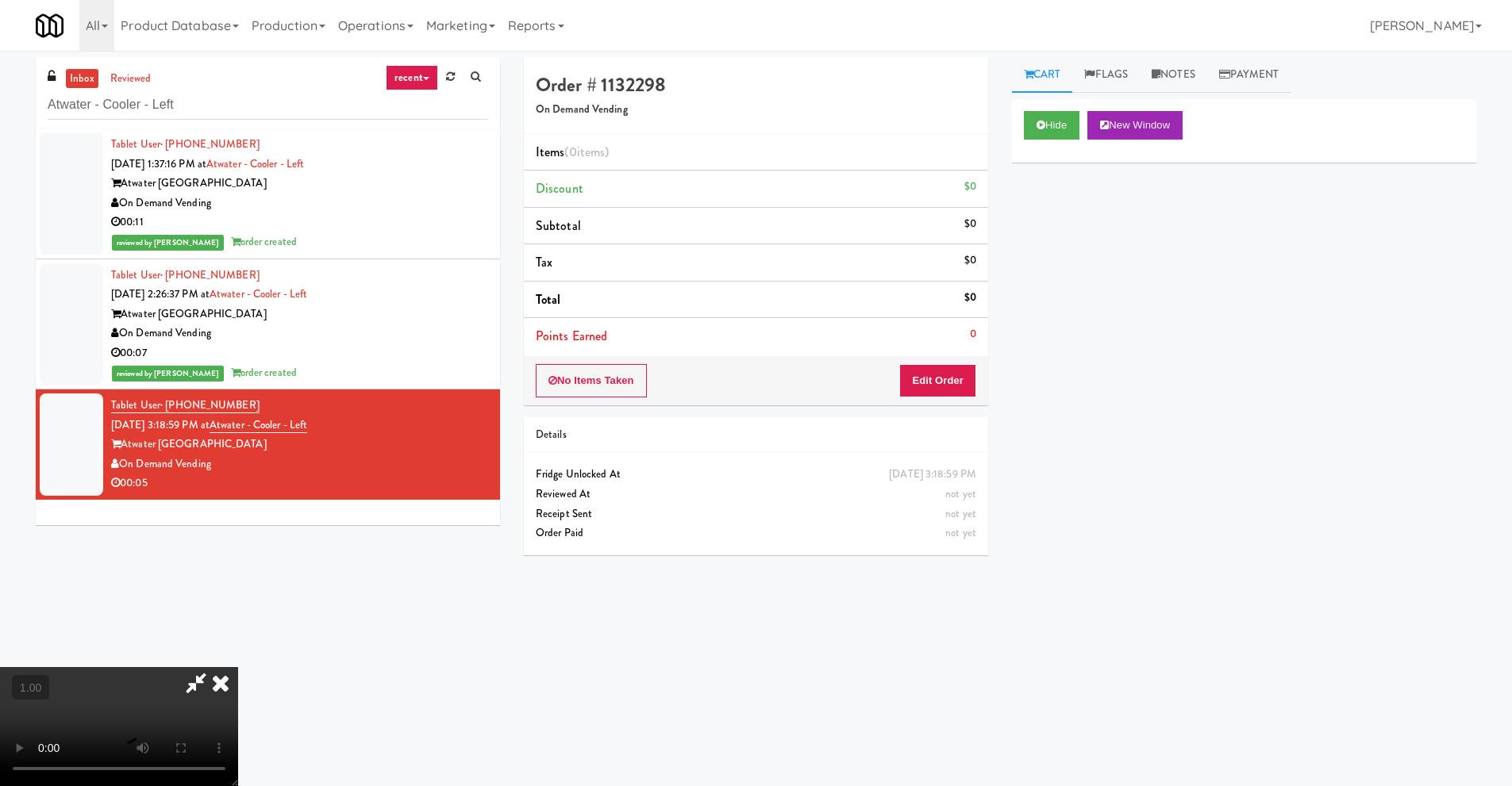
click at [238, 667] on video at bounding box center [119, 726] width 238 height 119
click at [958, 377] on button "Edit Order" at bounding box center [938, 381] width 77 height 34
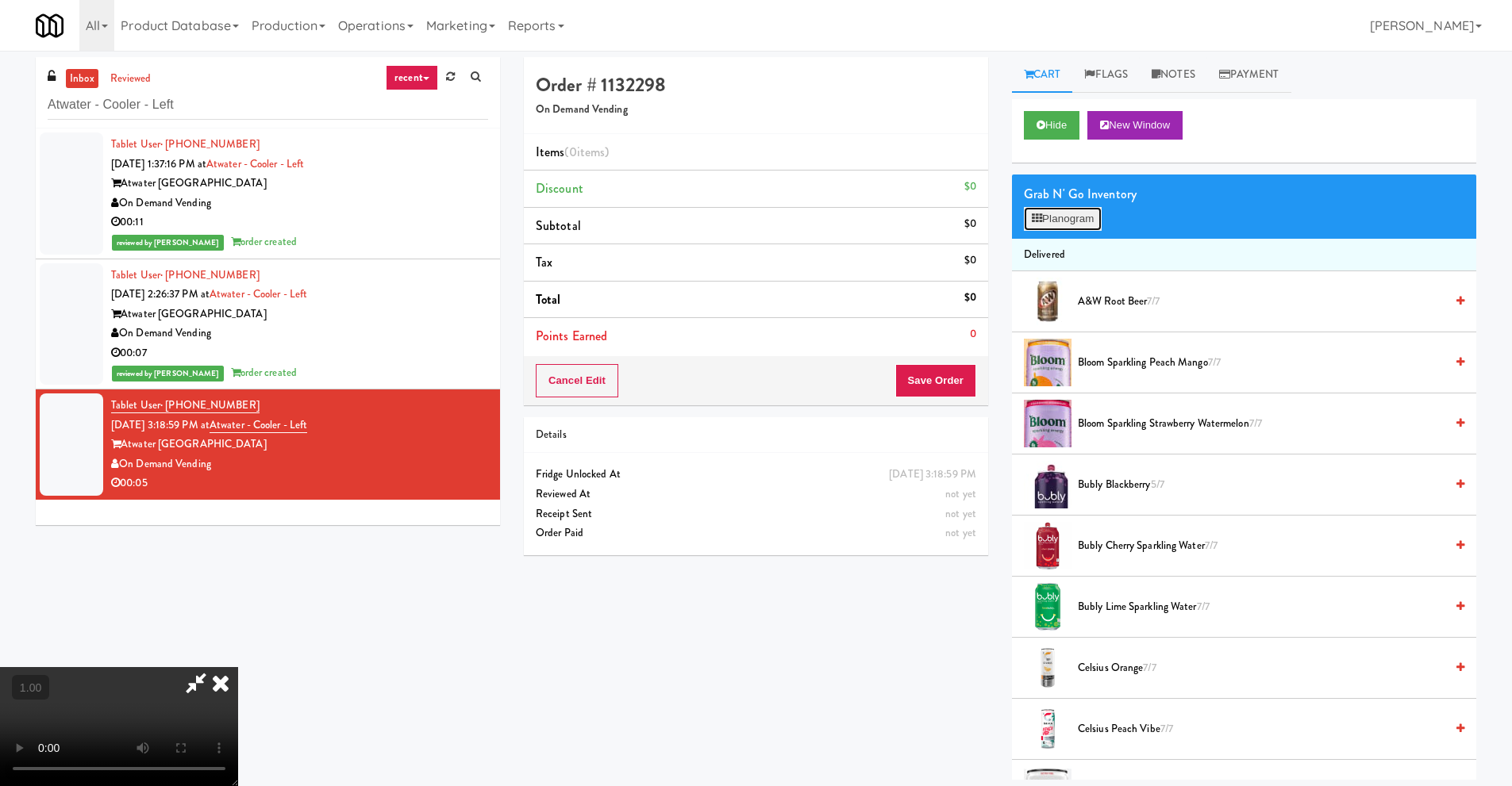
click at [1072, 218] on button "Planogram" at bounding box center [1062, 218] width 78 height 24
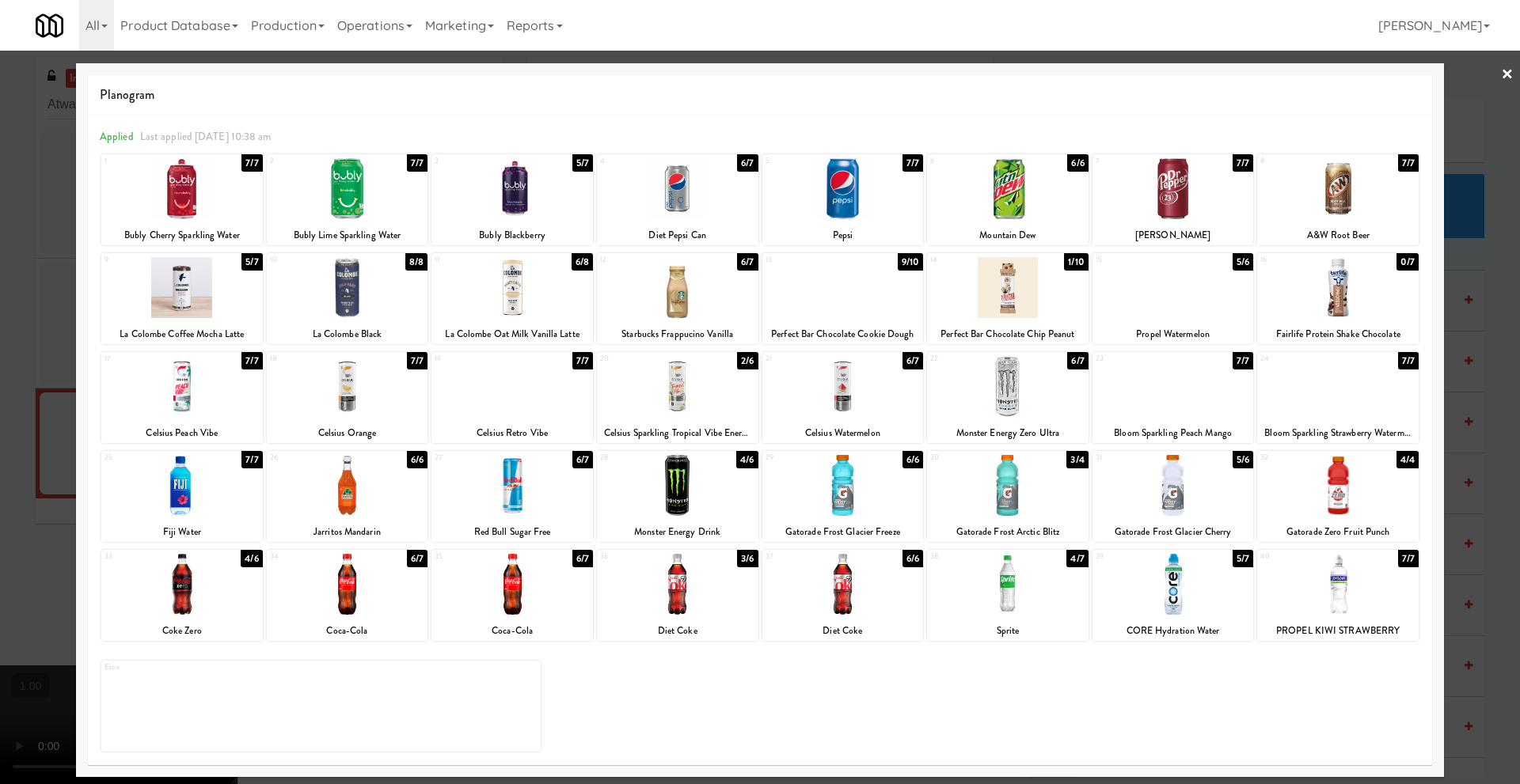
click at [1508, 74] on link "×" at bounding box center [1506, 75] width 12 height 49
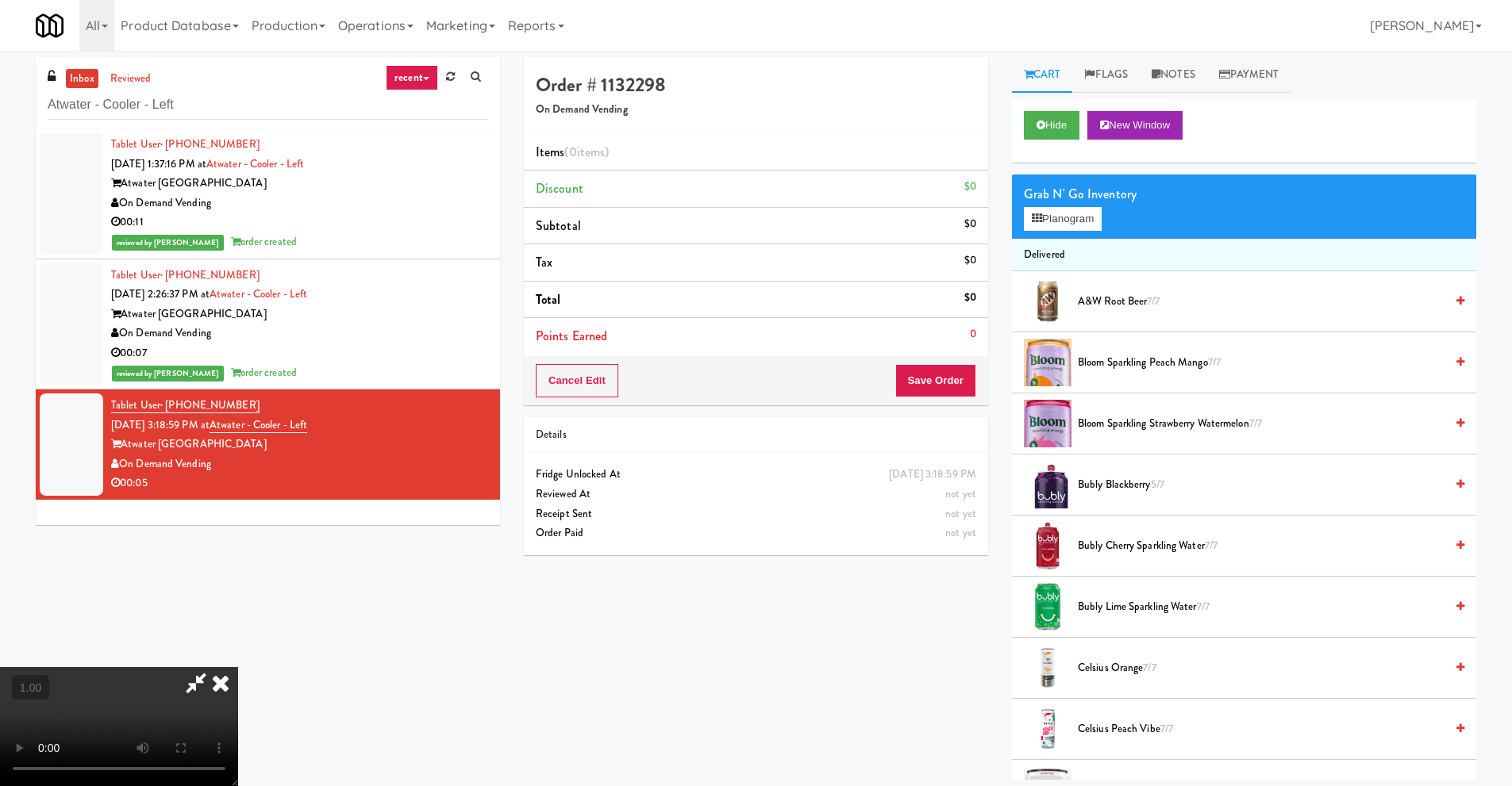
click at [238, 667] on video at bounding box center [119, 726] width 238 height 119
click at [1098, 222] on button "Planogram" at bounding box center [1062, 218] width 78 height 24
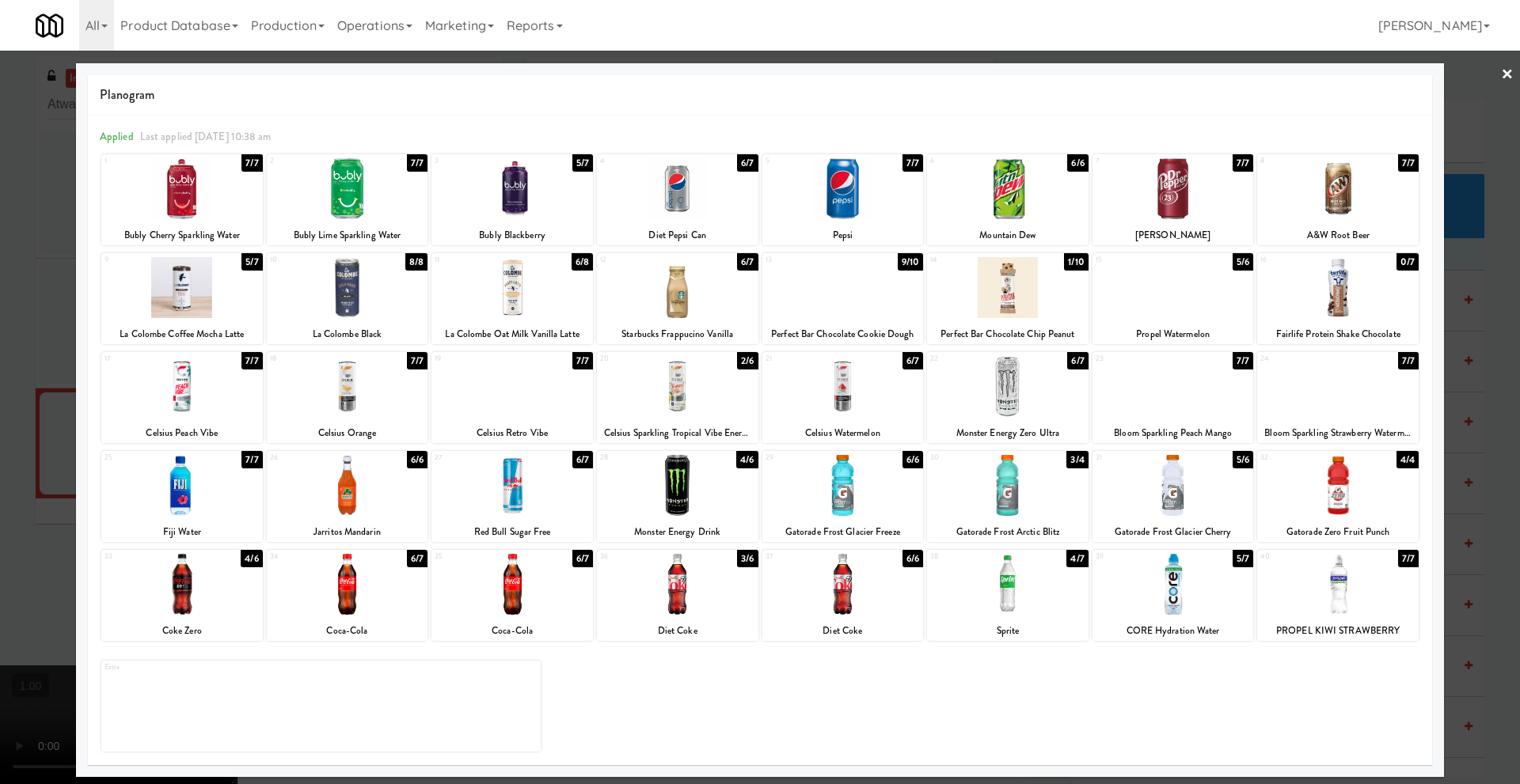
click at [178, 397] on div at bounding box center [182, 386] width 161 height 61
click at [1505, 74] on link "×" at bounding box center [1506, 75] width 12 height 49
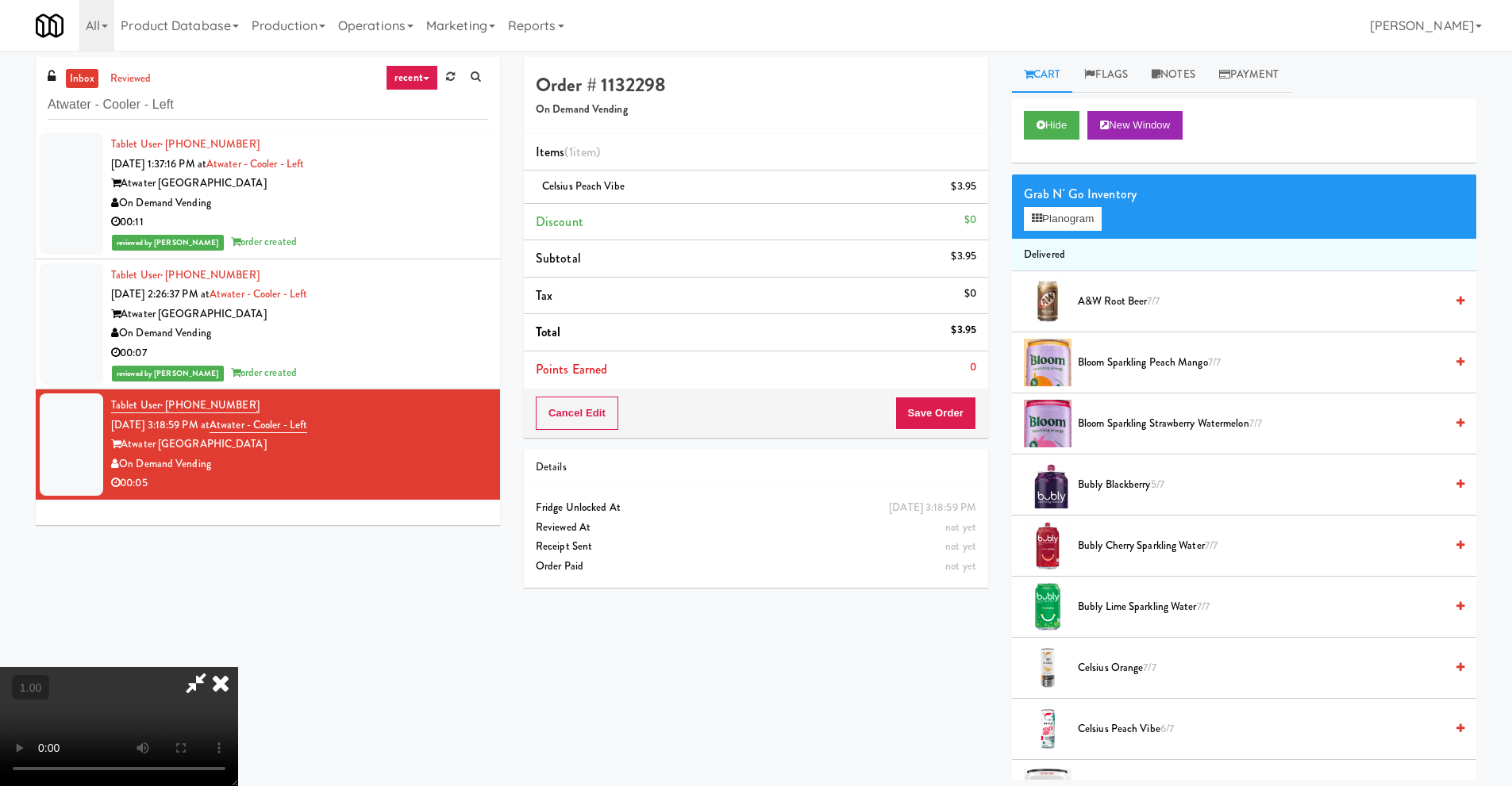
click at [238, 667] on video at bounding box center [119, 726] width 238 height 119
click at [1052, 222] on button "Planogram" at bounding box center [1062, 218] width 78 height 24
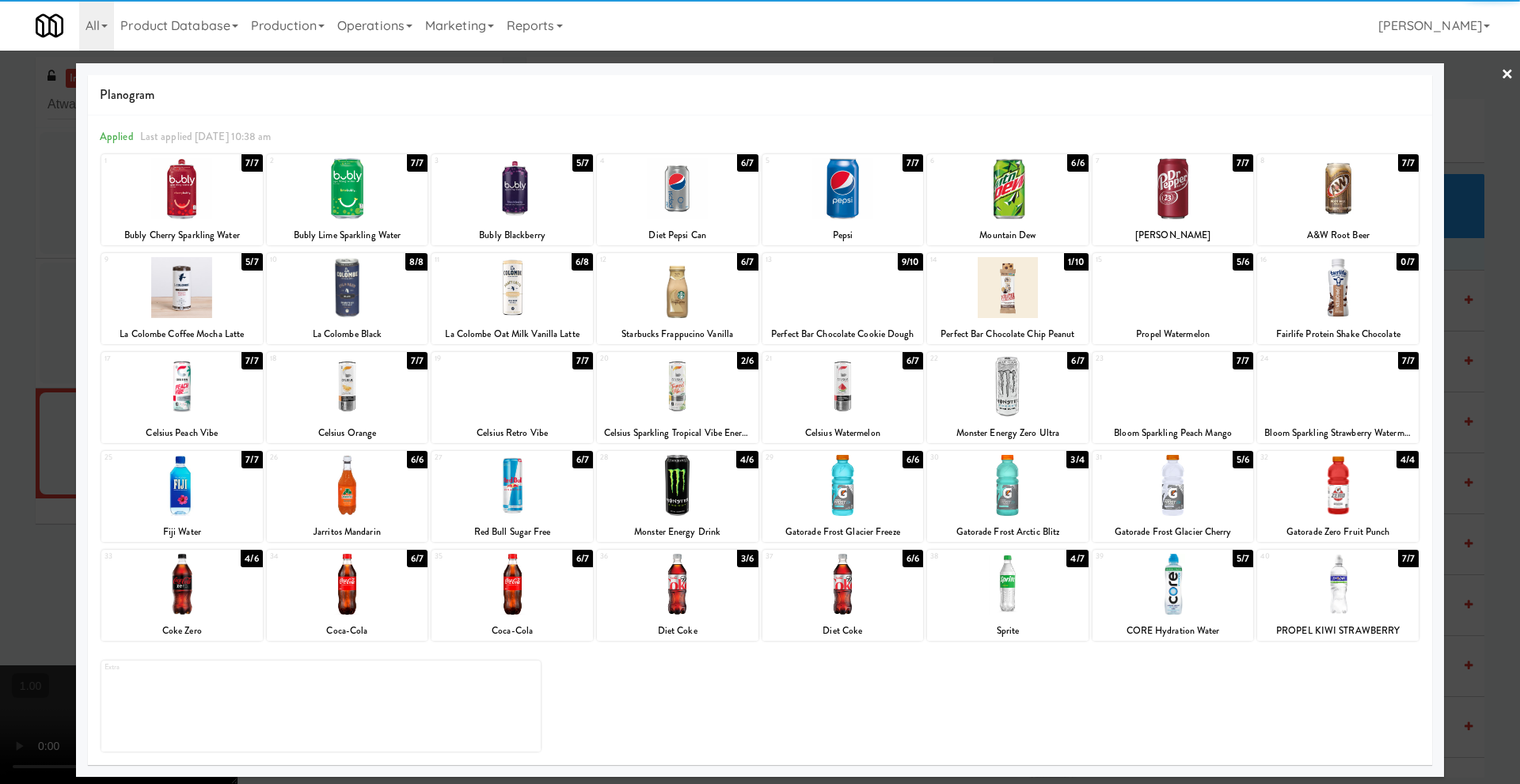
click at [524, 604] on div at bounding box center [512, 584] width 161 height 61
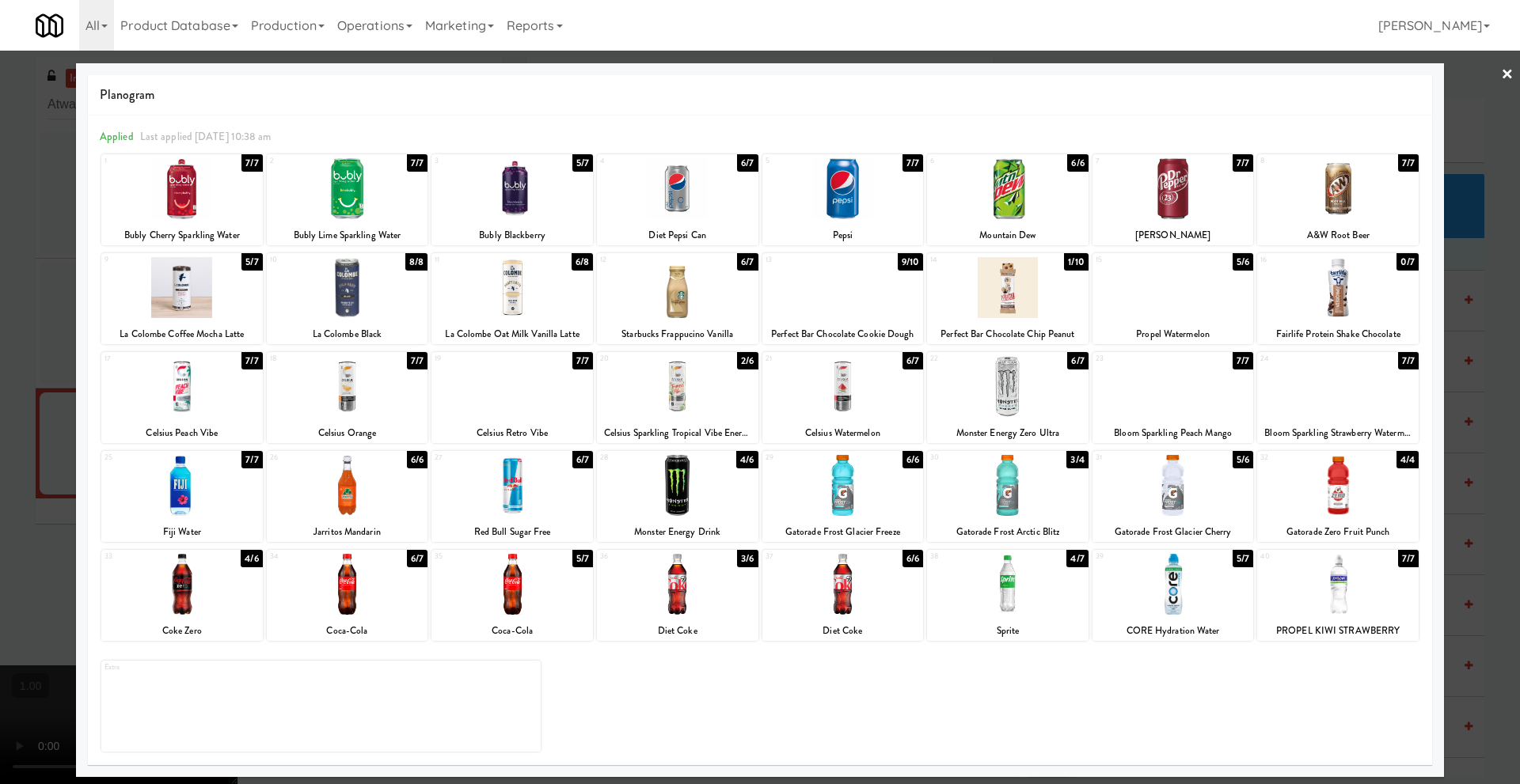
click at [1505, 72] on link "×" at bounding box center [1506, 75] width 12 height 49
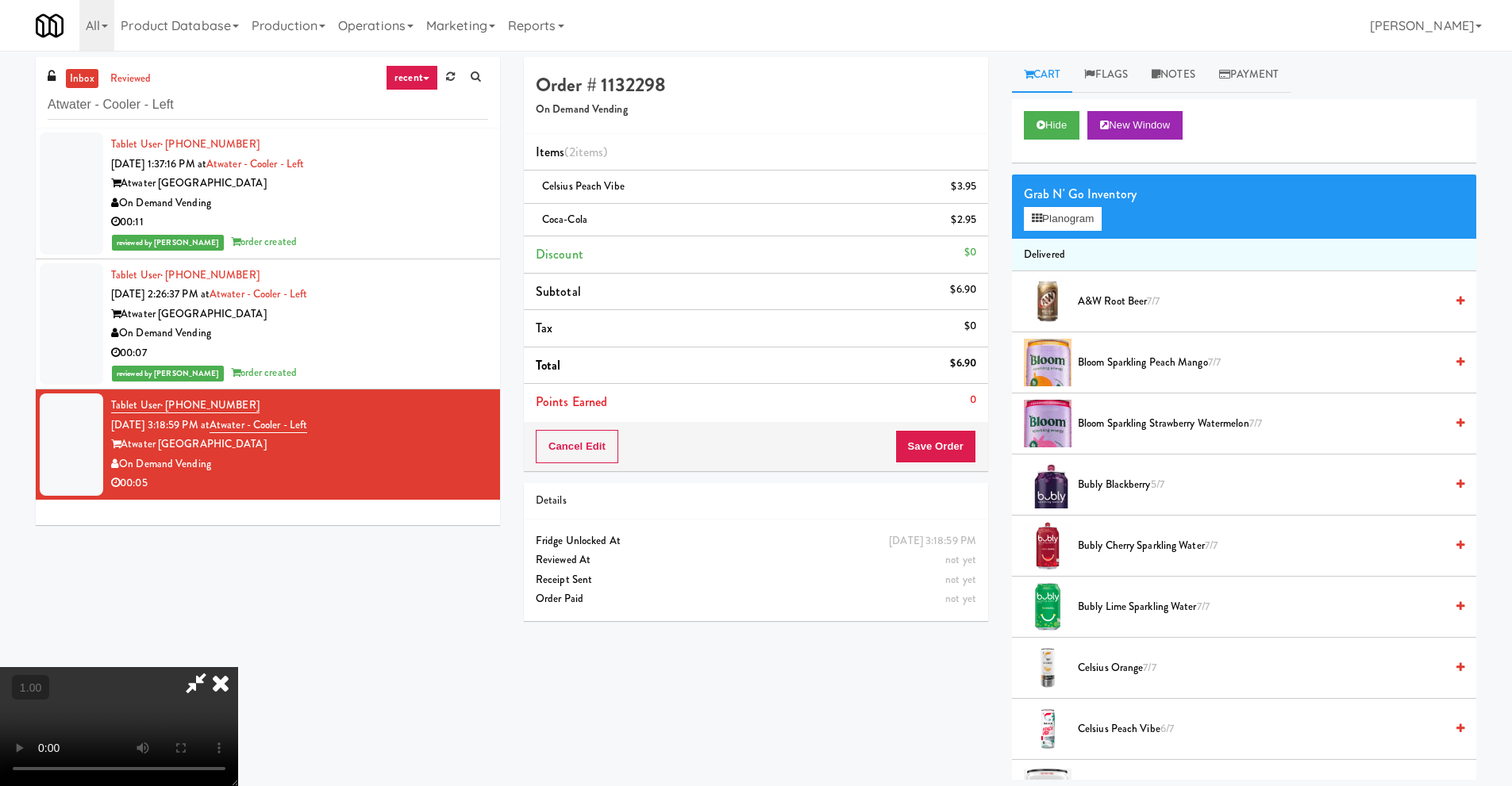
click at [238, 667] on video at bounding box center [119, 726] width 238 height 119
click at [238, 667] on icon at bounding box center [221, 683] width 35 height 32
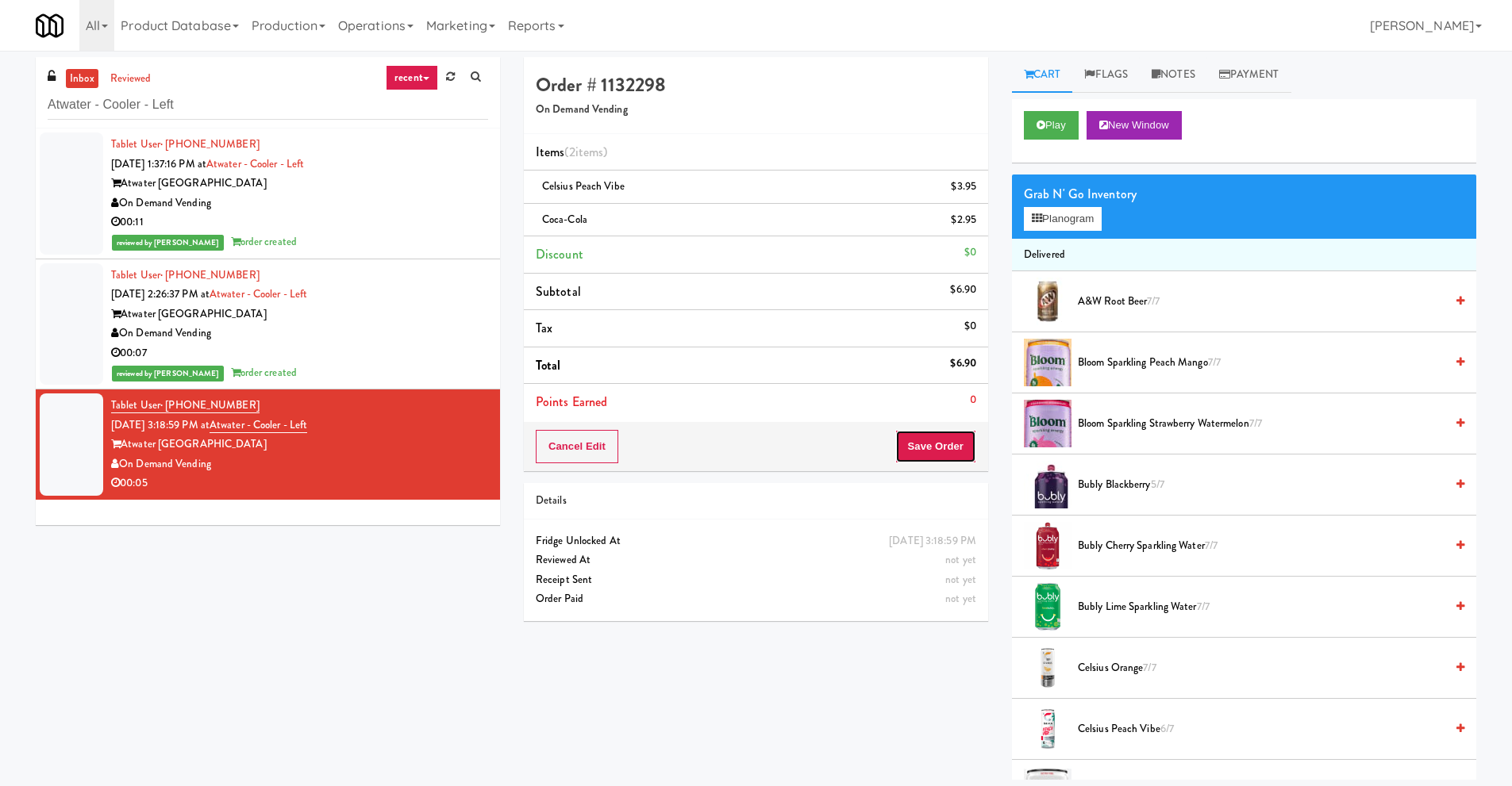
click at [928, 447] on button "Save Order" at bounding box center [936, 446] width 81 height 34
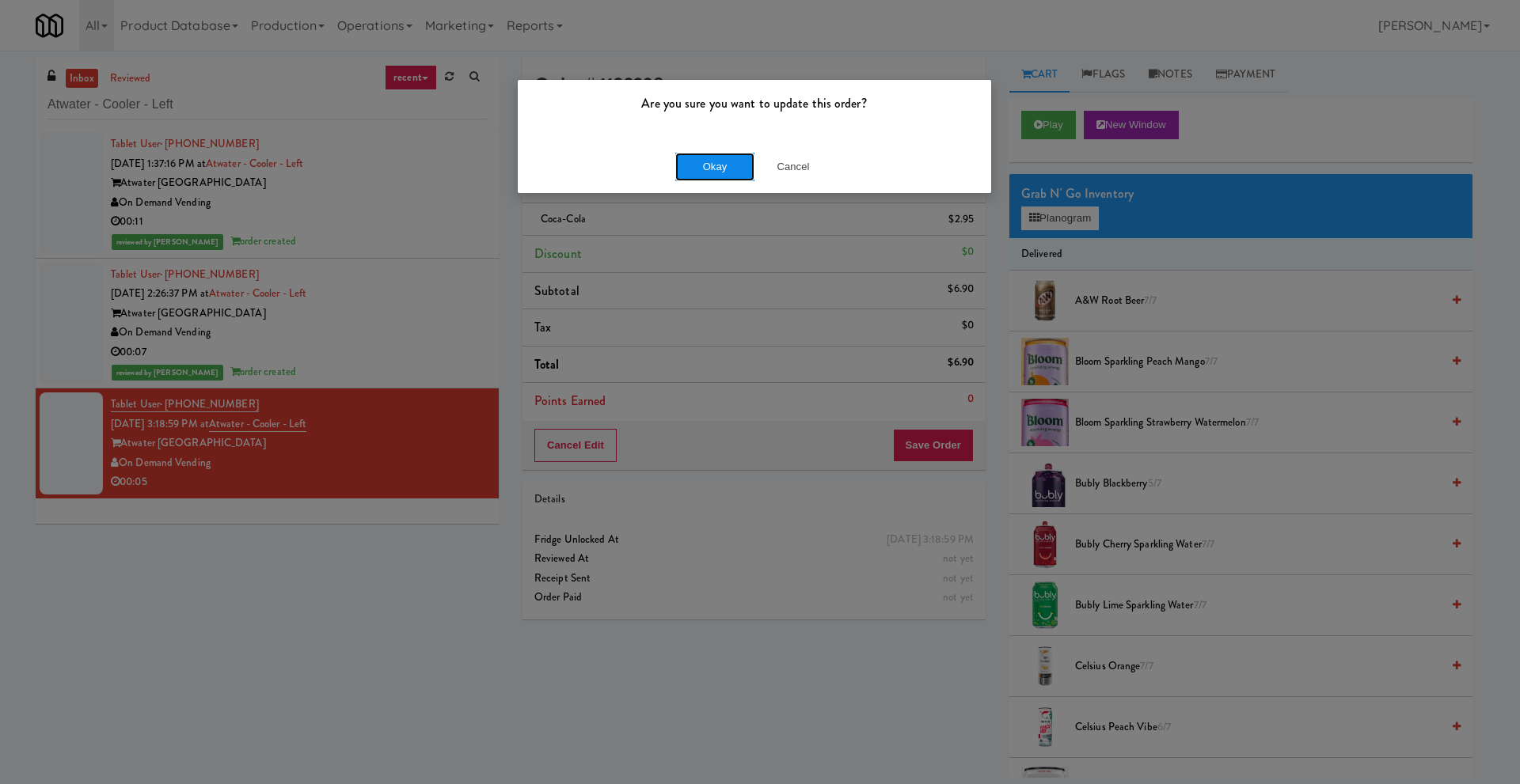
click at [718, 160] on button "Okay" at bounding box center [715, 167] width 79 height 29
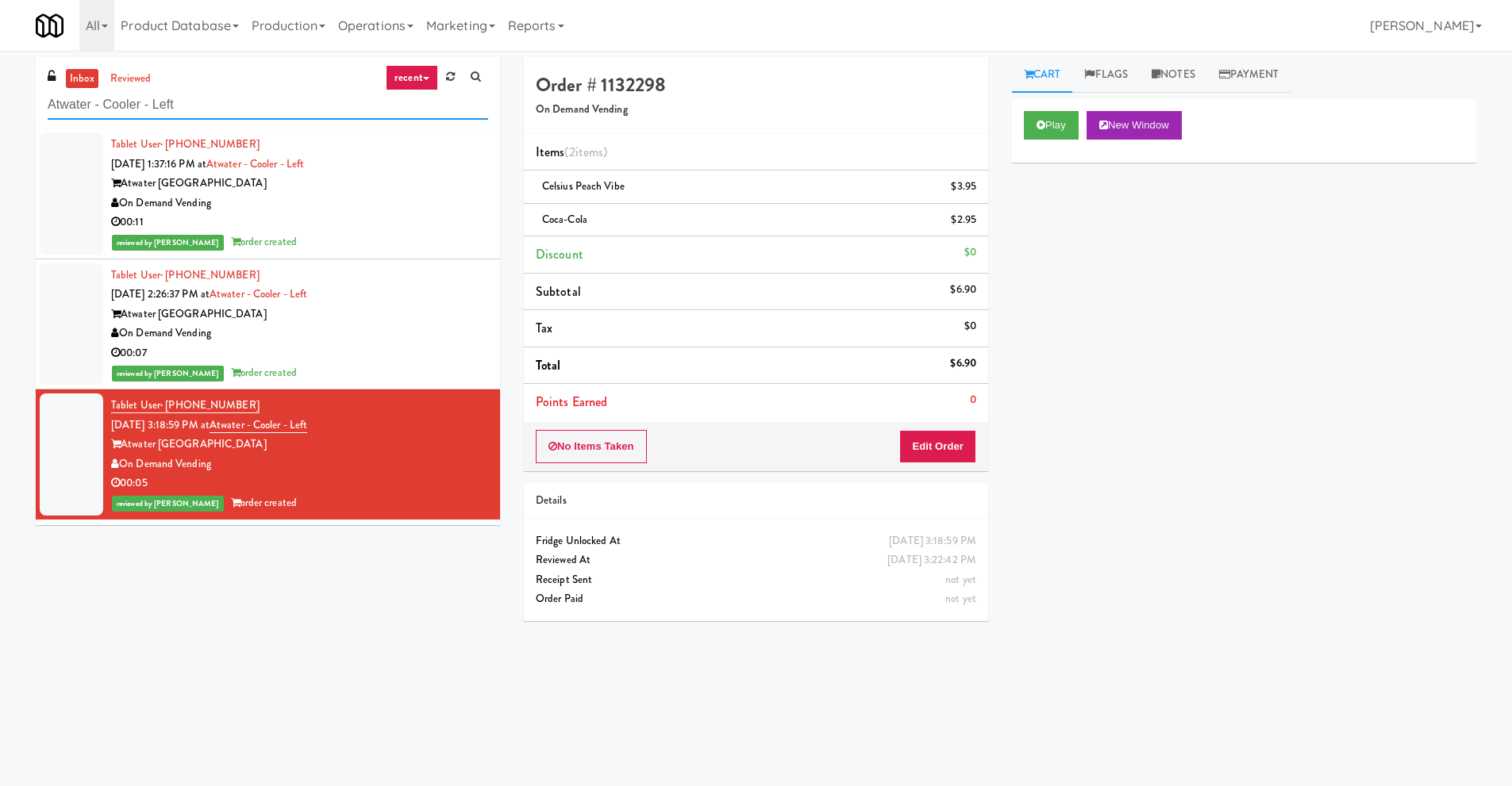
drag, startPoint x: 118, startPoint y: 99, endPoint x: 0, endPoint y: 89, distance: 118.4
click at [0, 89] on div "inbox reviewed recent all unclear take inventory issue suspicious failed recent…" at bounding box center [756, 376] width 1512 height 637
paste input "EQ Autoworks-Cooler 1"
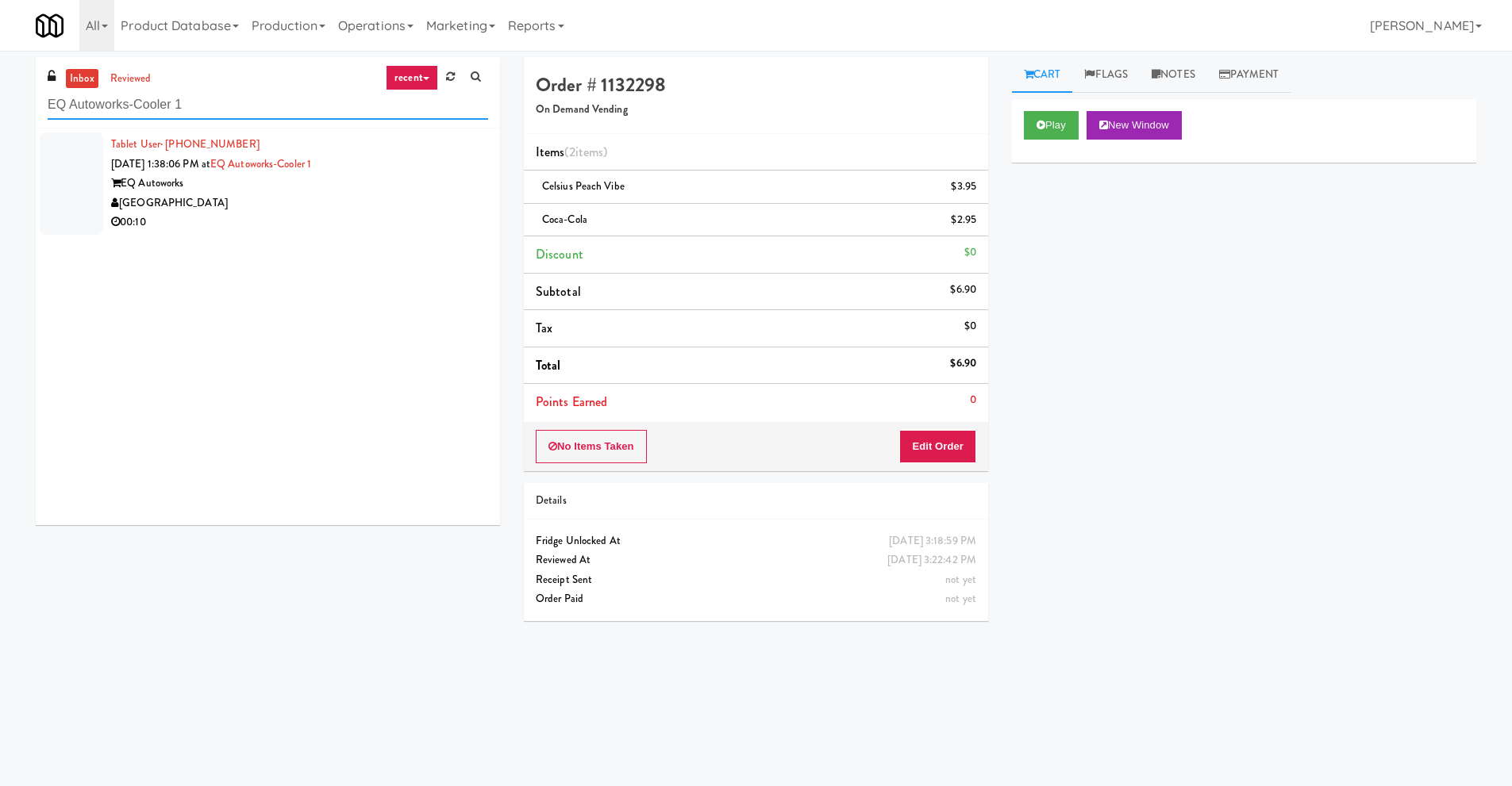
type input "EQ Autoworks-Cooler 1"
click at [292, 195] on div "[GEOGRAPHIC_DATA]" at bounding box center [299, 203] width 377 height 20
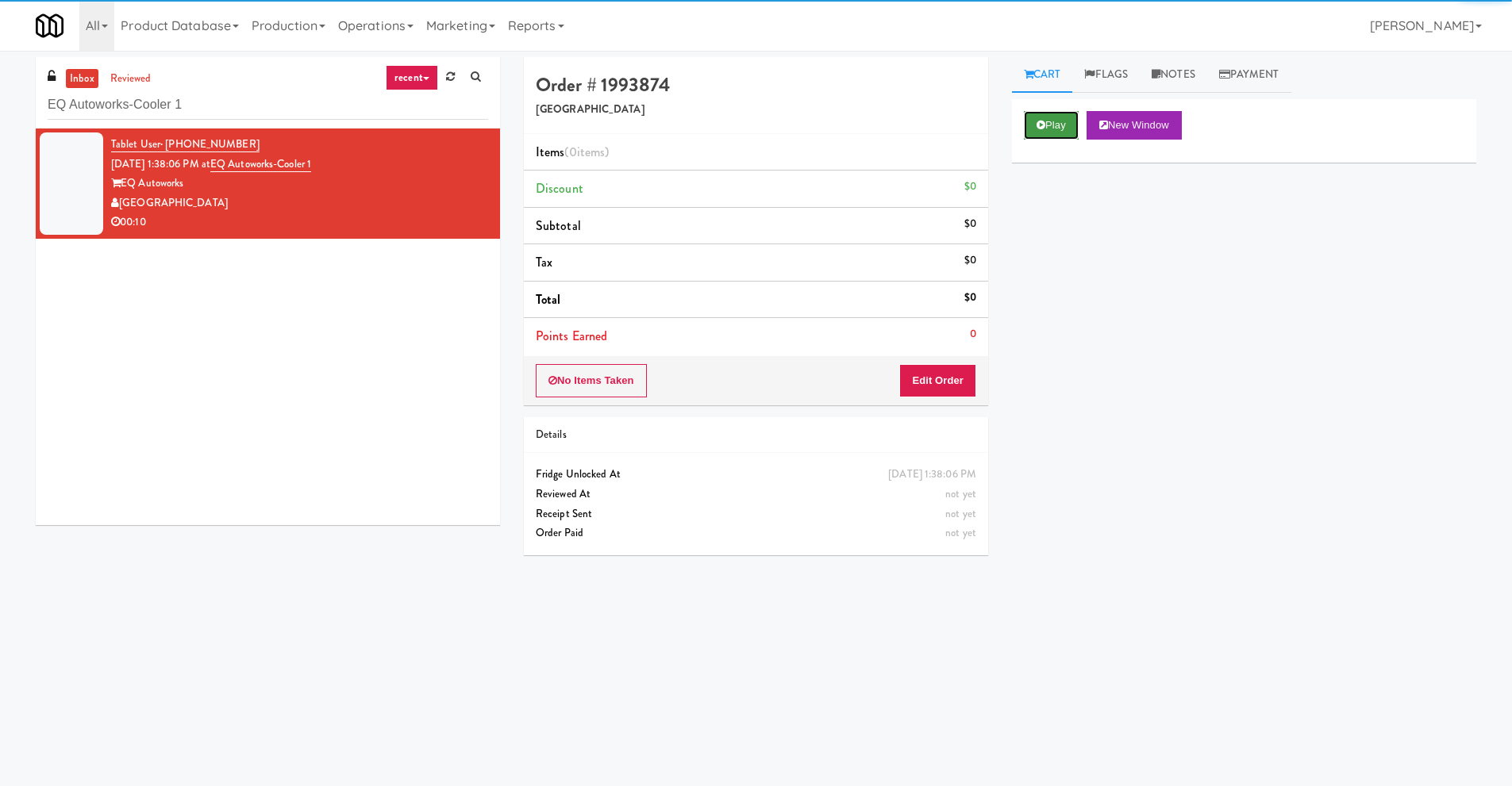
click at [1047, 130] on button "Play" at bounding box center [1051, 125] width 55 height 29
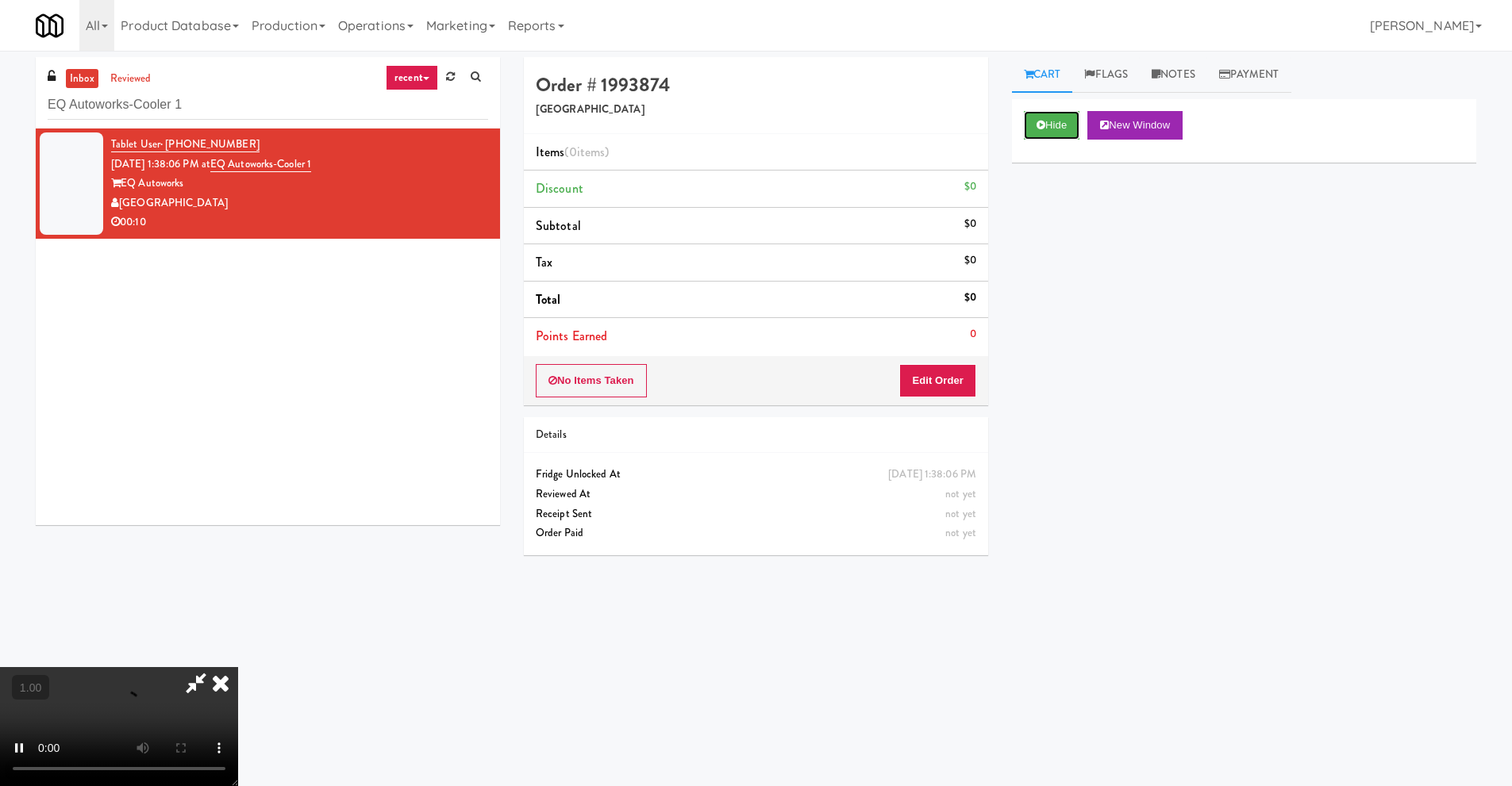
scroll to position [51, 0]
click at [238, 667] on video at bounding box center [119, 726] width 238 height 119
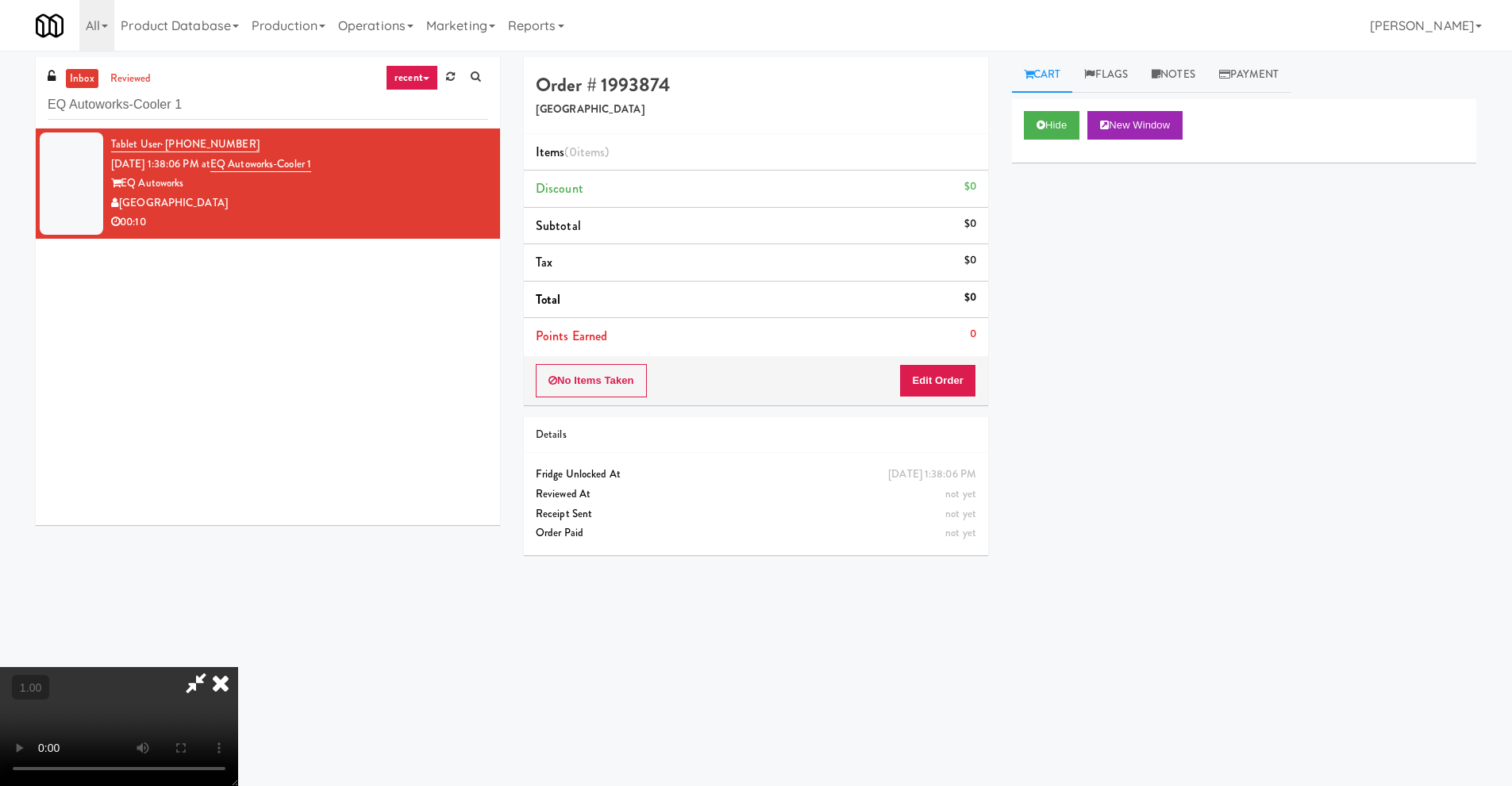
click at [238, 667] on video at bounding box center [119, 726] width 238 height 119
click at [932, 381] on button "Edit Order" at bounding box center [938, 381] width 77 height 34
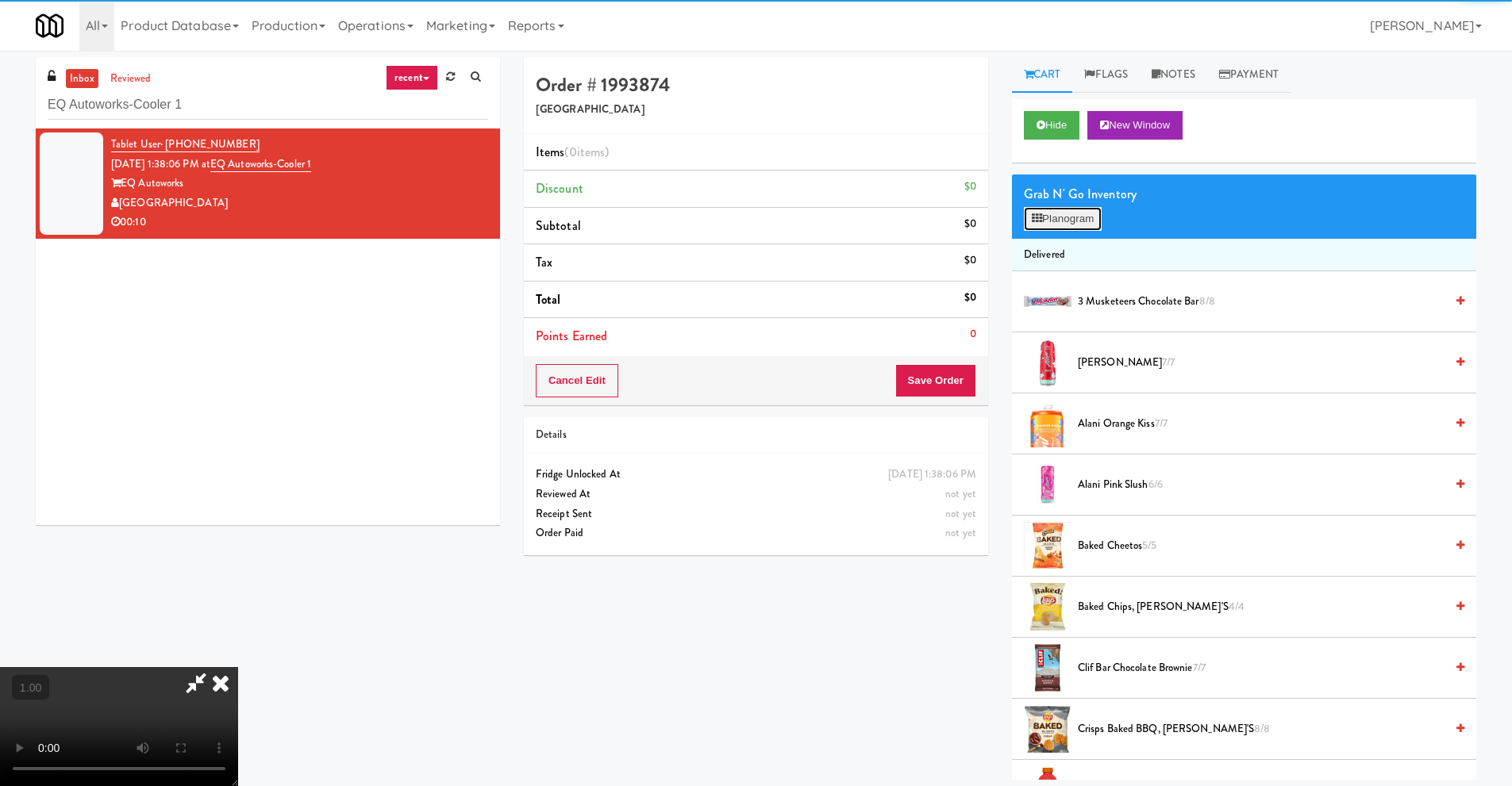
click at [1047, 225] on button "Planogram" at bounding box center [1062, 218] width 78 height 24
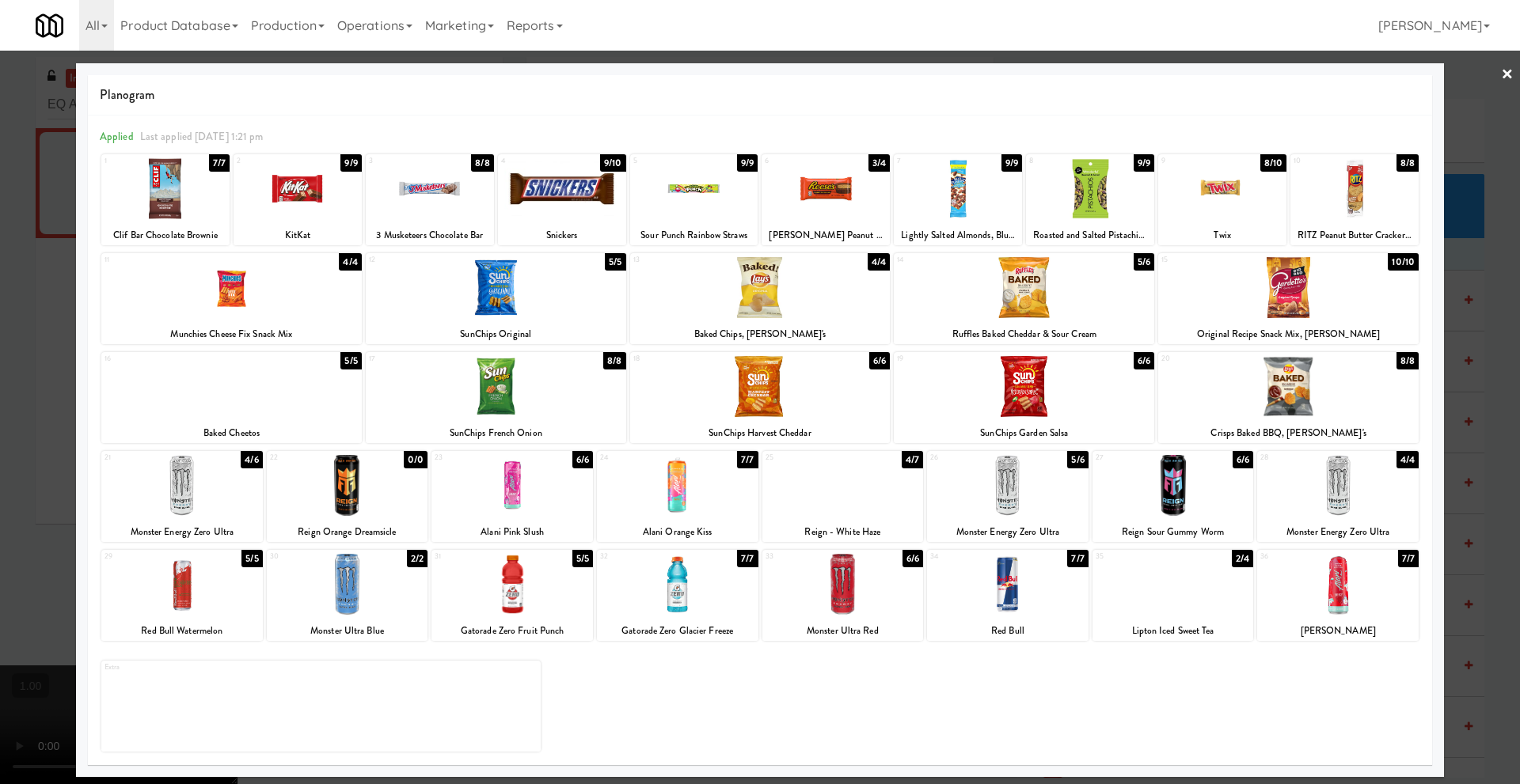
click at [187, 503] on div at bounding box center [182, 485] width 161 height 61
click at [1511, 73] on link "×" at bounding box center [1506, 75] width 12 height 49
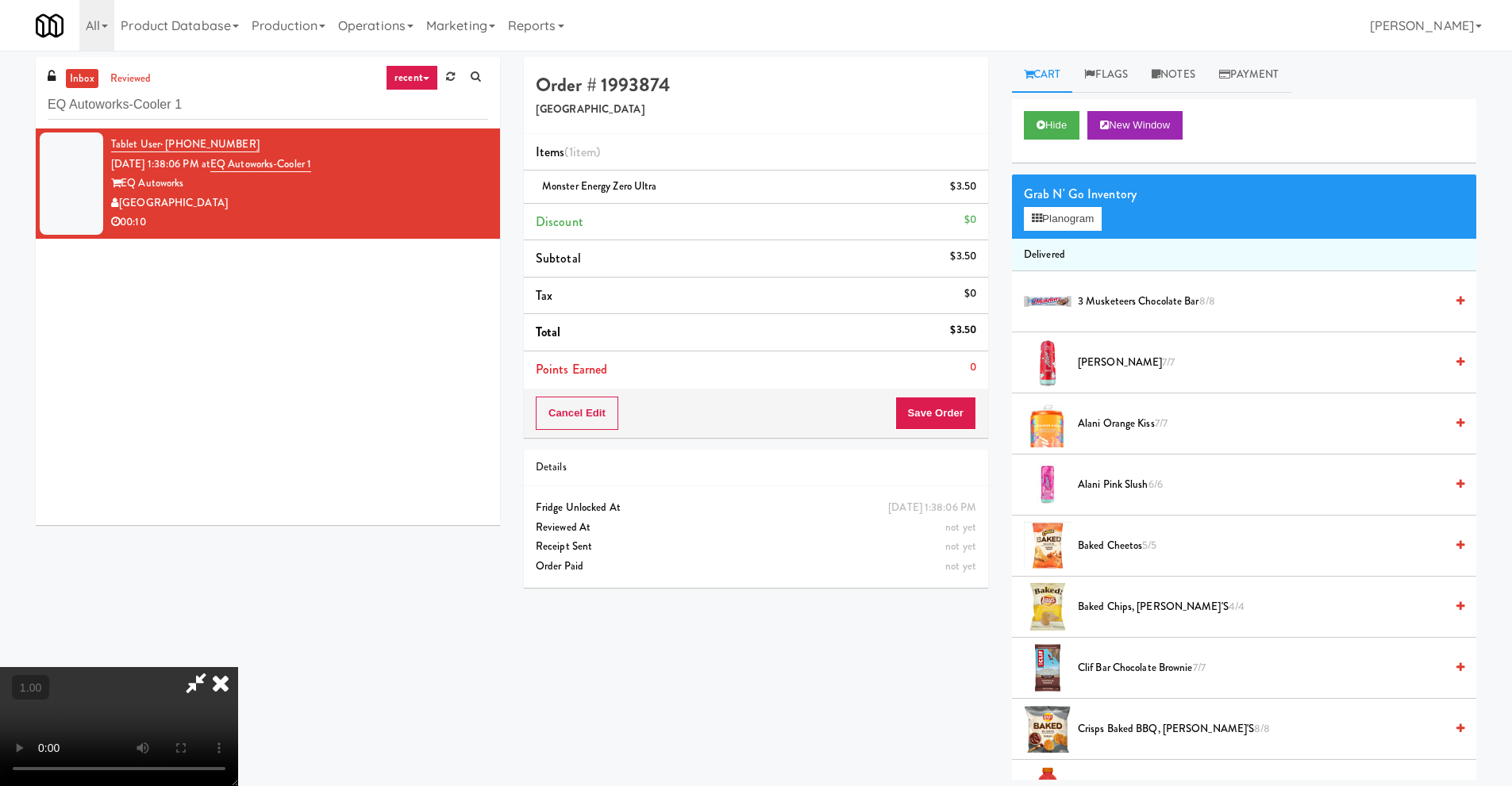
click at [238, 667] on video at bounding box center [119, 726] width 238 height 119
click at [1079, 212] on button "Planogram" at bounding box center [1062, 218] width 78 height 24
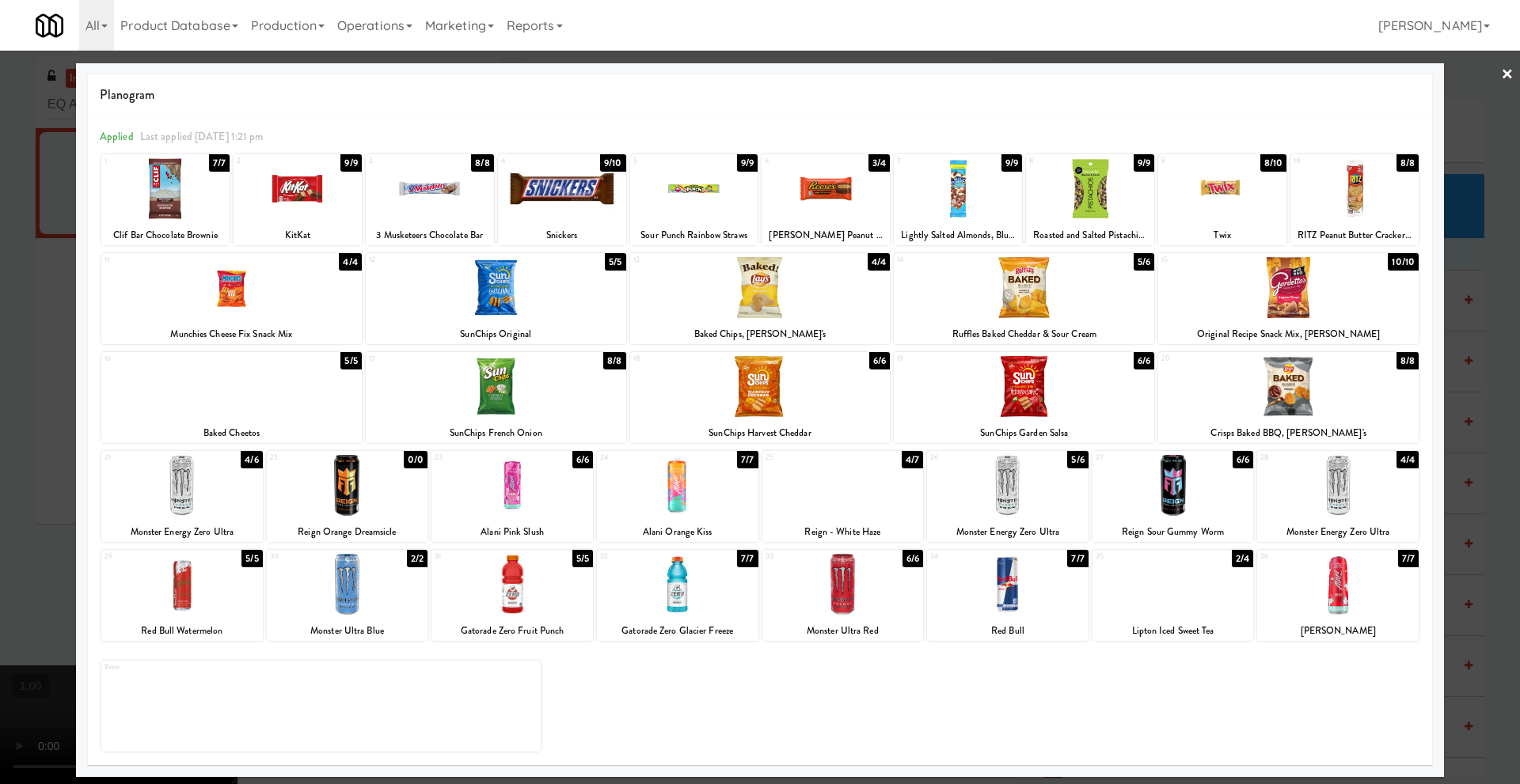
click at [1168, 596] on div at bounding box center [1172, 584] width 161 height 61
click at [1511, 72] on link "×" at bounding box center [1506, 75] width 12 height 49
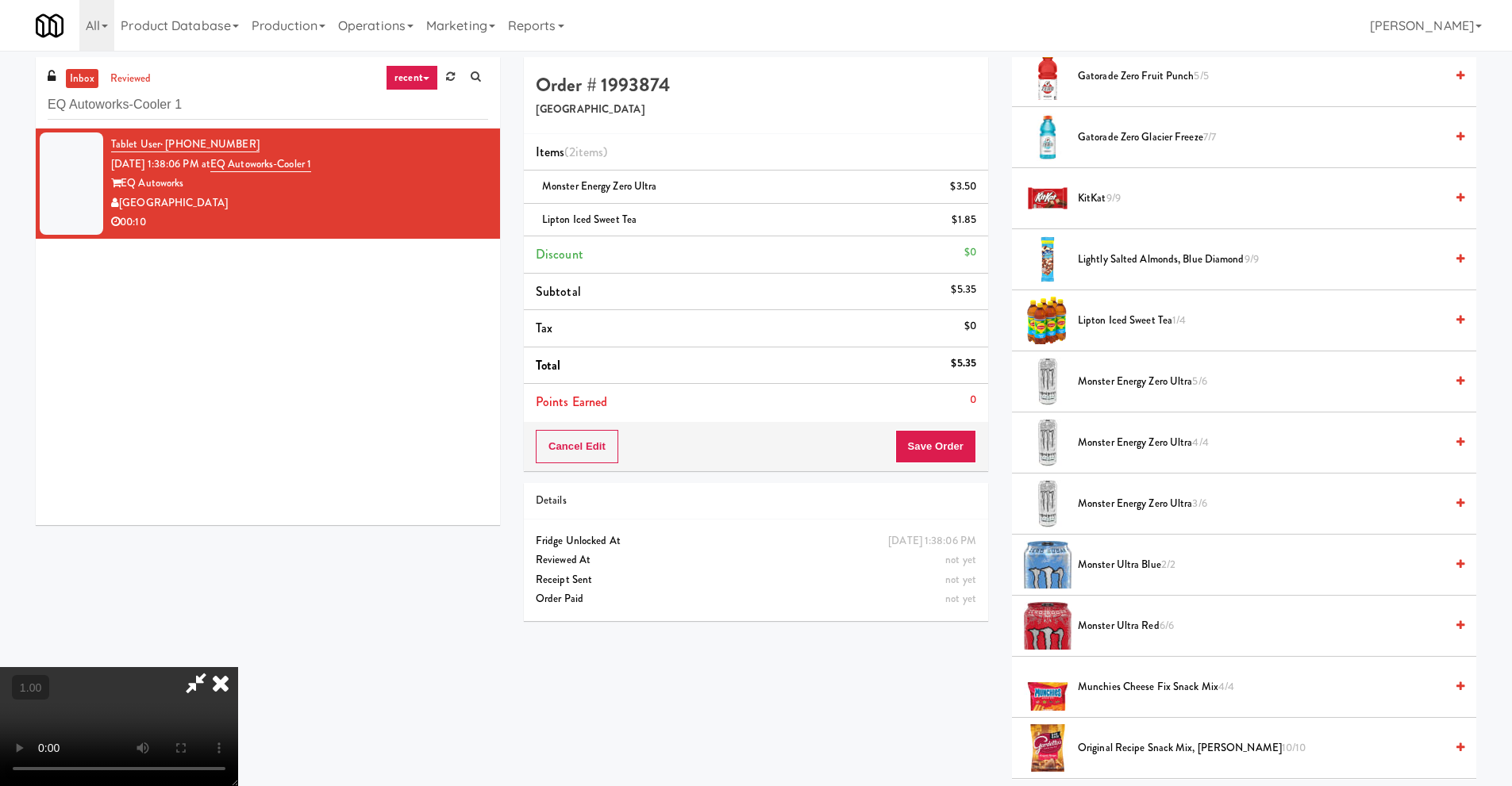
scroll to position [209, 0]
click at [238, 667] on video at bounding box center [119, 726] width 238 height 119
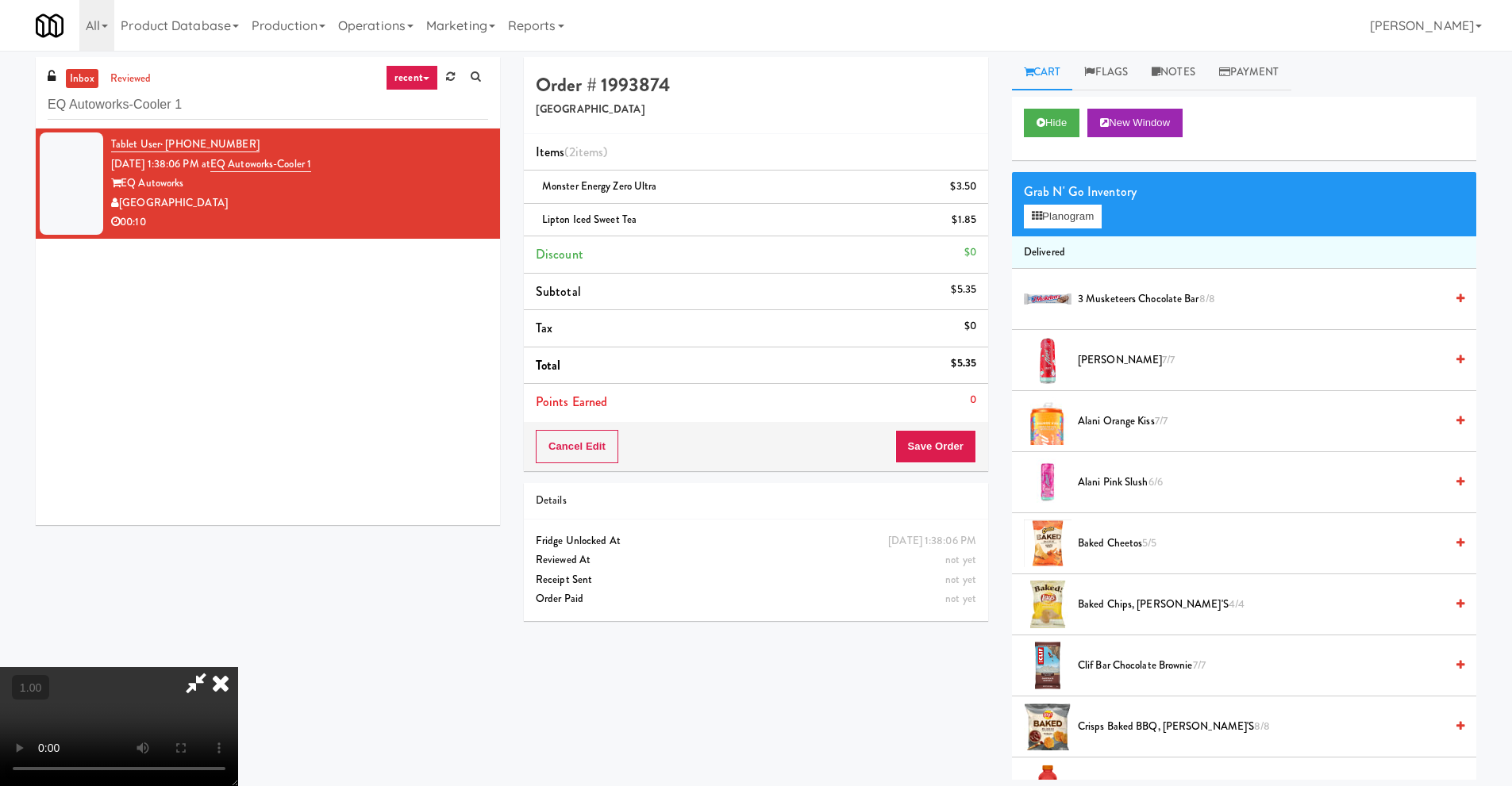
scroll to position [0, 0]
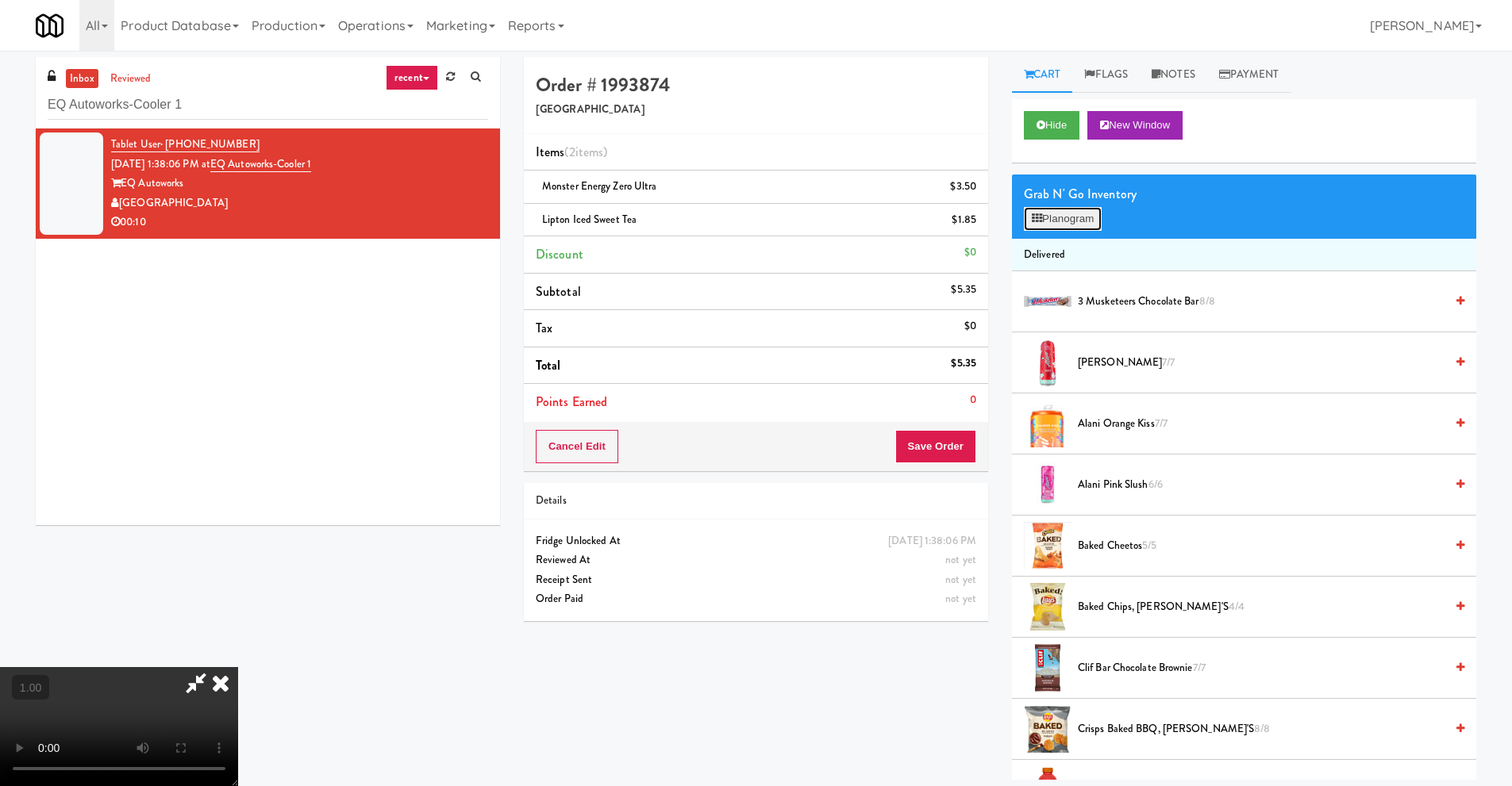
click at [1076, 218] on button "Planogram" at bounding box center [1062, 218] width 78 height 24
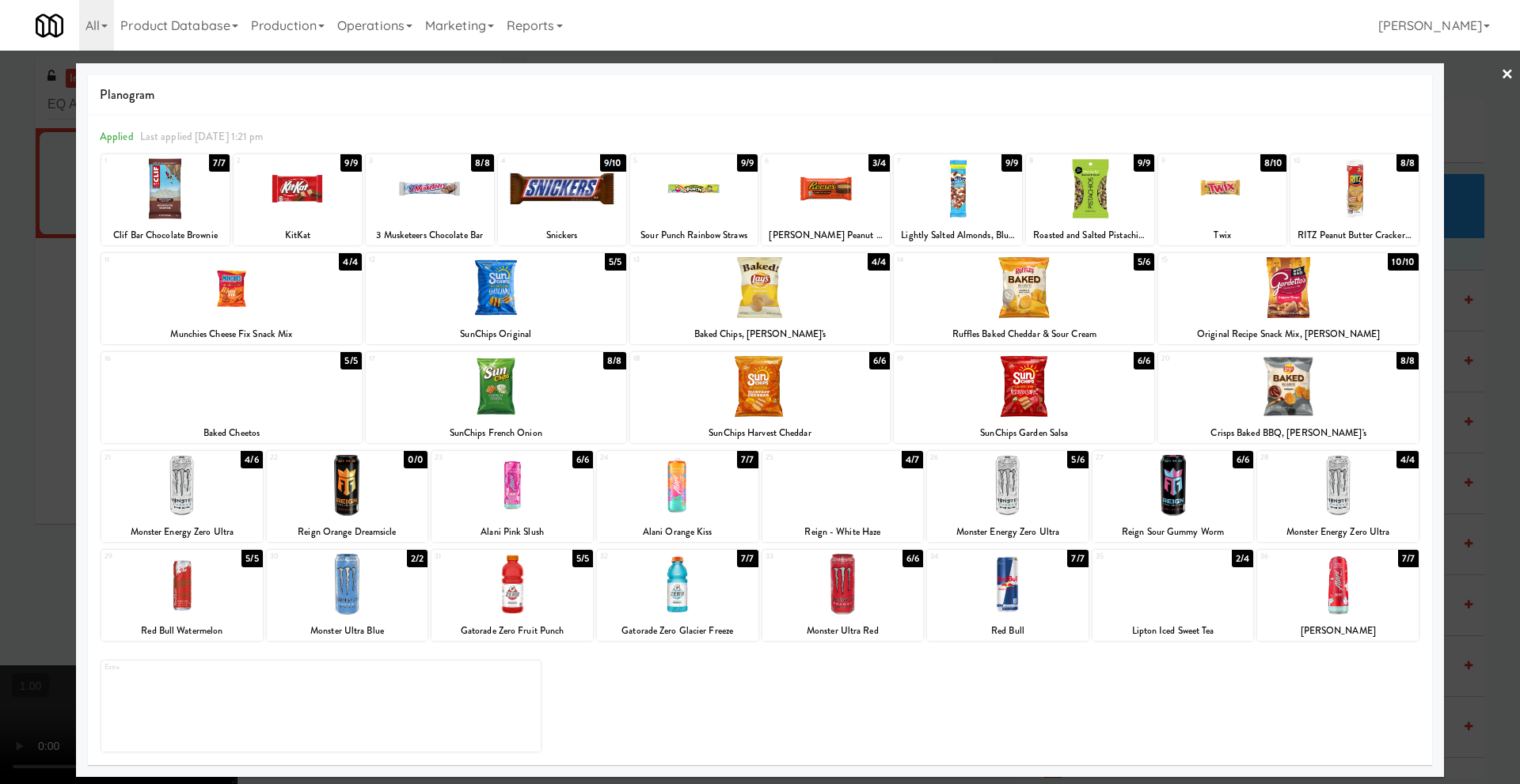
click at [1504, 73] on link "×" at bounding box center [1506, 75] width 12 height 49
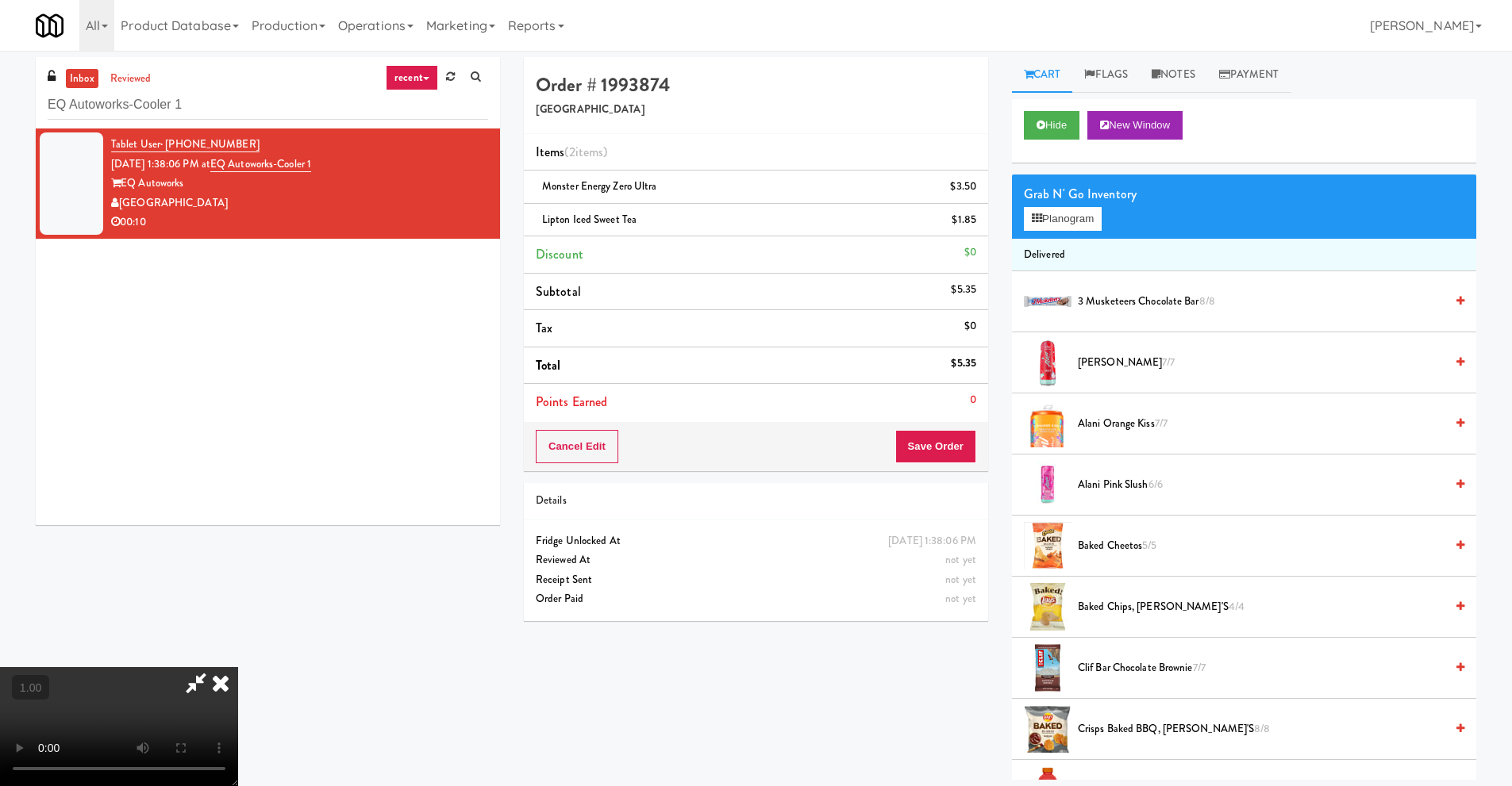
click at [238, 667] on video at bounding box center [119, 726] width 238 height 119
click at [1082, 222] on button "Planogram" at bounding box center [1062, 218] width 78 height 24
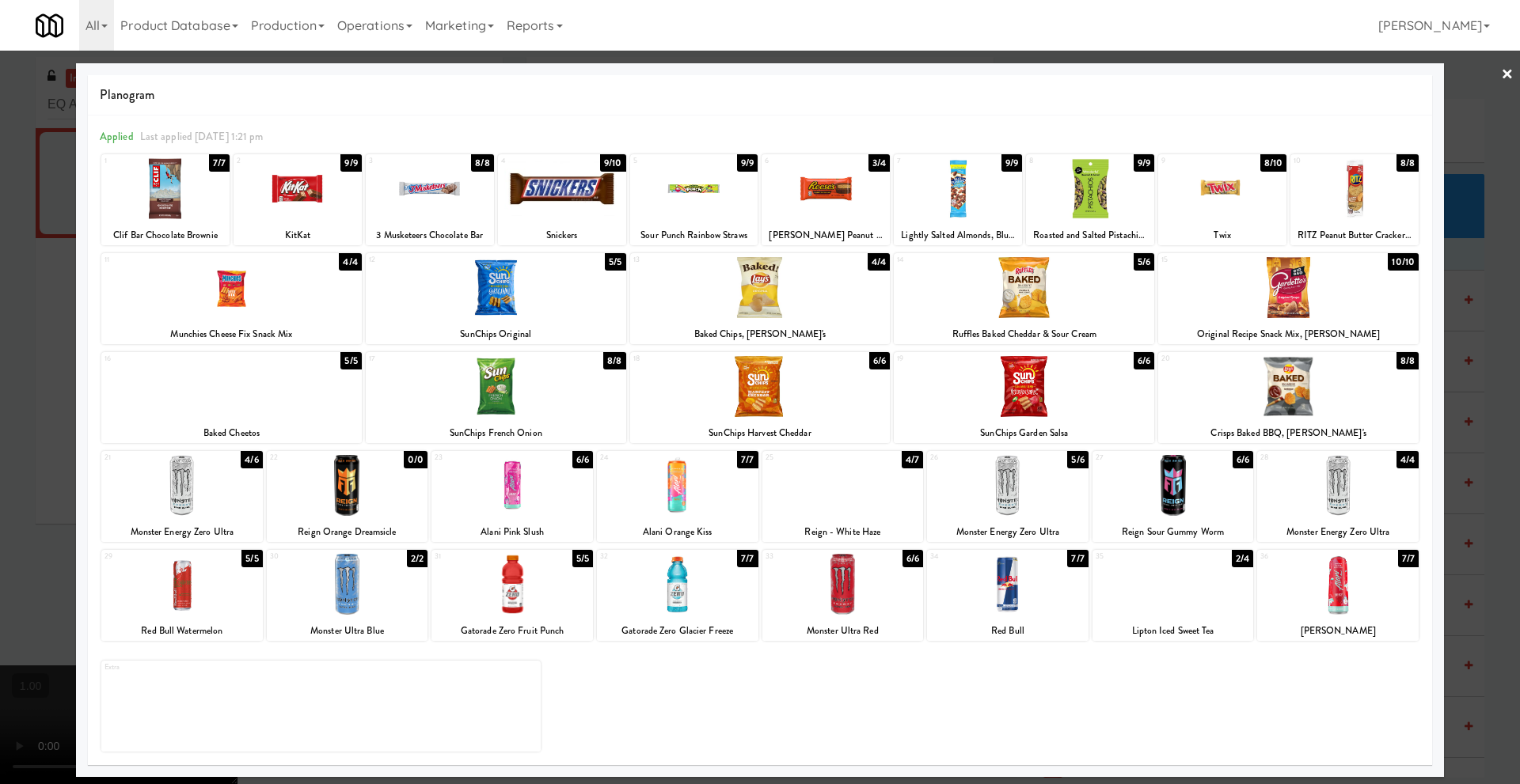
click at [1228, 201] on div at bounding box center [1222, 188] width 129 height 61
click at [1509, 72] on link "×" at bounding box center [1506, 75] width 12 height 49
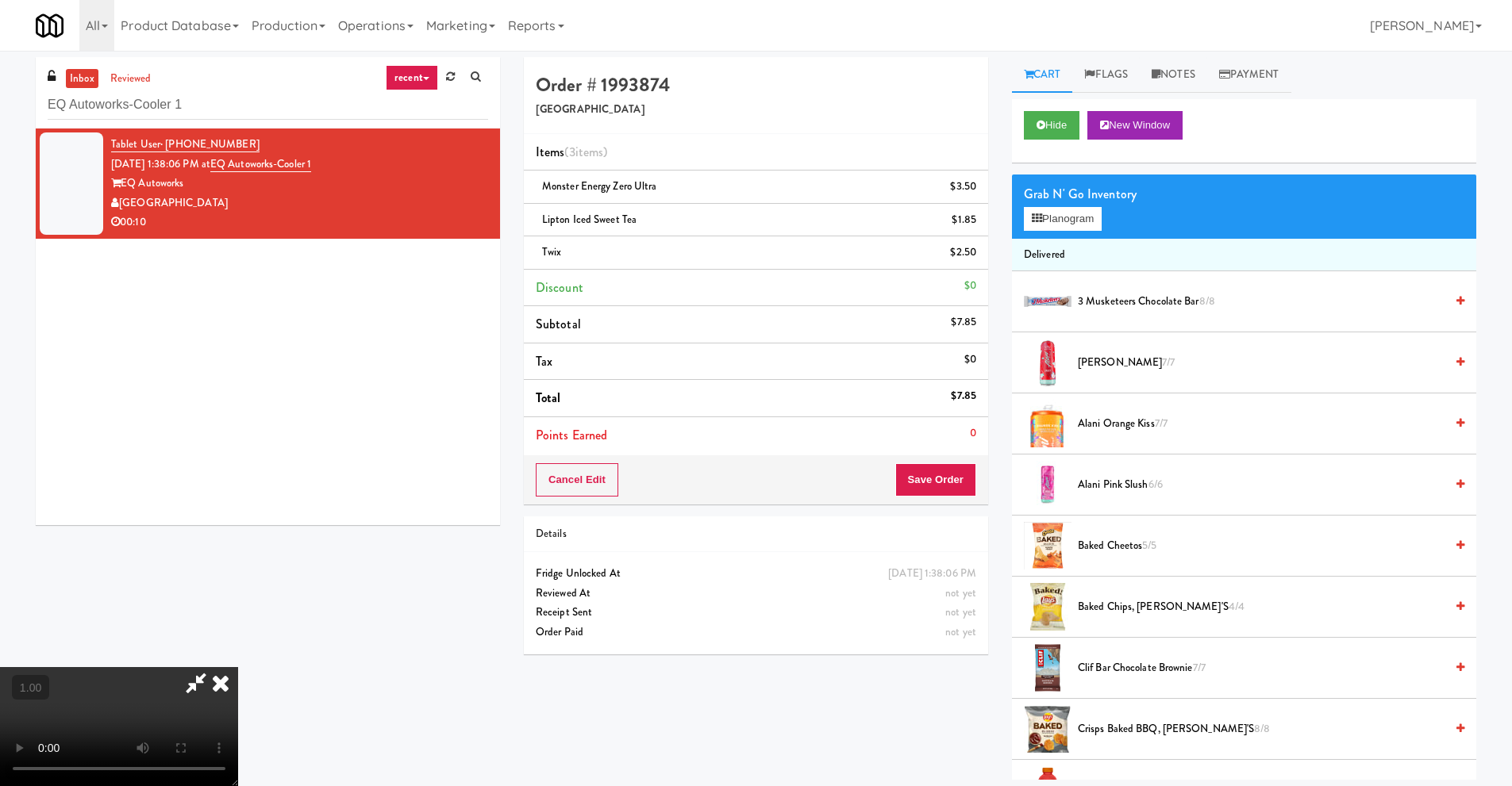
click at [238, 667] on video at bounding box center [119, 726] width 238 height 119
click at [238, 667] on icon at bounding box center [221, 683] width 35 height 32
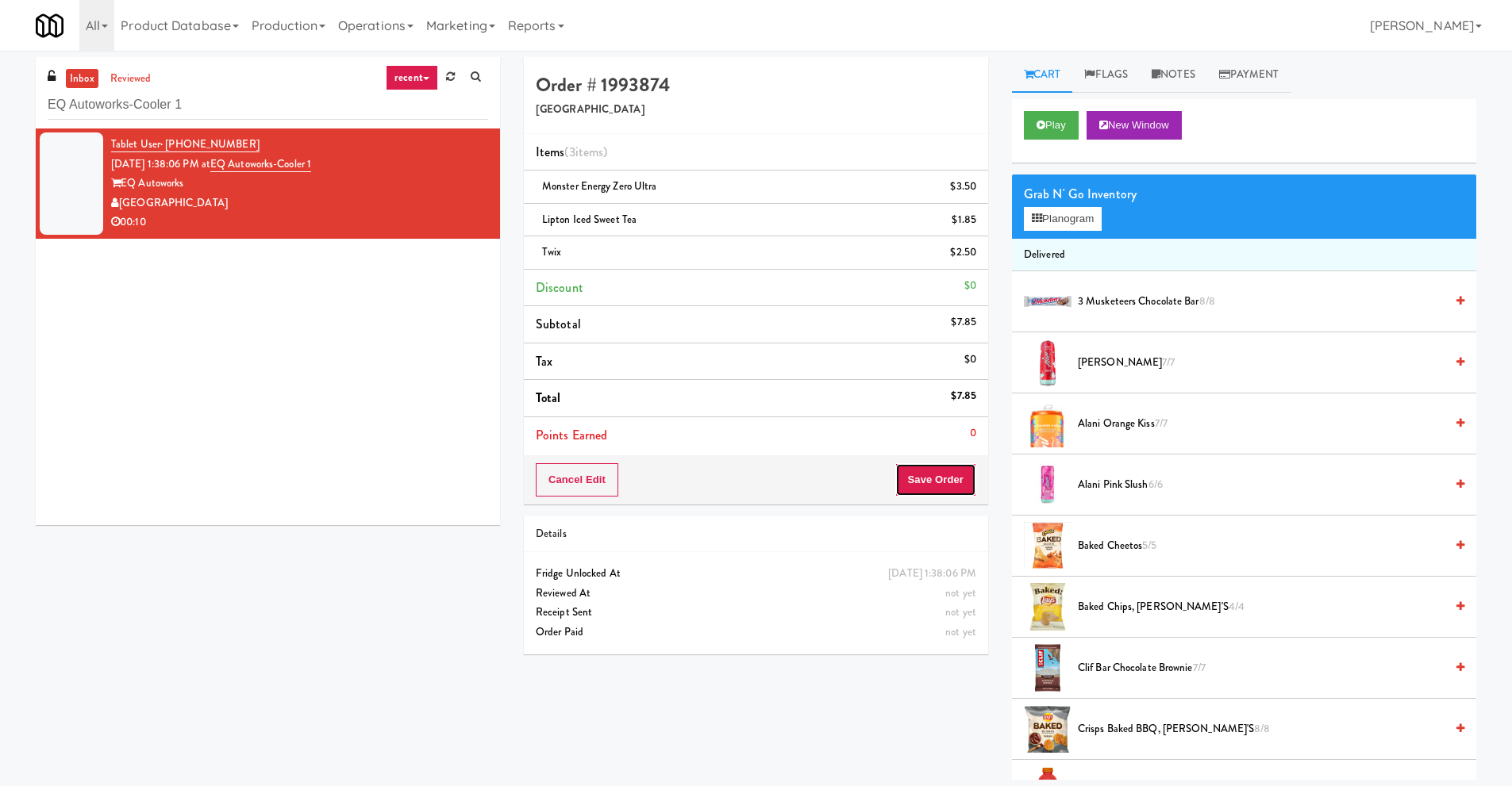
click at [942, 473] on button "Save Order" at bounding box center [936, 480] width 81 height 34
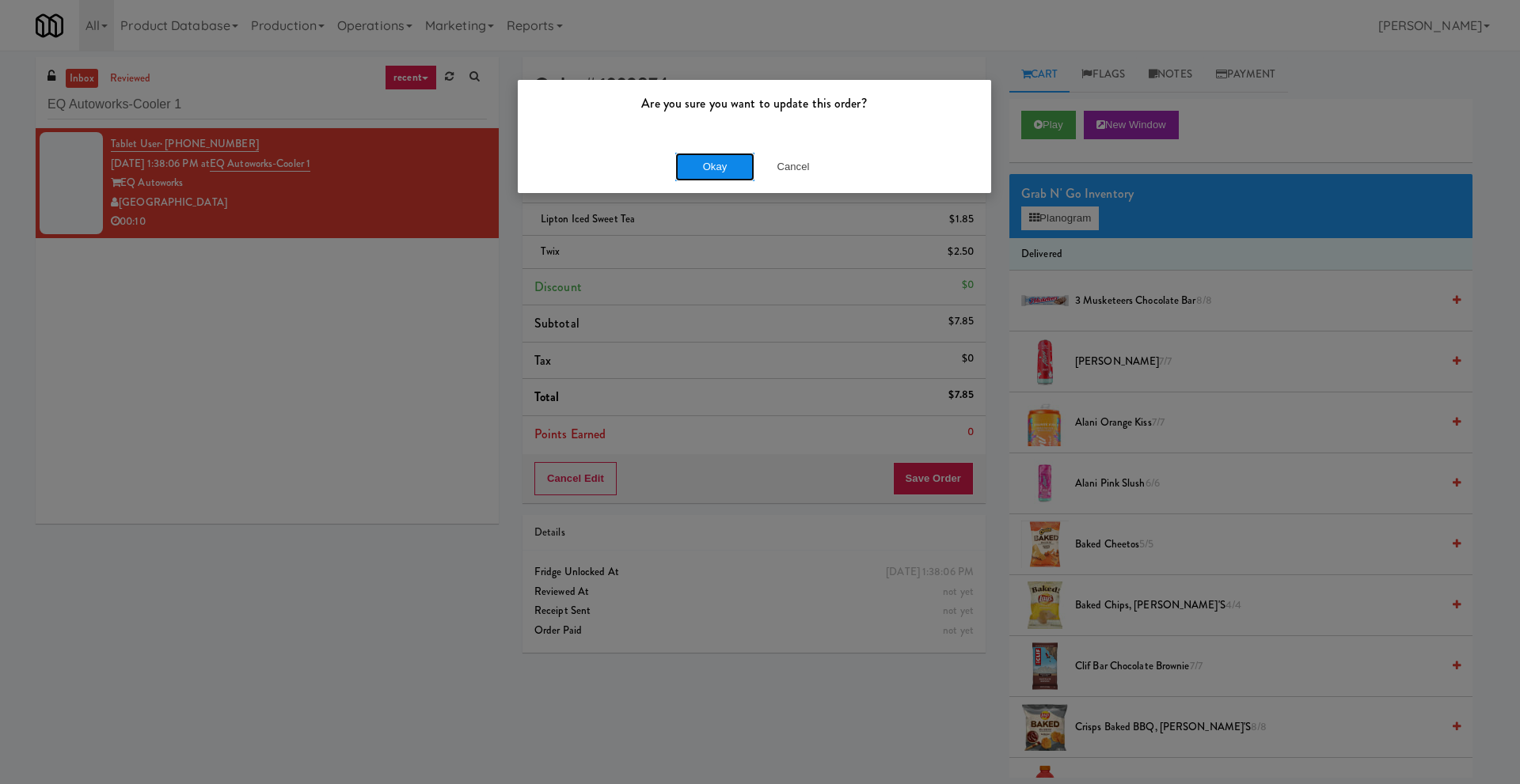
click at [702, 167] on button "Okay" at bounding box center [715, 167] width 79 height 29
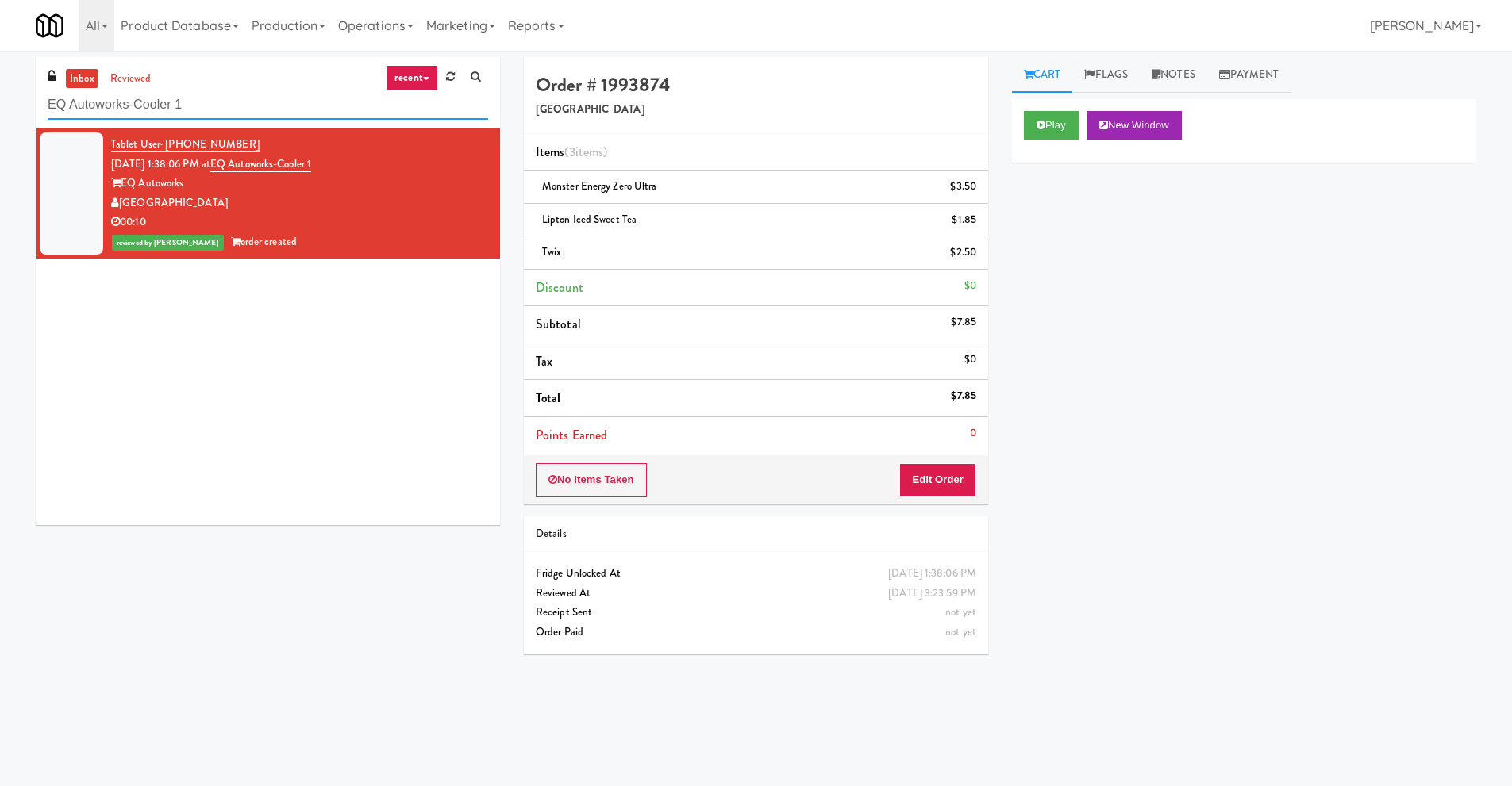
drag, startPoint x: 183, startPoint y: 105, endPoint x: 0, endPoint y: 87, distance: 183.9
click at [0, 87] on div "inbox reviewed recent all unclear take inventory issue suspicious failed recent…" at bounding box center [756, 376] width 1512 height 637
paste input "1000 S Clark -Right - Ambient"
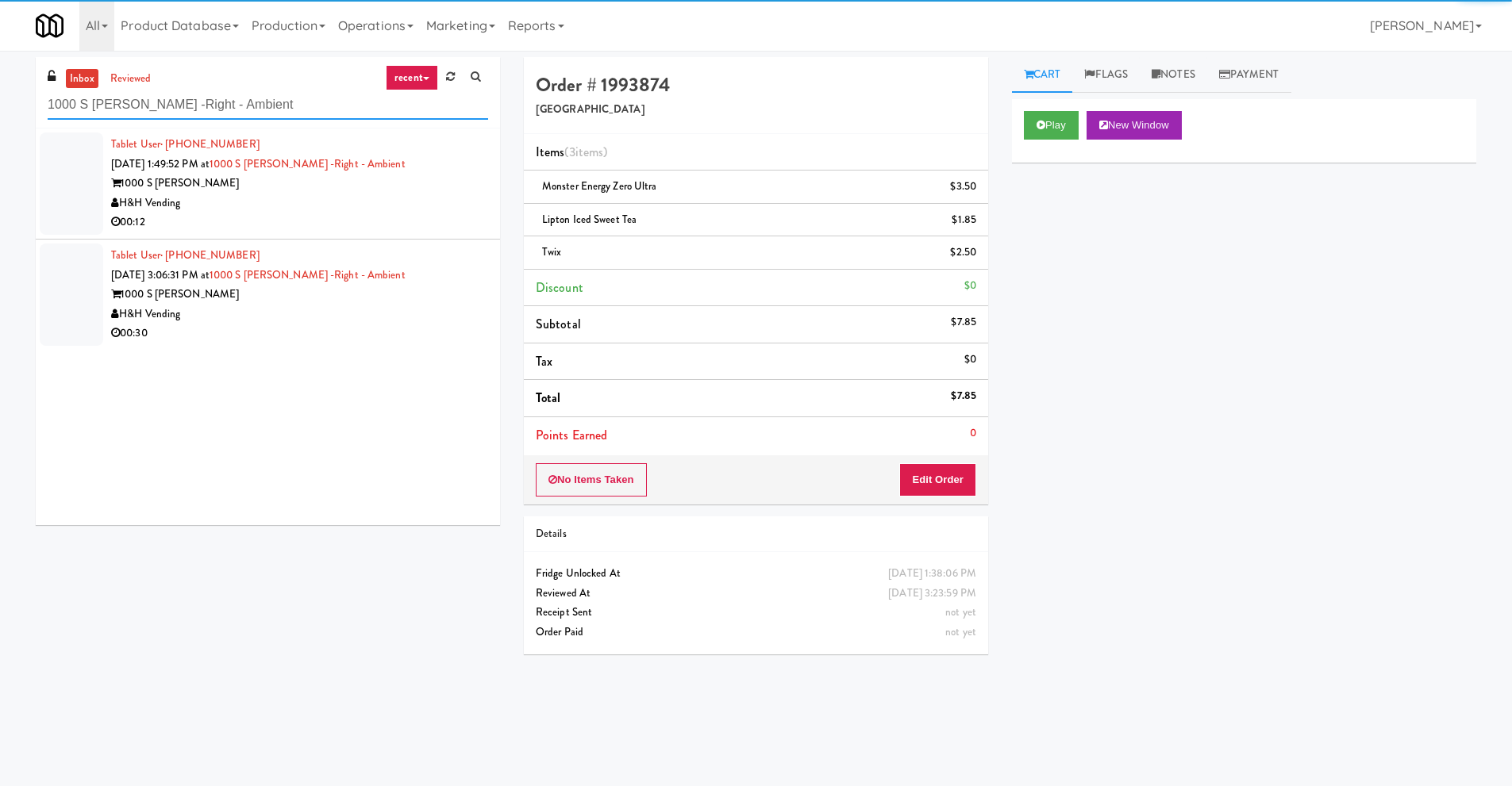
type input "1000 S Clark -Right - Ambient"
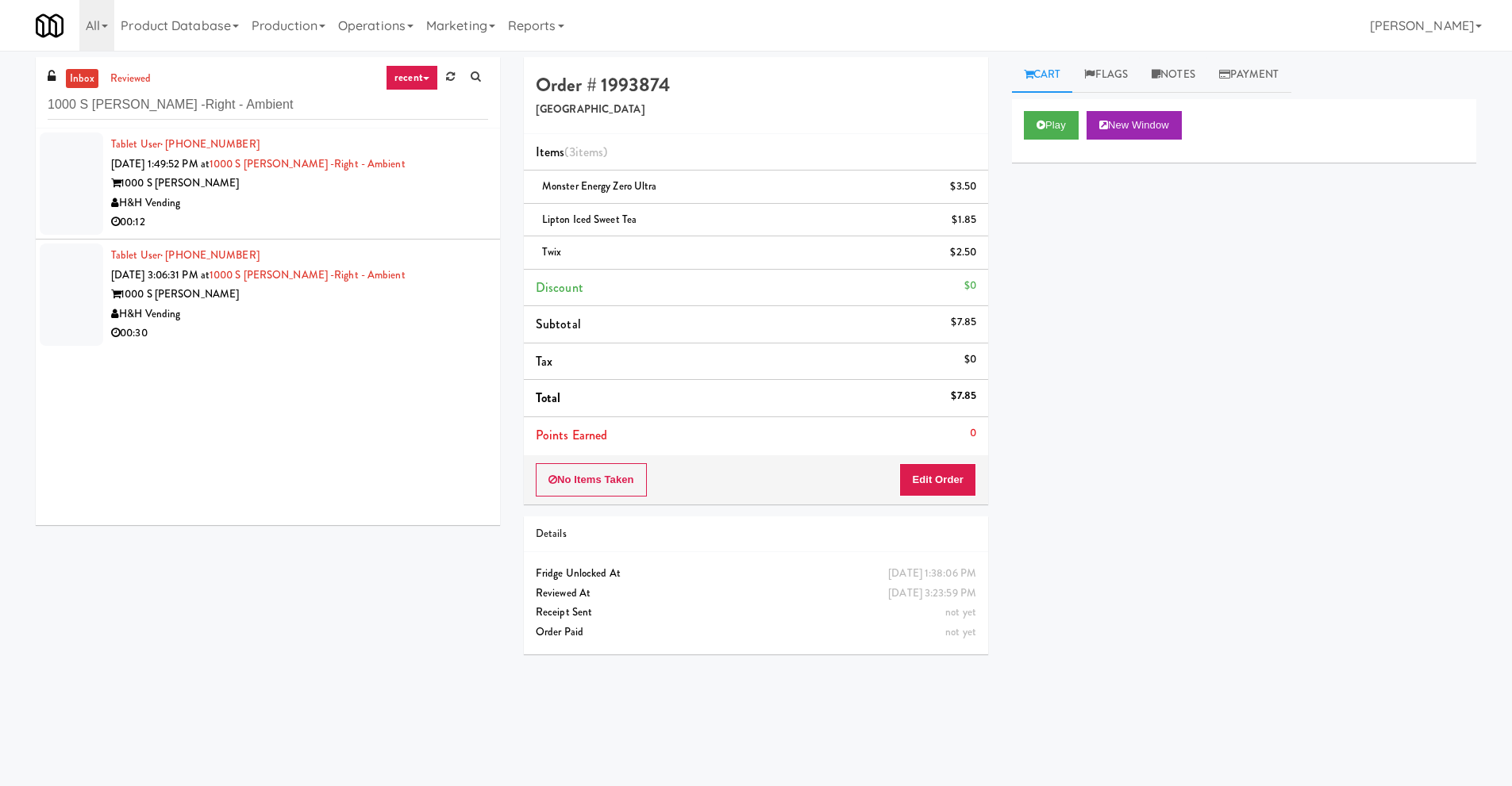
click at [311, 207] on div "H&H Vending" at bounding box center [299, 203] width 377 height 20
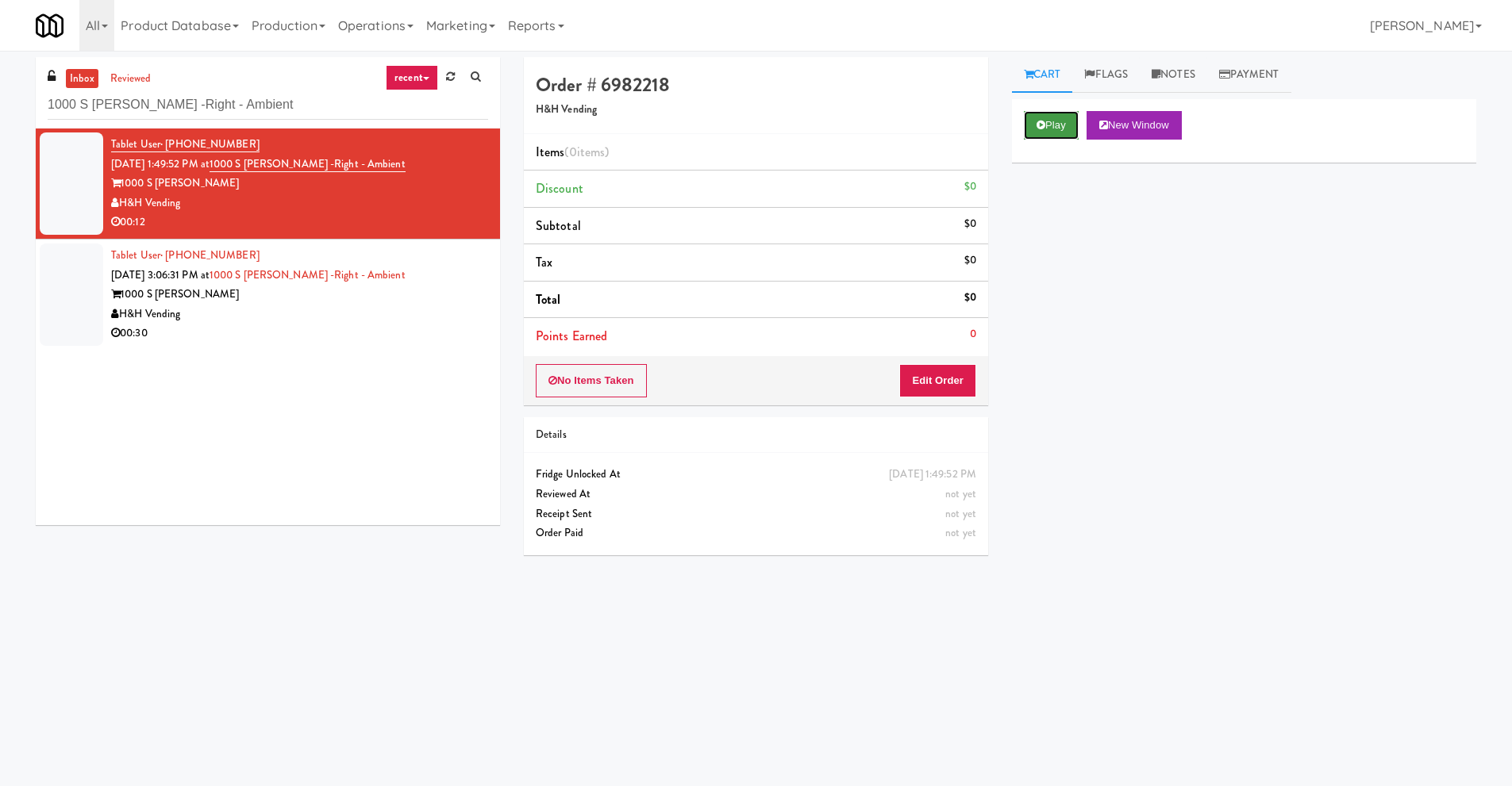
click at [1052, 131] on button "Play" at bounding box center [1051, 125] width 55 height 29
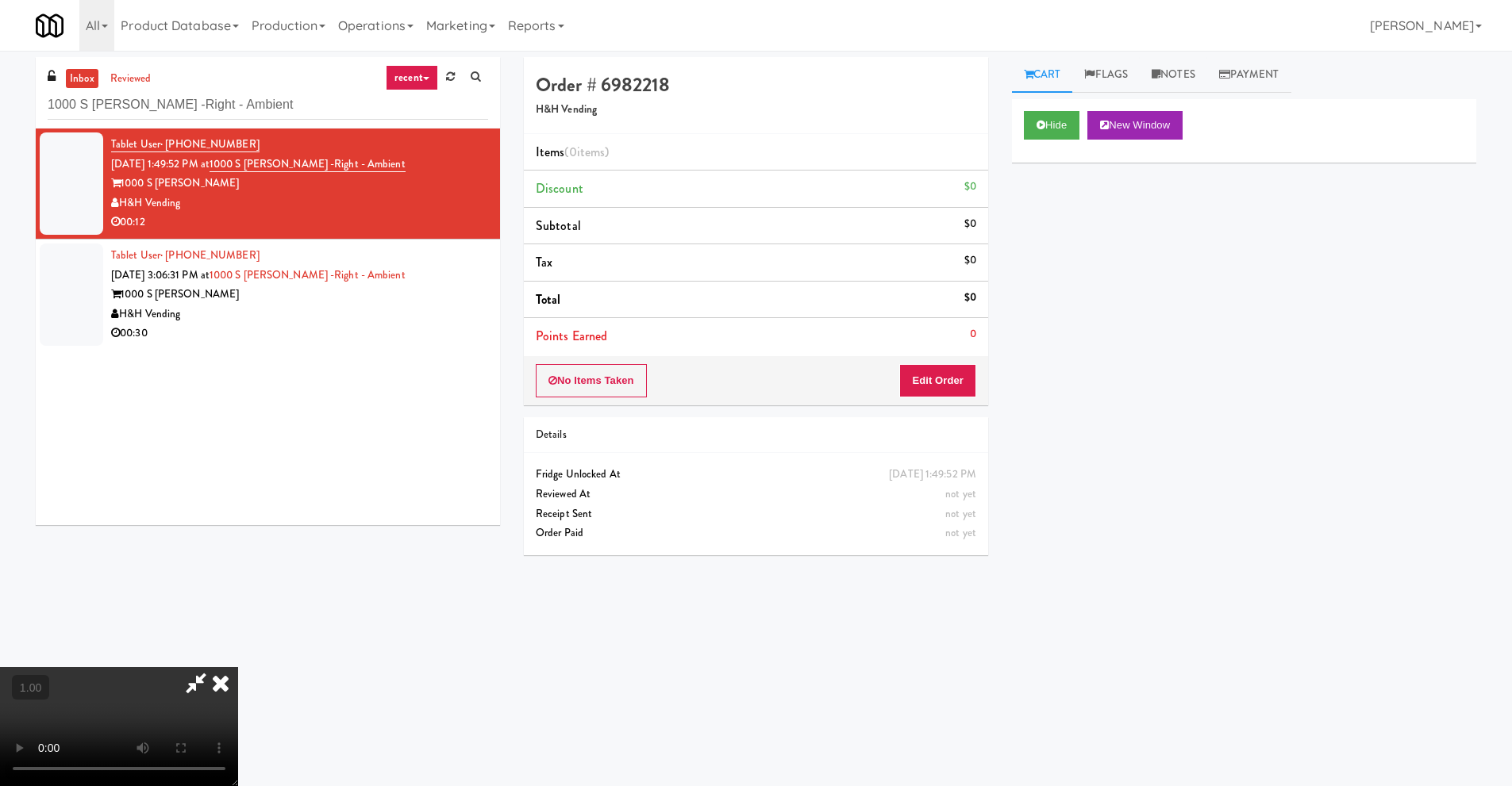
click at [238, 667] on video at bounding box center [119, 726] width 238 height 119
click at [955, 380] on button "Edit Order" at bounding box center [938, 381] width 77 height 34
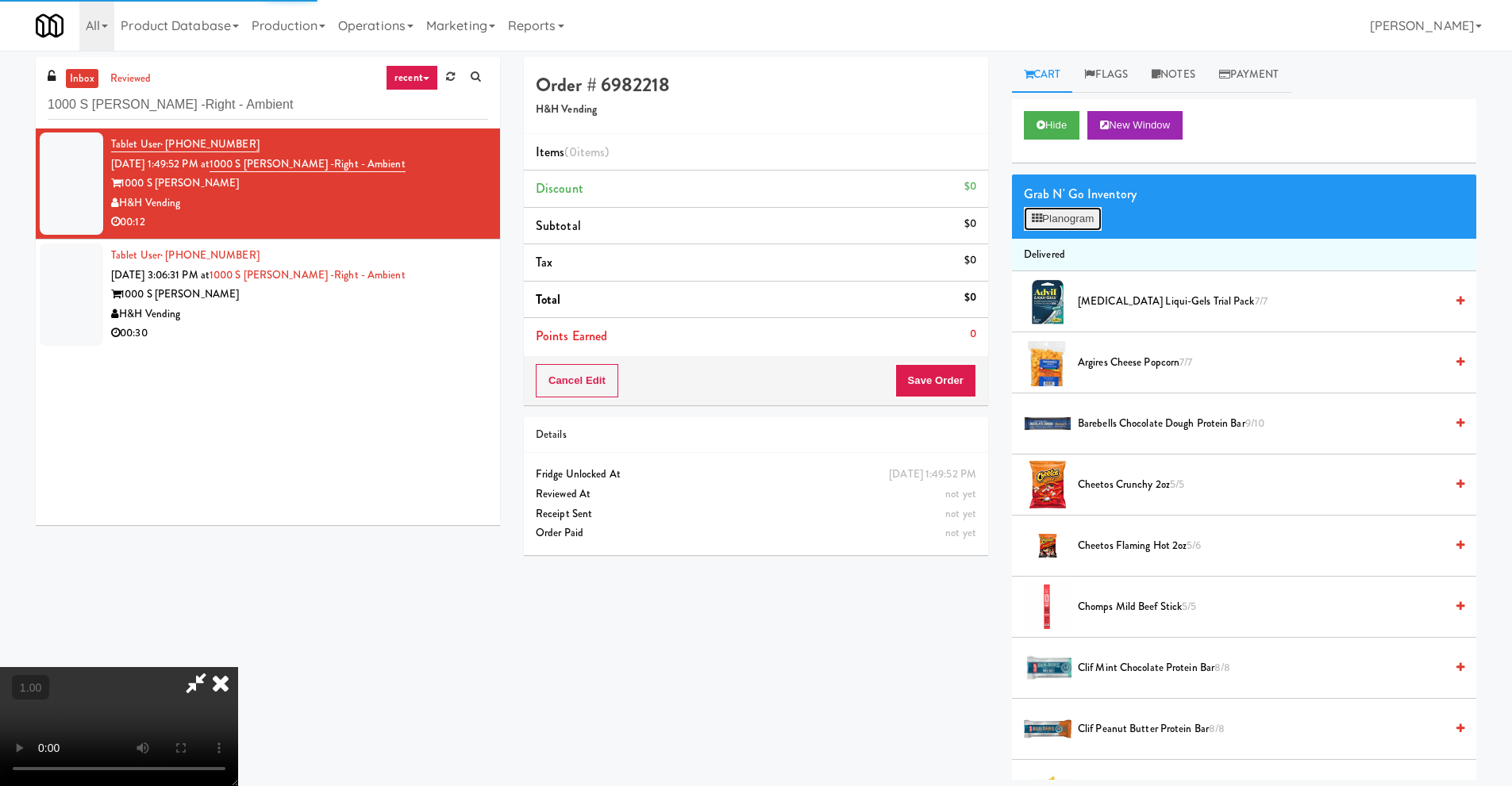
click at [1080, 222] on button "Planogram" at bounding box center [1062, 218] width 78 height 24
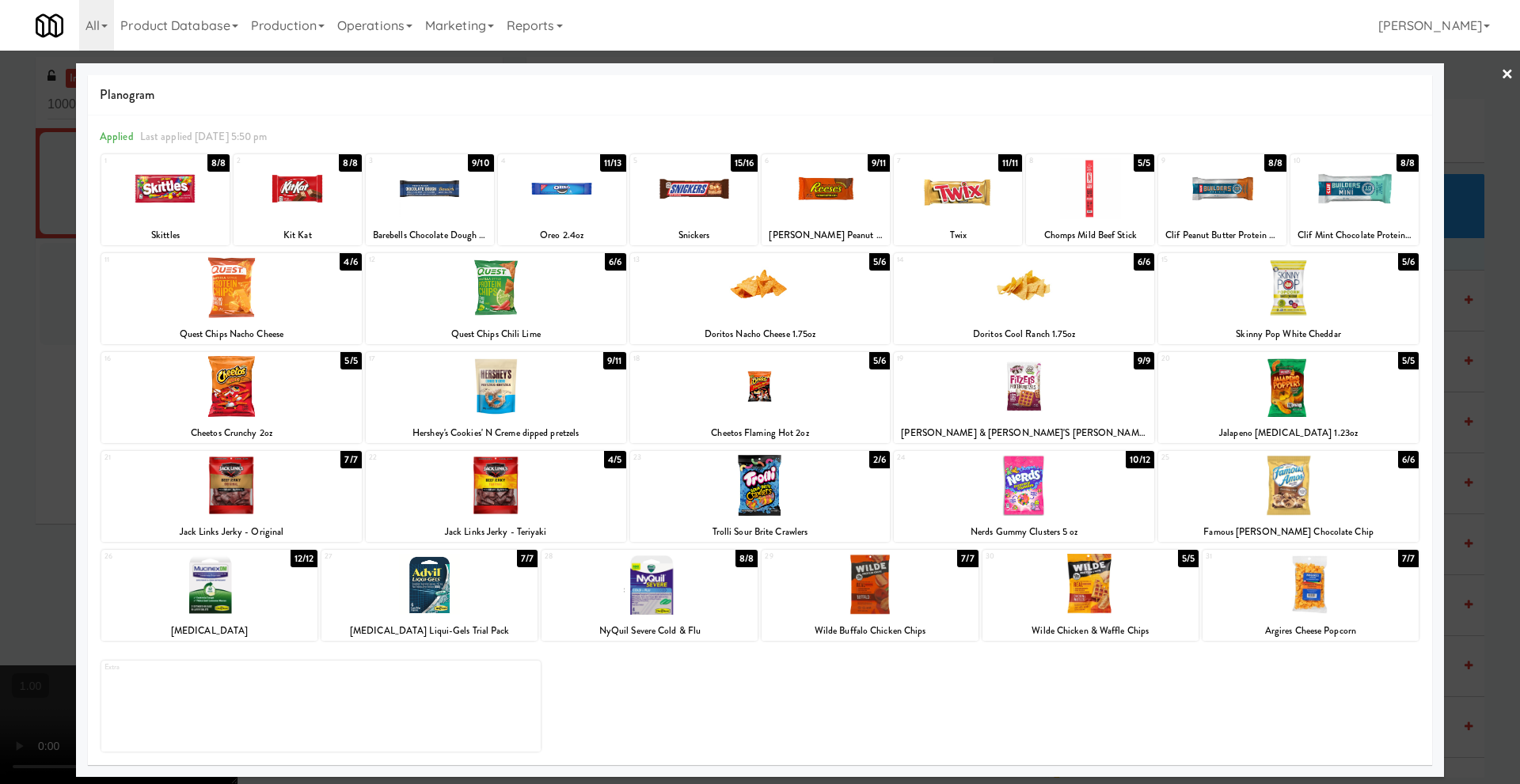
click at [516, 504] on div at bounding box center [496, 485] width 260 height 61
click at [1509, 73] on link "×" at bounding box center [1506, 75] width 12 height 49
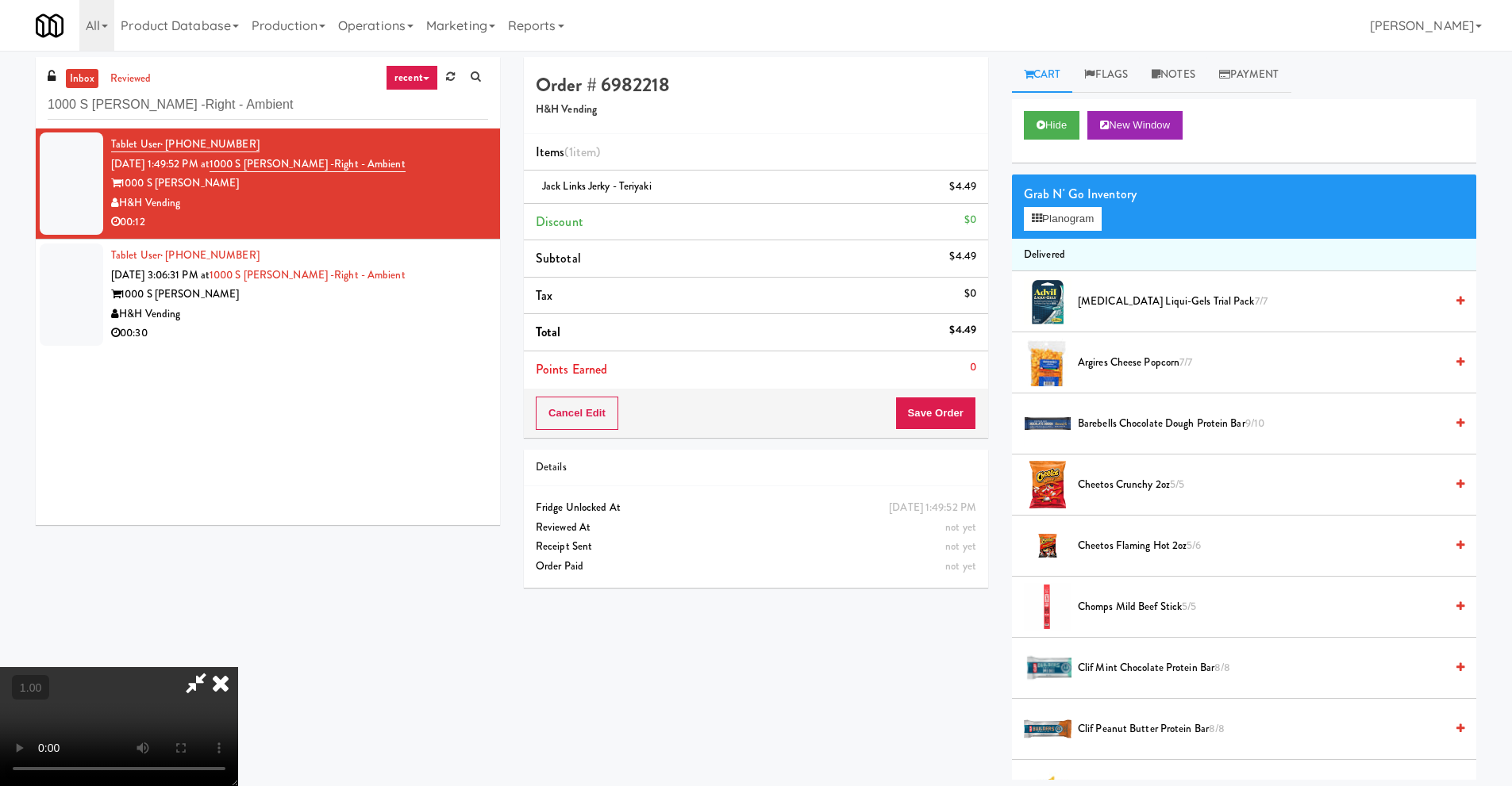
click at [238, 667] on video at bounding box center [119, 726] width 238 height 119
click at [1060, 212] on button "Planogram" at bounding box center [1062, 218] width 78 height 24
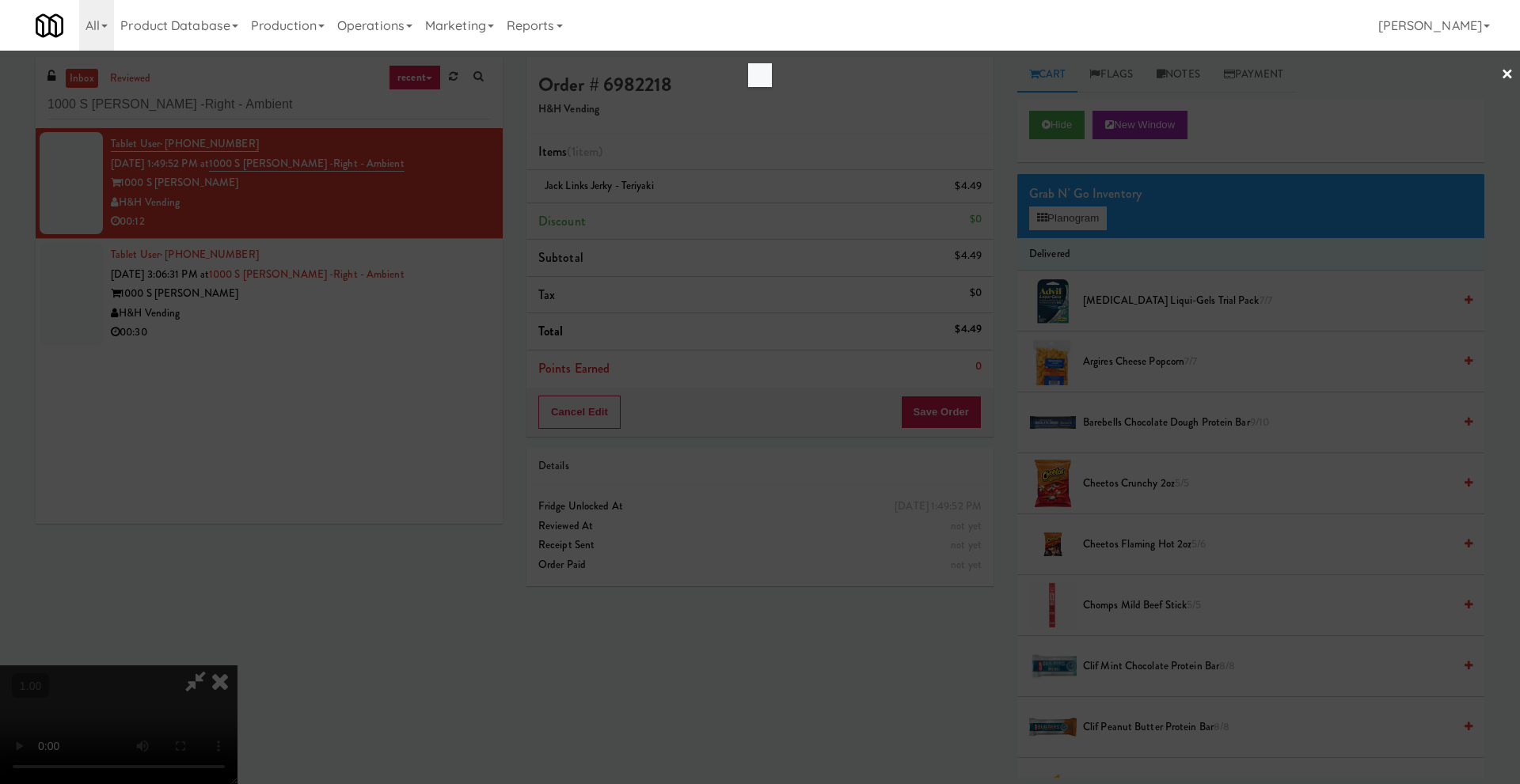
click at [760, 75] on div at bounding box center [760, 74] width 24 height 24
click at [1096, 223] on div at bounding box center [760, 392] width 1520 height 784
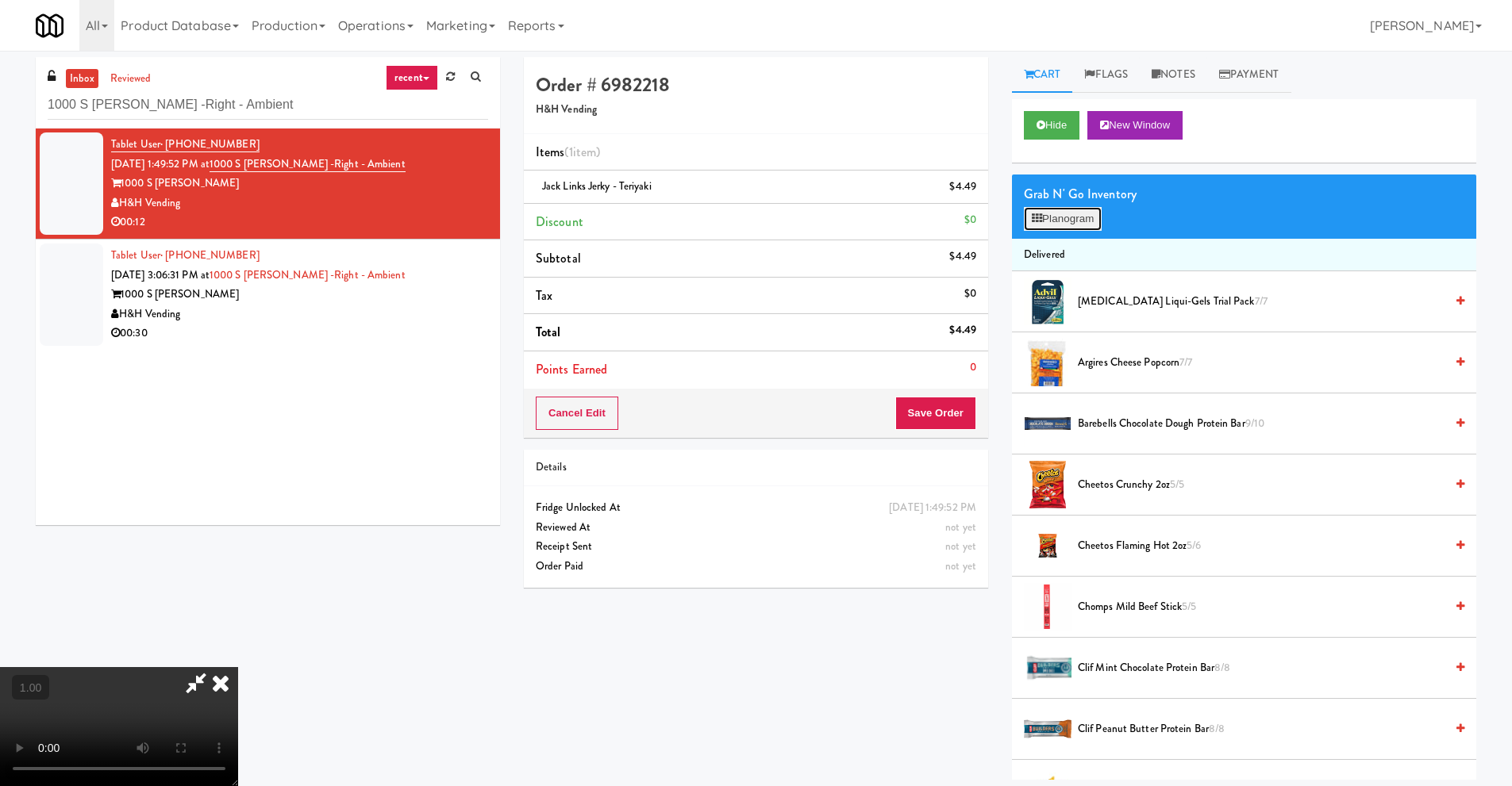
click at [1063, 223] on button "Planogram" at bounding box center [1062, 218] width 78 height 24
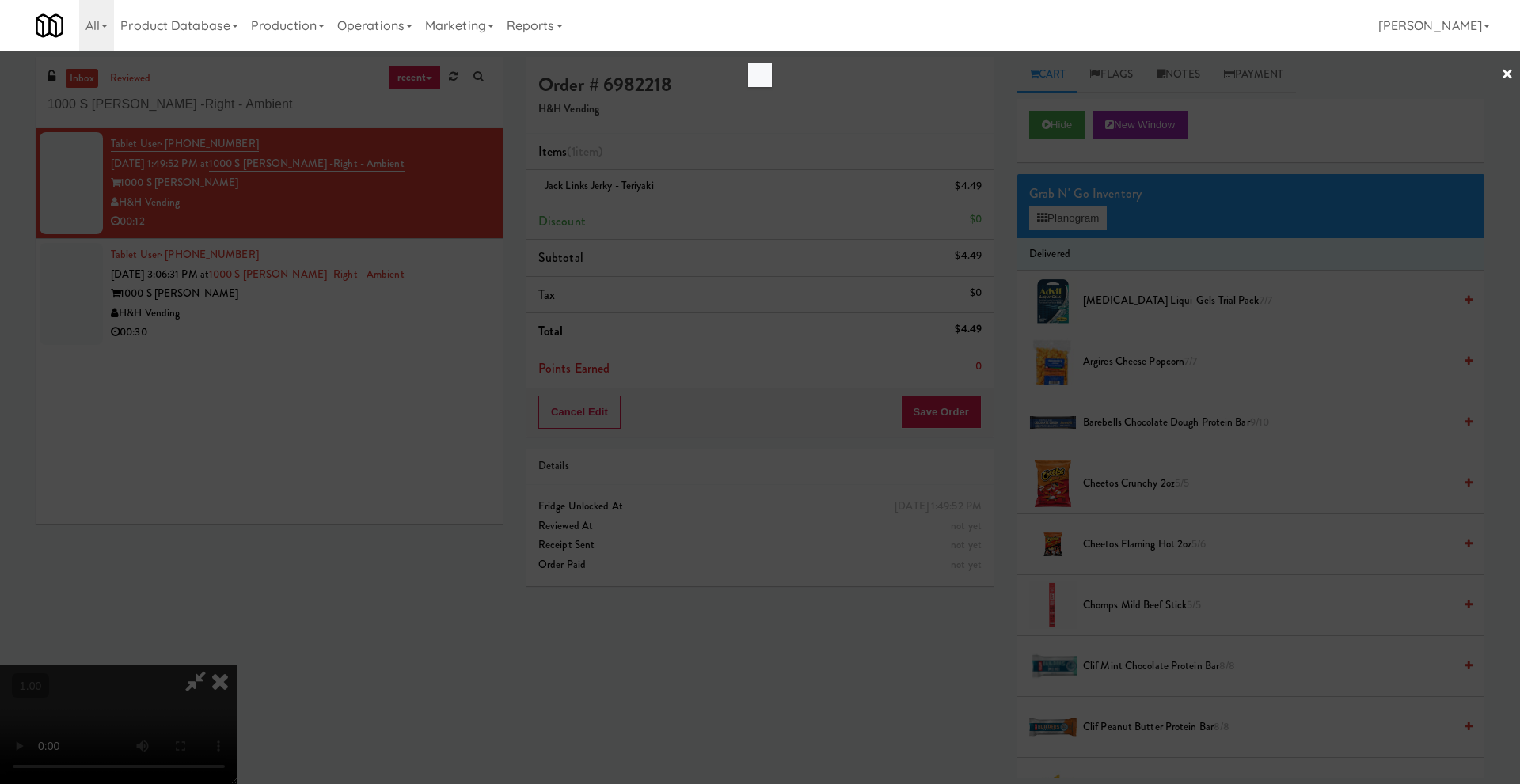
click at [270, 479] on div at bounding box center [760, 392] width 1520 height 784
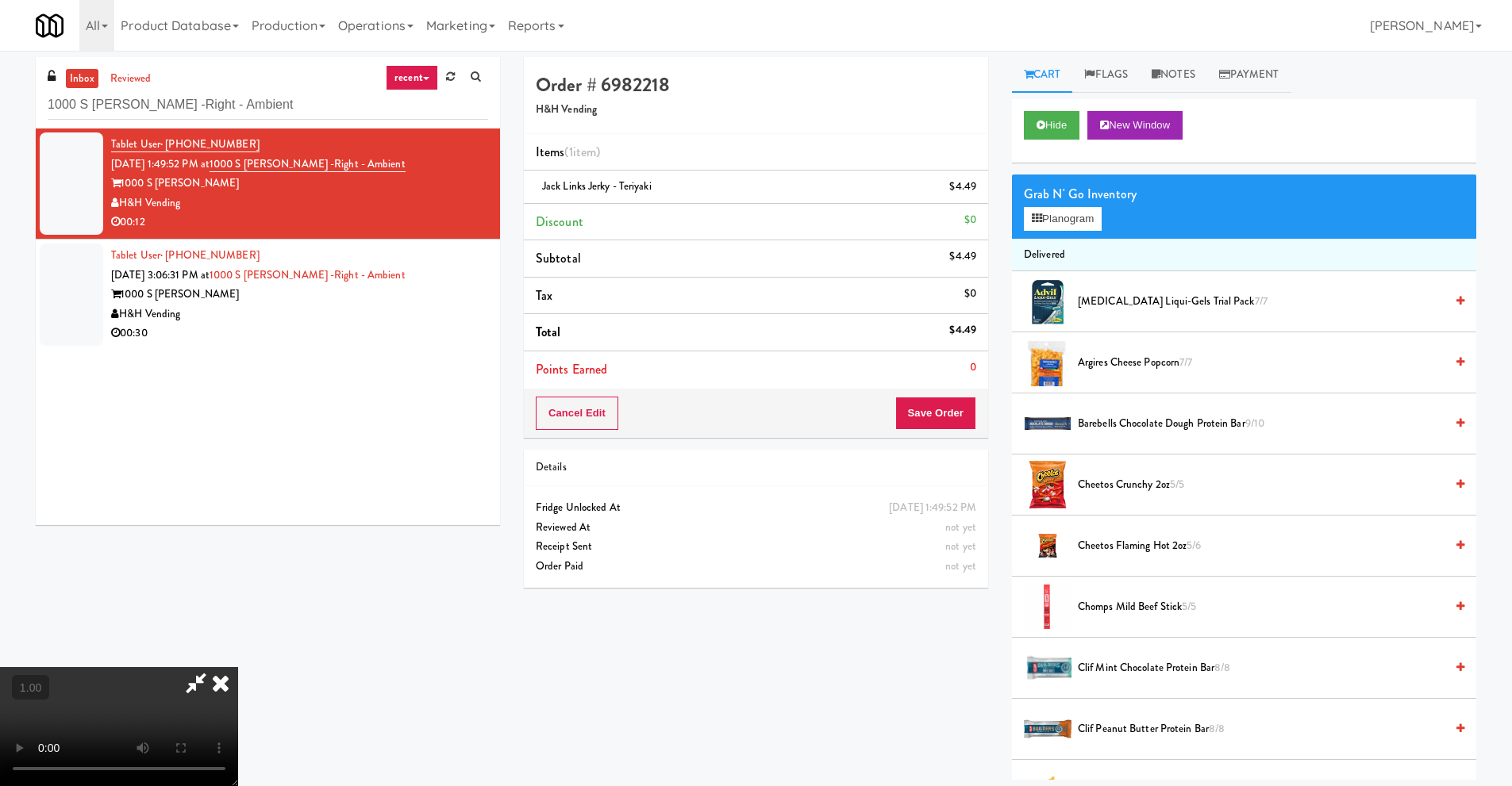
click at [121, 667] on video at bounding box center [119, 726] width 238 height 119
click at [238, 667] on video at bounding box center [119, 726] width 238 height 119
click at [1086, 217] on button "Planogram" at bounding box center [1062, 218] width 78 height 24
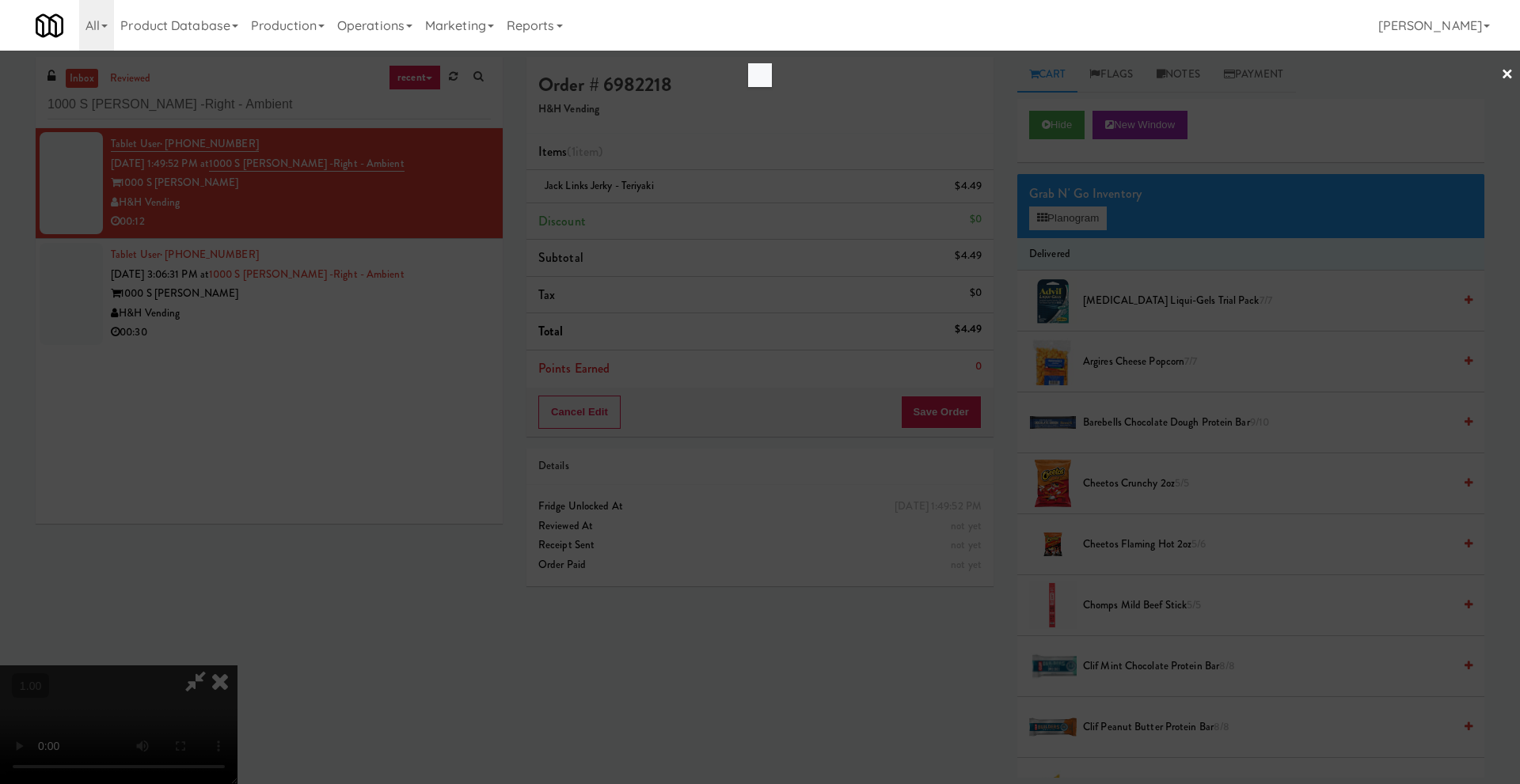
click at [760, 71] on div at bounding box center [760, 74] width 24 height 24
click at [951, 76] on div at bounding box center [760, 392] width 1520 height 784
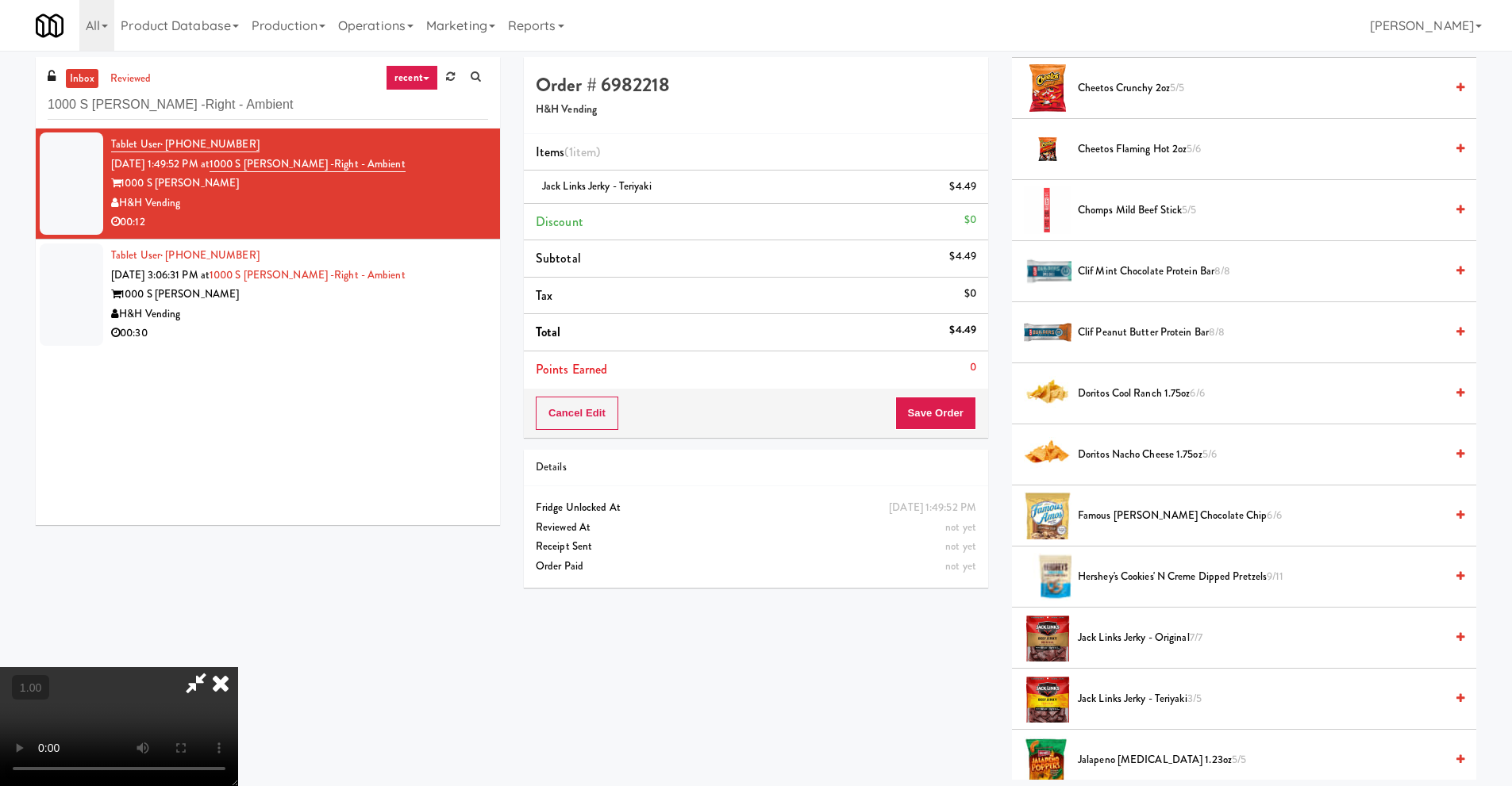
scroll to position [476, 0]
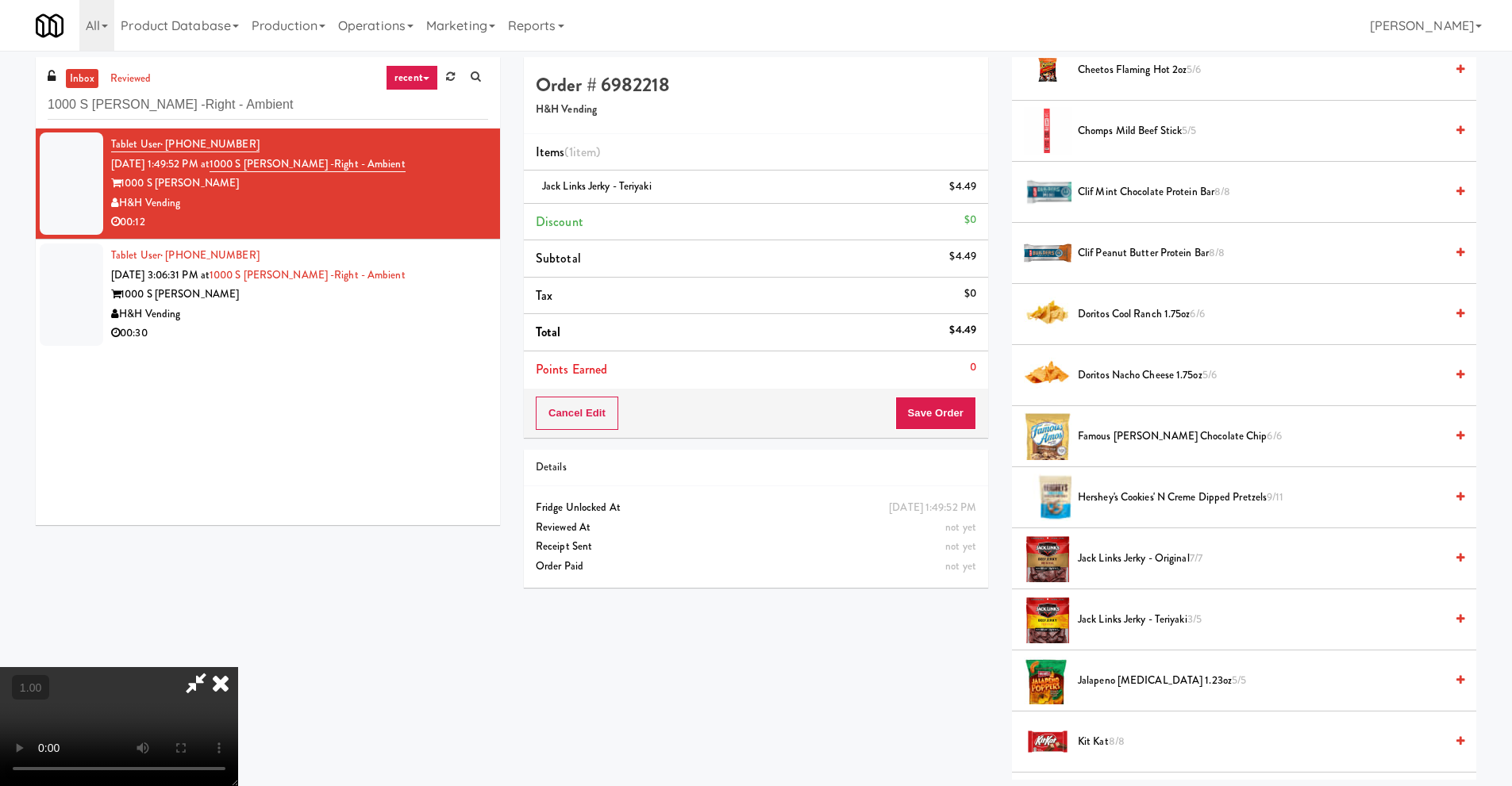
click at [1222, 566] on span "Jack Links Jerky - Original 7/7" at bounding box center [1261, 559] width 367 height 20
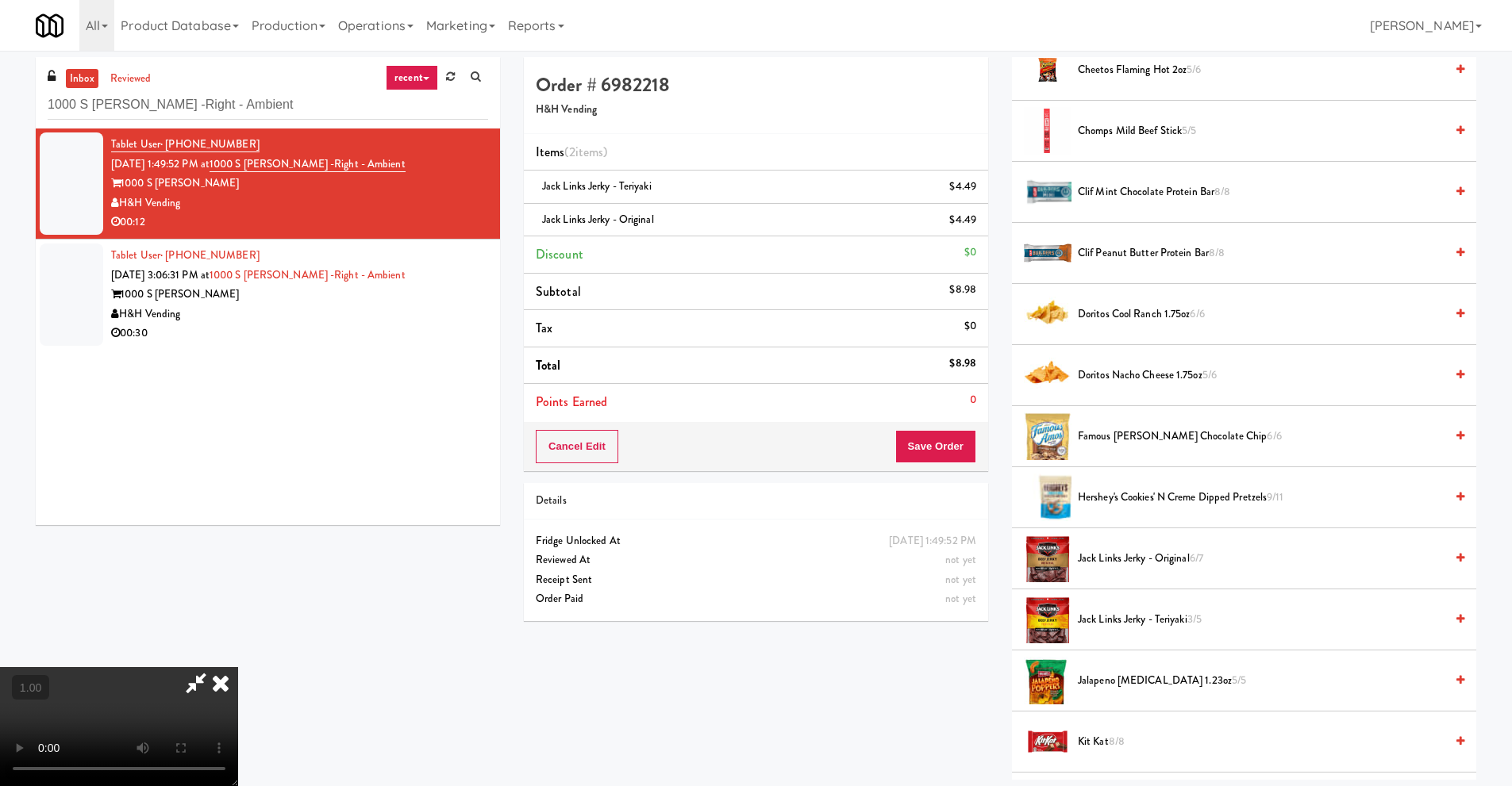
click at [238, 667] on icon at bounding box center [221, 683] width 35 height 32
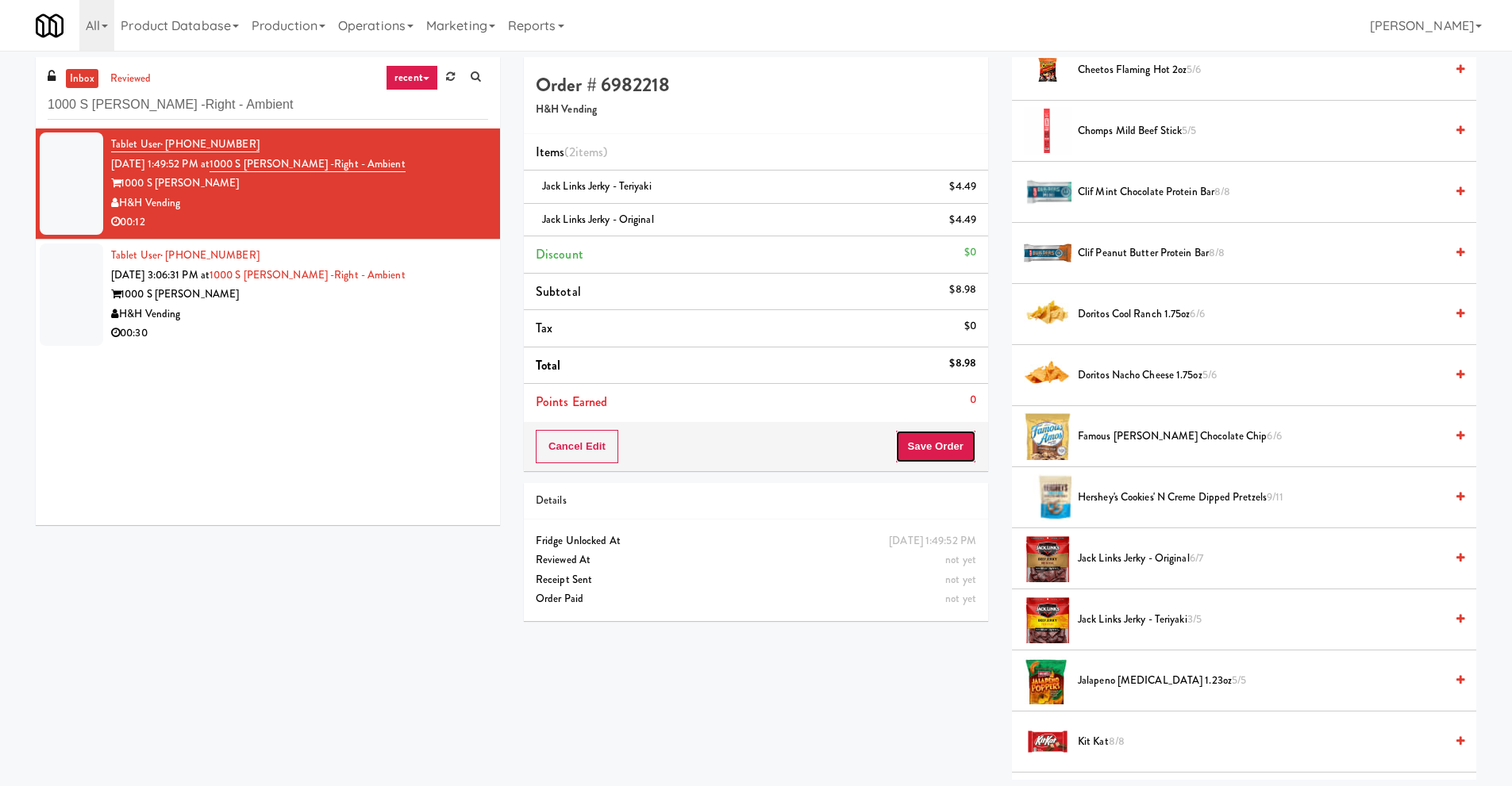
click at [919, 450] on button "Save Order" at bounding box center [936, 446] width 81 height 34
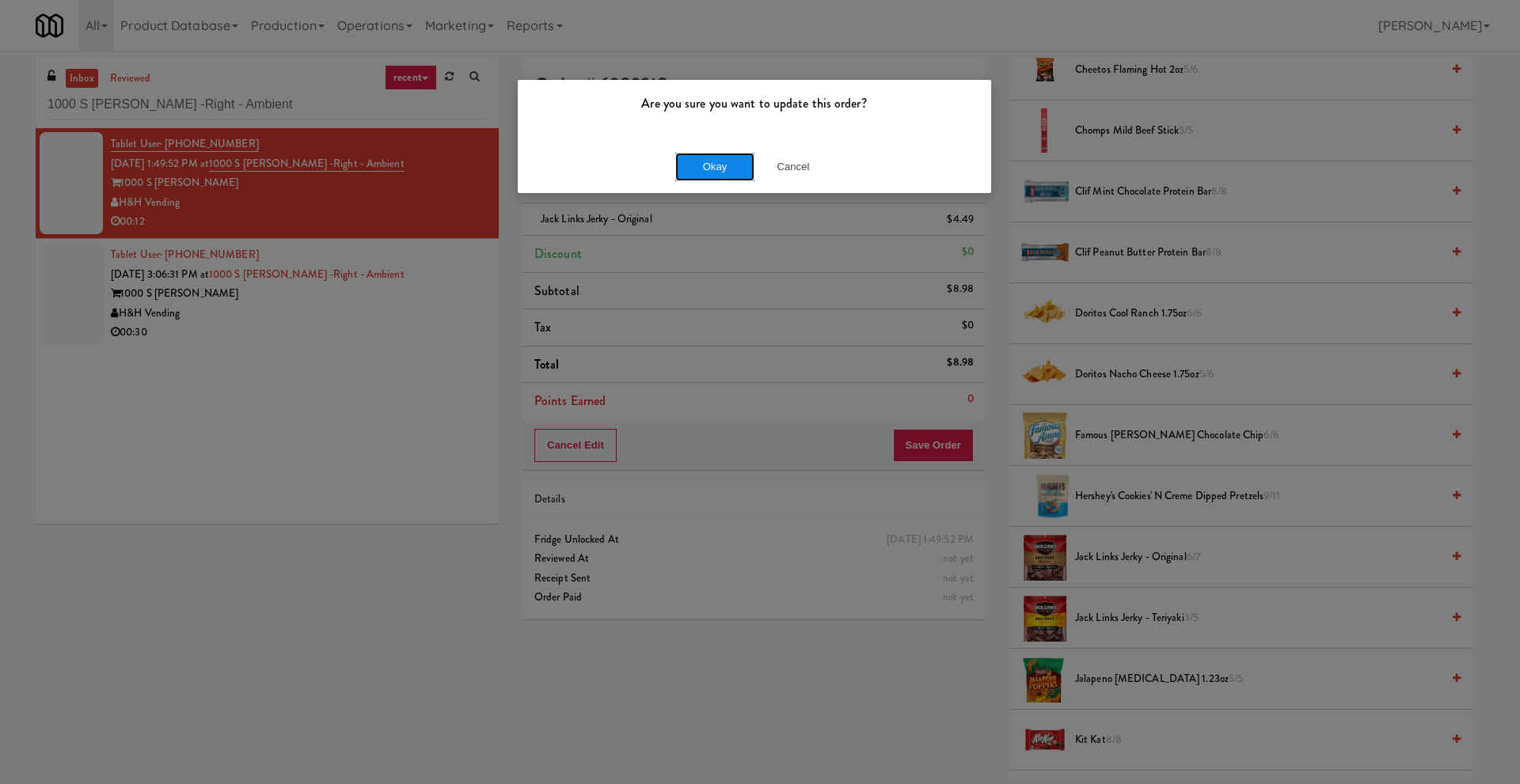
click at [728, 169] on button "Okay" at bounding box center [715, 167] width 79 height 29
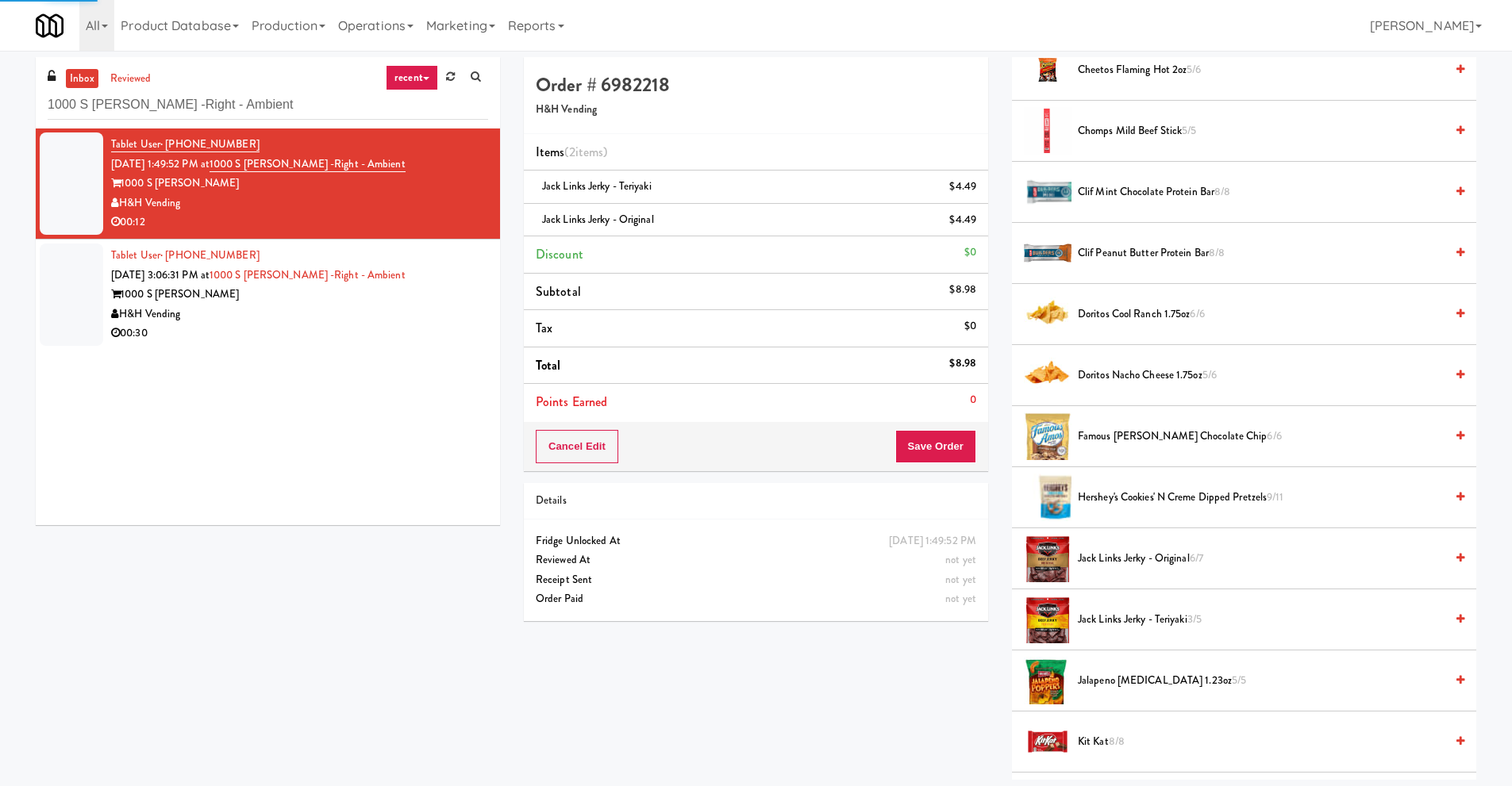
scroll to position [0, 0]
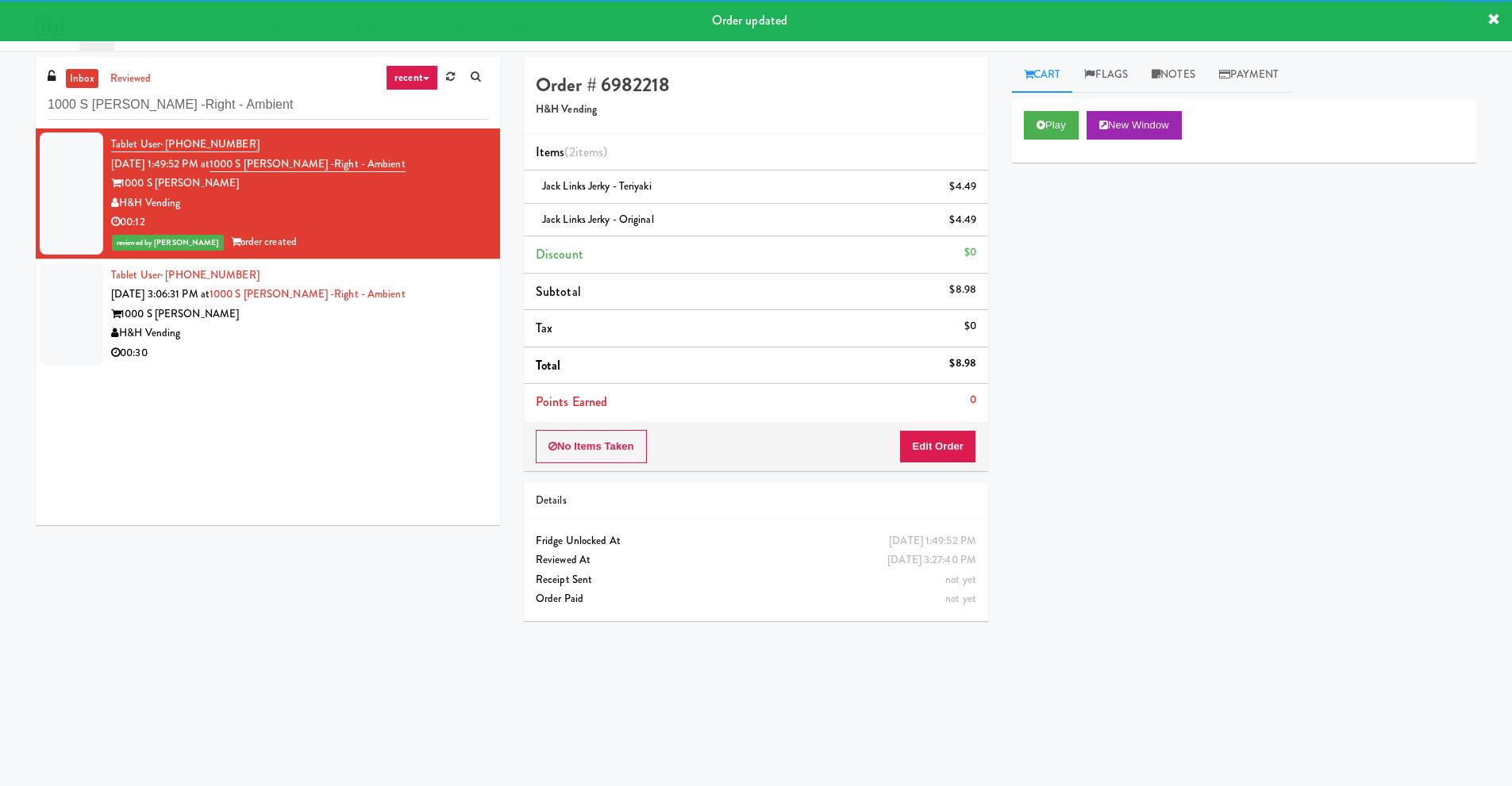
click at [385, 313] on div "Tablet User · (847) 650-0500 Sep 22, 2025 3:06:31 PM at 1000 S Clark -Right - A…" at bounding box center [299, 314] width 377 height 98
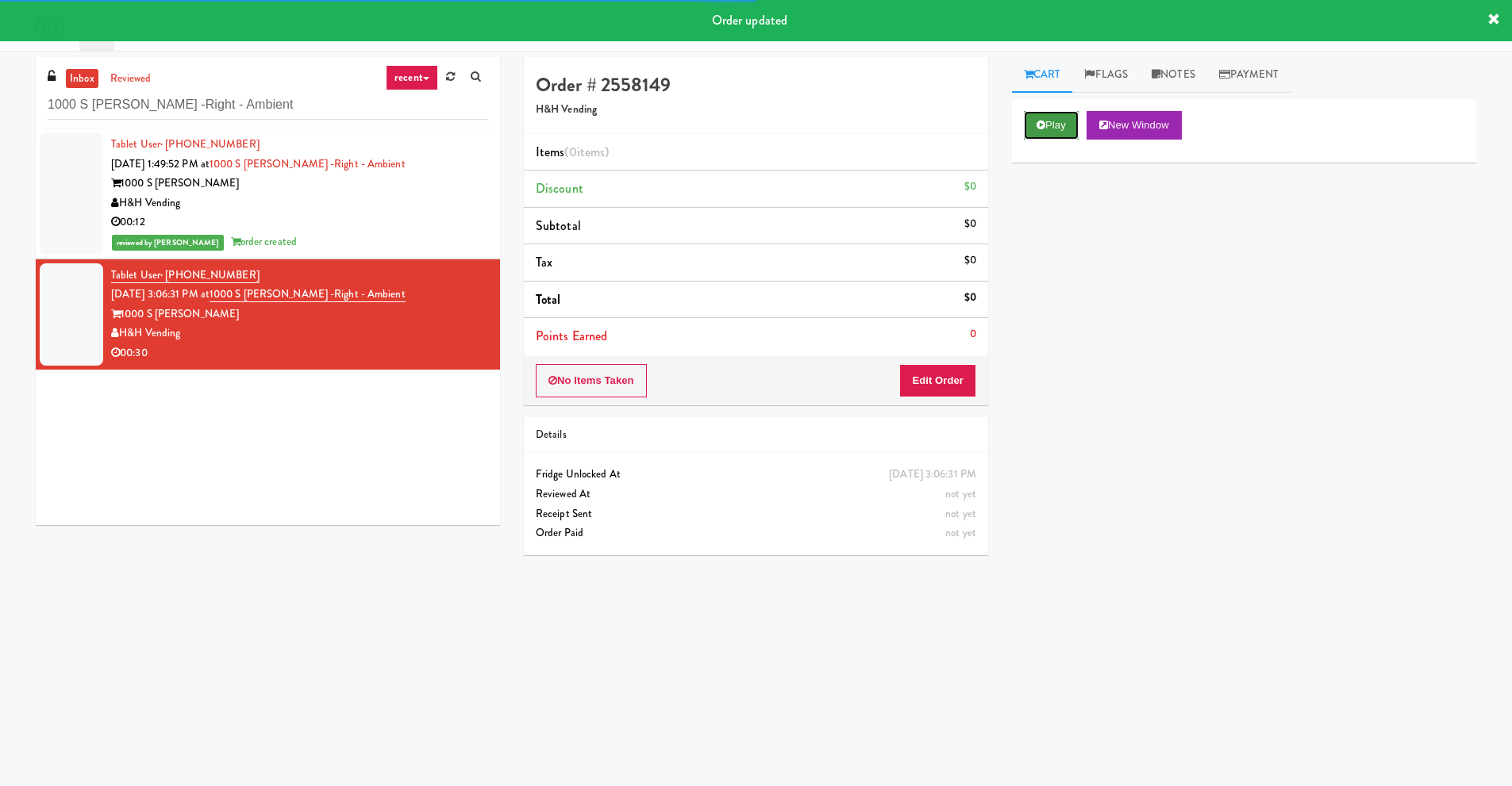
click at [1070, 126] on button "Play" at bounding box center [1051, 125] width 55 height 29
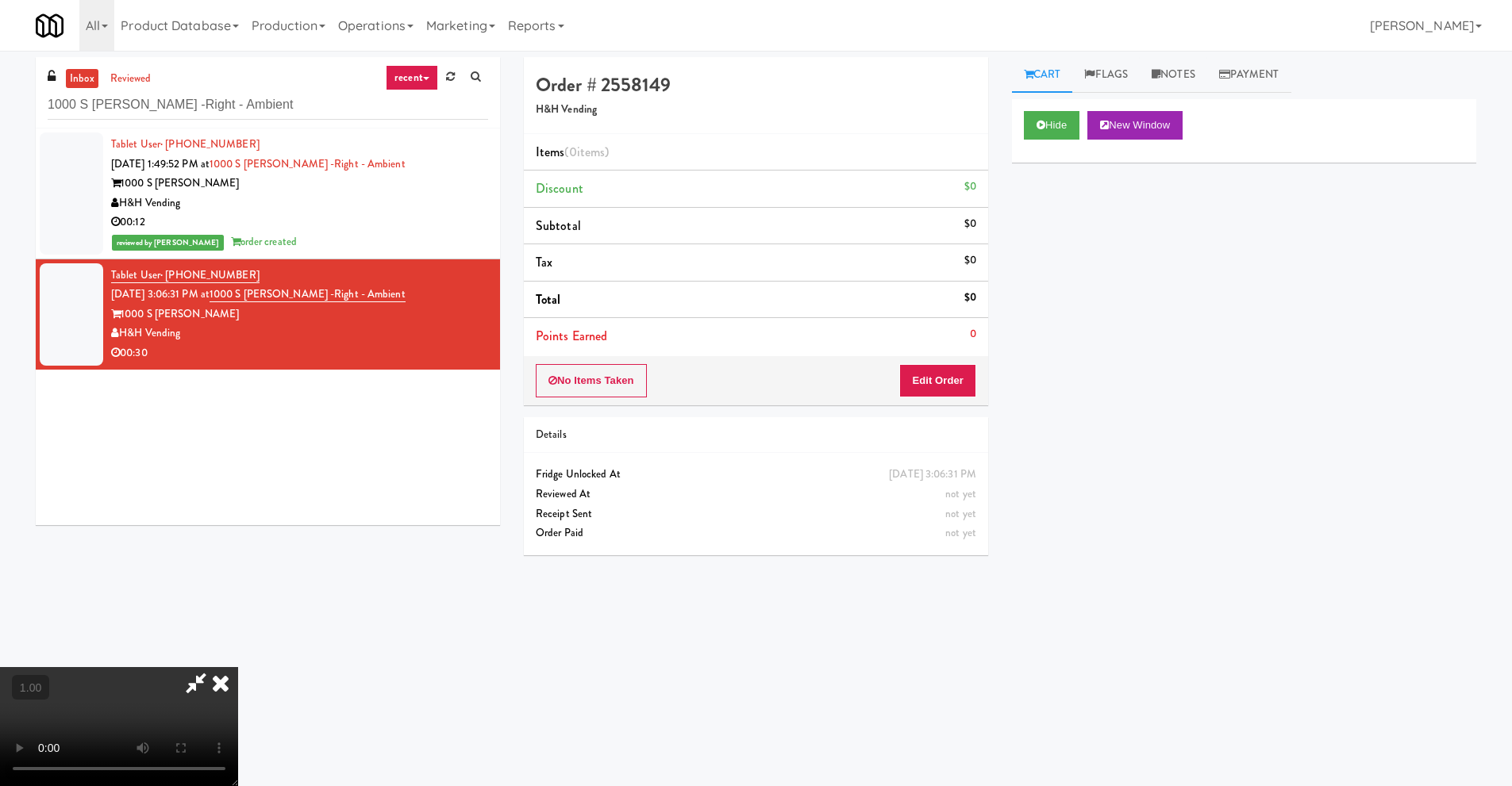
click at [387, 640] on div "inbox reviewed recent all unclear take inventory issue suspicious failed recent…" at bounding box center [756, 376] width 1464 height 637
click at [221, 680] on icon at bounding box center [221, 683] width 35 height 32
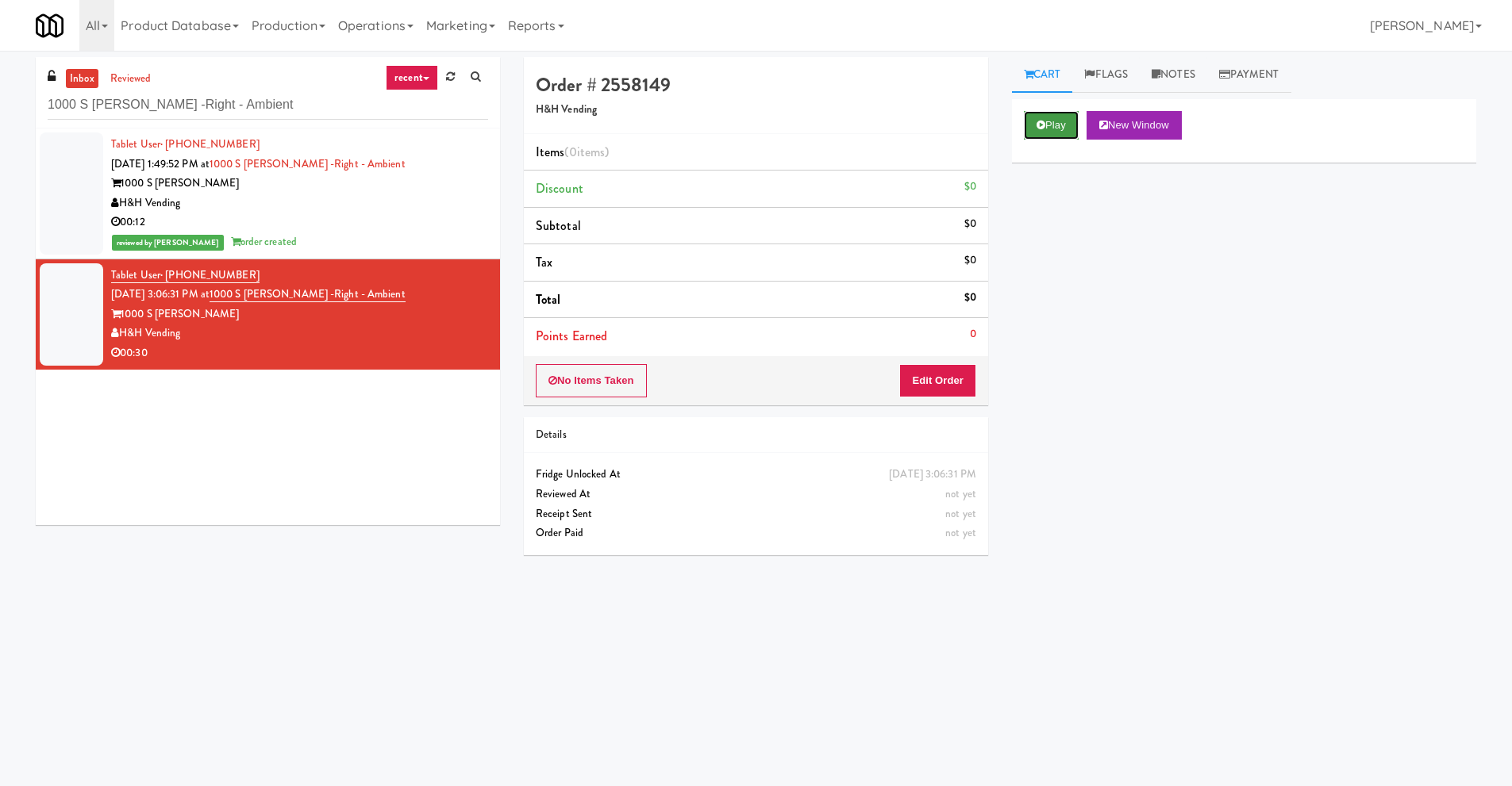
click at [1037, 132] on button "Play" at bounding box center [1051, 125] width 55 height 29
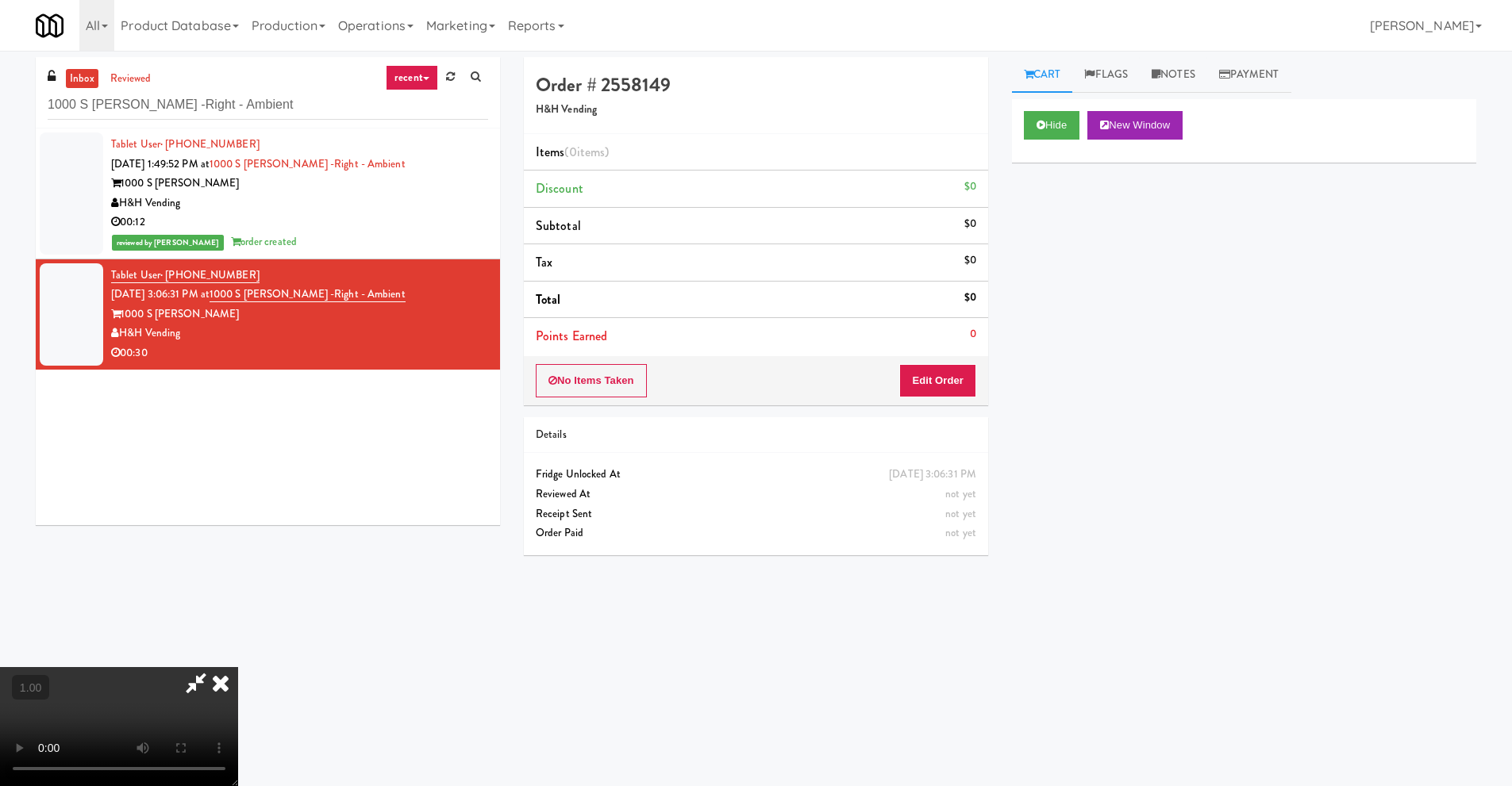
click at [222, 683] on icon at bounding box center [221, 683] width 35 height 32
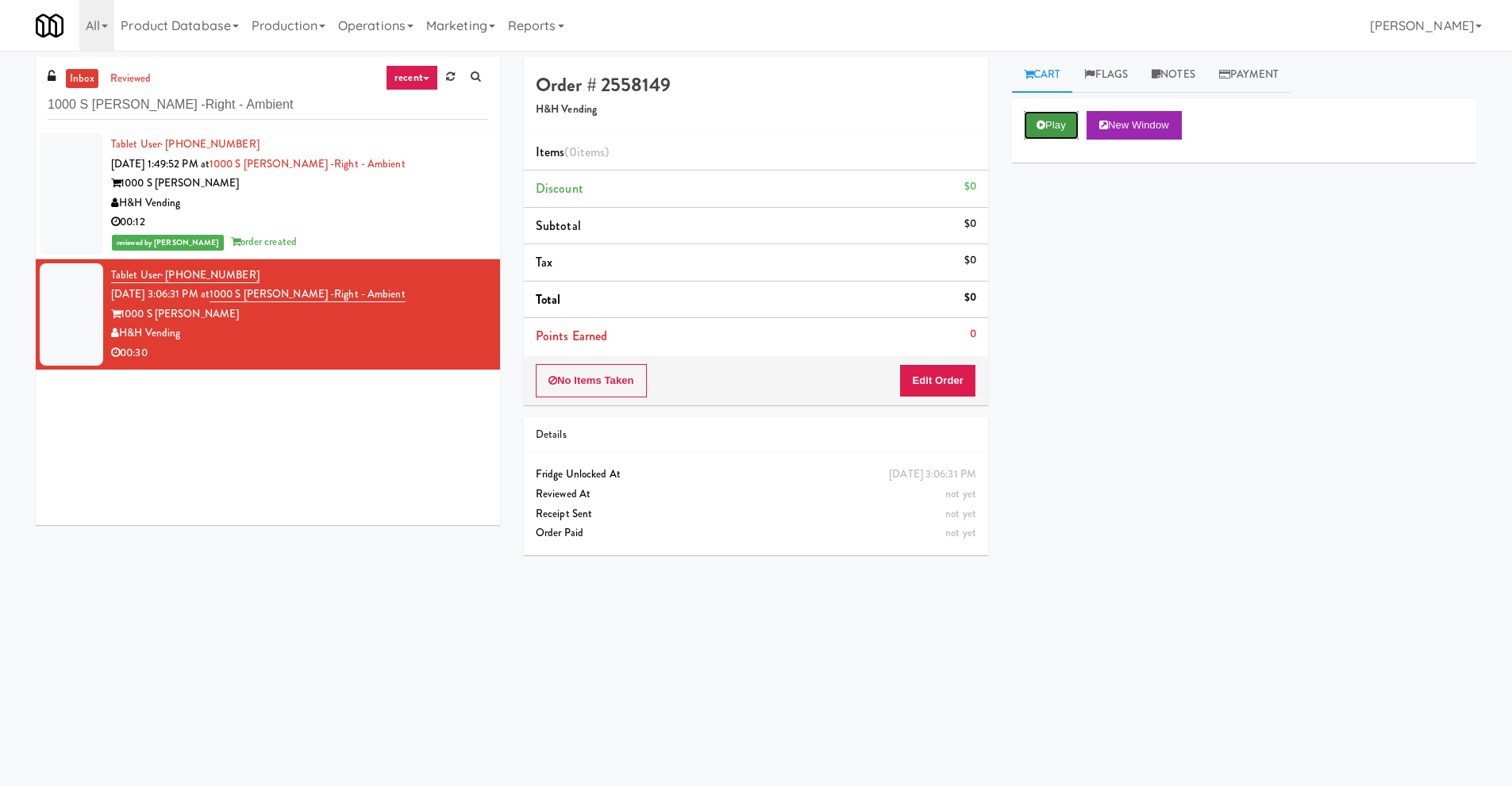
click at [1047, 128] on button "Play" at bounding box center [1051, 125] width 55 height 29
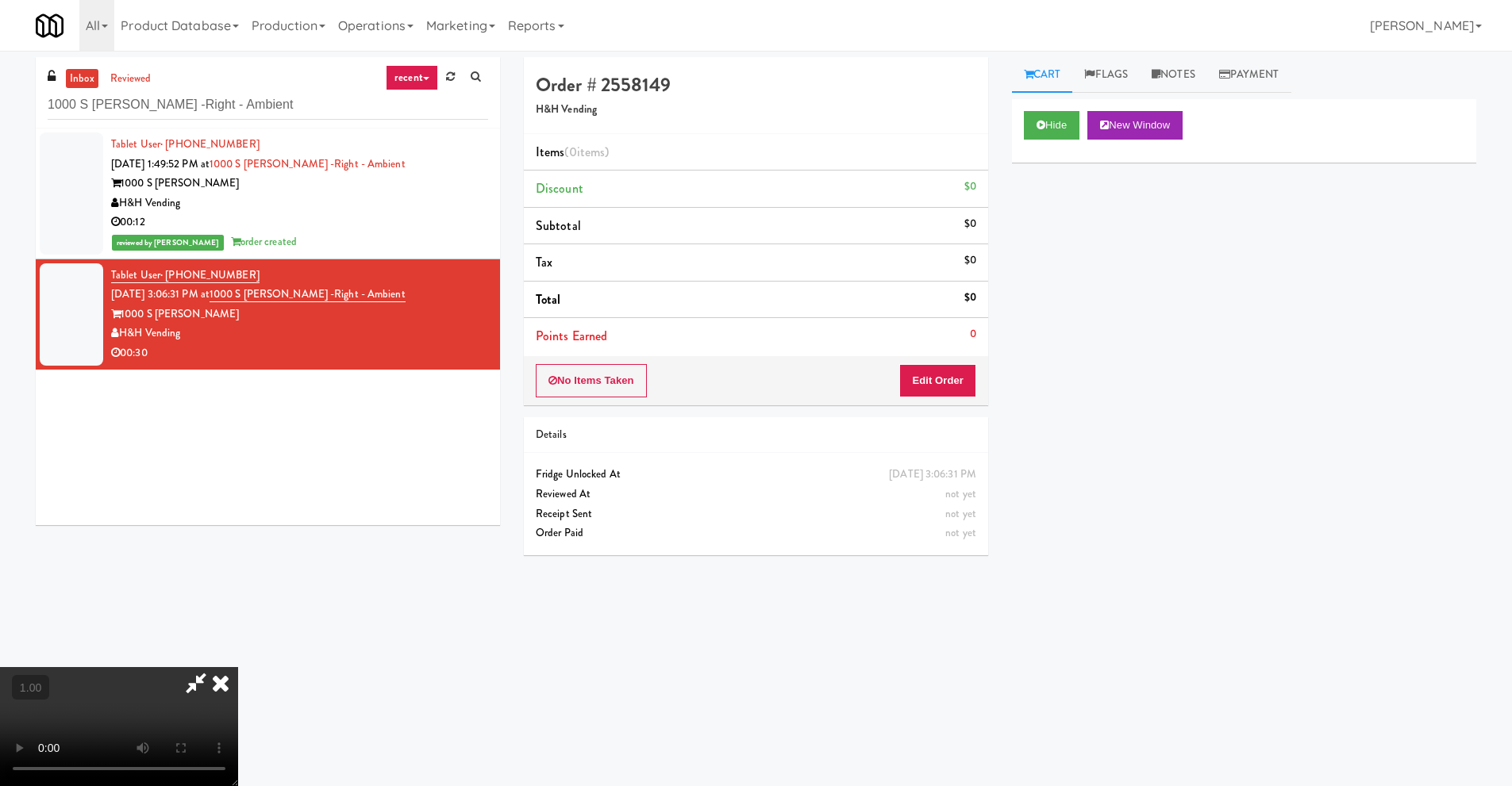
click at [221, 683] on icon at bounding box center [221, 683] width 35 height 32
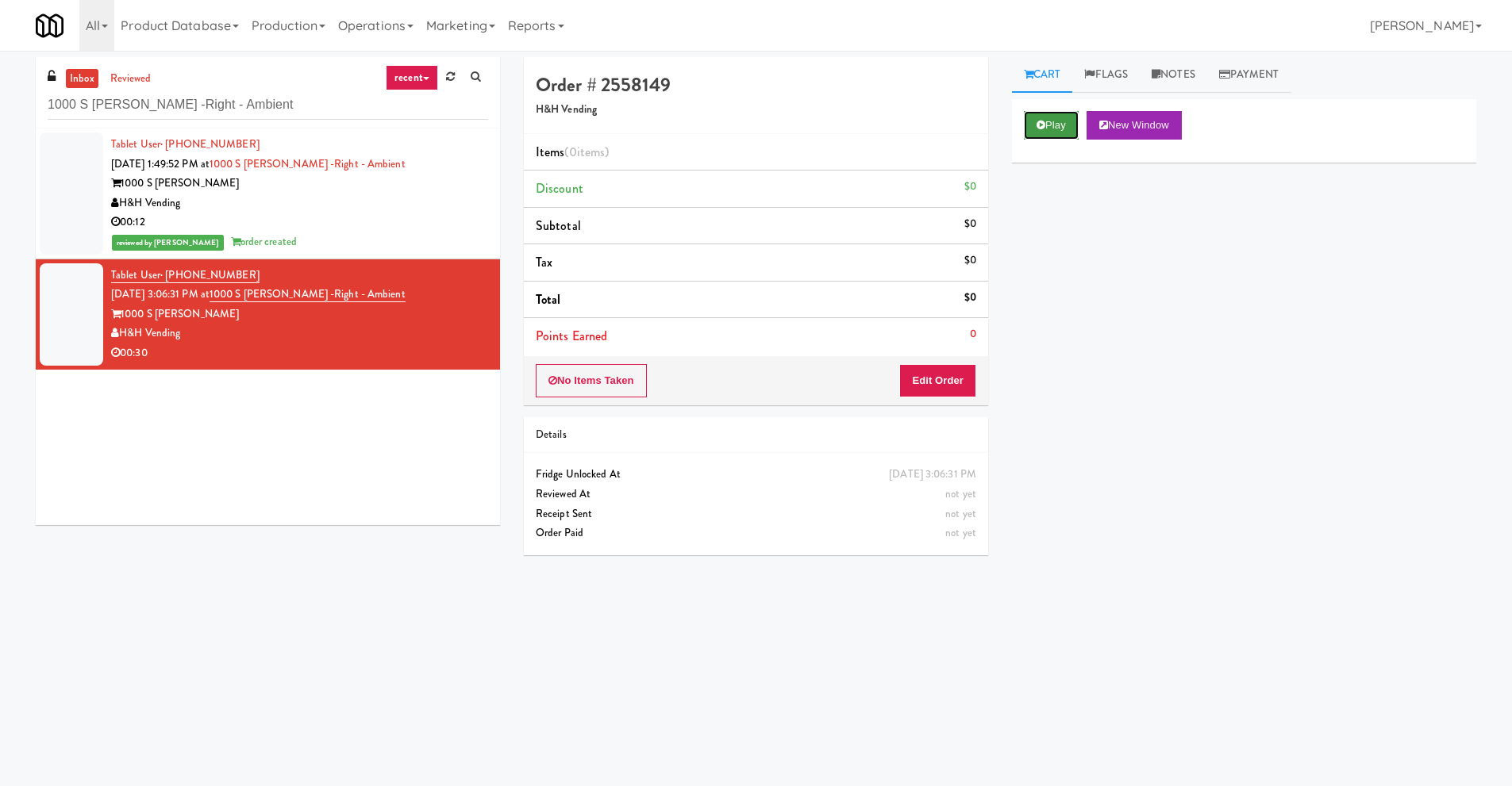
click at [1048, 121] on button "Play" at bounding box center [1051, 125] width 55 height 29
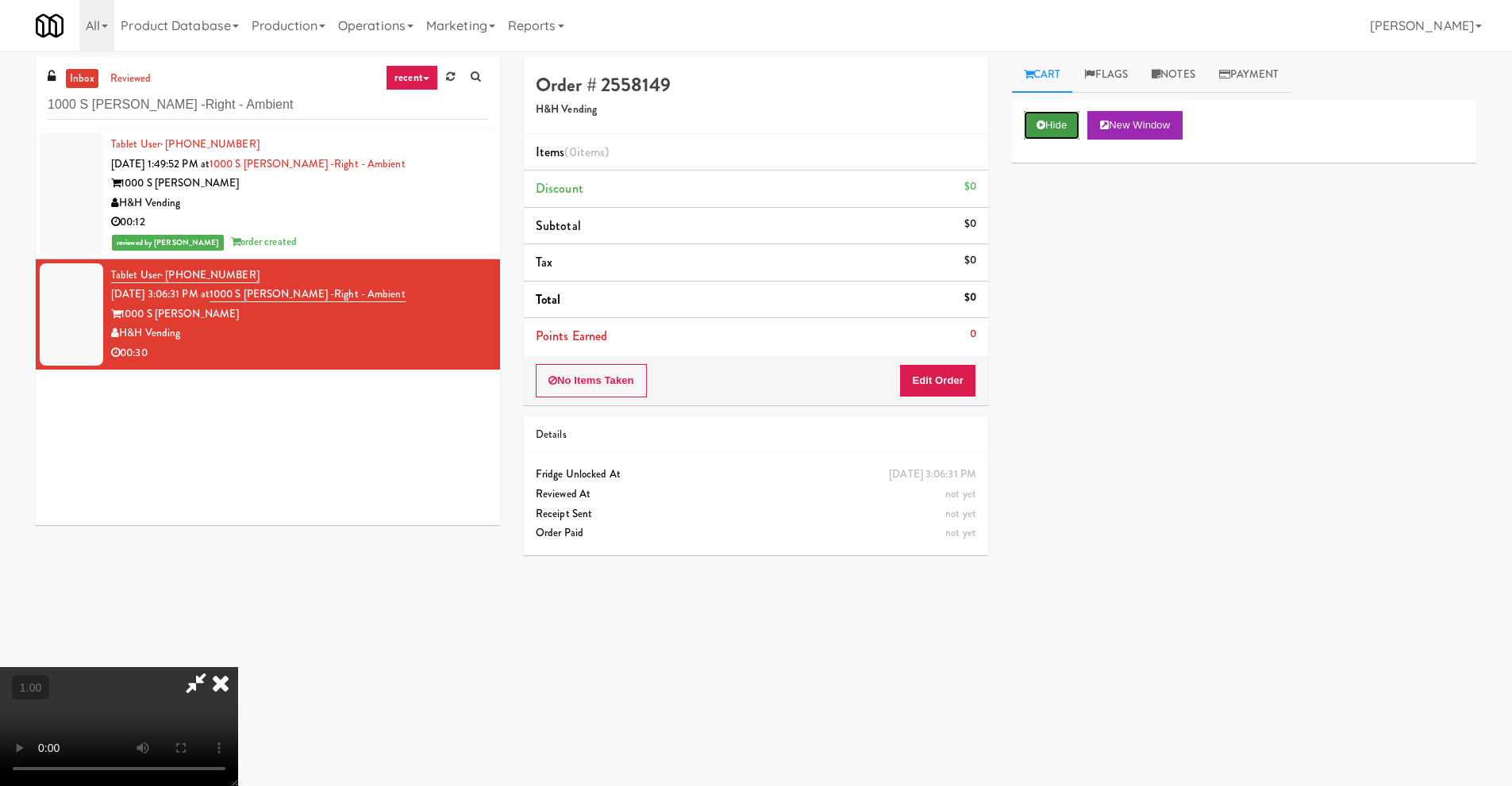
click at [1062, 126] on button "Hide" at bounding box center [1052, 125] width 56 height 29
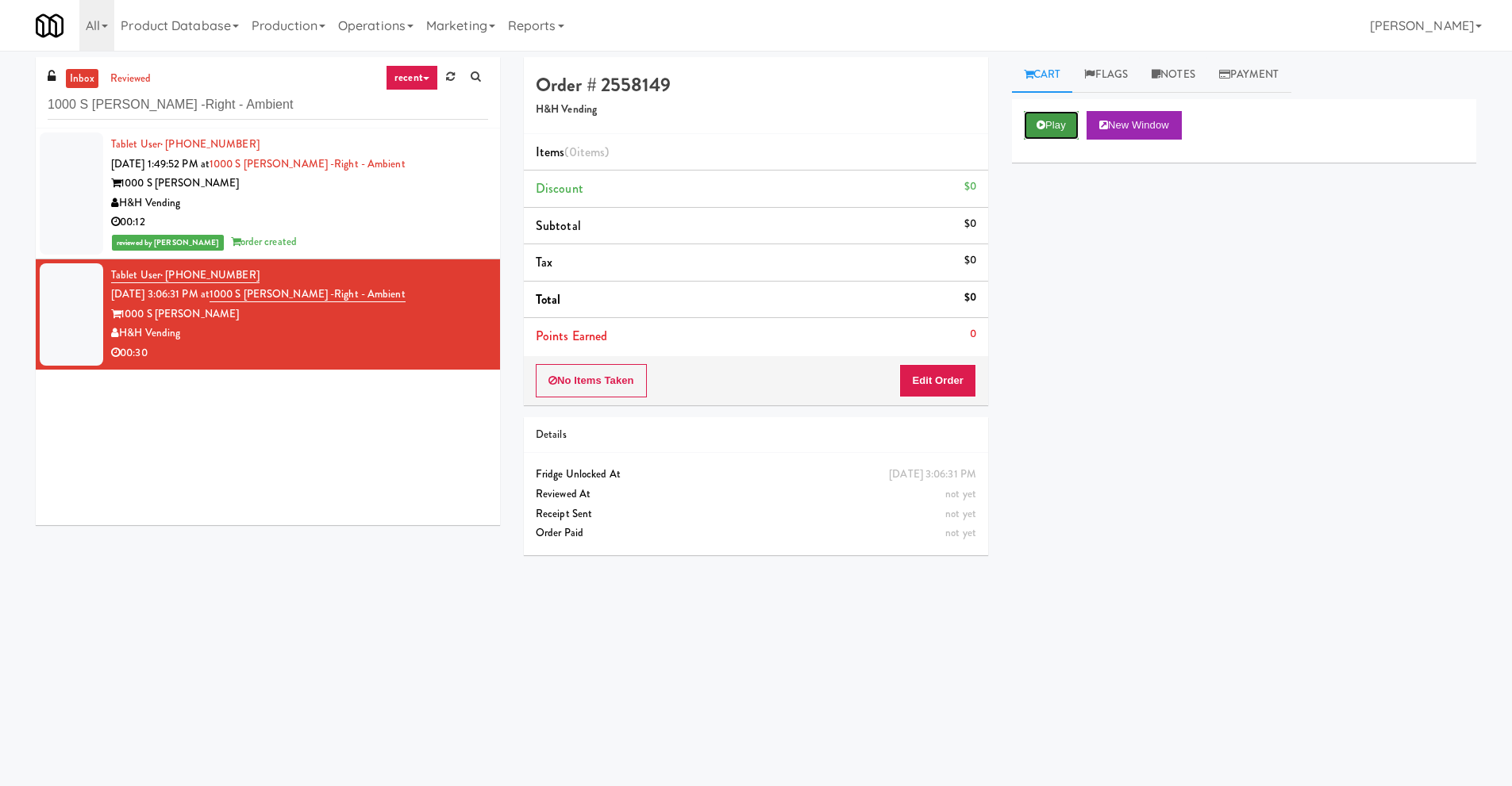
click at [1062, 126] on button "Play" at bounding box center [1051, 125] width 55 height 29
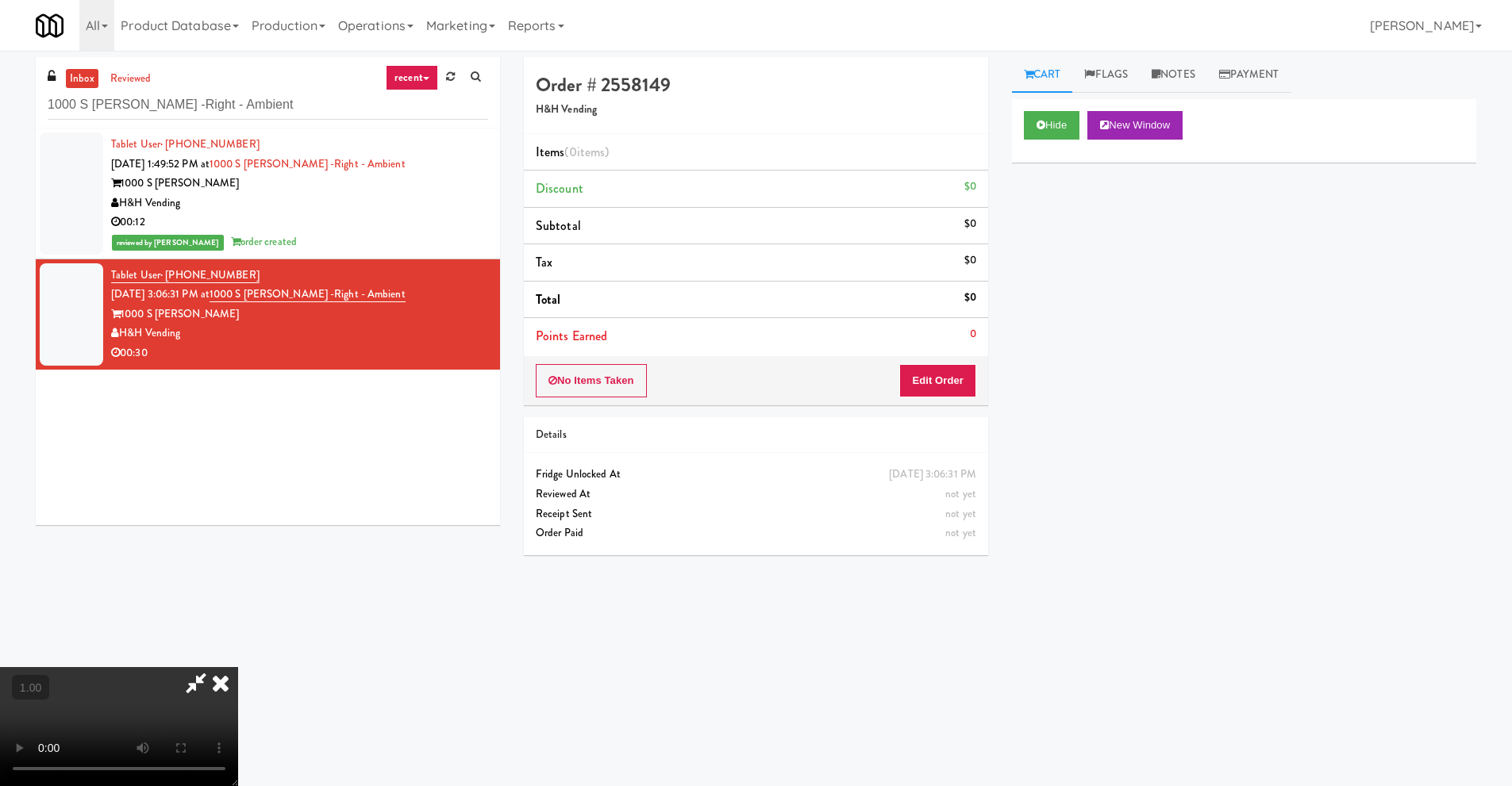
click at [215, 687] on icon at bounding box center [221, 683] width 35 height 32
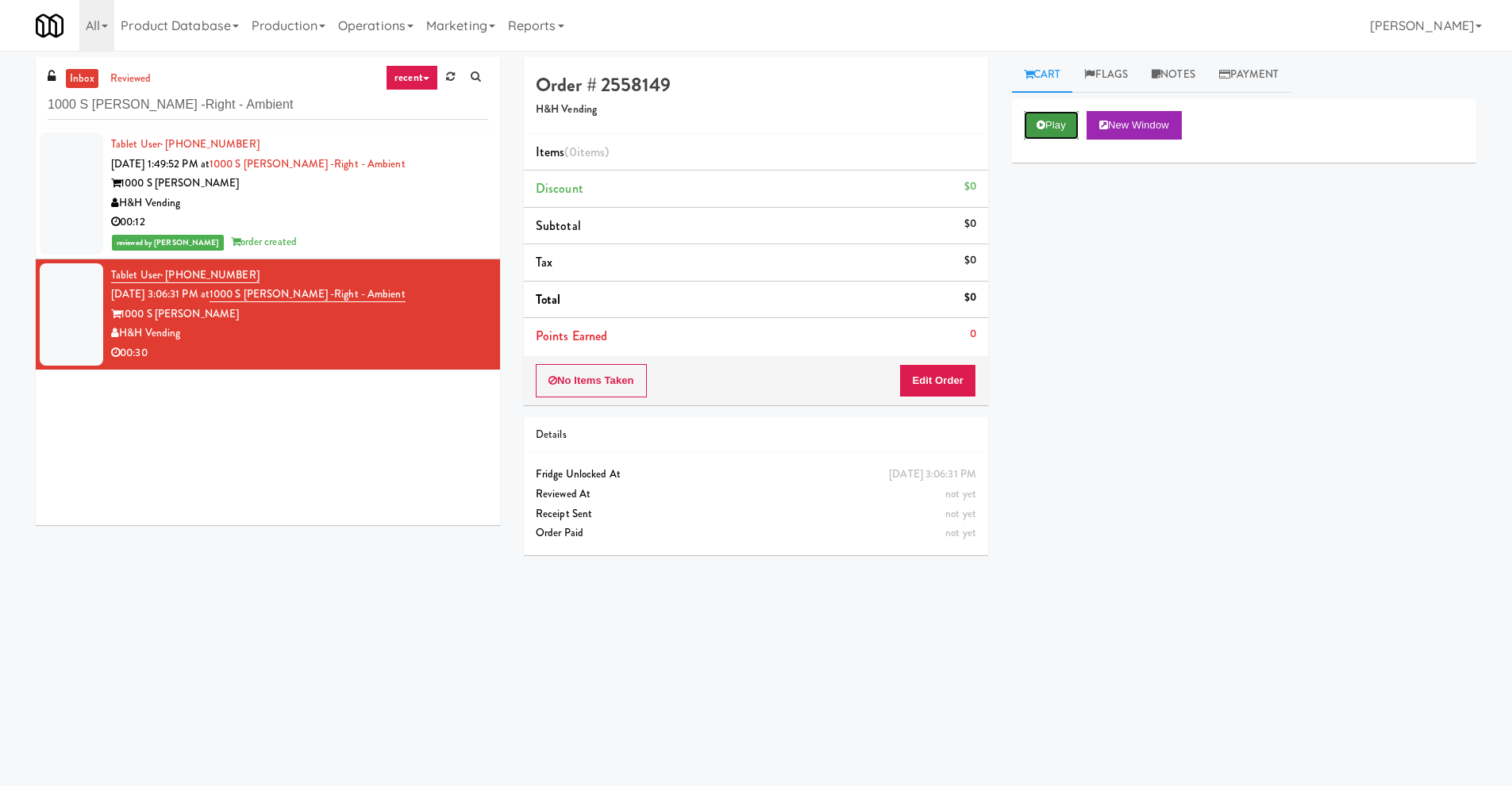
click at [1047, 131] on button "Play" at bounding box center [1051, 125] width 55 height 29
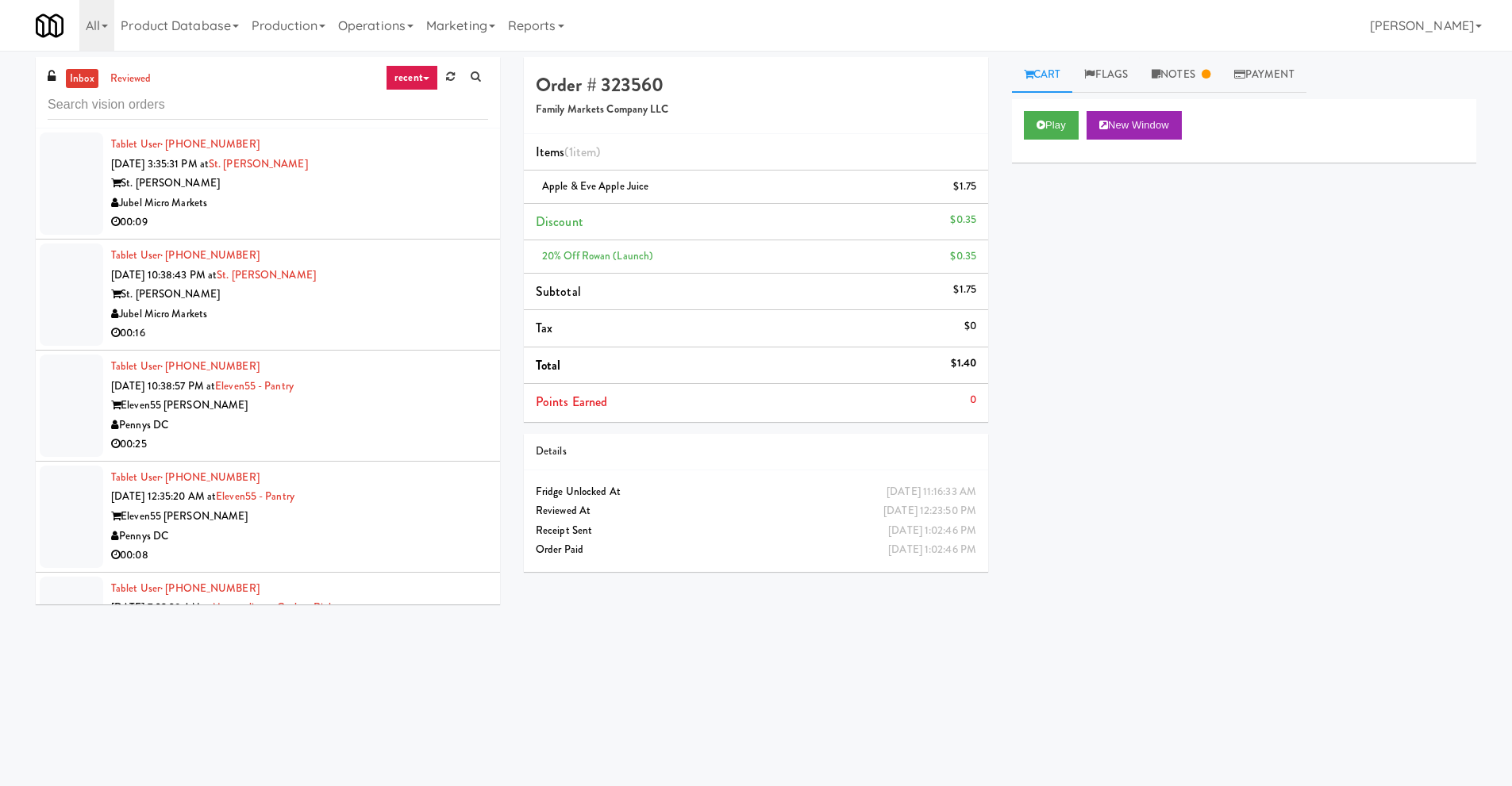
click at [1198, 84] on link "Notes" at bounding box center [1181, 75] width 83 height 36
